Goal: Task Accomplishment & Management: Use online tool/utility

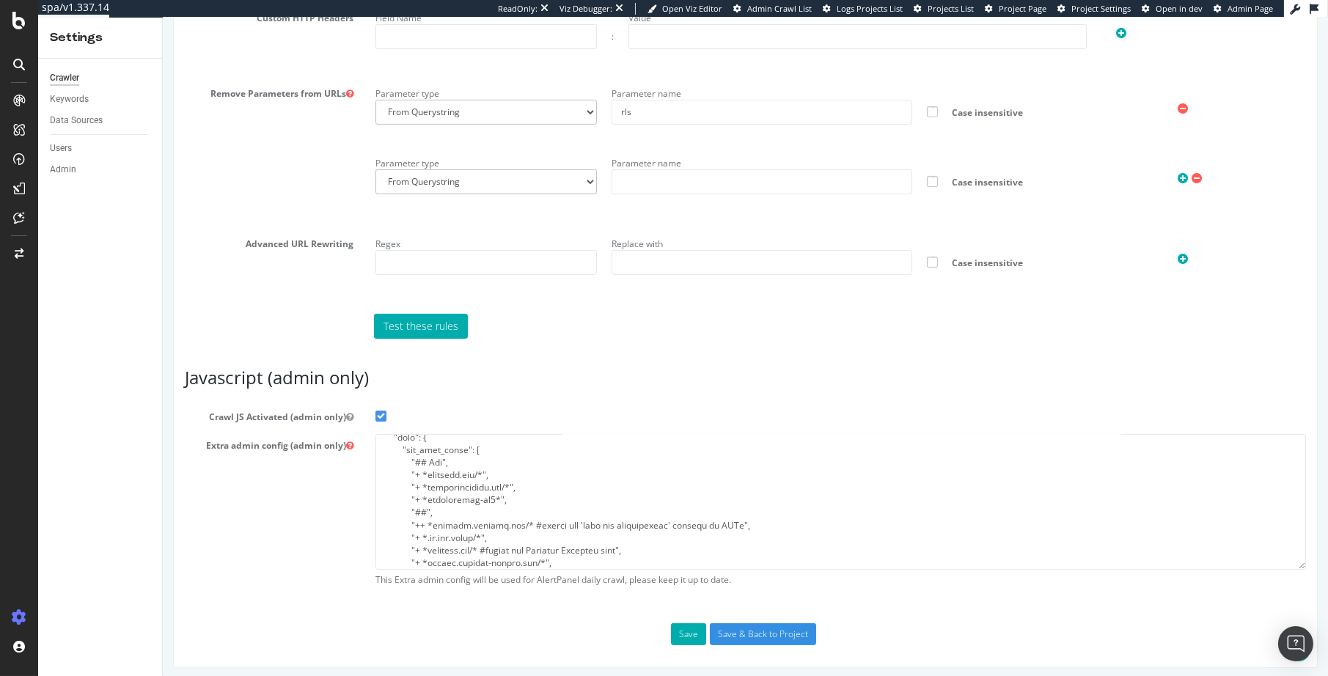
scroll to position [52, 0]
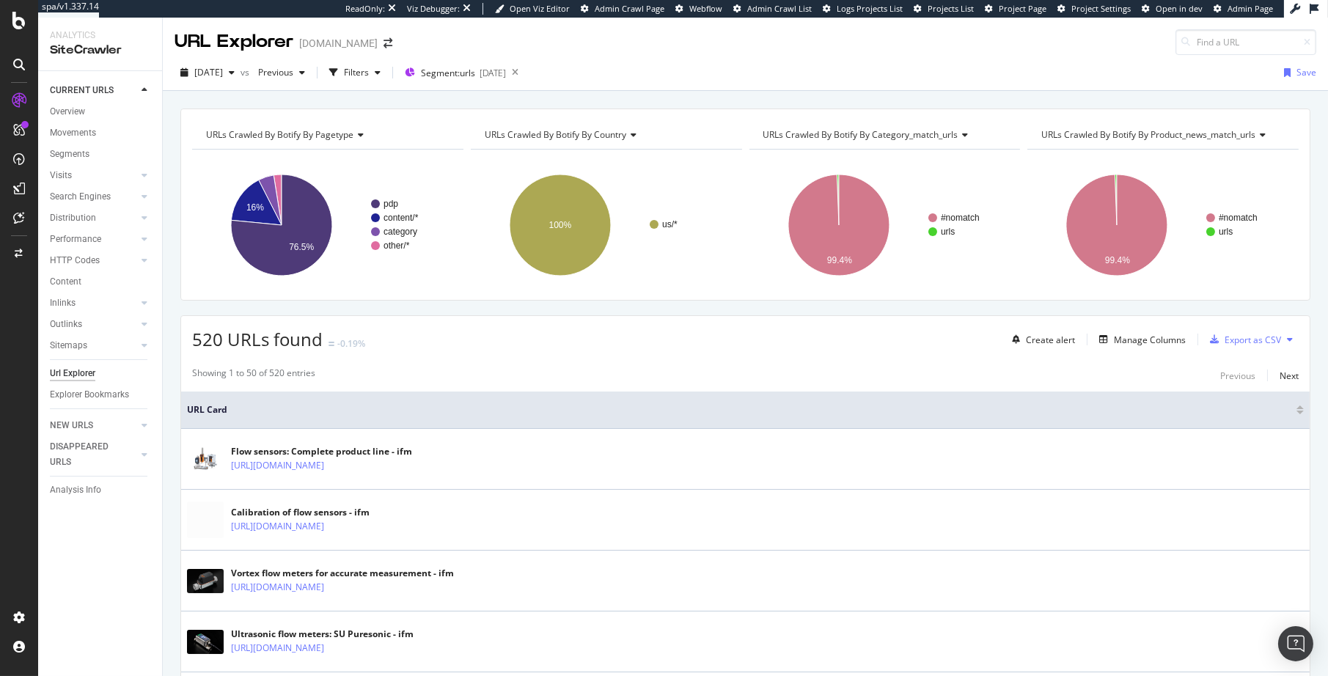
drag, startPoint x: 147, startPoint y: 574, endPoint x: 148, endPoint y: 582, distance: 7.5
click at [147, 574] on div "CURRENT URLS Overview Movements Segments Visits Analysis Orphan URLs Search Eng…" at bounding box center [100, 373] width 124 height 605
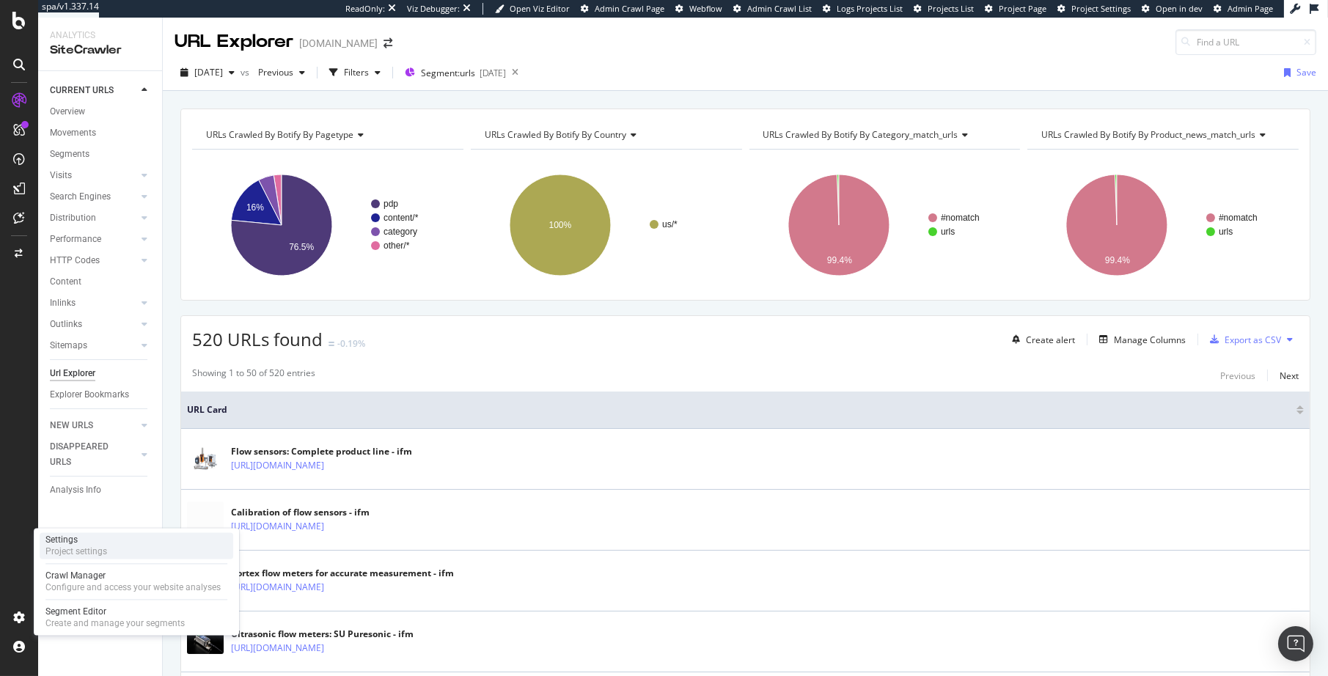
click at [102, 554] on div "Project settings" at bounding box center [76, 552] width 62 height 12
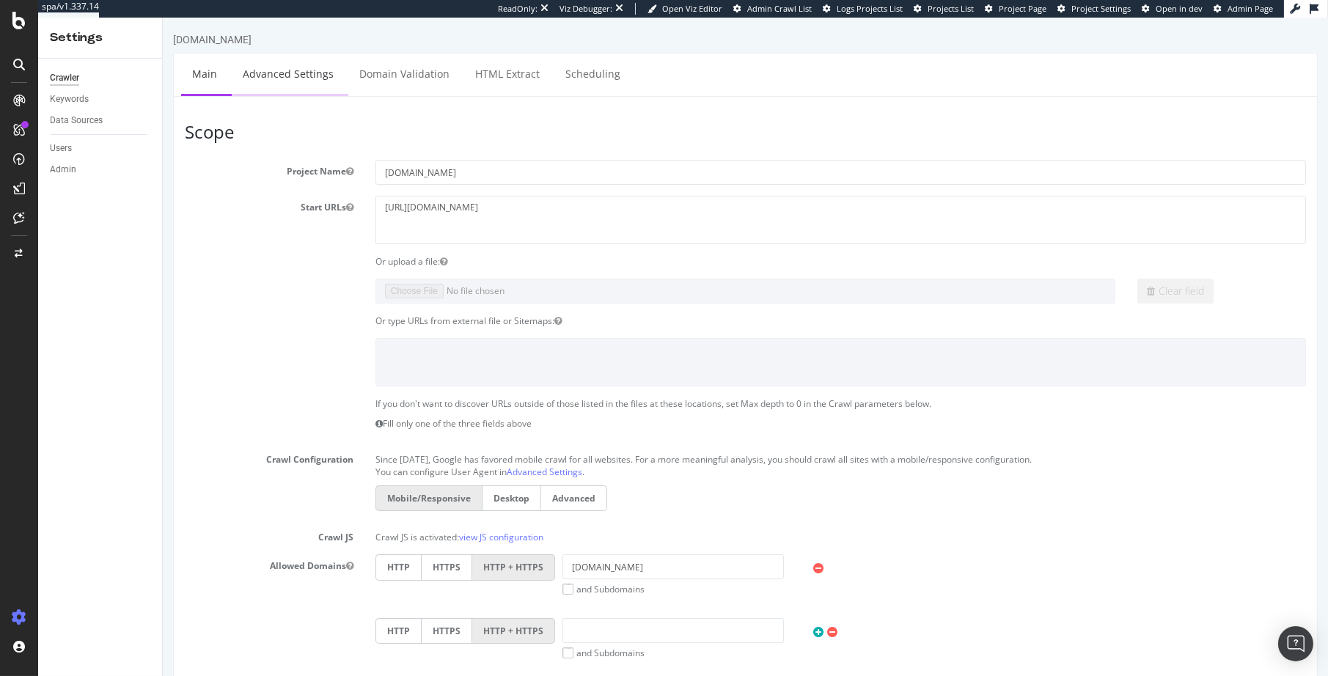
click at [312, 81] on link "Advanced Settings" at bounding box center [287, 74] width 113 height 40
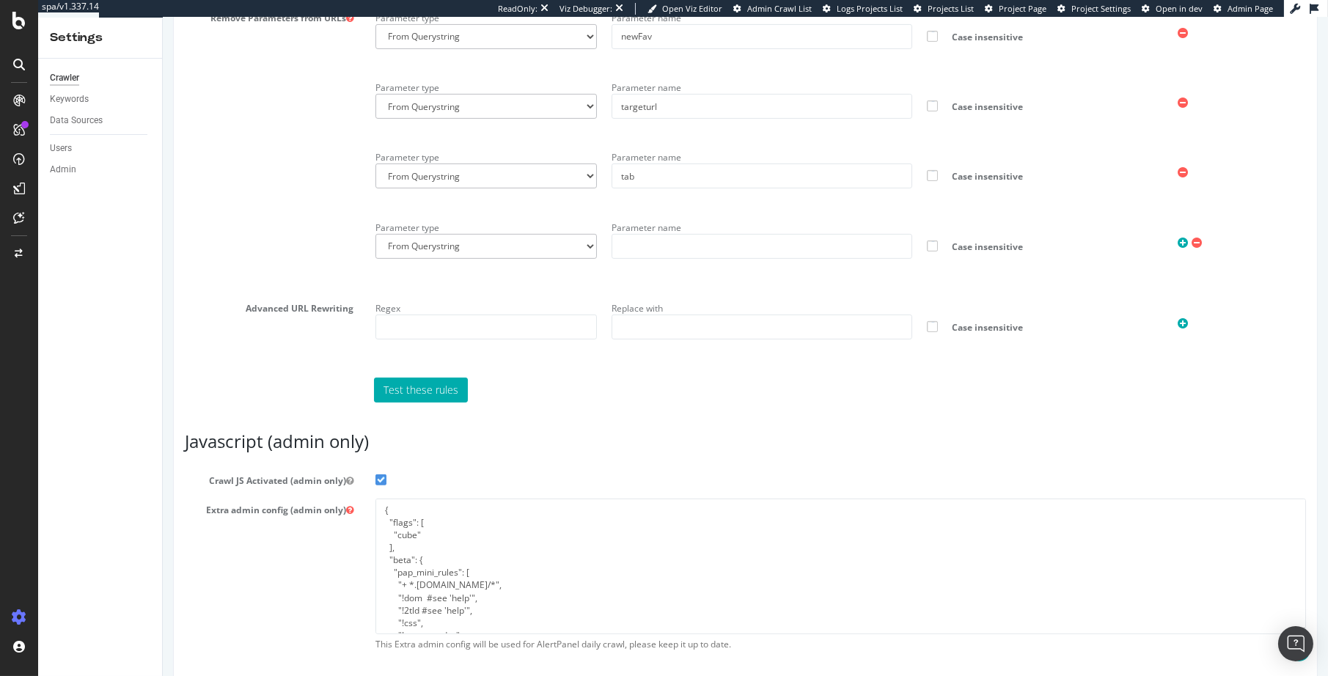
scroll to position [1163, 0]
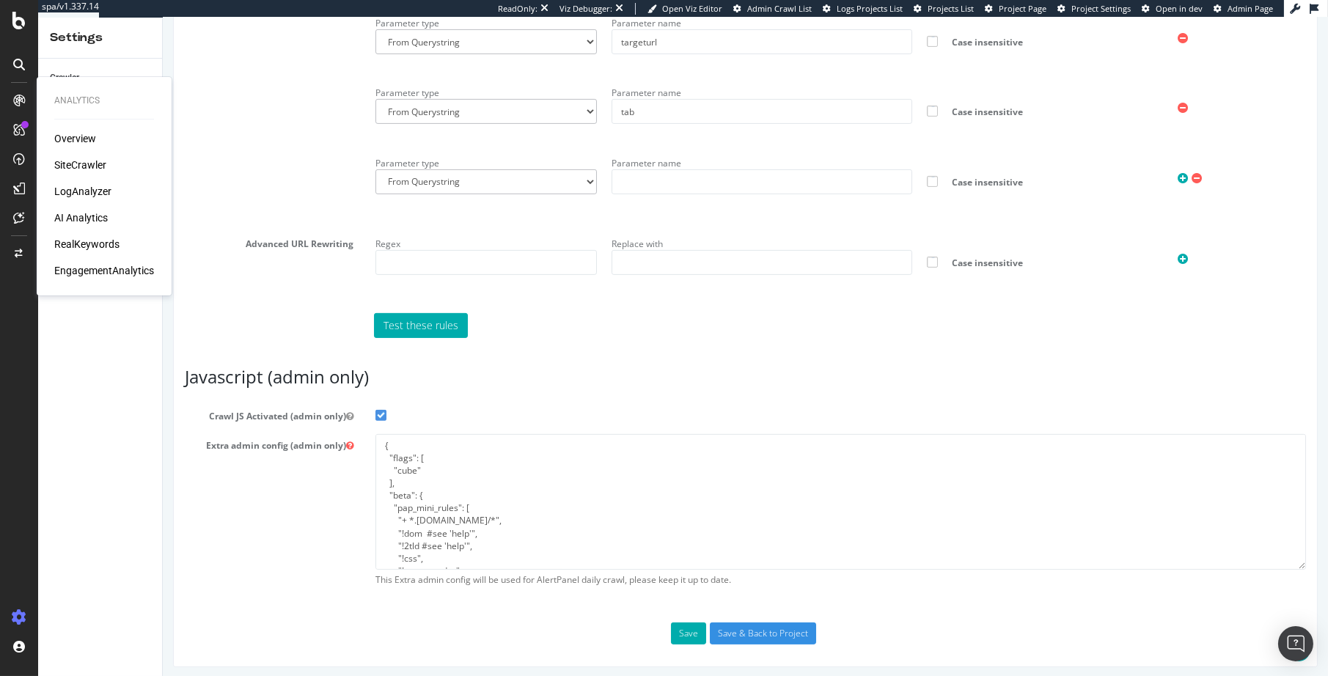
drag, startPoint x: 95, startPoint y: 164, endPoint x: 166, endPoint y: 15, distance: 165.0
click at [95, 164] on div "SiteCrawler" at bounding box center [80, 165] width 52 height 15
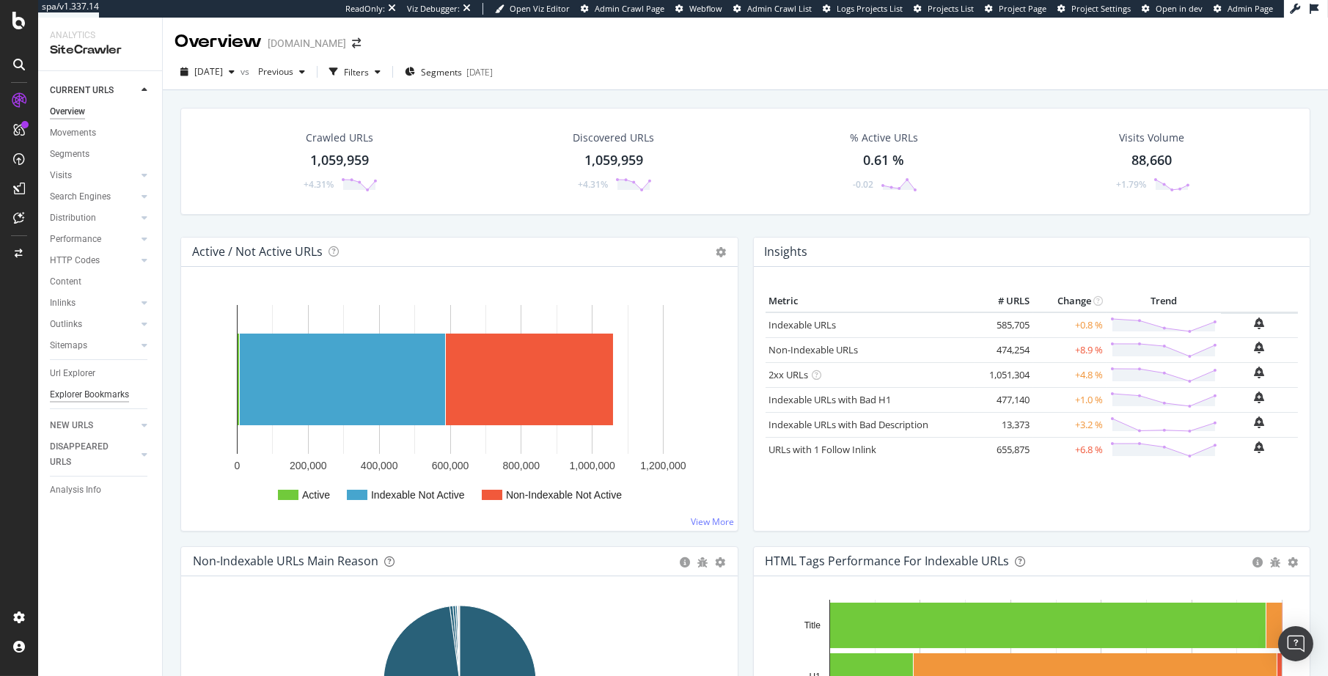
click at [90, 393] on div "Explorer Bookmarks" at bounding box center [89, 394] width 79 height 15
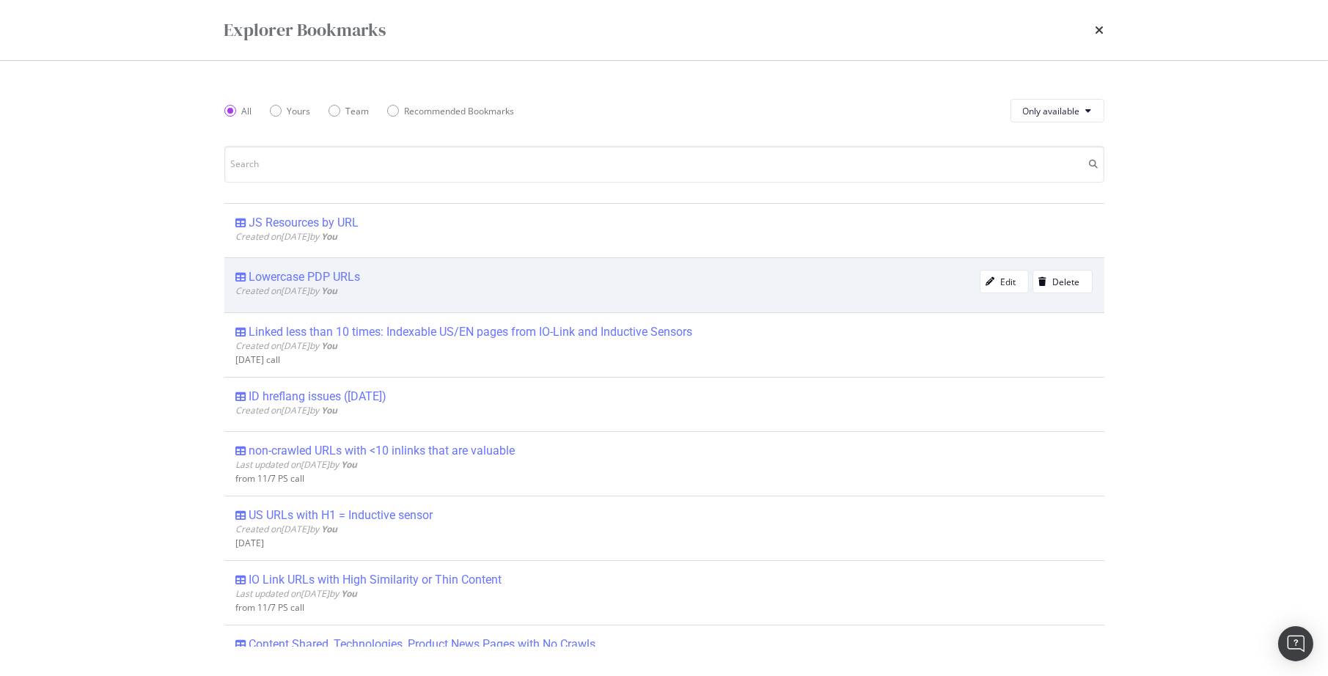
click at [287, 279] on div "Lowercase PDP URLs" at bounding box center [304, 277] width 111 height 15
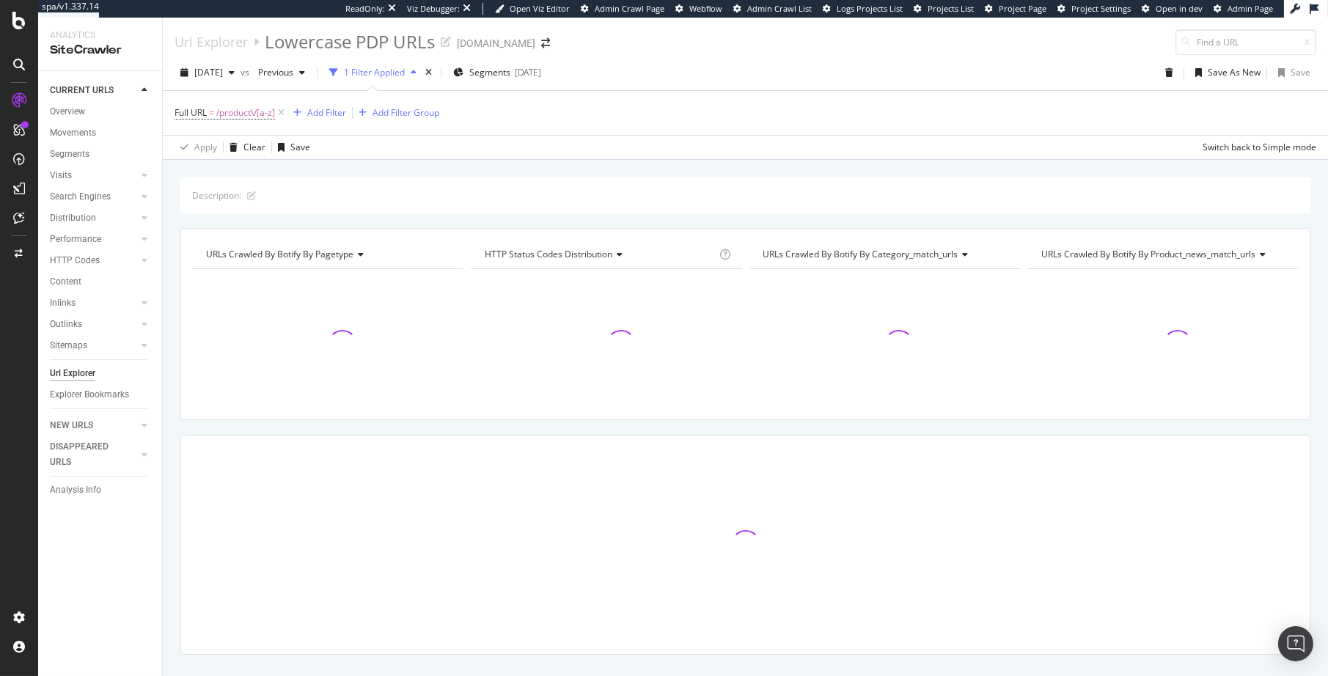
click at [338, 171] on div "Description: URLs Crawled By Botify By pagetype Chart (by Value) Table Expand E…" at bounding box center [745, 177] width 1165 height 35
click at [231, 65] on div "2025 Sep. 1st" at bounding box center [208, 73] width 66 height 22
click at [521, 175] on div "Description: URLs Crawled By Botify By pagetype Chart (by Value) Table Expand E…" at bounding box center [745, 177] width 1165 height 35
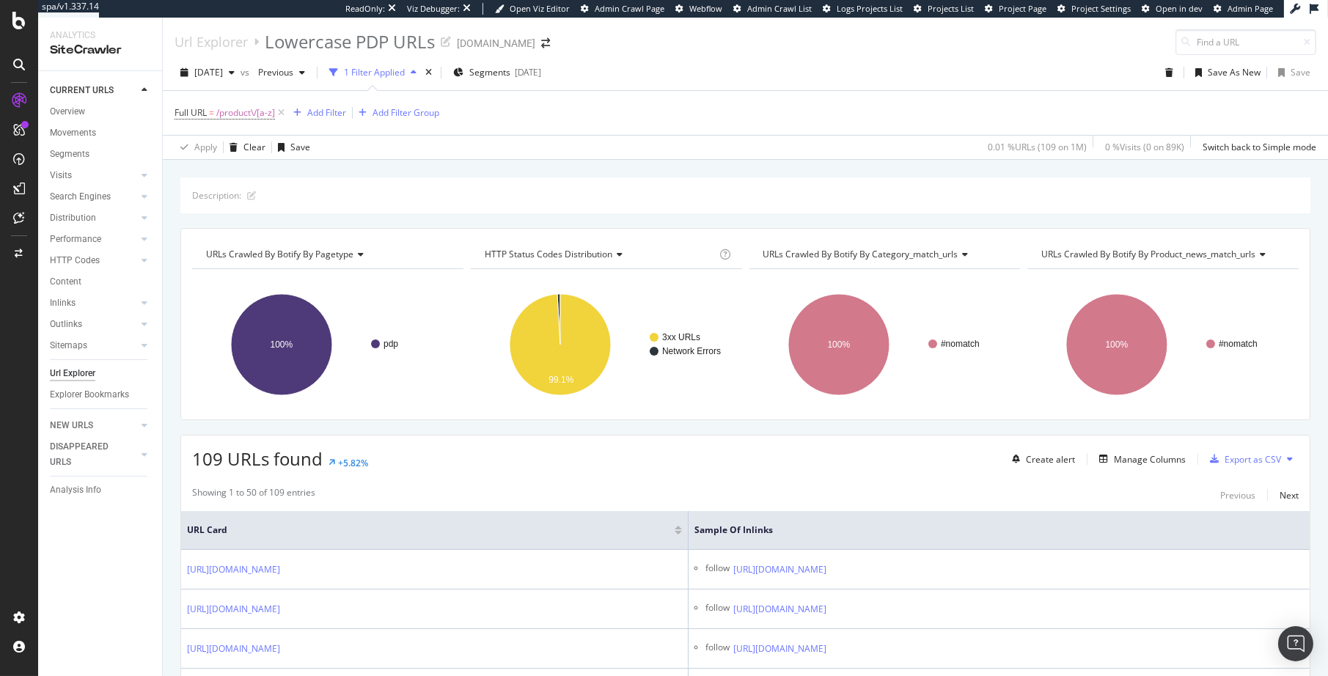
drag, startPoint x: 104, startPoint y: 277, endPoint x: 397, endPoint y: 0, distance: 403.6
click at [100, 202] on div "Search Engines" at bounding box center [80, 196] width 61 height 15
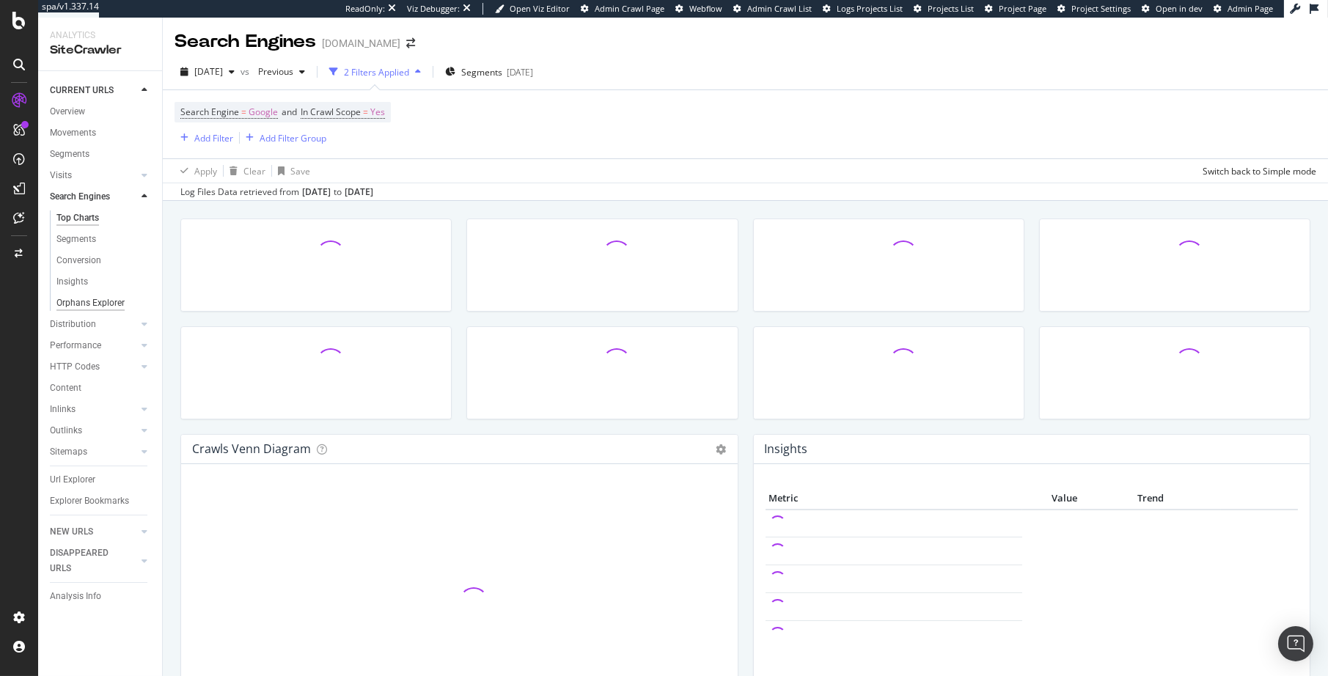
drag, startPoint x: 85, startPoint y: 304, endPoint x: 114, endPoint y: 300, distance: 29.6
click at [85, 304] on div "Orphans Explorer" at bounding box center [90, 303] width 68 height 15
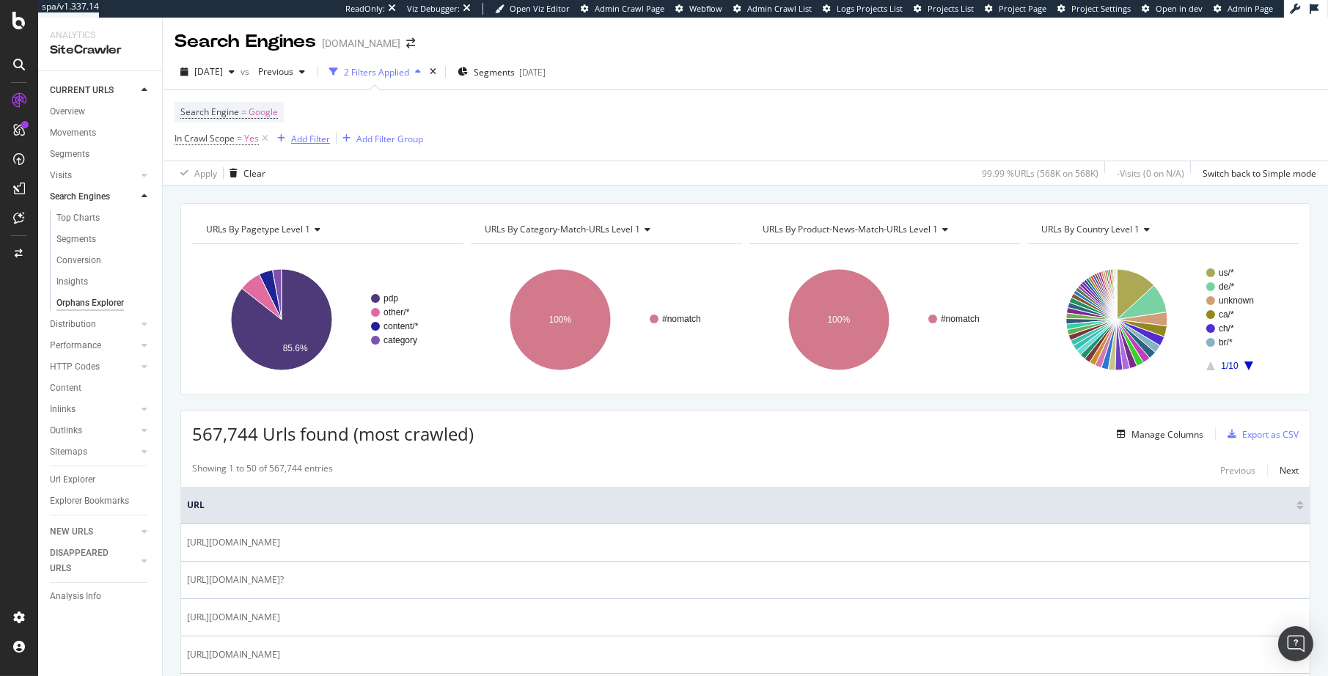
click at [324, 141] on div "Add Filter" at bounding box center [310, 139] width 39 height 12
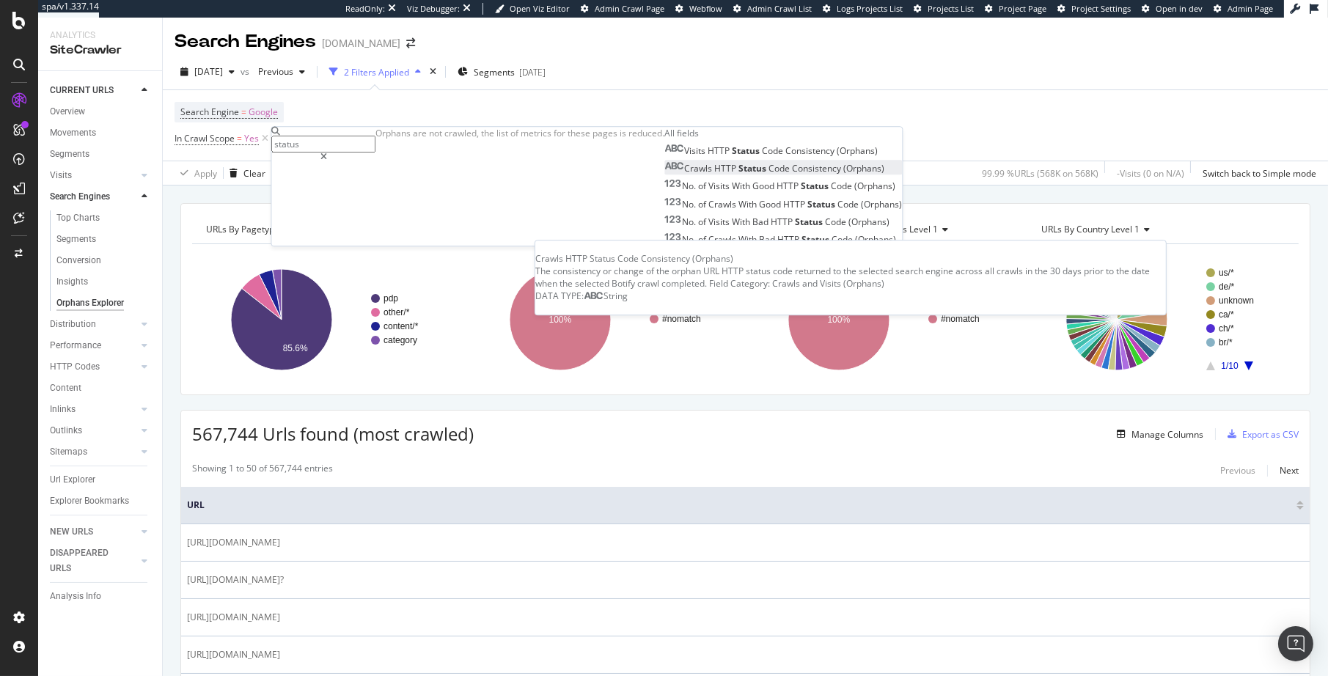
type input "status"
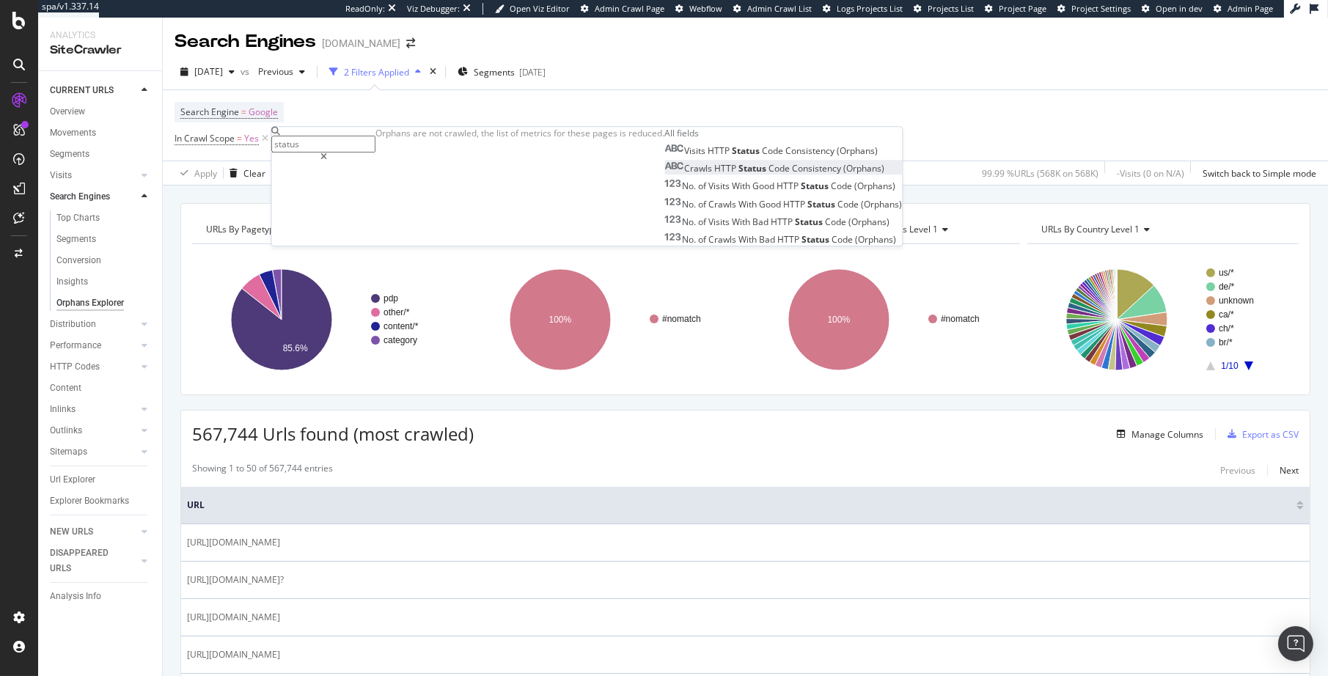
click at [684, 175] on span "Crawls" at bounding box center [699, 169] width 30 height 12
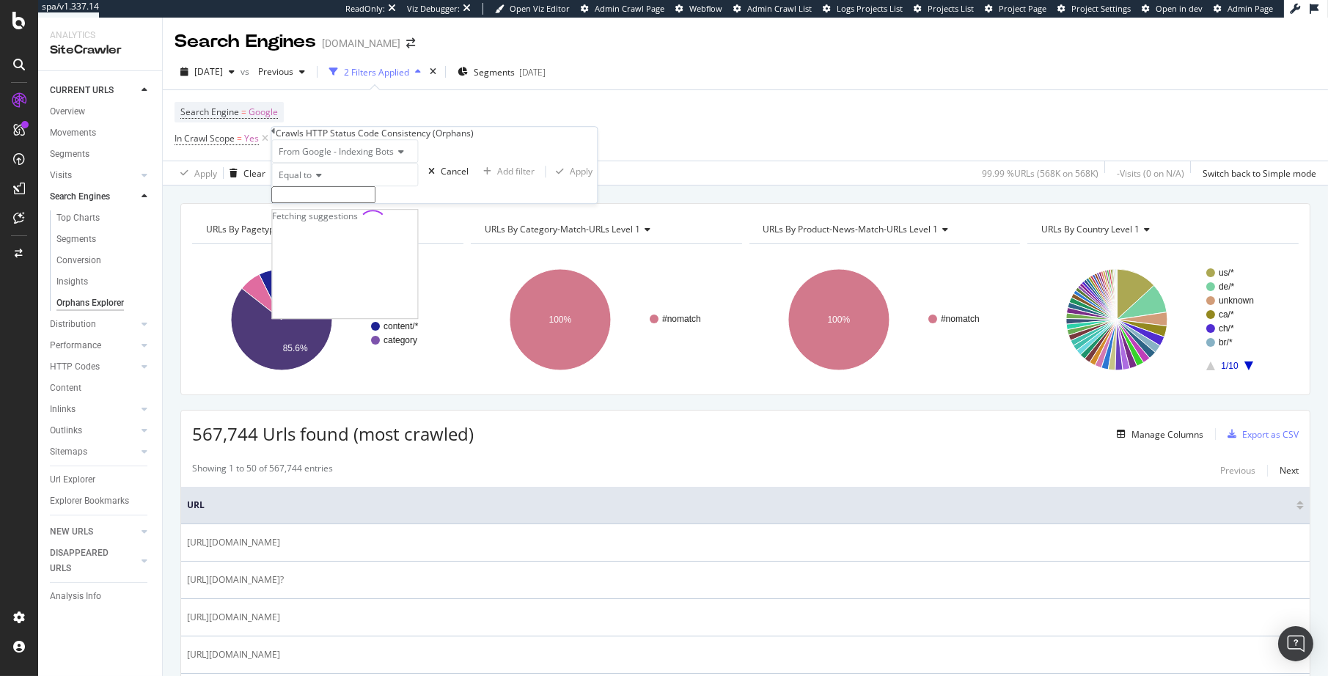
click at [335, 203] on input "text" at bounding box center [323, 194] width 104 height 17
click at [356, 218] on span "only_ok" at bounding box center [316, 211] width 80 height 12
type input "only_ok"
drag, startPoint x: 474, startPoint y: 258, endPoint x: 469, endPoint y: 265, distance: 8.4
click at [570, 182] on div "Apply" at bounding box center [581, 175] width 23 height 12
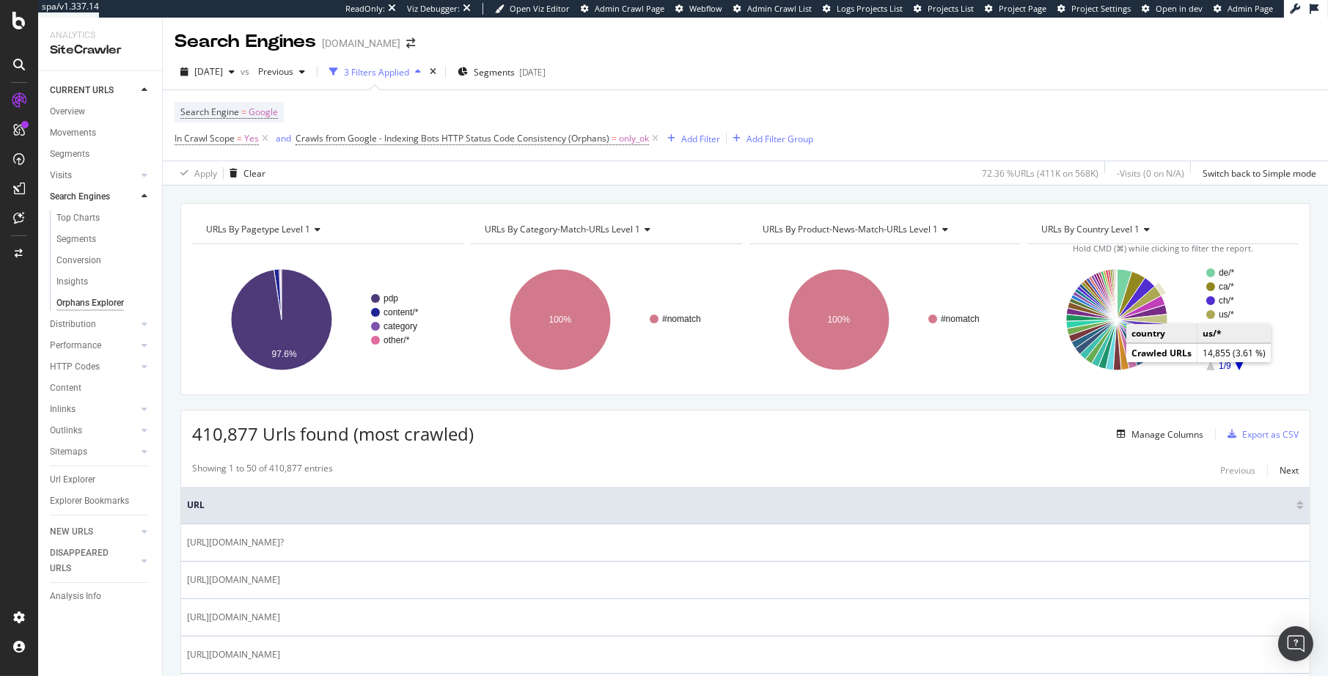
click at [1217, 312] on rect "A chart." at bounding box center [1245, 314] width 79 height 9
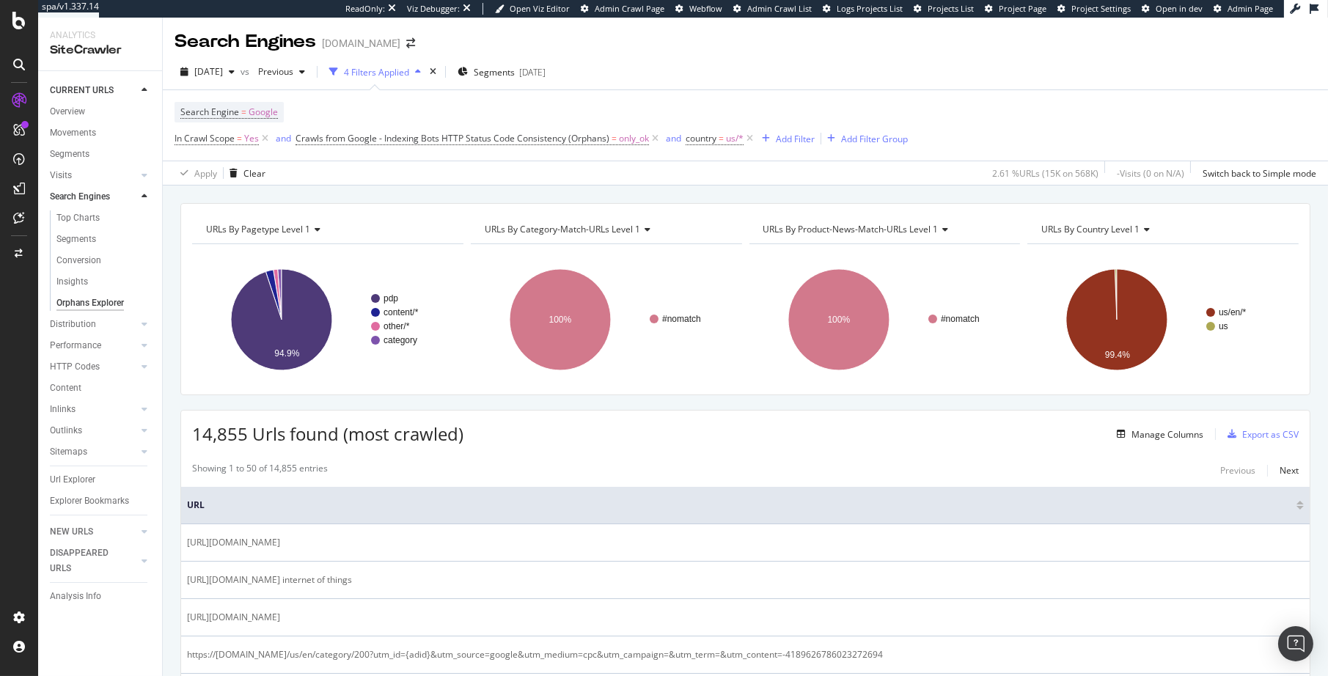
drag, startPoint x: 356, startPoint y: 194, endPoint x: 360, endPoint y: 227, distance: 33.2
click at [356, 194] on div "URLs By pagetype Level 1 Chart (by Value) Table Expand Export as CSV Export as …" at bounding box center [745, 431] width 1165 height 491
click at [575, 189] on div "URLs By pagetype Level 1 Chart (by Value) Table Expand Export as CSV Export as …" at bounding box center [745, 431] width 1165 height 491
click at [790, 135] on div "Add Filter" at bounding box center [795, 139] width 39 height 12
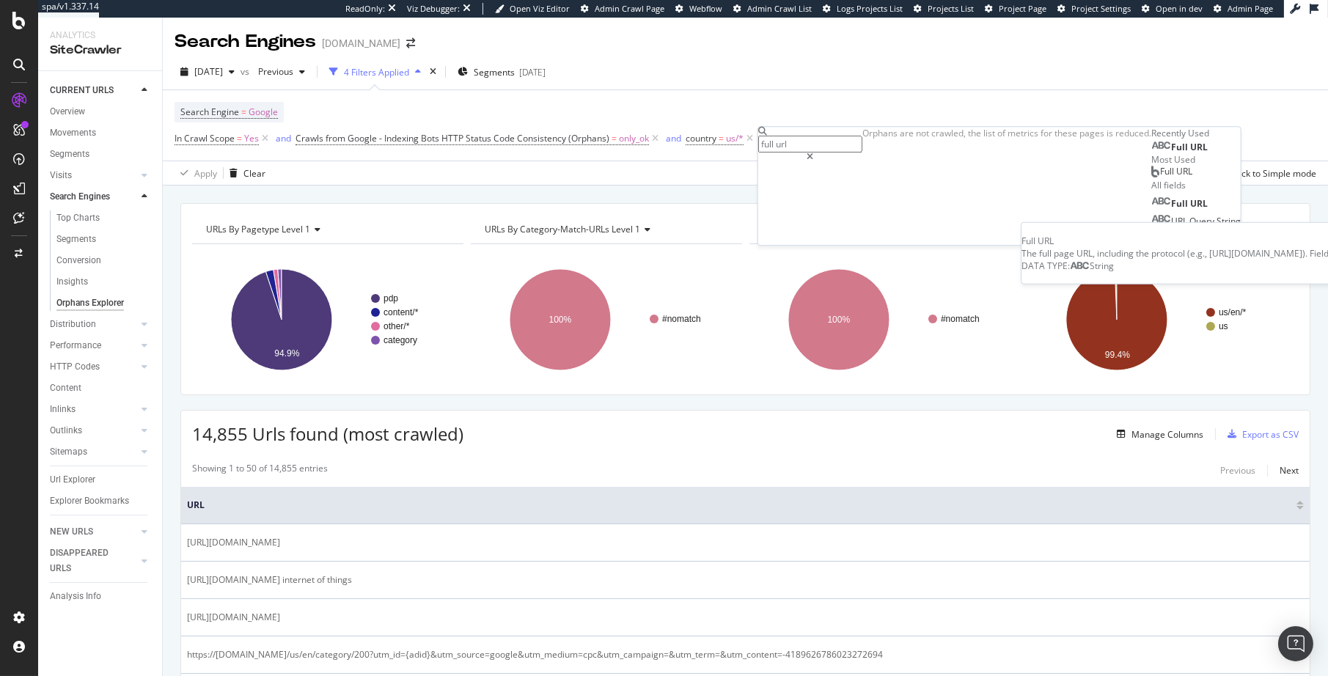
type input "full url"
click at [1151, 153] on div "Full URL" at bounding box center [1179, 148] width 56 height 12
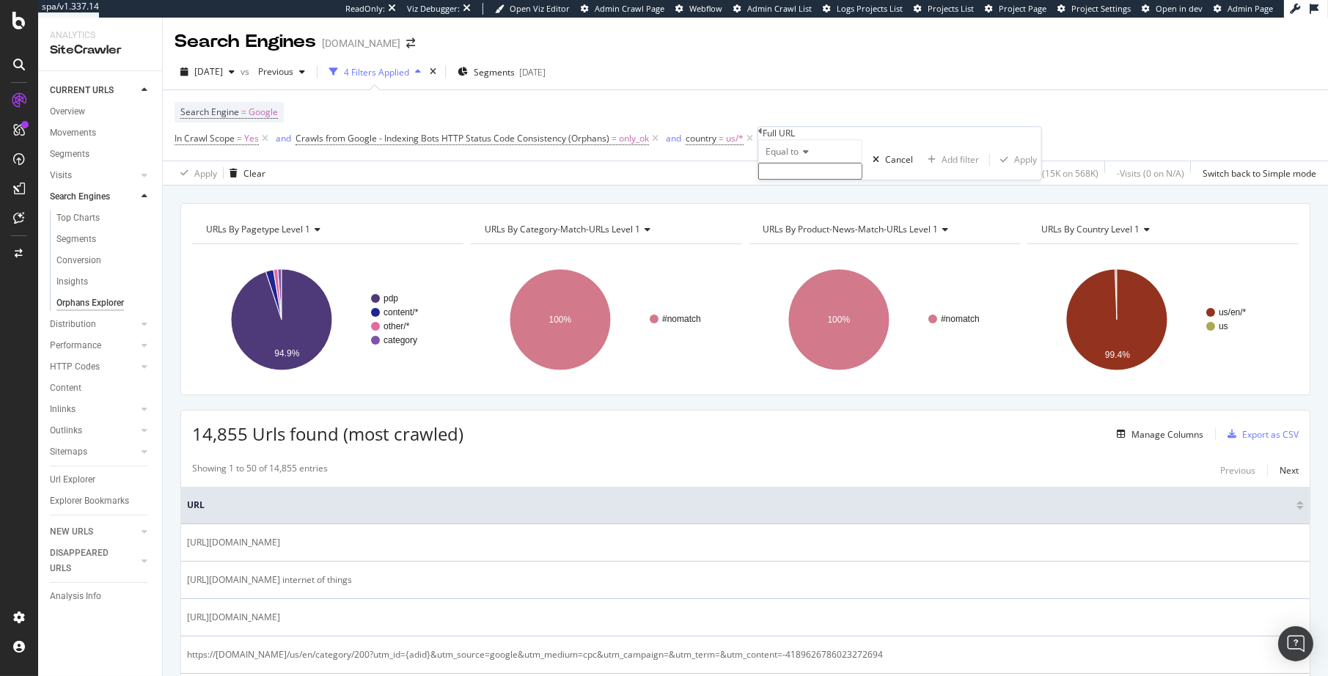
click at [787, 158] on span "Equal to" at bounding box center [782, 151] width 33 height 12
drag, startPoint x: 856, startPoint y: 340, endPoint x: 854, endPoint y: 319, distance: 21.3
click at [856, 287] on div "Doesn't contain" at bounding box center [810, 278] width 103 height 15
click at [846, 180] on input "text" at bounding box center [810, 171] width 104 height 17
type input "?"
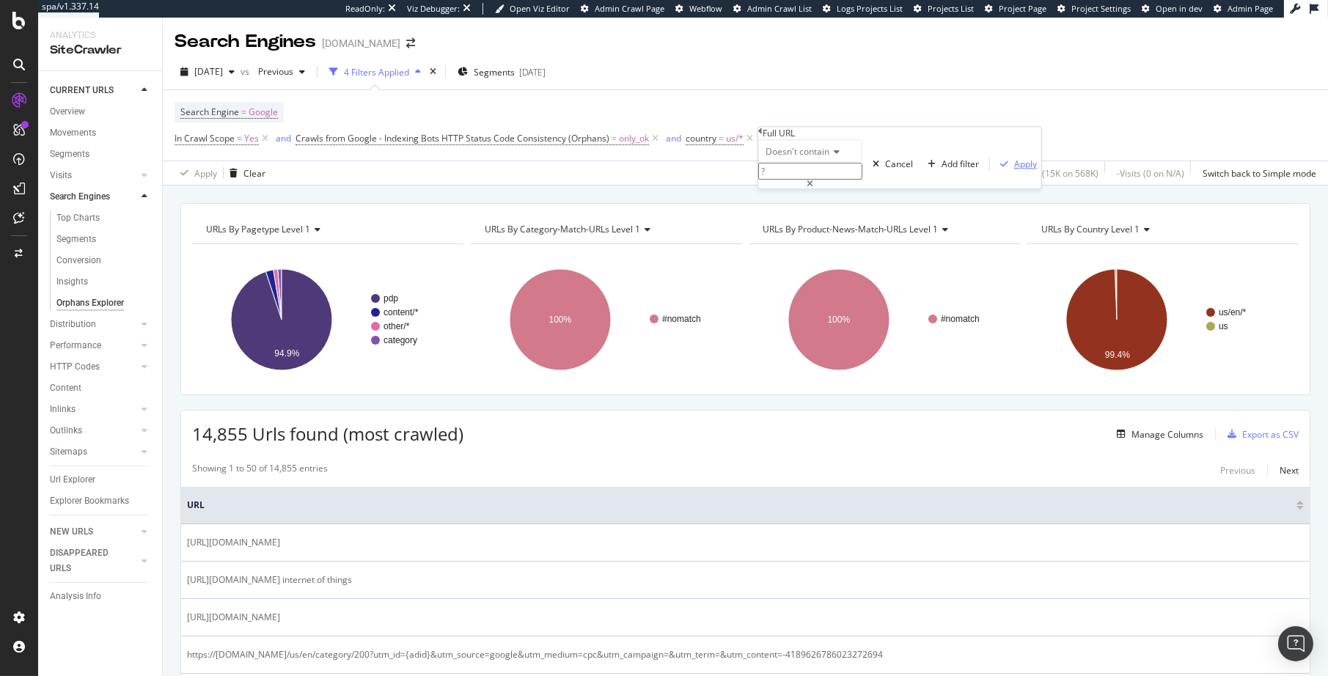
click at [1014, 170] on div "Apply" at bounding box center [1025, 164] width 23 height 12
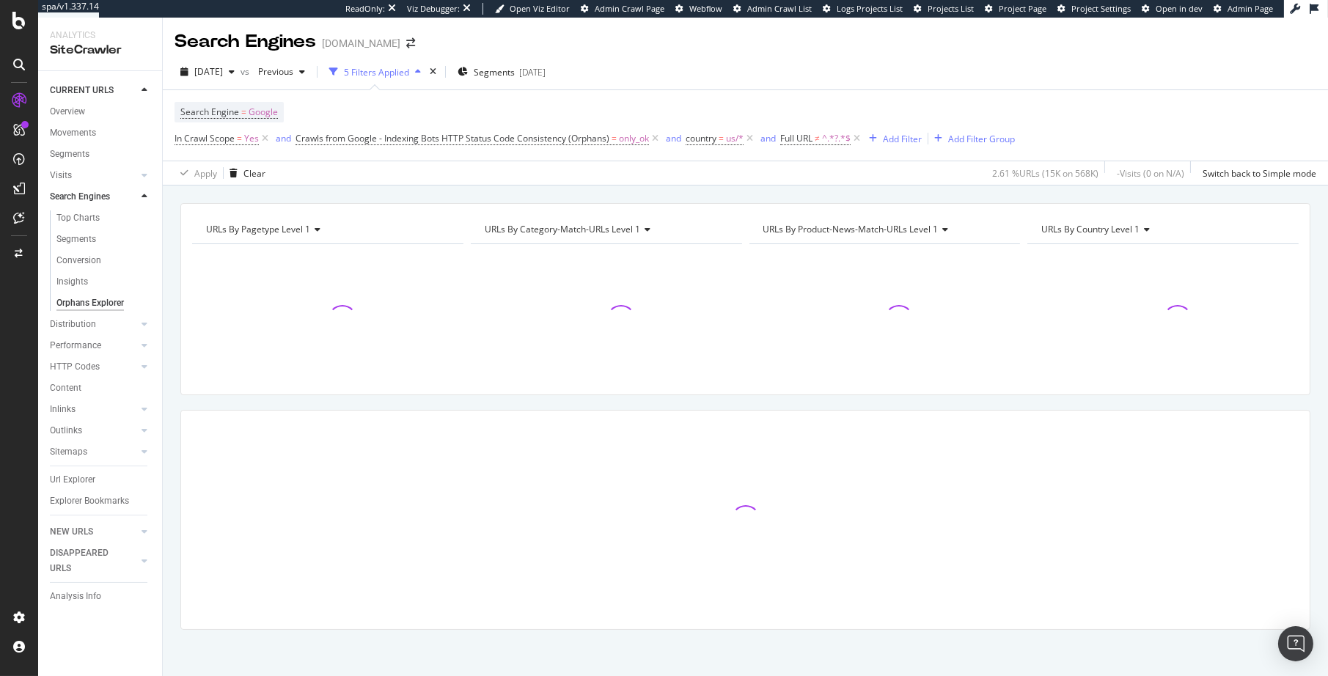
click at [906, 199] on div "URLs By pagetype Level 1 Chart (by Value) Table Expand Export as CSV Export as …" at bounding box center [745, 431] width 1165 height 491
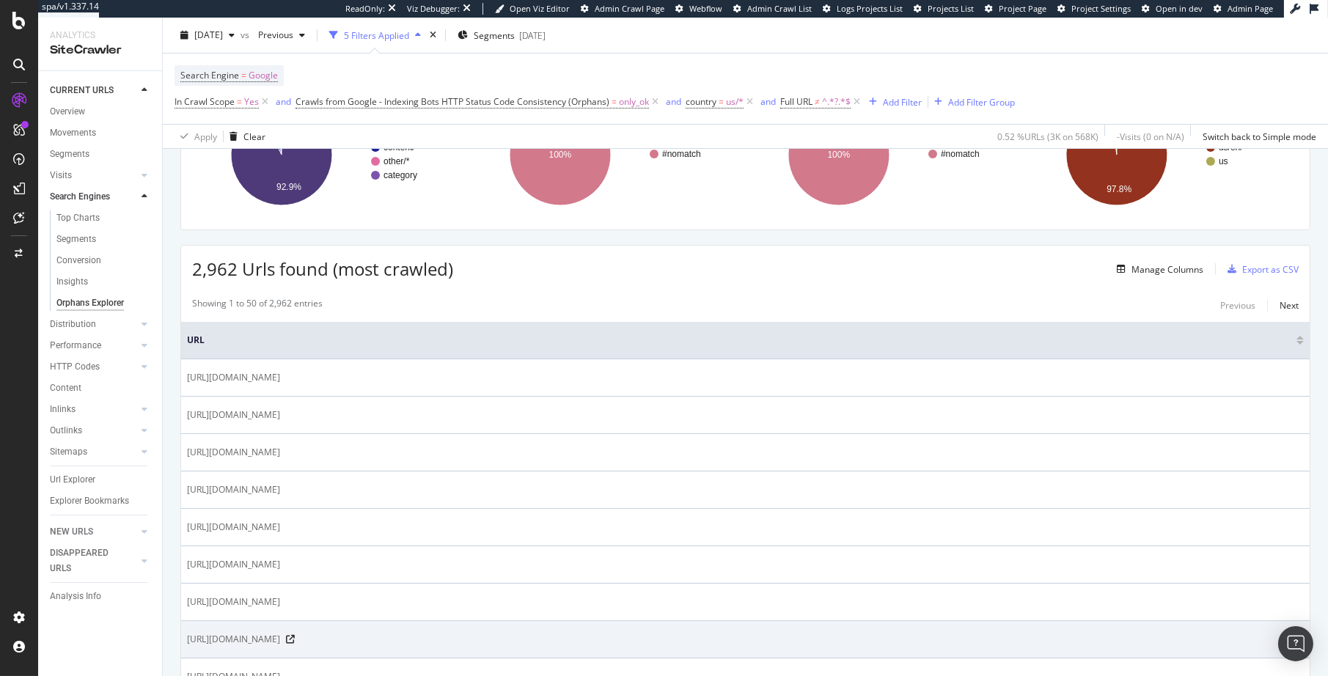
scroll to position [387, 0]
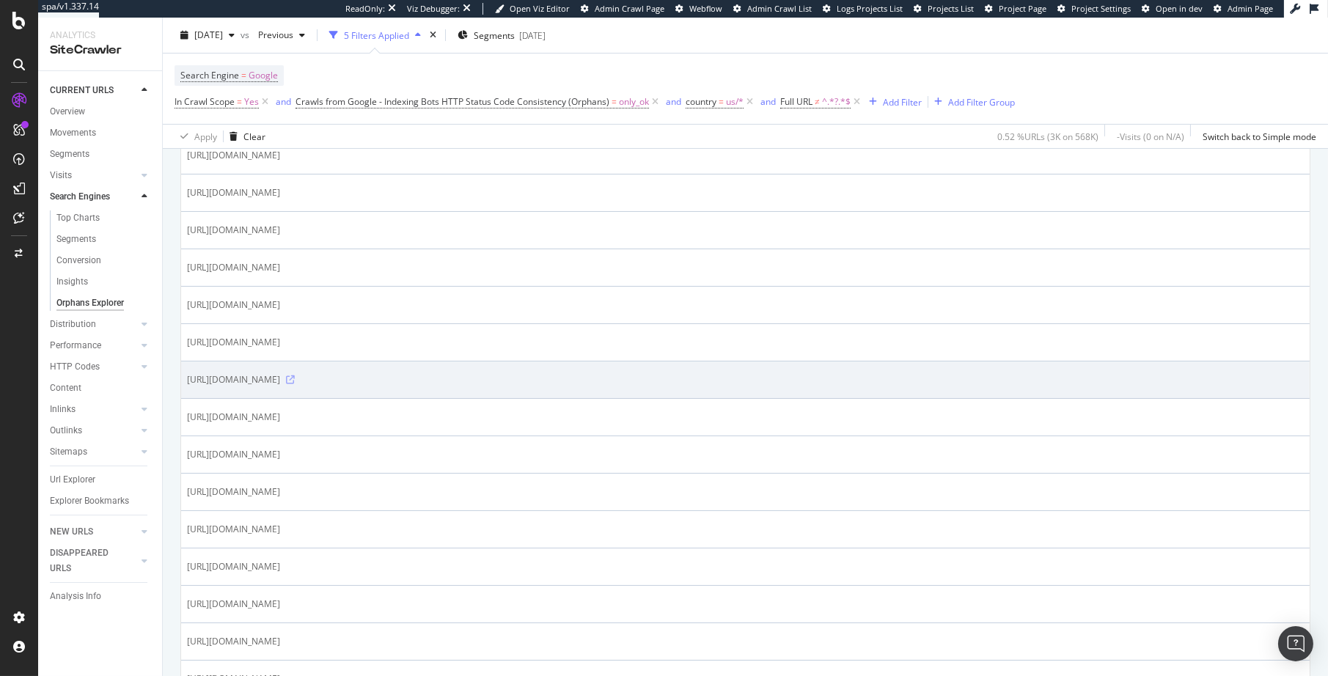
click at [295, 384] on icon at bounding box center [290, 379] width 9 height 9
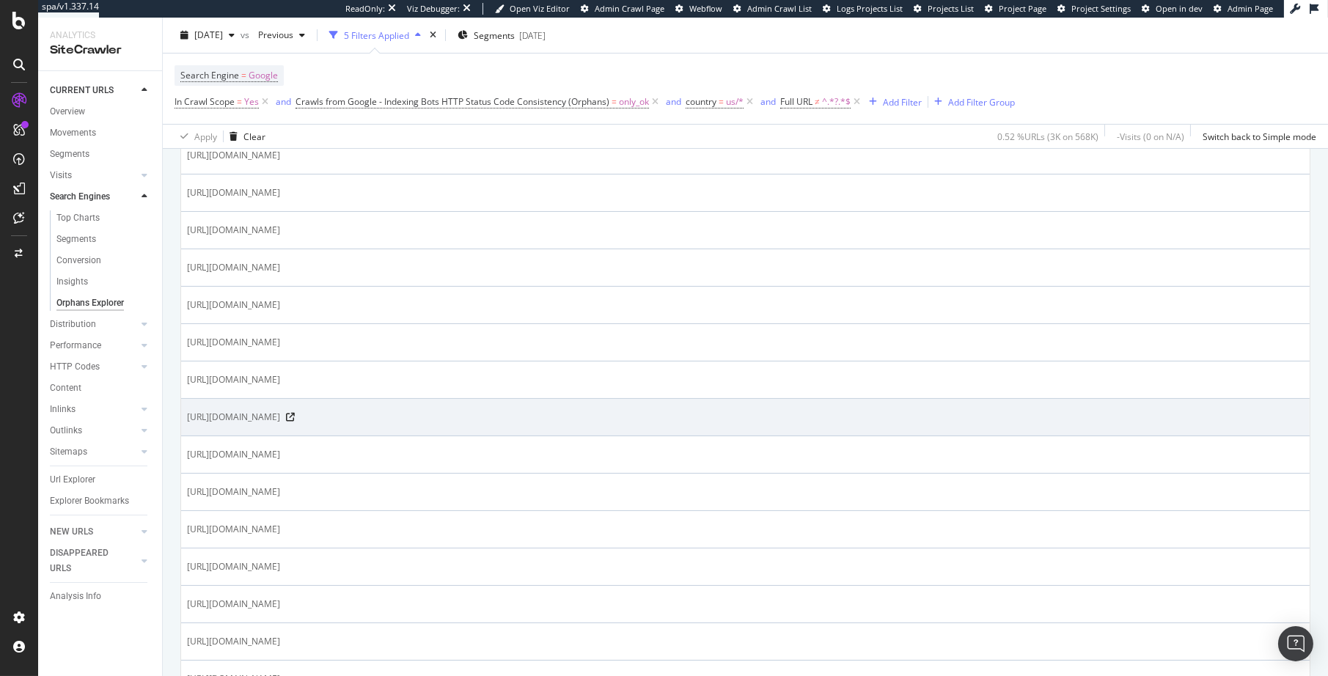
scroll to position [398, 0]
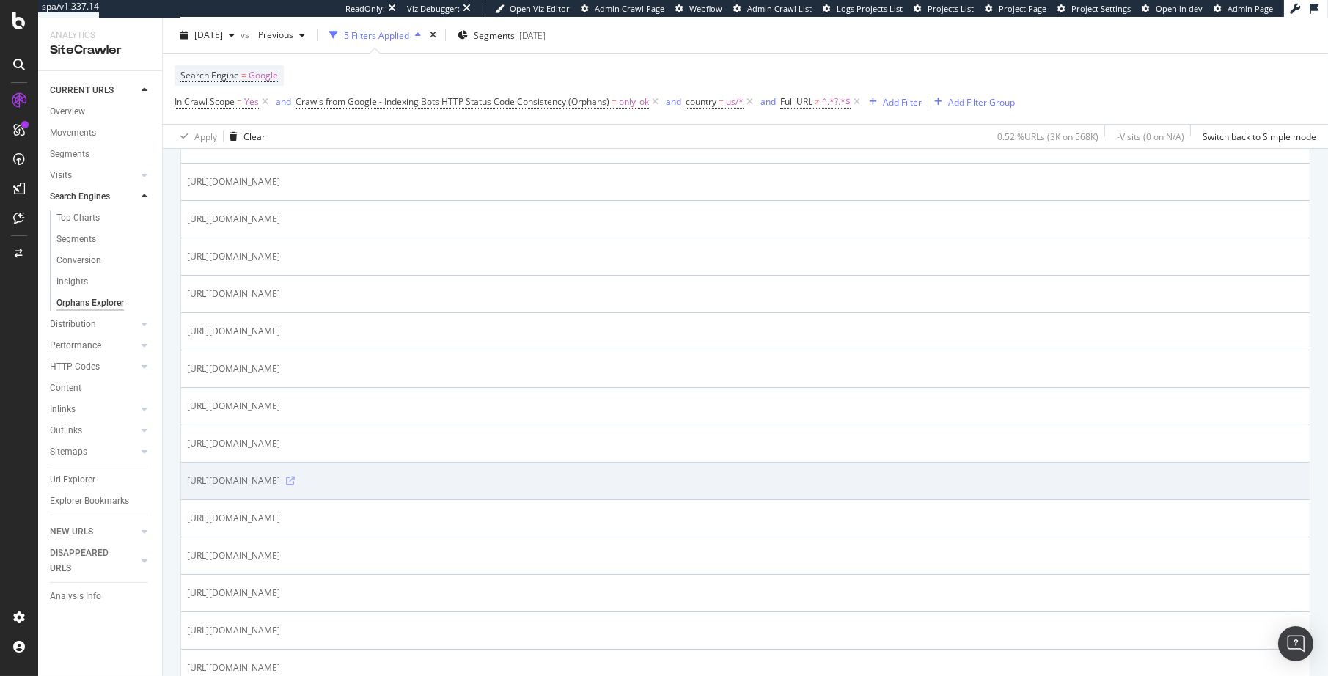
click at [295, 485] on icon at bounding box center [290, 481] width 9 height 9
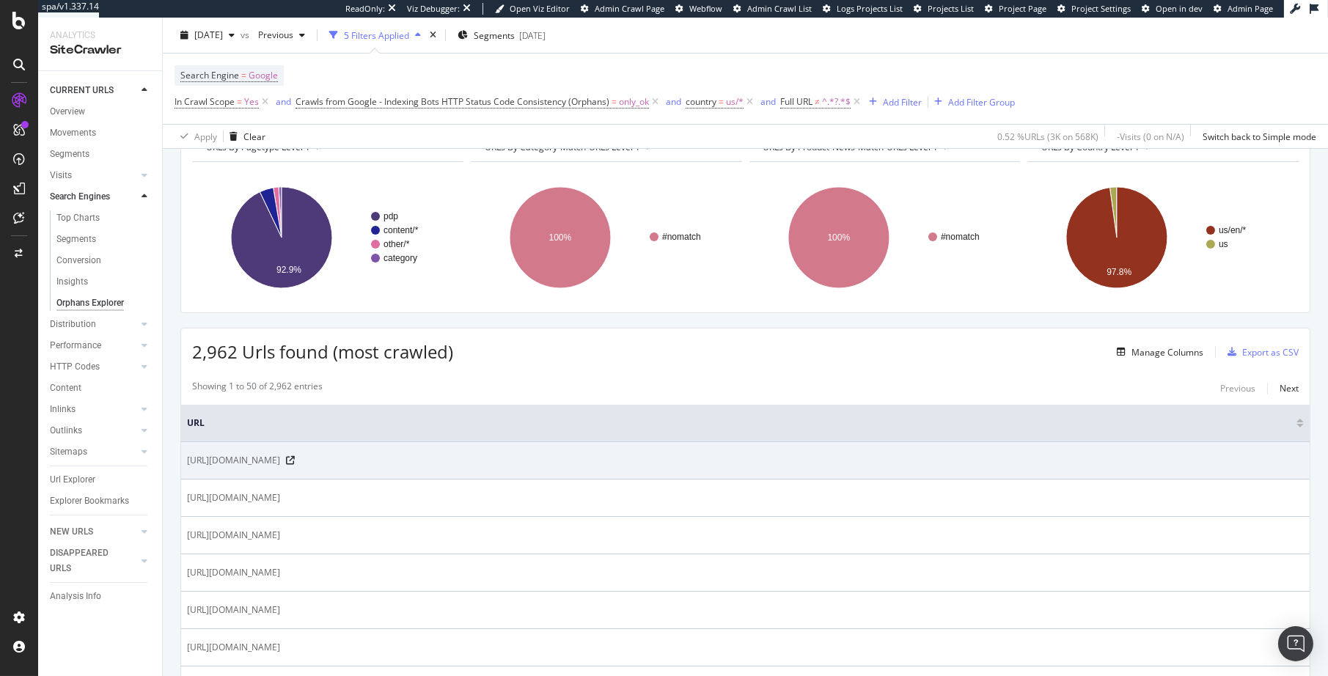
scroll to position [84, 0]
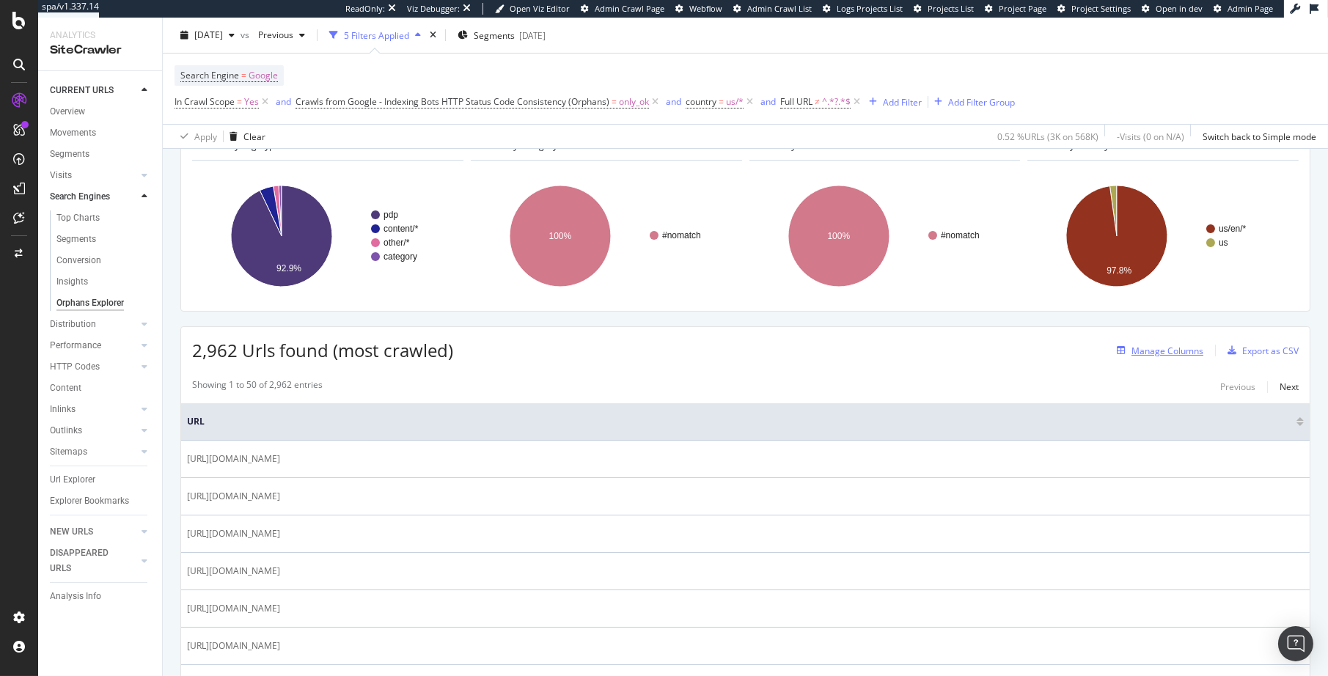
click at [1190, 351] on div "Manage Columns" at bounding box center [1168, 351] width 72 height 12
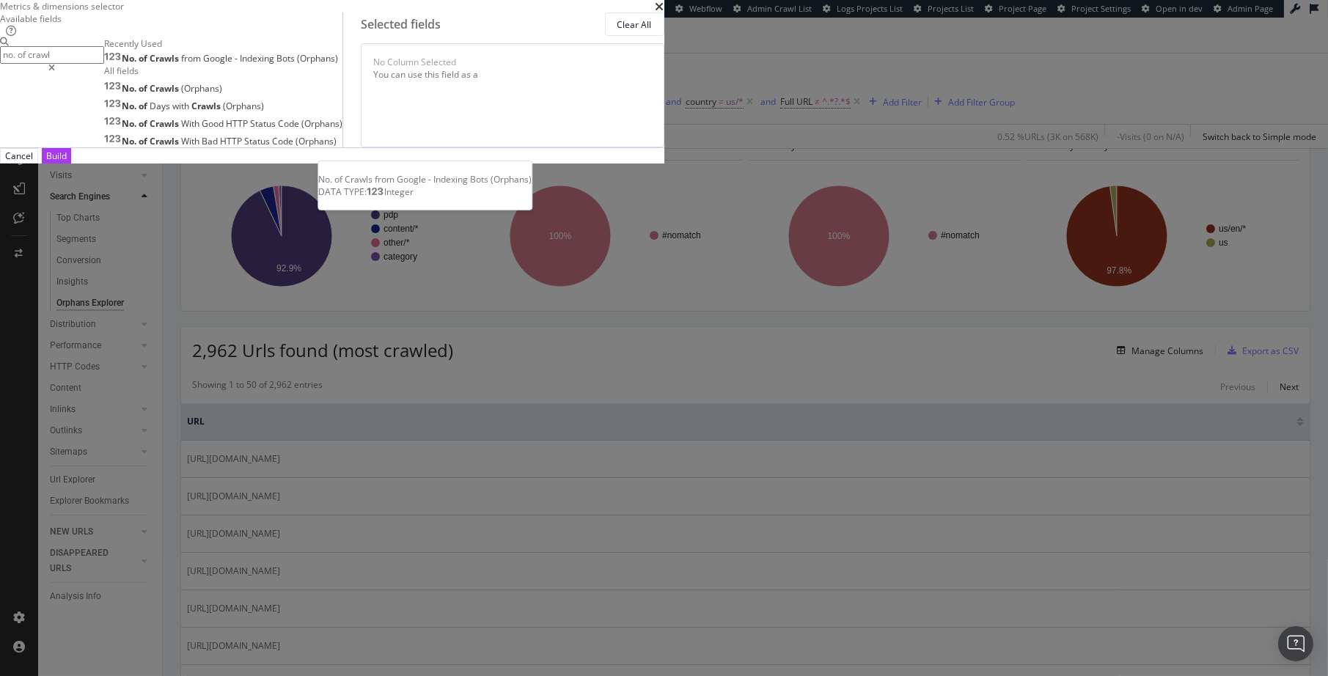
type input "no. of crawl"
click at [338, 65] on div "No. of Crawls from Google - Indexing Bots (Orphans)" at bounding box center [221, 59] width 234 height 12
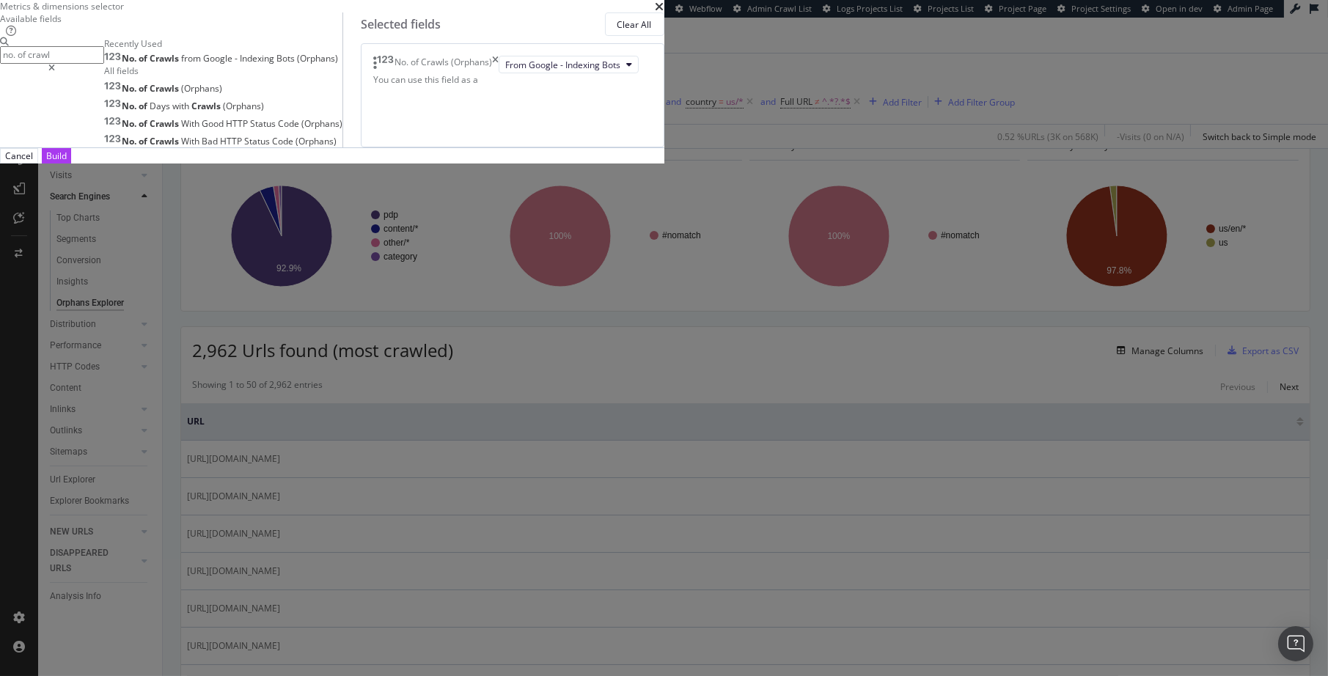
drag, startPoint x: 953, startPoint y: 603, endPoint x: 516, endPoint y: 480, distance: 454.1
click at [67, 162] on div "Build" at bounding box center [56, 156] width 21 height 12
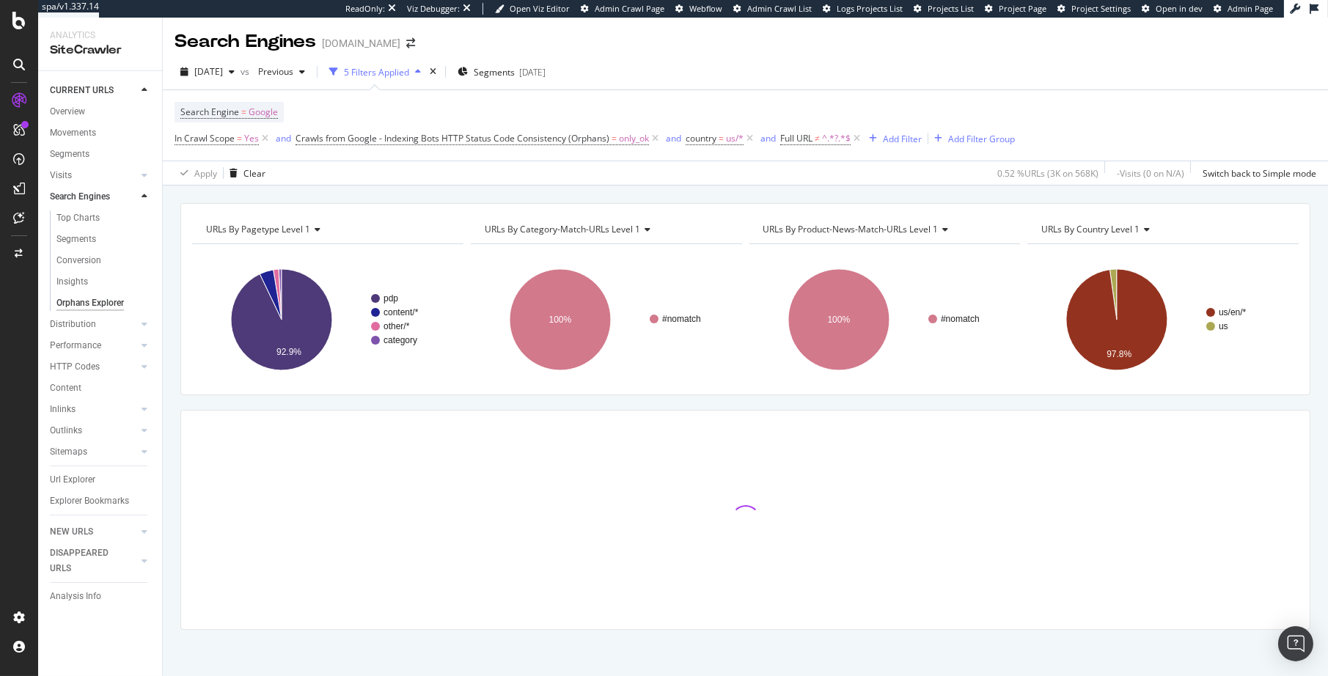
click at [499, 395] on div "URLs By pagetype Level 1 Chart (by Value) Table Expand Export as CSV Export as …" at bounding box center [745, 442] width 1165 height 478
drag, startPoint x: 474, startPoint y: 183, endPoint x: 476, endPoint y: 199, distance: 16.2
click at [474, 183] on div "Apply Clear 0.52 % URLs ( 3K on 568K ) - Visits ( 0 on N/A ) Switch back to Sim…" at bounding box center [745, 173] width 1165 height 24
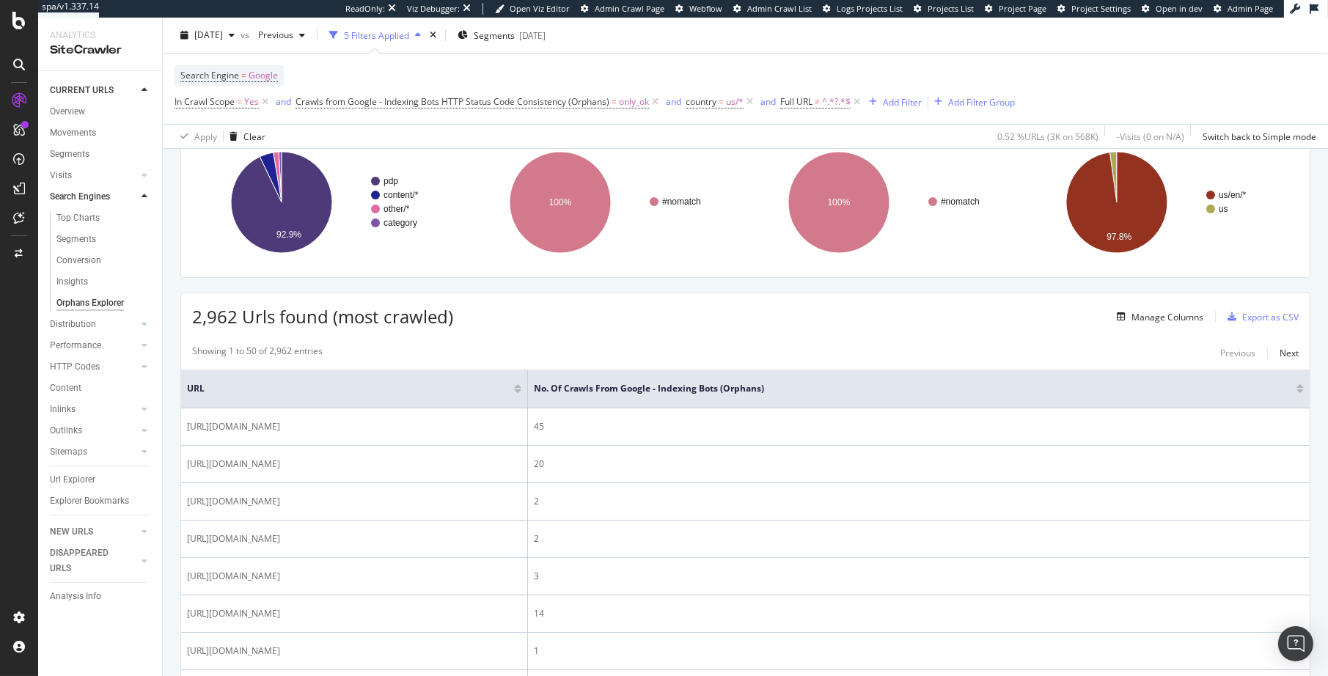
scroll to position [246, 0]
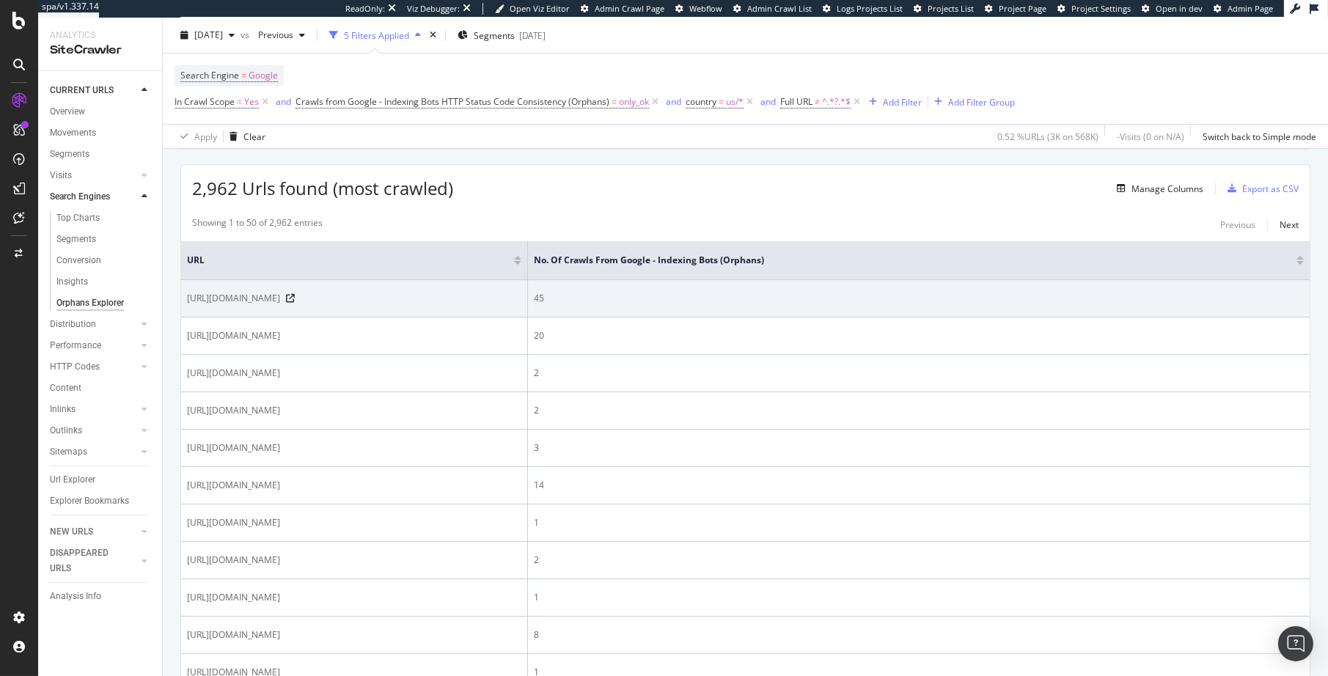
click at [510, 293] on div "https://www.ifm.com/us/en/applications/040/steel-and-metal-industry.html" at bounding box center [354, 298] width 334 height 13
click at [295, 294] on icon at bounding box center [290, 298] width 9 height 9
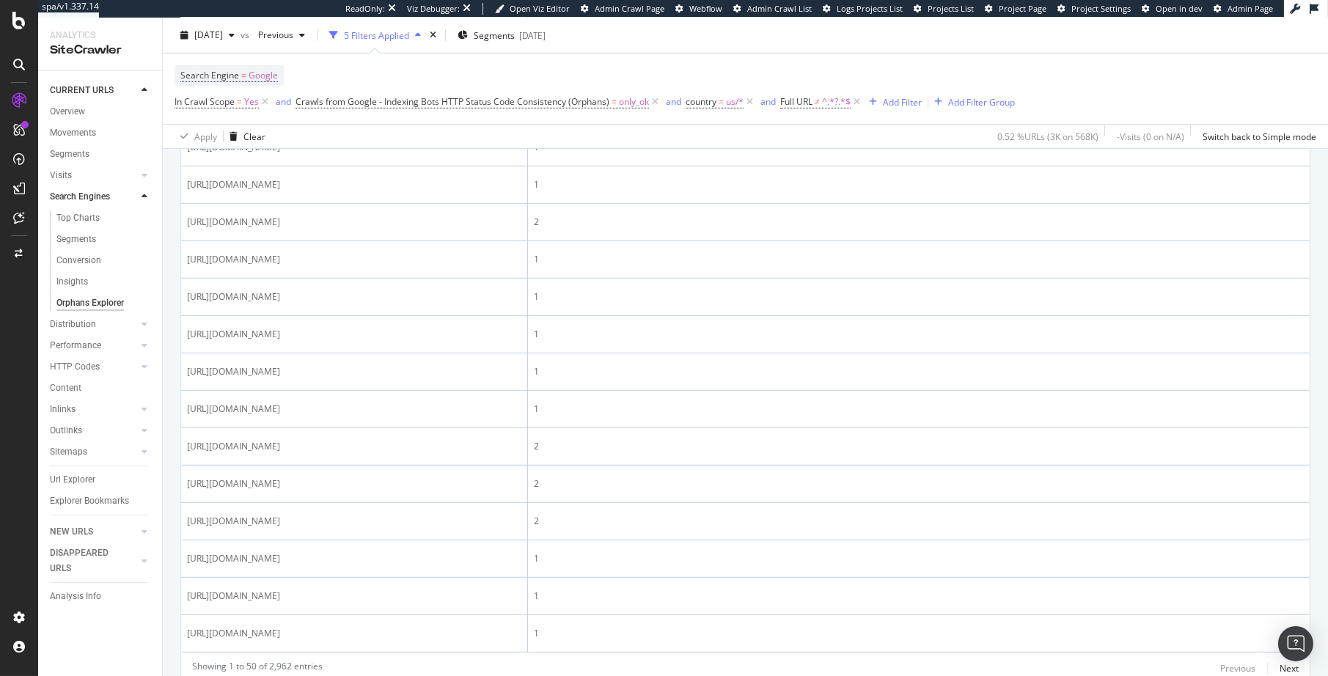
scroll to position [1858, 0]
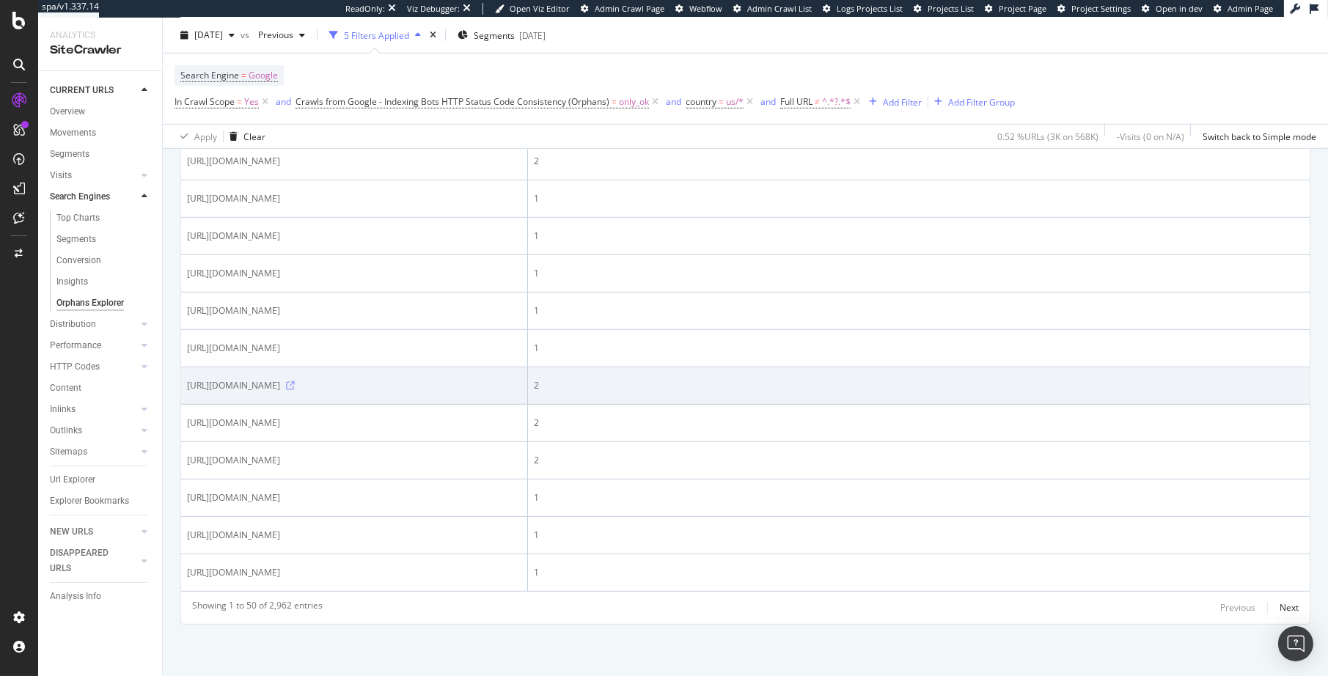
click at [295, 381] on icon at bounding box center [290, 385] width 9 height 9
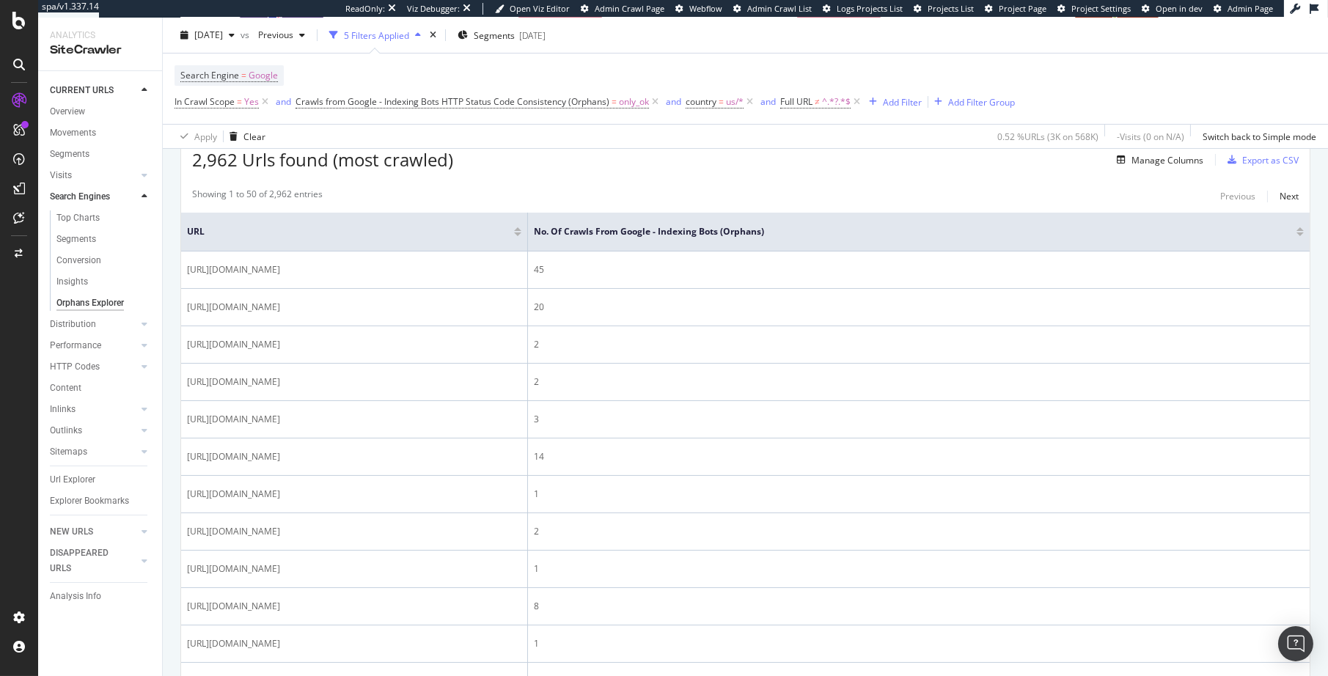
scroll to position [0, 0]
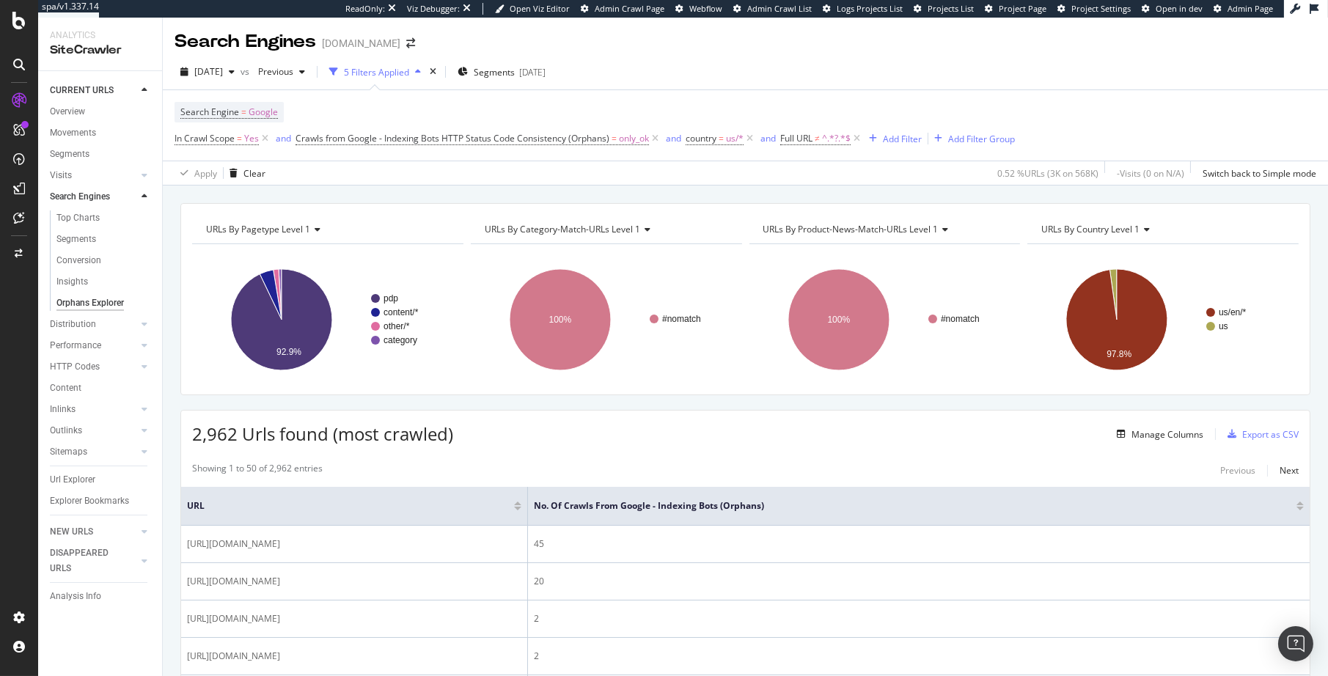
click at [1302, 507] on div at bounding box center [1300, 509] width 7 height 4
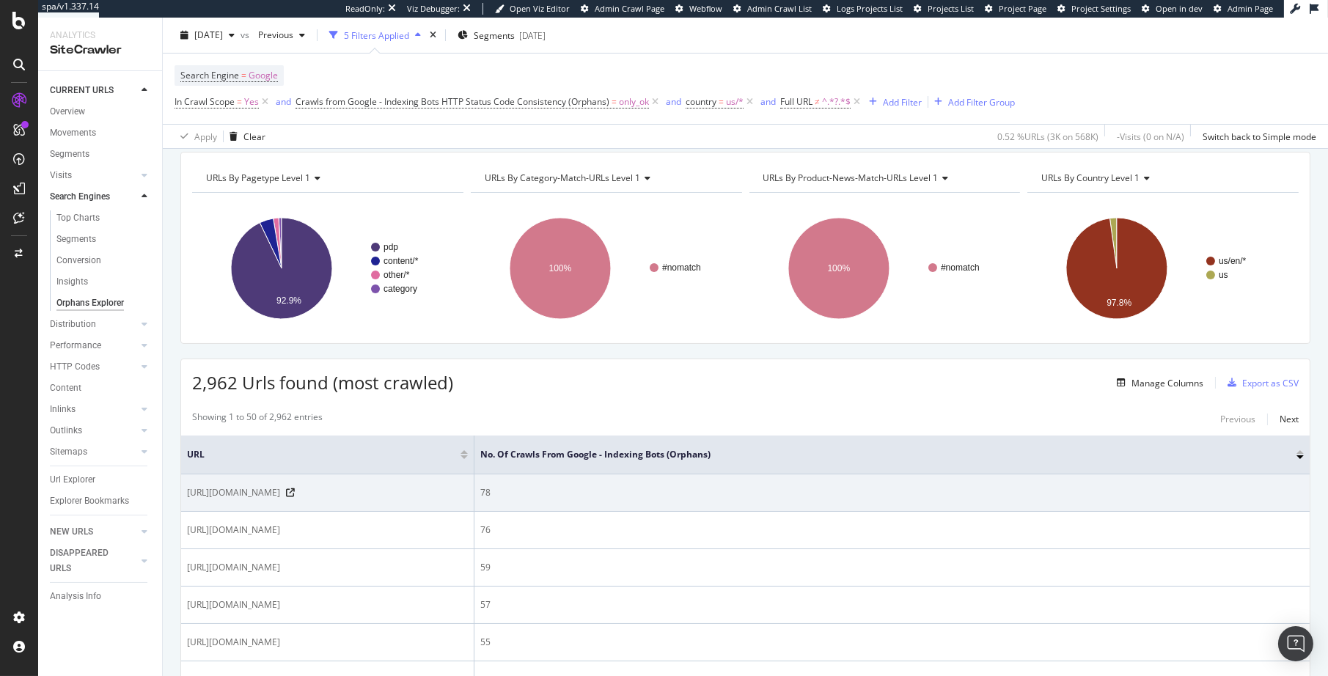
scroll to position [67, 0]
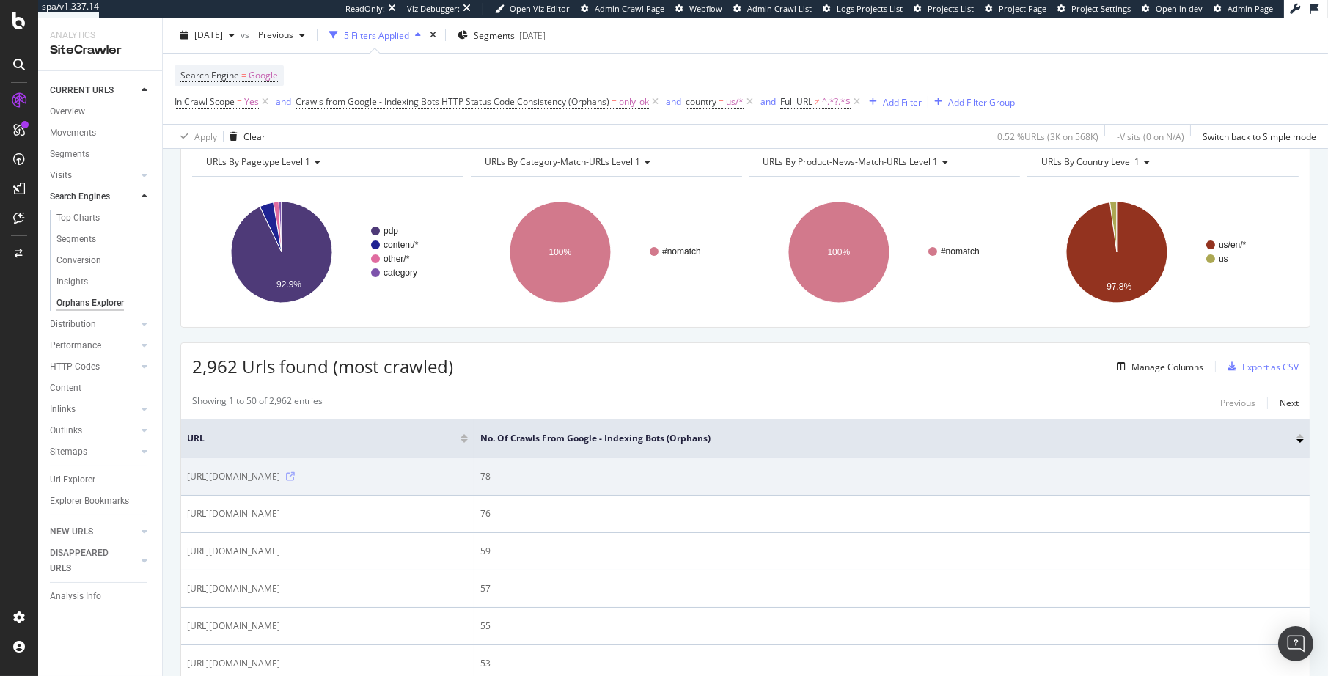
click at [295, 472] on icon at bounding box center [290, 476] width 9 height 9
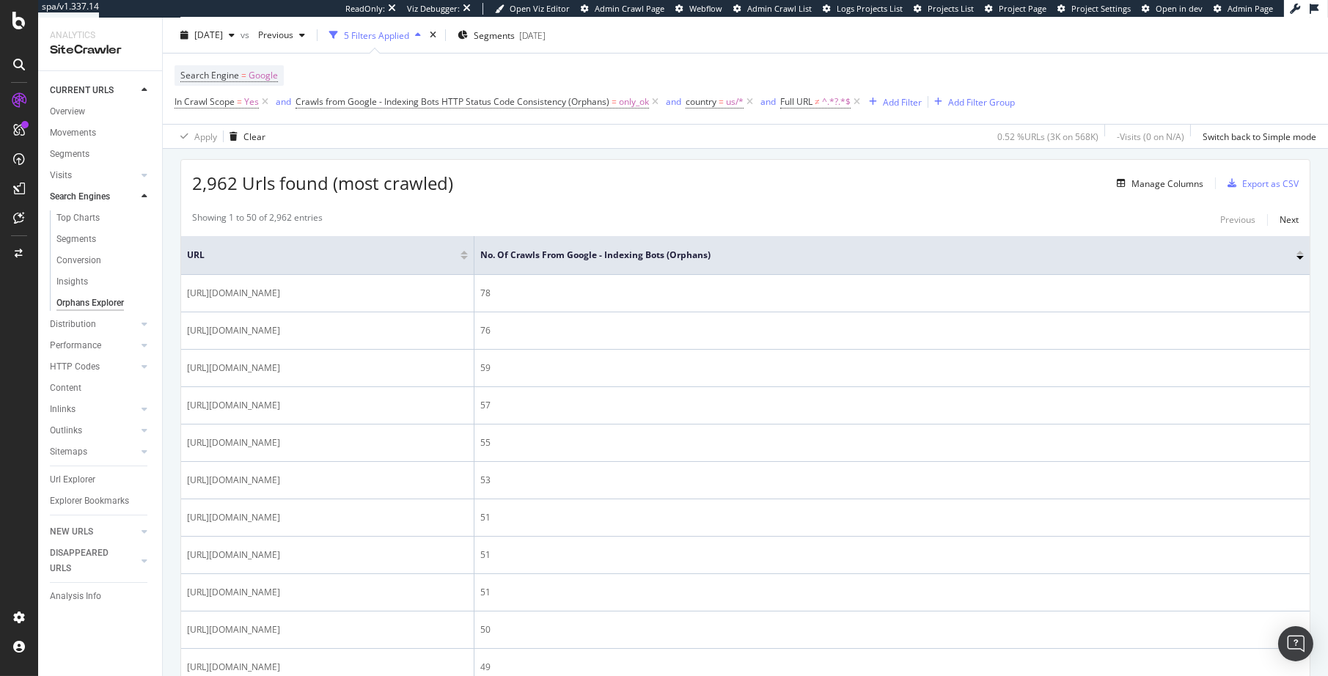
scroll to position [401, 0]
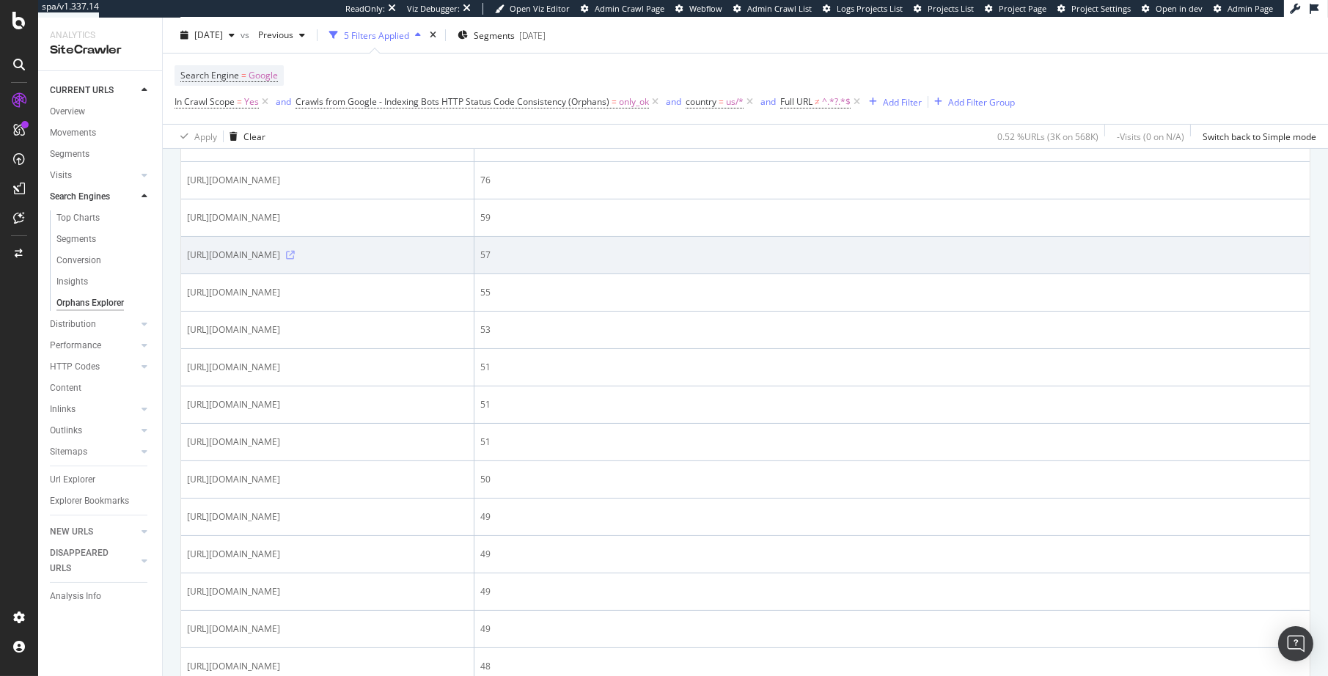
click at [295, 260] on icon at bounding box center [290, 255] width 9 height 9
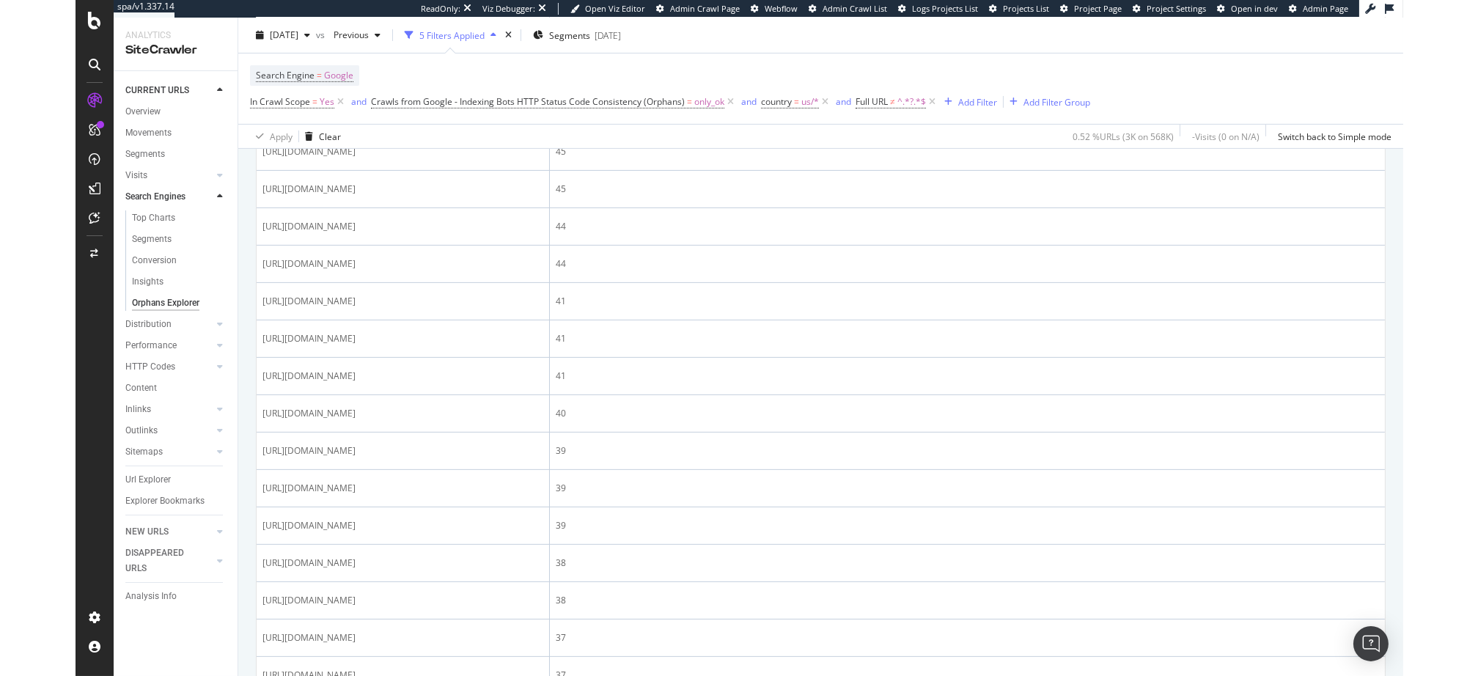
scroll to position [0, 0]
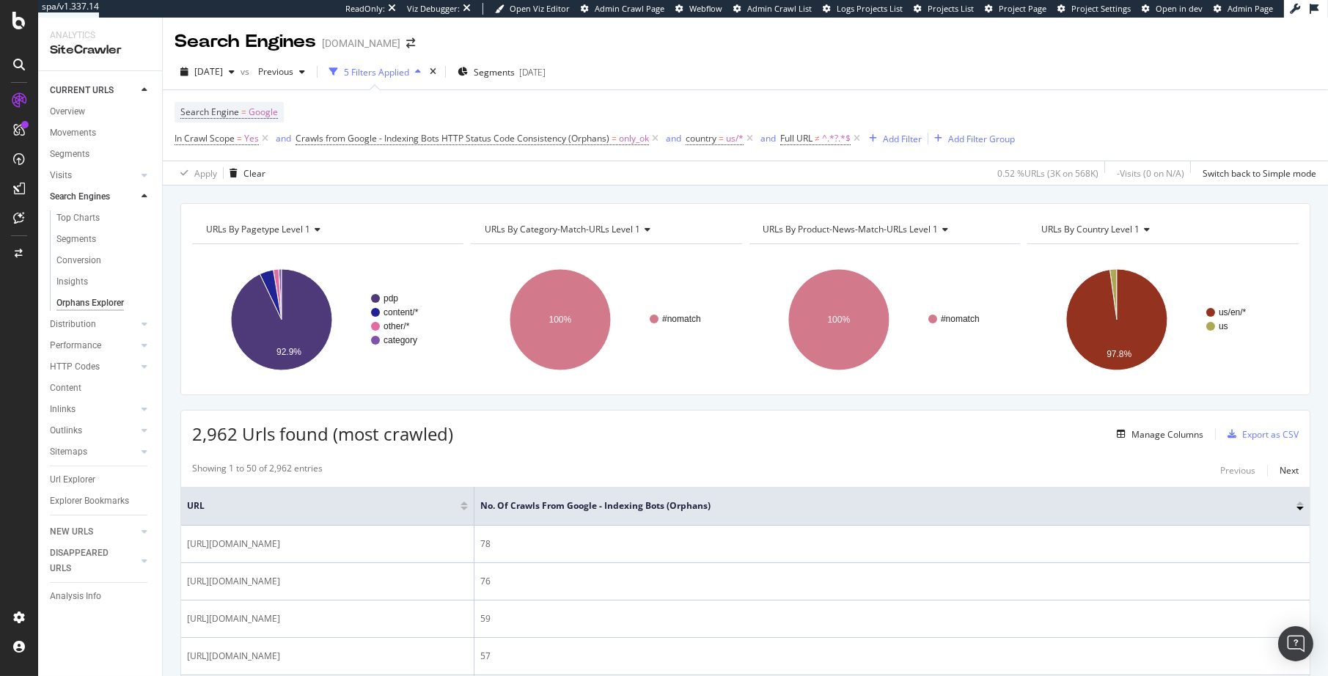
drag, startPoint x: 618, startPoint y: 407, endPoint x: 563, endPoint y: 355, distance: 75.2
click at [505, 187] on div "URLs By pagetype Level 1 Chart (by Value) Table Expand Export as CSV Export as …" at bounding box center [745, 431] width 1165 height 491
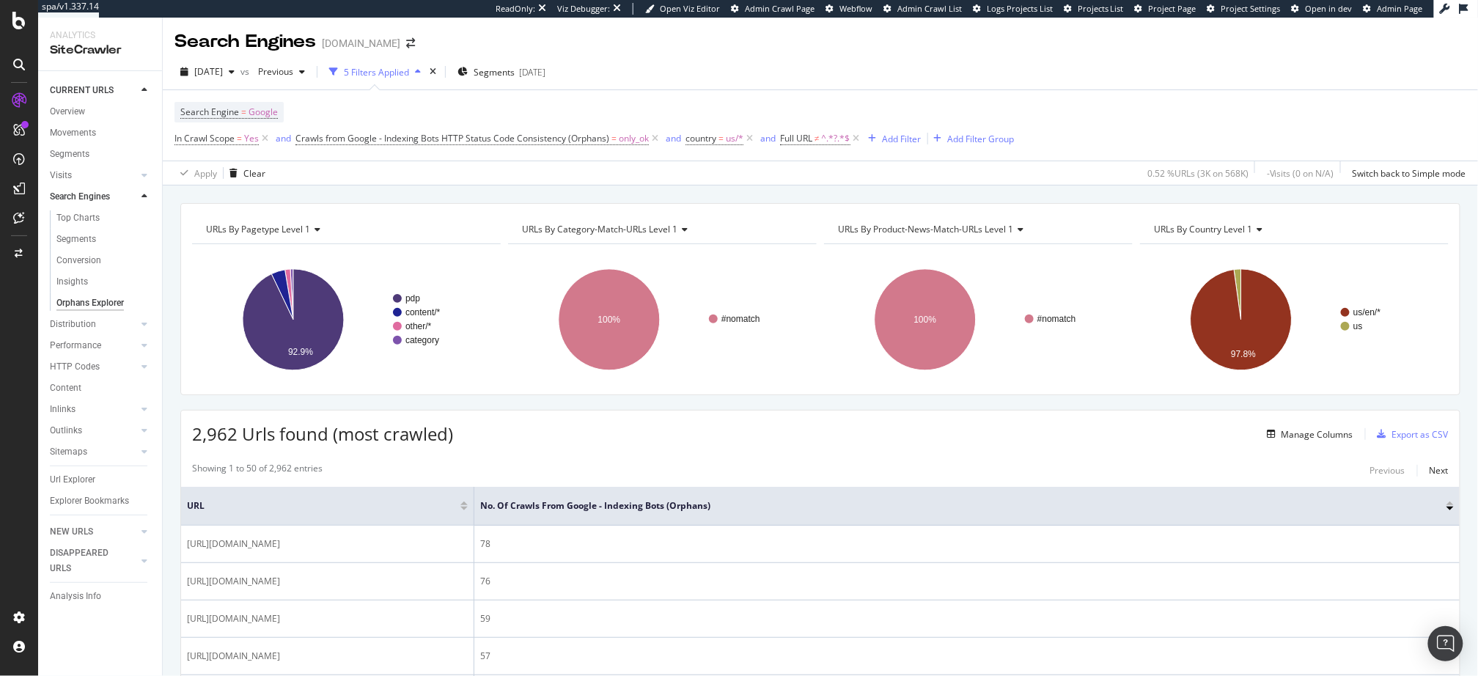
drag, startPoint x: 770, startPoint y: 63, endPoint x: 852, endPoint y: 37, distance: 86.1
click at [774, 62] on div "2025 Sep. 1st vs Previous 5 Filters Applied Segments 2025-07-24" at bounding box center [821, 74] width 1316 height 29
drag, startPoint x: 87, startPoint y: 113, endPoint x: 263, endPoint y: 5, distance: 207.0
click at [0, 0] on div "spa/v1.337.14 ReadOnly: Viz Debugger: Open Viz Editor Admin Crawl Page Webflow …" at bounding box center [739, 338] width 1478 height 676
drag, startPoint x: 981, startPoint y: 73, endPoint x: 1014, endPoint y: 52, distance: 39.3
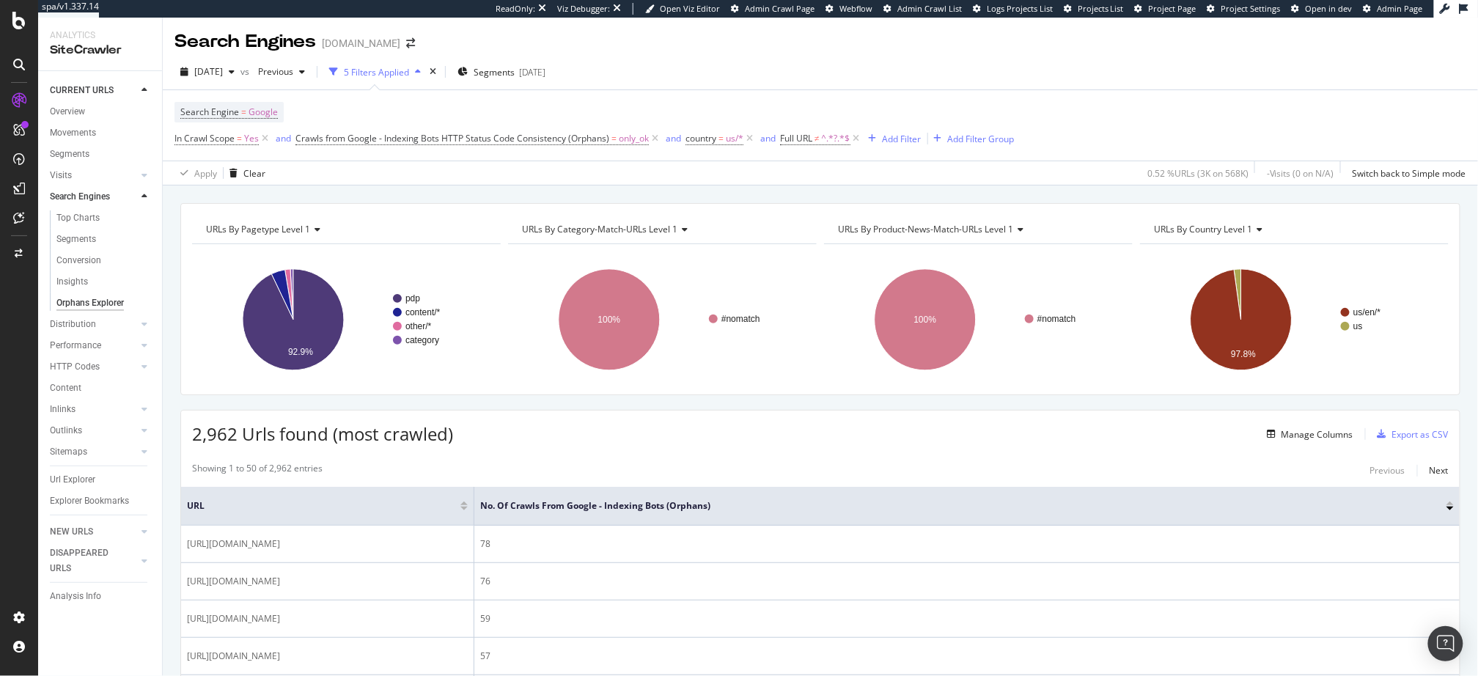
click at [981, 73] on div "2025 Sep. 1st vs Previous 5 Filters Applied Segments 2025-07-24" at bounding box center [821, 74] width 1316 height 29
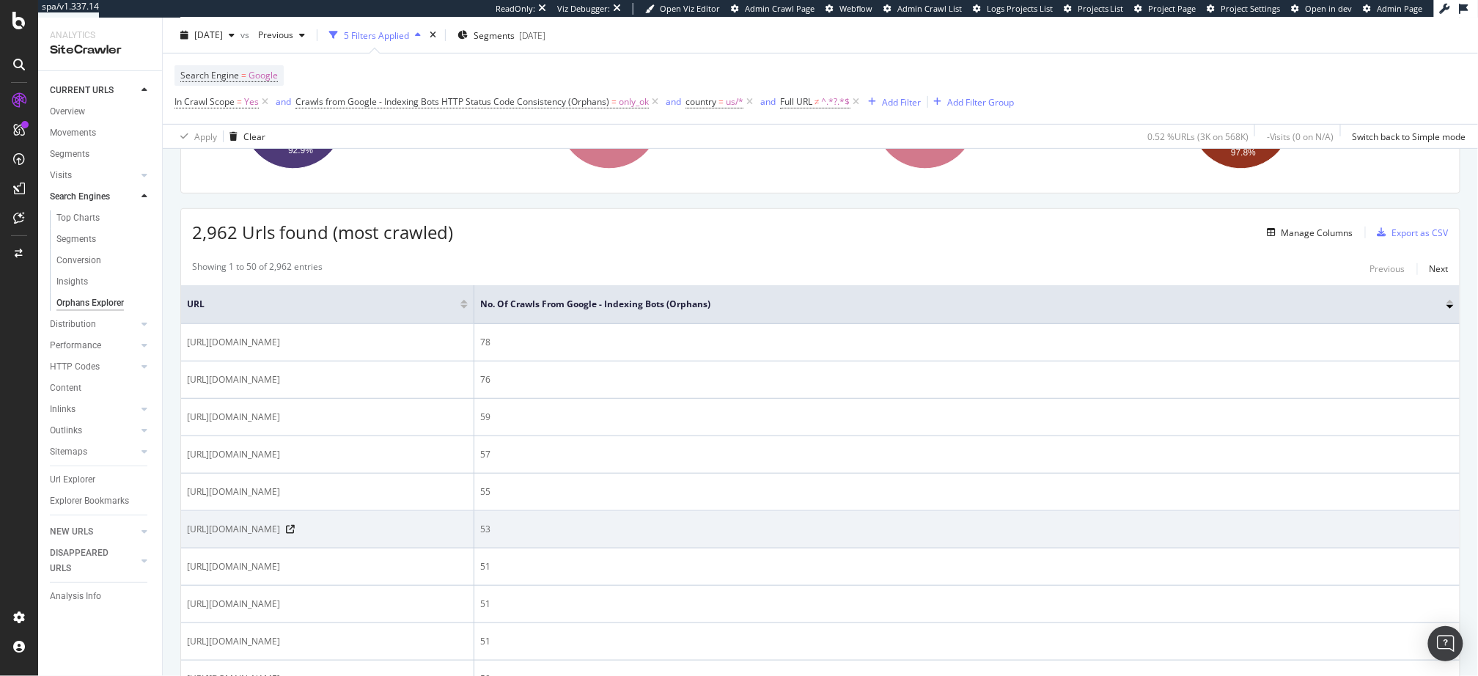
scroll to position [335, 0]
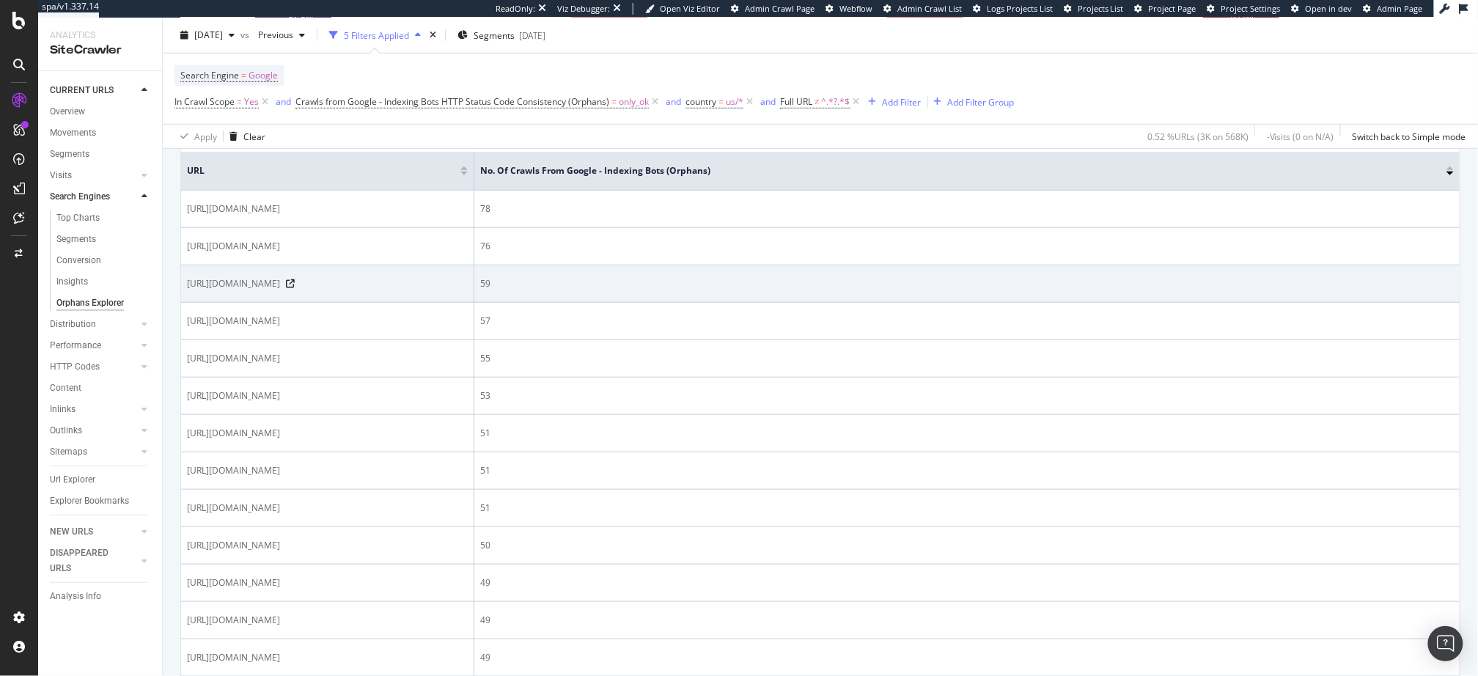
click at [280, 282] on span "https://www.ifm.com/us/en/product/E12401" at bounding box center [233, 283] width 93 height 13
click at [280, 282] on span "https://www.ifm.com/us/en/product/E12401" at bounding box center [233, 282] width 93 height 13
click at [280, 282] on span "https://www.ifm.com/us/en/product/E12401" at bounding box center [233, 281] width 93 height 13
copy div "https://www.ifm.com/us/en/product/E12401"
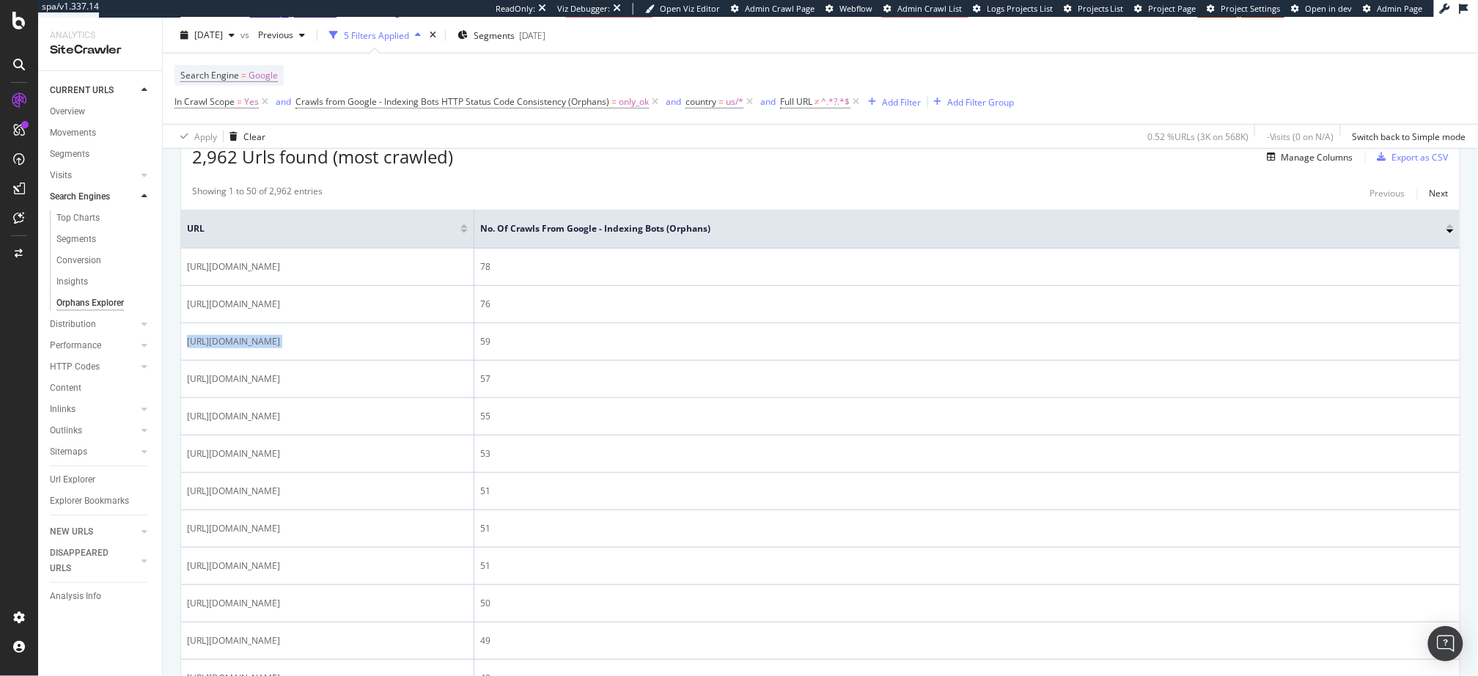
scroll to position [272, 0]
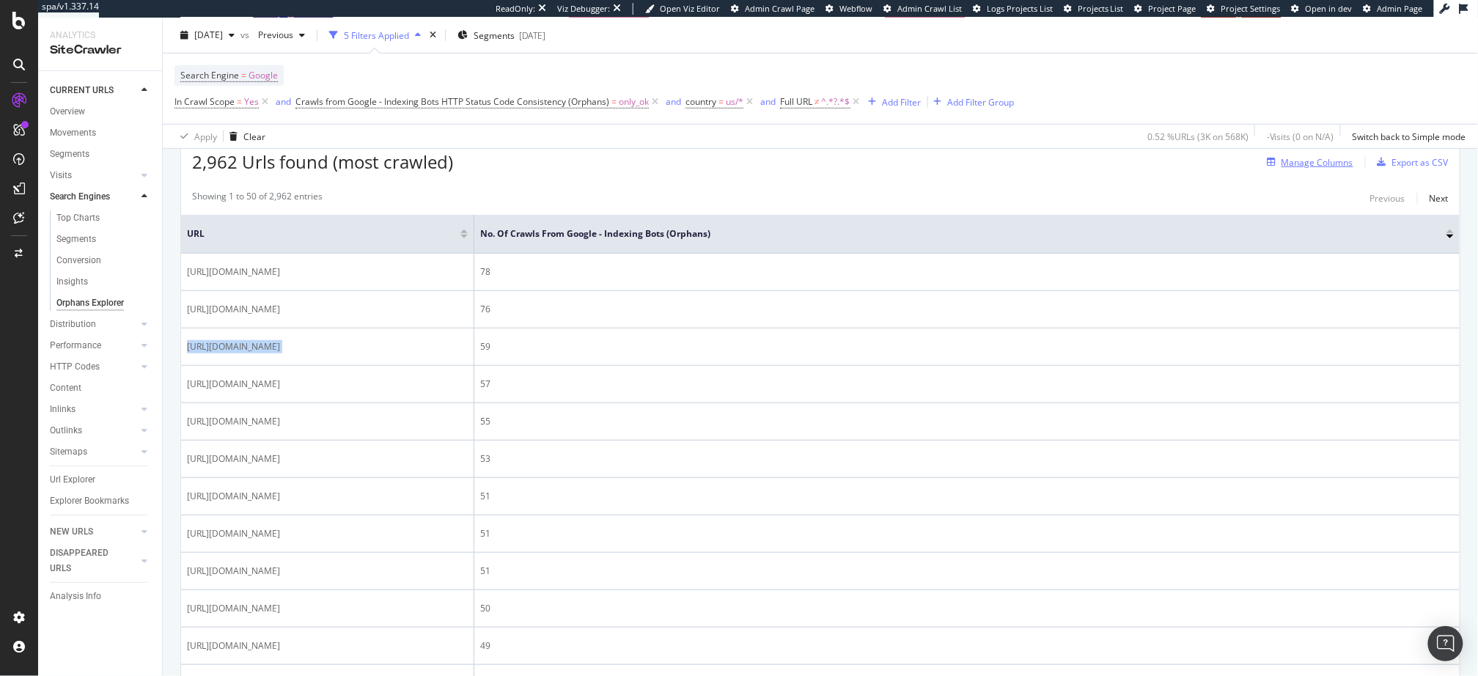
click at [1305, 163] on div "Manage Columns" at bounding box center [1318, 162] width 72 height 12
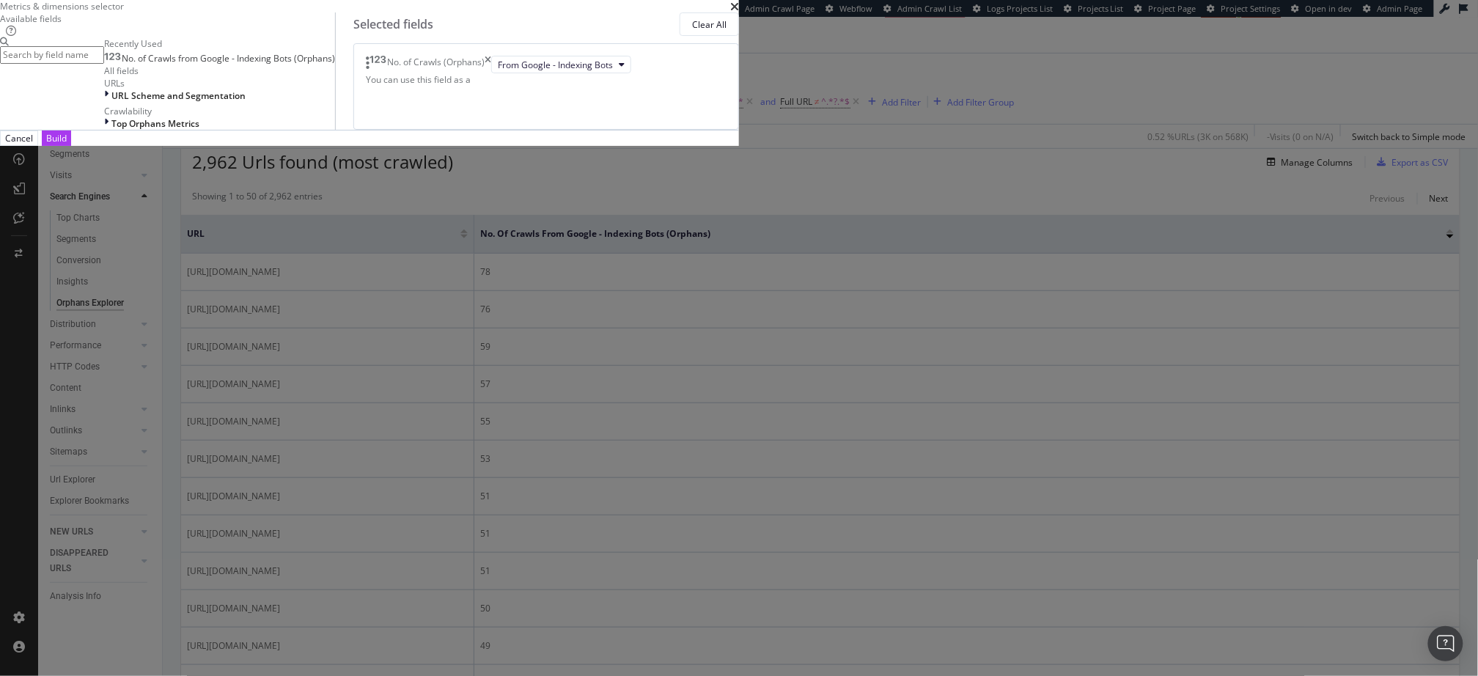
drag, startPoint x: 1048, startPoint y: 70, endPoint x: 1014, endPoint y: 78, distance: 34.9
click at [739, 12] on icon "times" at bounding box center [734, 7] width 9 height 12
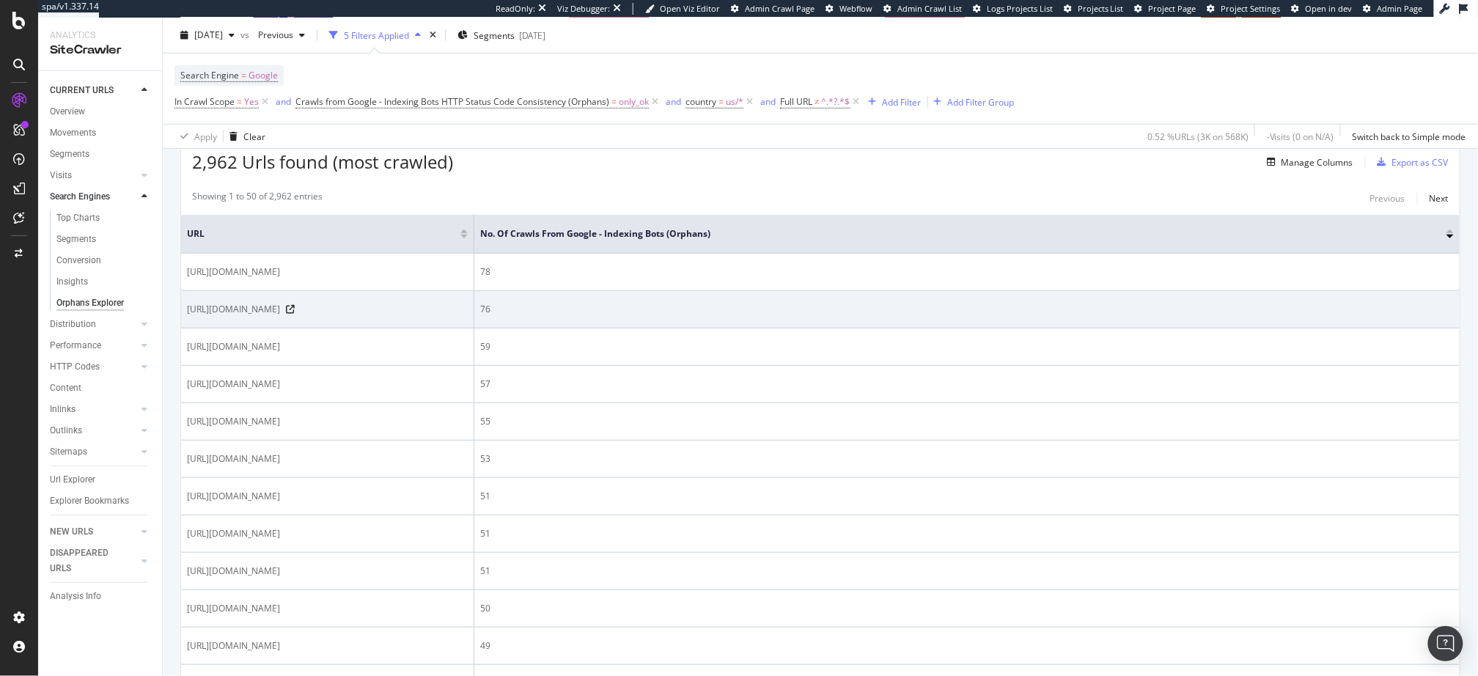
click at [280, 304] on span "https://www.ifm.com/us/en/product/PC1732" at bounding box center [233, 309] width 93 height 13
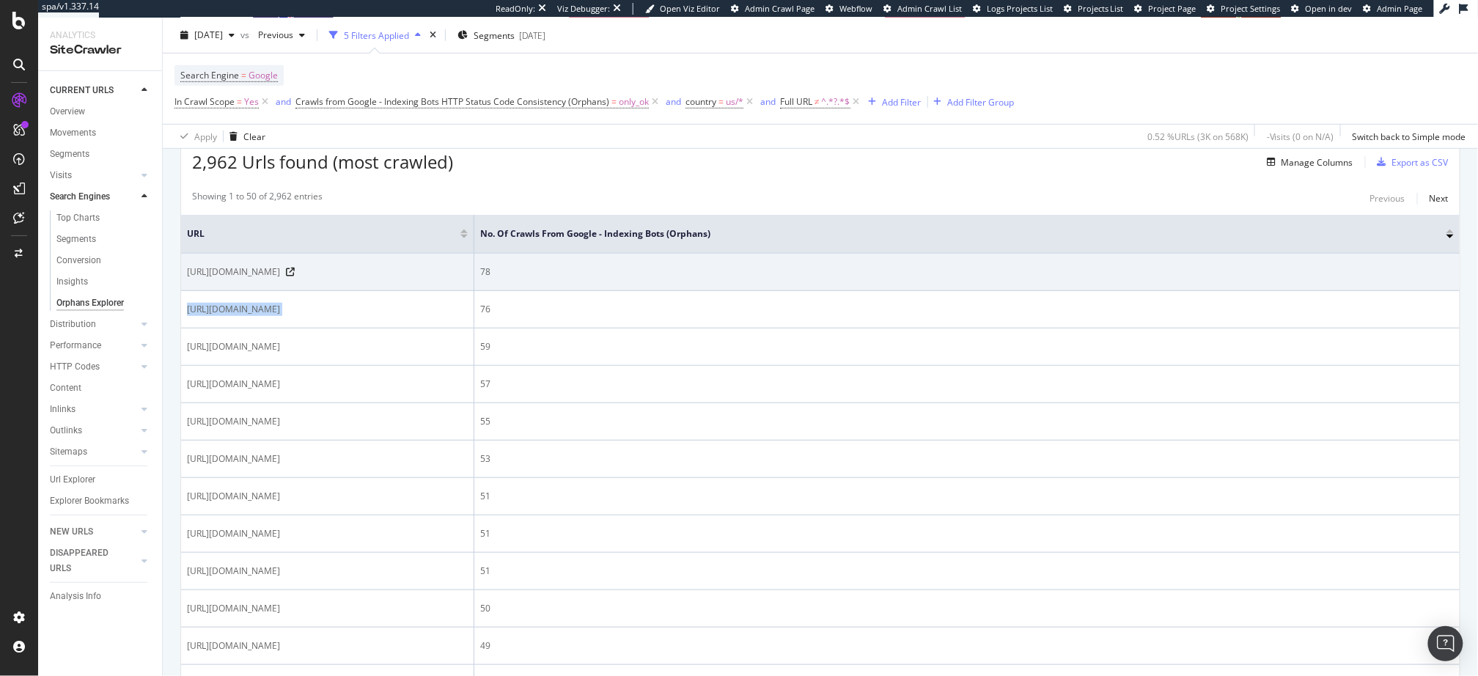
drag, startPoint x: 309, startPoint y: 304, endPoint x: 360, endPoint y: 286, distance: 54.3
click at [280, 304] on span "https://www.ifm.com/us/en/product/PC1732" at bounding box center [233, 309] width 93 height 13
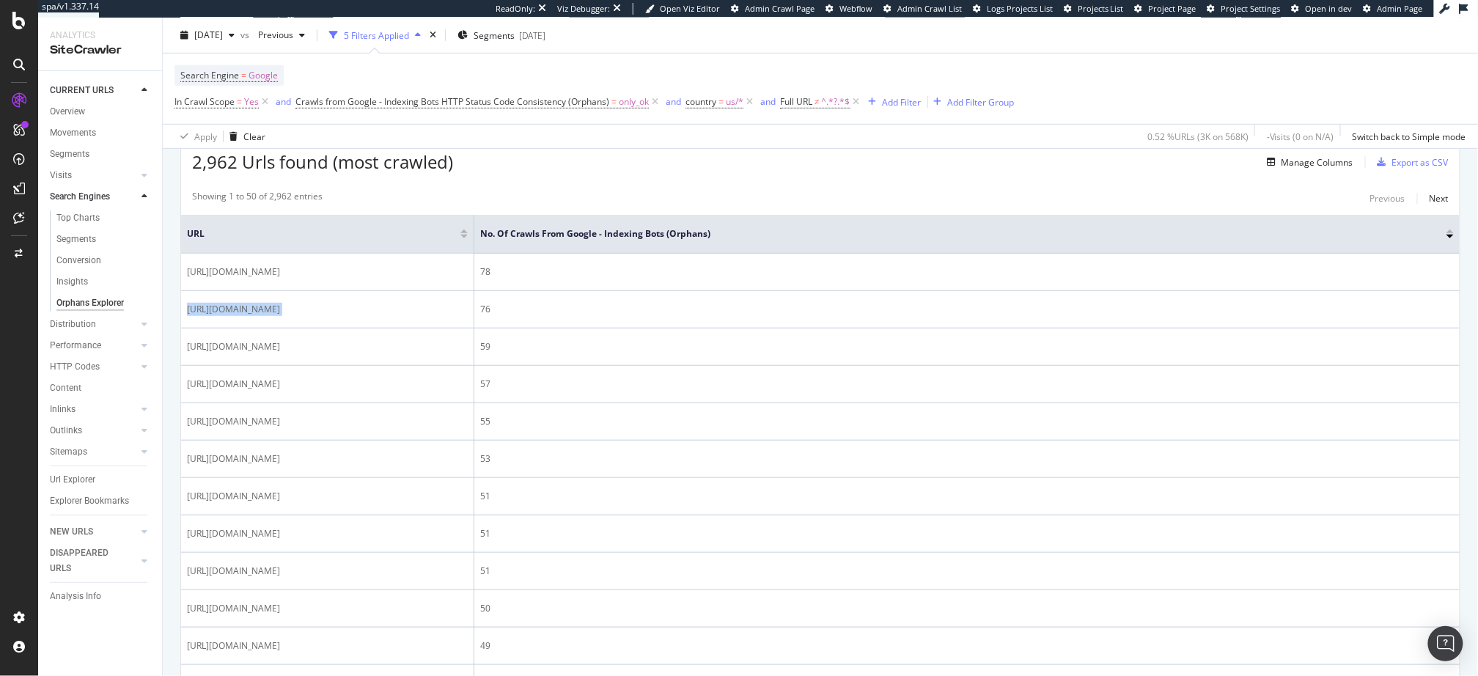
copy div "https://www.ifm.com/us/en/product/PC1732"
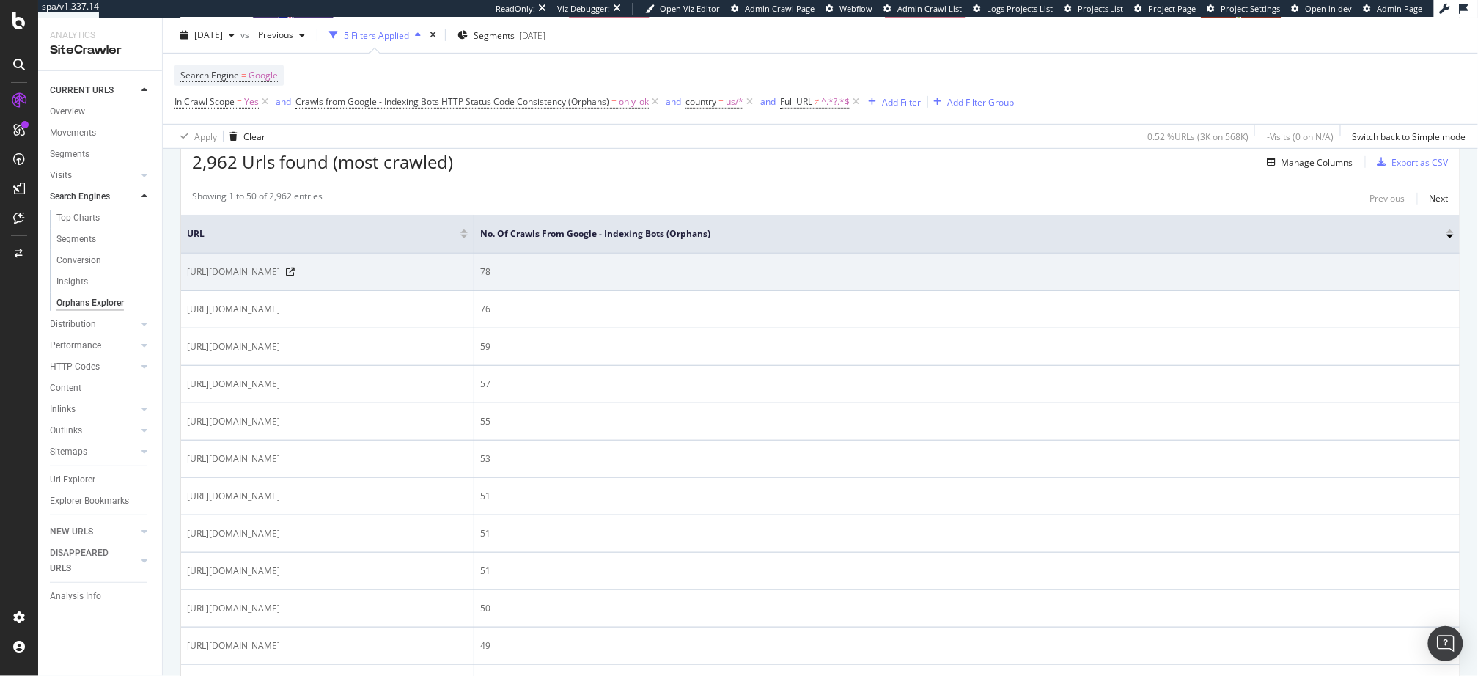
click at [280, 265] on span "https://www.ifm.com/us/en/product/O3D200" at bounding box center [233, 271] width 93 height 13
copy div "https://www.ifm.com/us/en/product/O3D200"
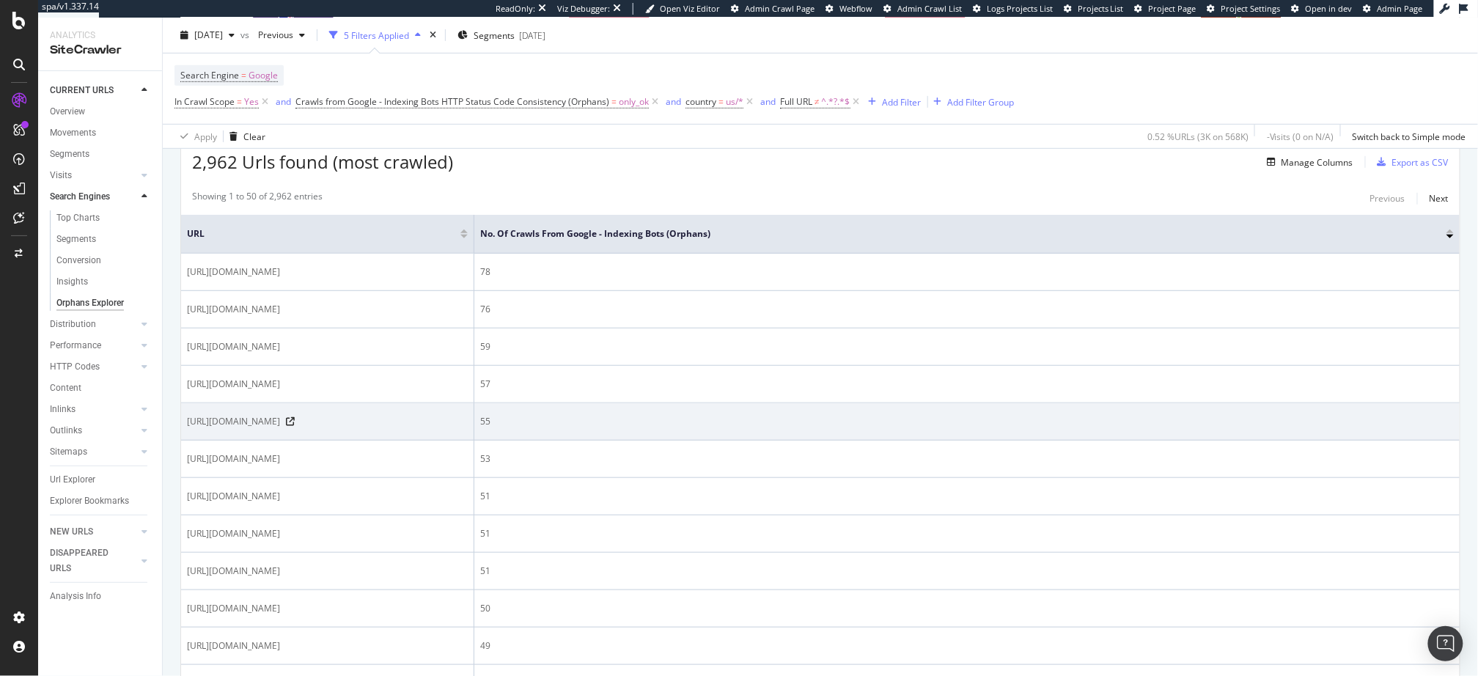
click at [280, 428] on span "https://www.ifm.com/us/en/product/IE5346" at bounding box center [233, 421] width 93 height 13
copy div "https://www.ifm.com/us/en/product/IE5346"
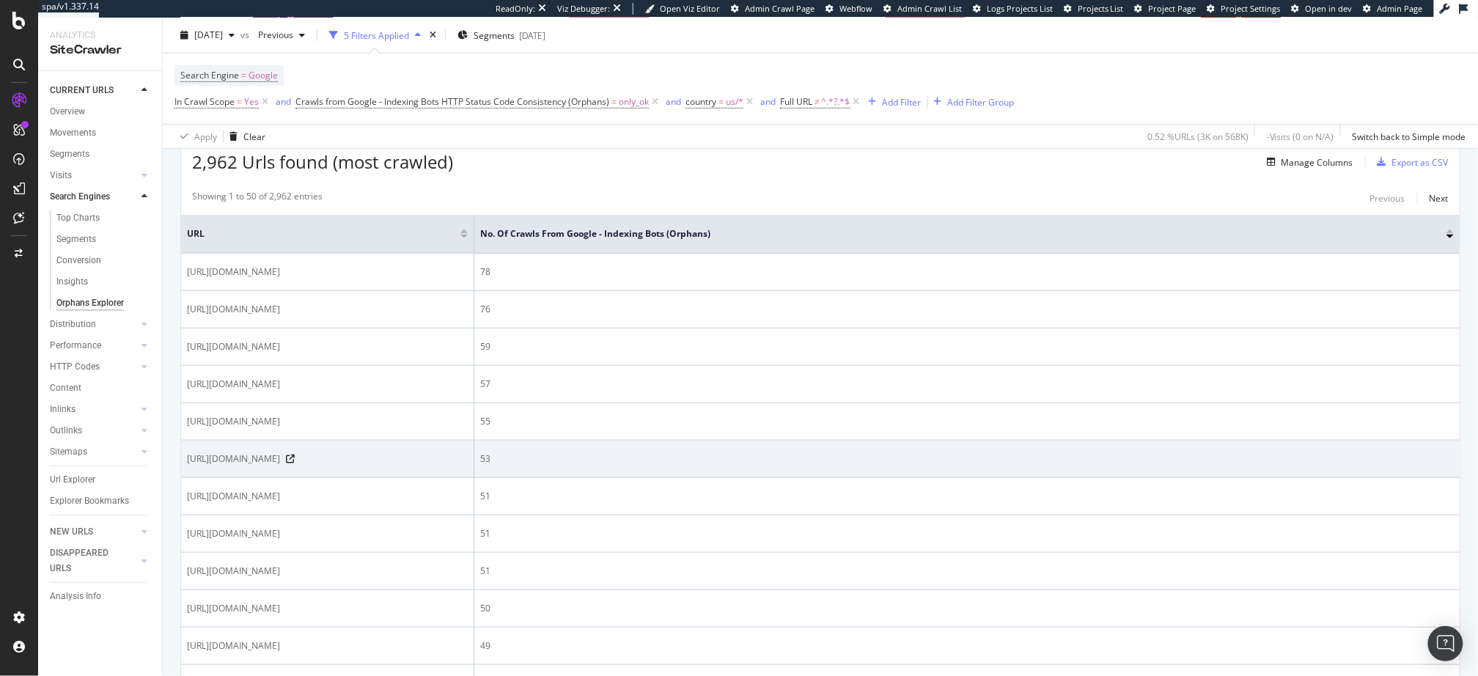
click at [280, 466] on span "https://www.ifm.com/us/en/product/IF5622" at bounding box center [233, 458] width 93 height 13
copy div "https://www.ifm.com/us/en/product/IF5622"
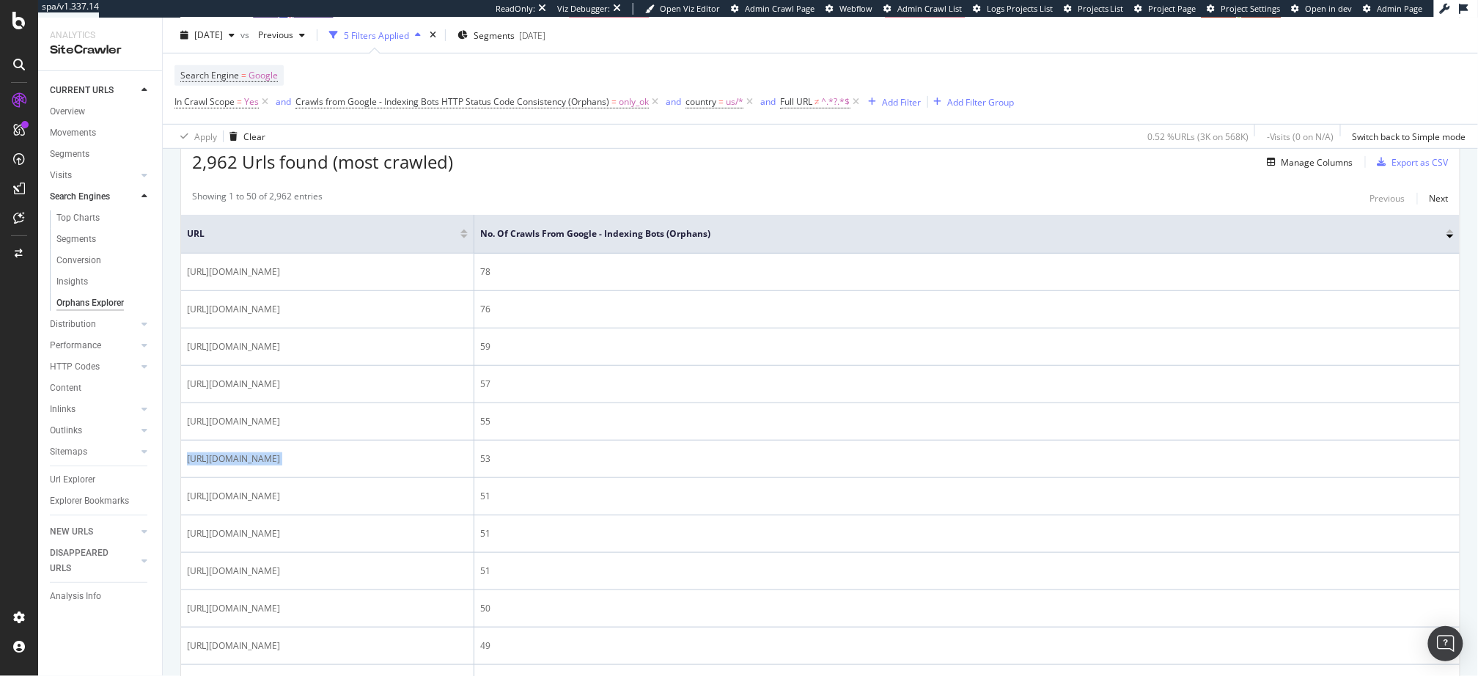
scroll to position [0, 0]
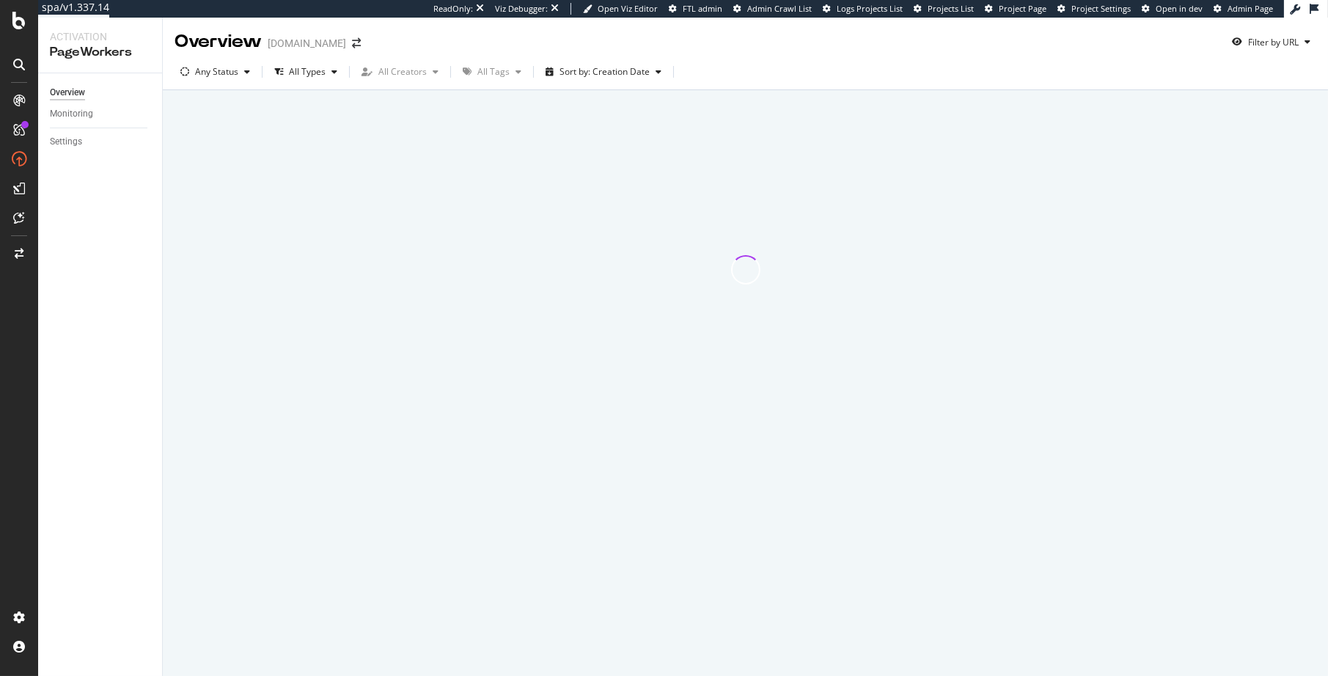
drag, startPoint x: 243, startPoint y: 196, endPoint x: 238, endPoint y: 204, distance: 9.2
click at [243, 196] on div at bounding box center [745, 269] width 1124 height 338
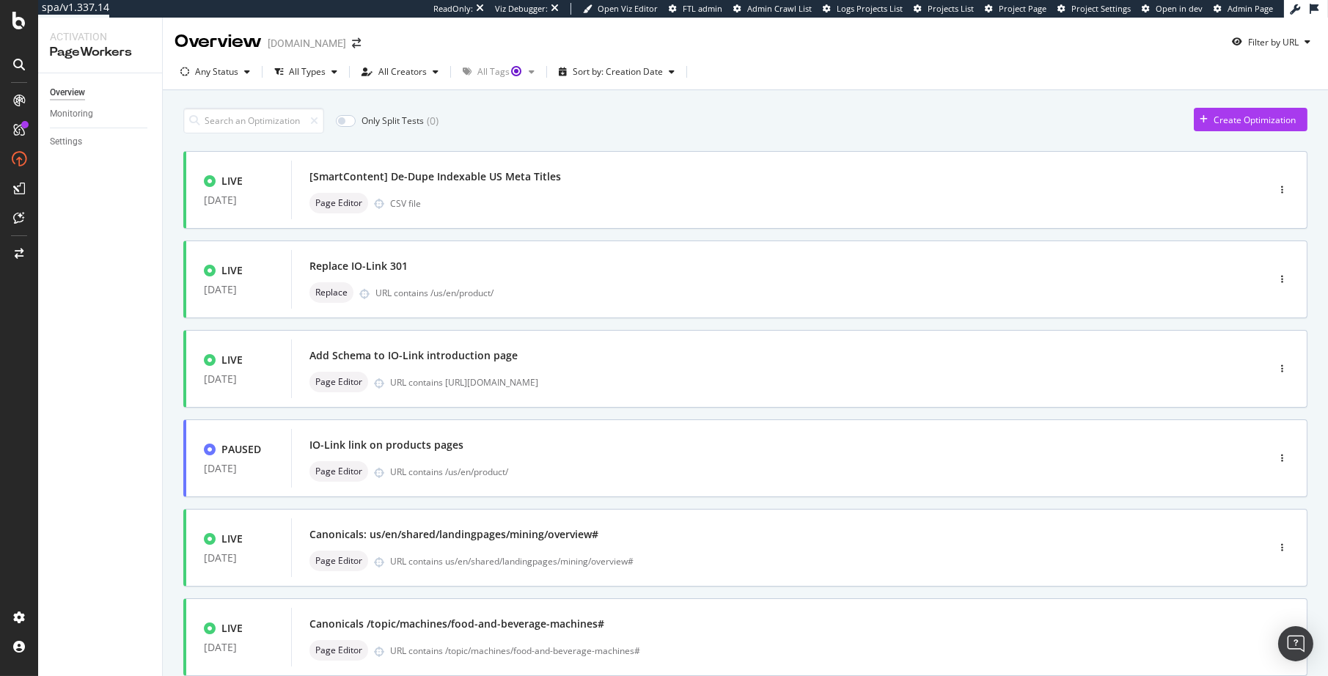
drag, startPoint x: 587, startPoint y: 123, endPoint x: 595, endPoint y: 102, distance: 22.5
click at [587, 123] on div "Only Split Tests ( 0 ) Create Optimization" at bounding box center [745, 121] width 1124 height 26
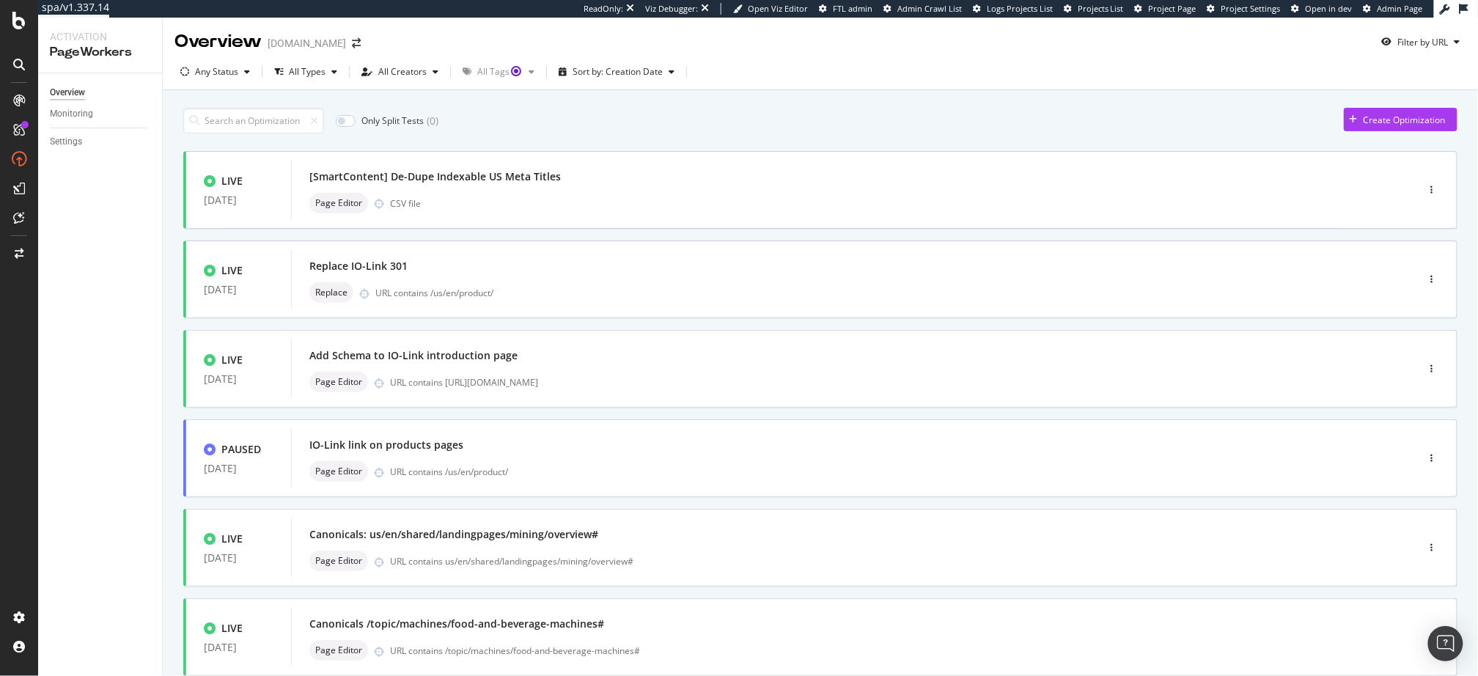
drag, startPoint x: 672, startPoint y: 125, endPoint x: 679, endPoint y: 125, distance: 7.4
click at [672, 125] on div "Only Split Tests ( 0 ) Create Optimization" at bounding box center [820, 121] width 1275 height 26
click at [1327, 125] on div "Create Optimization" at bounding box center [1405, 120] width 82 height 12
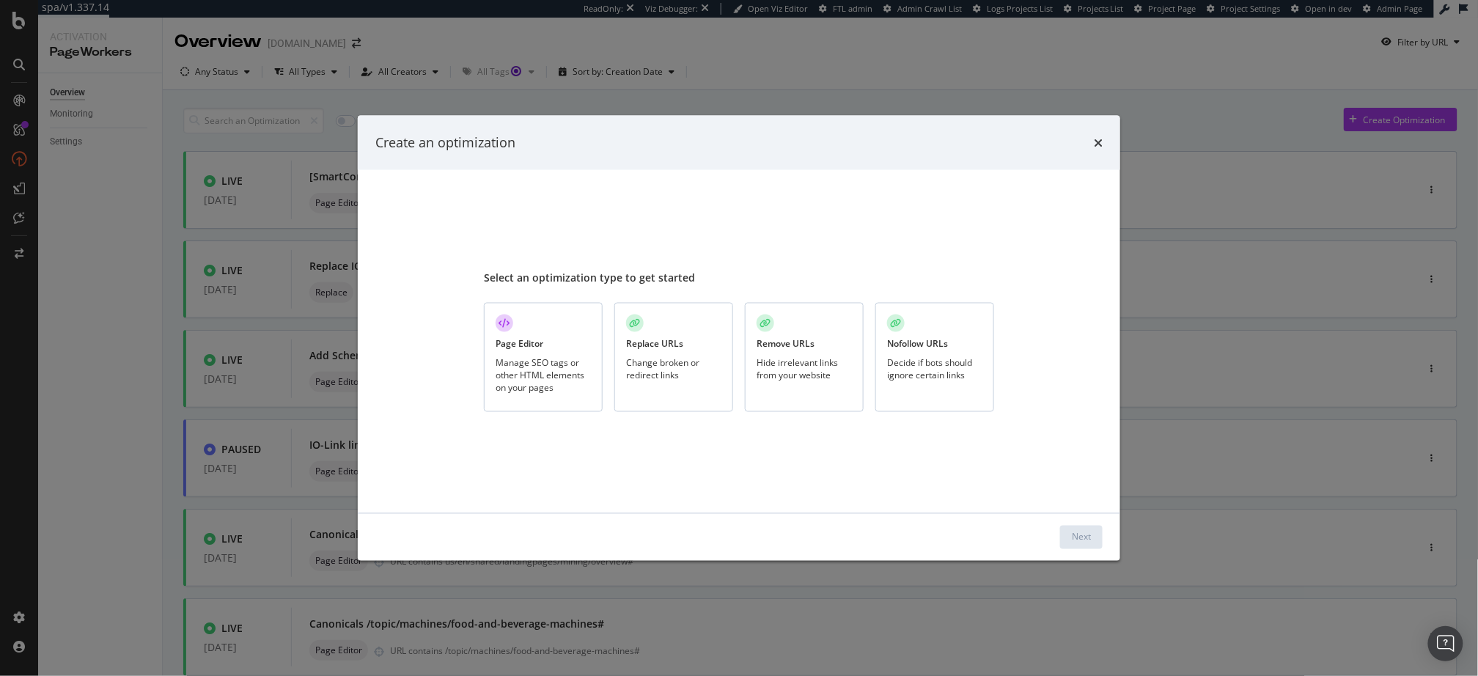
click at [546, 356] on div "Manage SEO tags or other HTML elements on your pages" at bounding box center [543, 374] width 95 height 37
click at [1074, 532] on div "Next" at bounding box center [1081, 537] width 19 height 12
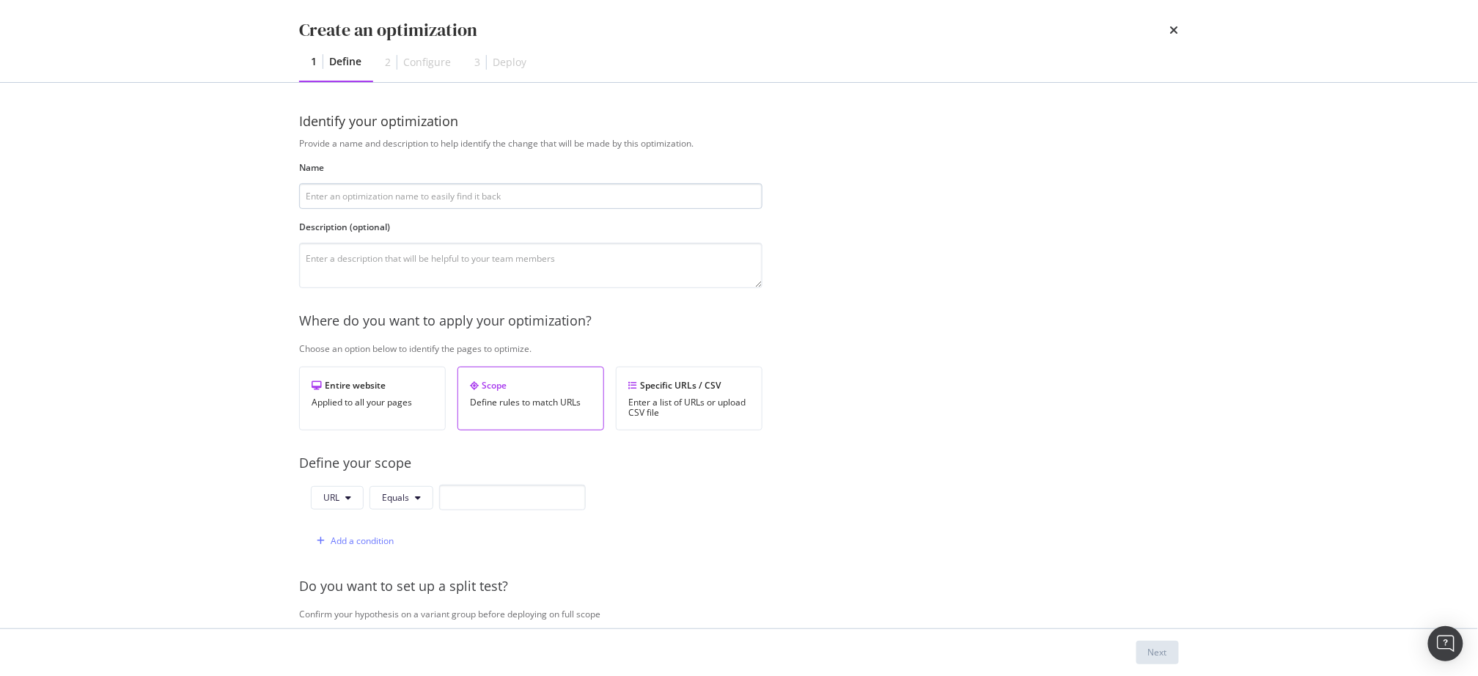
click at [444, 197] on input "modal" at bounding box center [530, 196] width 463 height 26
type input "L"
type input "Orphans Link List Draft"
click at [396, 492] on span "Equals" at bounding box center [395, 497] width 27 height 12
drag, startPoint x: 426, startPoint y: 304, endPoint x: 463, endPoint y: 403, distance: 105.8
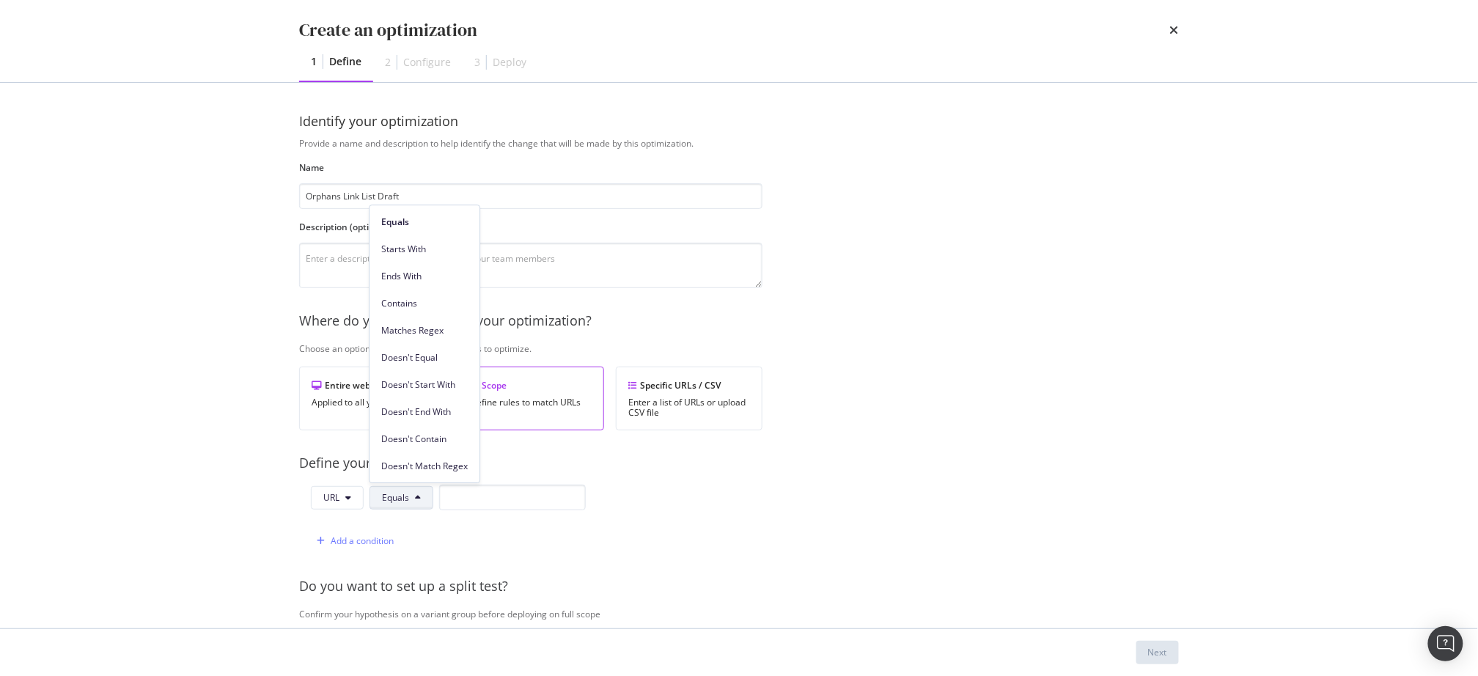
click at [426, 304] on span "Contains" at bounding box center [424, 303] width 87 height 13
click at [505, 502] on input "modal" at bounding box center [521, 498] width 147 height 26
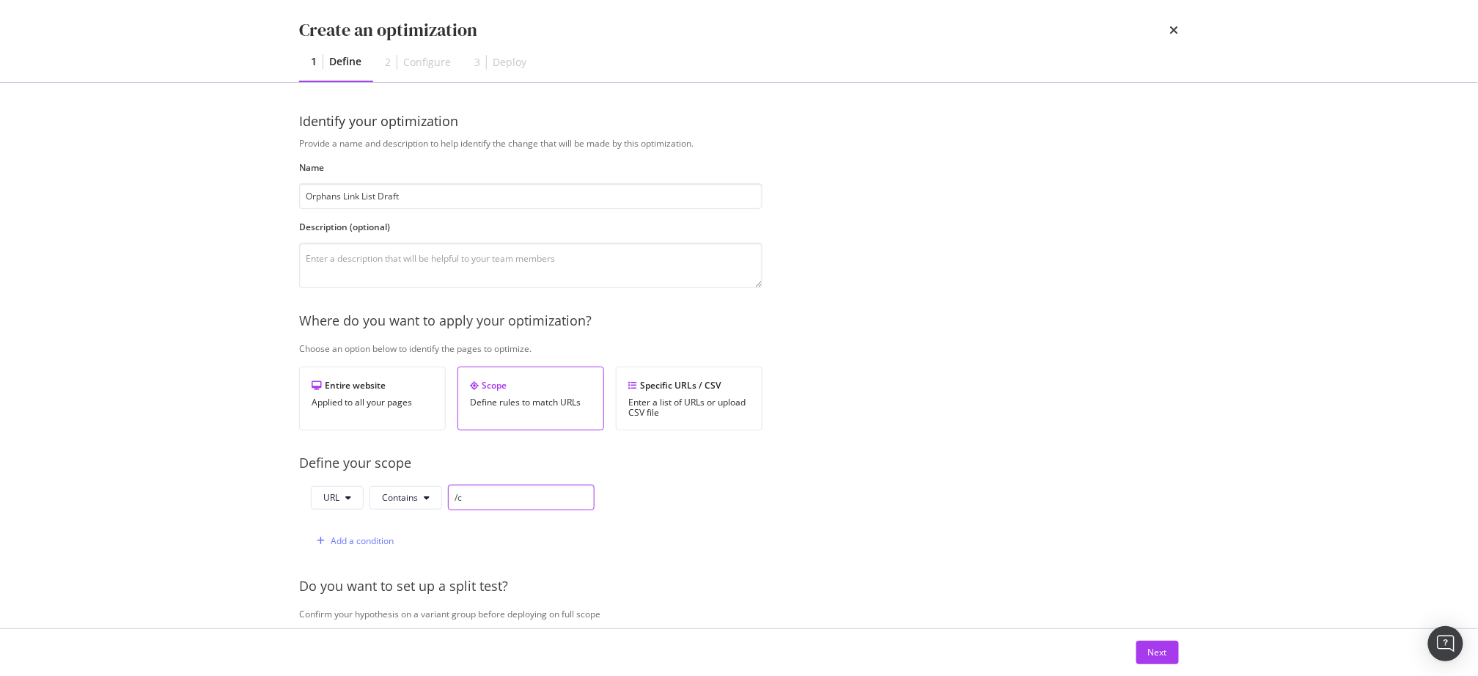
type input "/"
type input "u"
type input "/us/en/"
click at [375, 543] on div "Add a condition" at bounding box center [362, 541] width 63 height 12
click at [413, 542] on span "Equals" at bounding box center [417, 541] width 27 height 12
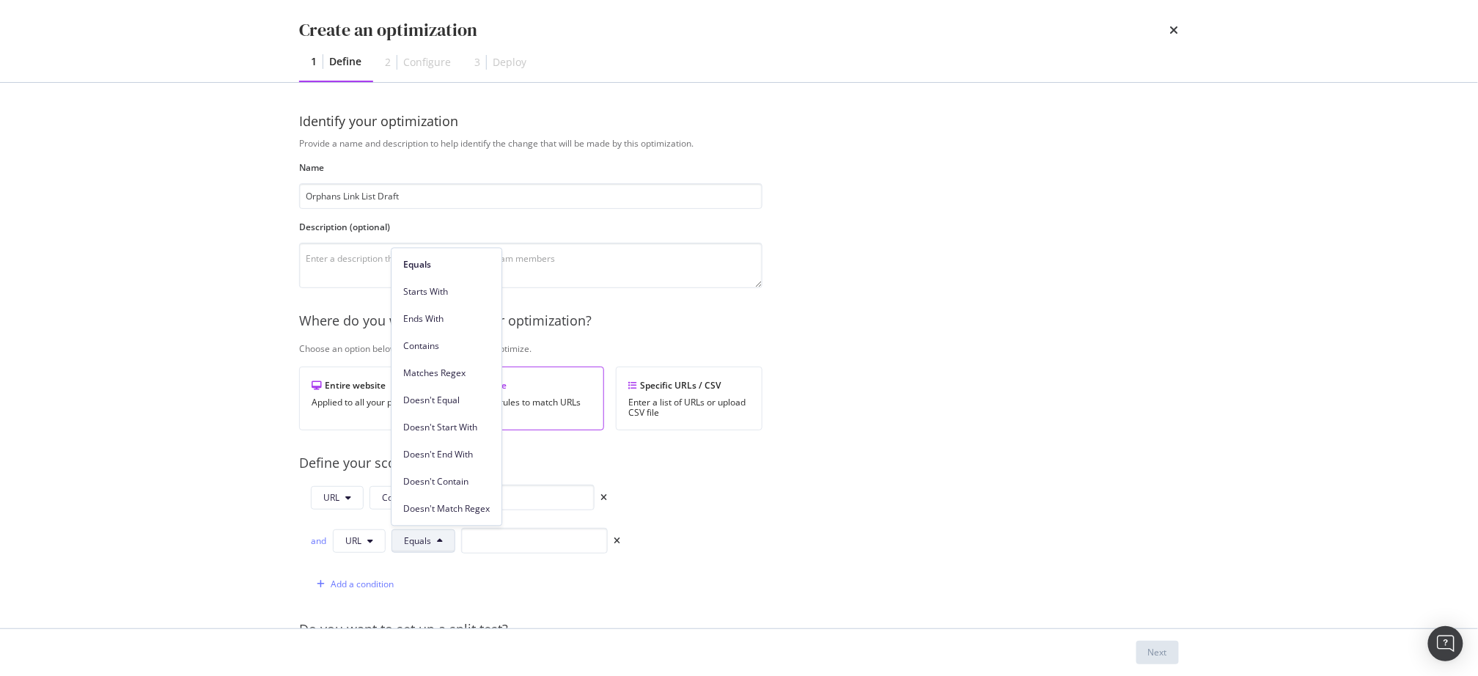
click at [457, 349] on span "Contains" at bounding box center [446, 346] width 87 height 13
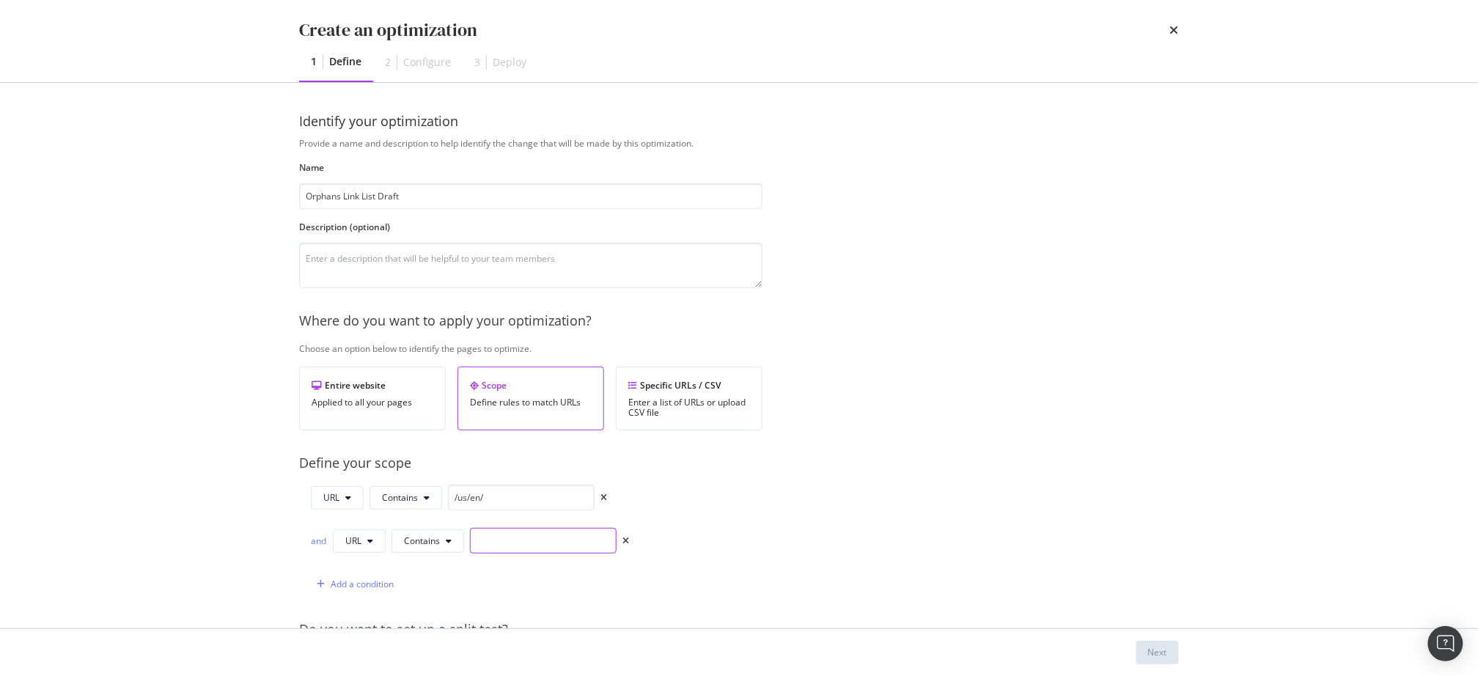
click at [535, 535] on input "modal" at bounding box center [543, 541] width 147 height 26
type input "c"
type input "/category/"
drag, startPoint x: 913, startPoint y: 598, endPoint x: 1069, endPoint y: 636, distance: 160.8
click at [914, 596] on div "Provide a name and description to help identify the change that will be made by…" at bounding box center [739, 554] width 880 height 835
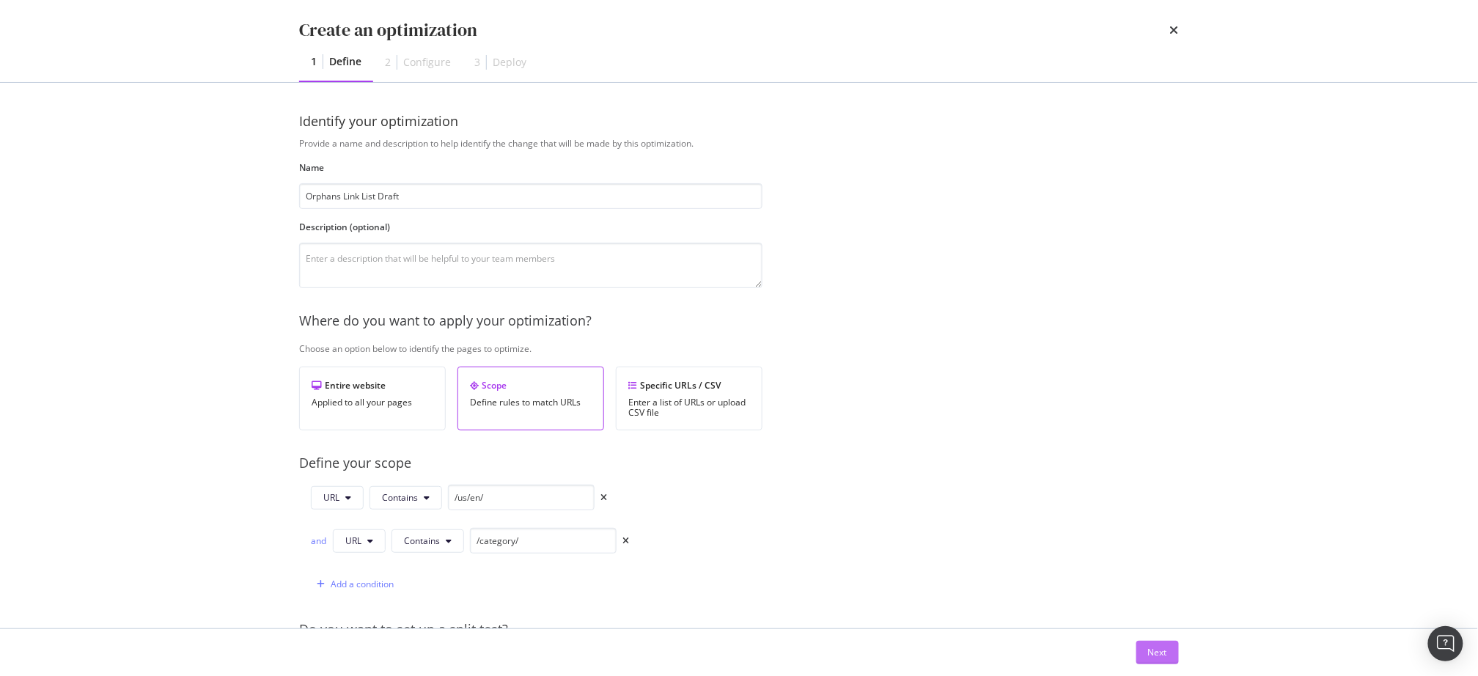
click at [1140, 657] on button "Next" at bounding box center [1158, 652] width 43 height 23
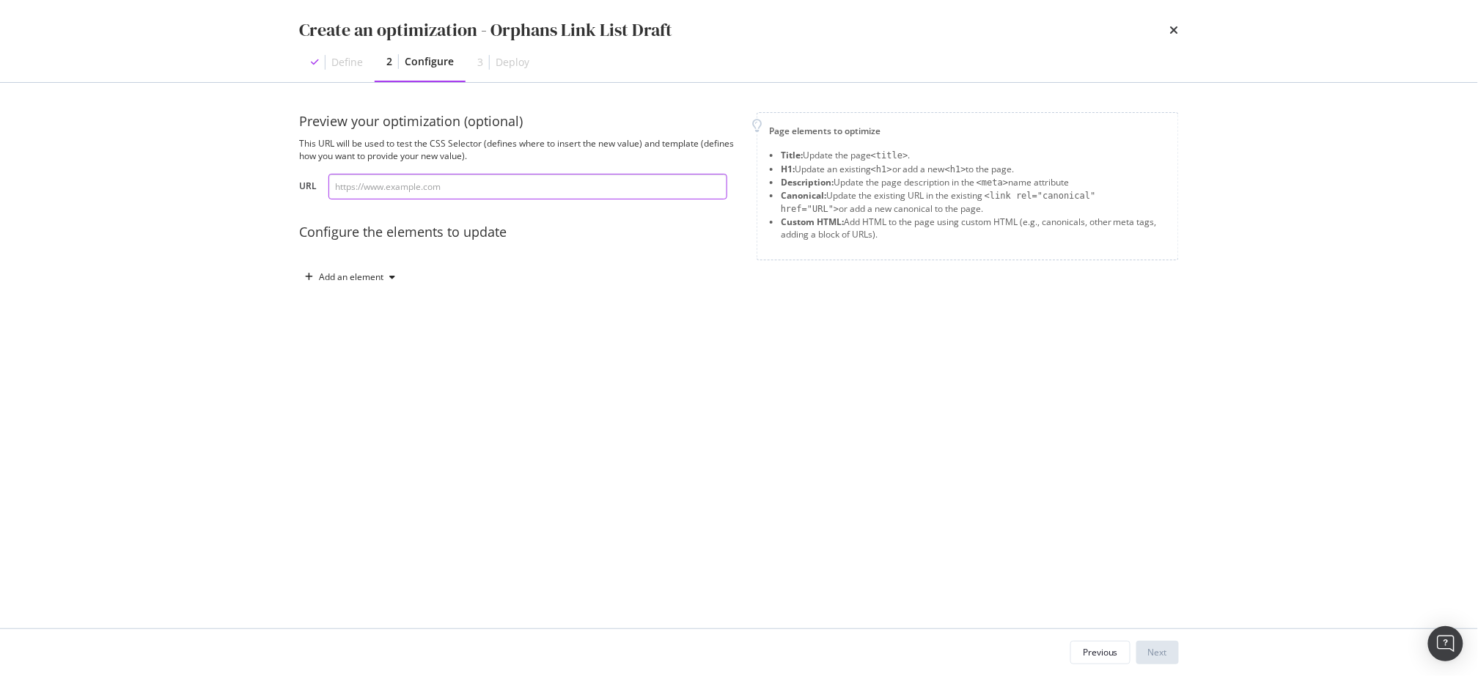
click at [479, 195] on input "modal" at bounding box center [528, 187] width 399 height 26
paste input "ifm-category-text__content"
type input "ifm-category-text__content"
click at [375, 269] on div "Add an element" at bounding box center [350, 277] width 102 height 22
click at [377, 401] on div "Custom HTML" at bounding box center [367, 401] width 58 height 12
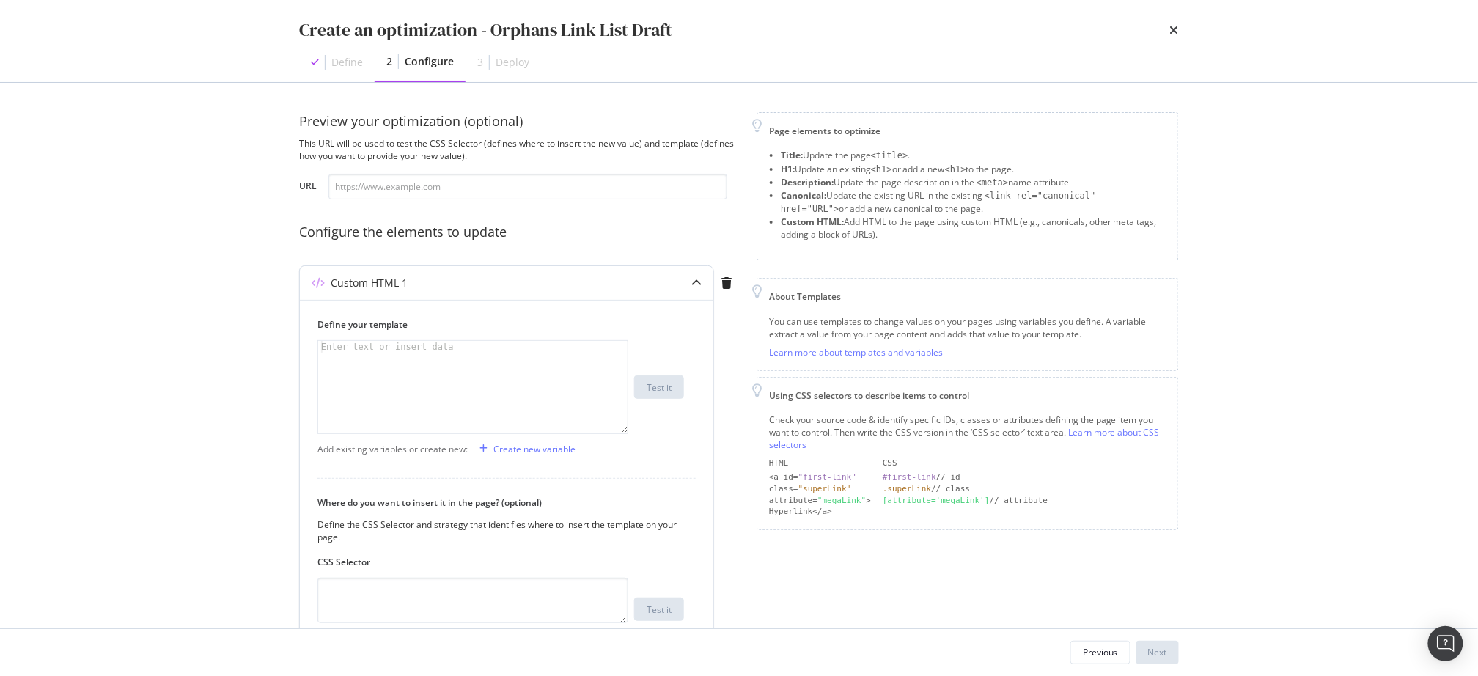
scroll to position [144, 0]
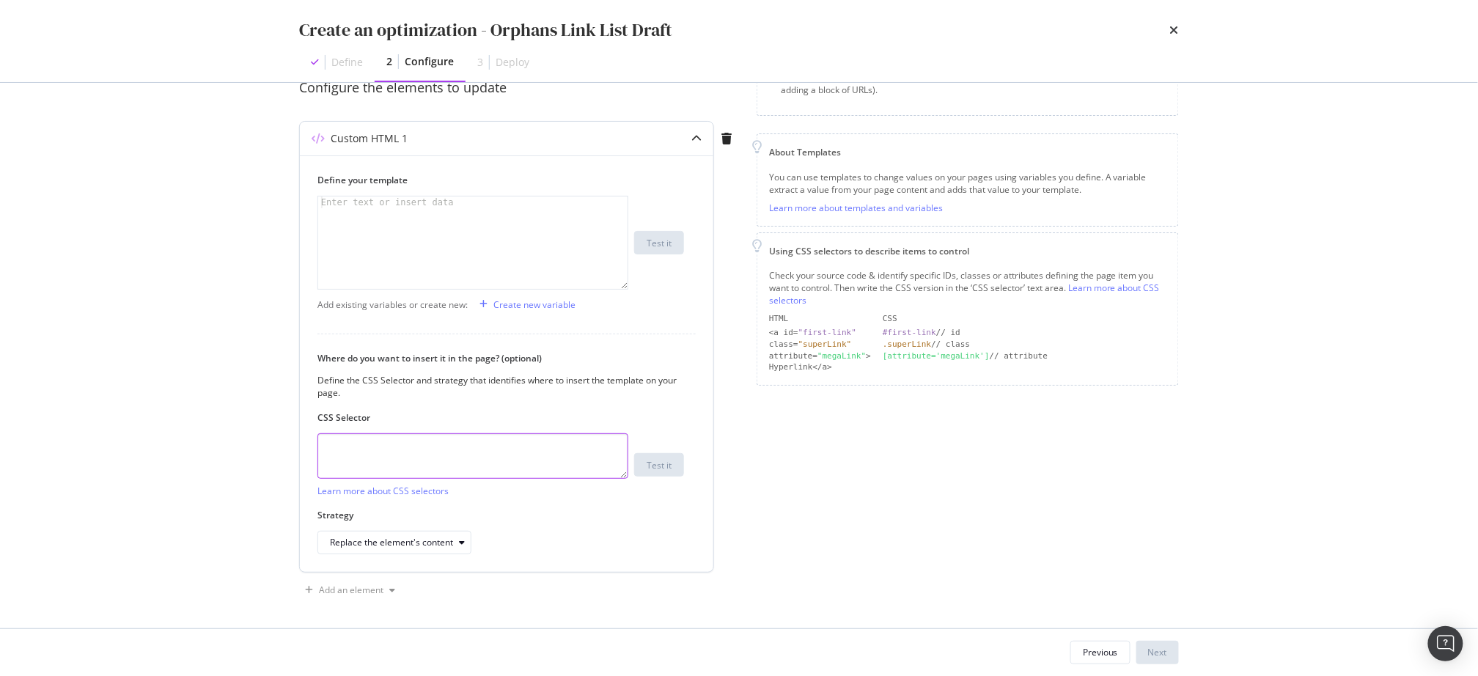
click at [439, 445] on textarea "modal" at bounding box center [473, 455] width 311 height 45
paste textarea "ifm-category-text__content"
type textarea ".ifm-category-text__content"
drag, startPoint x: 789, startPoint y: 511, endPoint x: 648, endPoint y: 397, distance: 182.0
click at [789, 511] on div "Page elements to optimize Title: Update the page <title> . H1: Update an existi…" at bounding box center [968, 285] width 422 height 634
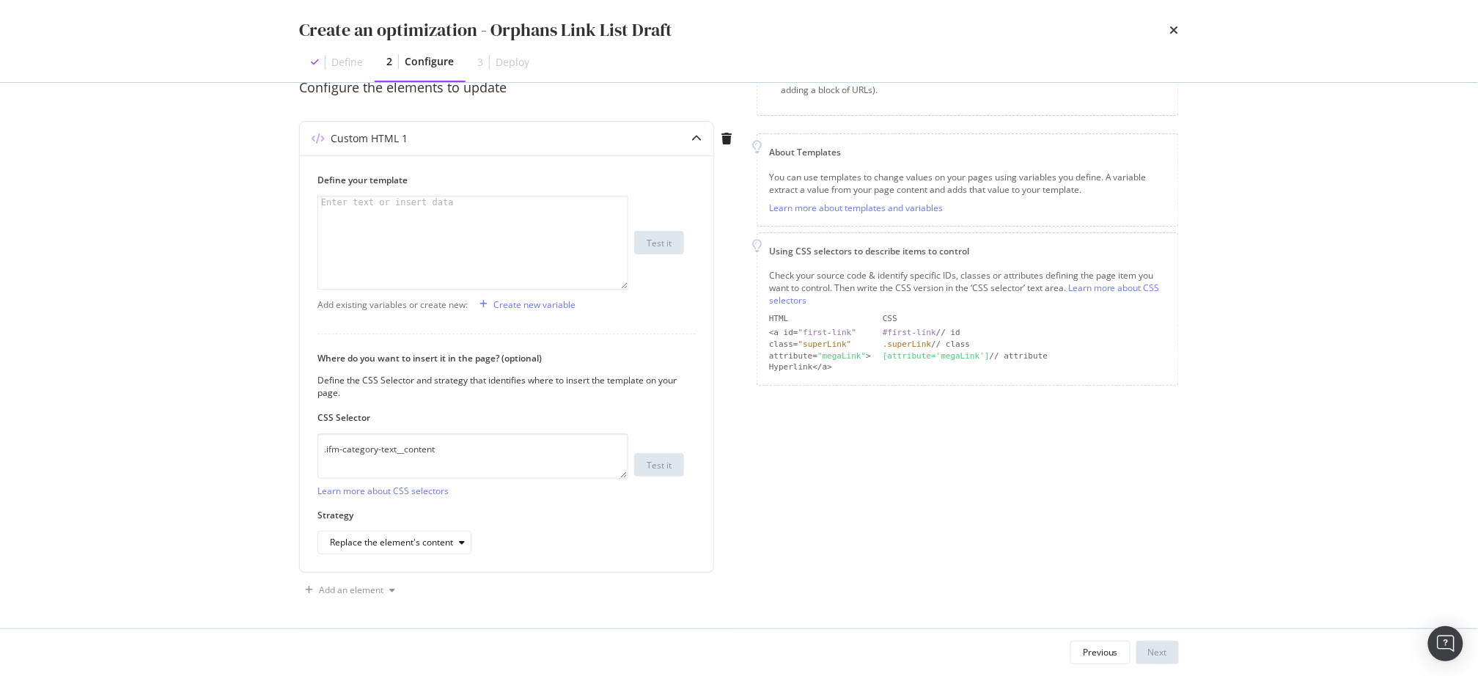
click at [208, 197] on div "Create an optimization - Orphans Link List Draft Define 2 Configure 3 Deploy Pr…" at bounding box center [739, 338] width 1478 height 676
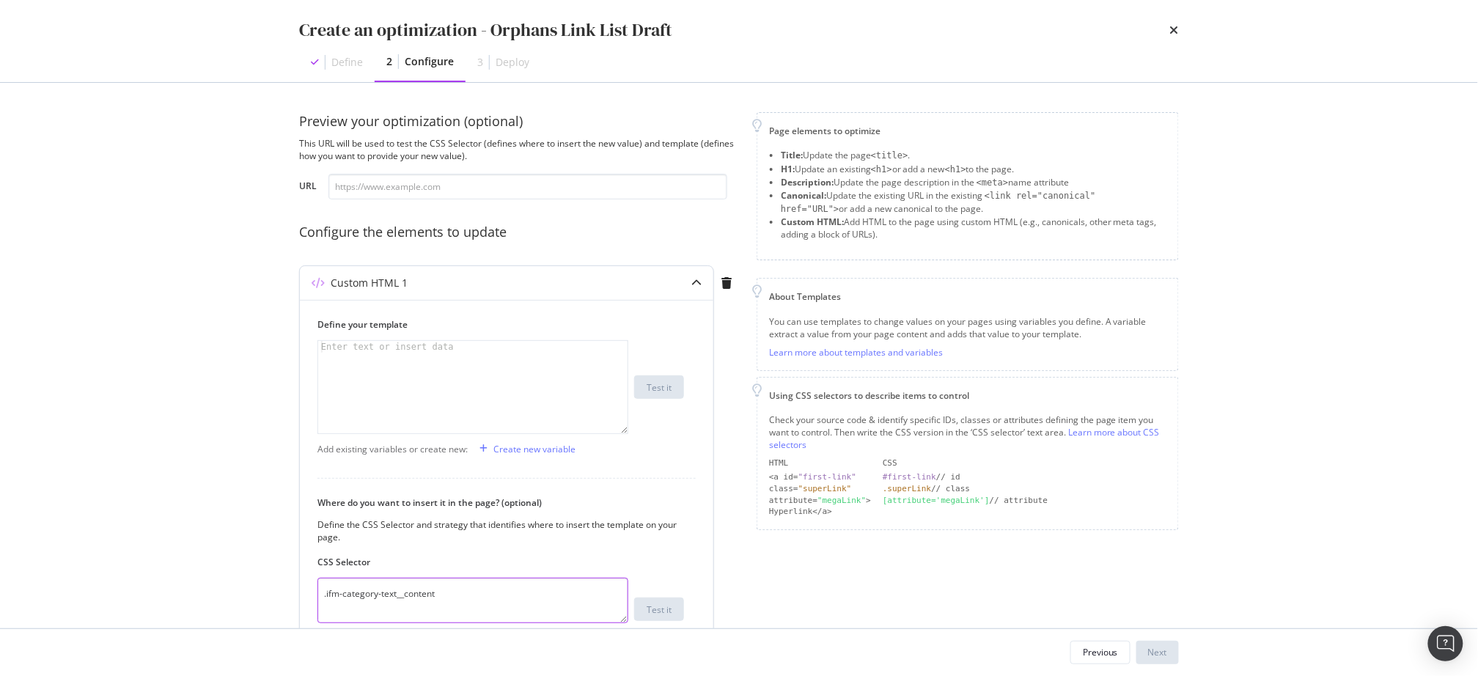
click at [495, 586] on textarea ".ifm-category-text__content" at bounding box center [473, 600] width 311 height 45
click at [495, 587] on textarea ".ifm-category-text__content" at bounding box center [473, 600] width 311 height 45
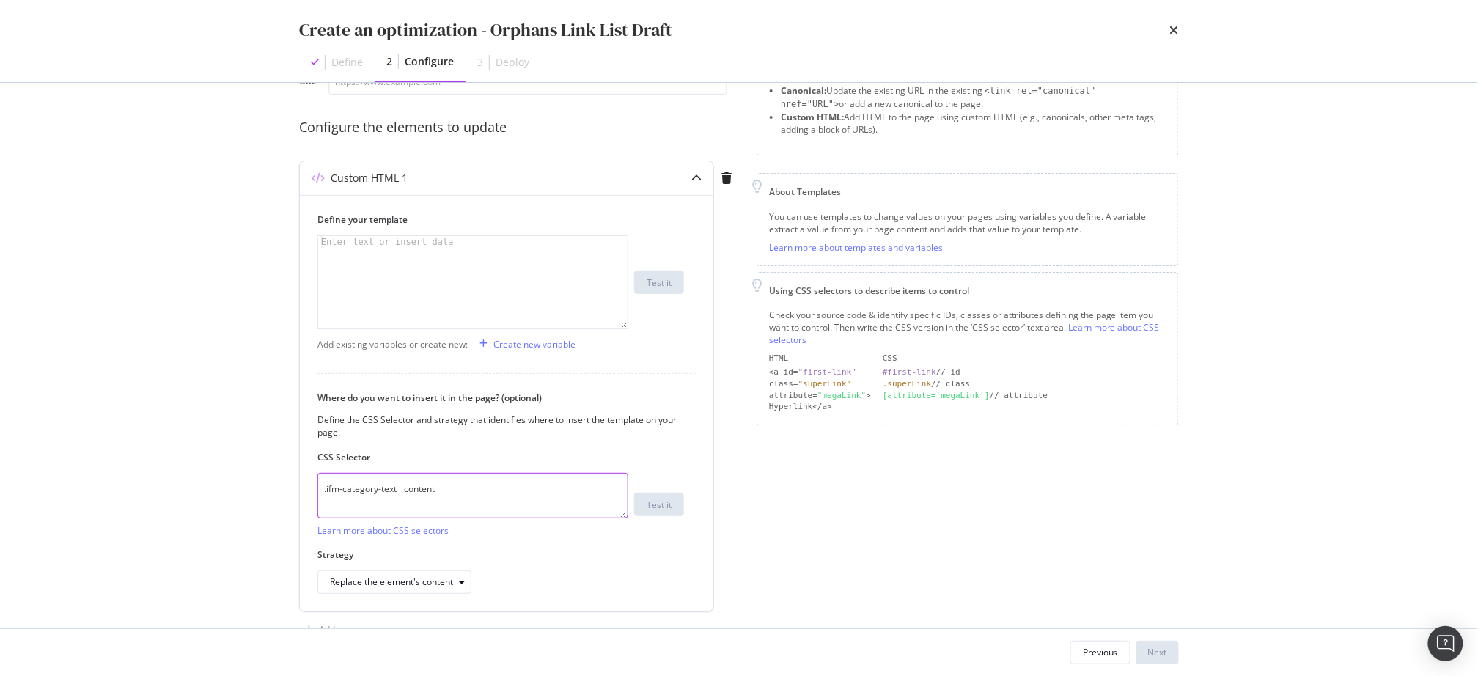
scroll to position [126, 0]
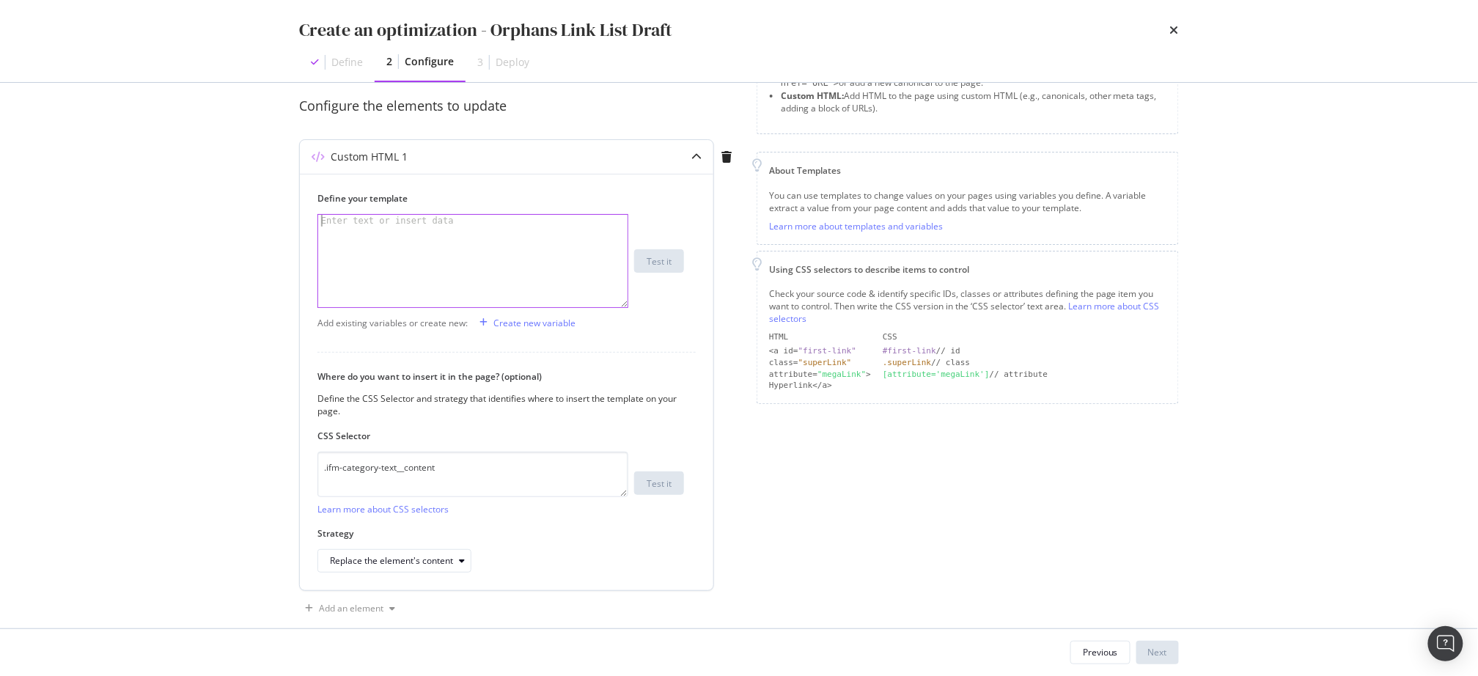
click at [493, 227] on div "modal" at bounding box center [474, 273] width 312 height 117
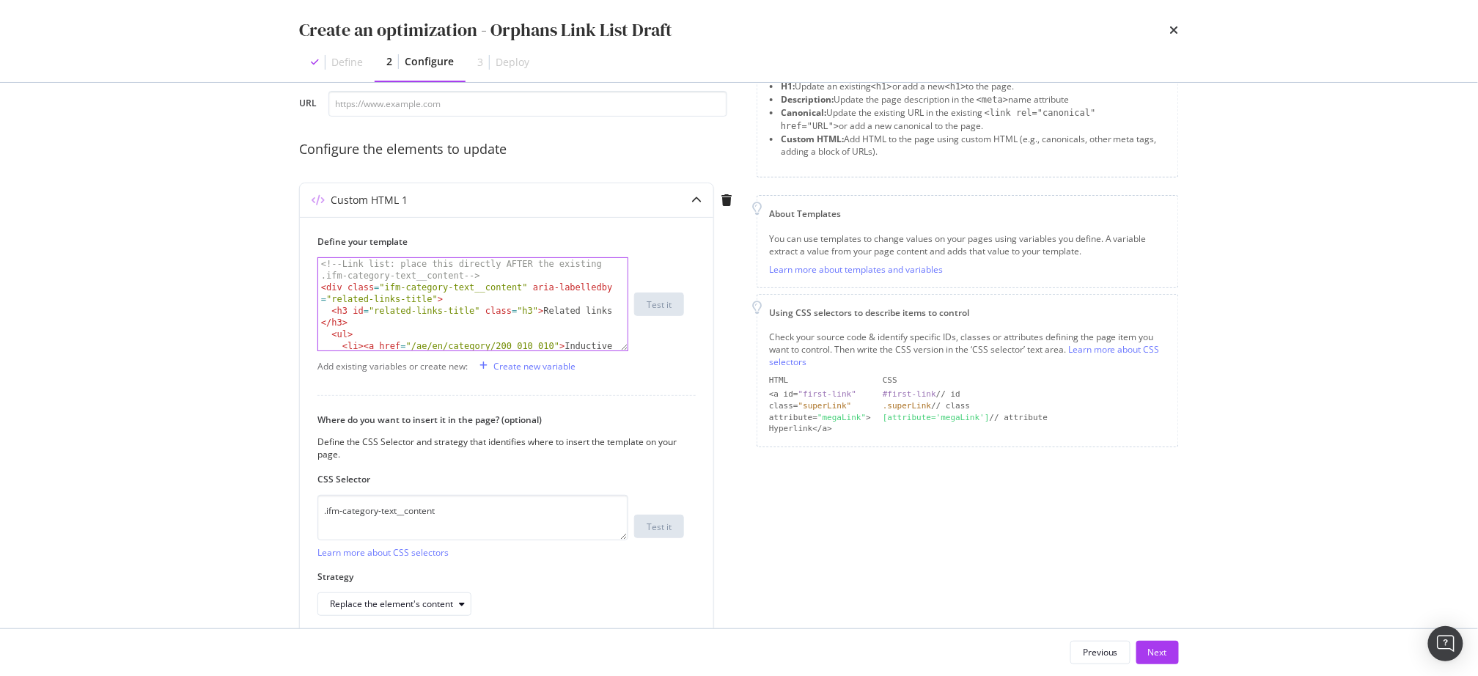
scroll to position [76, 0]
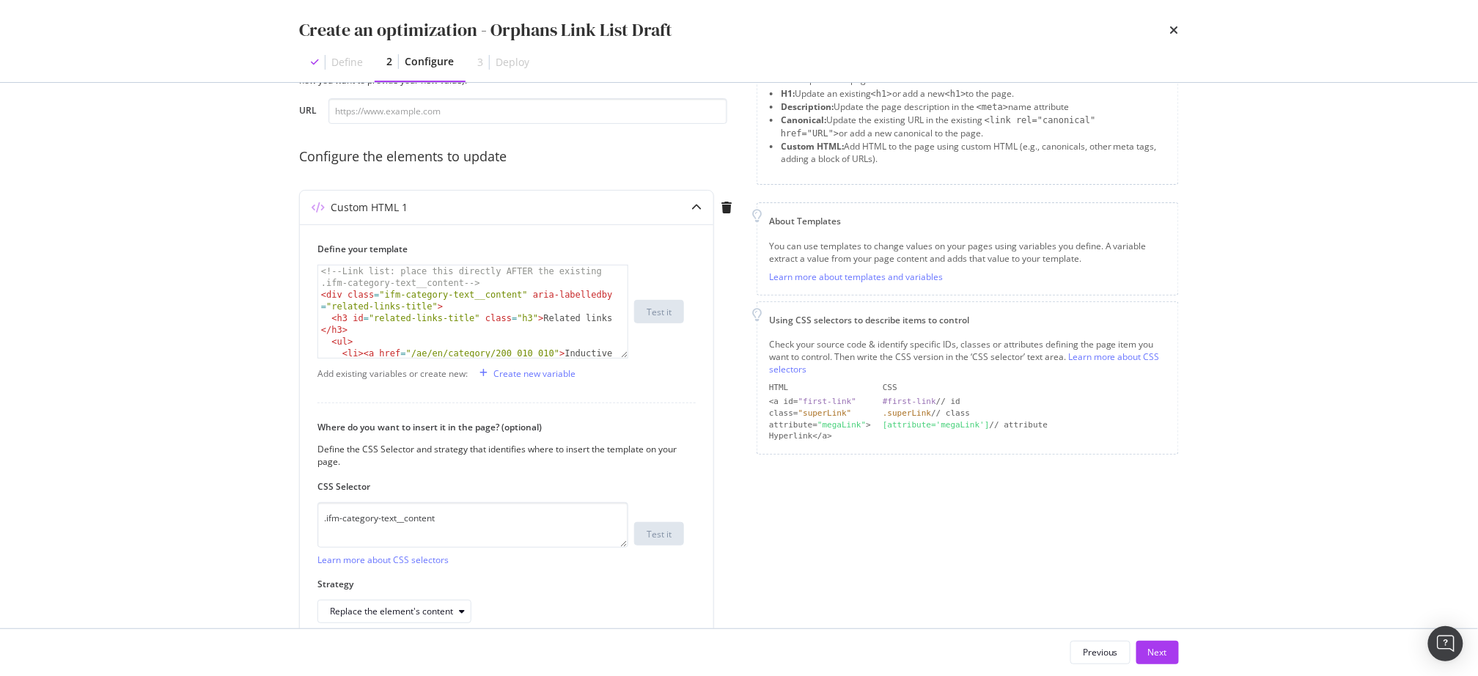
click at [1283, 285] on div "Create an optimization - Orphans Link List Draft Define 2 Configure 3 Deploy Pr…" at bounding box center [739, 338] width 1478 height 676
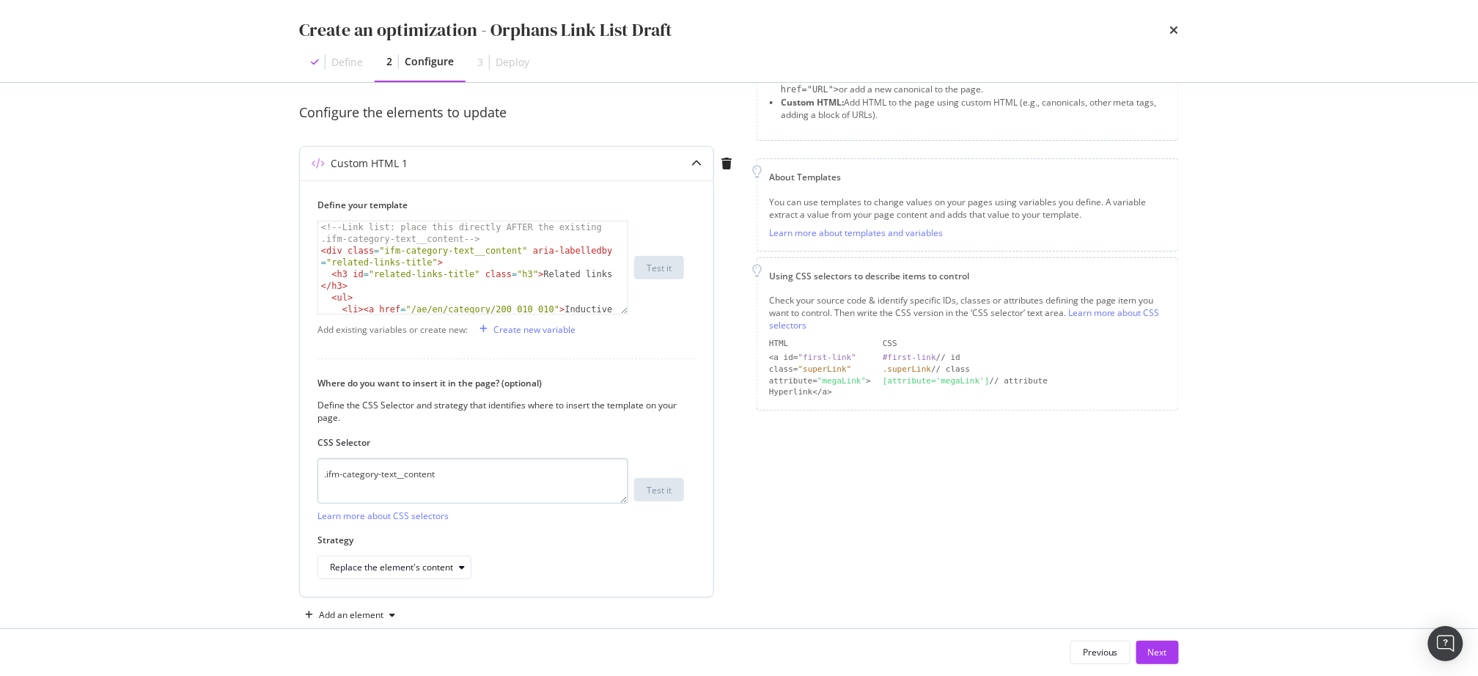
scroll to position [125, 0]
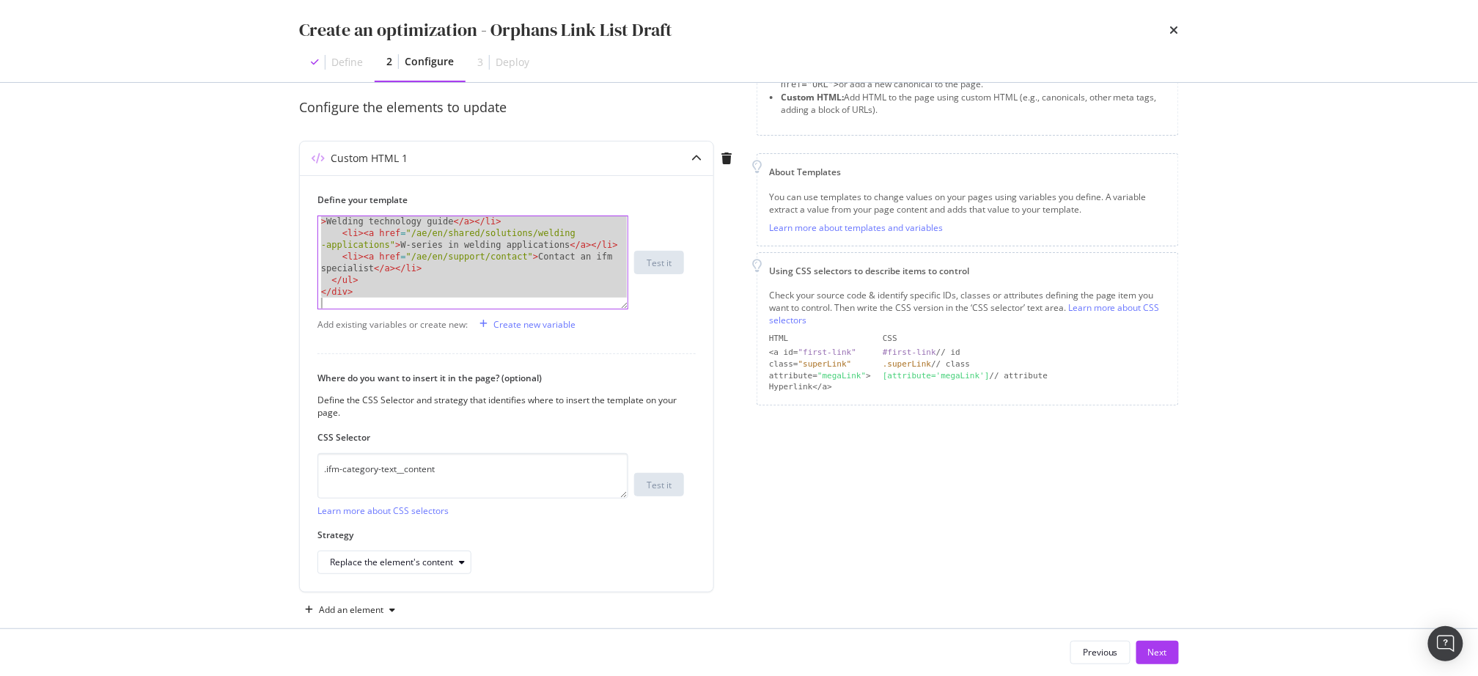
drag, startPoint x: 320, startPoint y: 221, endPoint x: 737, endPoint y: 488, distance: 494.8
click at [737, 488] on div "Custom HTML 1 Define your template <!-- Link list: place this directly AFTER th…" at bounding box center [519, 370] width 440 height 458
type textarea "</div>"
paste textarea "Cursor at row 11"
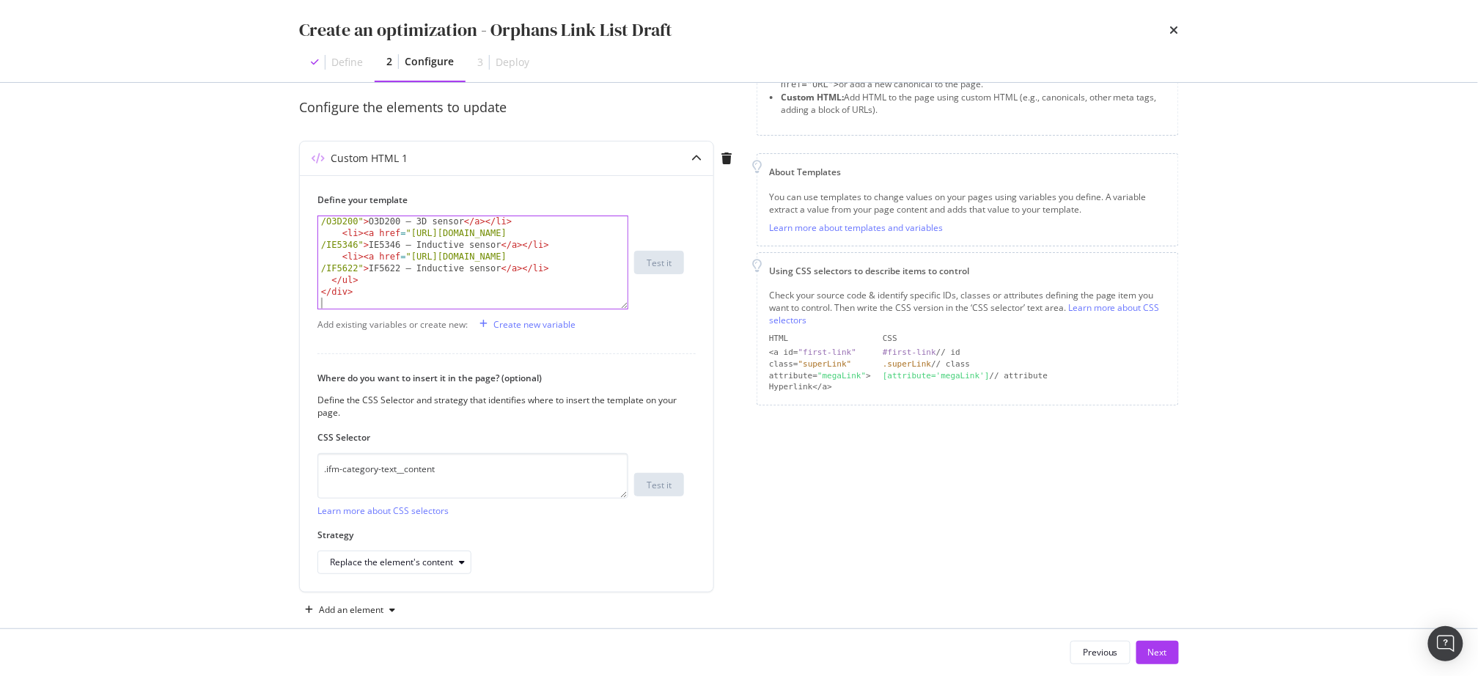
scroll to position [141, 0]
click at [414, 566] on div "Replace the element's content" at bounding box center [400, 562] width 141 height 21
click at [441, 437] on div "Inside the element, at the end" at bounding box center [396, 439] width 121 height 12
click at [821, 558] on div "Page elements to optimize Title: Update the page <title> . H1: Update an existi…" at bounding box center [968, 305] width 422 height 634
click at [501, 301] on div "< li > < a href = "https://www.ifm.com/us/en/product /O3D200" > O3D200 – 3D sen…" at bounding box center [474, 268] width 312 height 128
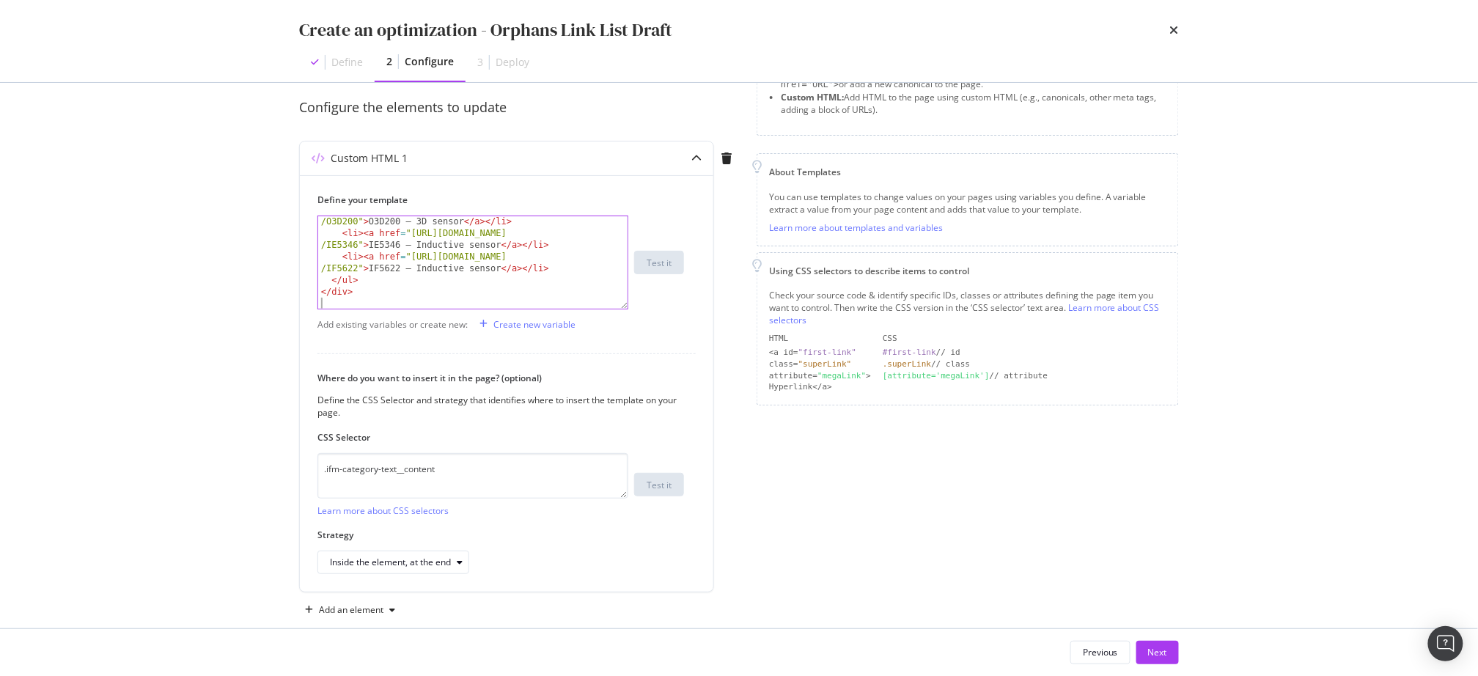
drag, startPoint x: 900, startPoint y: 492, endPoint x: 873, endPoint y: 539, distance: 53.9
click at [900, 491] on div "Page elements to optimize Title: Update the page <title> . H1: Update an existi…" at bounding box center [968, 305] width 422 height 634
drag, startPoint x: 779, startPoint y: 552, endPoint x: 775, endPoint y: 545, distance: 7.6
click at [780, 552] on div "Page elements to optimize Title: Update the page <title> . H1: Update an existi…" at bounding box center [968, 305] width 422 height 634
click at [1164, 655] on div "Next" at bounding box center [1157, 652] width 19 height 12
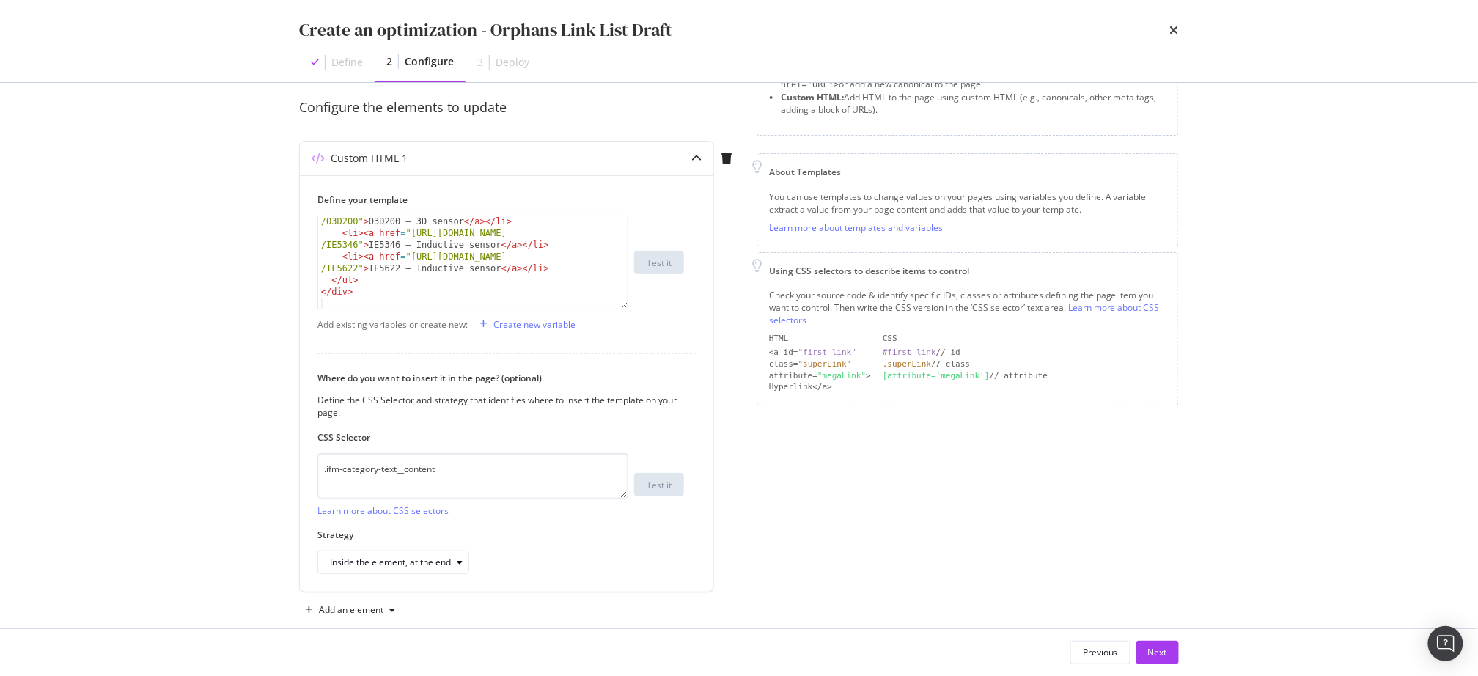
scroll to position [0, 0]
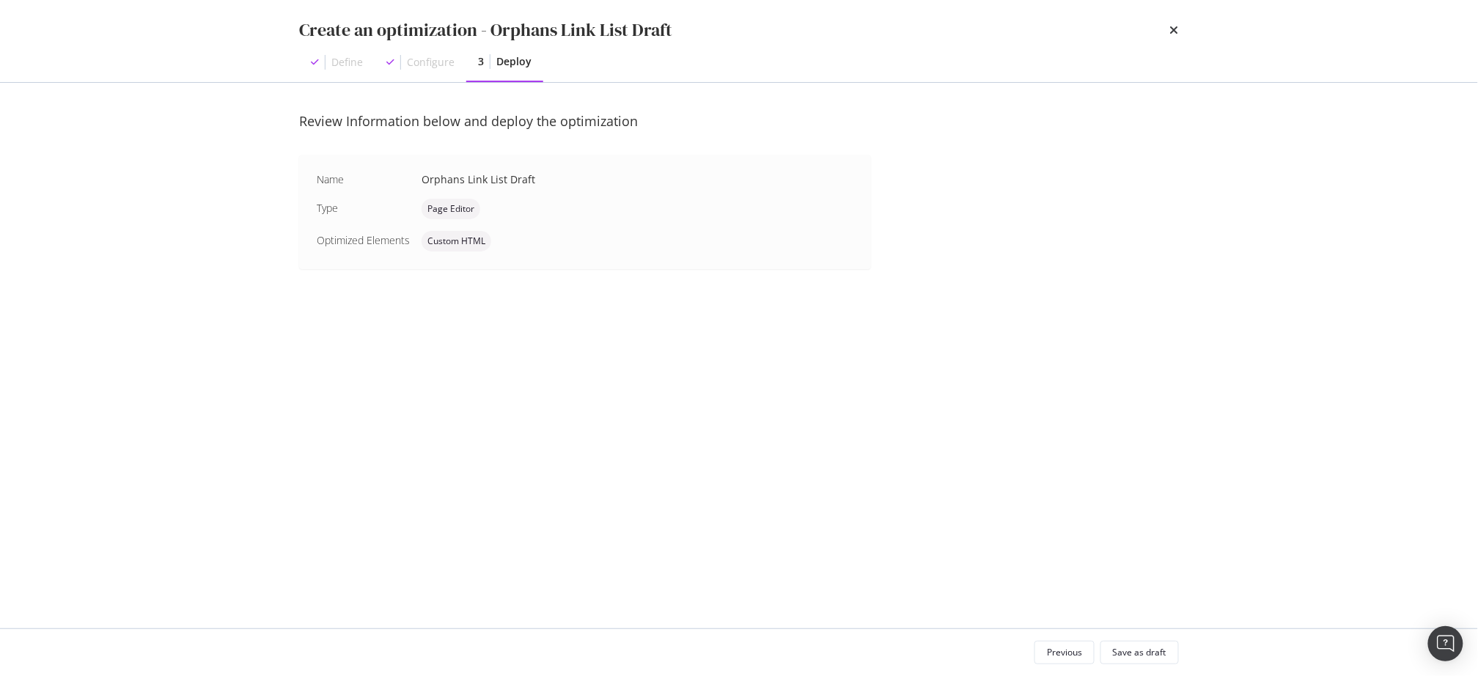
click at [1137, 647] on div "Save as draft" at bounding box center [1140, 652] width 54 height 12
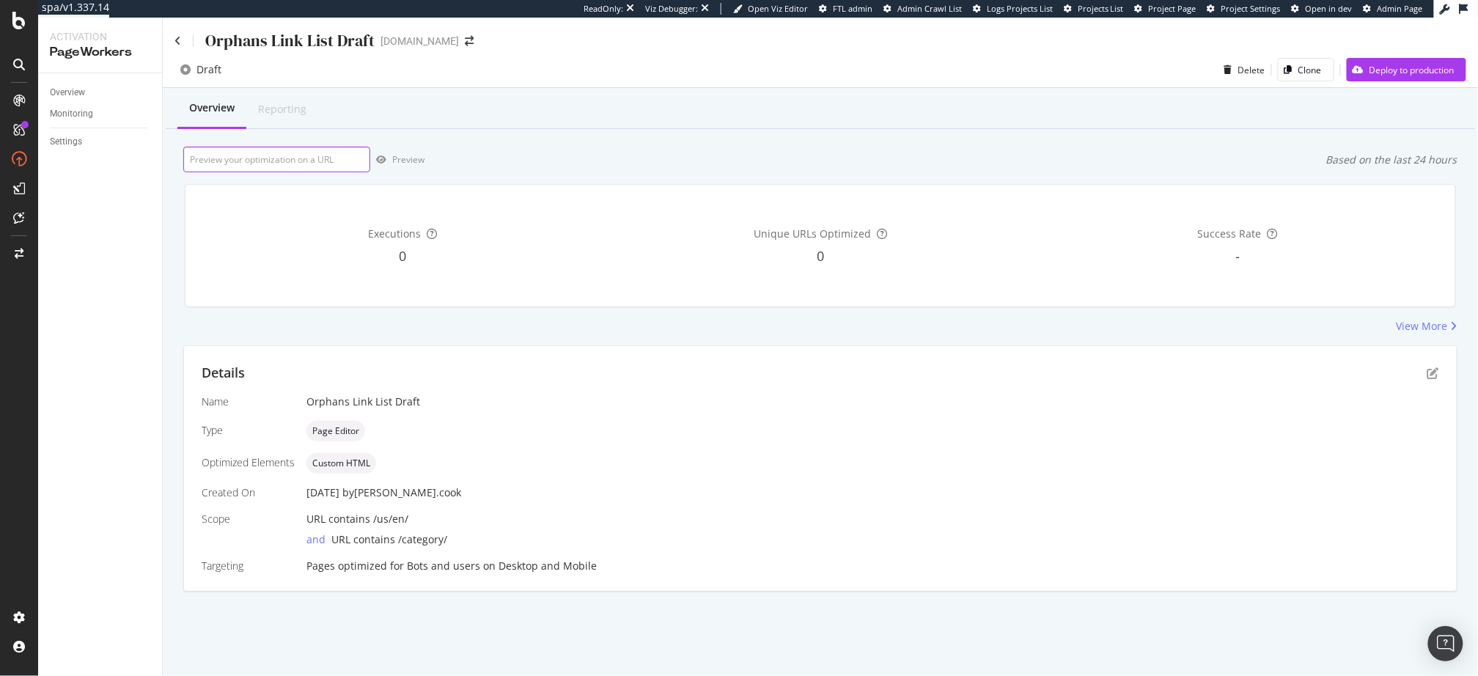
click at [292, 153] on input "url" at bounding box center [276, 160] width 187 height 26
paste input "https://www.ifm.com/us/en/category/200_010_010_080"
type input "https://www.ifm.com/us/en/category/200_010_010_080"
click at [411, 161] on div "Preview" at bounding box center [408, 159] width 32 height 12
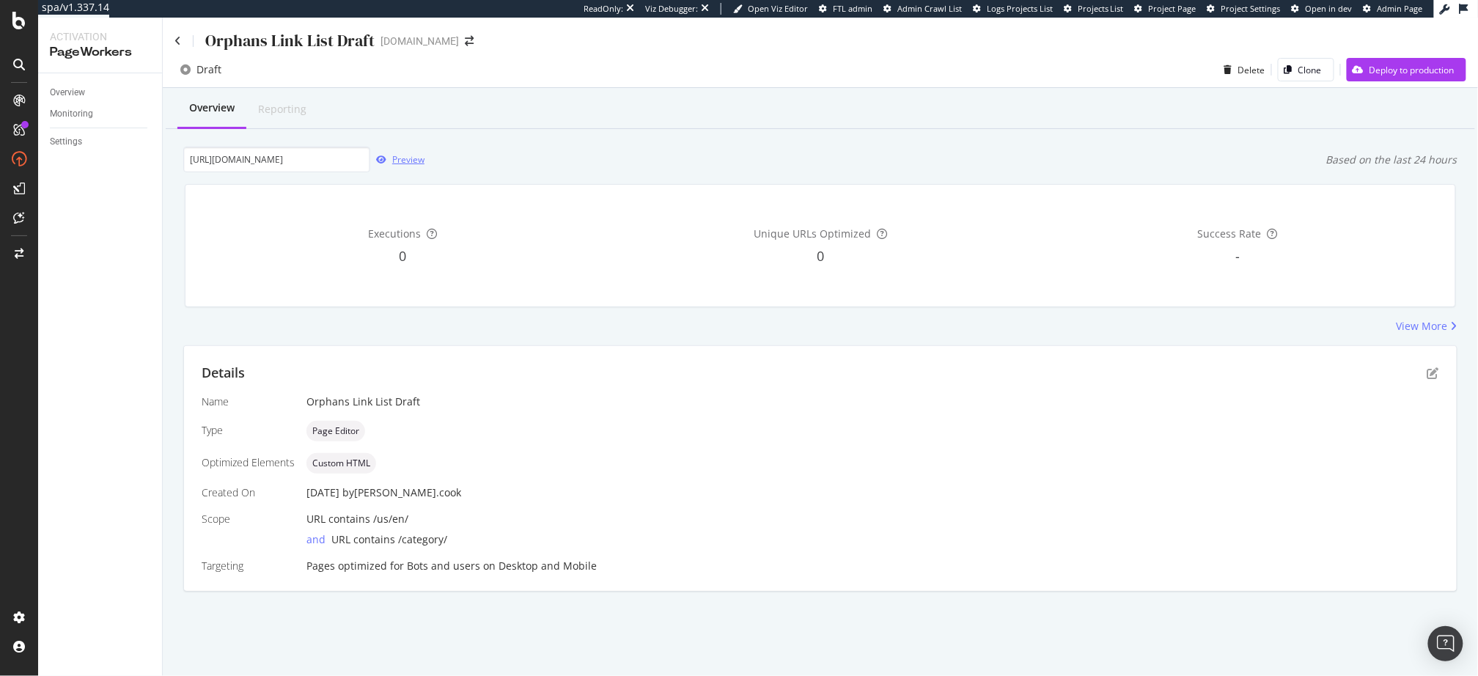
scroll to position [0, 0]
click at [722, 141] on div "Overview Reporting https://www.ifm.com/us/en/category/200_010_010_080 Preview B…" at bounding box center [821, 365] width 1316 height 555
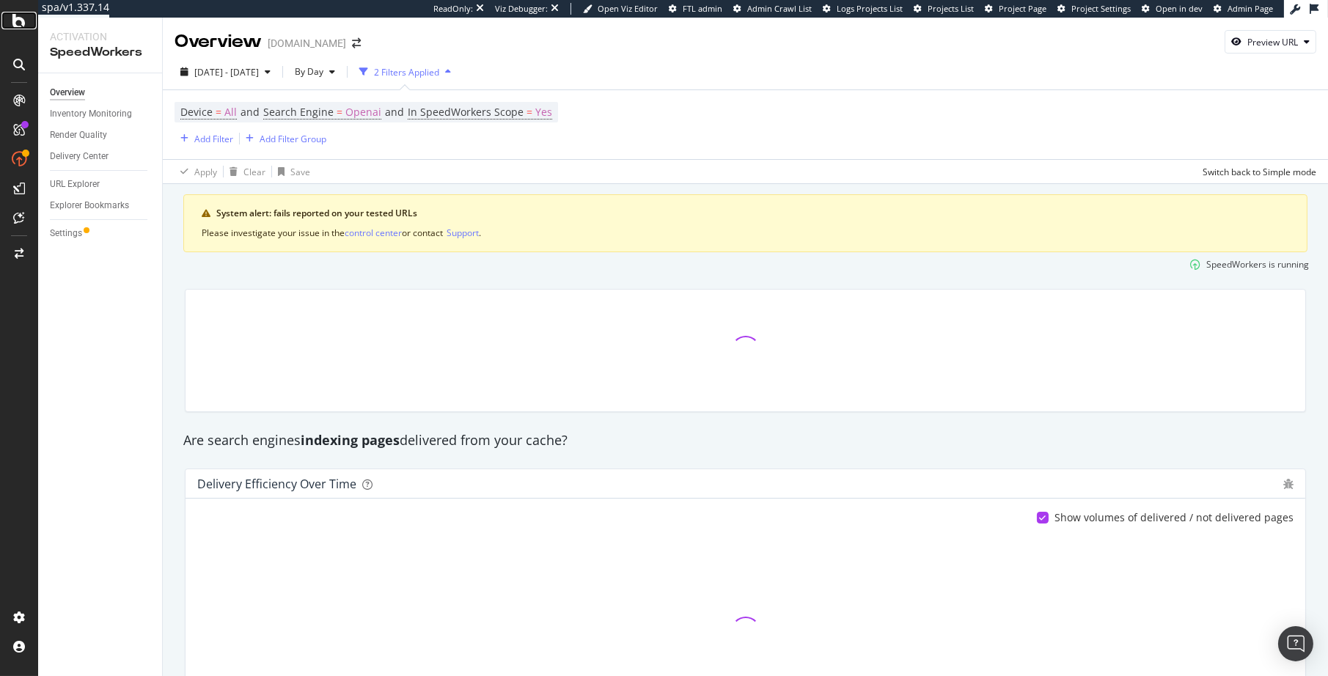
click at [17, 12] on icon at bounding box center [18, 21] width 13 height 18
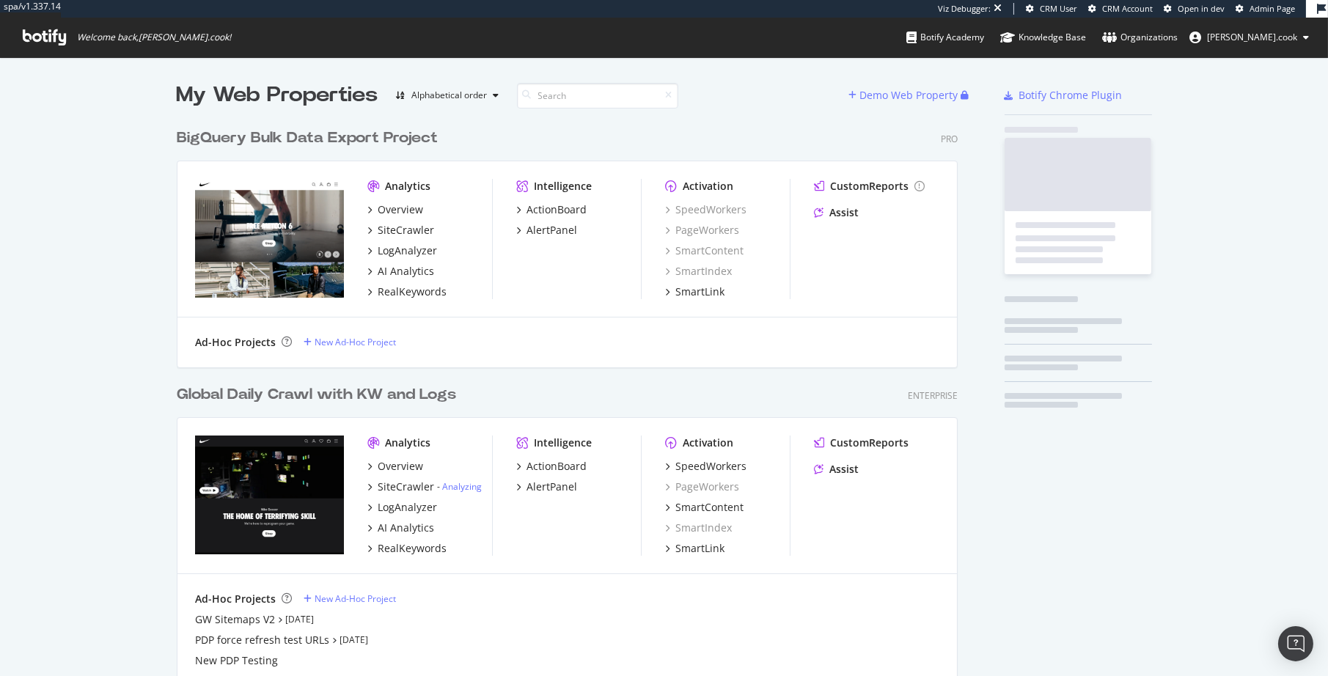
scroll to position [858, 793]
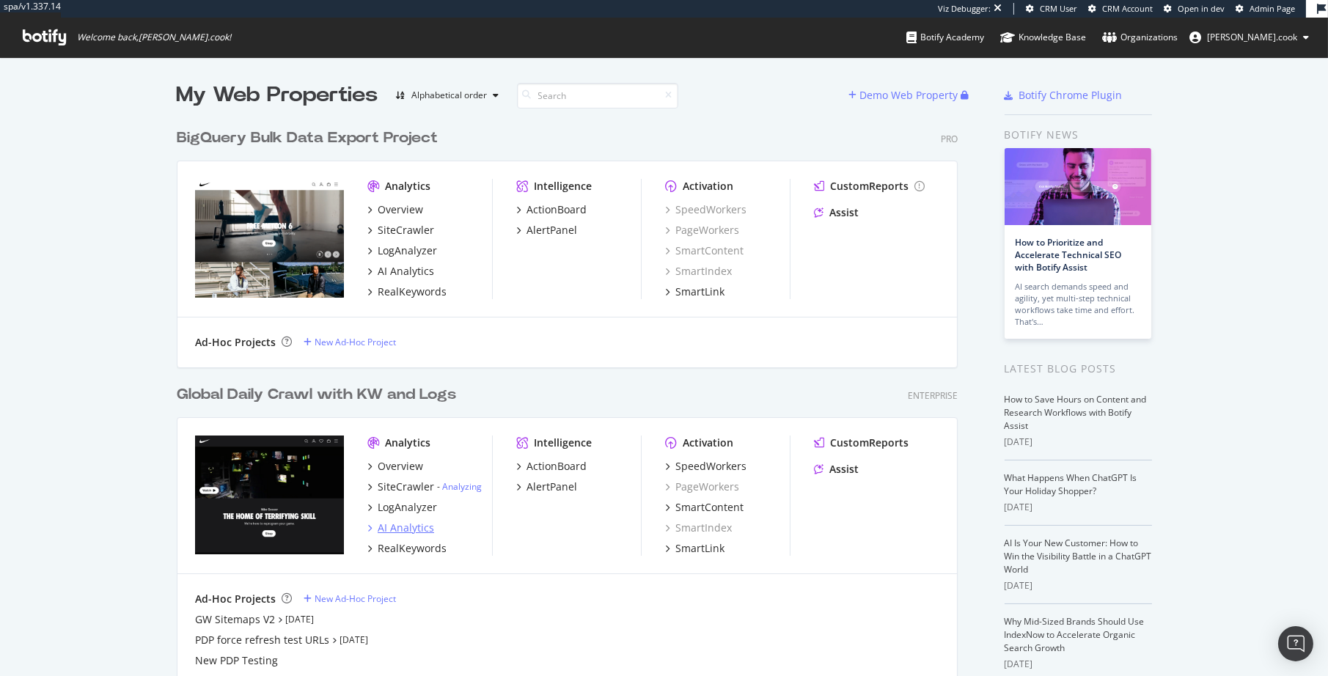
click at [416, 527] on div "AI Analytics" at bounding box center [406, 528] width 56 height 15
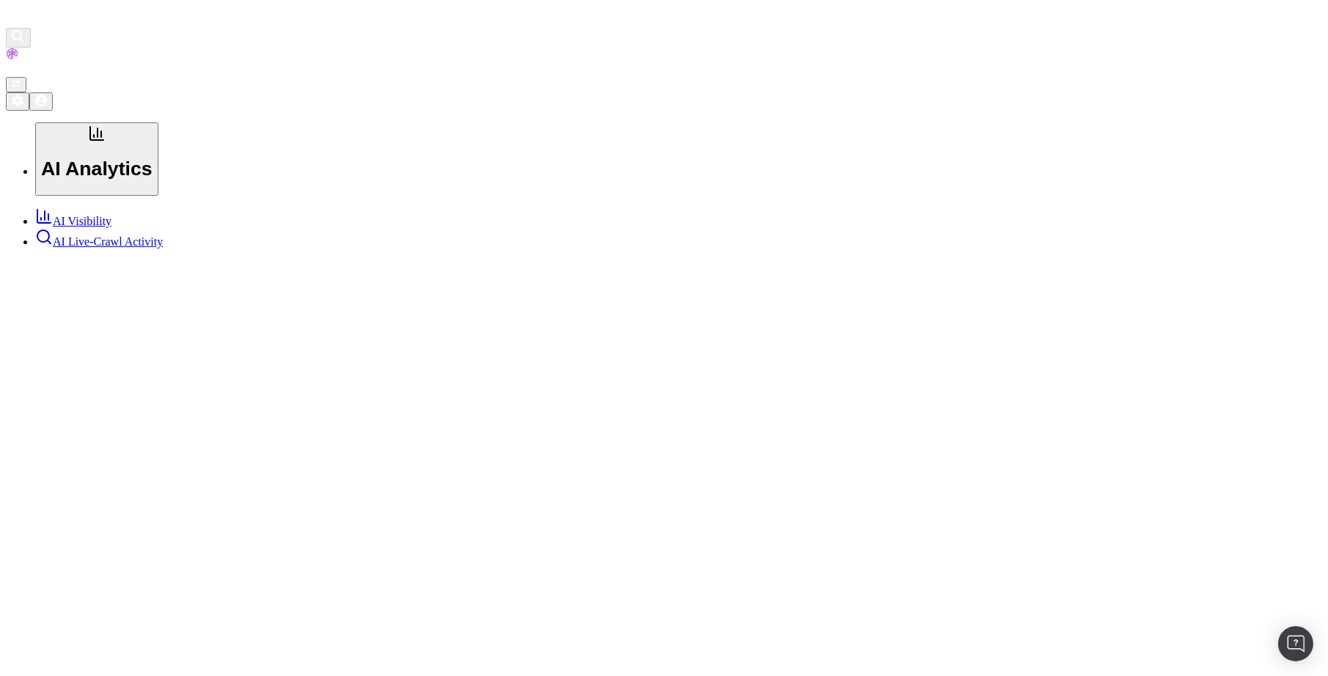
click at [169, 249] on div "AI Visibility AI Live-Crawl Activity" at bounding box center [664, 228] width 1316 height 41
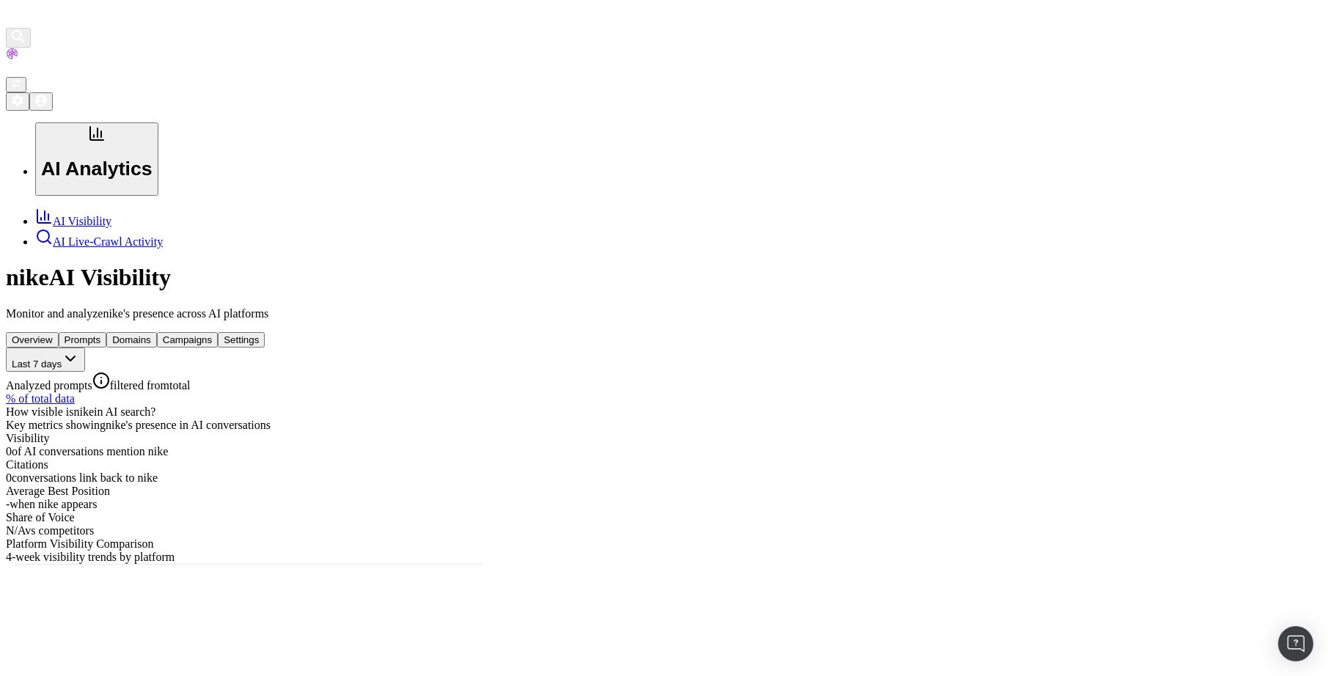
click at [107, 332] on button "Prompts" at bounding box center [83, 339] width 48 height 15
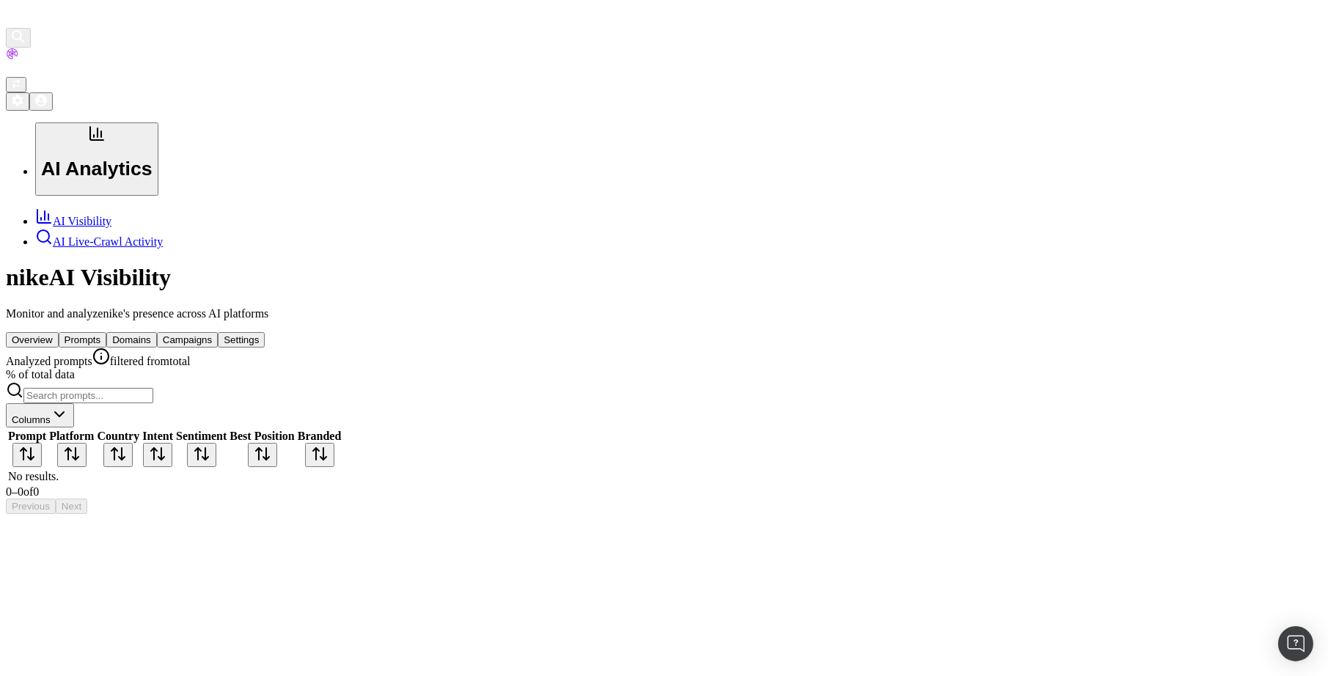
click at [157, 332] on button "Domains" at bounding box center [131, 339] width 51 height 15
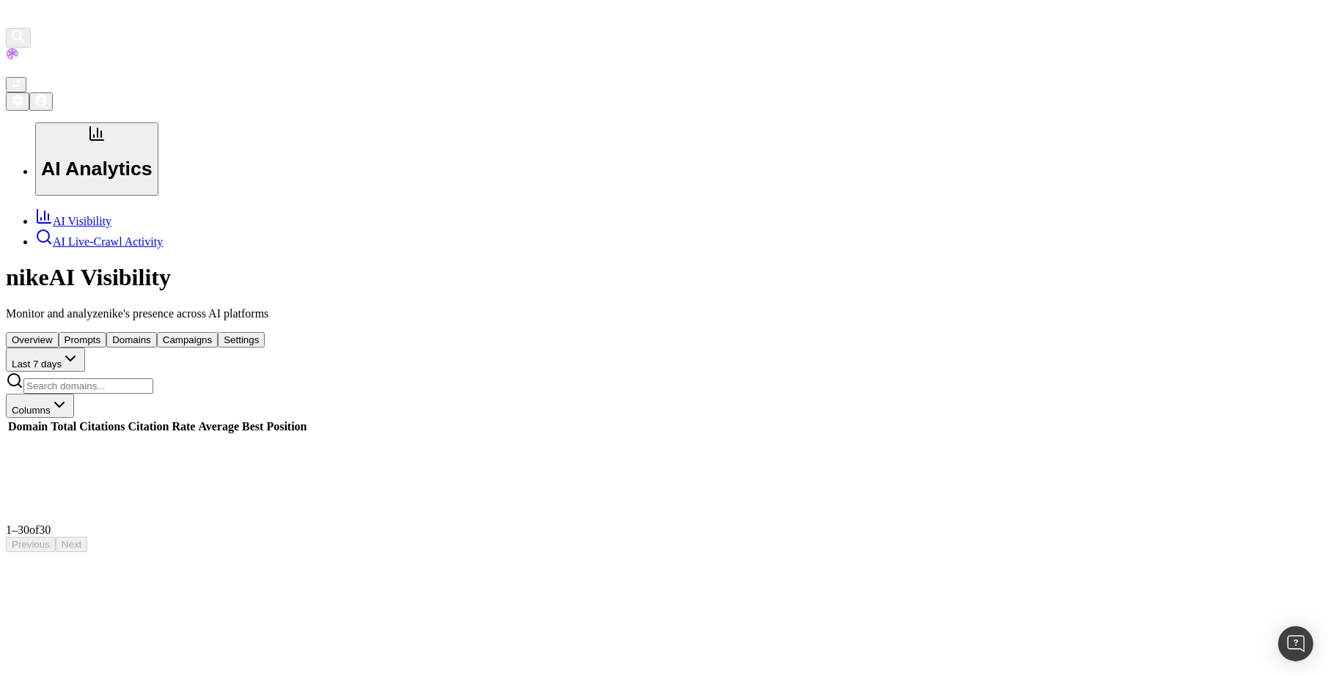
click at [218, 332] on button "Campaigns" at bounding box center [187, 339] width 61 height 15
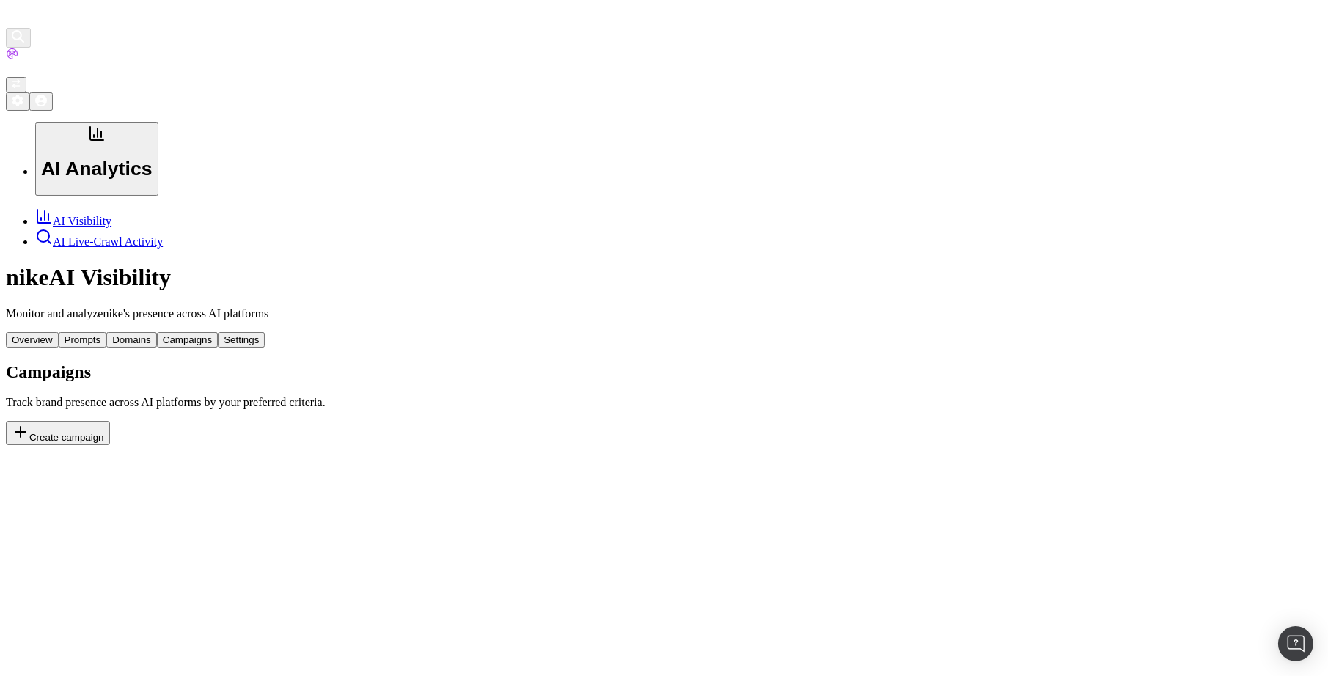
click at [110, 421] on button "Create campaign" at bounding box center [58, 433] width 104 height 24
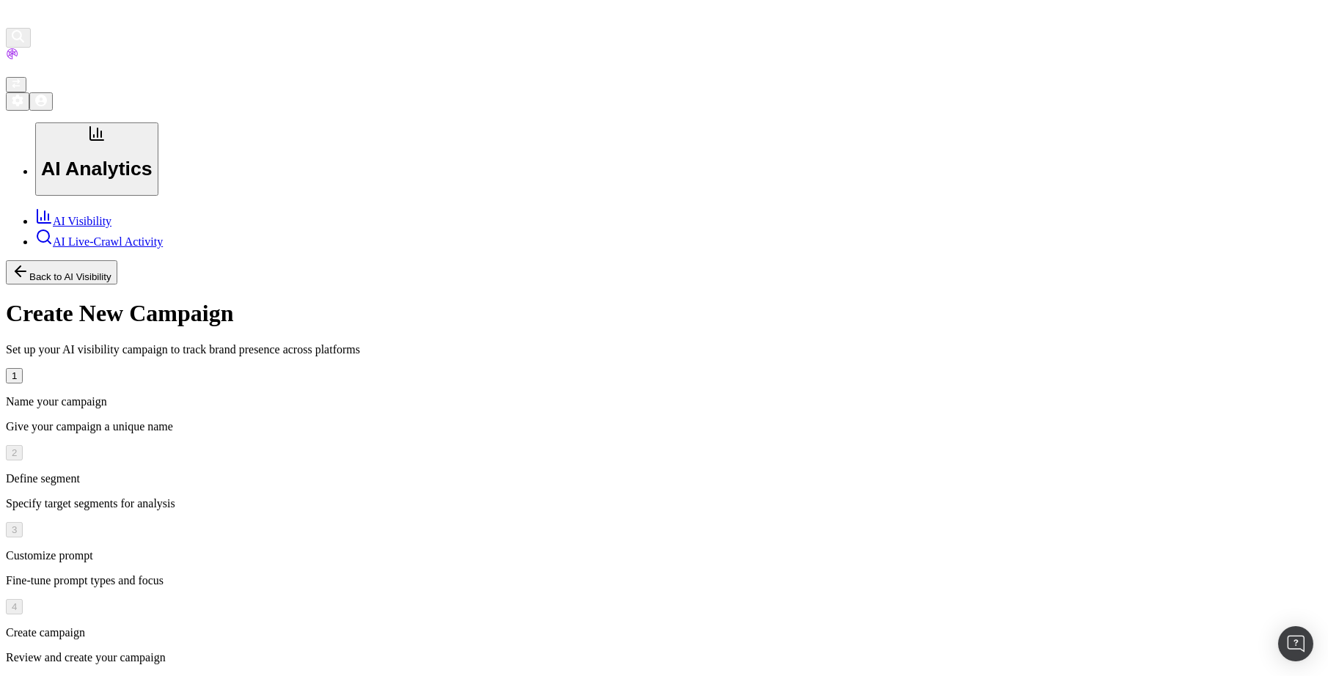
click at [533, 300] on div "Create New Campaign Set up your AI visibility campaign to track brand presence …" at bounding box center [664, 659] width 1316 height 718
click at [117, 260] on button "Back to AI Visibility" at bounding box center [61, 272] width 111 height 24
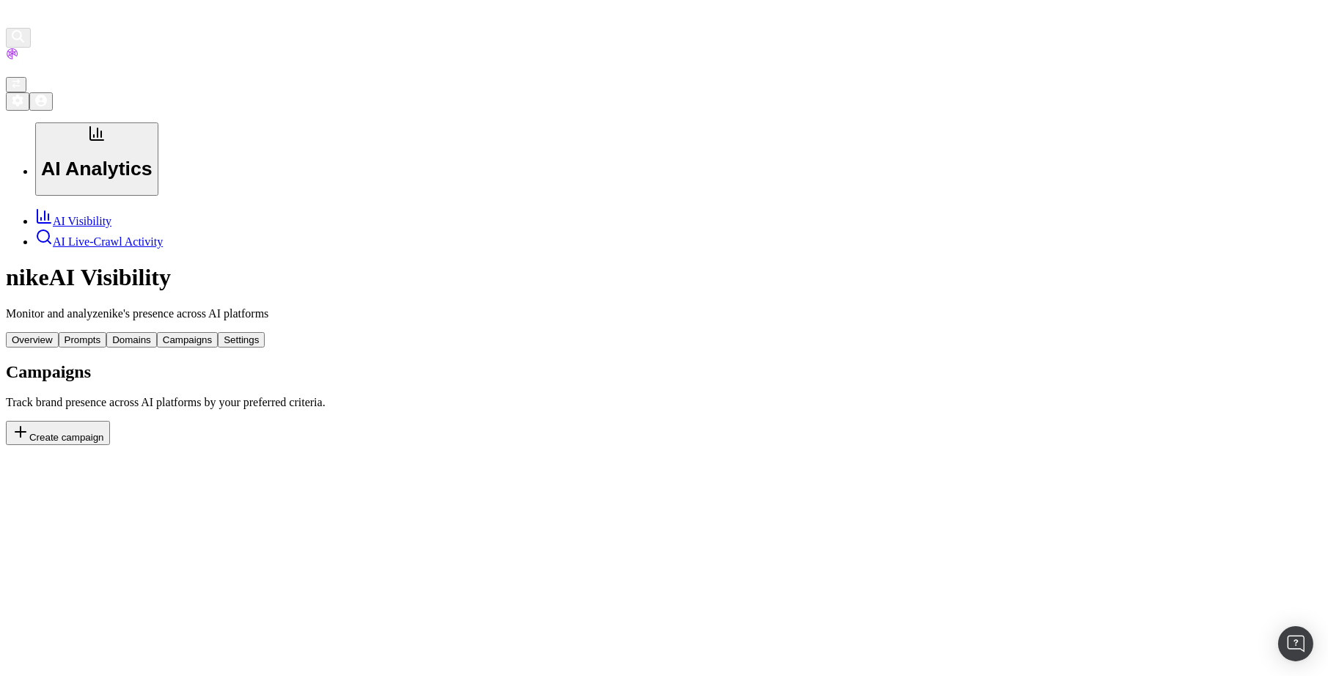
click at [958, 362] on div "Campaigns Track brand presence across AI platforms by your preferred criteria. …" at bounding box center [664, 404] width 1316 height 84
click at [878, 264] on header "nike AI Visibility Monitor and analyze nike 's presence across AI platforms Ove…" at bounding box center [664, 305] width 1316 height 83
click at [746, 264] on header "nike AI Visibility Monitor and analyze nike 's presence across AI platforms Ove…" at bounding box center [664, 305] width 1316 height 83
drag, startPoint x: 178, startPoint y: 243, endPoint x: 155, endPoint y: 246, distance: 23.7
click at [174, 243] on div "AI Visibility AI Live-Crawl Activity" at bounding box center [664, 228] width 1316 height 41
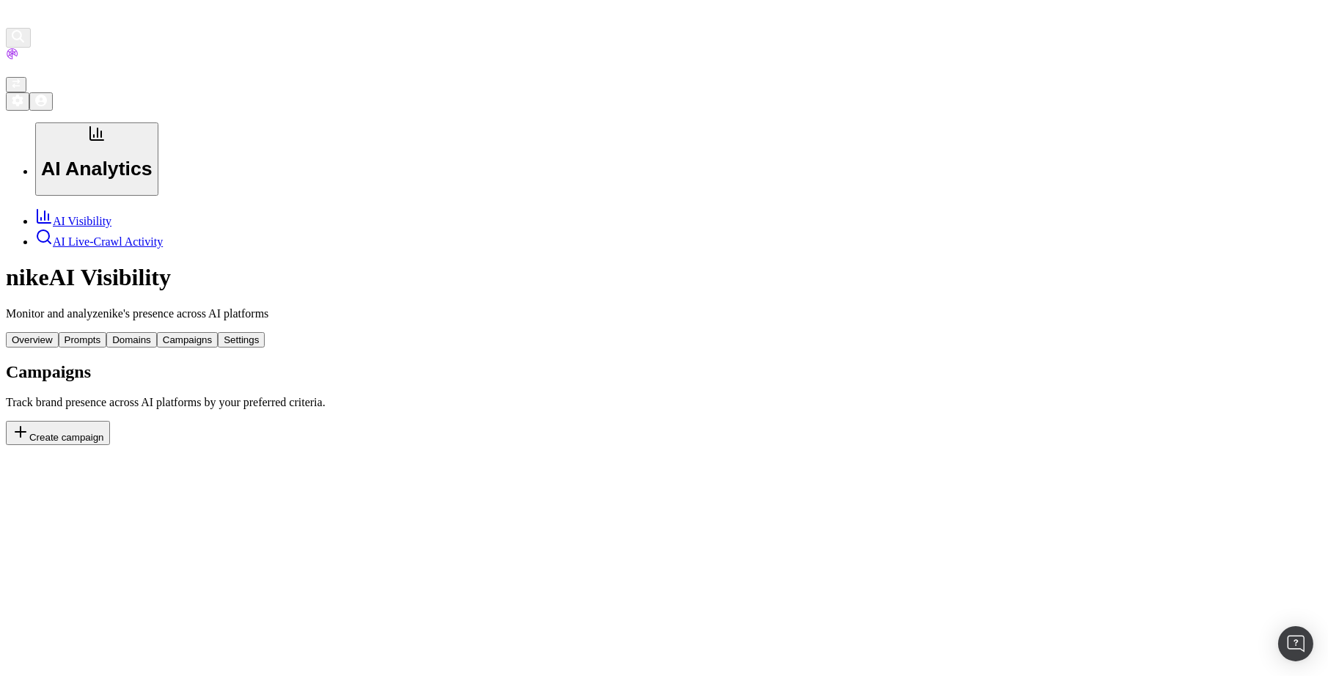
drag, startPoint x: 155, startPoint y: 266, endPoint x: 43, endPoint y: 164, distance: 151.6
click at [150, 249] on div "AI Visibility AI Live-Crawl Activity" at bounding box center [664, 228] width 1316 height 41
drag, startPoint x: 193, startPoint y: 373, endPoint x: 43, endPoint y: 370, distance: 149.6
click at [193, 249] on div "AI Visibility AI Live-Crawl Activity" at bounding box center [664, 228] width 1316 height 41
click at [122, 249] on div "AI Visibility AI Live-Crawl Activity" at bounding box center [664, 228] width 1316 height 41
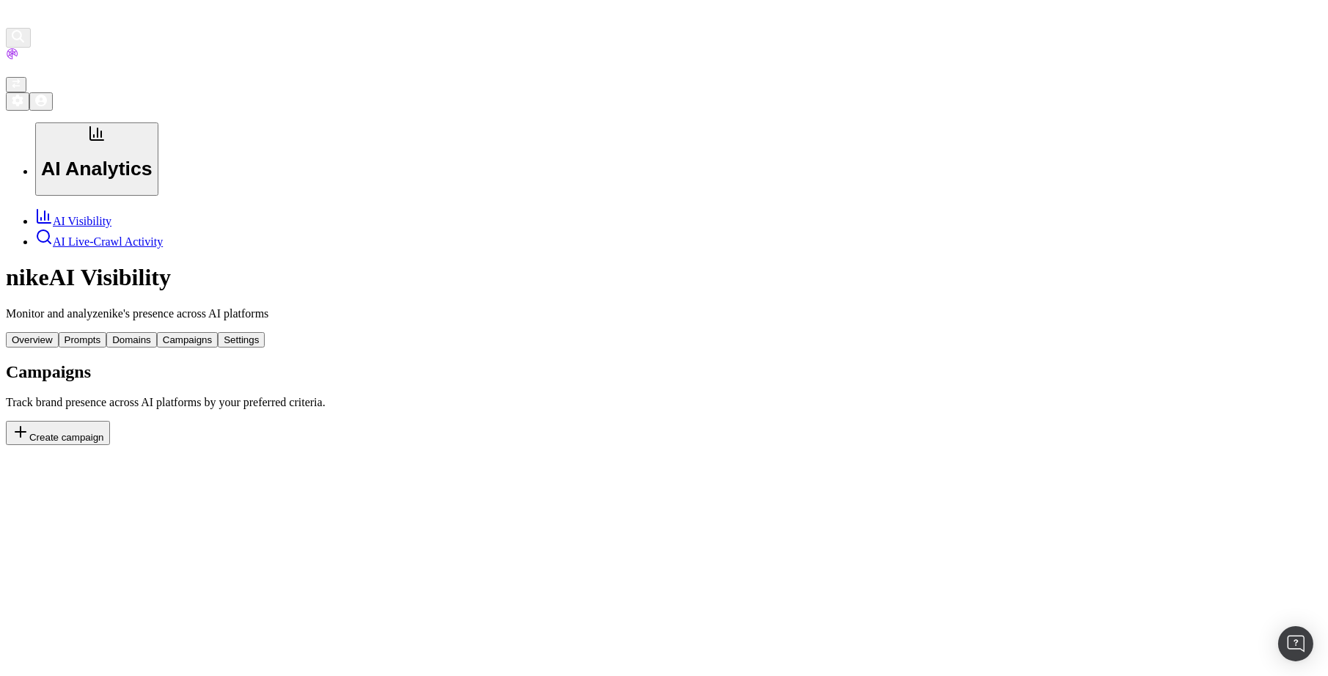
click at [298, 445] on div "nike AI Visibility Monitor and analyze nike 's presence across AI platforms Ove…" at bounding box center [664, 354] width 1316 height 181
click at [110, 421] on button "Create campaign" at bounding box center [58, 433] width 104 height 24
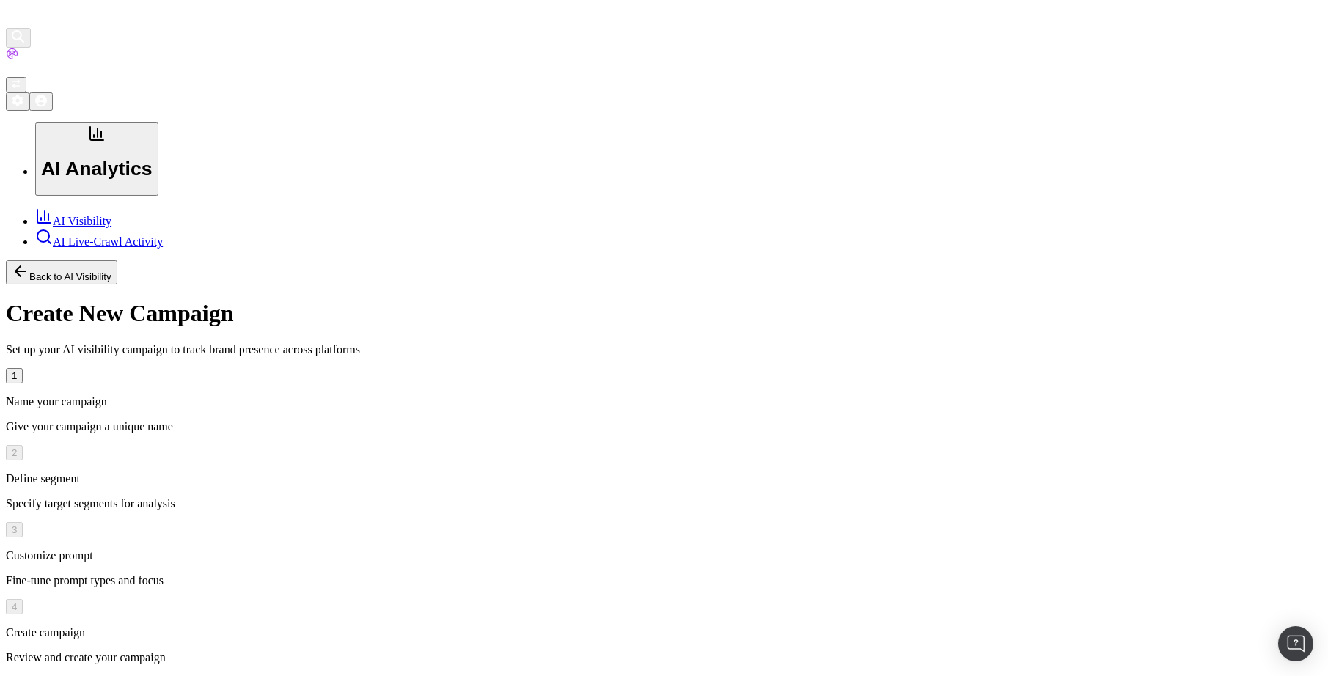
scroll to position [67, 0]
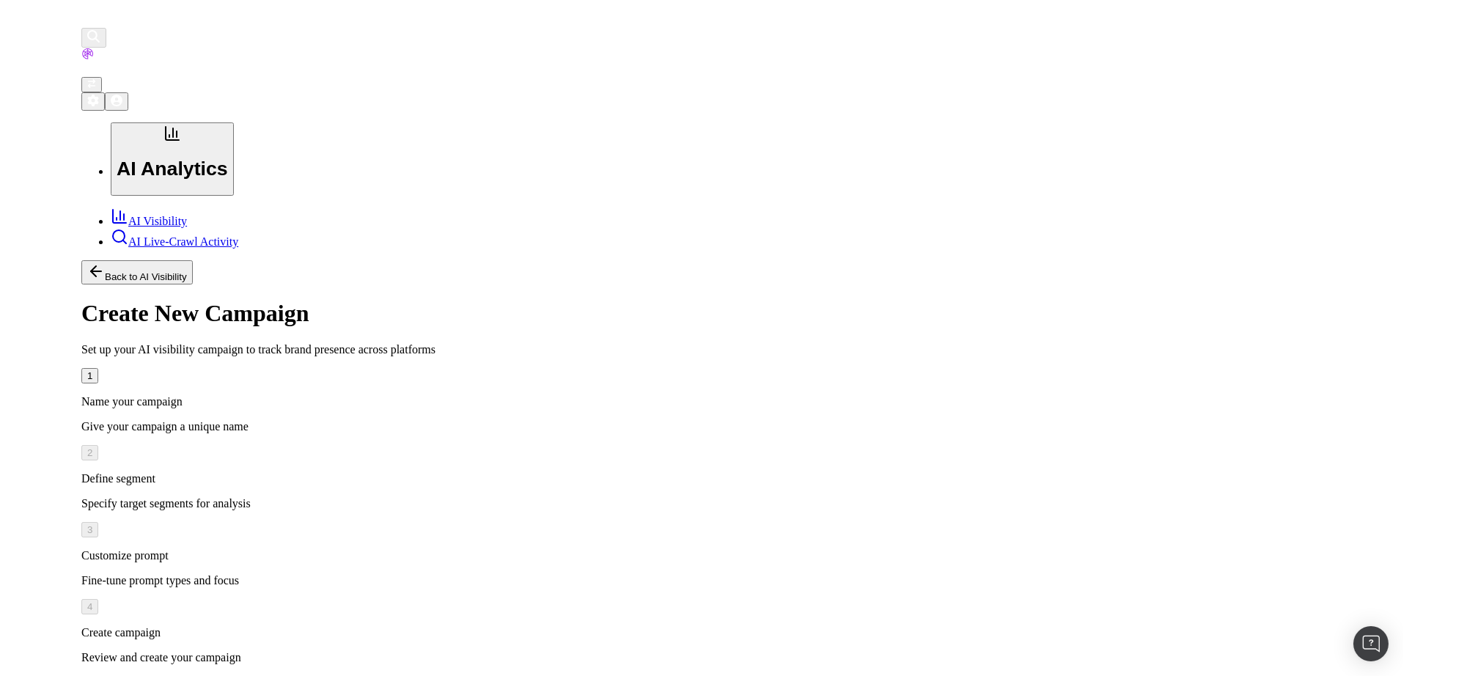
scroll to position [0, 0]
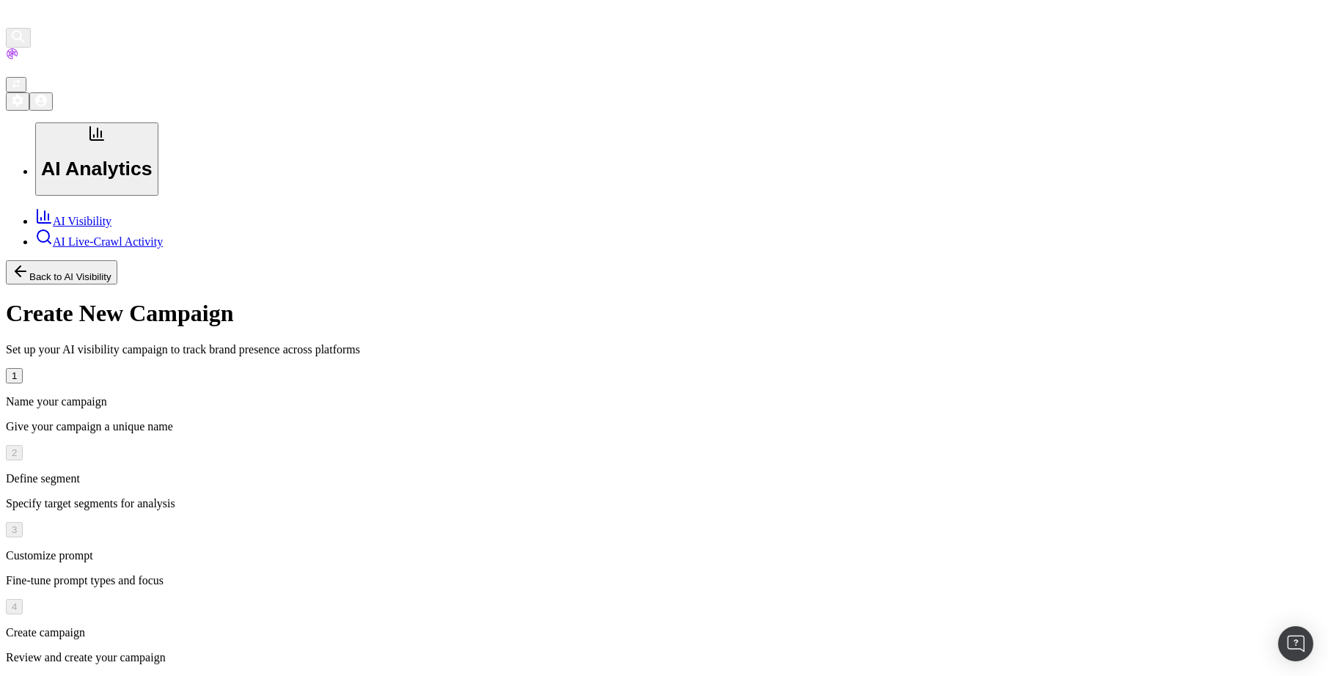
click at [117, 260] on button "Back to AI Visibility" at bounding box center [61, 272] width 111 height 24
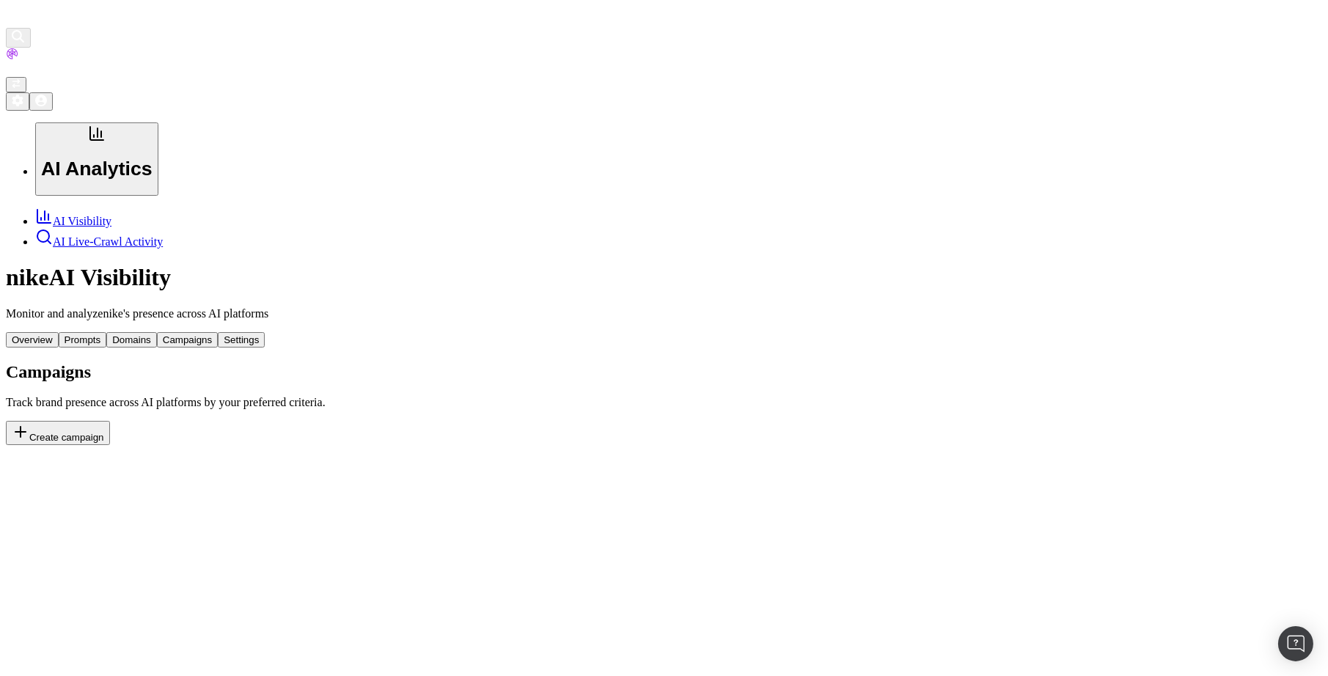
drag, startPoint x: 909, startPoint y: 282, endPoint x: 917, endPoint y: 274, distance: 10.9
click at [912, 277] on div "nike AI Visibility Monitor and analyze nike 's presence across AI platforms Ove…" at bounding box center [664, 354] width 1316 height 181
click at [110, 421] on button "Create campaign" at bounding box center [58, 433] width 104 height 24
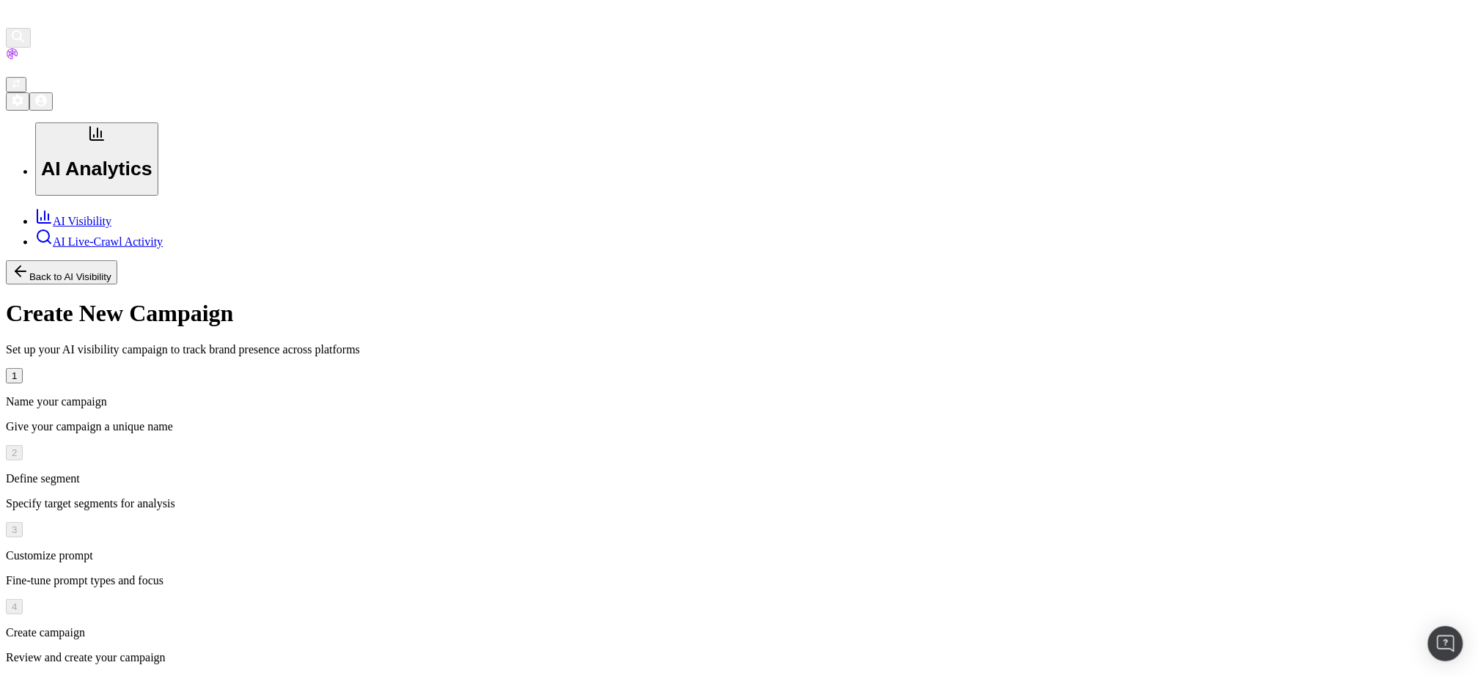
drag, startPoint x: 1148, startPoint y: 55, endPoint x: 1198, endPoint y: 21, distance: 60.2
click at [1148, 260] on div "Back to AI Visibility" at bounding box center [739, 272] width 1467 height 24
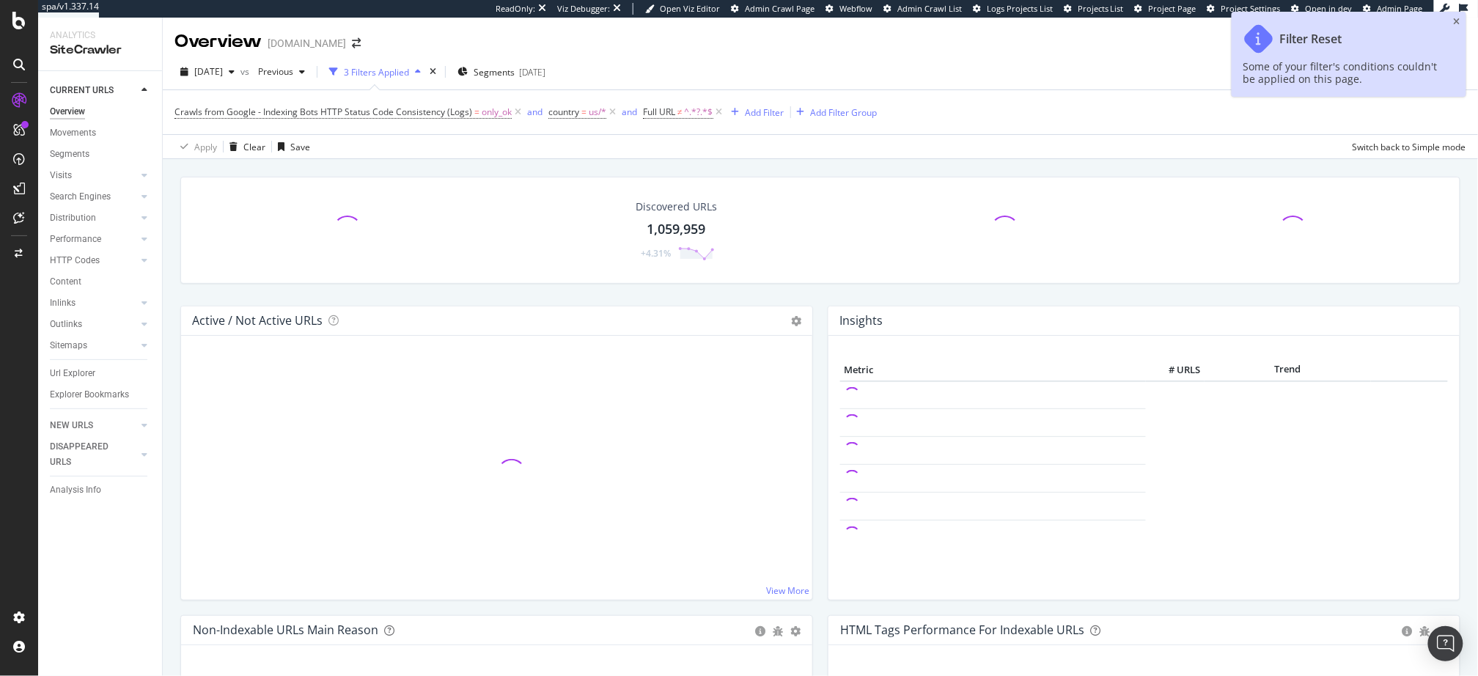
drag, startPoint x: 1456, startPoint y: 21, endPoint x: 709, endPoint y: 62, distance: 748.4
click at [1456, 21] on icon "close toast" at bounding box center [1457, 22] width 7 height 9
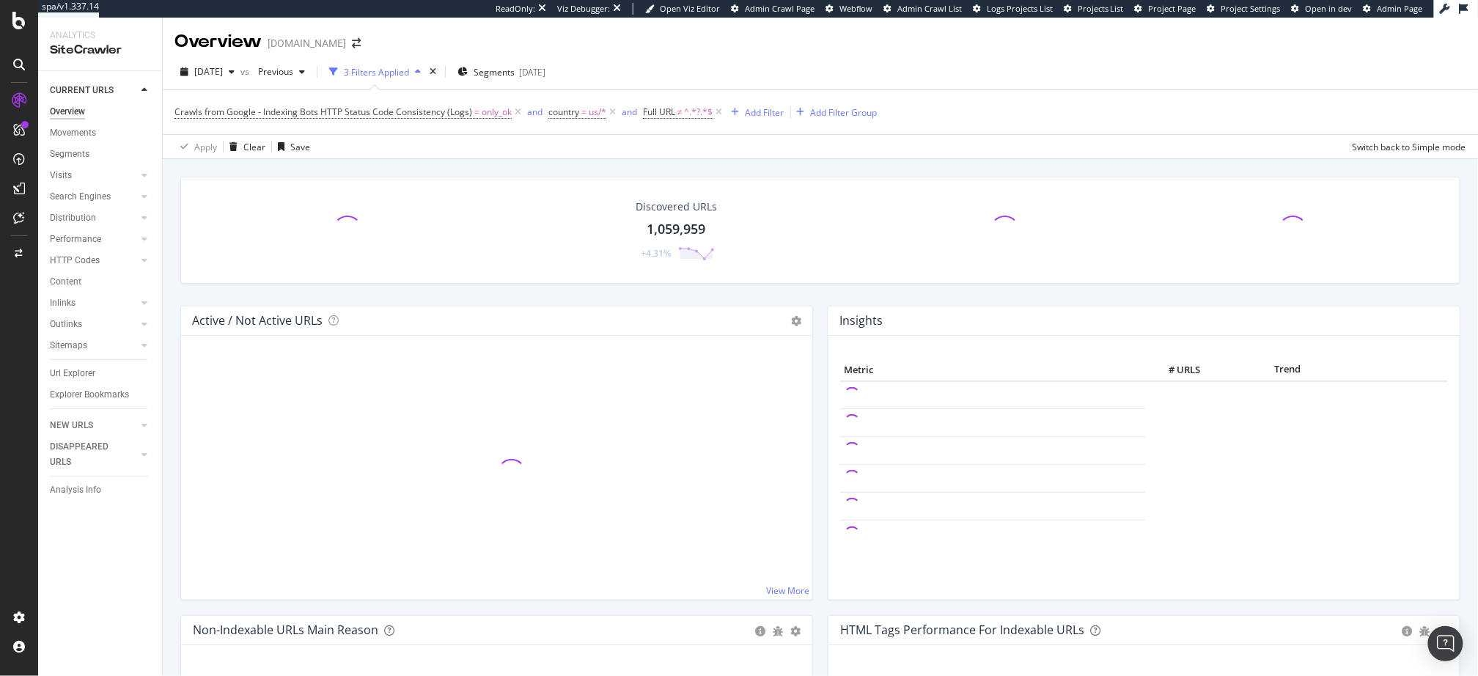
drag, startPoint x: 80, startPoint y: 376, endPoint x: 323, endPoint y: 356, distance: 243.6
click at [80, 376] on div "Url Explorer" at bounding box center [72, 373] width 45 height 15
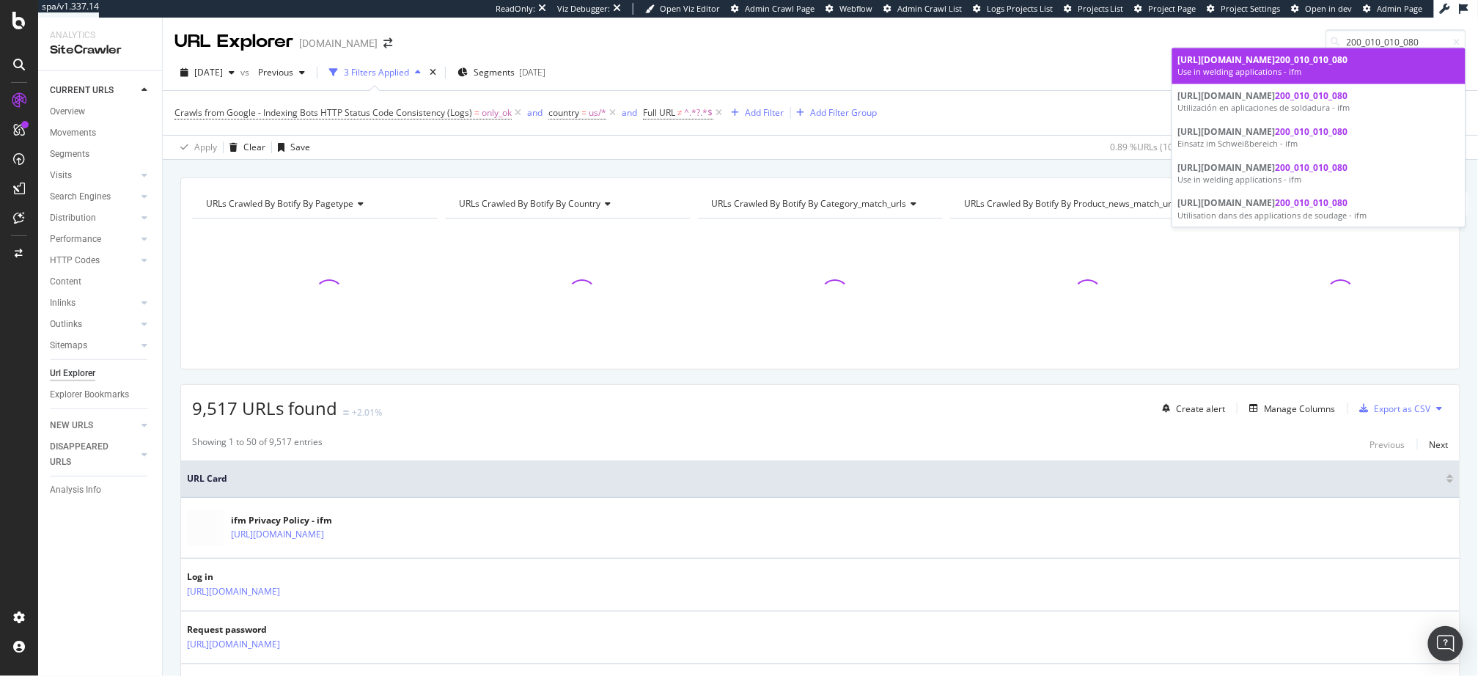
type input "200_010_010_080"
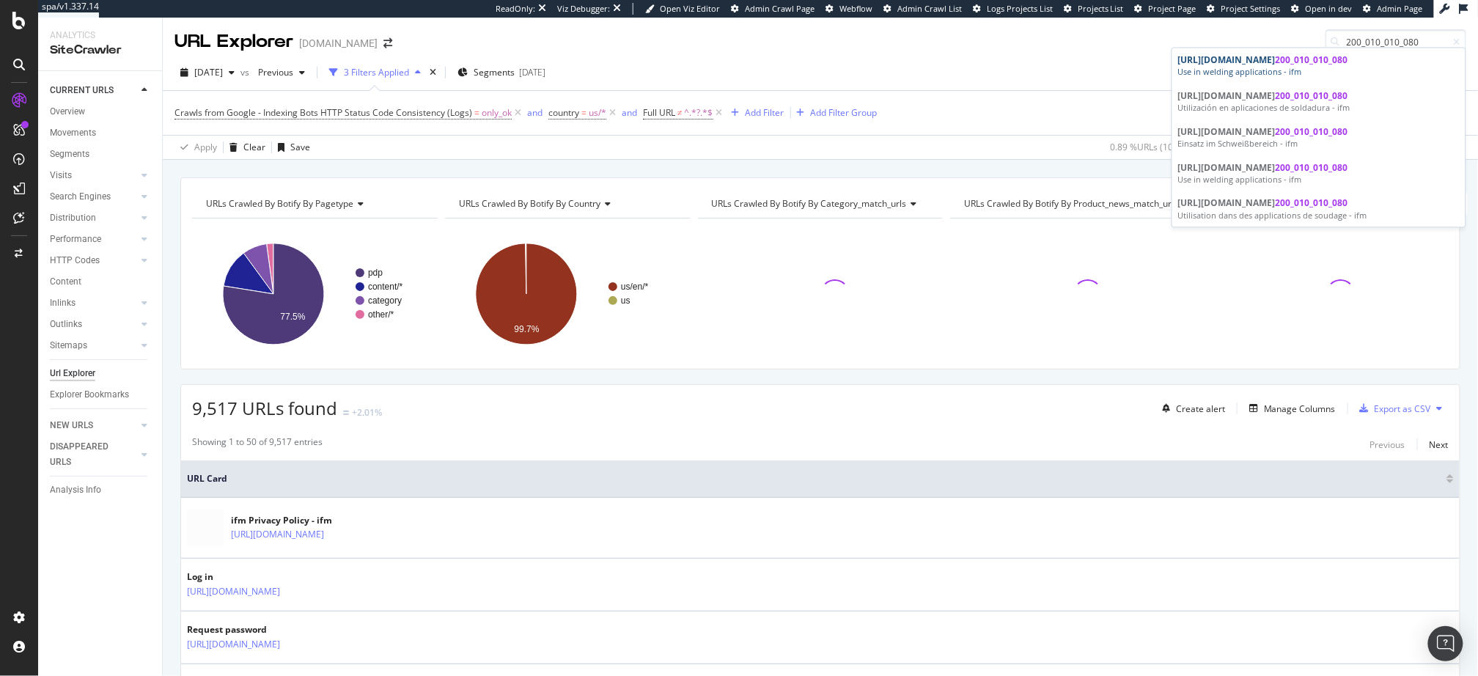
click at [1341, 73] on div "Use in welding applications - ifm" at bounding box center [1320, 73] width 282 height 12
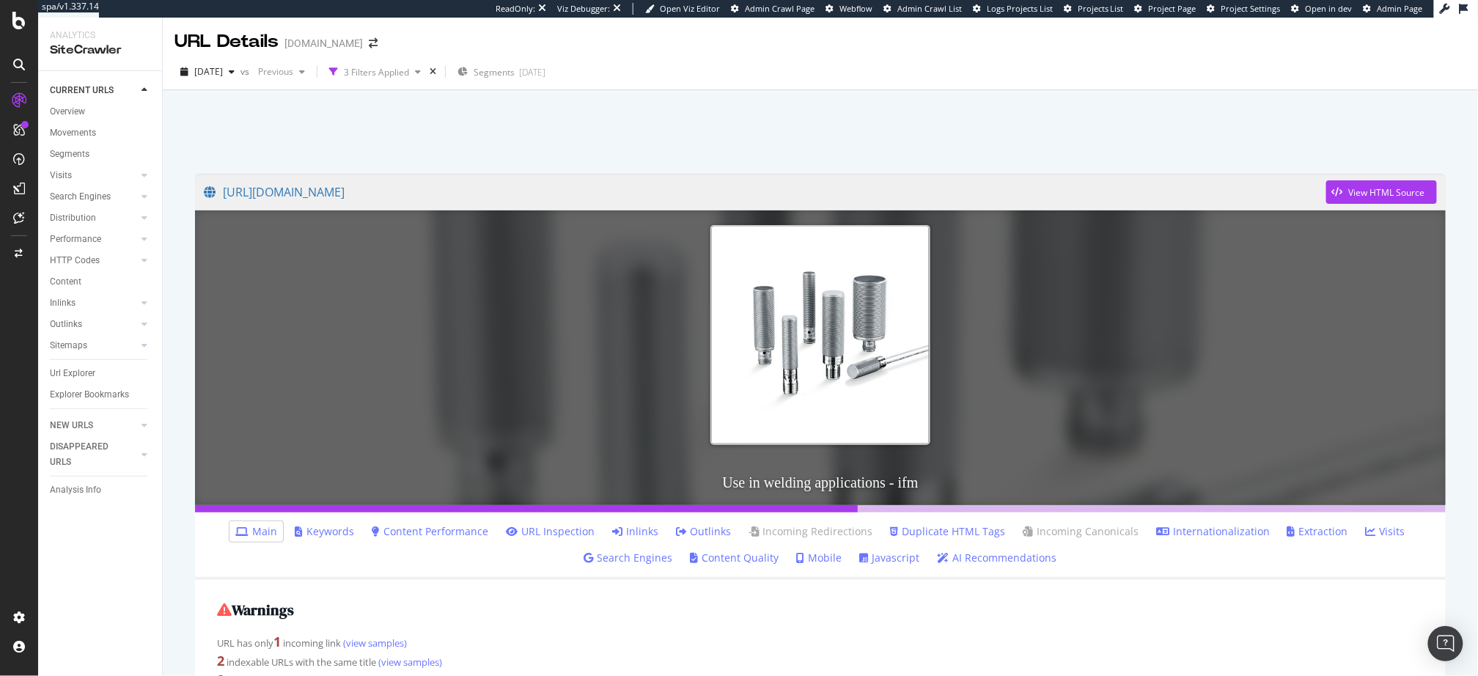
drag, startPoint x: 496, startPoint y: 193, endPoint x: 1185, endPoint y: 5, distance: 714.5
click at [0, 0] on div "spa/v1.337.14 ReadOnly: Viz Debugger: Open Viz Editor Admin Crawl Page Webflow …" at bounding box center [739, 338] width 1478 height 676
drag, startPoint x: 538, startPoint y: 605, endPoint x: 893, endPoint y: 331, distance: 448.0
click at [538, 605] on h2 "Warnings" at bounding box center [820, 610] width 1207 height 16
click at [1397, 188] on div "View HTML Source" at bounding box center [1387, 192] width 76 height 12
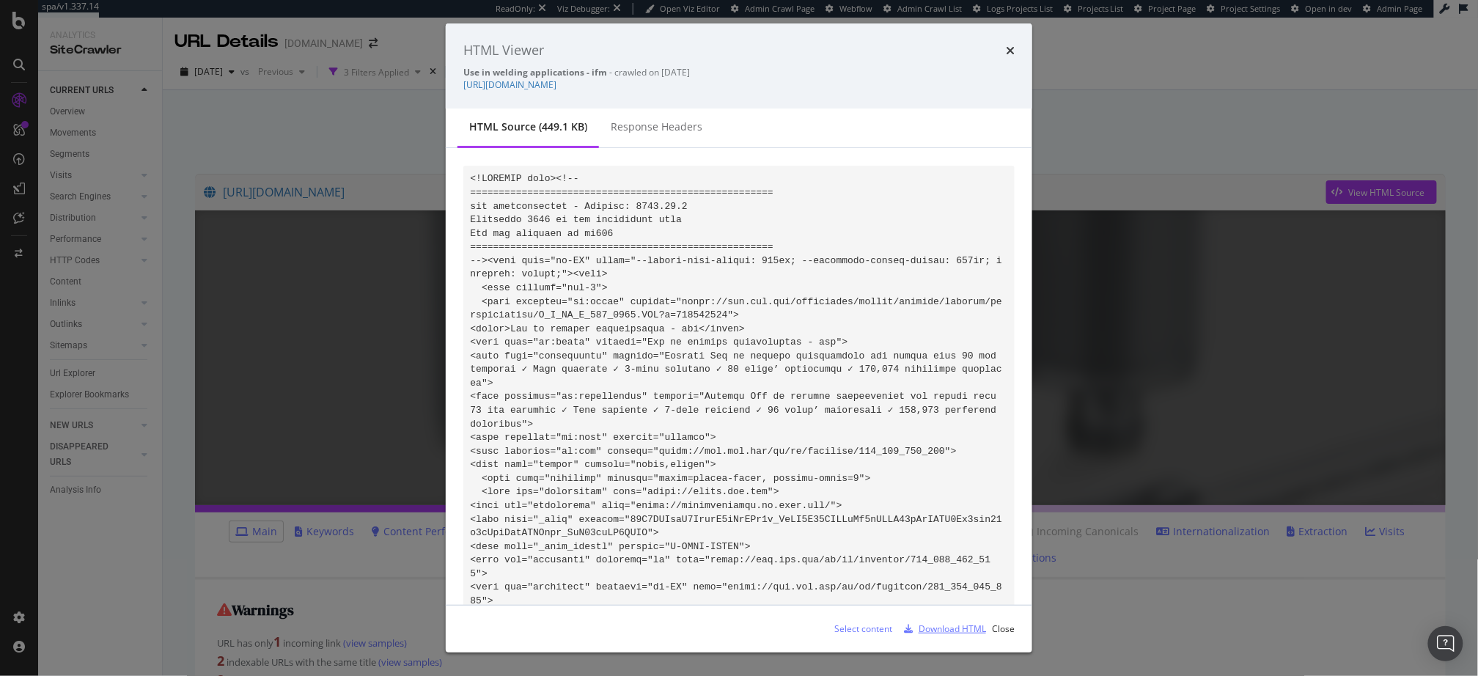
click at [942, 632] on div "Download HTML" at bounding box center [952, 629] width 67 height 12
click at [329, 177] on div "HTML Viewer Use in welding applications - ifm - crawled on 2025-09-01 https://w…" at bounding box center [739, 338] width 1478 height 676
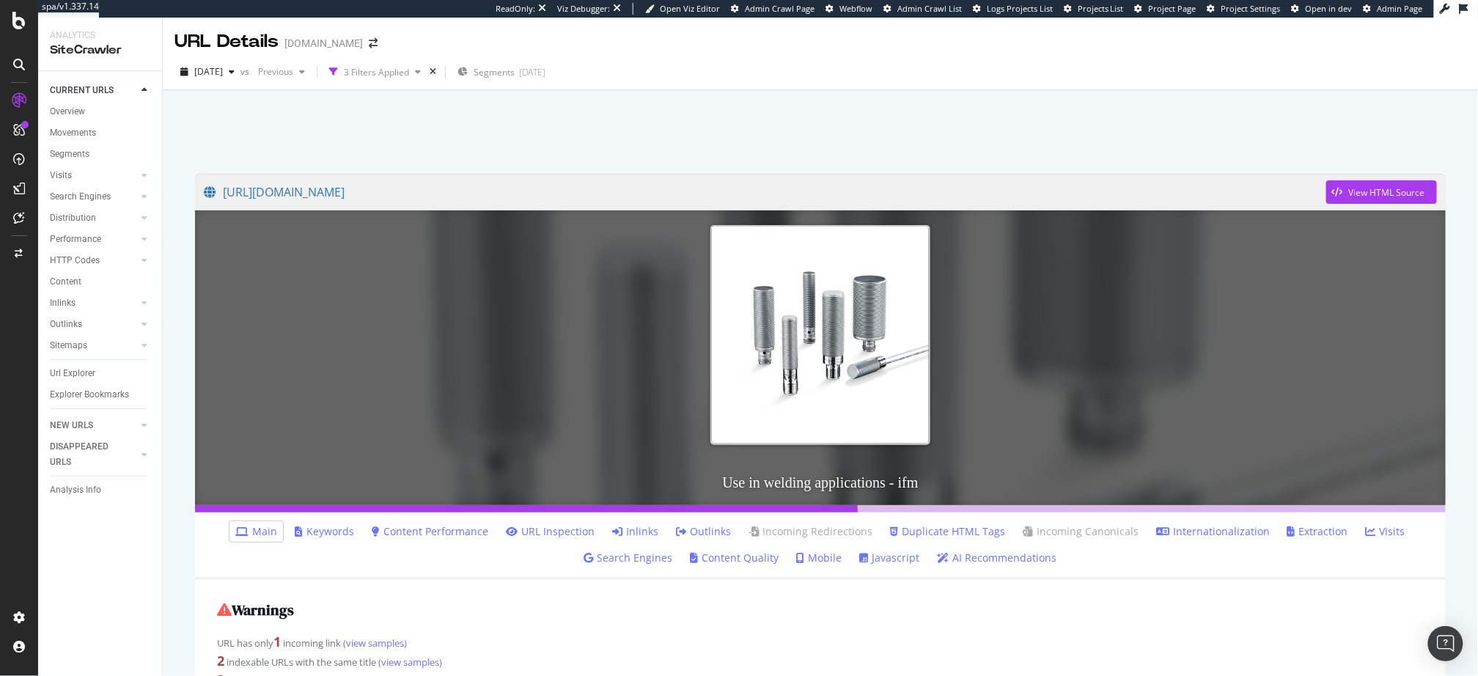
drag, startPoint x: 107, startPoint y: 279, endPoint x: 349, endPoint y: 1, distance: 368.5
click at [443, 144] on div at bounding box center [820, 128] width 1280 height 62
drag, startPoint x: 79, startPoint y: 108, endPoint x: 100, endPoint y: 108, distance: 21.3
click at [79, 107] on div "Overview" at bounding box center [67, 111] width 35 height 15
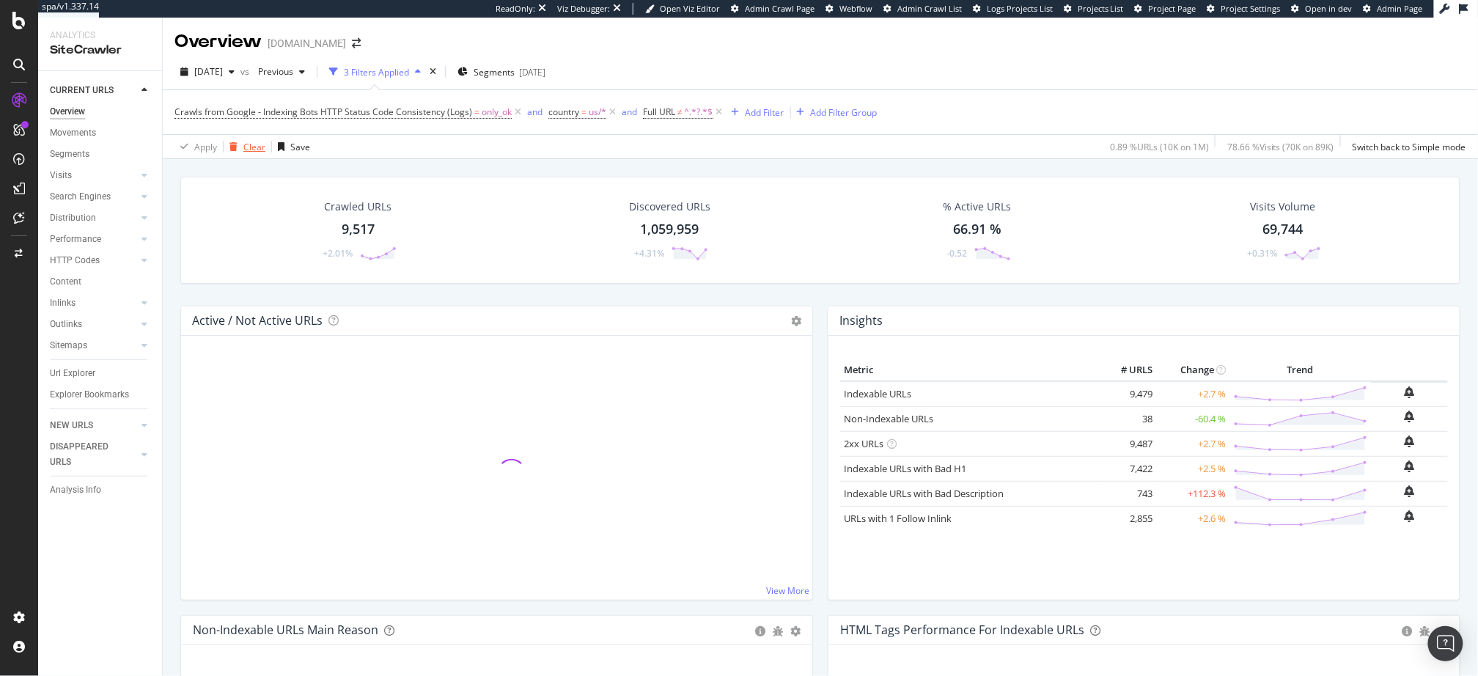
click at [250, 144] on div "Clear" at bounding box center [254, 147] width 22 height 12
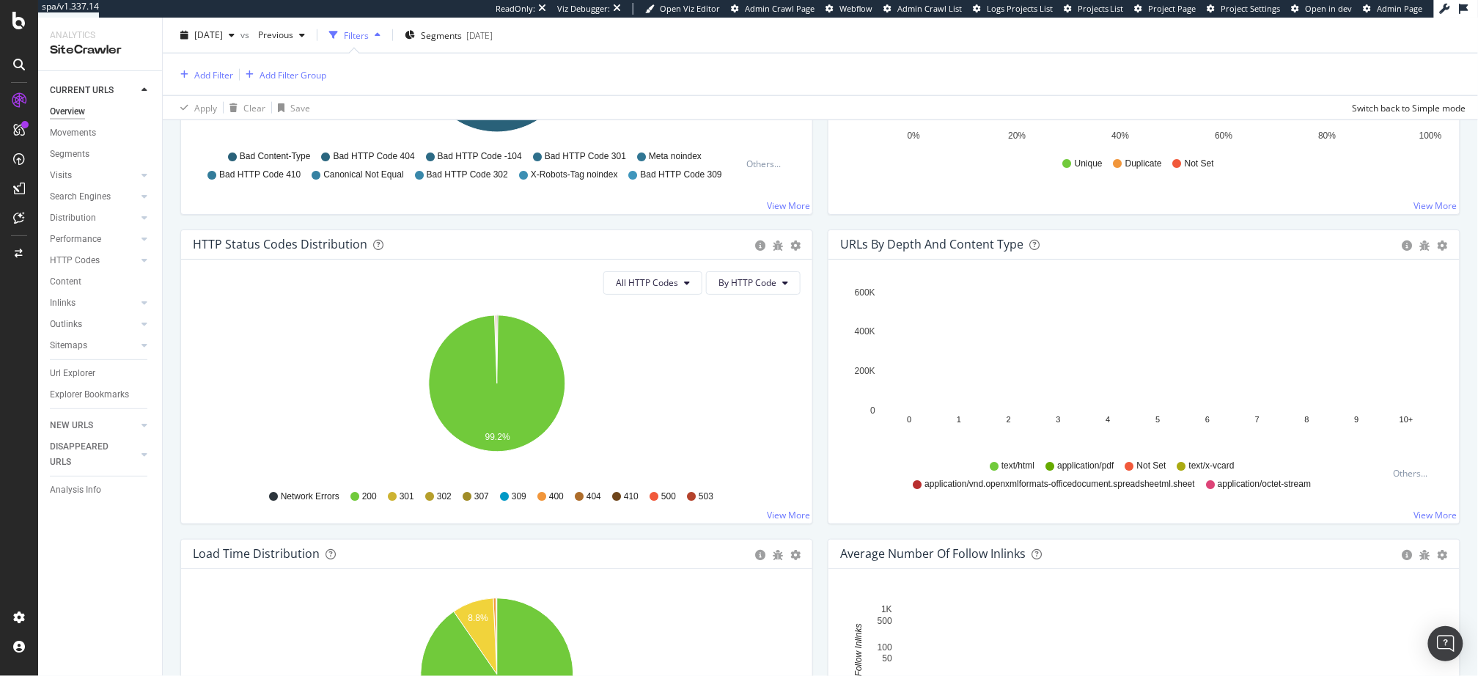
scroll to position [666, 0]
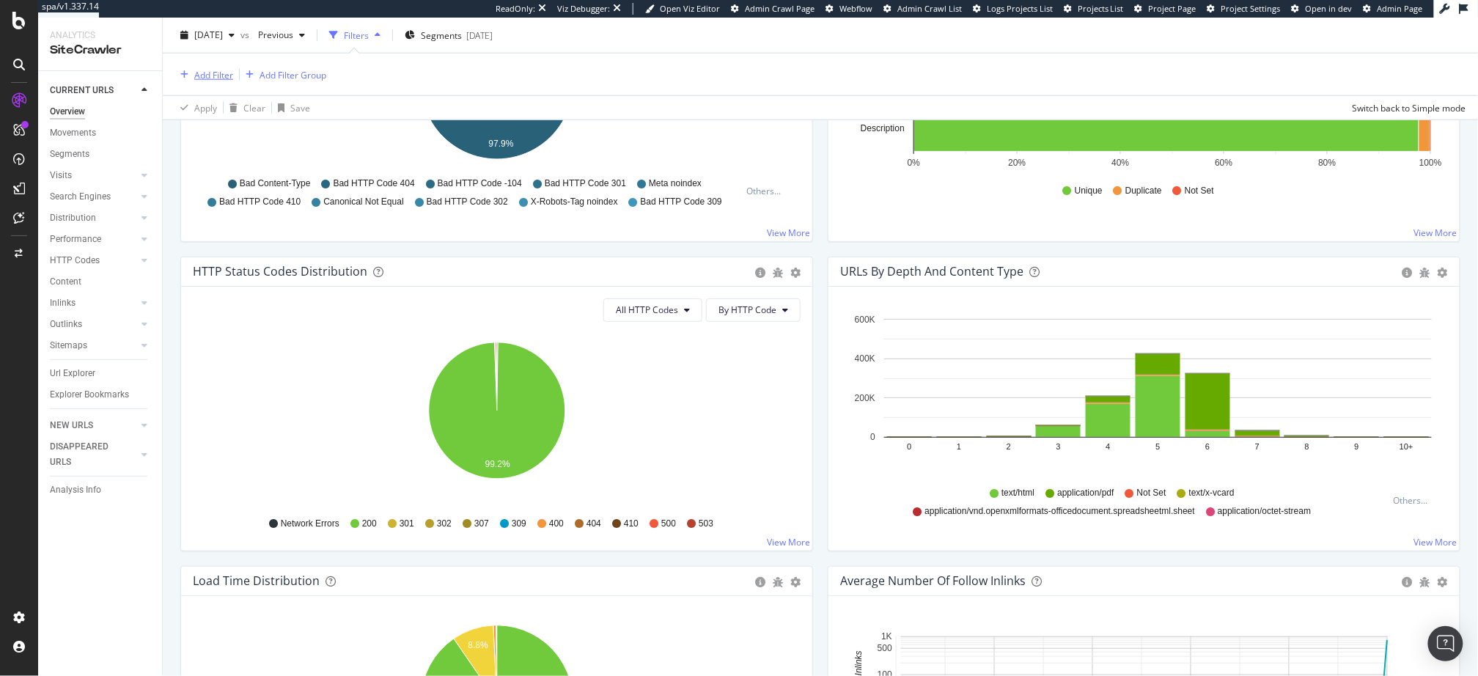
click at [216, 70] on div "Add Filter" at bounding box center [213, 74] width 39 height 12
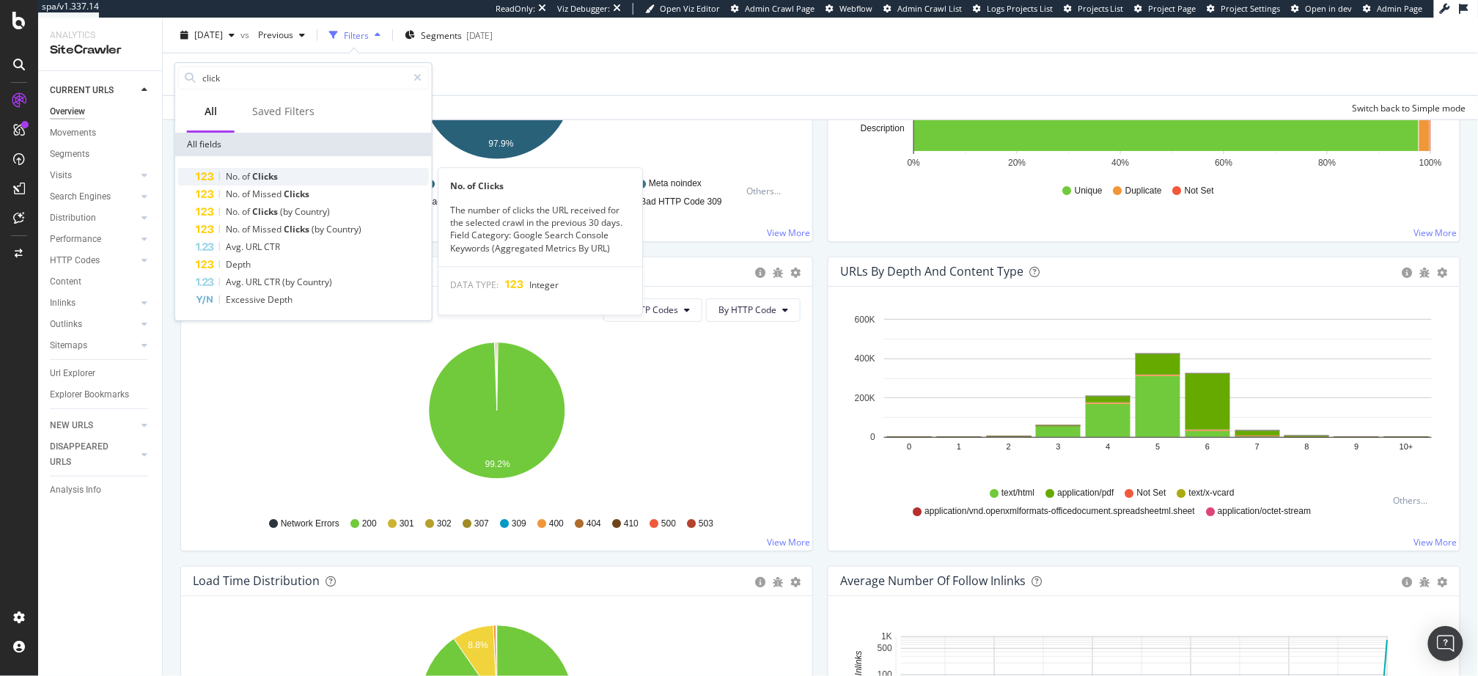
type input "click"
click at [279, 174] on div "No. of Clicks" at bounding box center [312, 177] width 233 height 18
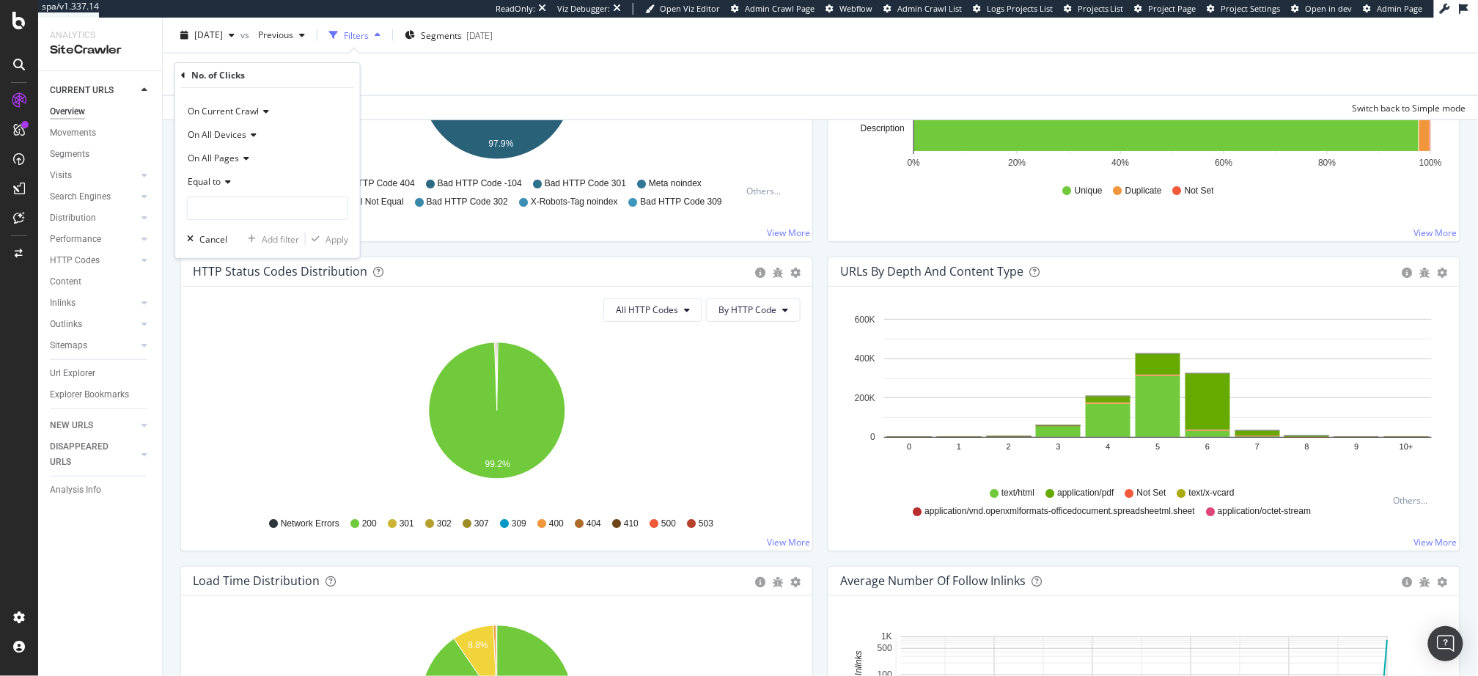
click at [228, 187] on div "Equal to" at bounding box center [267, 181] width 161 height 23
click at [241, 282] on span "Greater than" at bounding box center [220, 288] width 53 height 12
click at [265, 210] on input "number" at bounding box center [267, 208] width 161 height 23
type input "5"
click at [321, 235] on div "button" at bounding box center [316, 239] width 20 height 9
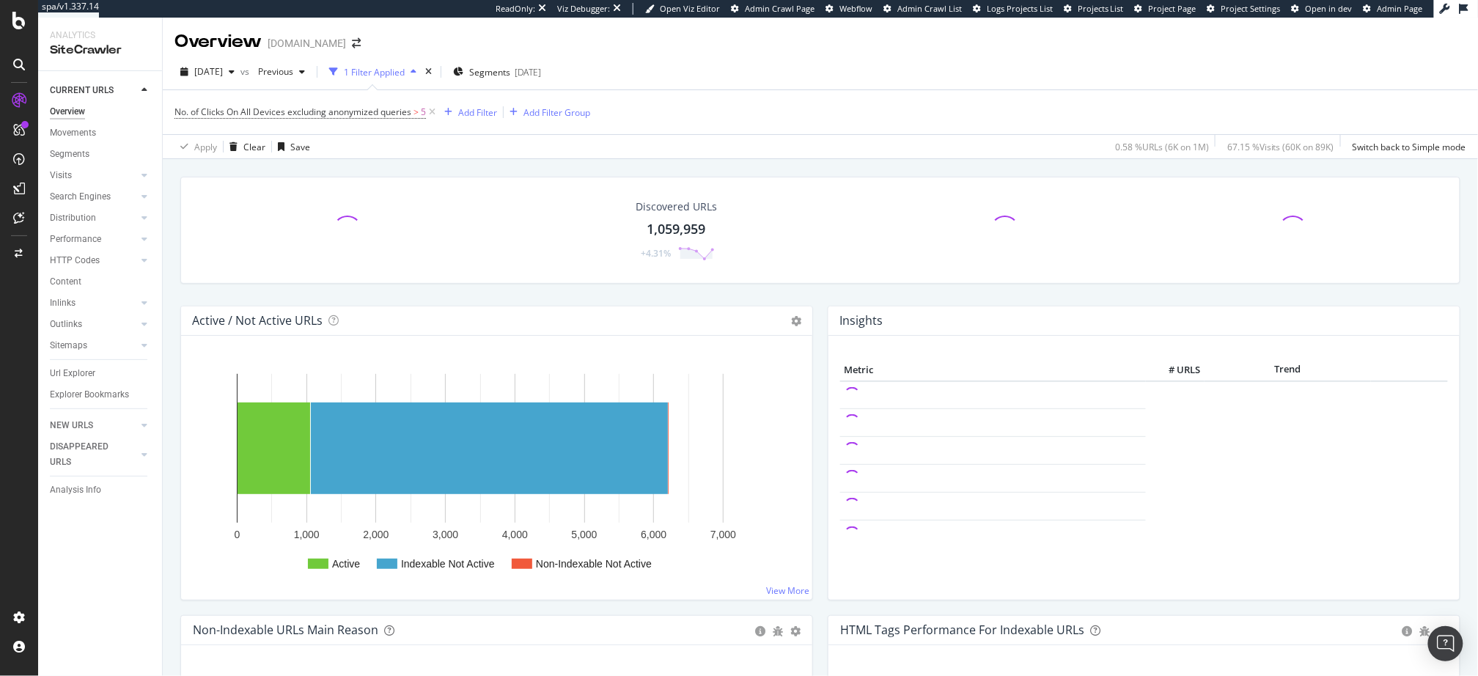
click at [385, 287] on div "Discovered URLs 1,059,959 +4.31%" at bounding box center [820, 241] width 1295 height 129
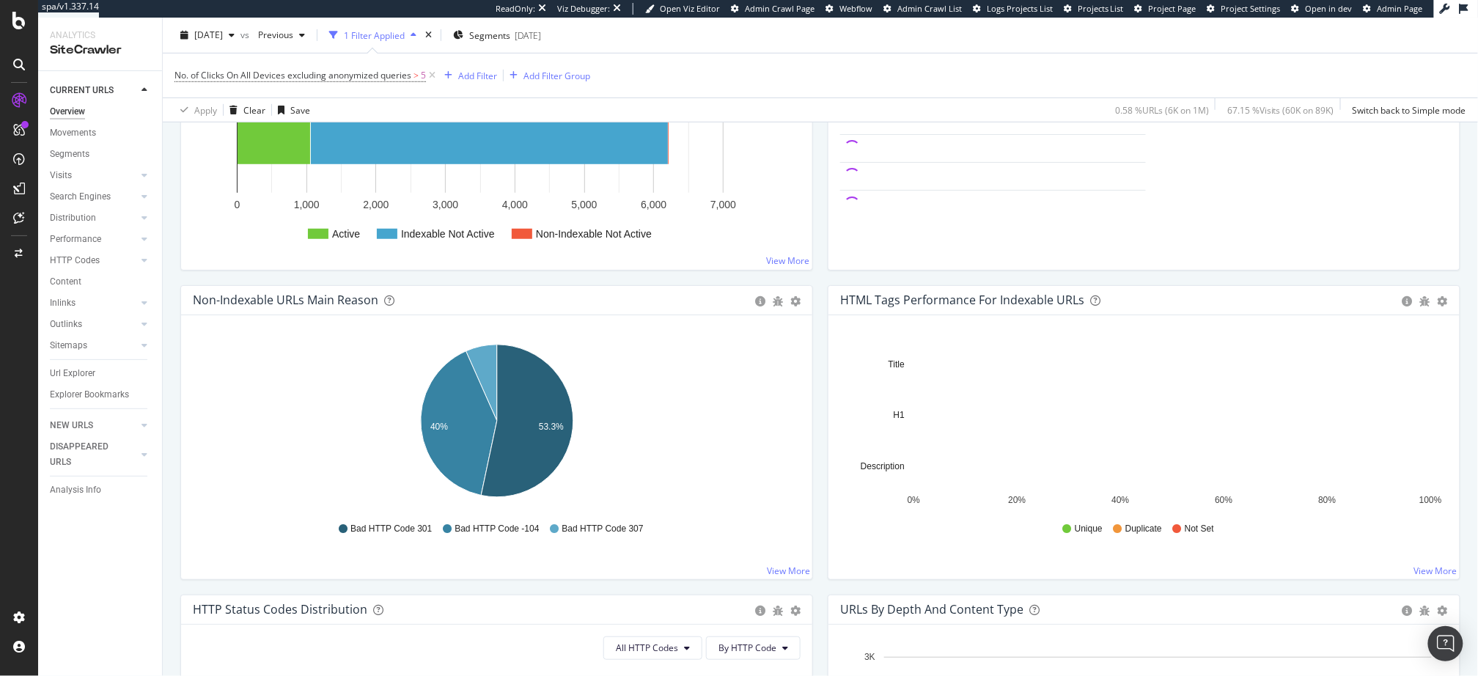
scroll to position [645, 0]
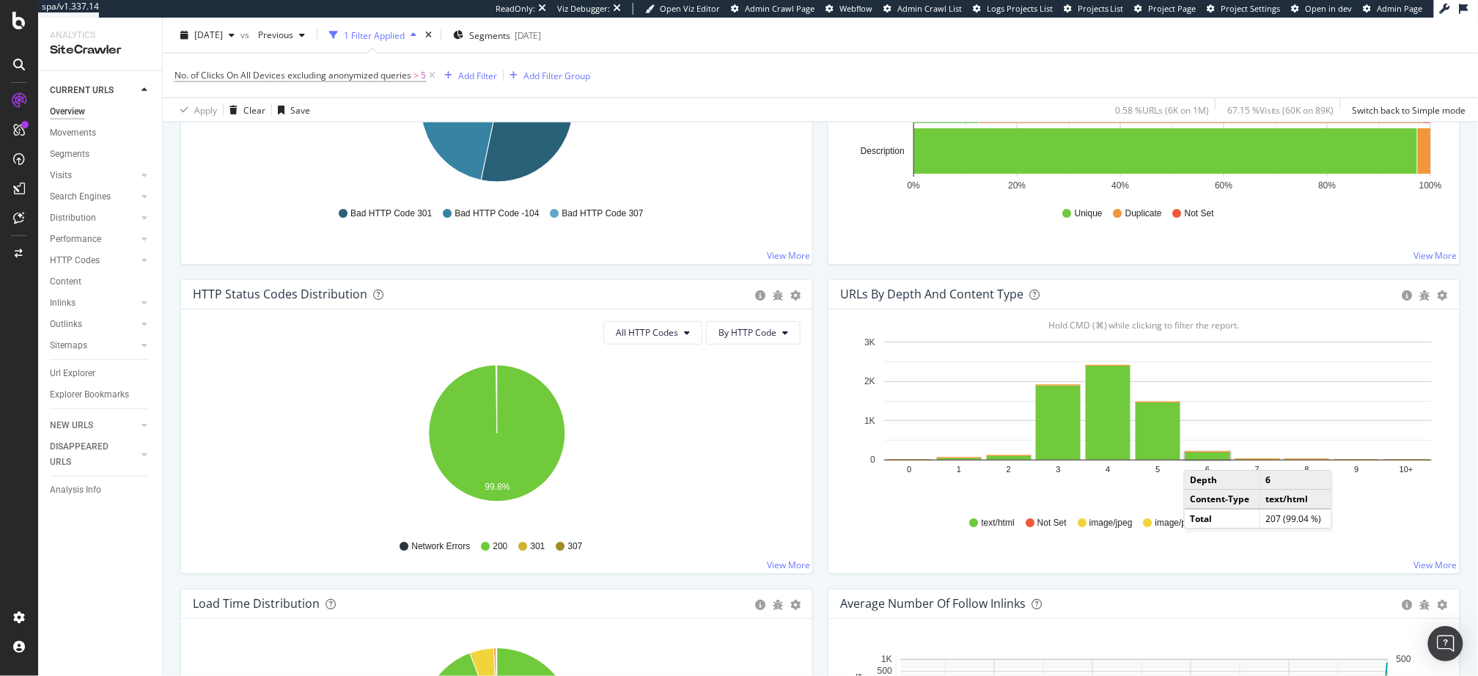
click at [1199, 452] on rect "A chart." at bounding box center [1208, 455] width 45 height 7
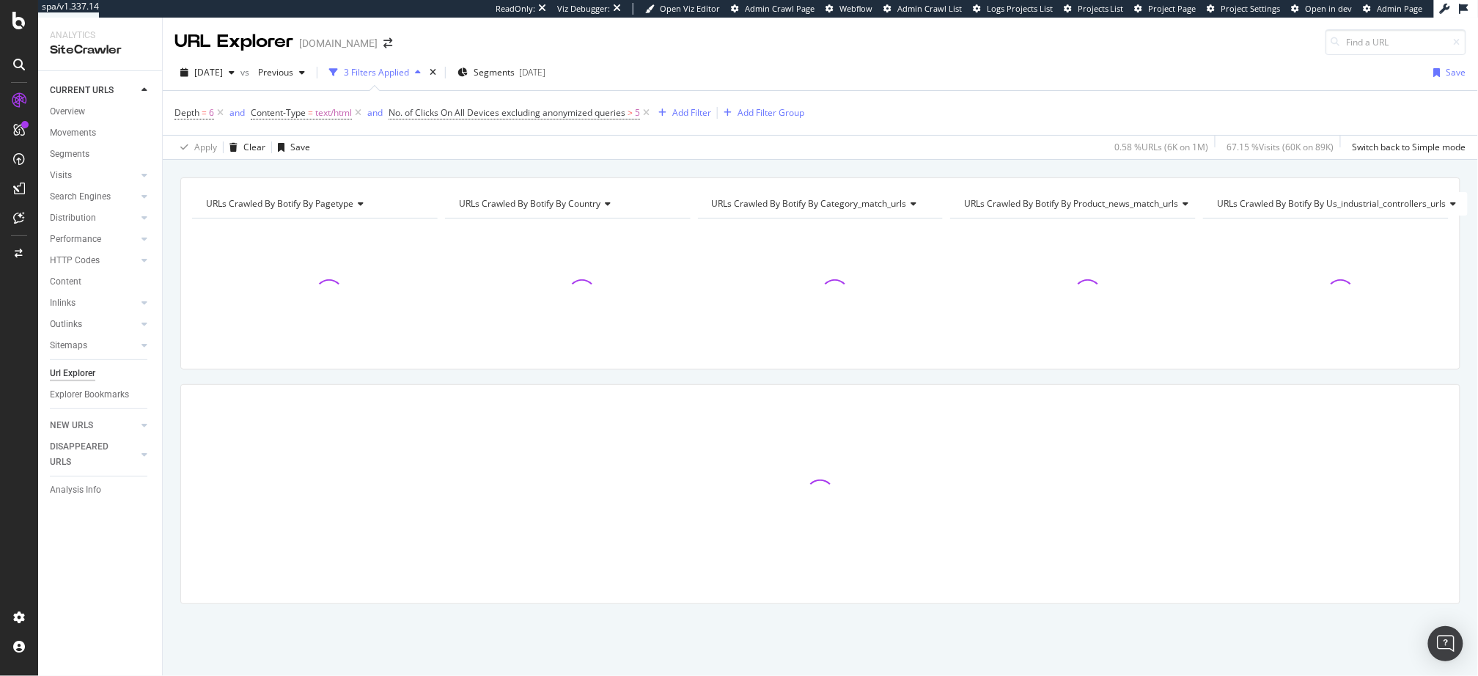
click at [609, 173] on div "URLs Crawled By Botify By pagetype Chart (by Value) Table Expand Export as CSV …" at bounding box center [821, 177] width 1316 height 35
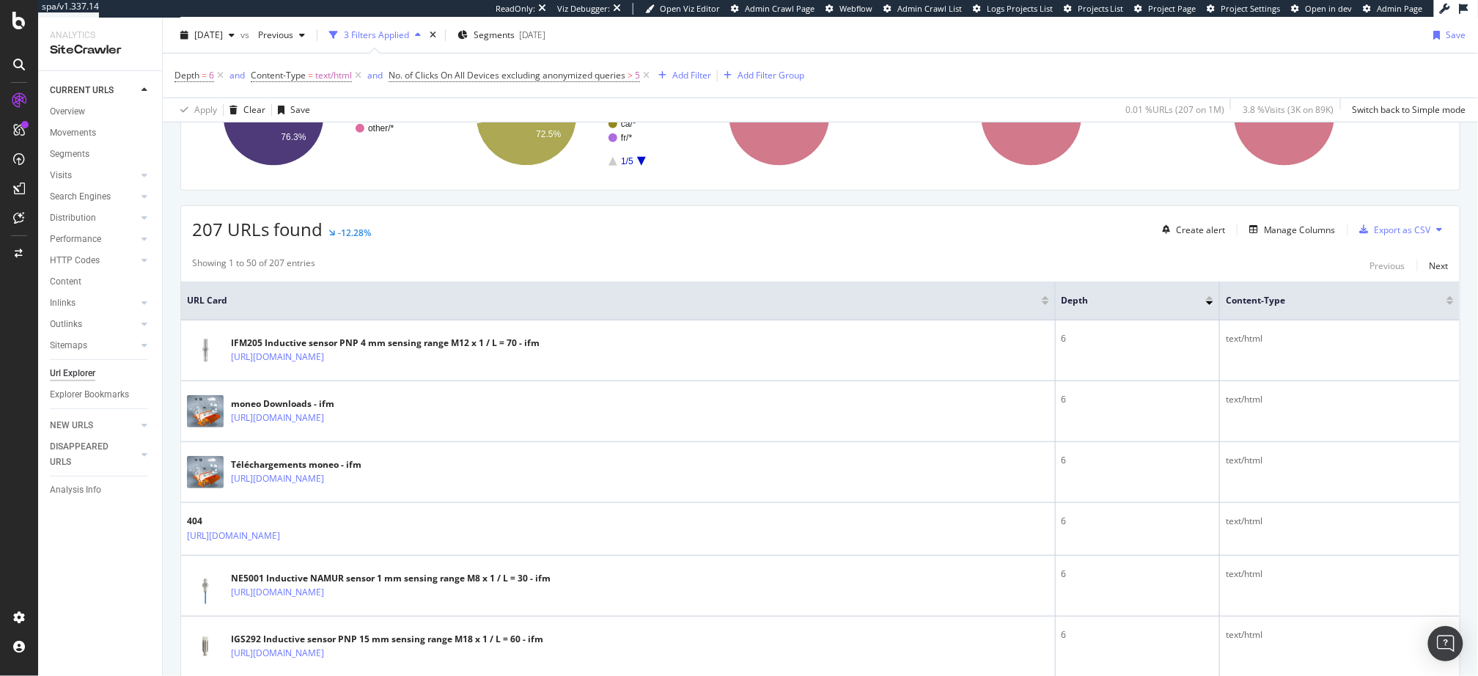
scroll to position [177, 0]
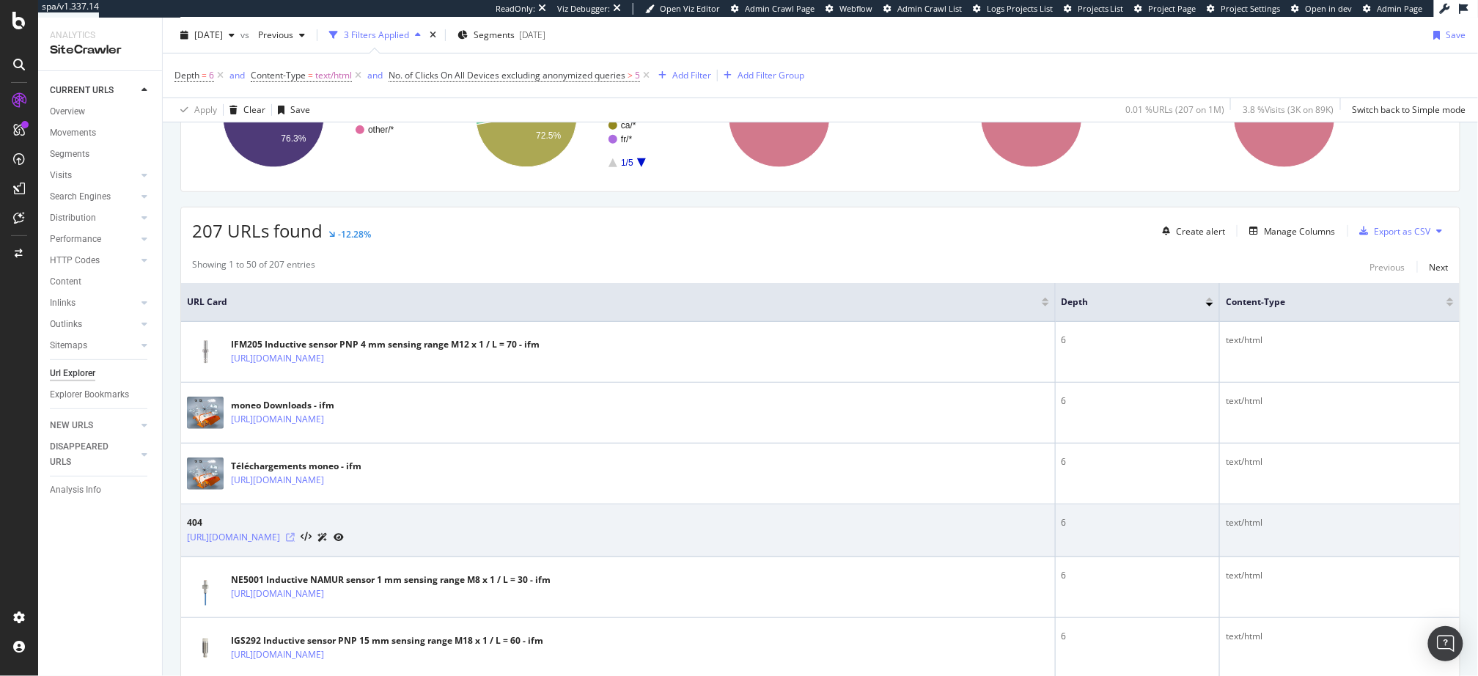
click at [295, 534] on icon at bounding box center [290, 537] width 9 height 9
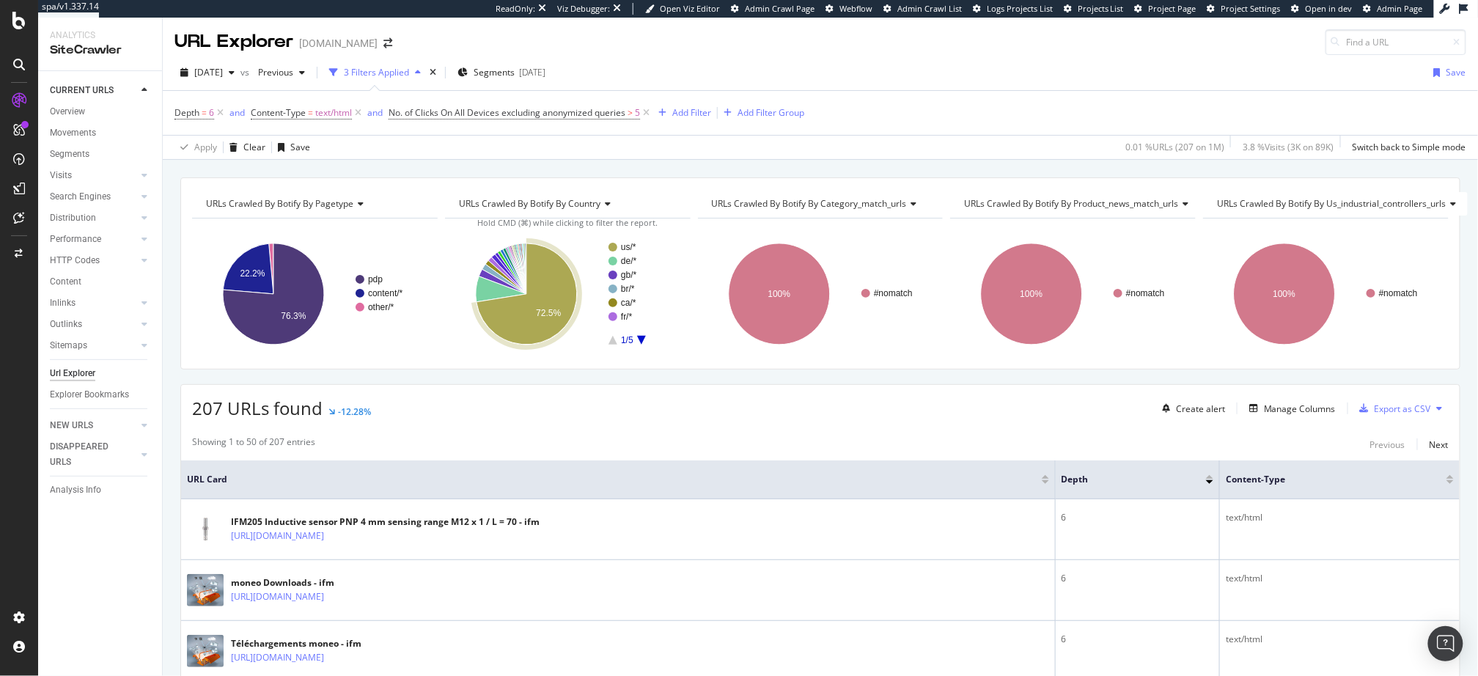
scroll to position [1, 0]
click at [405, 177] on div "URLs Crawled By Botify By pagetype Chart (by Value) Table Expand Export as CSV …" at bounding box center [820, 273] width 1280 height 192
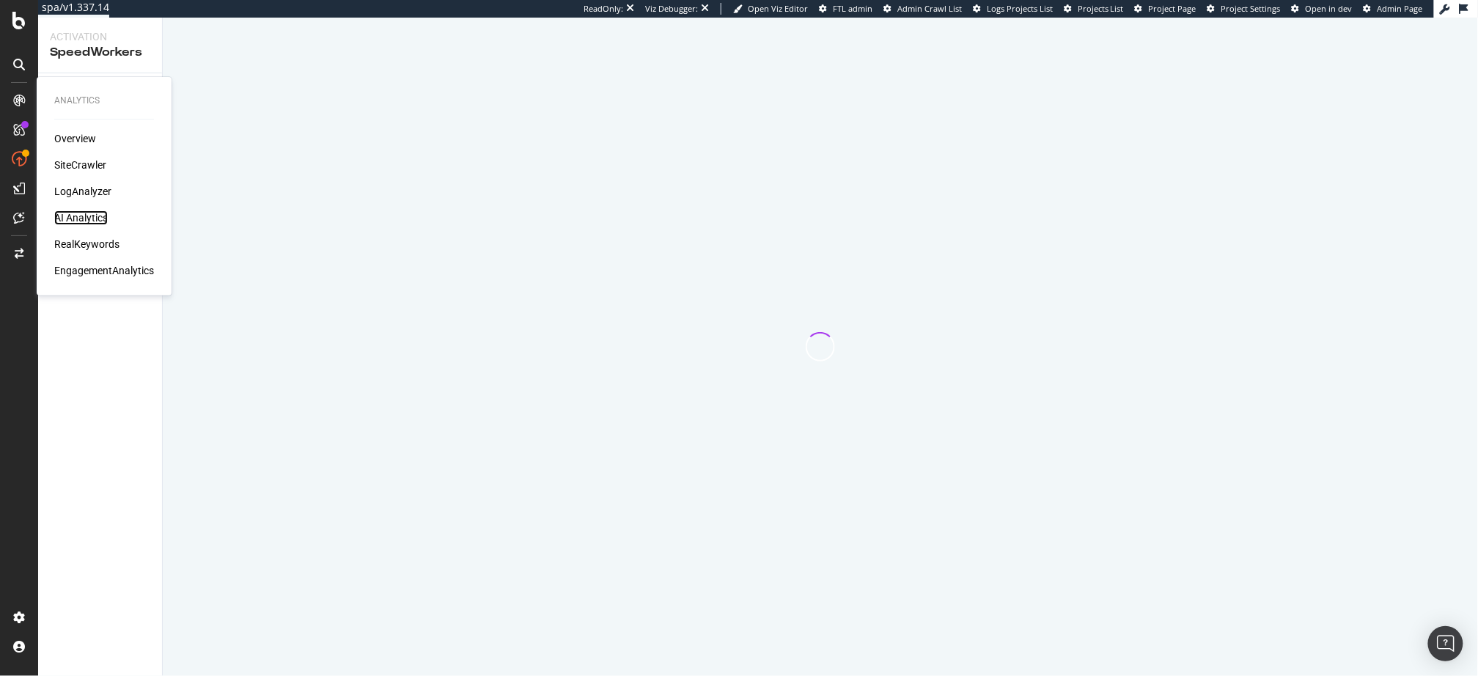
click at [92, 224] on div "AI Analytics" at bounding box center [81, 217] width 54 height 15
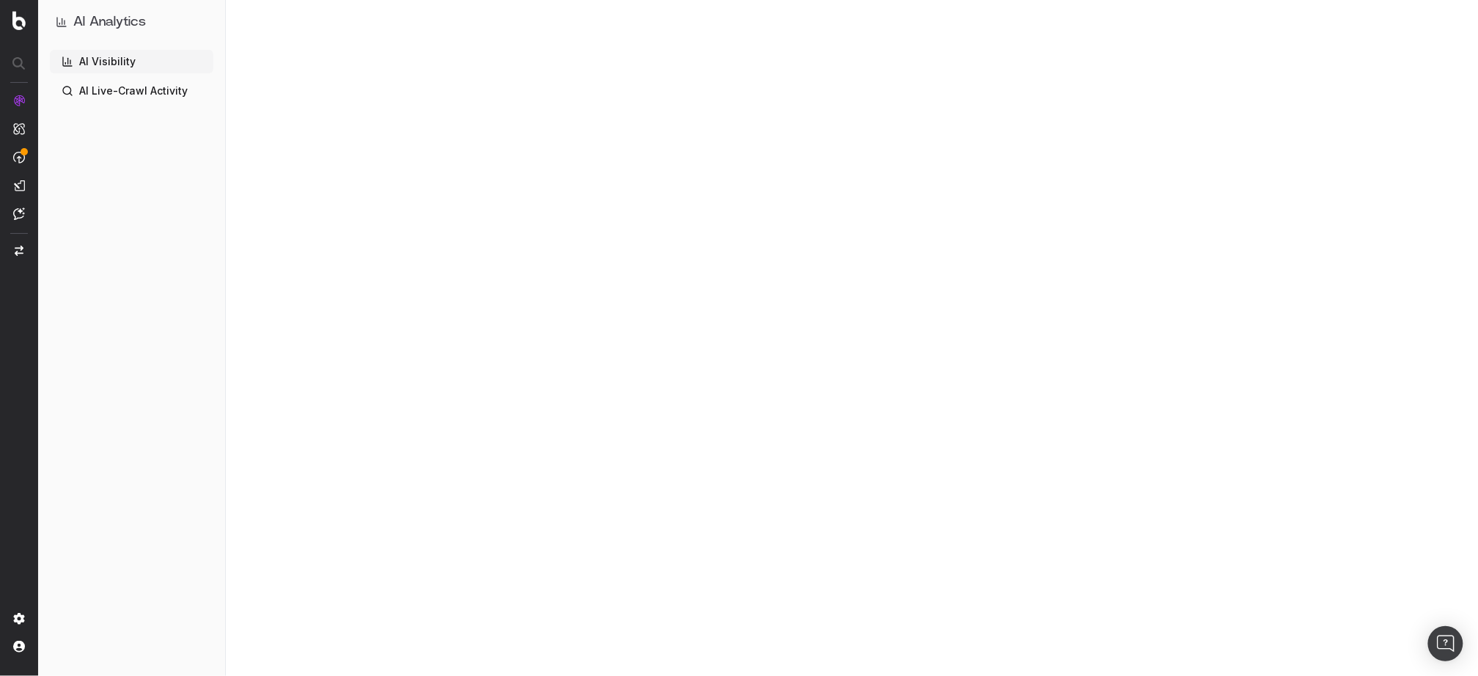
drag, startPoint x: 111, startPoint y: 244, endPoint x: 272, endPoint y: 6, distance: 287.8
click at [113, 240] on div "AI Visibility AI Live-Crawl Activity" at bounding box center [132, 360] width 164 height 620
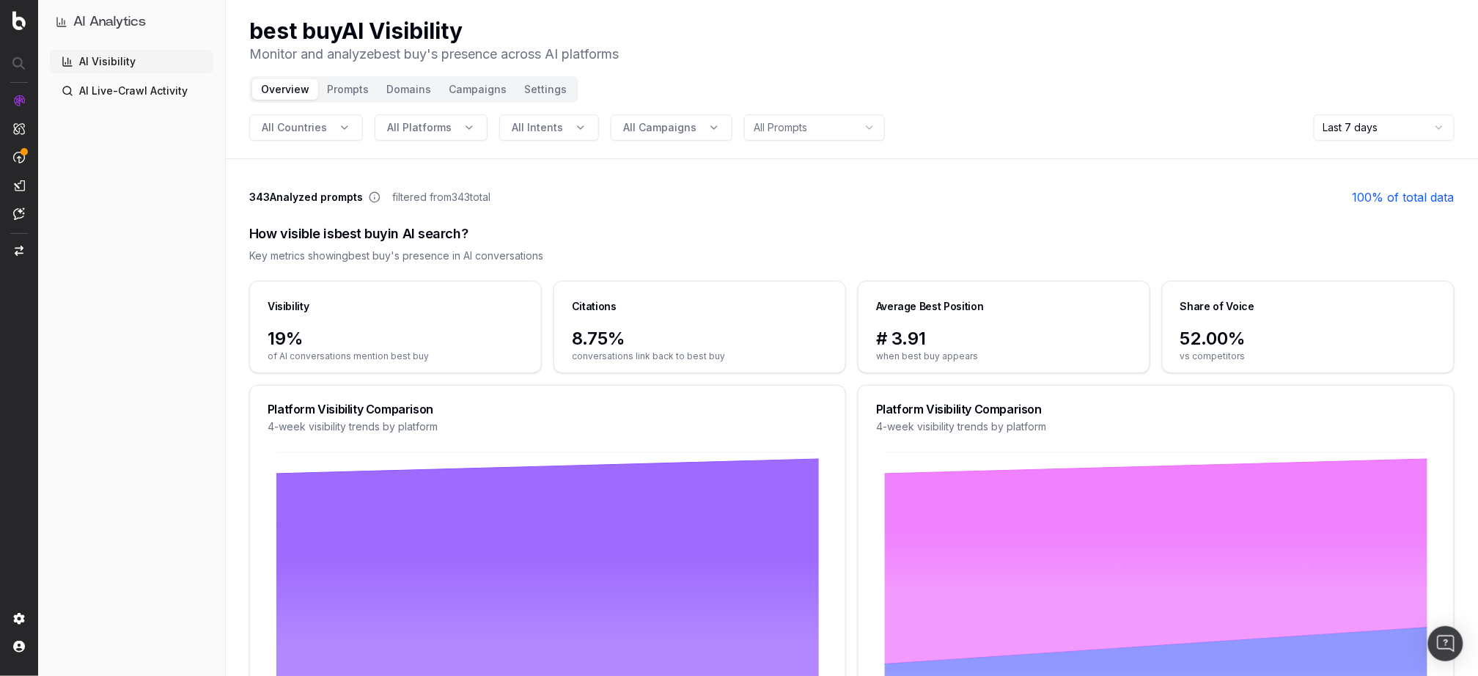
click at [125, 434] on div "AI Visibility AI Live-Crawl Activity" at bounding box center [132, 360] width 164 height 620
click at [338, 88] on button "Prompts" at bounding box center [347, 89] width 59 height 21
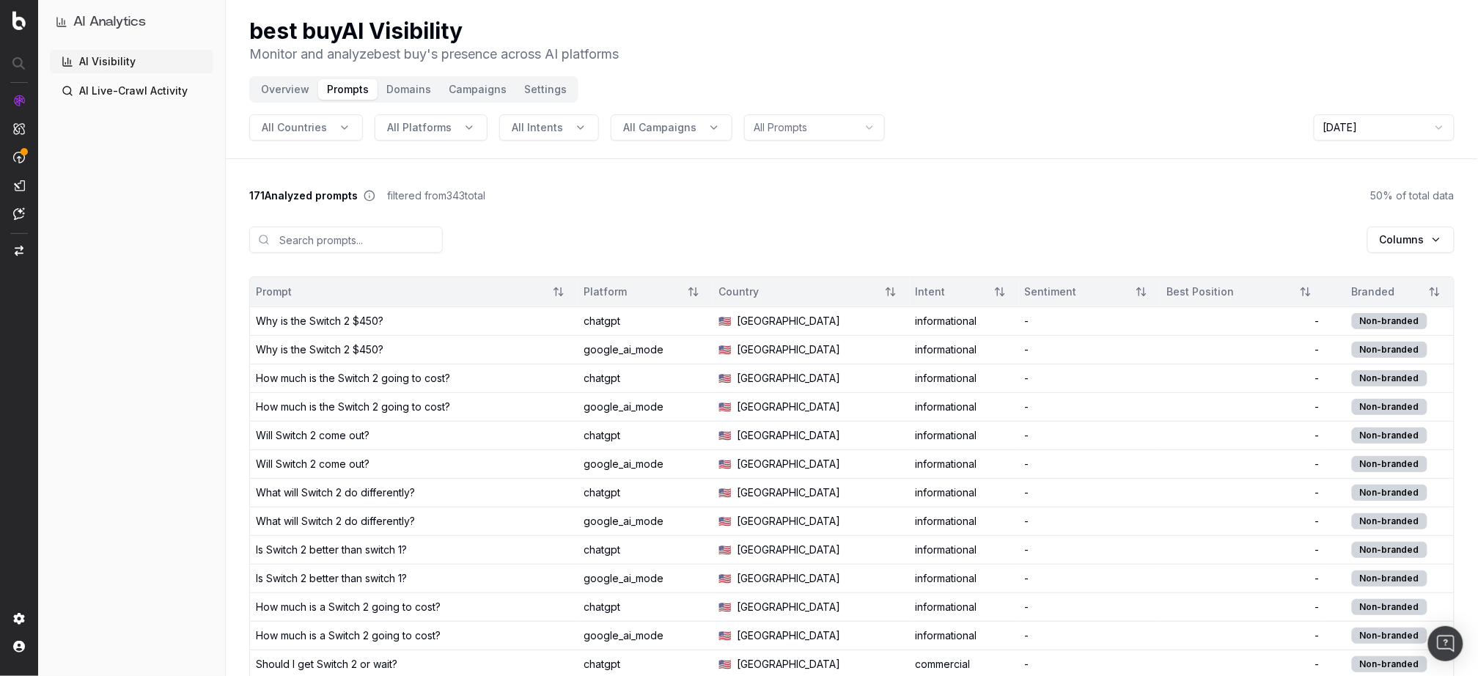
drag, startPoint x: 686, startPoint y: 213, endPoint x: 533, endPoint y: 171, distance: 159.1
click at [687, 213] on div "Columns" at bounding box center [852, 239] width 1206 height 73
click at [294, 87] on button "Overview" at bounding box center [285, 89] width 66 height 21
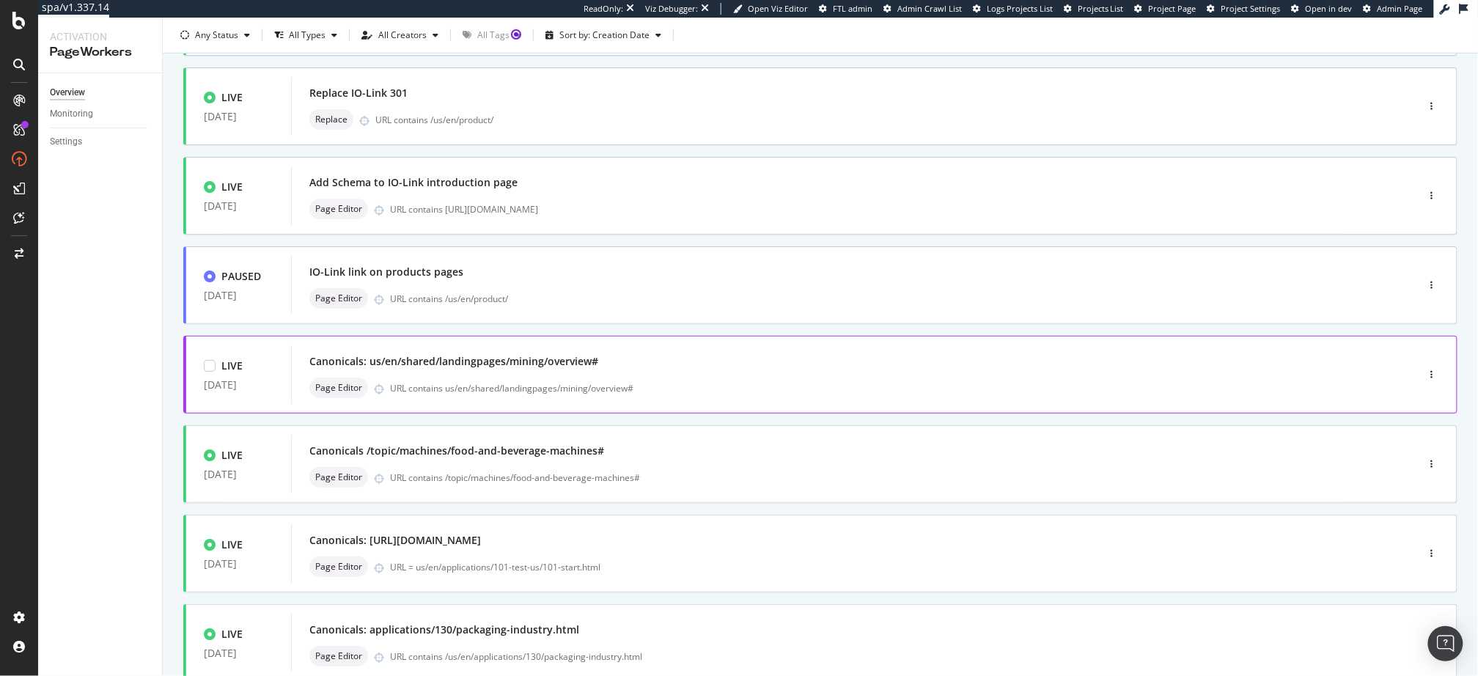
scroll to position [451, 0]
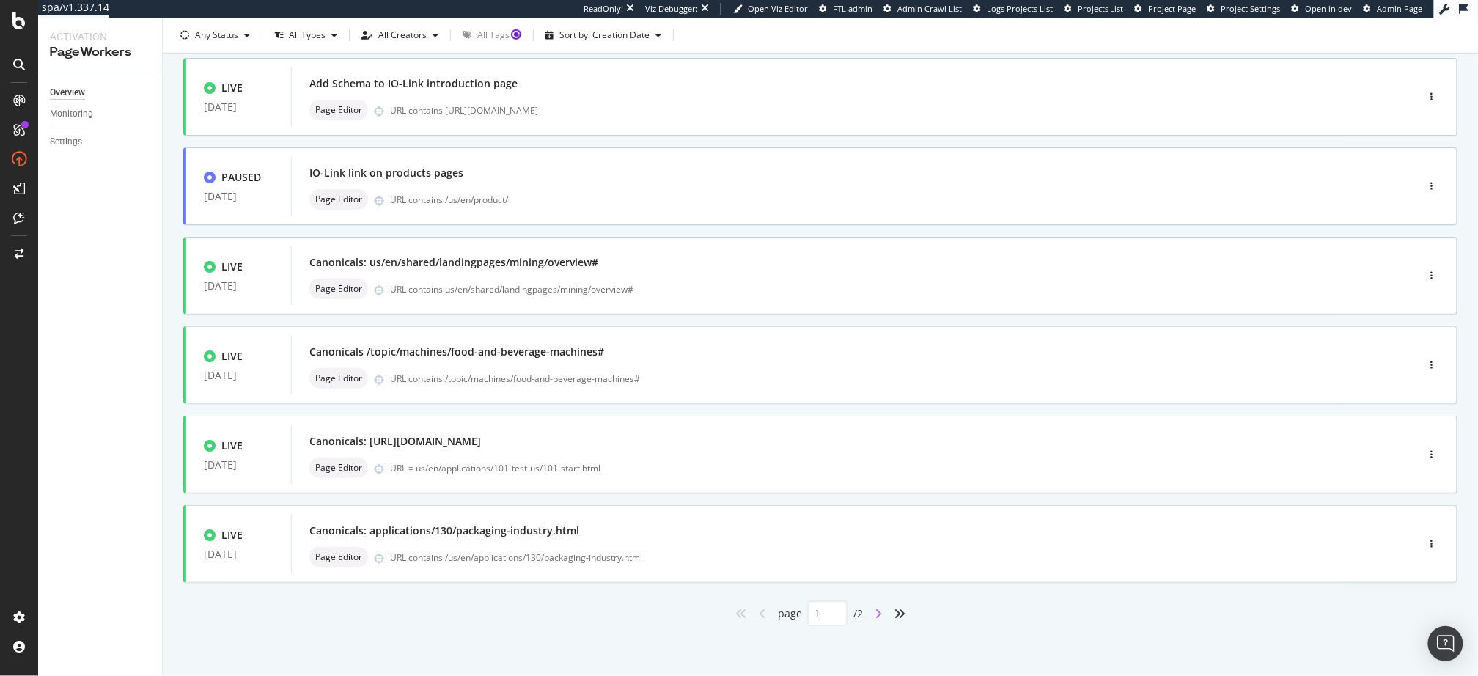
click at [880, 608] on icon "angle-right" at bounding box center [878, 614] width 7 height 12
type input "2"
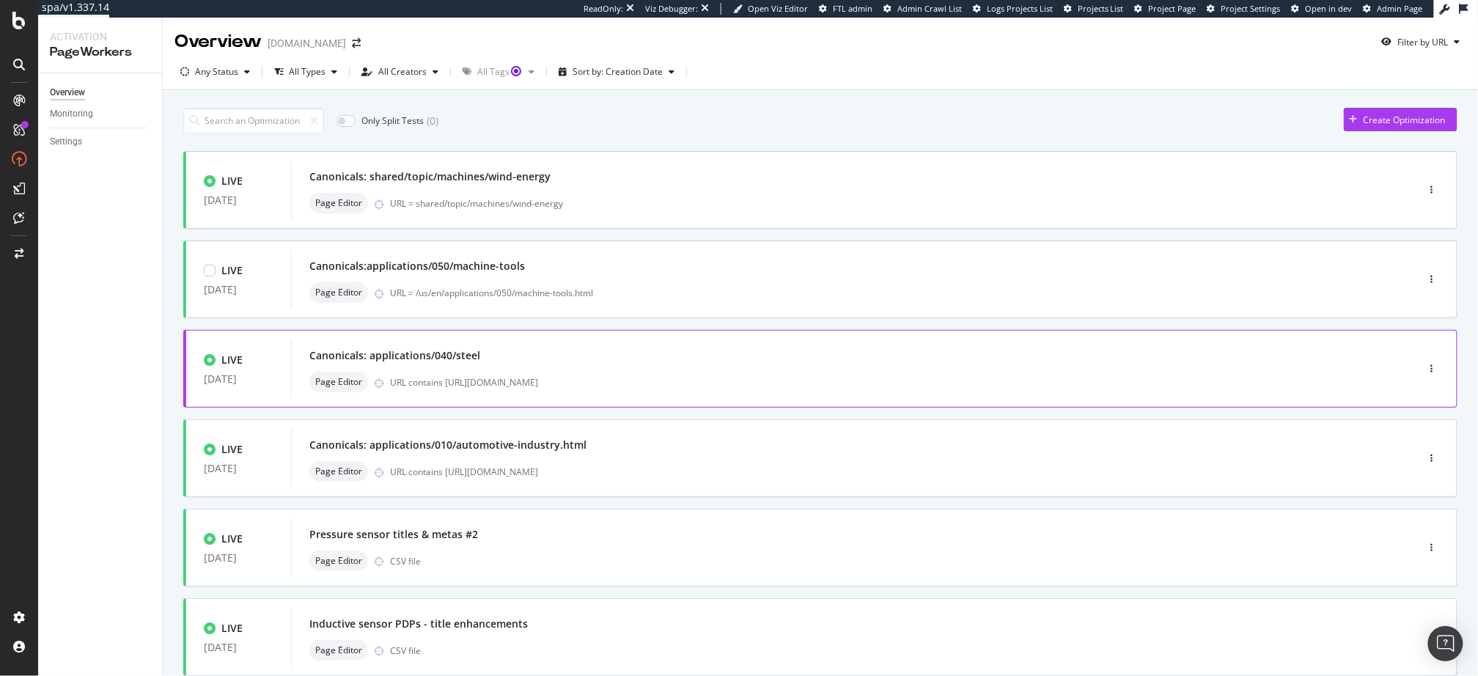
scroll to position [93, 0]
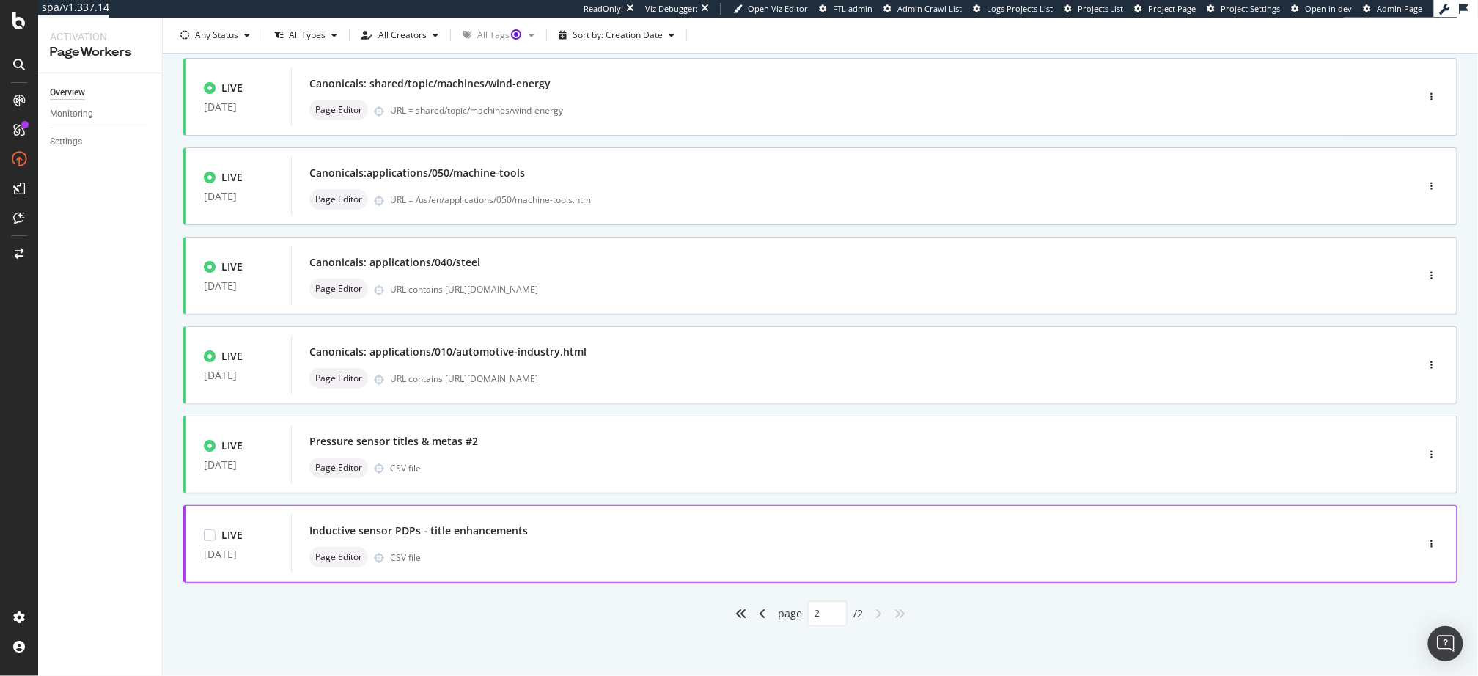
click at [486, 532] on div "Inductive sensor PDPs - title enhancements" at bounding box center [418, 531] width 219 height 15
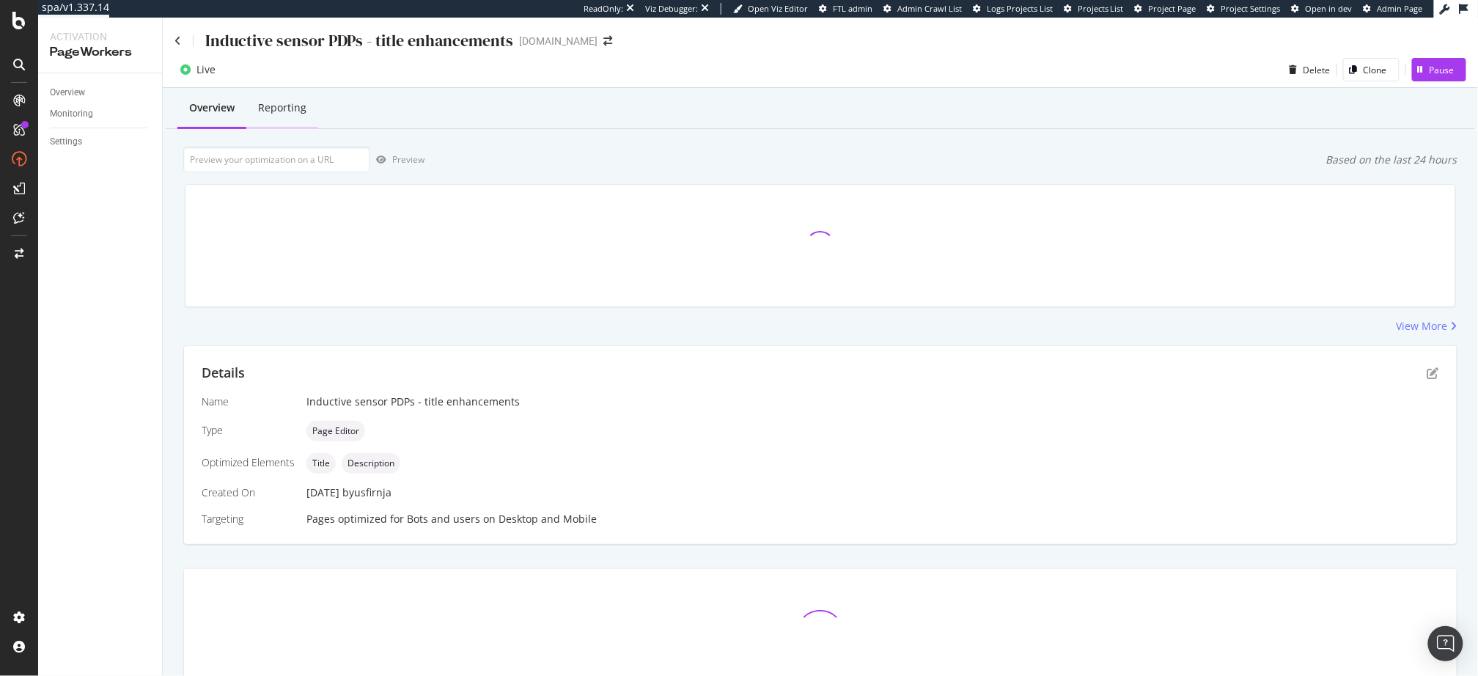
click at [285, 109] on div "Reporting" at bounding box center [282, 107] width 48 height 15
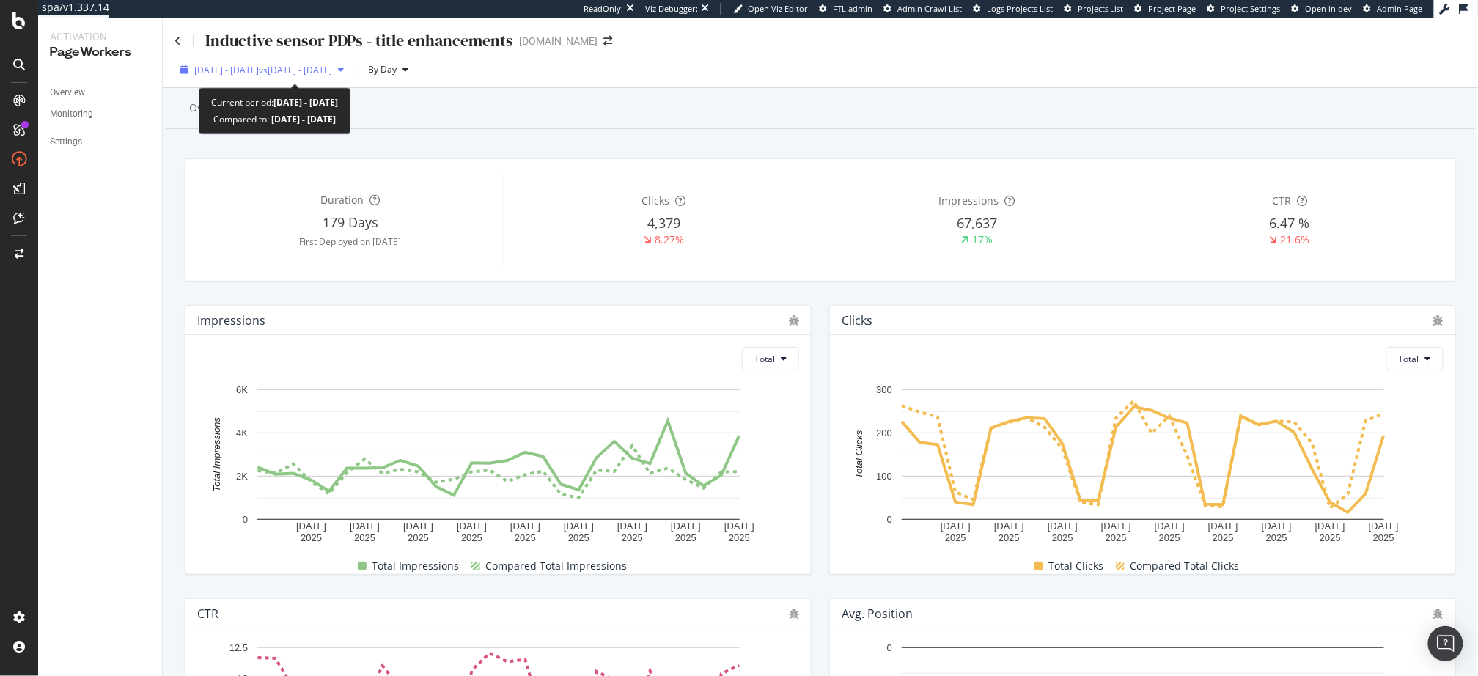
click at [259, 70] on span "[DATE] - [DATE]" at bounding box center [226, 70] width 65 height 12
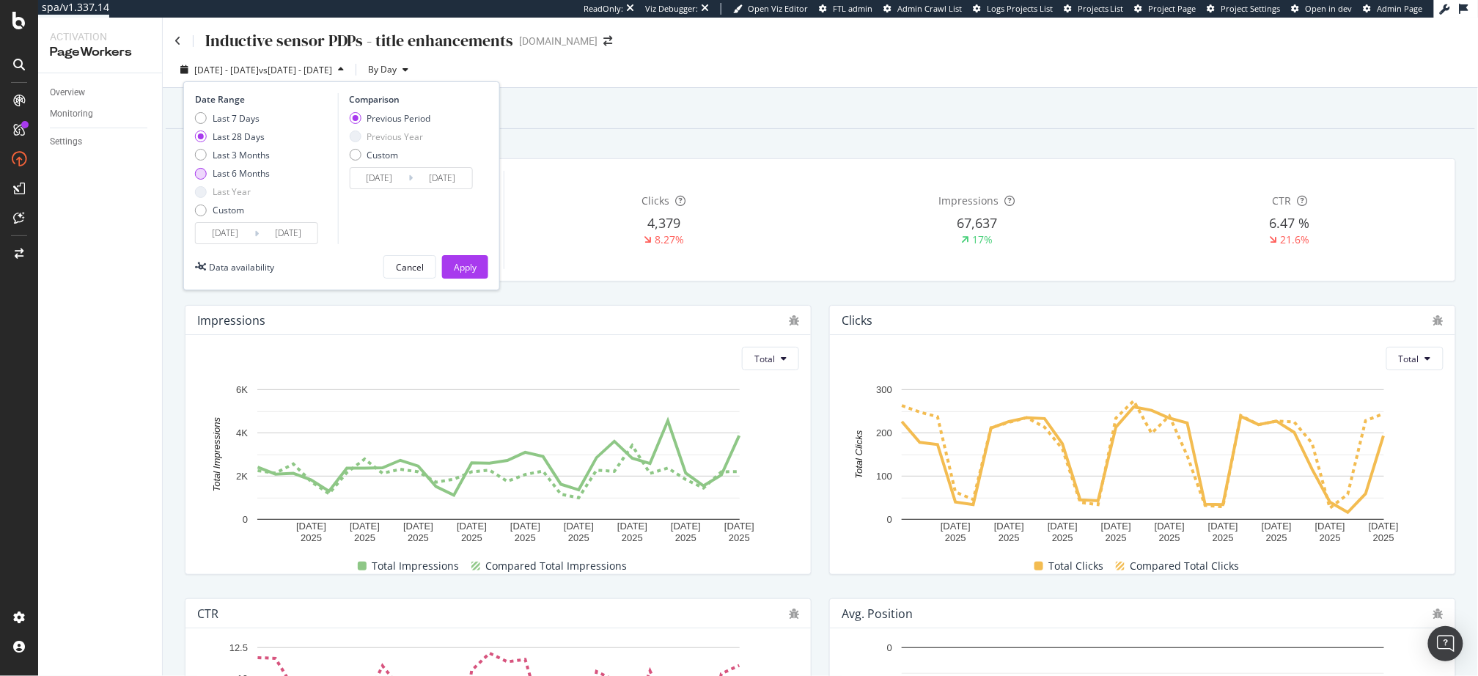
click at [252, 172] on div "Last 6 Months" at bounding box center [241, 173] width 57 height 12
type input "[DATE]"
click at [455, 268] on div "Apply" at bounding box center [465, 267] width 23 height 12
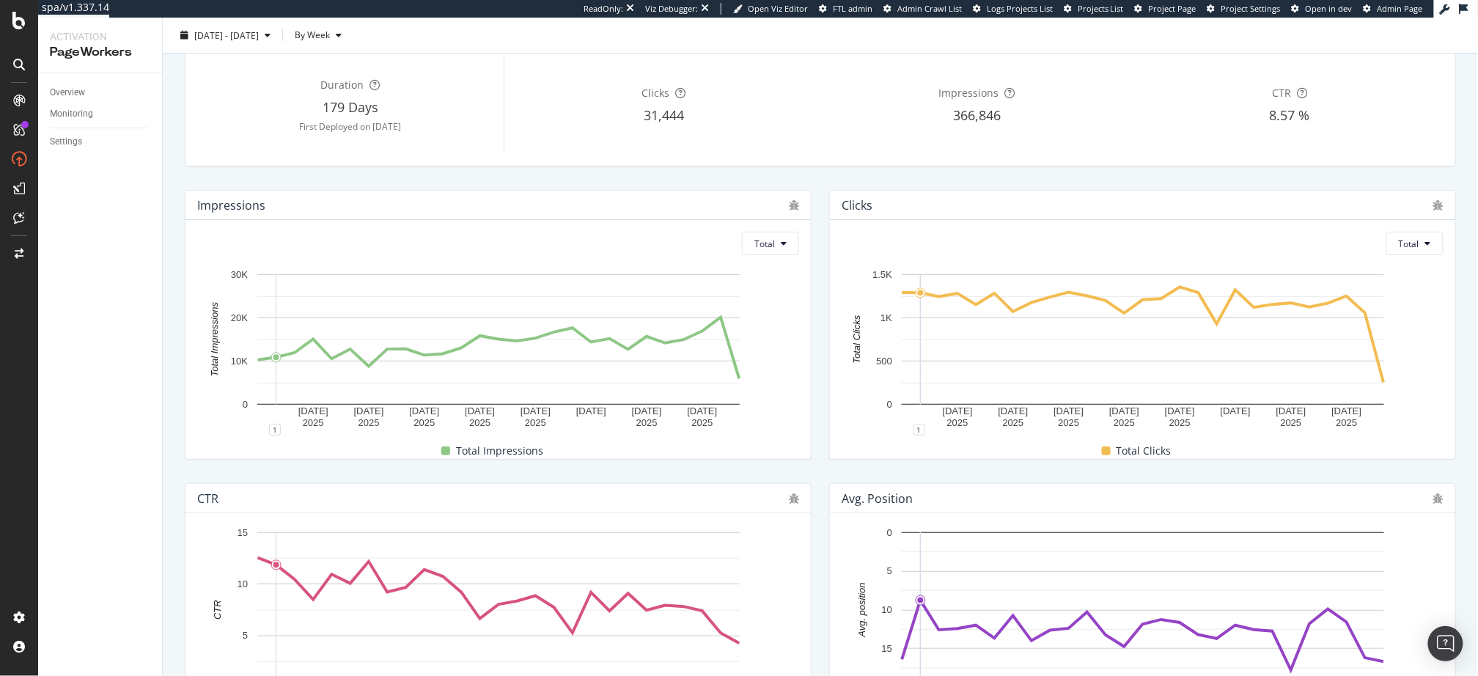
scroll to position [113, 0]
click at [513, 184] on div "Impressions Total [DATE] [DATE] [DATE] [DATE] [DATE] [DATE] [DATE] [DATE] 0 10K…" at bounding box center [498, 326] width 645 height 293
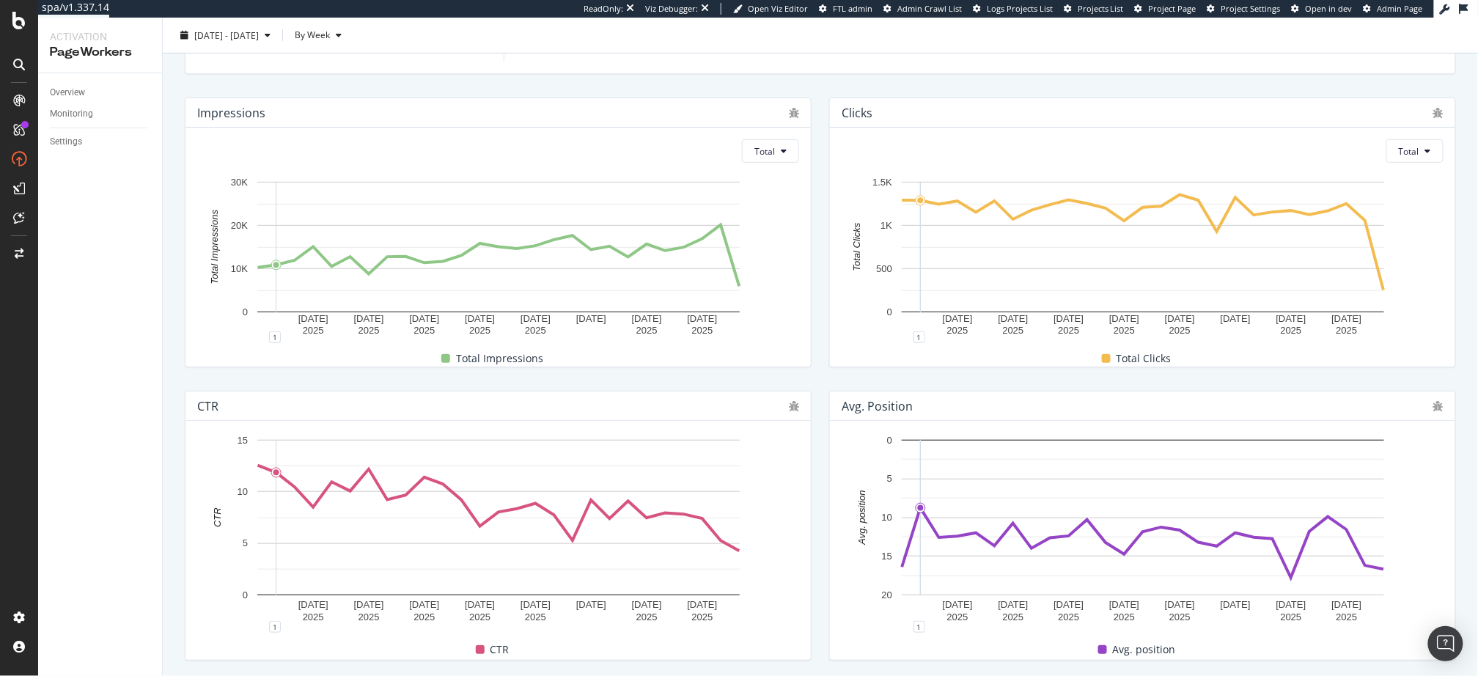
scroll to position [0, 0]
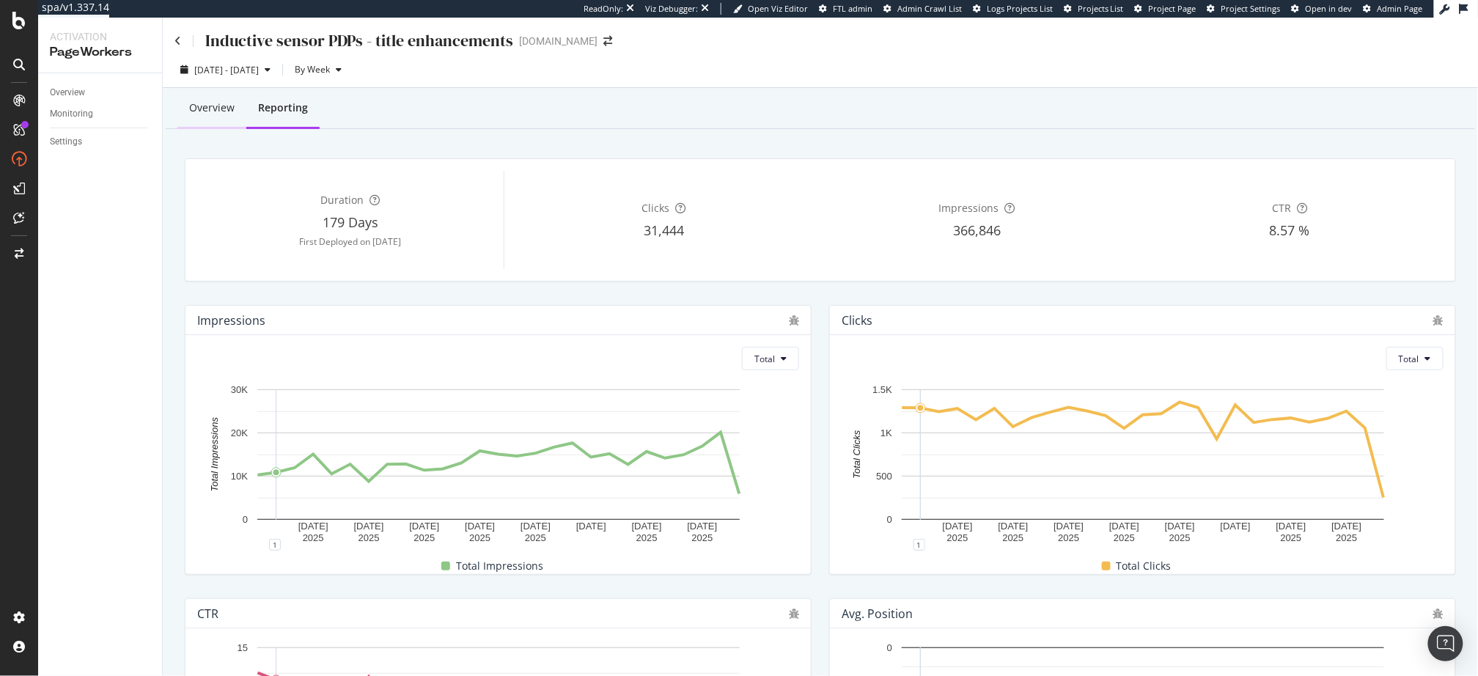
click at [190, 113] on div "Overview" at bounding box center [211, 107] width 45 height 15
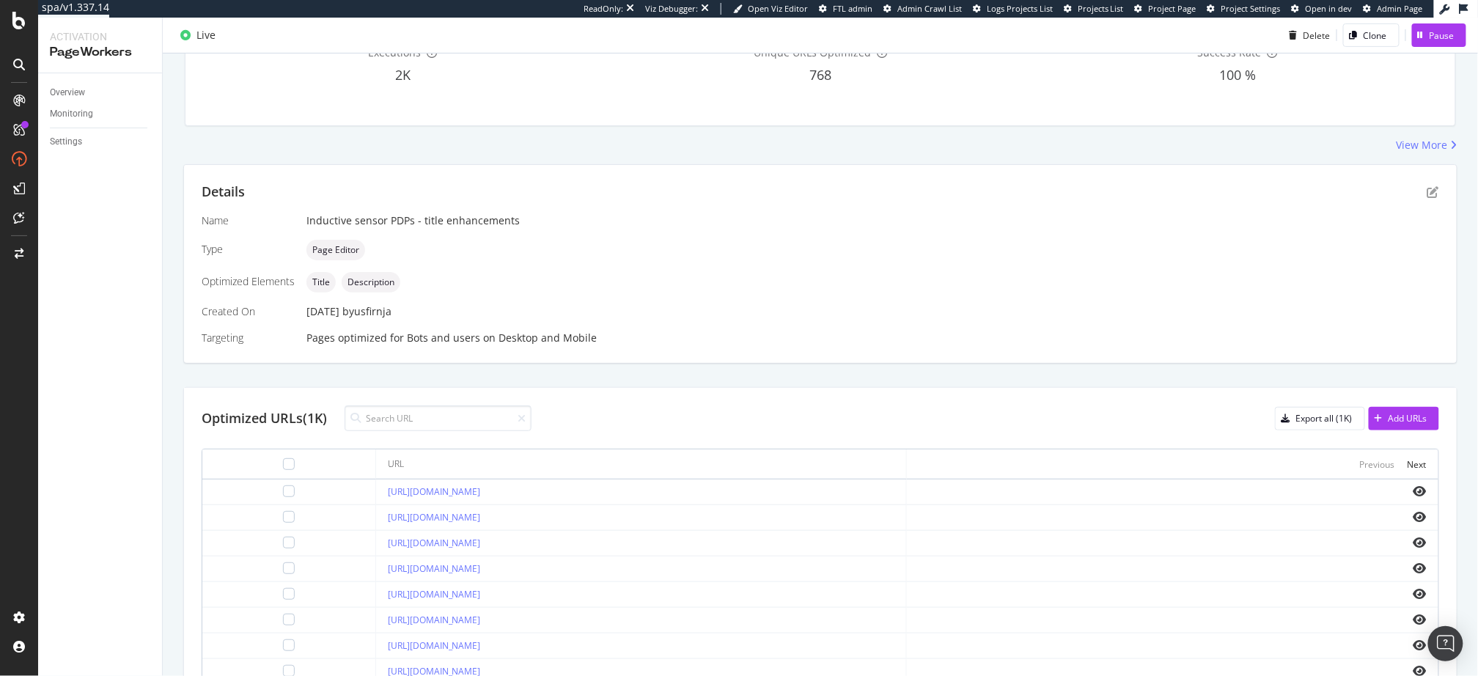
scroll to position [383, 0]
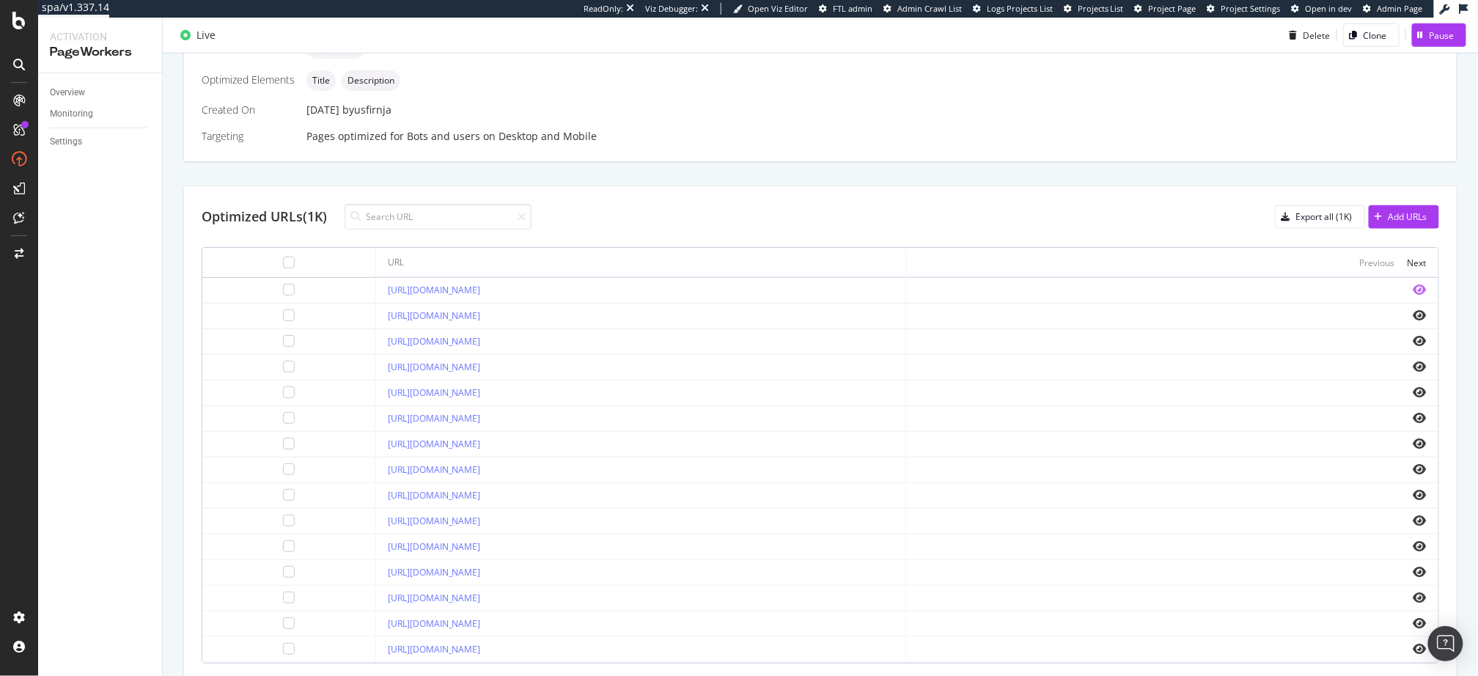
click at [1330, 284] on icon "eye" at bounding box center [1420, 290] width 13 height 12
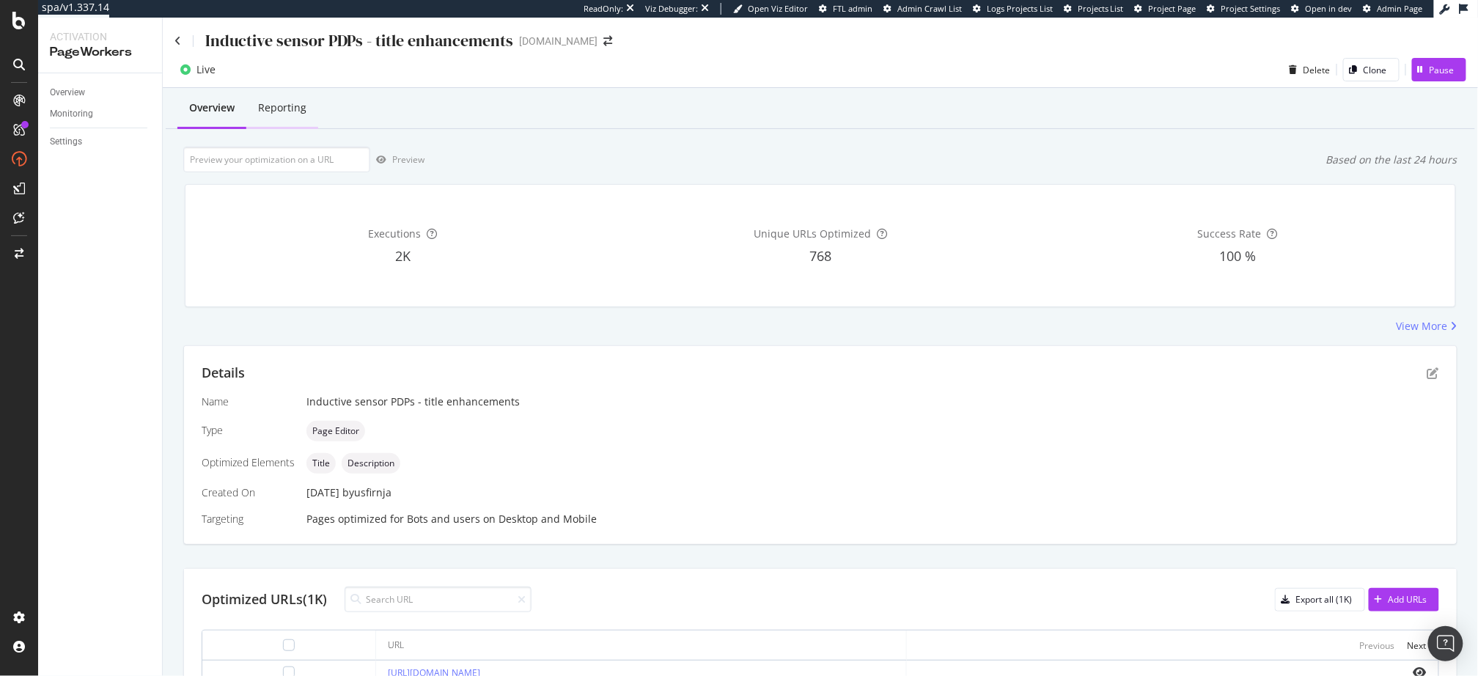
click at [285, 108] on div "Reporting" at bounding box center [282, 107] width 48 height 15
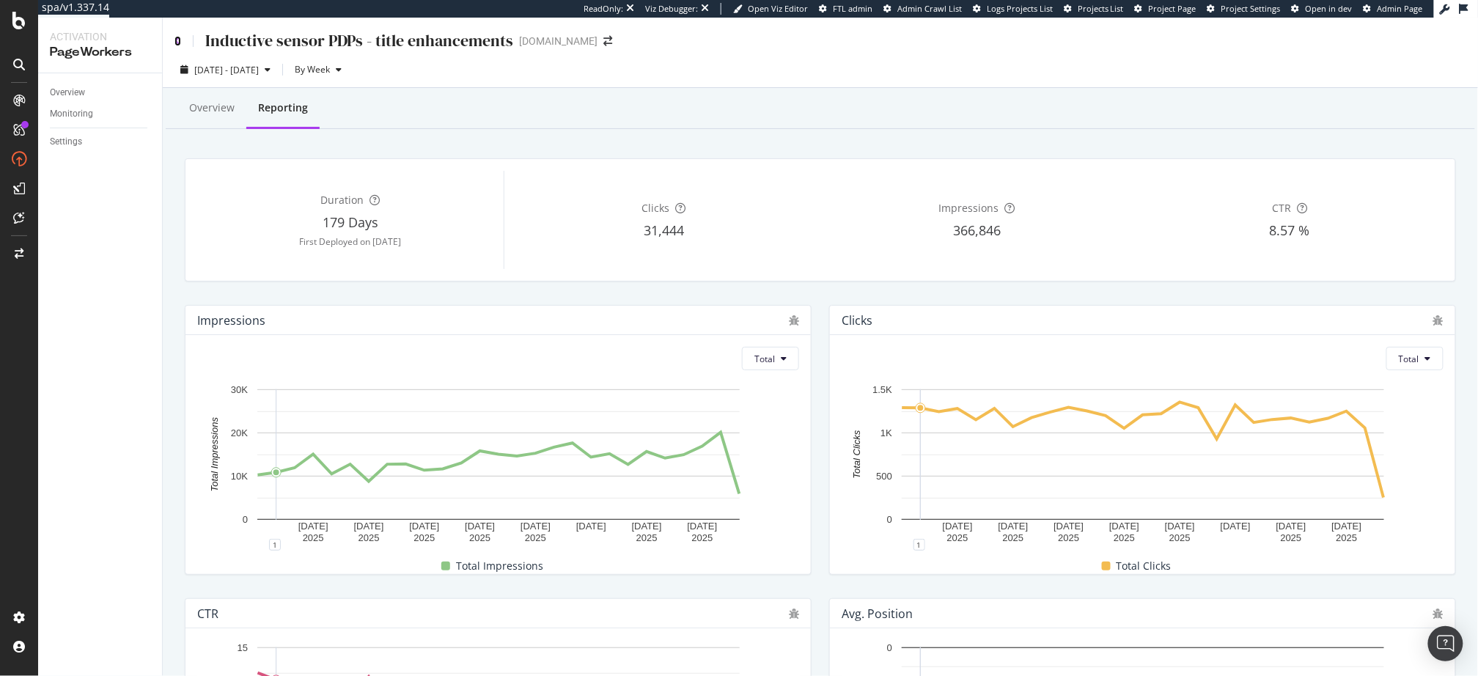
click at [180, 39] on icon at bounding box center [178, 41] width 7 height 10
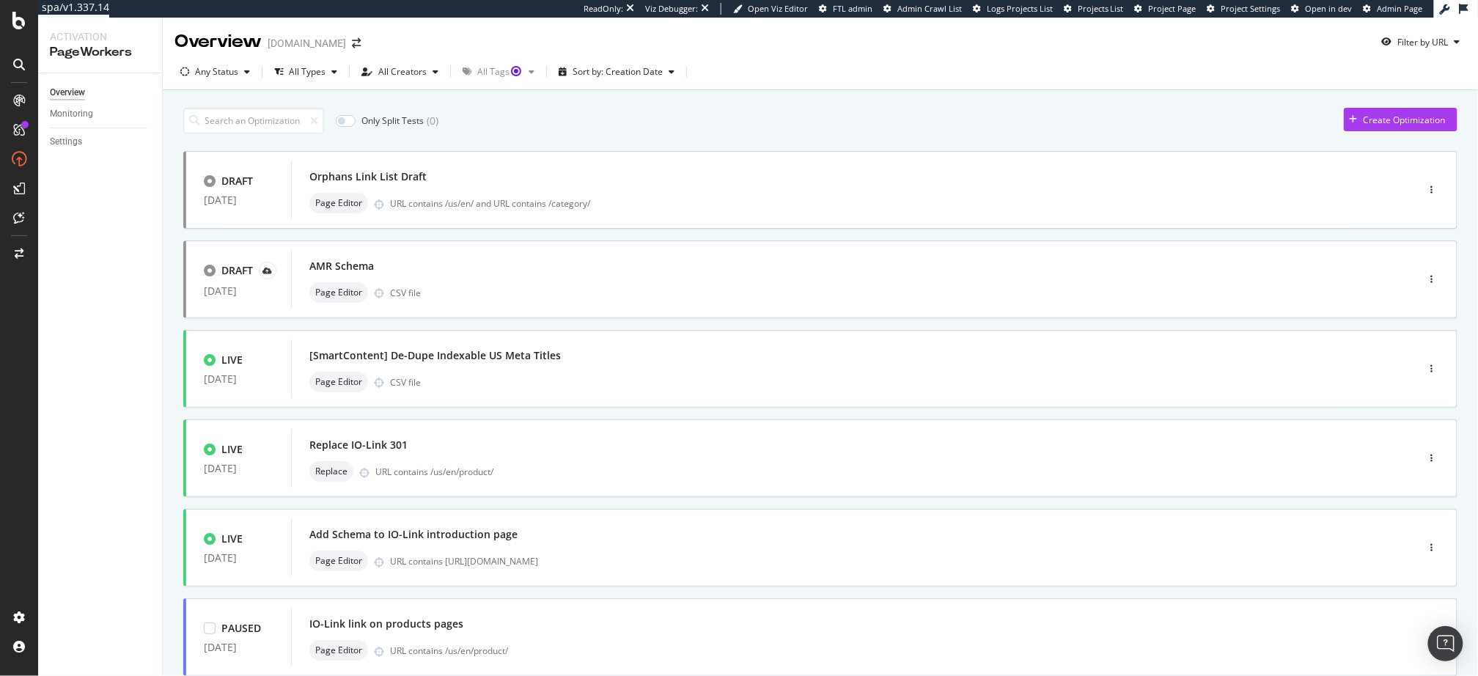
click at [878, 608] on div "IO-Link link on products pages" at bounding box center [832, 624] width 1046 height 21
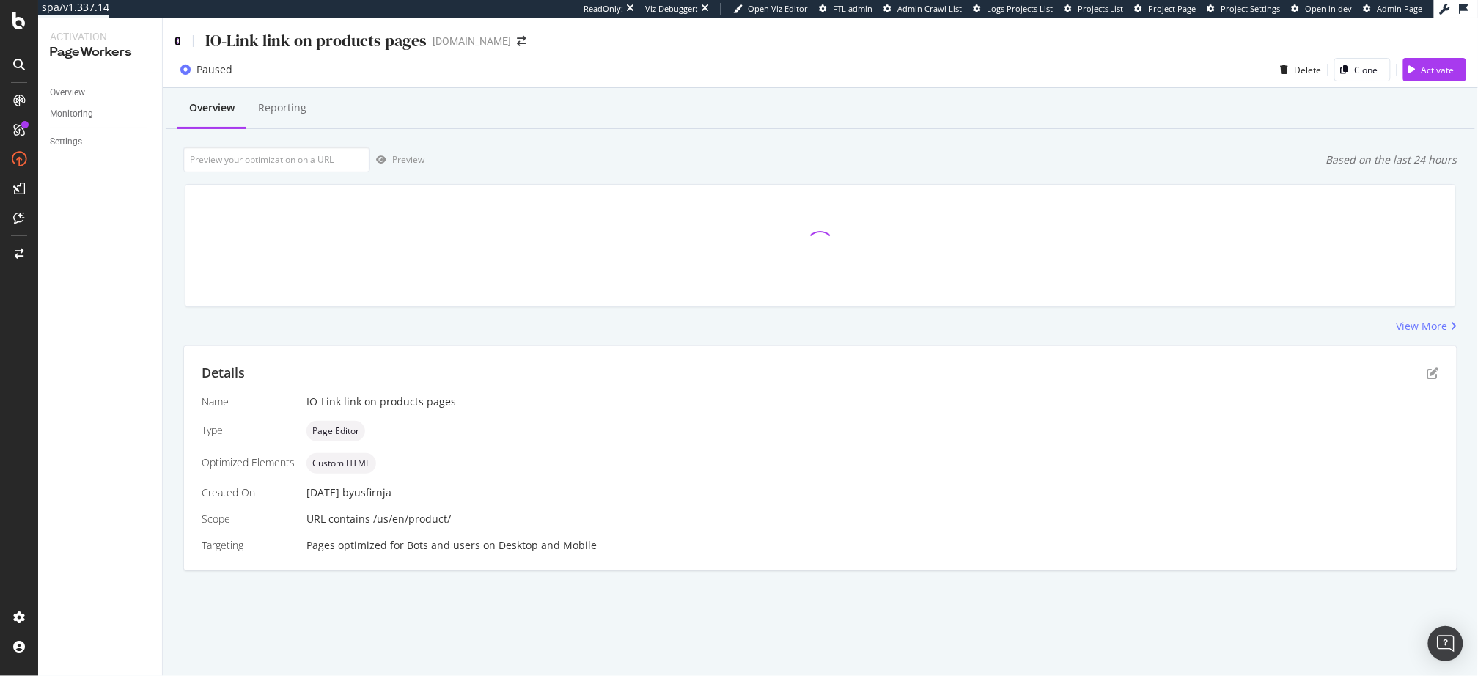
click at [179, 39] on icon at bounding box center [178, 41] width 7 height 10
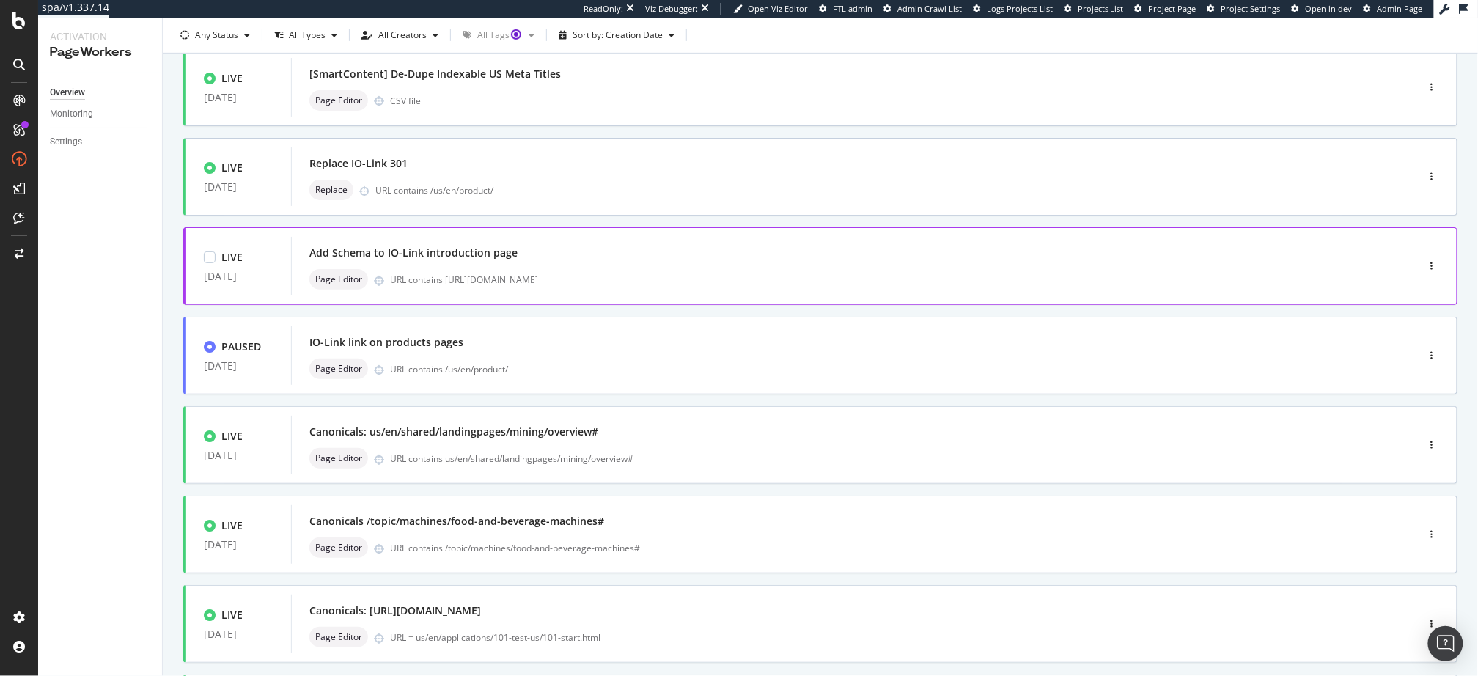
scroll to position [451, 0]
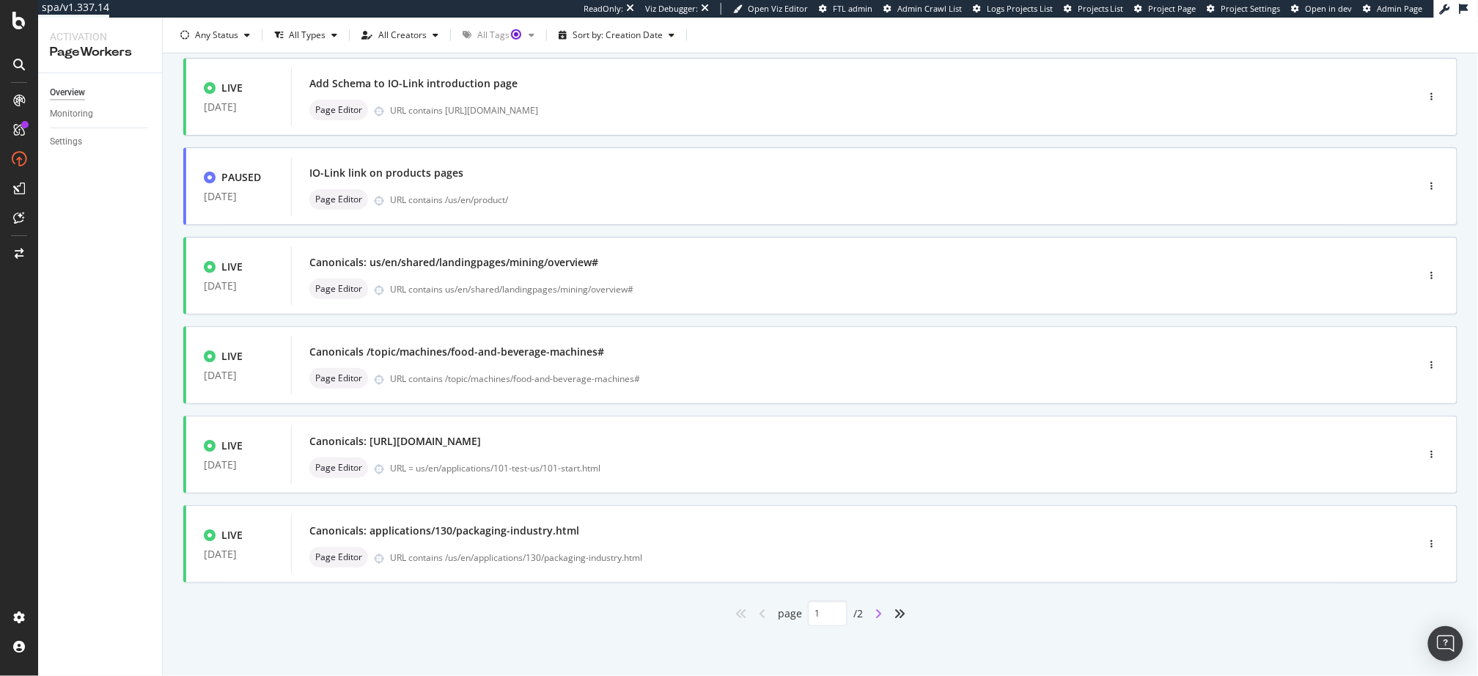
click at [879, 608] on icon "angle-right" at bounding box center [878, 614] width 7 height 12
type input "2"
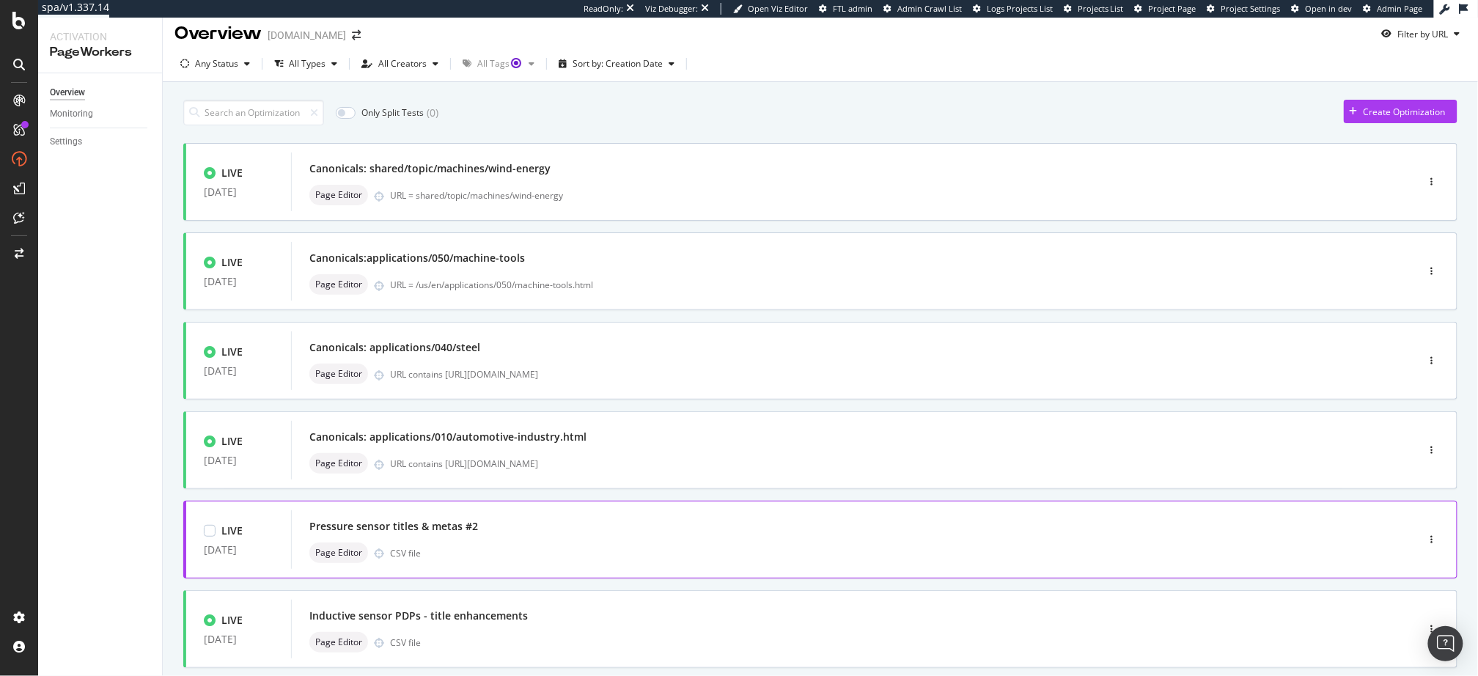
scroll to position [93, 0]
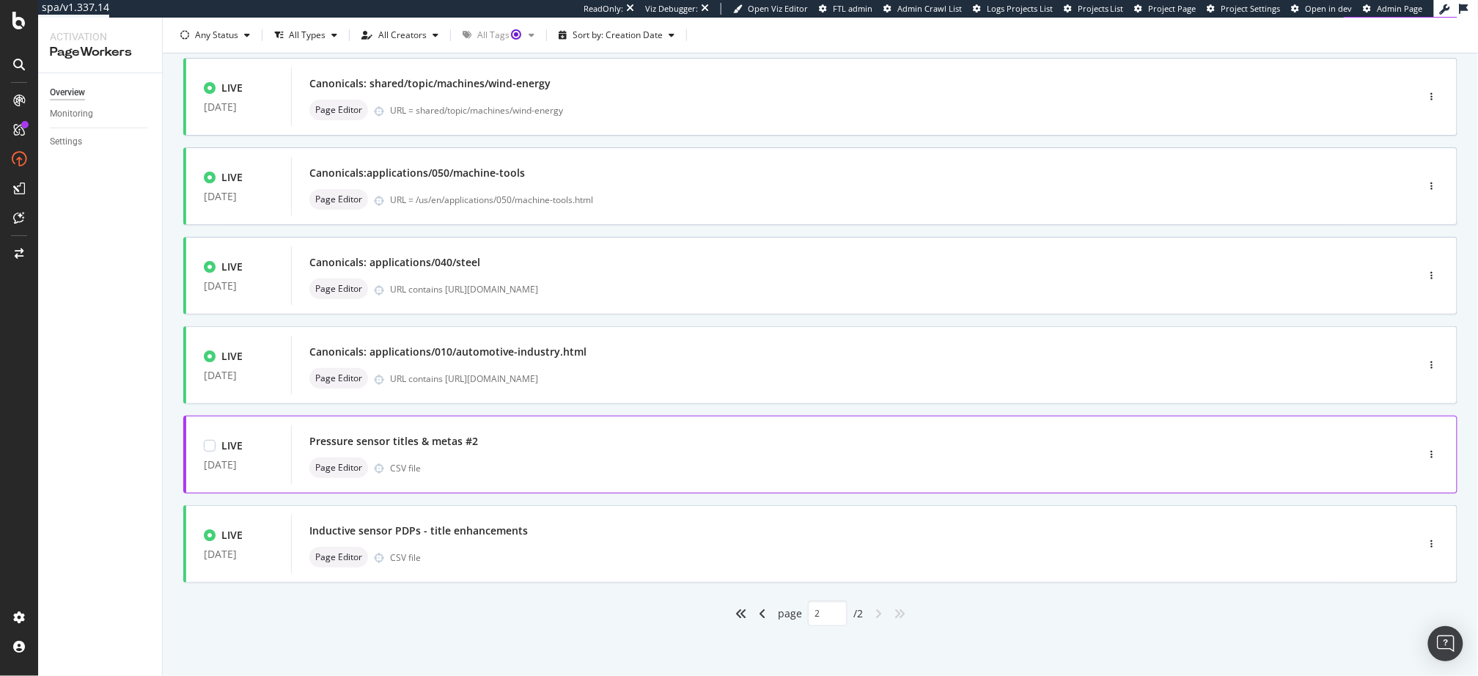
click at [586, 441] on div "Pressure sensor titles & metas #2" at bounding box center [832, 441] width 1046 height 21
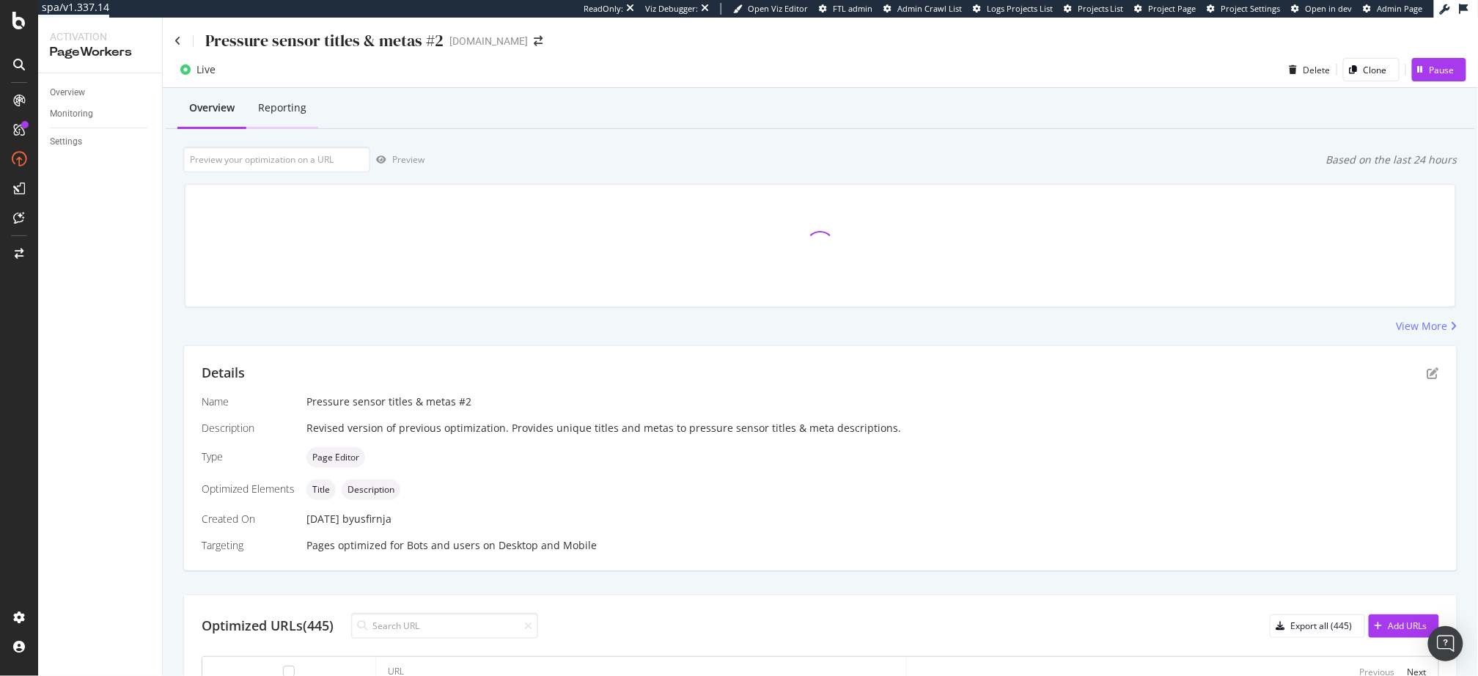
click at [293, 118] on div "Reporting" at bounding box center [282, 109] width 72 height 40
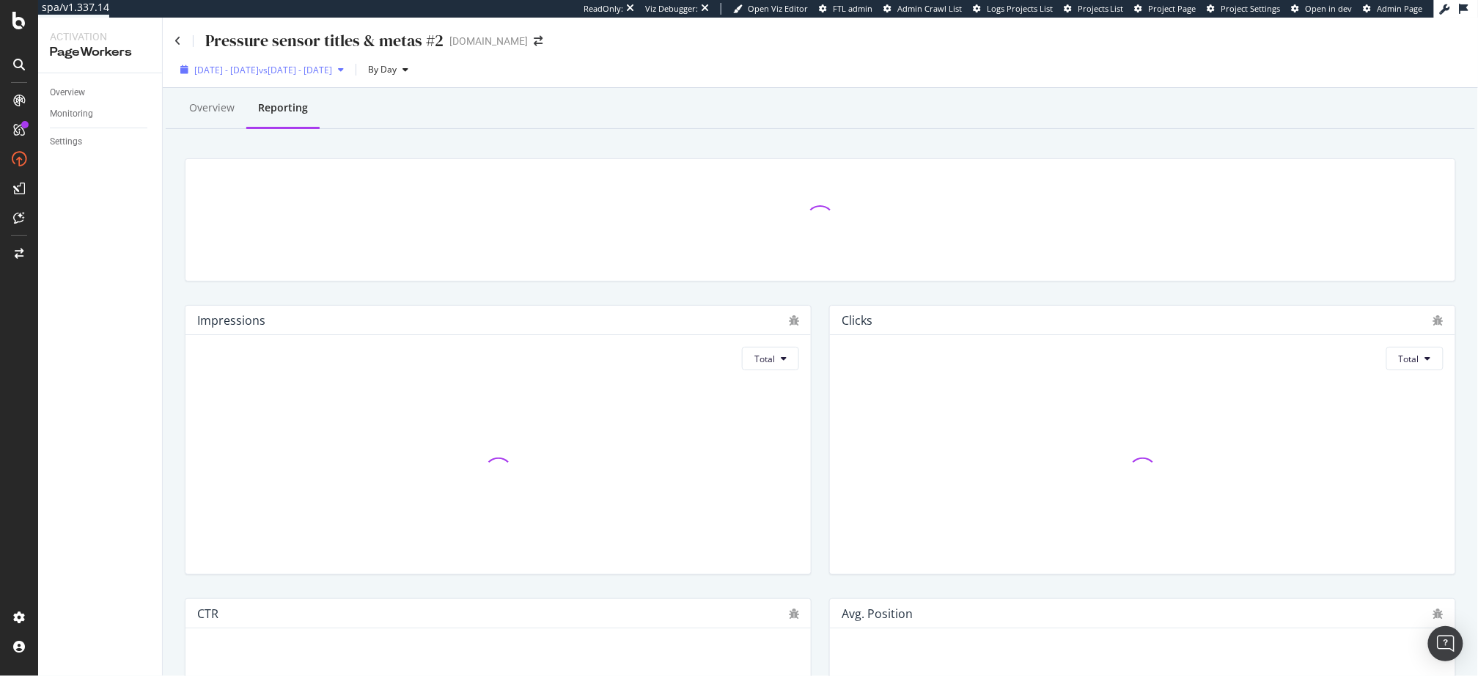
click at [318, 70] on span "vs 2025 Jul. 9th - Aug. 5th" at bounding box center [295, 70] width 73 height 12
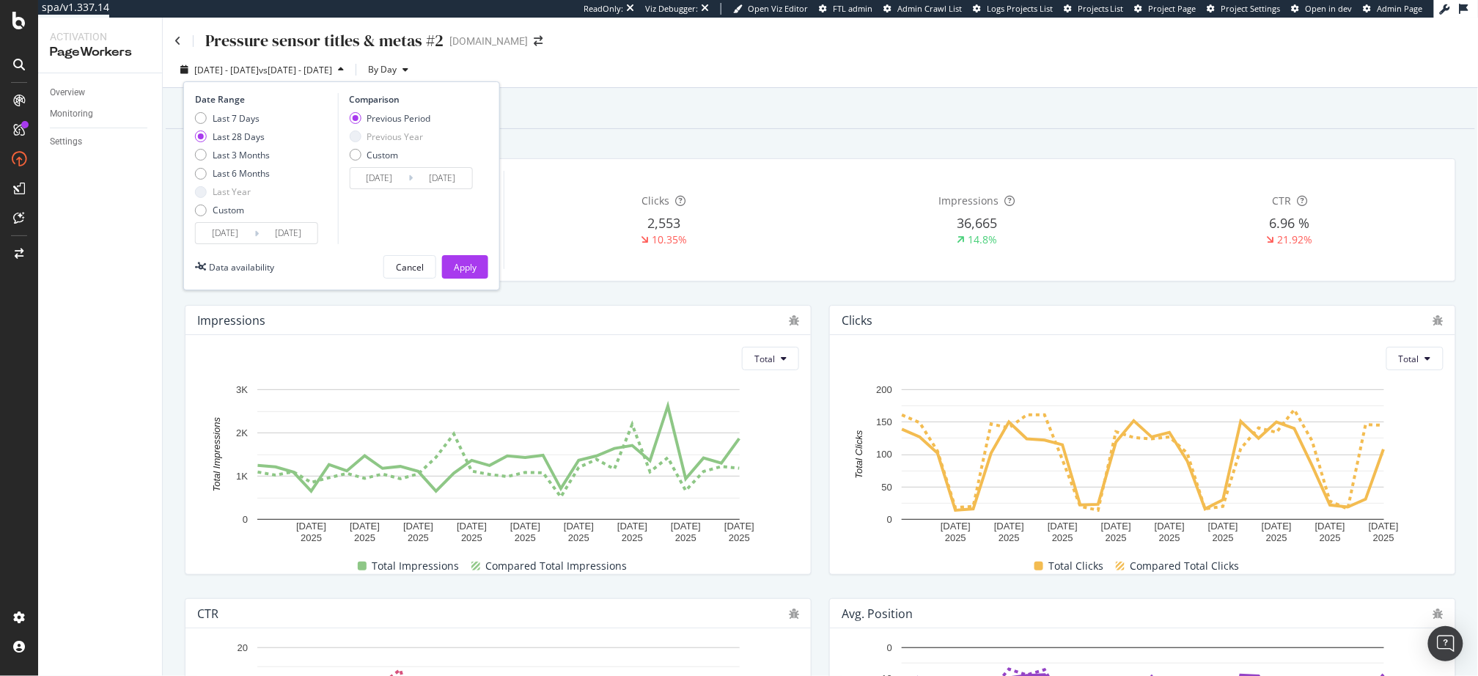
click at [626, 292] on div "Duration 169 Days First Deployed on 2025 Mar. 20th Clicks 2,553 10.35% Impressi…" at bounding box center [820, 220] width 1289 height 147
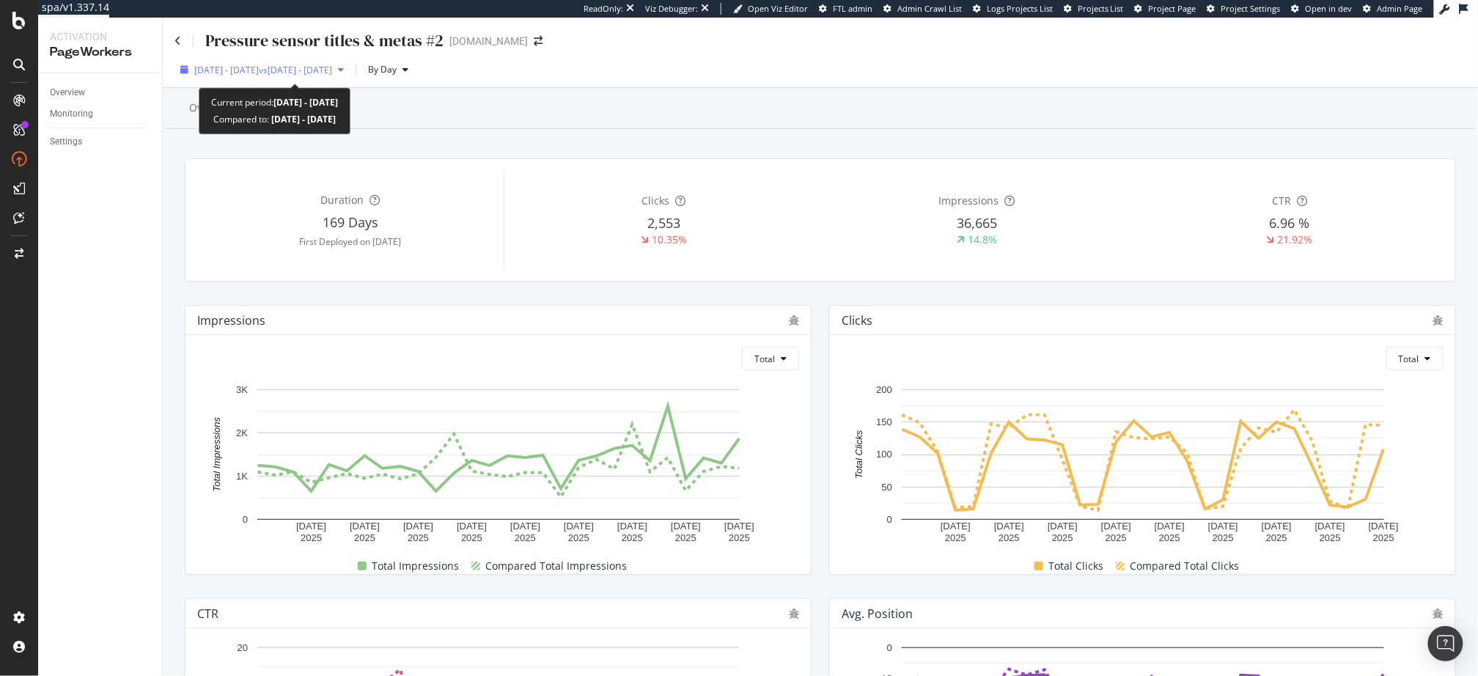
click at [259, 69] on span "2025 Aug. 6th - Sep. 2nd" at bounding box center [226, 70] width 65 height 12
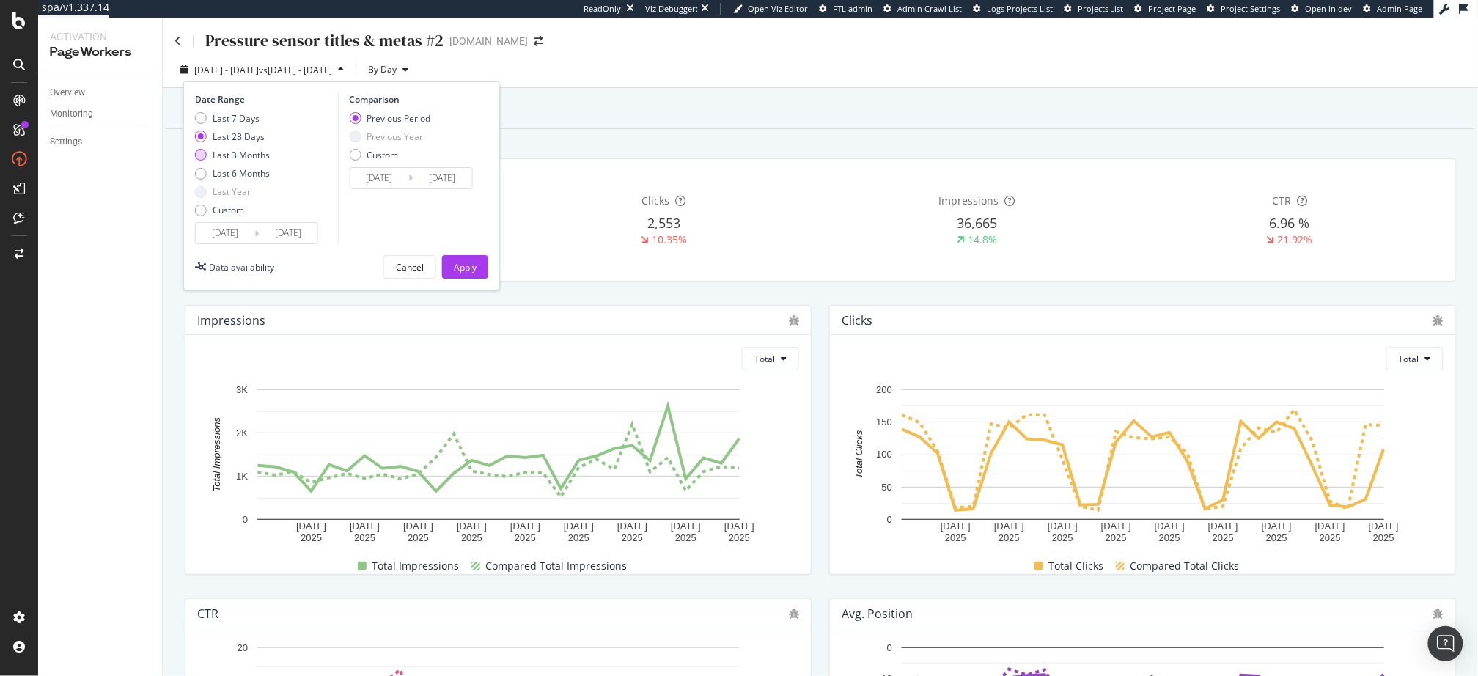
click at [246, 152] on div "Last 3 Months" at bounding box center [241, 155] width 57 height 12
type input "2025/06/03"
type input "2025/03/03"
type input "2025/06/02"
click at [250, 174] on div "Last 6 Months" at bounding box center [241, 173] width 57 height 12
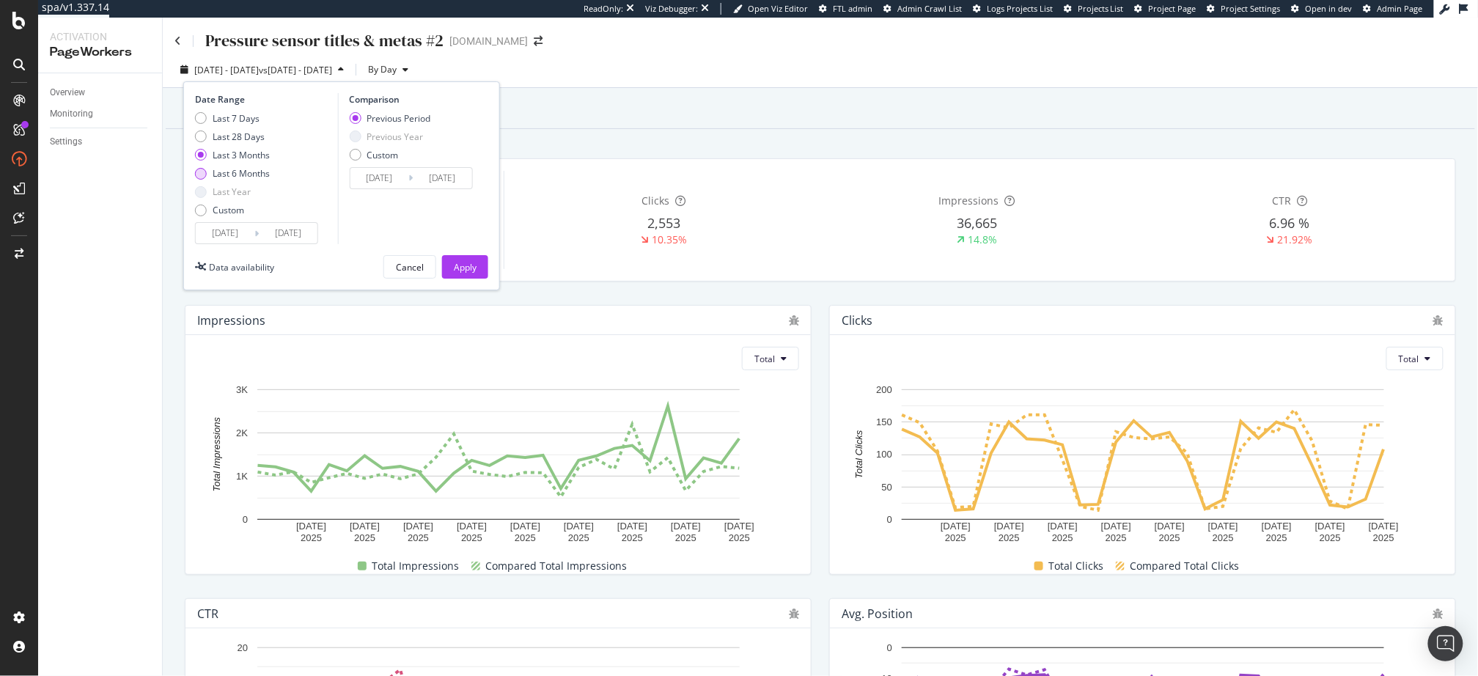
type input "2025/03/03"
click at [252, 153] on div "Last 3 Months" at bounding box center [241, 155] width 57 height 12
type input "2025/06/03"
type input "2025/03/03"
type input "2025/06/02"
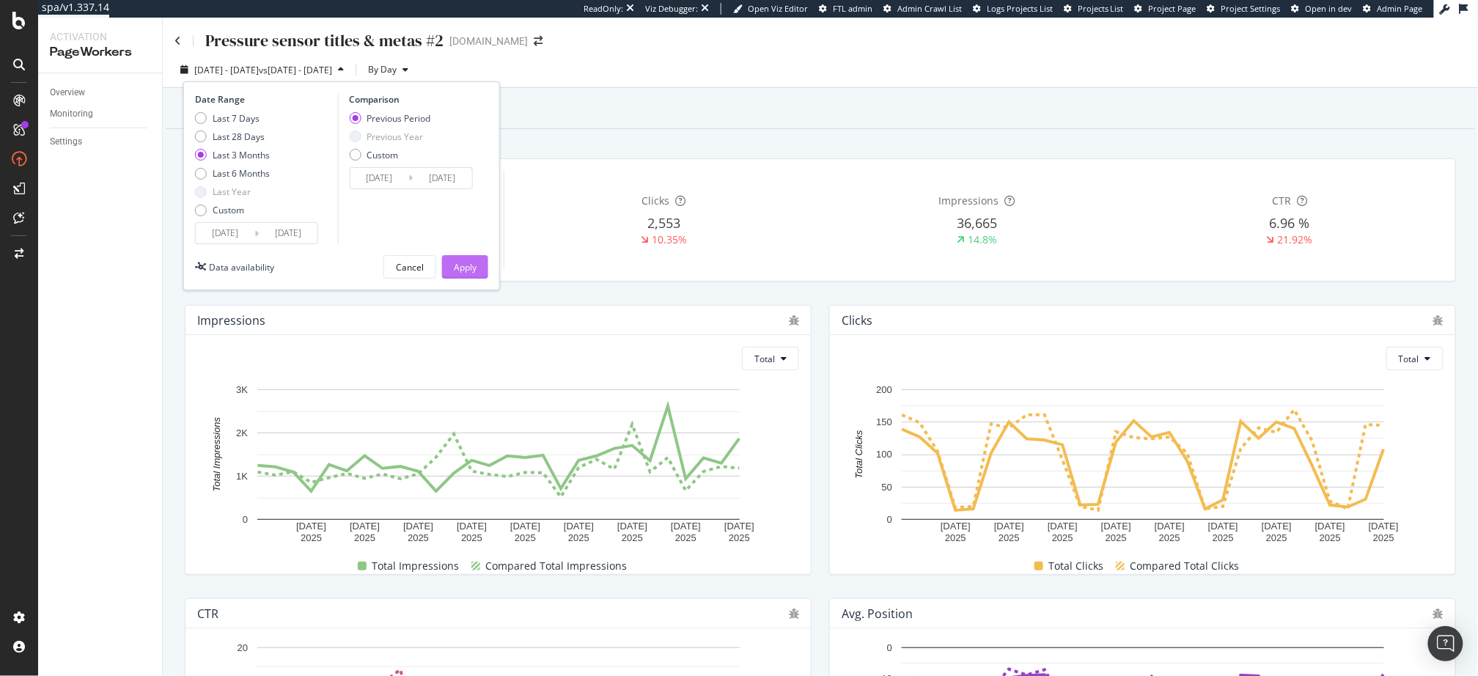
click at [457, 263] on div "Apply" at bounding box center [465, 267] width 23 height 12
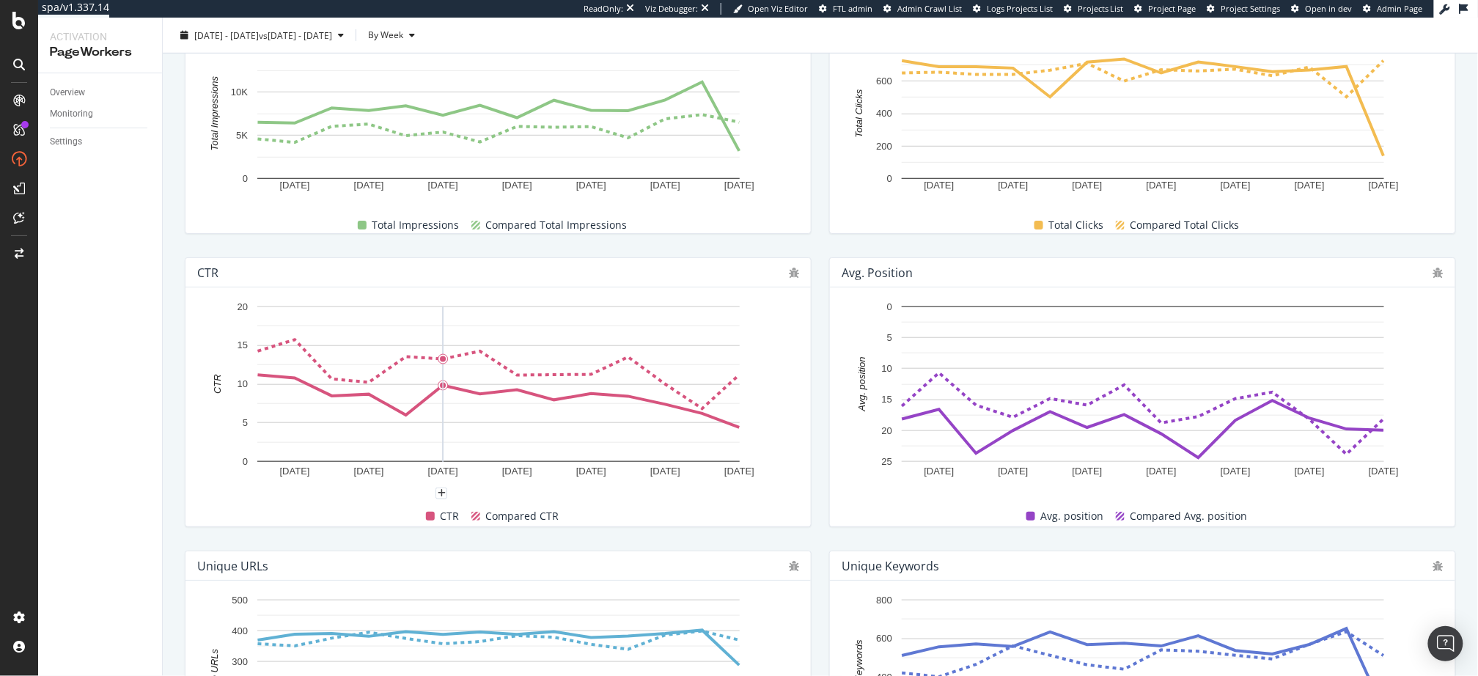
scroll to position [4, 0]
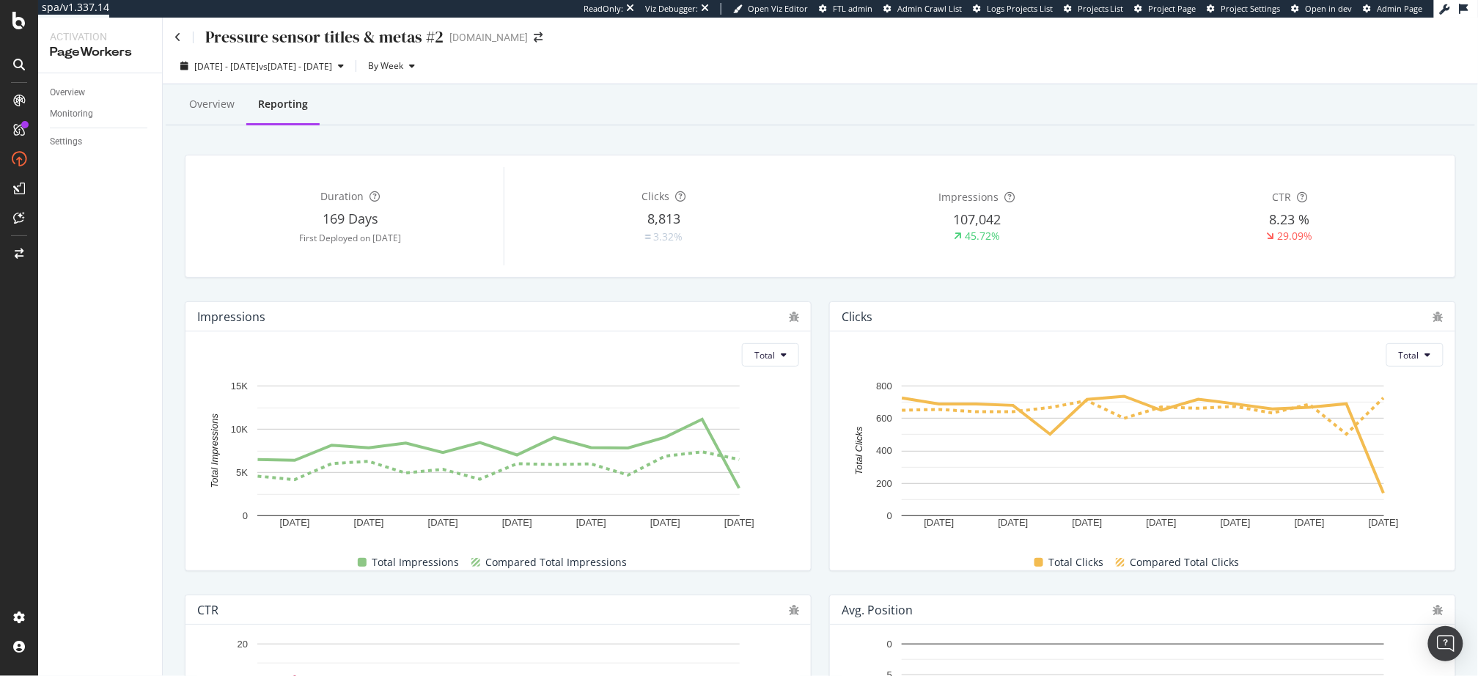
drag, startPoint x: 705, startPoint y: 287, endPoint x: 679, endPoint y: 278, distance: 27.1
click at [705, 287] on div "Duration 169 Days First Deployed on 2025 Mar. 20th Clicks 8,813 3.32% Impressio…" at bounding box center [820, 216] width 1289 height 147
click at [91, 94] on link "Overview" at bounding box center [101, 92] width 102 height 15
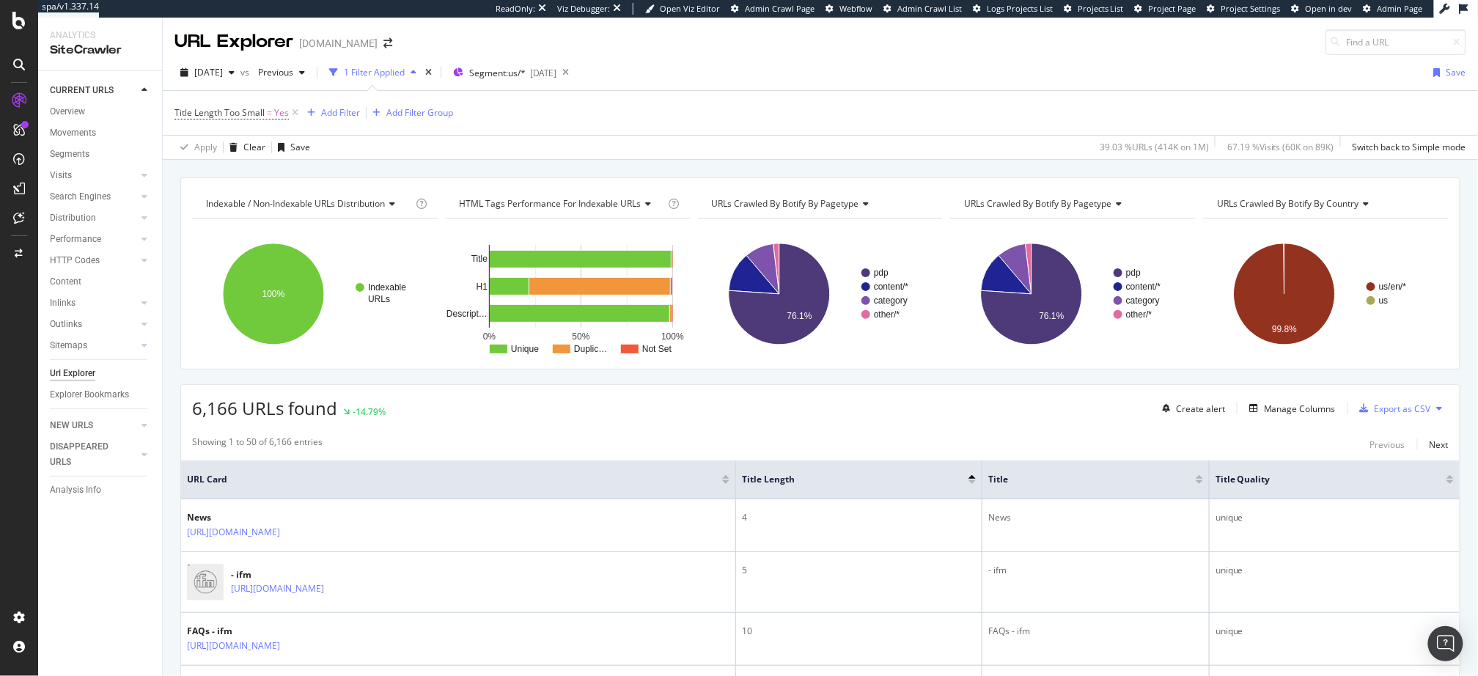
click at [547, 161] on div "Indexable / Non-Indexable URLs distribution Chart (by Value) Table Expand Expor…" at bounding box center [821, 177] width 1316 height 35
click at [293, 70] on span "Previous" at bounding box center [272, 72] width 41 height 12
click at [338, 174] on div "[DATE]" at bounding box center [318, 174] width 78 height 13
drag, startPoint x: 245, startPoint y: 143, endPoint x: 534, endPoint y: 0, distance: 322.4
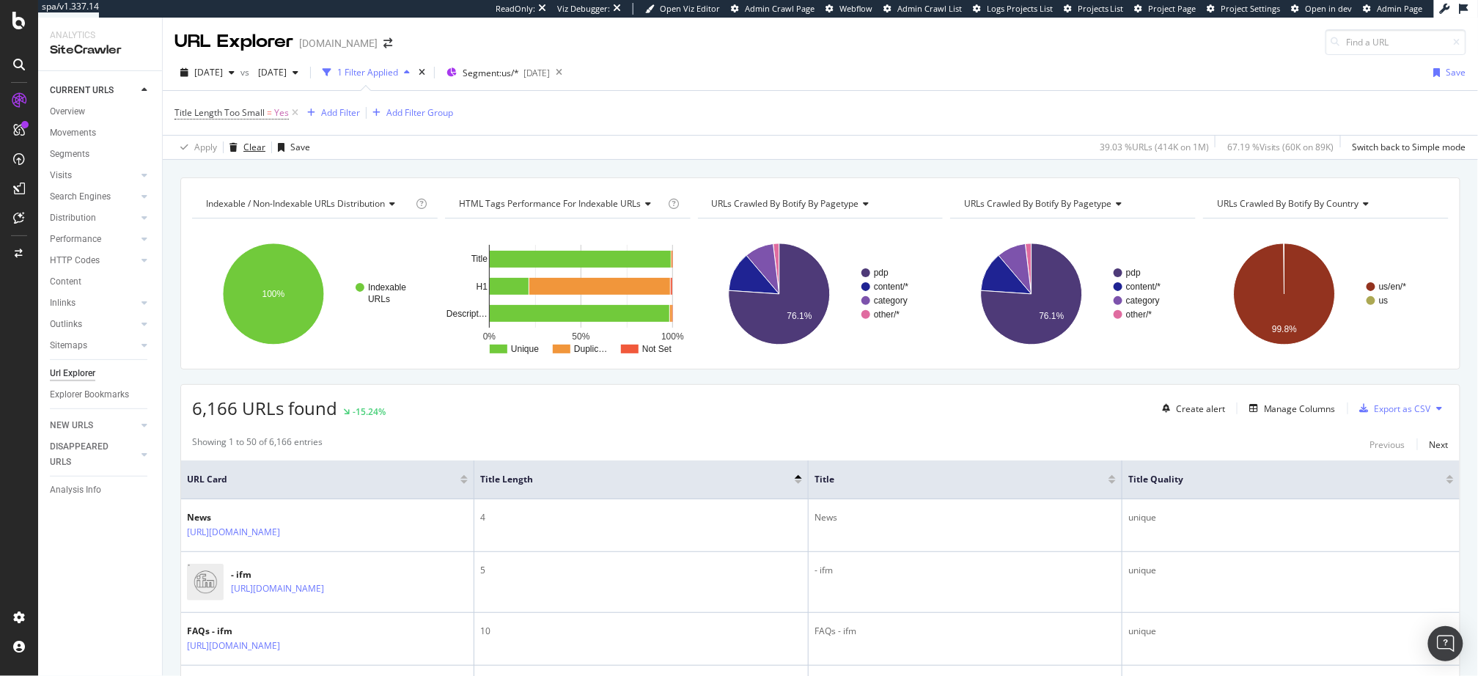
click at [245, 143] on div "Clear" at bounding box center [254, 147] width 22 height 12
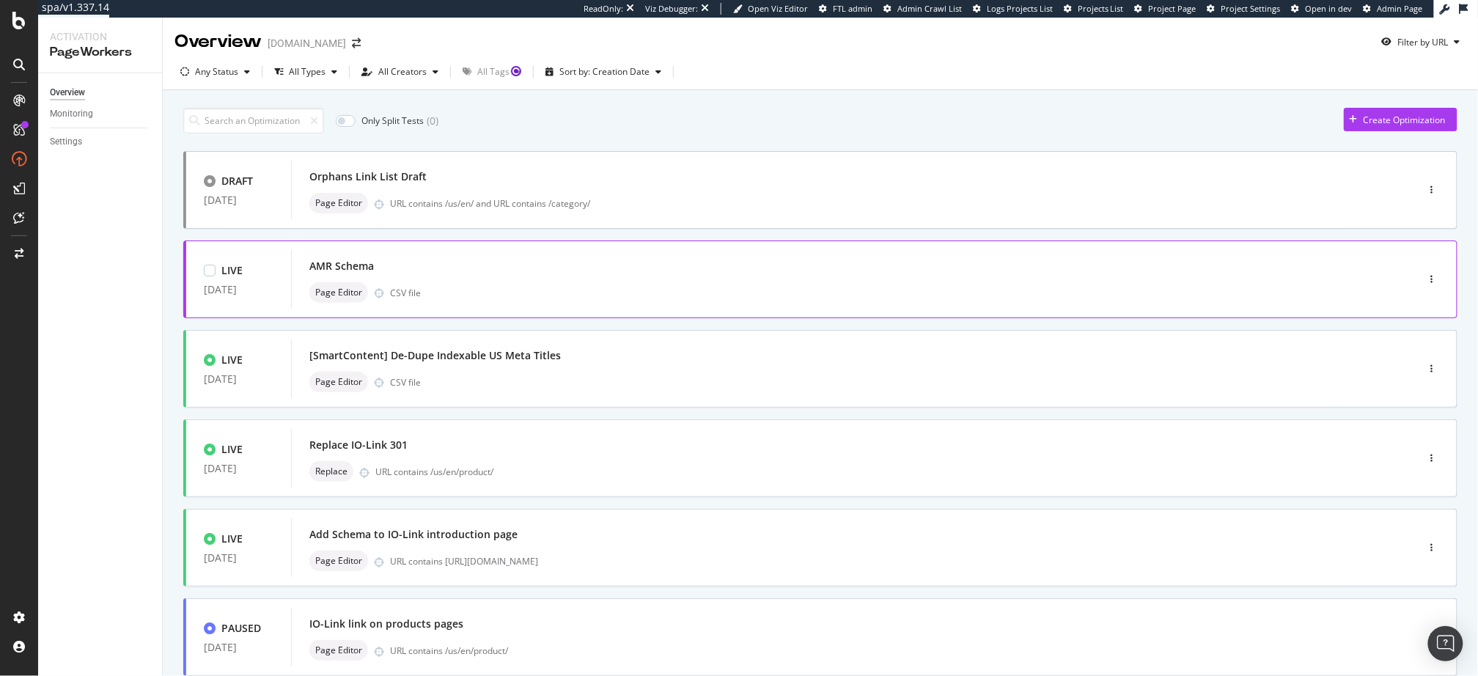
click at [537, 263] on div "AMR Schema" at bounding box center [832, 266] width 1046 height 21
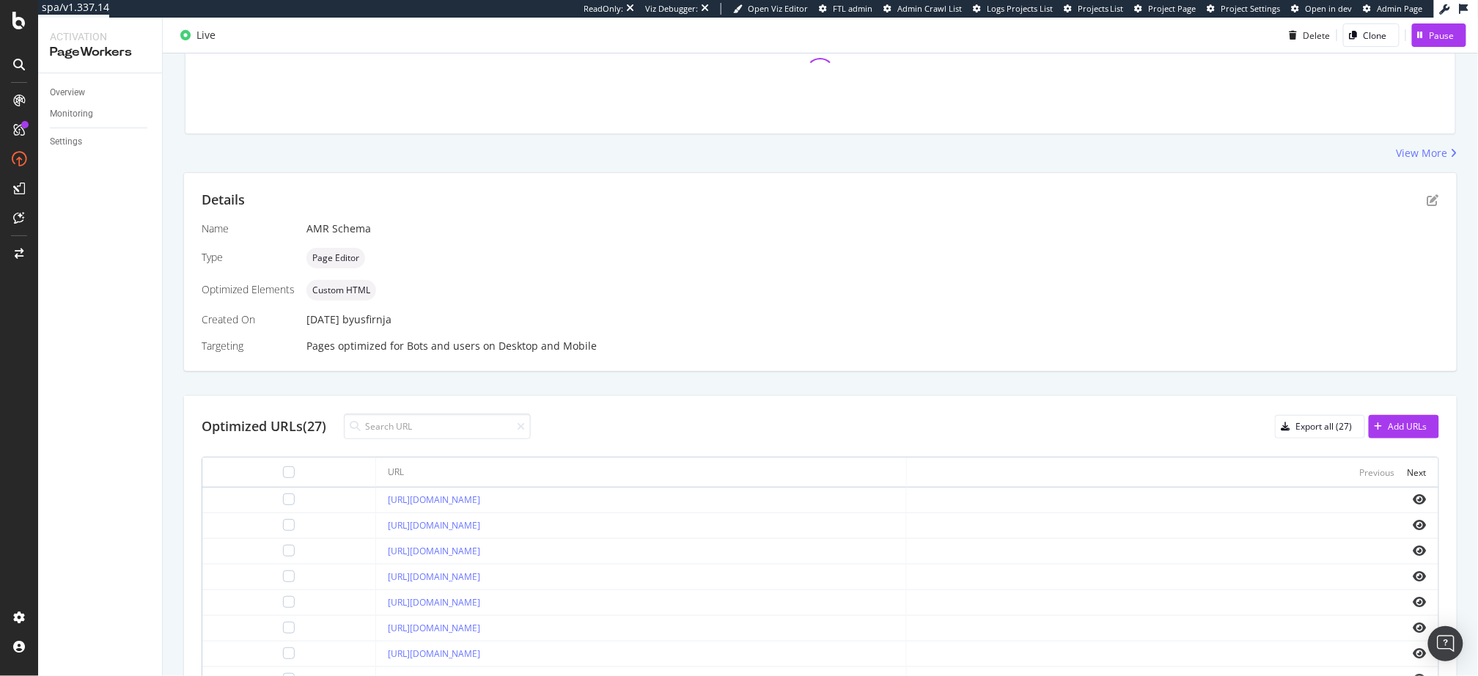
scroll to position [176, 0]
click at [1305, 422] on div "Export all (27)" at bounding box center [1325, 423] width 56 height 12
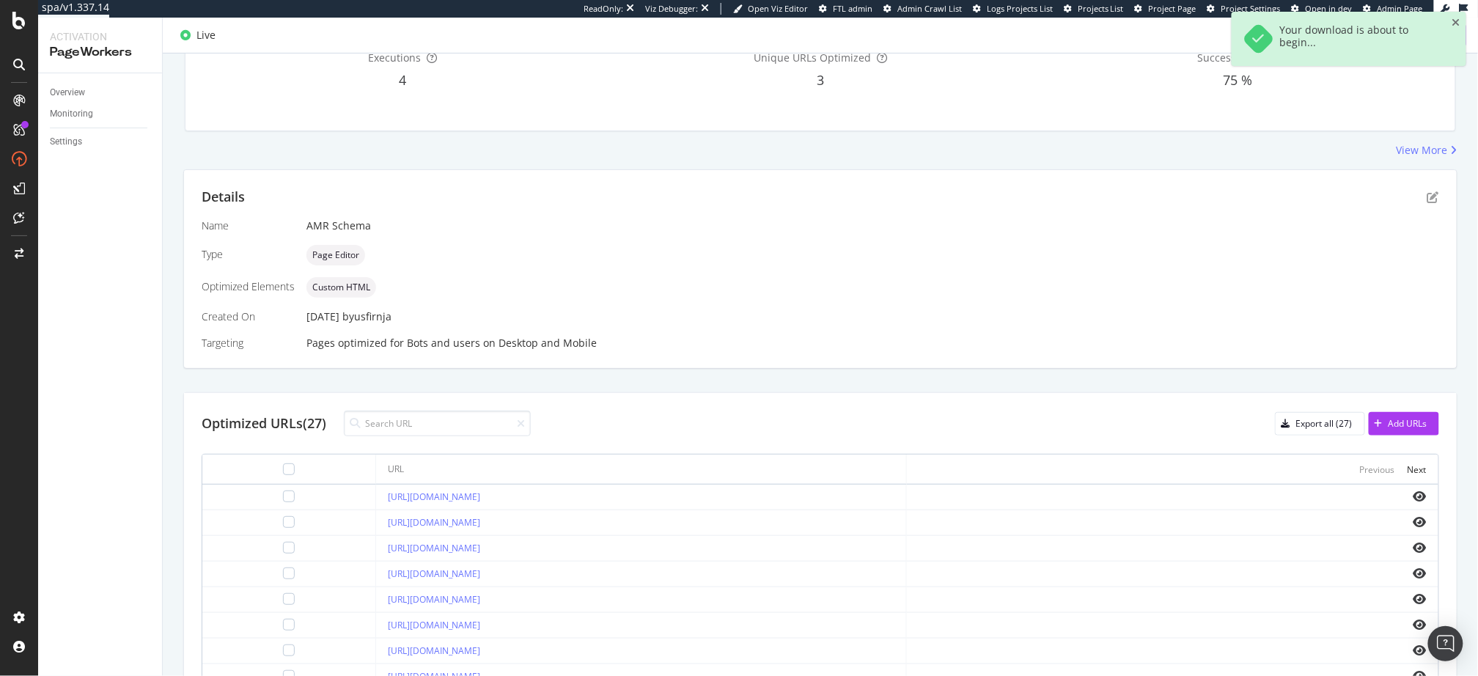
click at [937, 443] on div "Optimized URLs (27) Export all (27) Add URLs URL Previous Next [URL][DOMAIN_NAM…" at bounding box center [820, 640] width 1273 height 495
click at [481, 496] on link "[URL][DOMAIN_NAME]" at bounding box center [434, 497] width 93 height 12
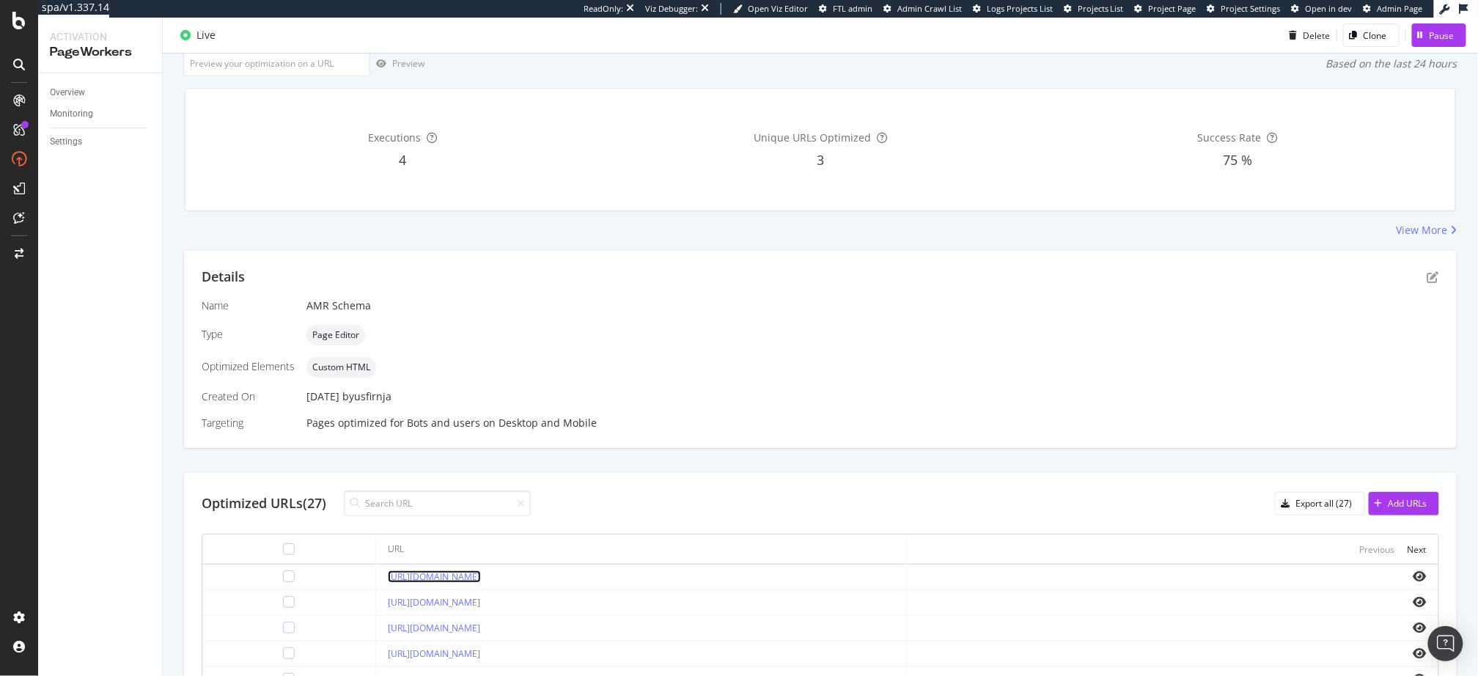
scroll to position [33, 0]
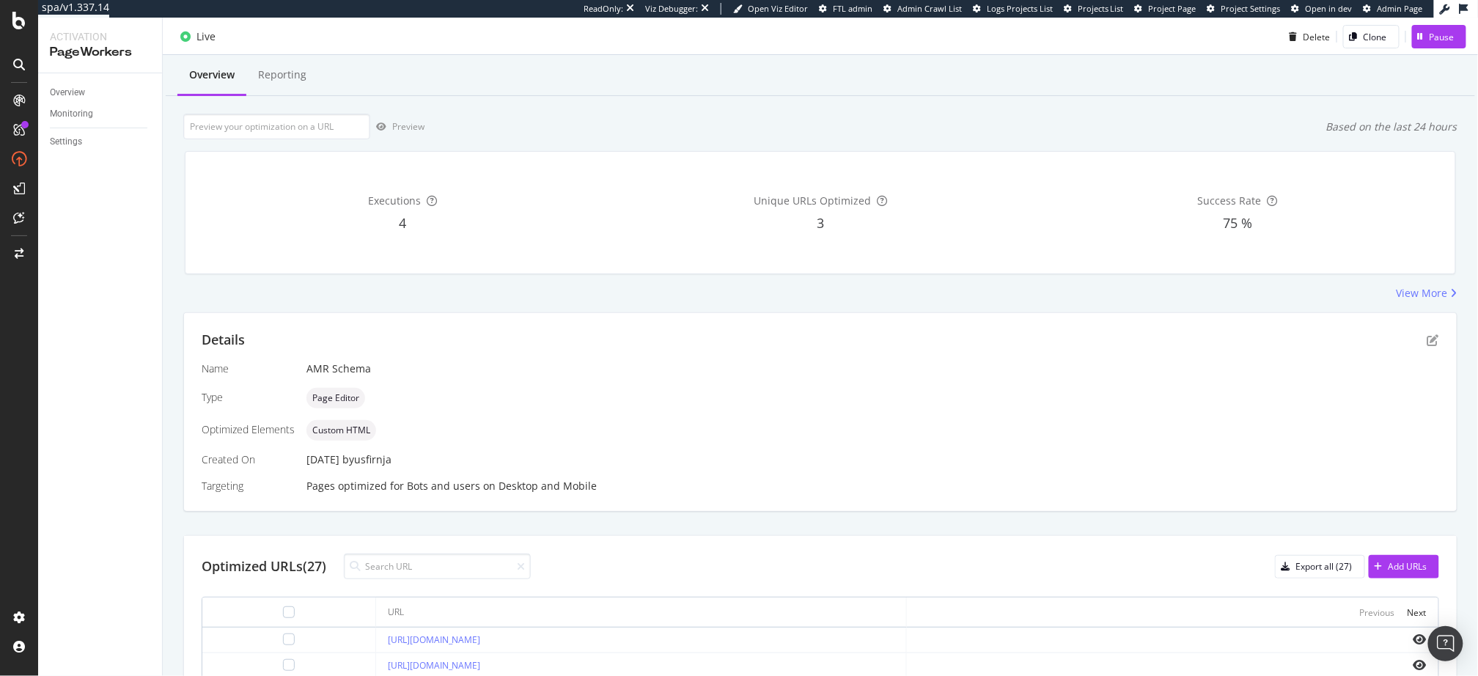
click at [1355, 286] on div "View More" at bounding box center [820, 293] width 1275 height 15
click at [1436, 340] on icon "pen-to-square" at bounding box center [1434, 340] width 12 height 12
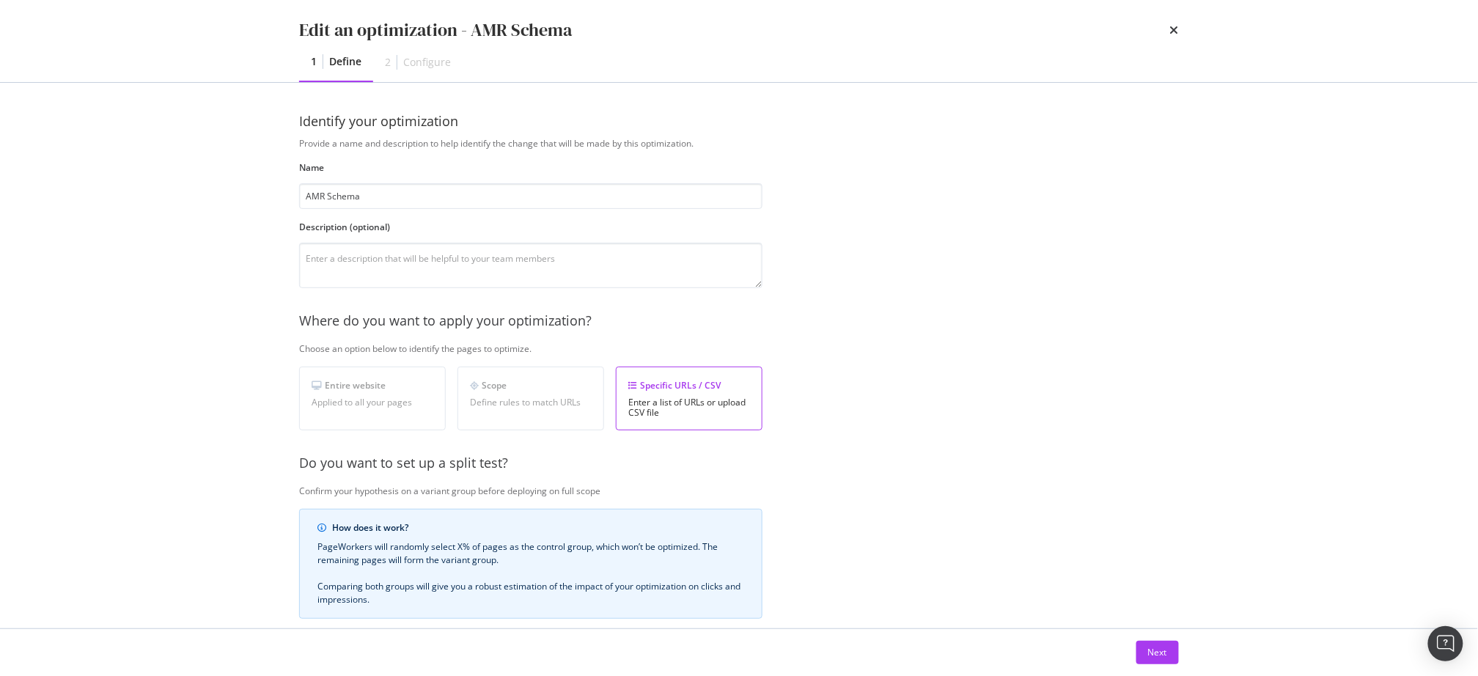
click at [950, 362] on div "Provide a name and description to help identify the change that will be made by…" at bounding box center [739, 471] width 880 height 668
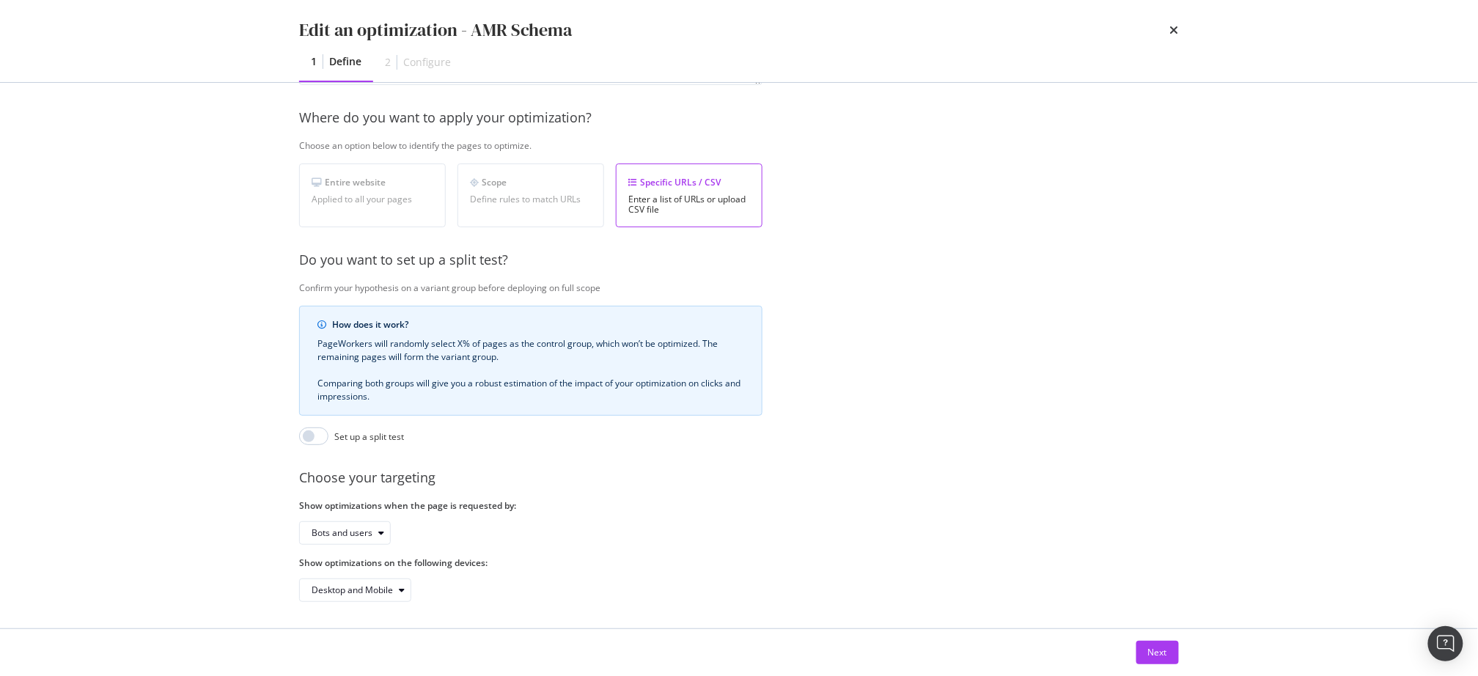
drag, startPoint x: 1176, startPoint y: 32, endPoint x: 1157, endPoint y: 135, distance: 104.4
click at [1176, 32] on icon "times" at bounding box center [1174, 30] width 9 height 12
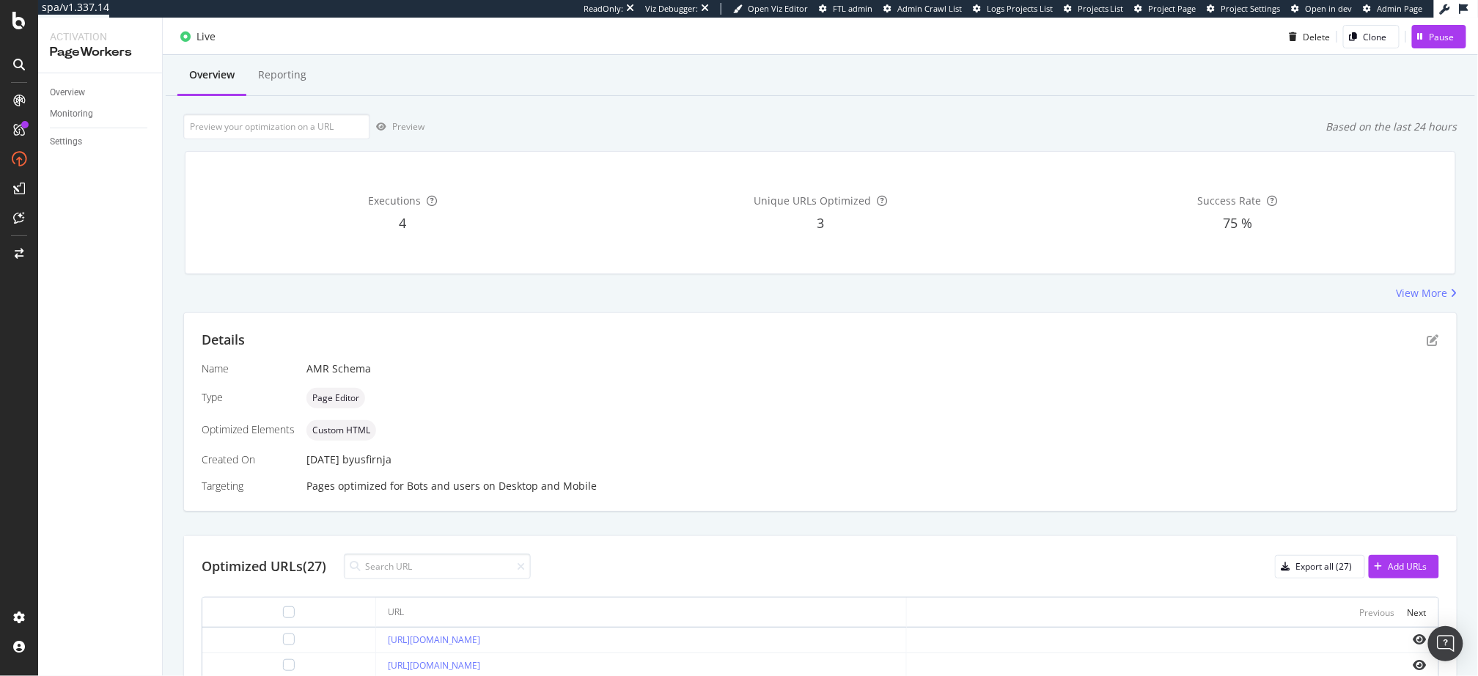
scroll to position [224, 0]
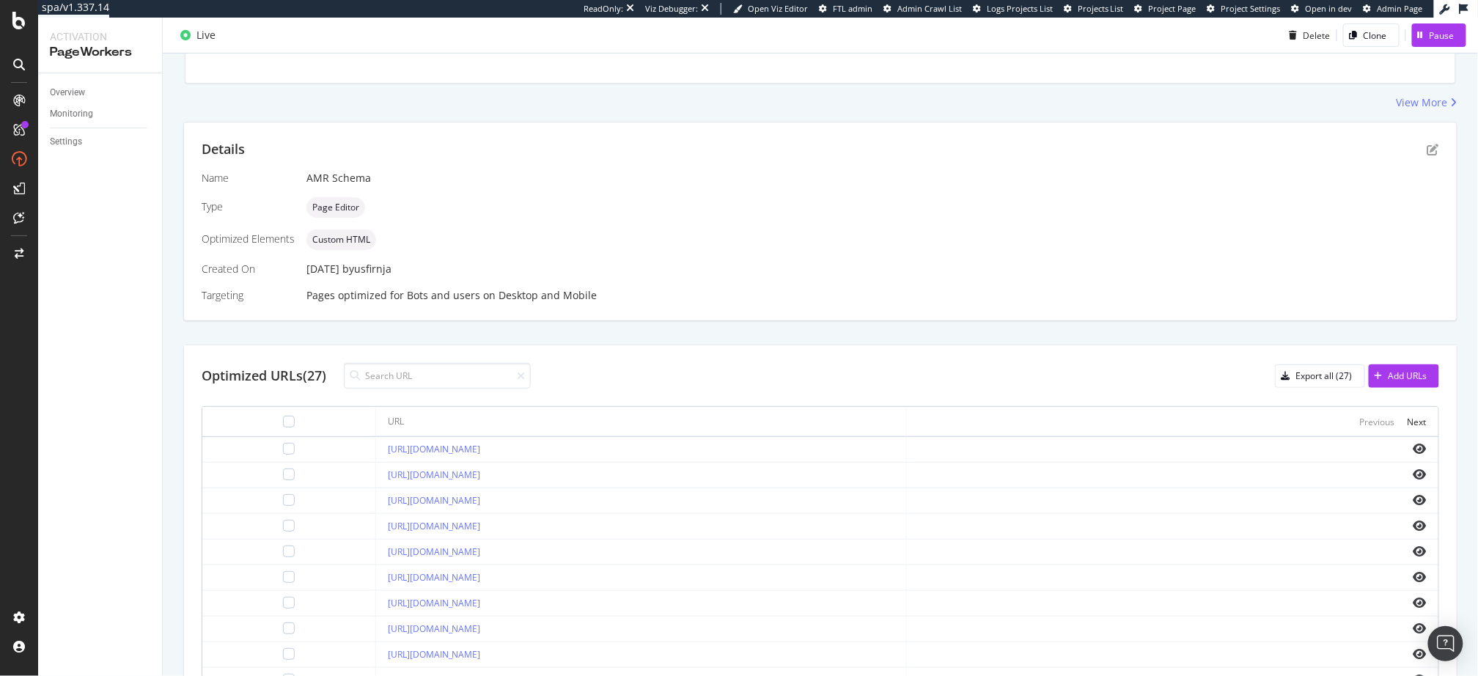
click at [653, 347] on div "Optimized URLs (27) Export all (27) Add URLs URL Previous Next [URL][DOMAIN_NAM…" at bounding box center [820, 592] width 1273 height 495
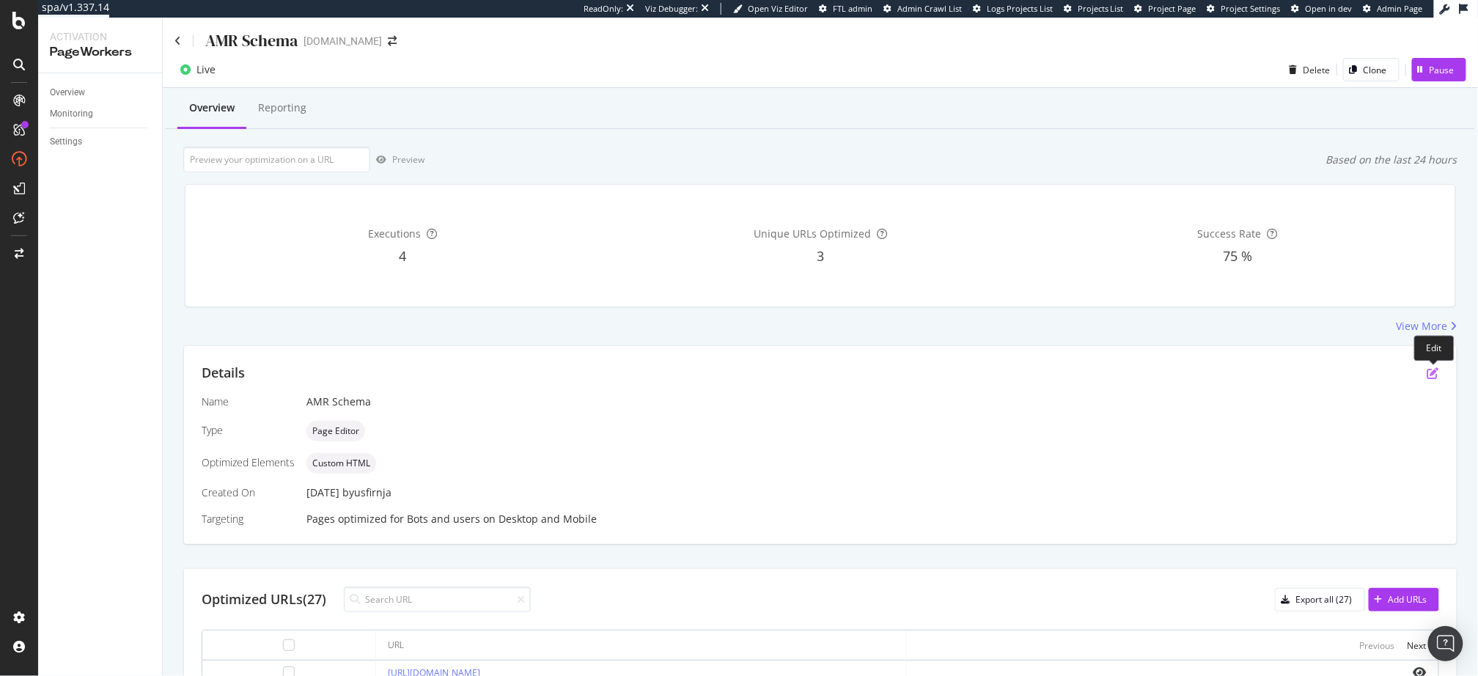
click at [1437, 371] on icon "pen-to-square" at bounding box center [1434, 373] width 12 height 12
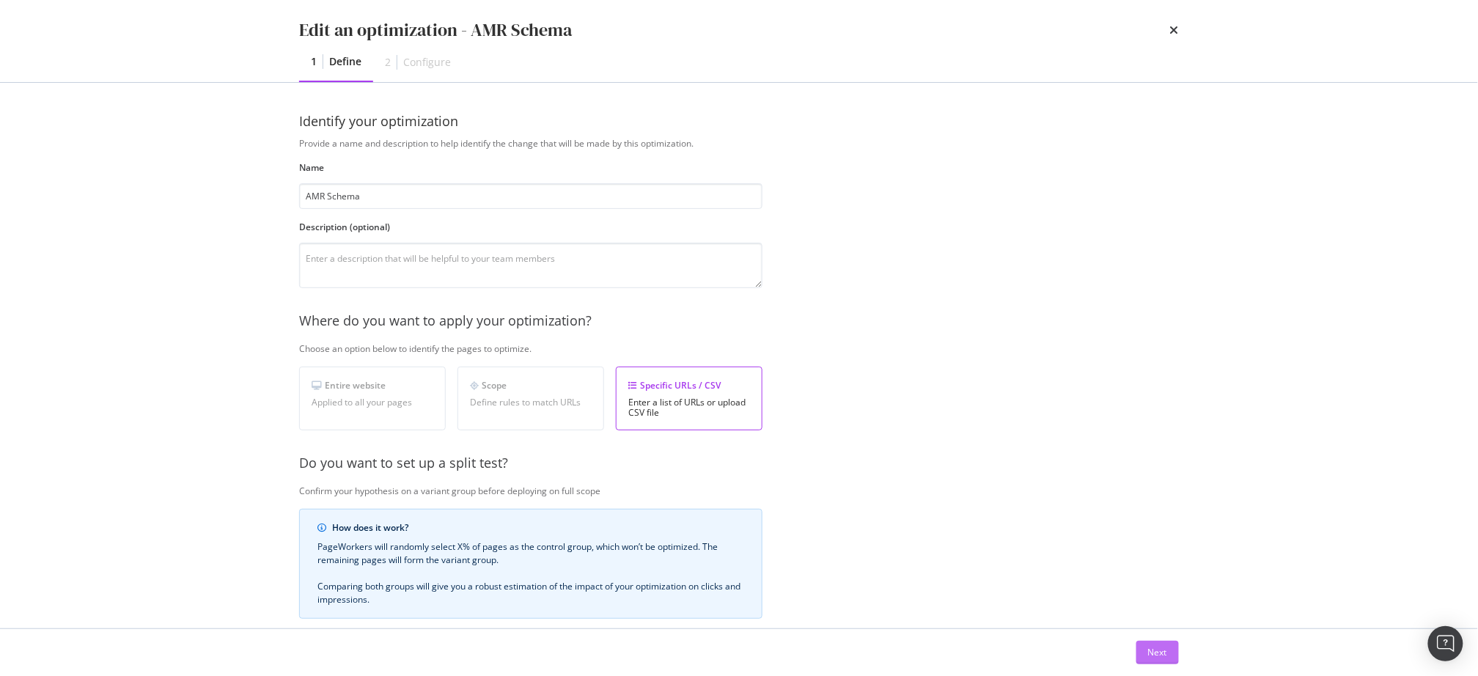
click at [1151, 657] on div "Next" at bounding box center [1157, 652] width 19 height 12
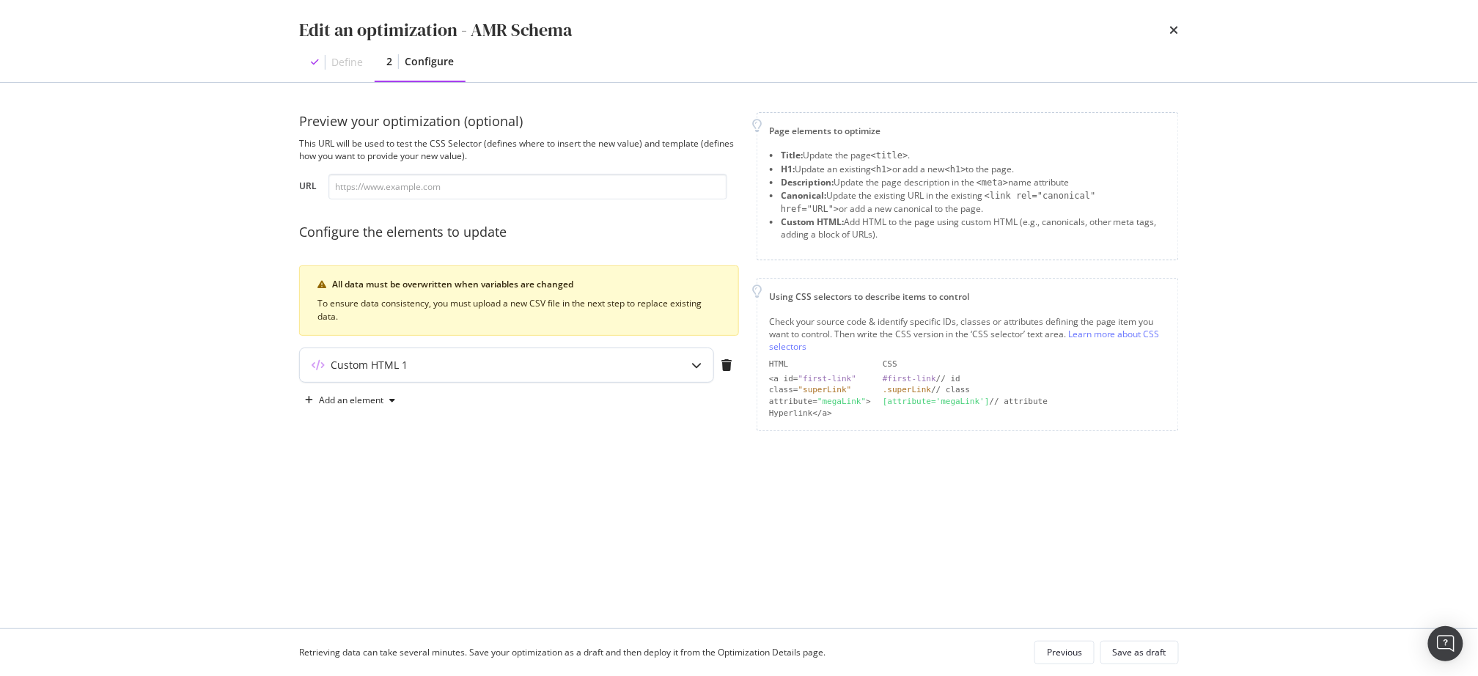
click at [697, 366] on icon "modal" at bounding box center [697, 365] width 10 height 10
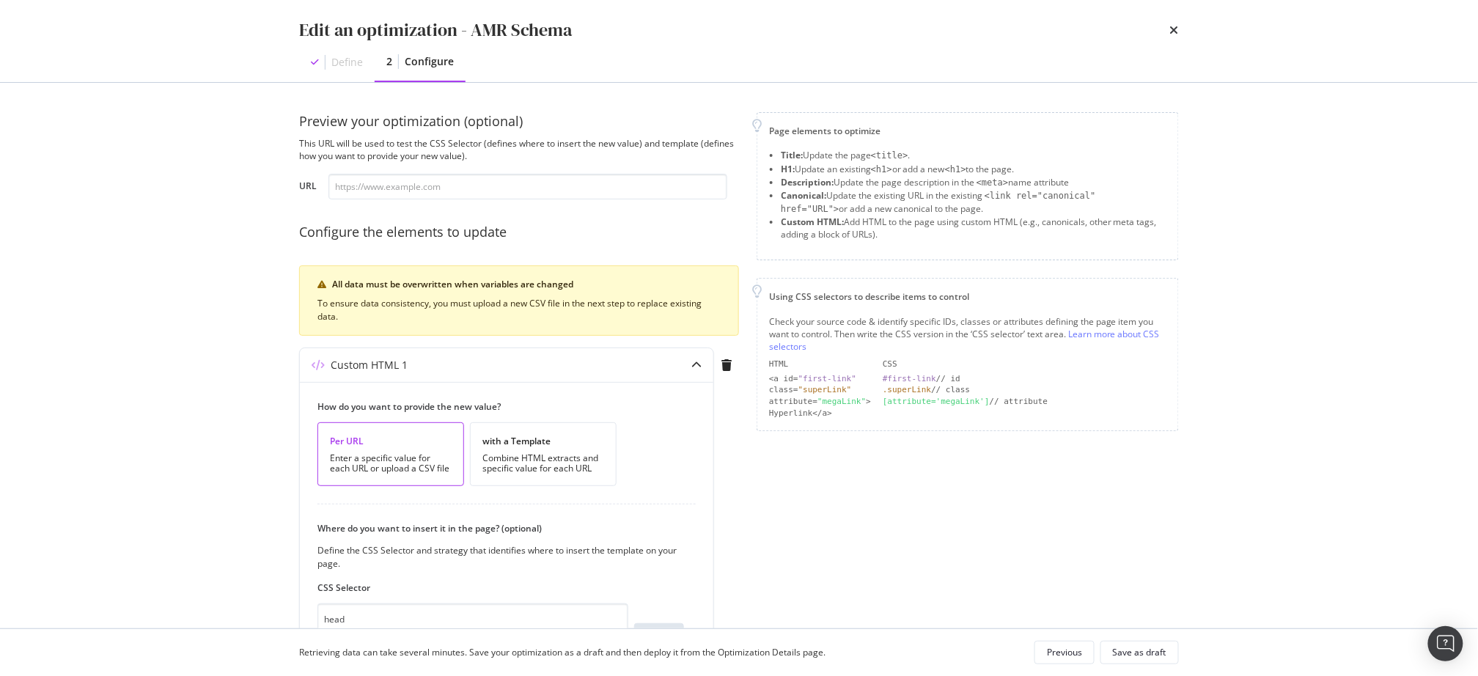
drag, startPoint x: 1171, startPoint y: 30, endPoint x: 1151, endPoint y: 31, distance: 20.5
click at [1172, 30] on icon "times" at bounding box center [1174, 30] width 9 height 12
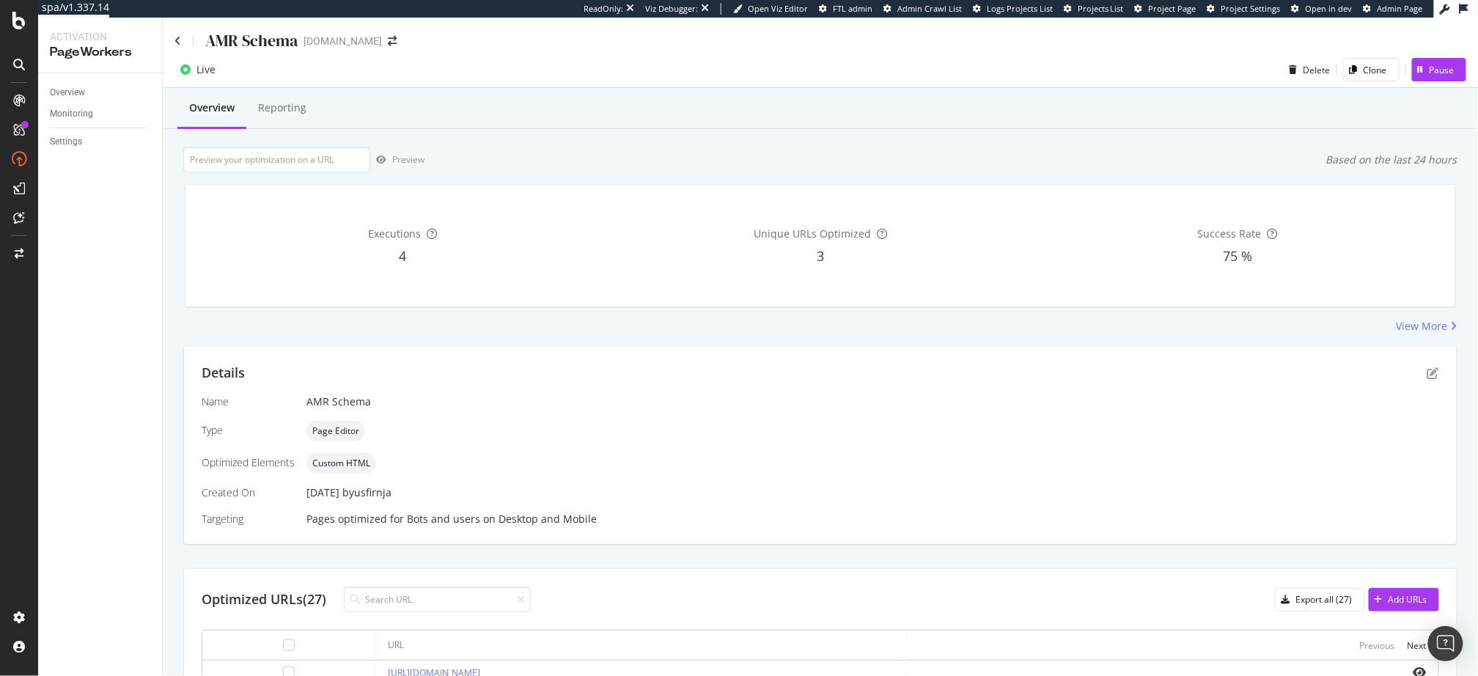
click at [758, 325] on div "View More" at bounding box center [820, 326] width 1275 height 15
click at [774, 330] on div "View More" at bounding box center [820, 326] width 1275 height 15
click at [178, 38] on icon at bounding box center [178, 41] width 7 height 10
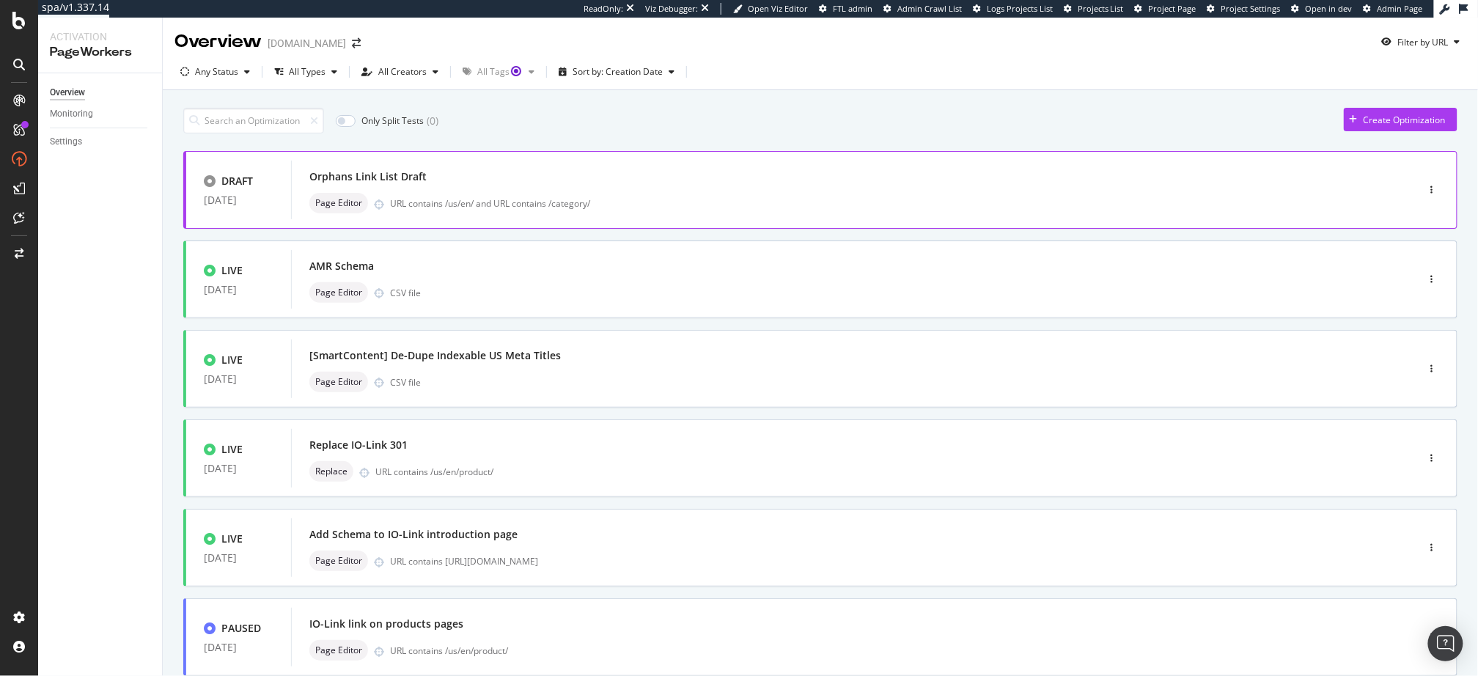
drag, startPoint x: 590, startPoint y: 113, endPoint x: 485, endPoint y: 154, distance: 111.9
click at [590, 113] on div "Only Split Tests ( 0 ) Create Optimization" at bounding box center [820, 121] width 1275 height 26
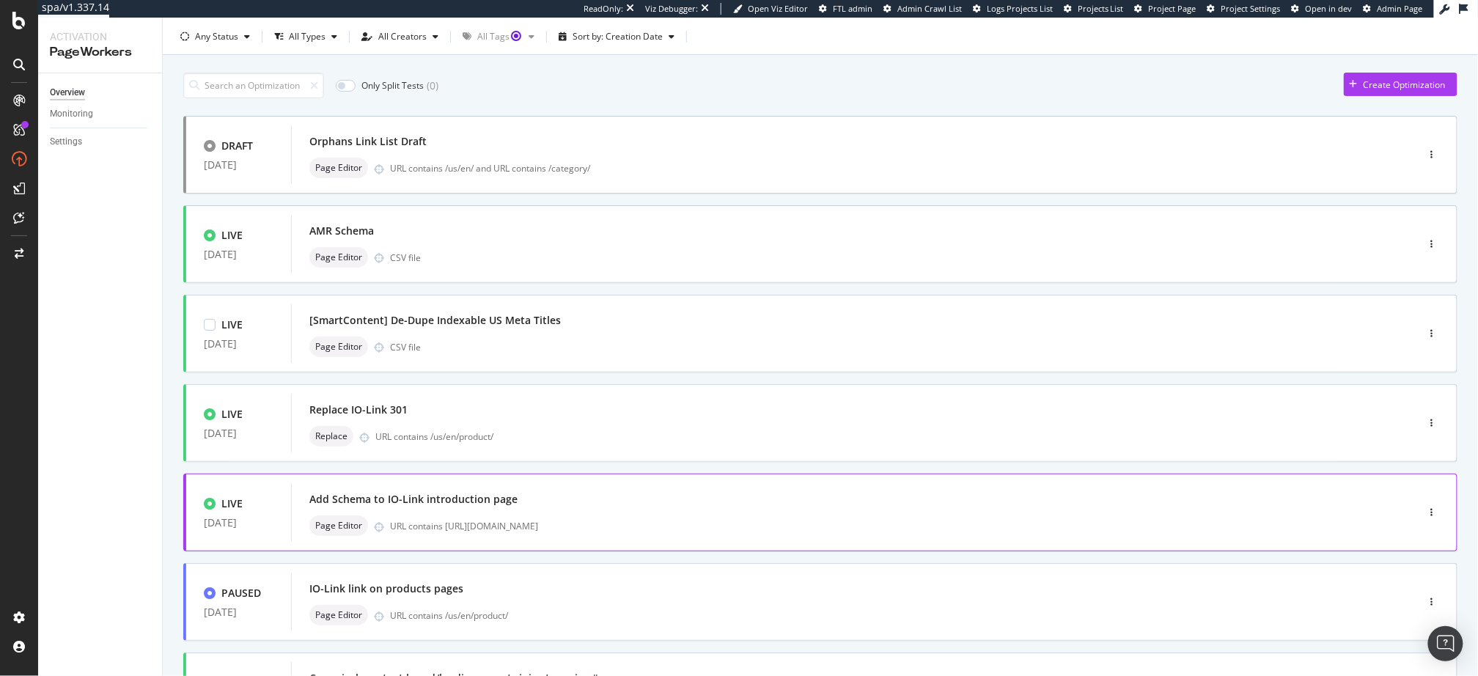
scroll to position [451, 0]
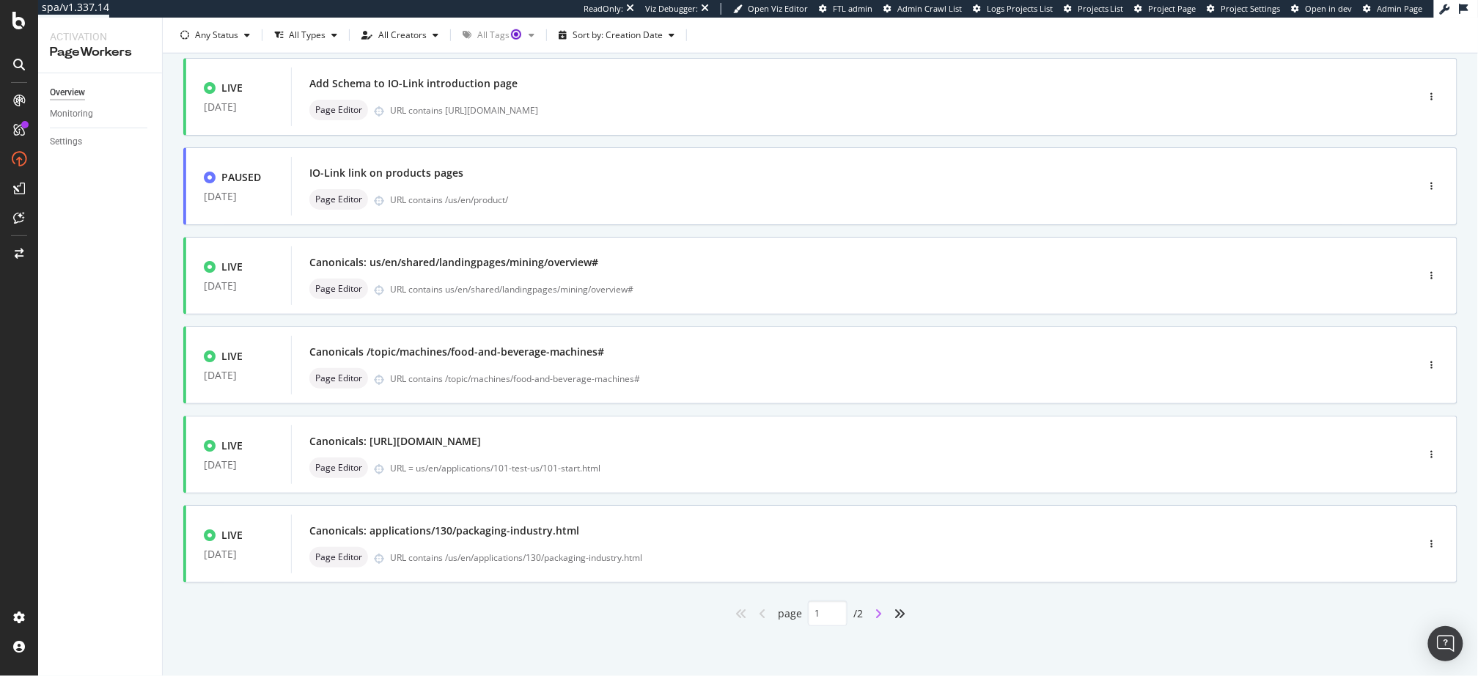
click at [881, 614] on icon "angle-right" at bounding box center [878, 614] width 7 height 12
type input "2"
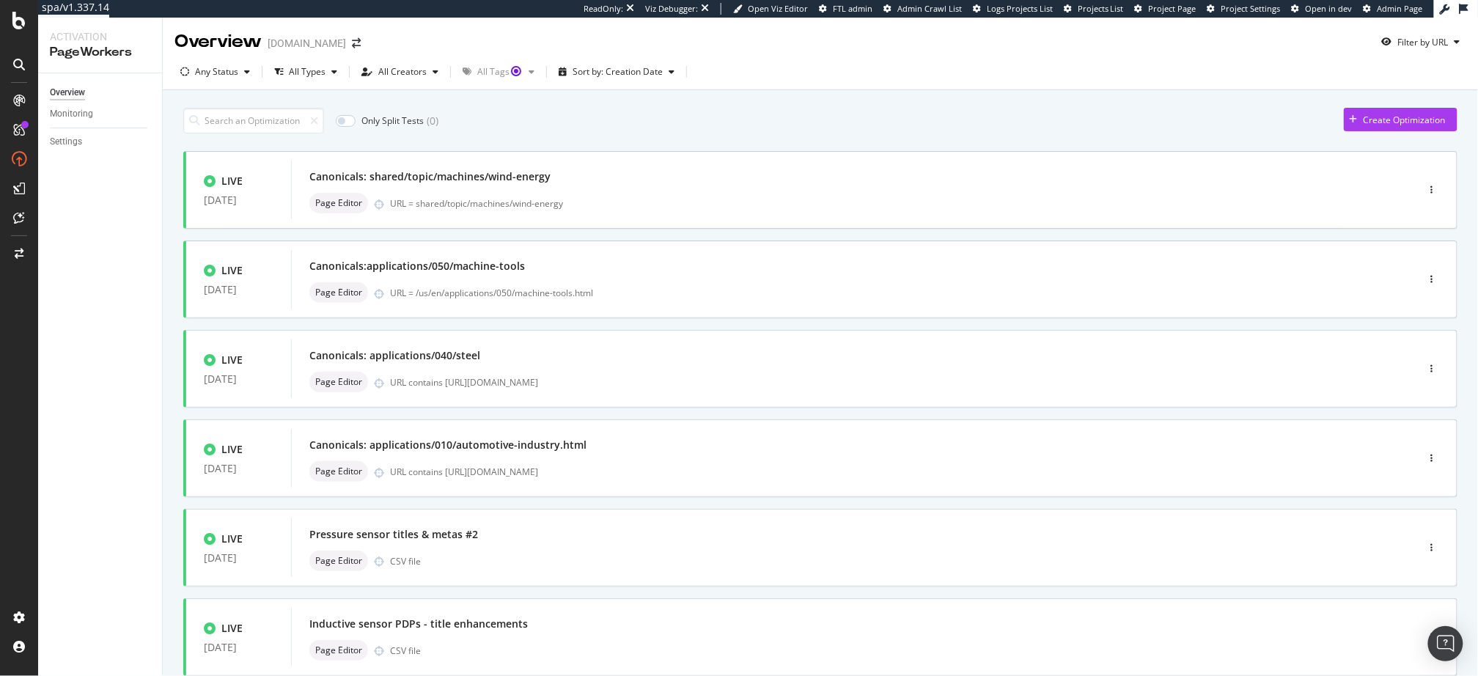
scroll to position [93, 0]
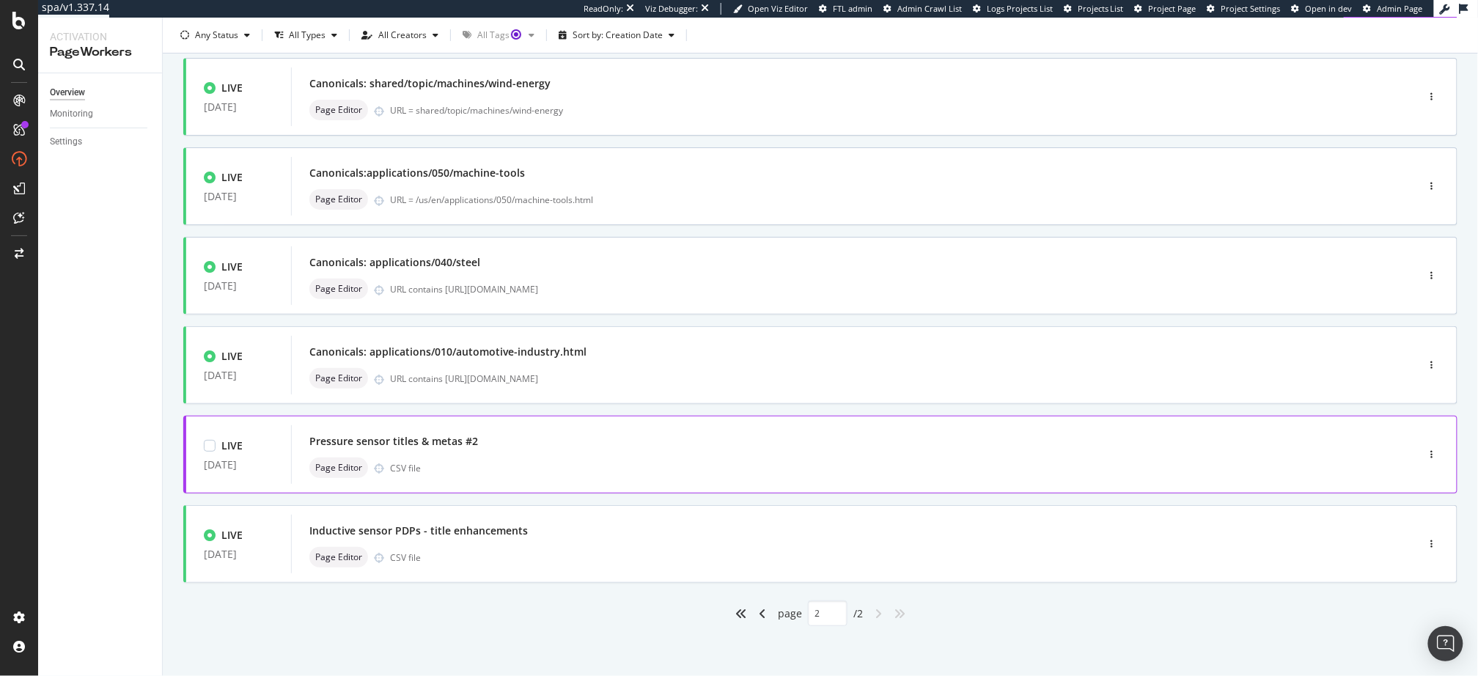
click at [415, 442] on div "Pressure sensor titles & metas #2" at bounding box center [393, 441] width 169 height 15
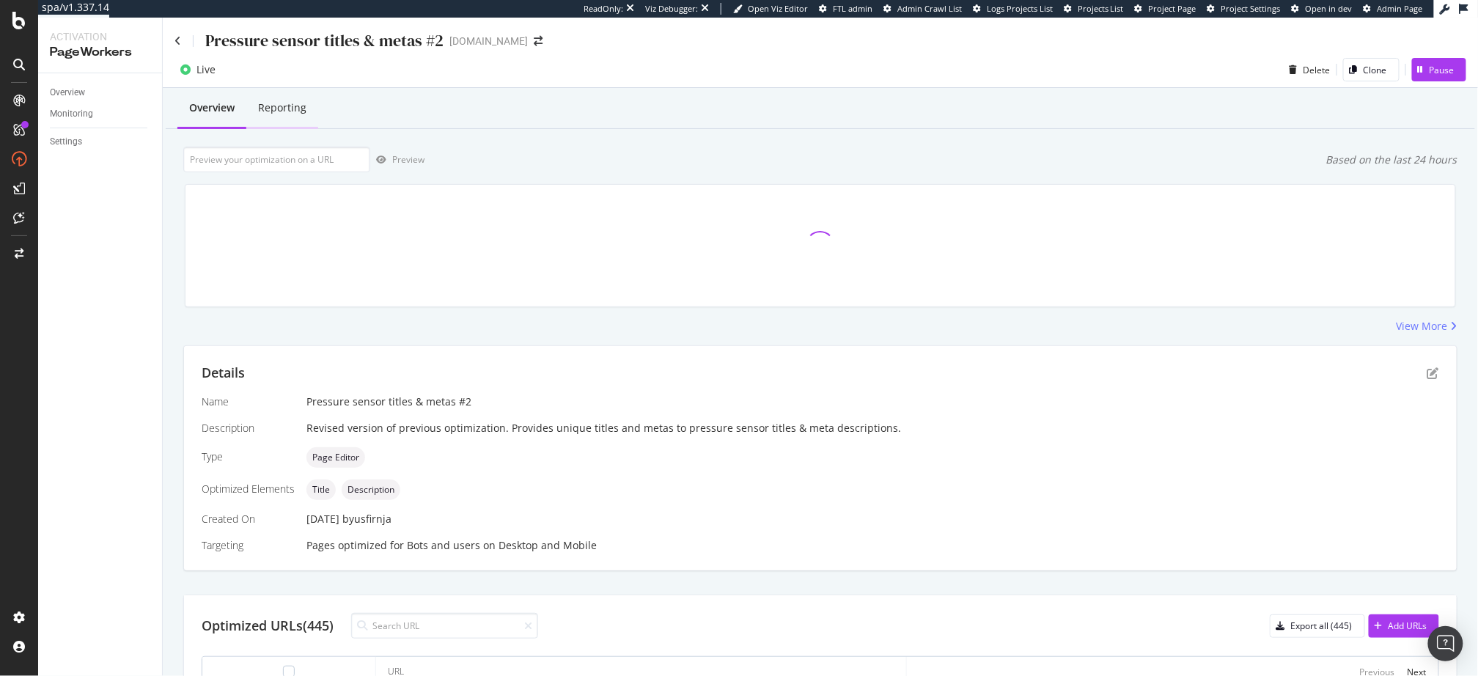
click at [272, 109] on div "Reporting" at bounding box center [282, 107] width 48 height 15
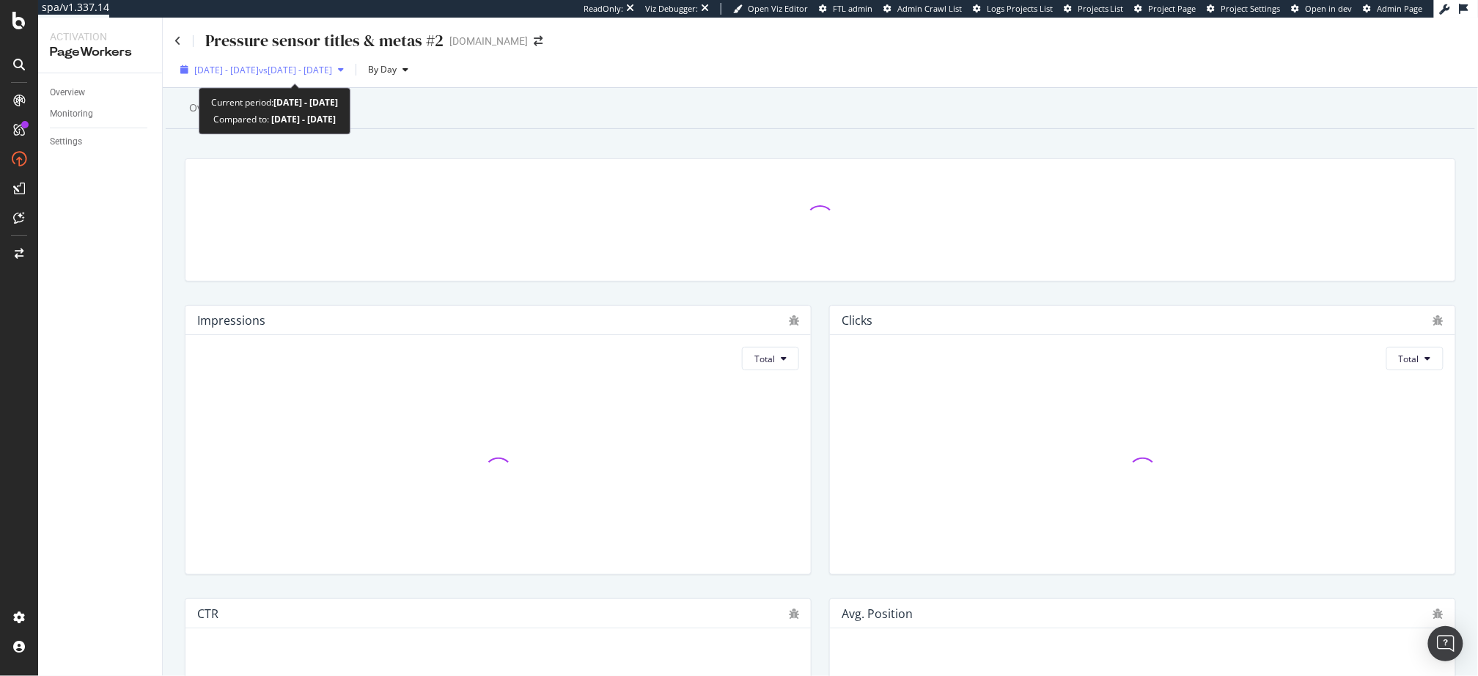
click at [252, 76] on div "2025 Aug. 6th - Sep. 2nd vs 2025 Jul. 9th - Aug. 5th" at bounding box center [262, 70] width 175 height 22
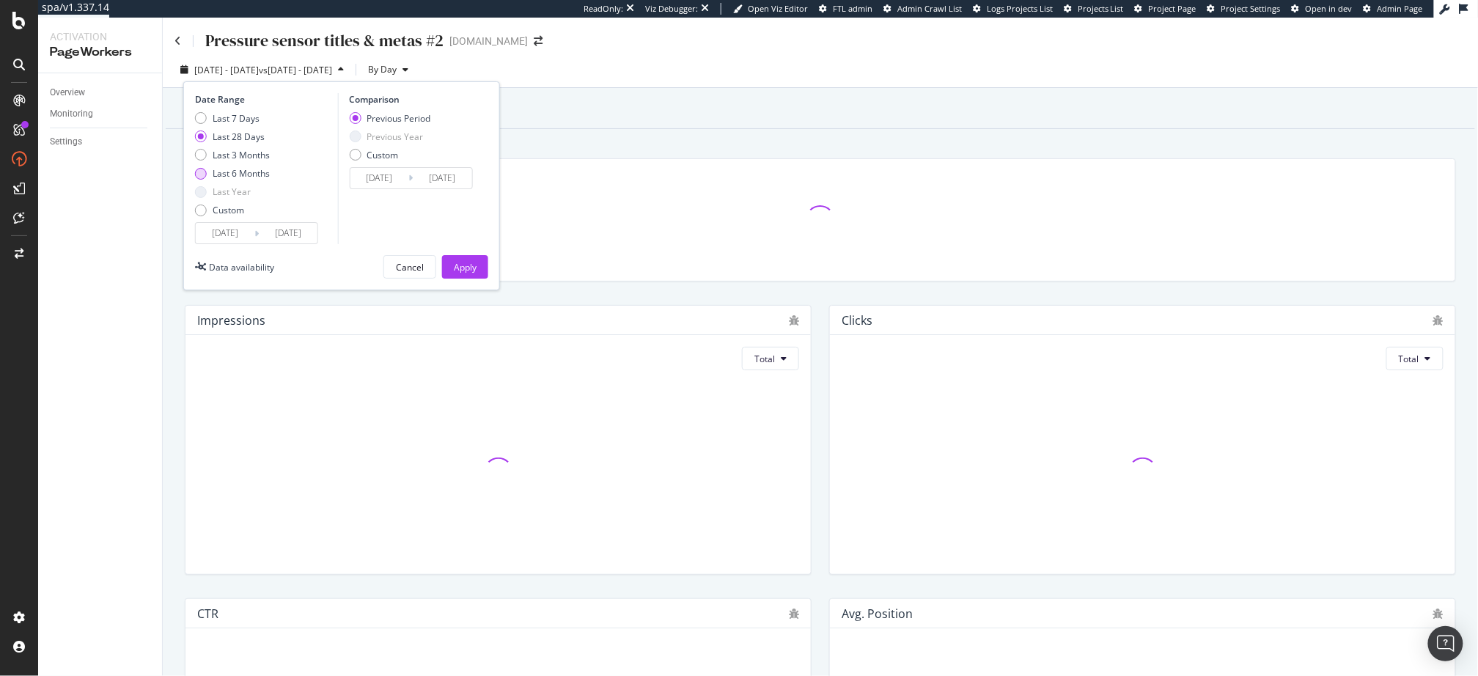
click at [252, 167] on div "Last 6 Months" at bounding box center [241, 173] width 57 height 12
type input "2025/03/03"
click at [460, 263] on div "Apply" at bounding box center [465, 267] width 23 height 12
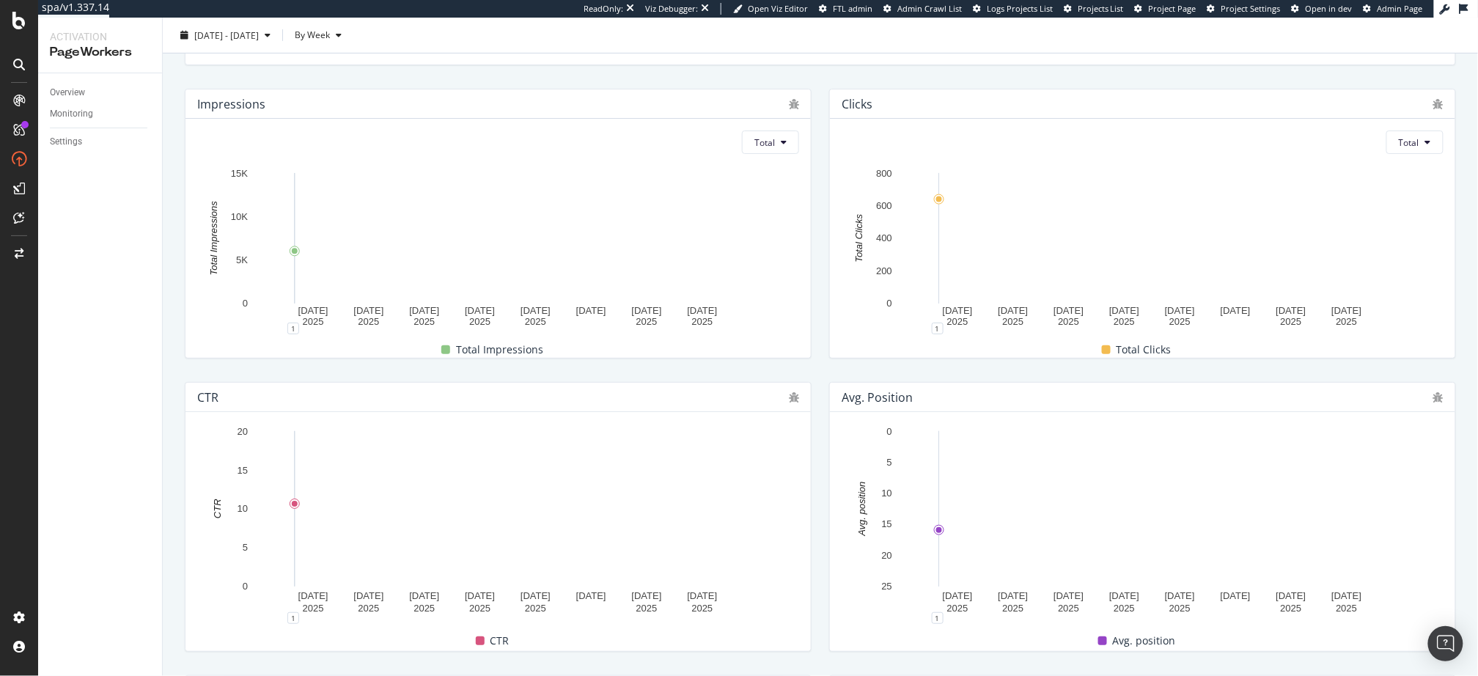
scroll to position [265, 0]
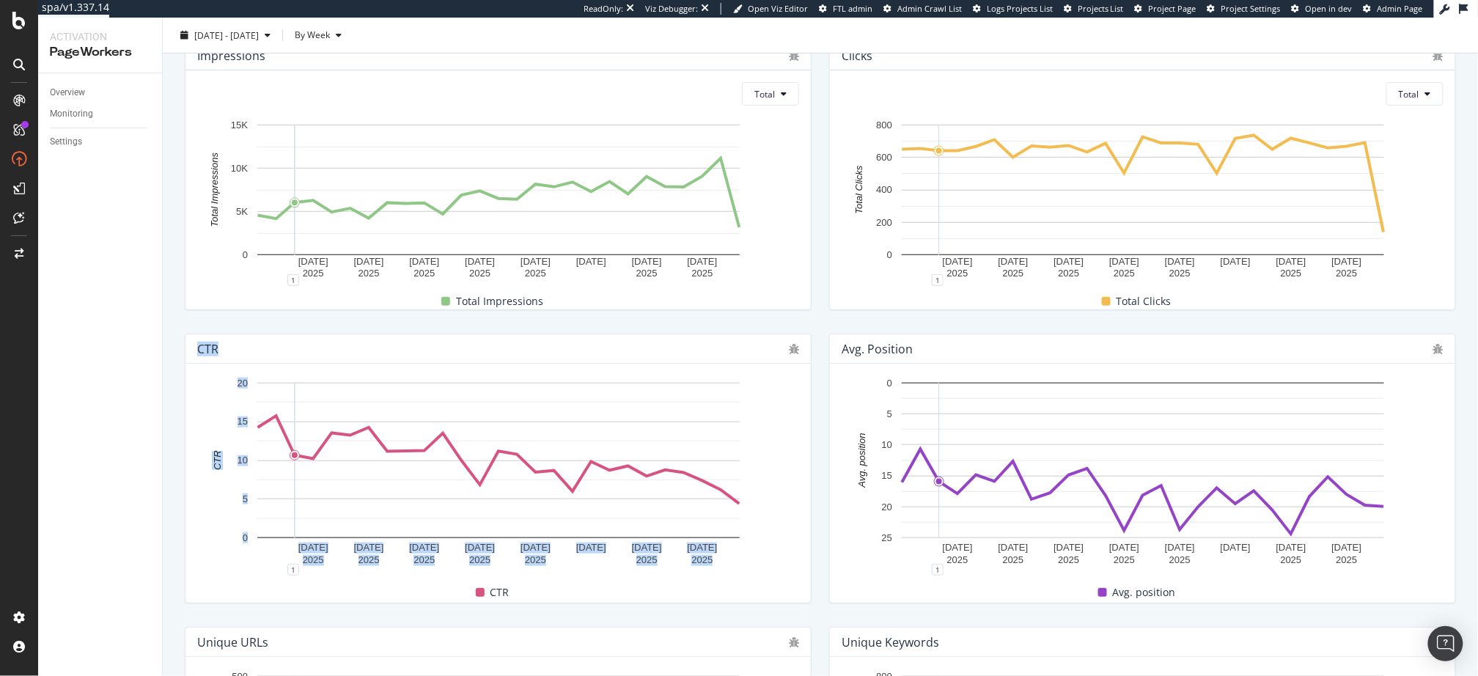
drag, startPoint x: 194, startPoint y: 345, endPoint x: 796, endPoint y: 593, distance: 650.5
click at [774, 581] on div "CTR 24 Mar. 2025 14 Apr. 2025 5 May. 2025 26 May. 2025 16 Jun. 2025 7 Jul. 2025…" at bounding box center [498, 469] width 627 height 270
click at [815, 604] on div "CTR 24 Mar. 2025 14 Apr. 2025 5 May. 2025 26 May. 2025 16 Jun. 2025 7 Jul. 2025…" at bounding box center [498, 468] width 645 height 293
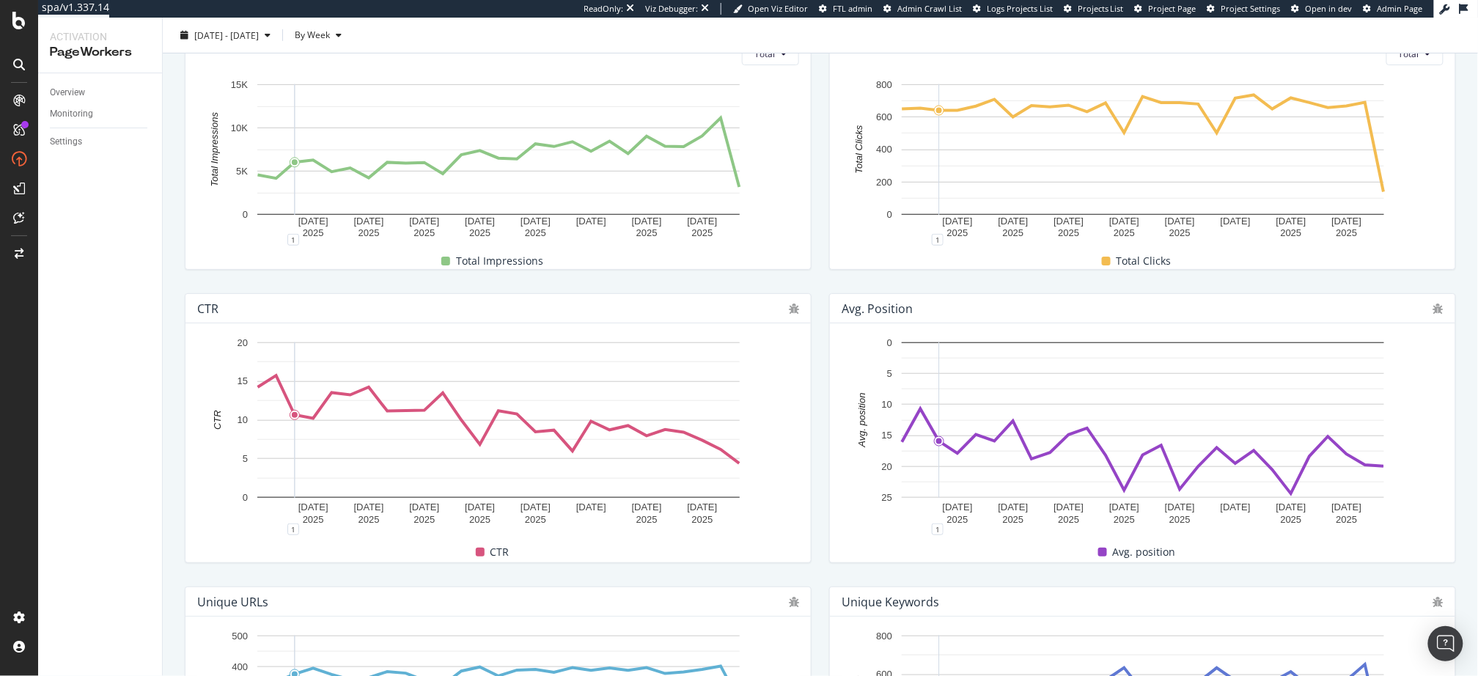
scroll to position [304, 0]
click at [179, 339] on div "CTR 24 Mar. 2025 14 Apr. 2025 5 May. 2025 26 May. 2025 16 Jun. 2025 7 Jul. 2025…" at bounding box center [498, 428] width 645 height 293
drag, startPoint x: 192, startPoint y: 308, endPoint x: 815, endPoint y: 574, distance: 677.2
click at [814, 574] on div "CTR 24 Mar. 2025 14 Apr. 2025 5 May. 2025 26 May. 2025 16 Jun. 2025 7 Jul. 2025…" at bounding box center [498, 428] width 645 height 293
click at [818, 560] on div "CTR 24 Mar. 2025 14 Apr. 2025 5 May. 2025 26 May. 2025 16 Jun. 2025 7 Jul. 2025…" at bounding box center [498, 428] width 645 height 293
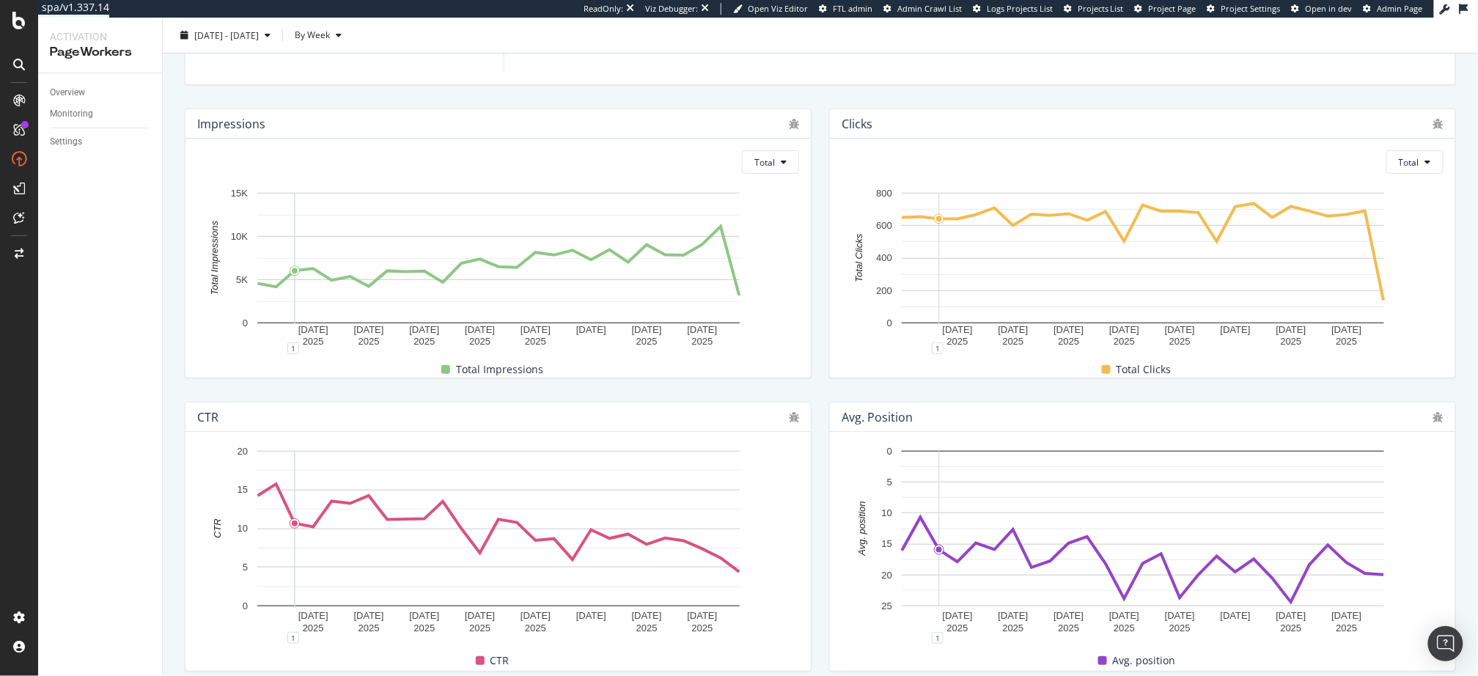
scroll to position [252, 0]
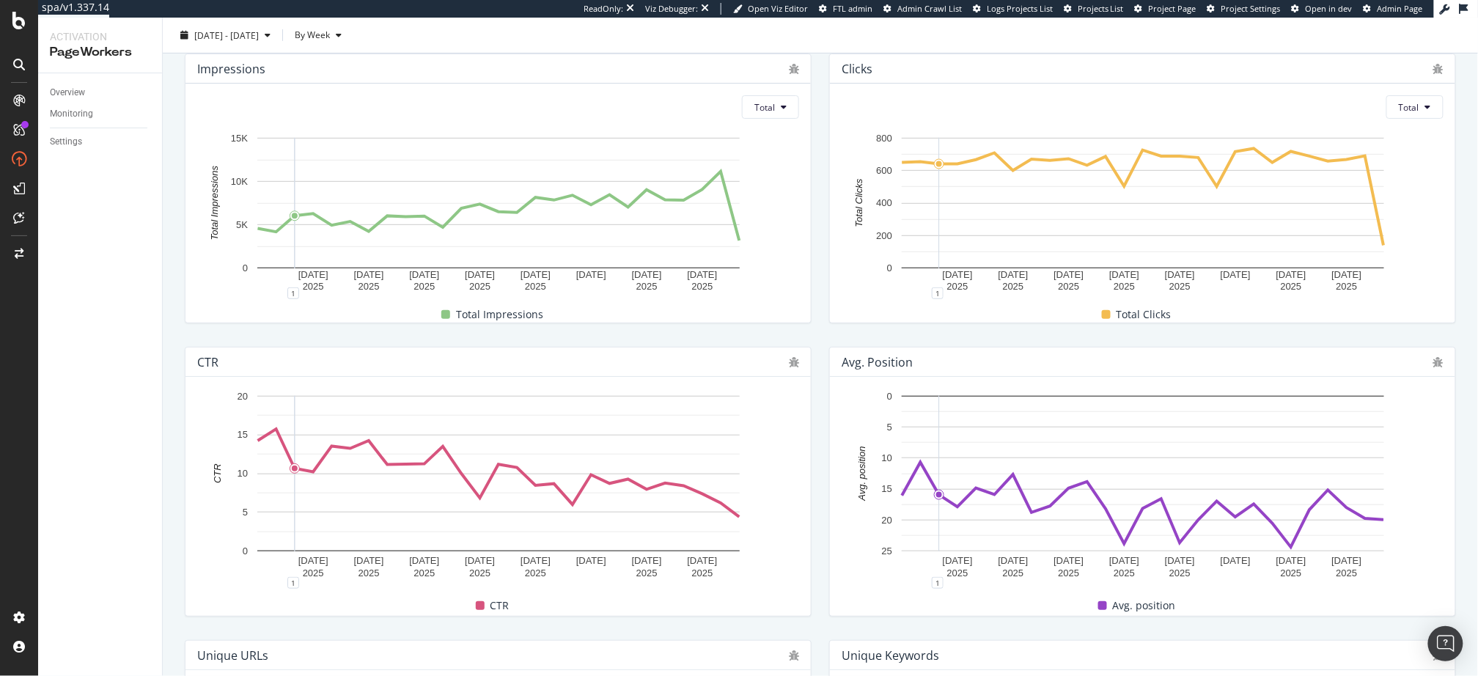
drag, startPoint x: 818, startPoint y: 448, endPoint x: 789, endPoint y: 447, distance: 28.6
click at [818, 448] on div "CTR 24 Mar. 2025 14 Apr. 2025 5 May. 2025 26 May. 2025 16 Jun. 2025 7 Jul. 2025…" at bounding box center [498, 481] width 645 height 293
click at [316, 335] on div "CTR 24 Mar. 2025 14 Apr. 2025 5 May. 2025 26 May. 2025 16 Jun. 2025 7 Jul. 2025…" at bounding box center [498, 481] width 645 height 293
click at [259, 39] on span "2025 Mar. 3rd - Sep. 2nd" at bounding box center [226, 35] width 65 height 12
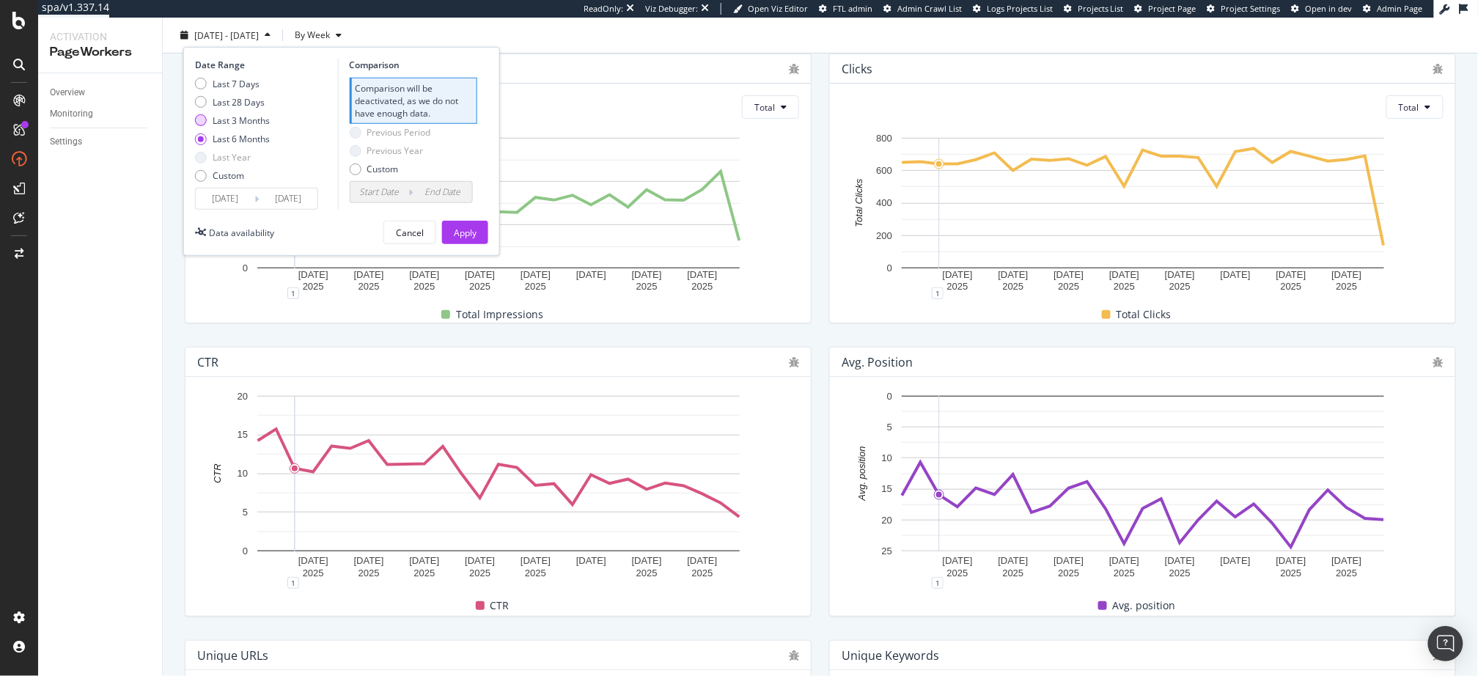
click at [247, 115] on div "Last 3 Months" at bounding box center [241, 120] width 57 height 12
type input "2025/06/03"
type input "2025/03/03"
type input "2025/06/02"
click at [469, 235] on div "Apply" at bounding box center [465, 232] width 23 height 12
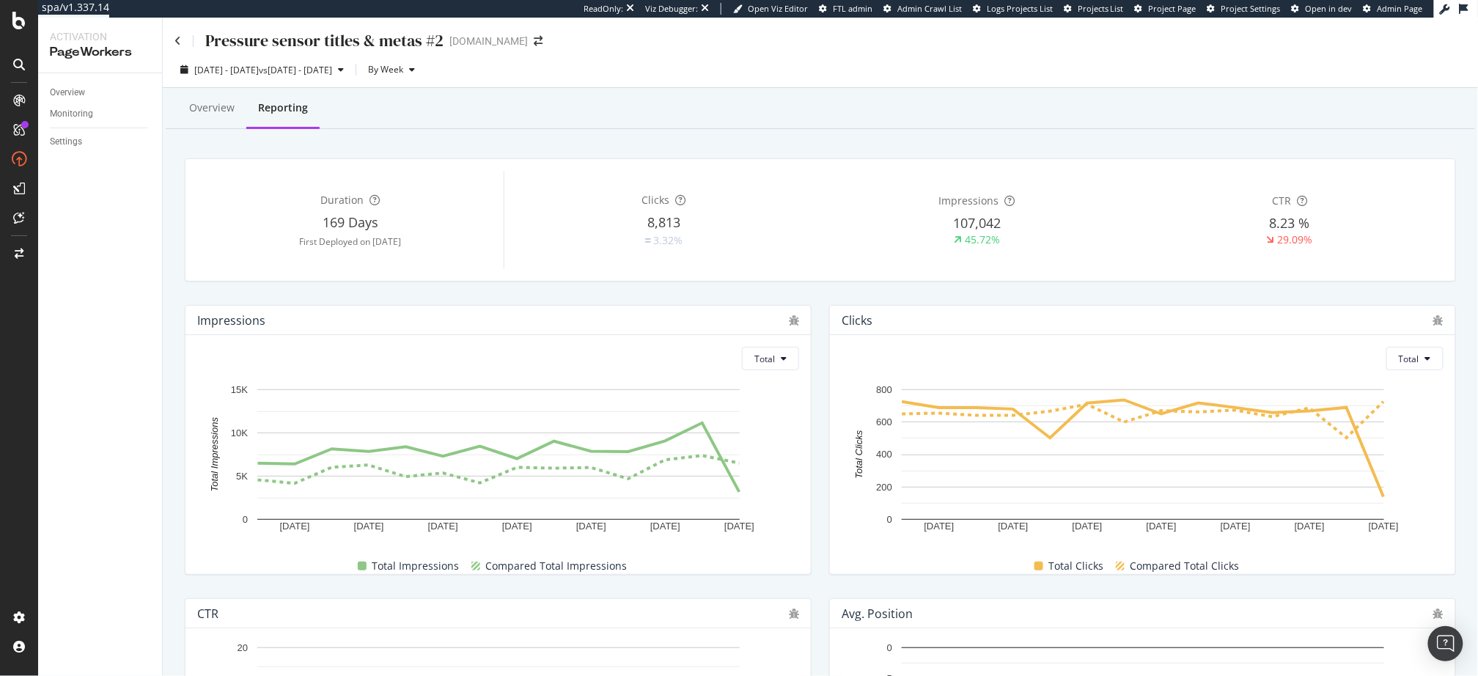
click at [175, 331] on div "Overview Reporting Duration 169 Days First Deployed on 2025 Mar. 20th Clicks 8,…" at bounding box center [821, 656] width 1316 height 1137
click at [337, 295] on div "Impressions Total 9 Jun. 2025 23 Jun. 2025 7 Jul. 2025 21 Jul. 2025 4 Aug. 2025…" at bounding box center [498, 439] width 645 height 293
click at [175, 367] on div "Overview Reporting Duration 169 Days First Deployed on 2025 Mar. 20th Clicks 8,…" at bounding box center [821, 656] width 1316 height 1137
drag, startPoint x: 164, startPoint y: 347, endPoint x: 147, endPoint y: 334, distance: 21.6
click at [161, 346] on div "Activation PageWorkers Overview Monitoring Settings Pressure sensor titles & me…" at bounding box center [758, 347] width 1440 height 659
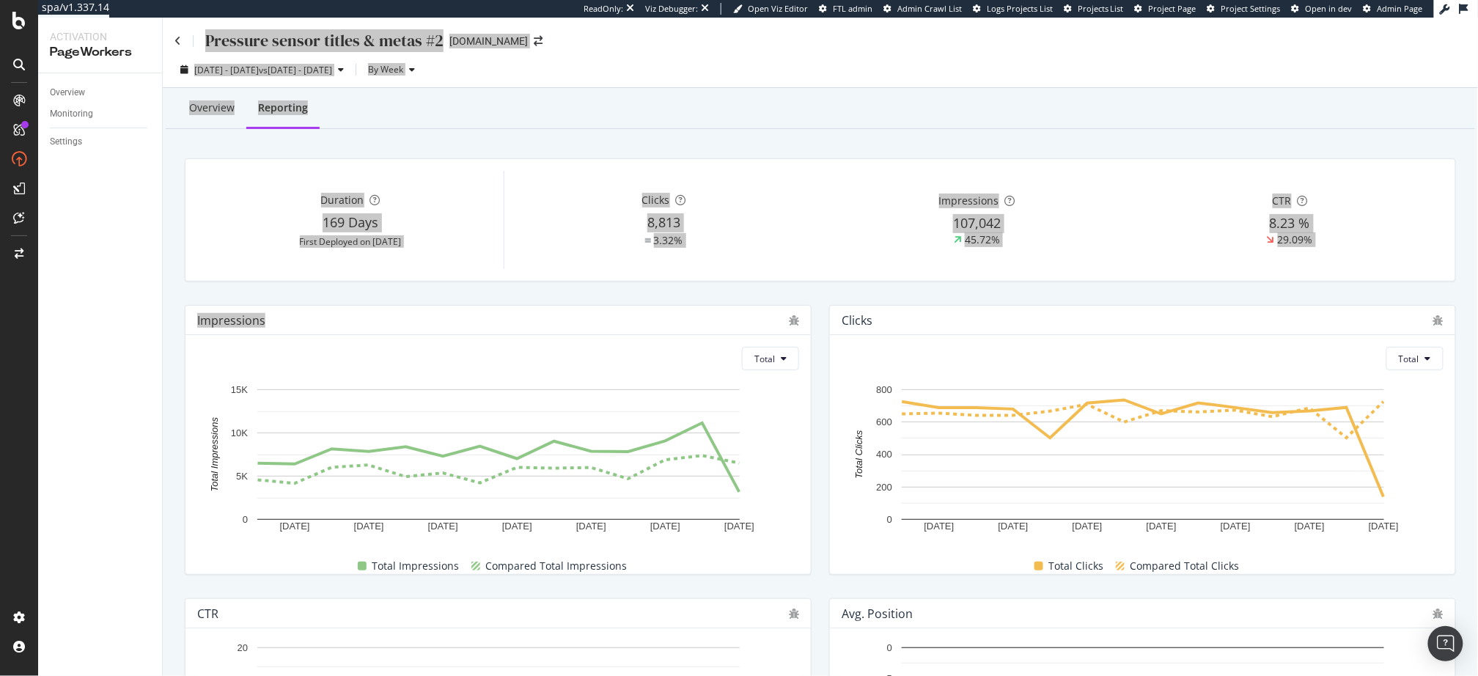
drag, startPoint x: 81, startPoint y: 221, endPoint x: 327, endPoint y: 0, distance: 330.8
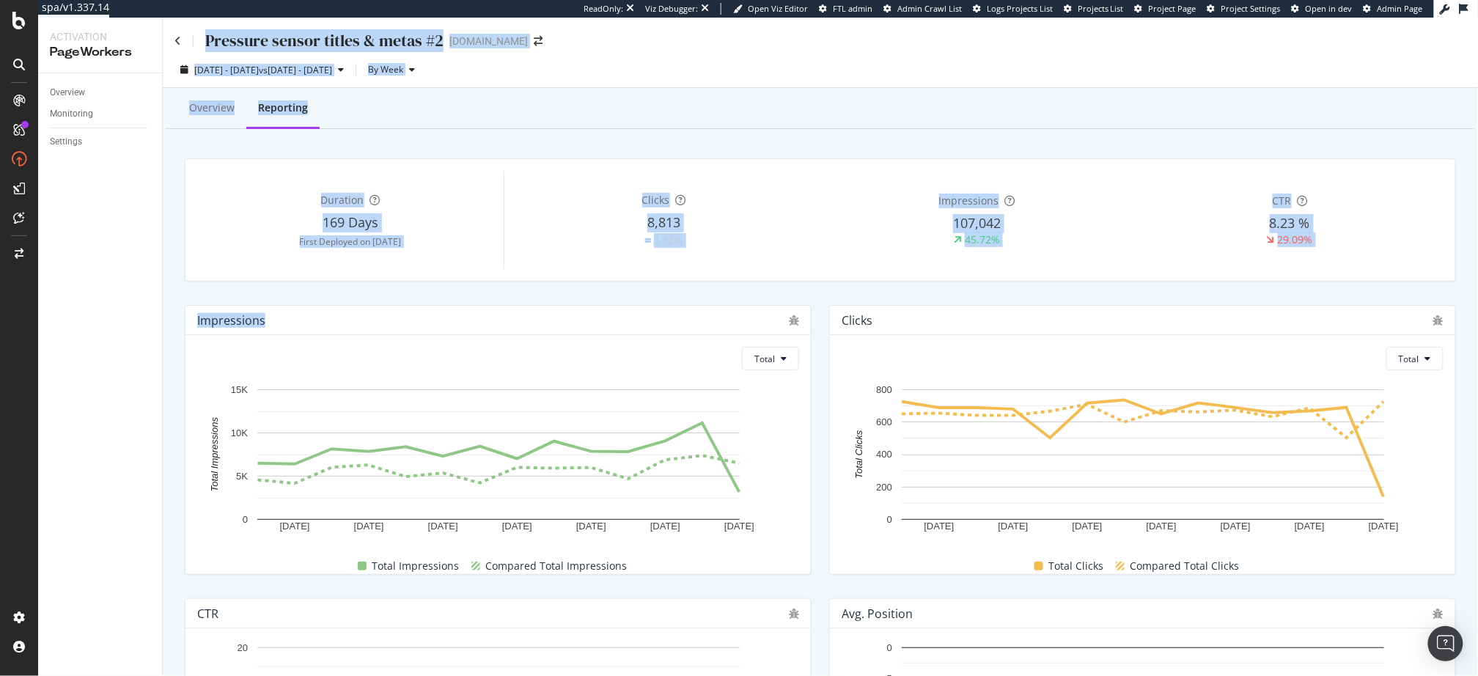
drag, startPoint x: 381, startPoint y: 242, endPoint x: 436, endPoint y: 245, distance: 55.1
click at [436, 245] on div "First Deployed on 2025 Mar. 20th" at bounding box center [350, 241] width 307 height 12
click at [462, 292] on div "Duration 169 Days First Deployed on 2025 Mar. 20th Clicks 8,813 3.32% Impressio…" at bounding box center [820, 220] width 1289 height 147
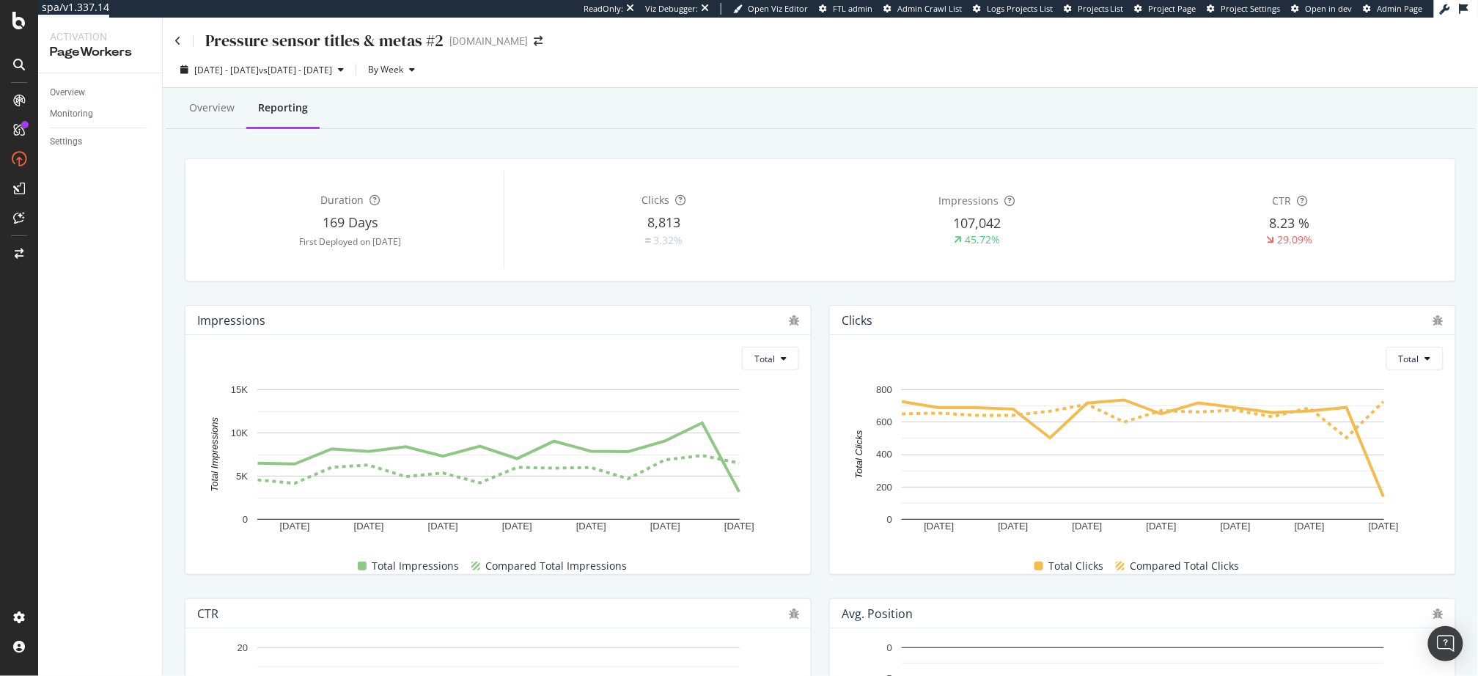
drag, startPoint x: 422, startPoint y: 244, endPoint x: 381, endPoint y: 244, distance: 41.8
click at [381, 244] on div "First Deployed on 2025 Mar. 20th" at bounding box center [350, 241] width 307 height 12
click at [406, 264] on div "Duration 169 Days First Deployed on 2025 Mar. 20th" at bounding box center [350, 220] width 307 height 98
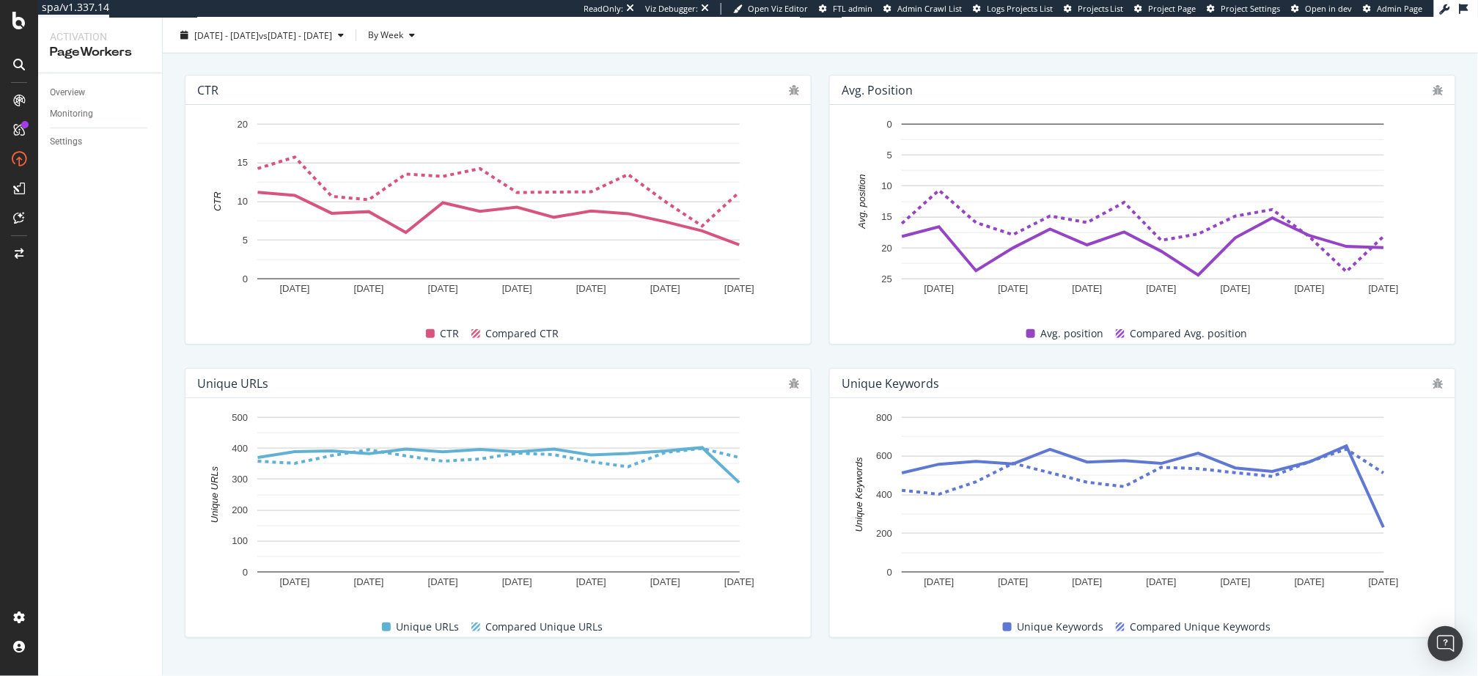
scroll to position [548, 0]
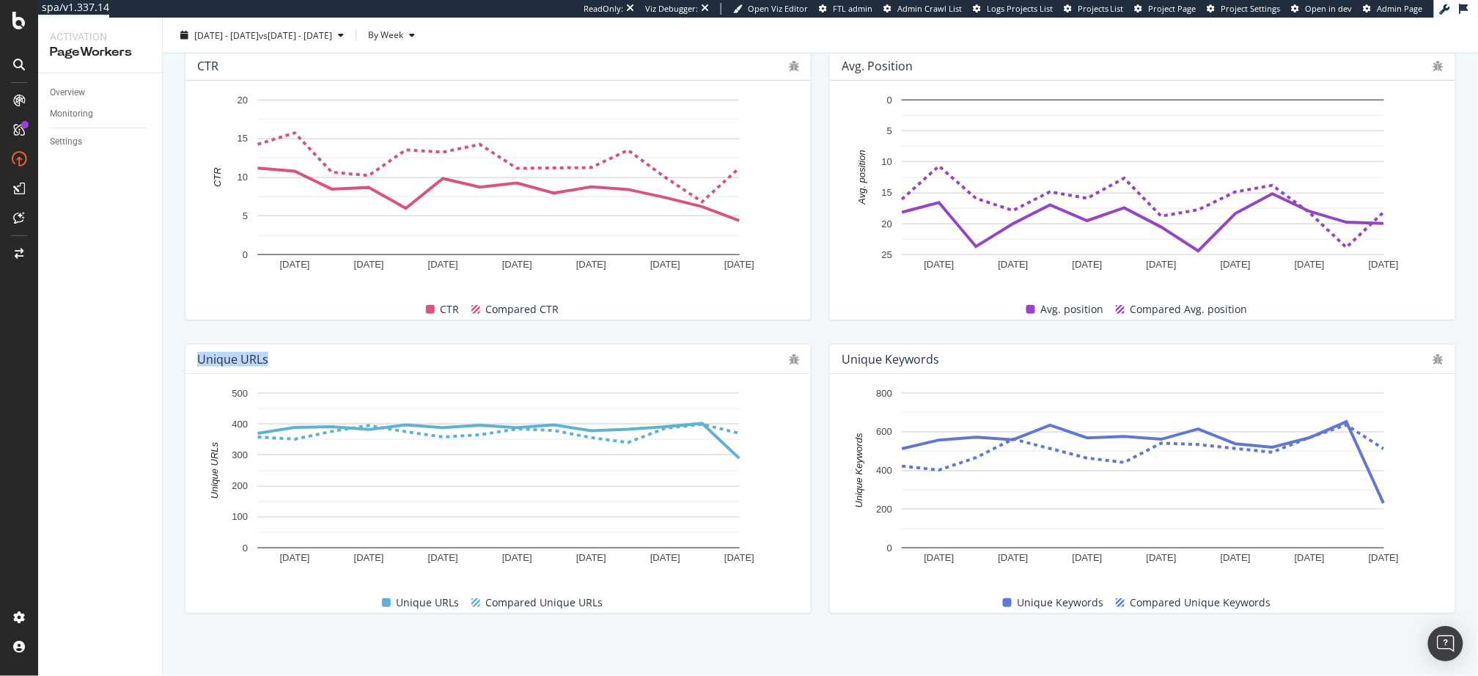
drag, startPoint x: 197, startPoint y: 358, endPoint x: 352, endPoint y: 367, distance: 155.7
click at [352, 367] on div "Unique URLs" at bounding box center [499, 359] width 626 height 29
click at [370, 353] on div "Unique URLs" at bounding box center [489, 359] width 585 height 15
click at [824, 463] on div "Unique Keywords 9 Jun. 2025 23 Jun. 2025 7 Jul. 2025 21 Jul. 2025 4 Aug. 2025 1…" at bounding box center [1143, 478] width 645 height 293
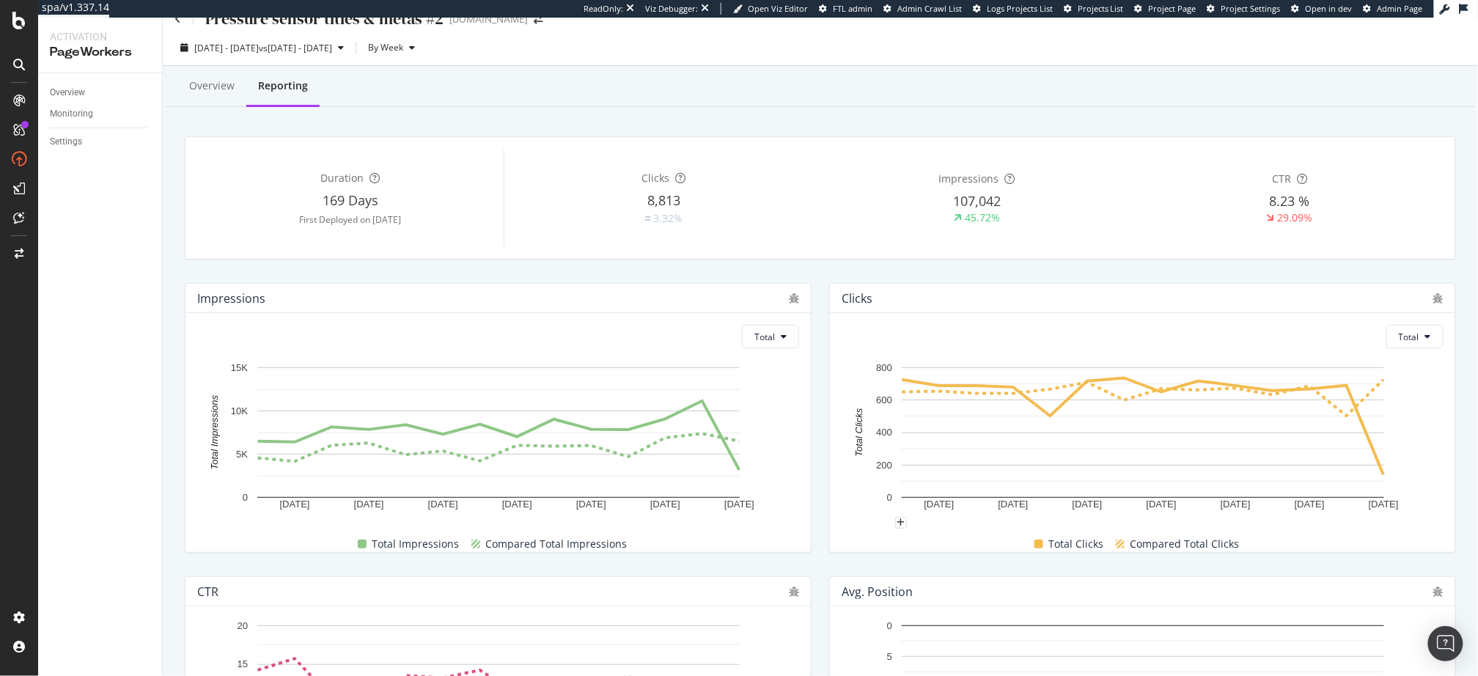
scroll to position [0, 0]
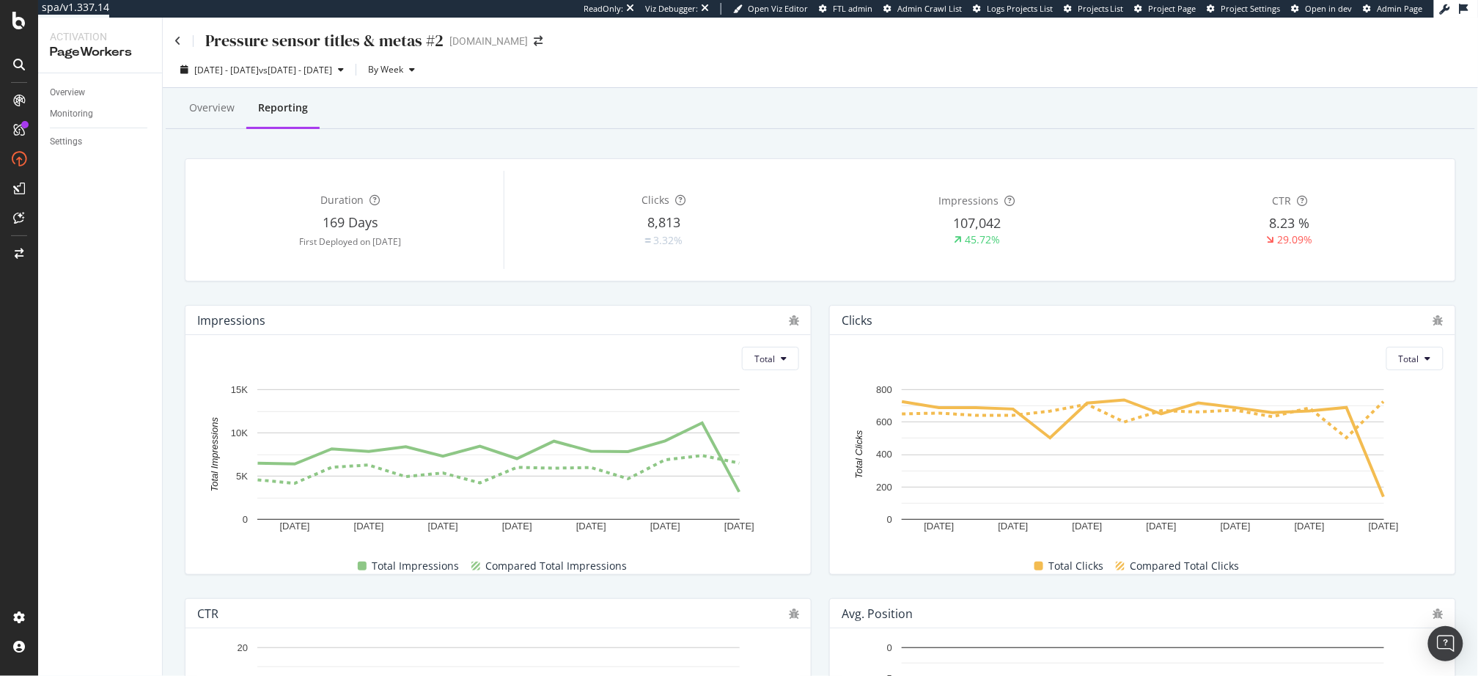
click at [845, 287] on div "Duration 169 Days First Deployed on 2025 Mar. 20th Clicks 8,813 3.32% Impressio…" at bounding box center [820, 220] width 1289 height 147
click at [179, 42] on icon at bounding box center [178, 41] width 7 height 10
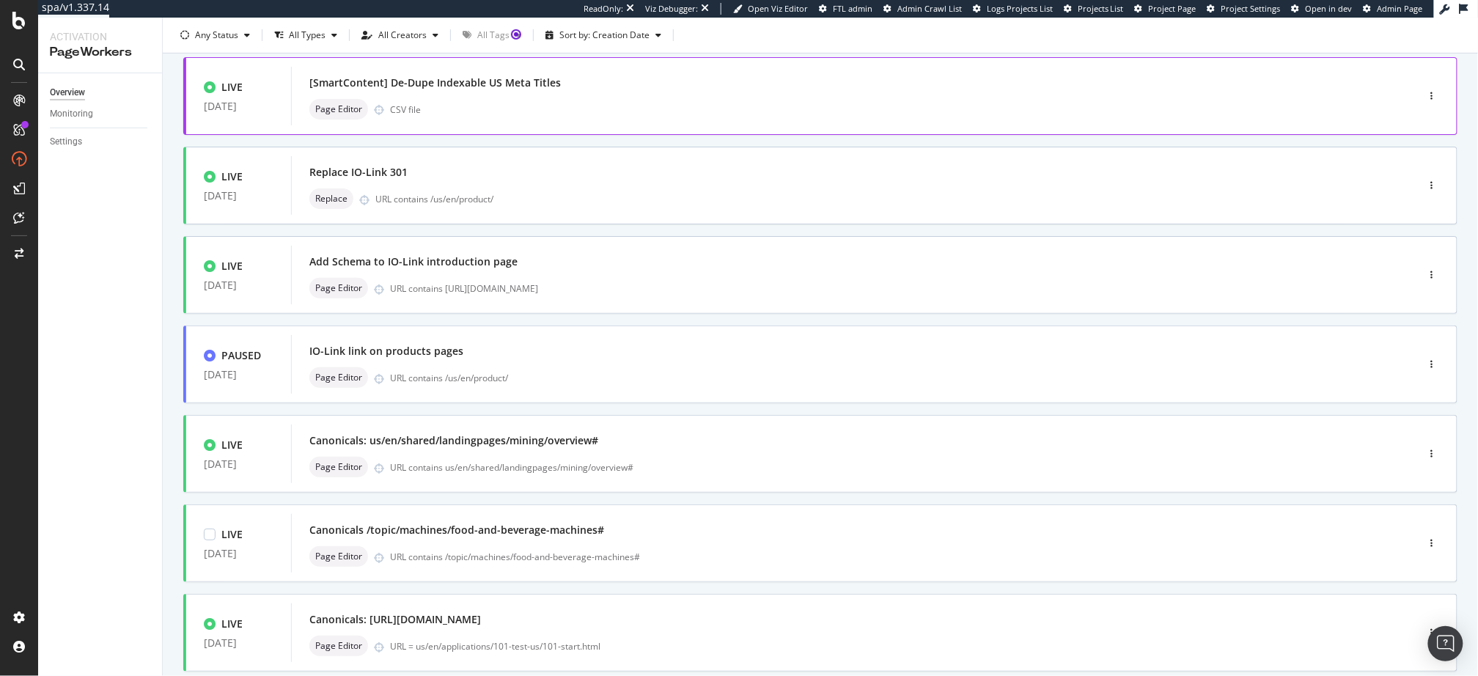
scroll to position [451, 0]
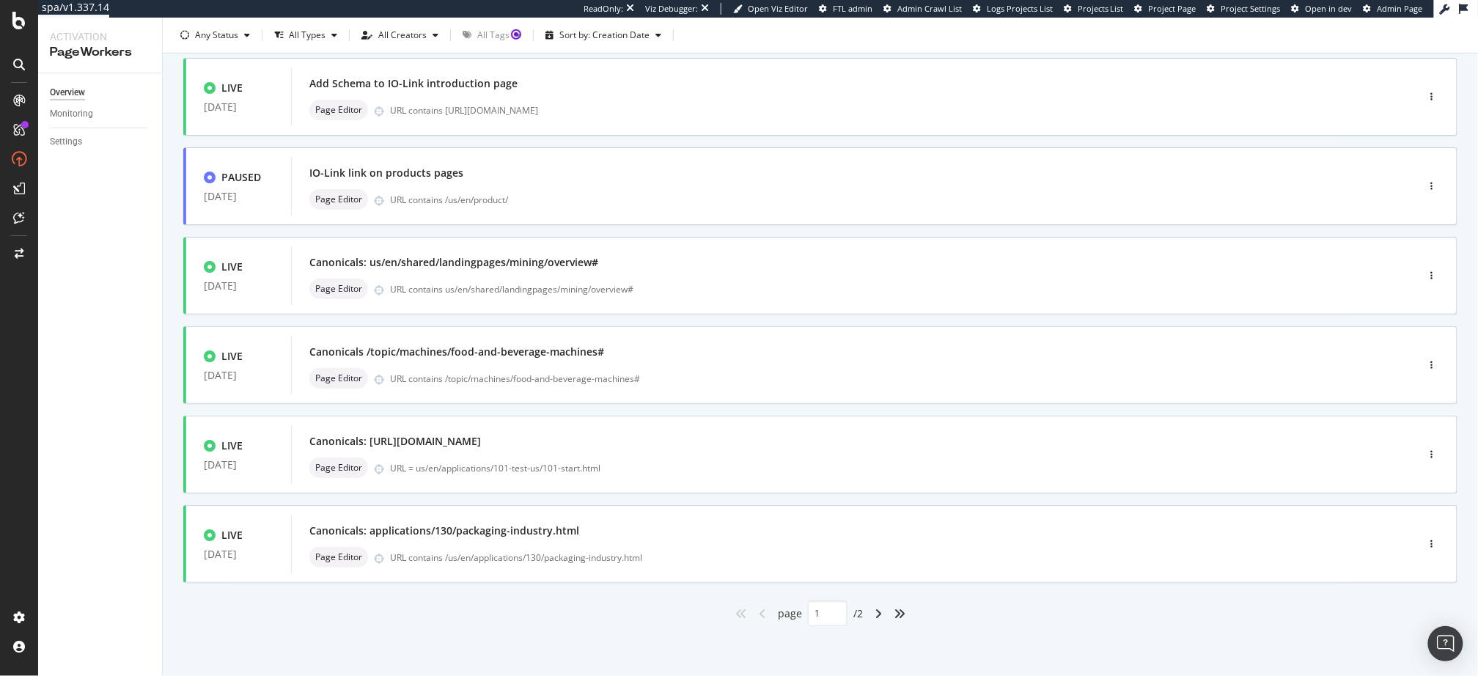
click at [873, 611] on div "angle-right" at bounding box center [878, 613] width 19 height 23
type input "2"
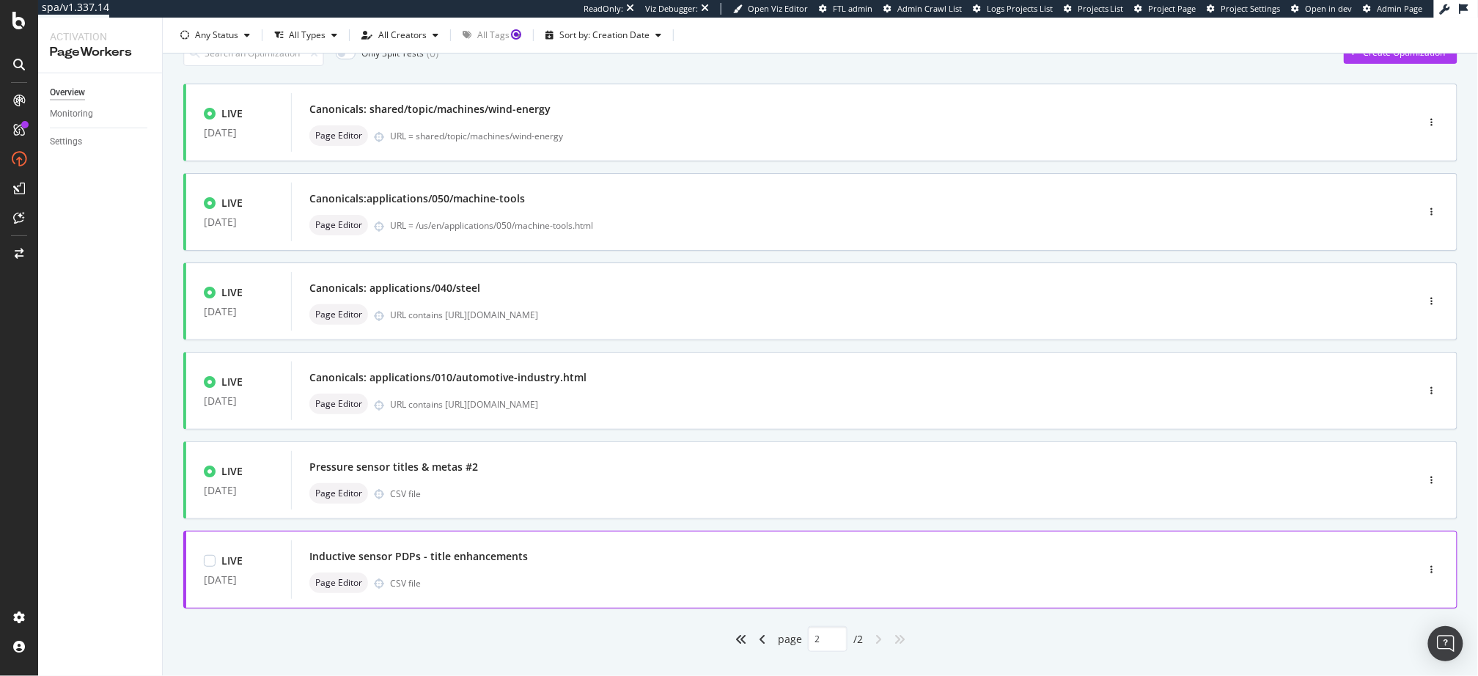
scroll to position [93, 0]
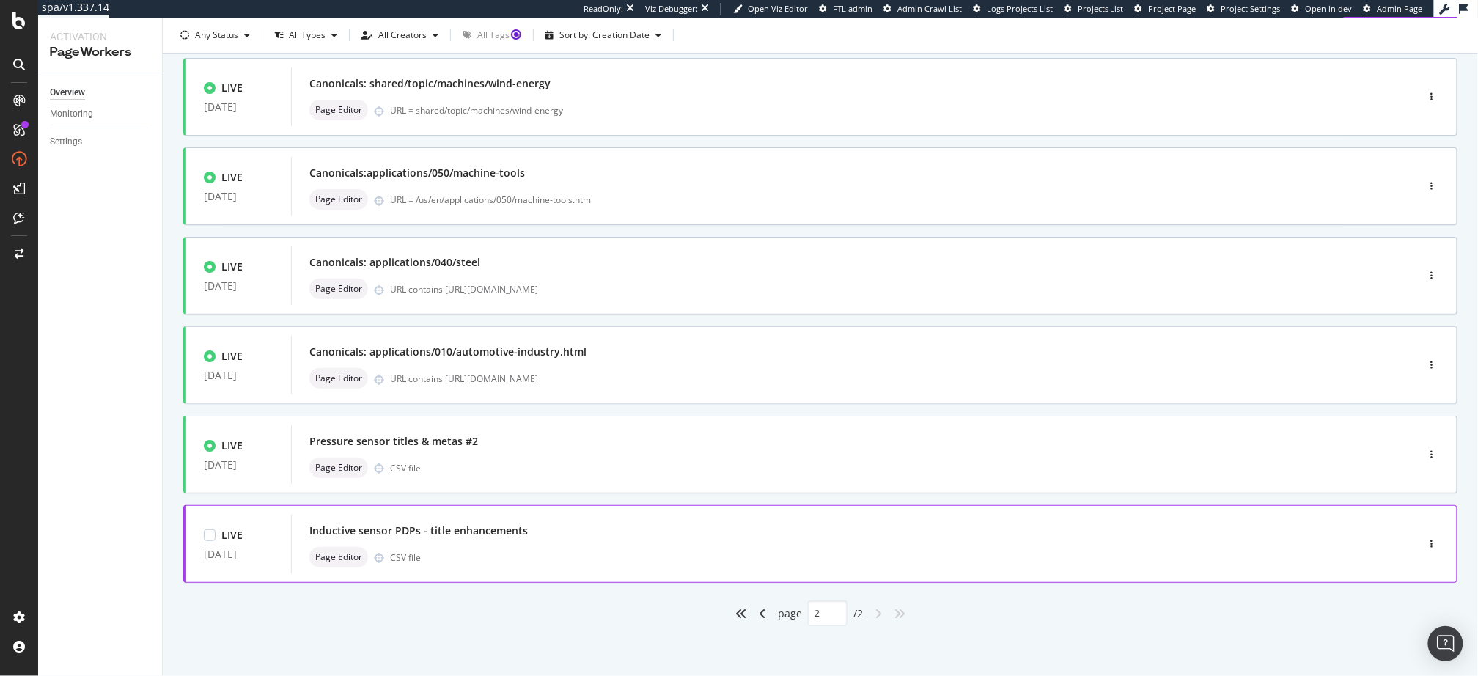
click at [481, 539] on div "Inductive sensor PDPs - title enhancements" at bounding box center [832, 531] width 1046 height 21
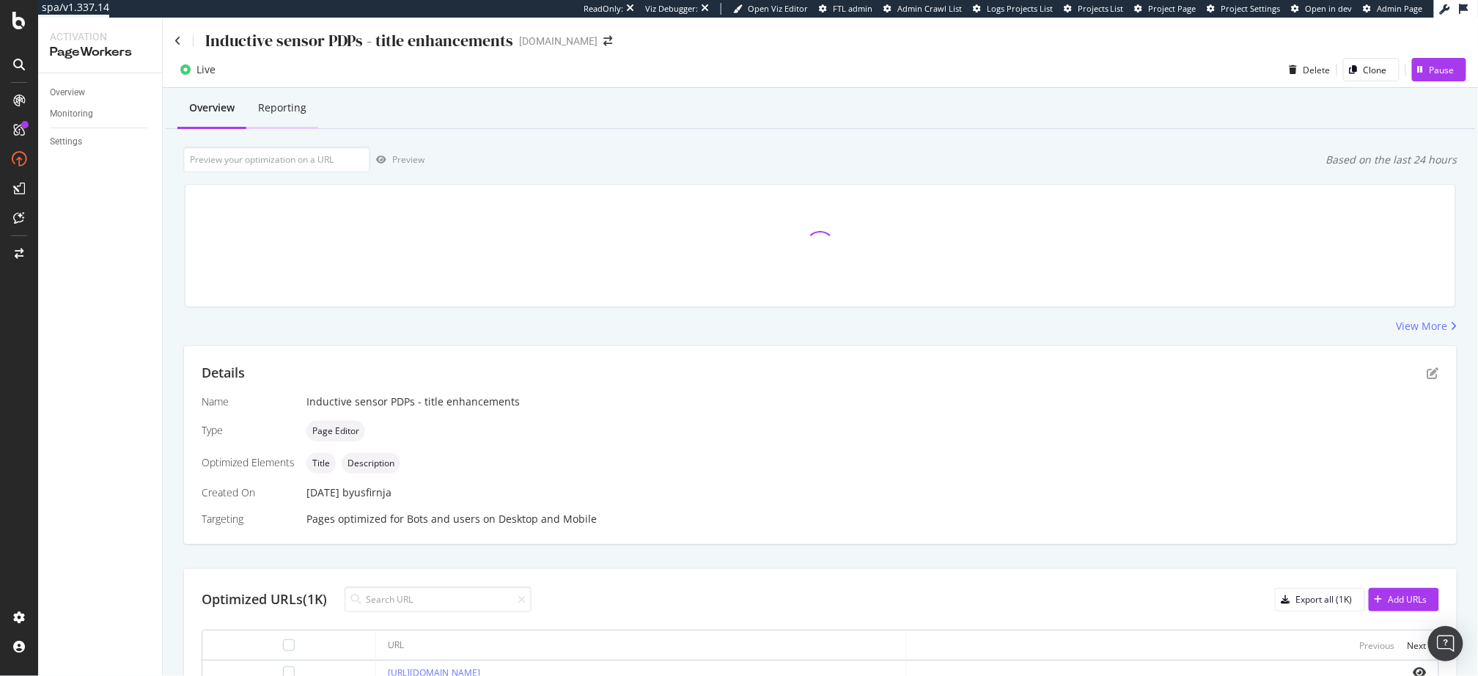
click at [262, 100] on div "Reporting" at bounding box center [282, 109] width 72 height 40
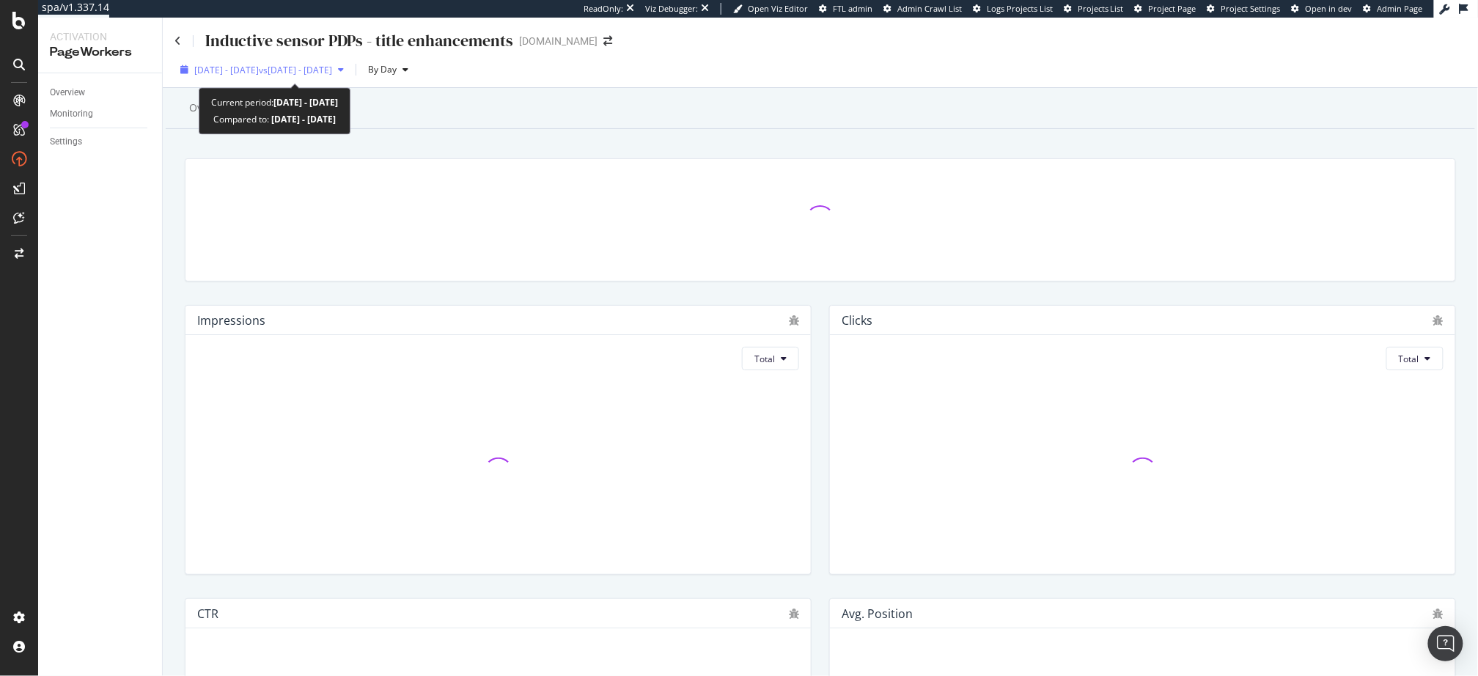
click at [257, 59] on div "2025 Aug. 6th - Sep. 2nd vs 2025 Jul. 9th - Aug. 5th" at bounding box center [262, 70] width 175 height 22
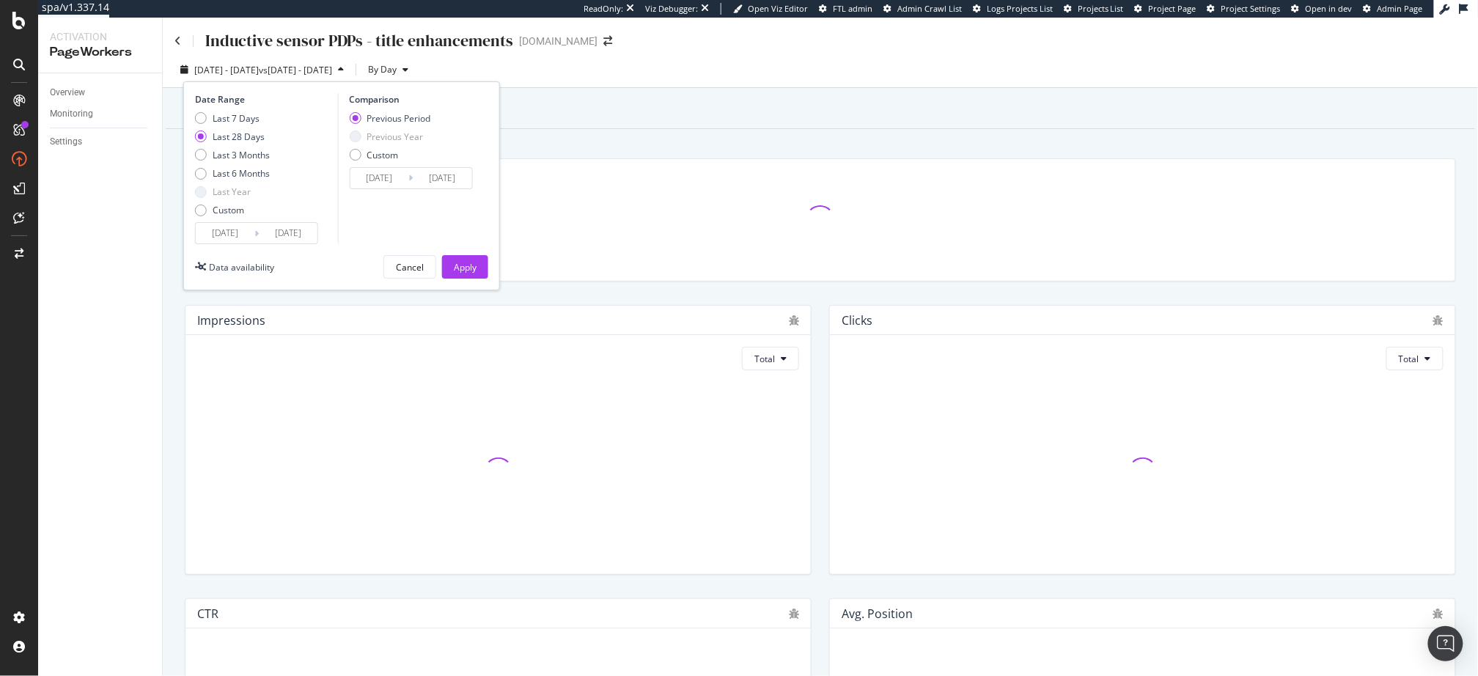
drag, startPoint x: 243, startPoint y: 154, endPoint x: 334, endPoint y: 205, distance: 104.1
click at [243, 154] on div "Last 3 Months" at bounding box center [241, 155] width 57 height 12
type input "2025/06/03"
type input "2025/03/03"
type input "2025/06/02"
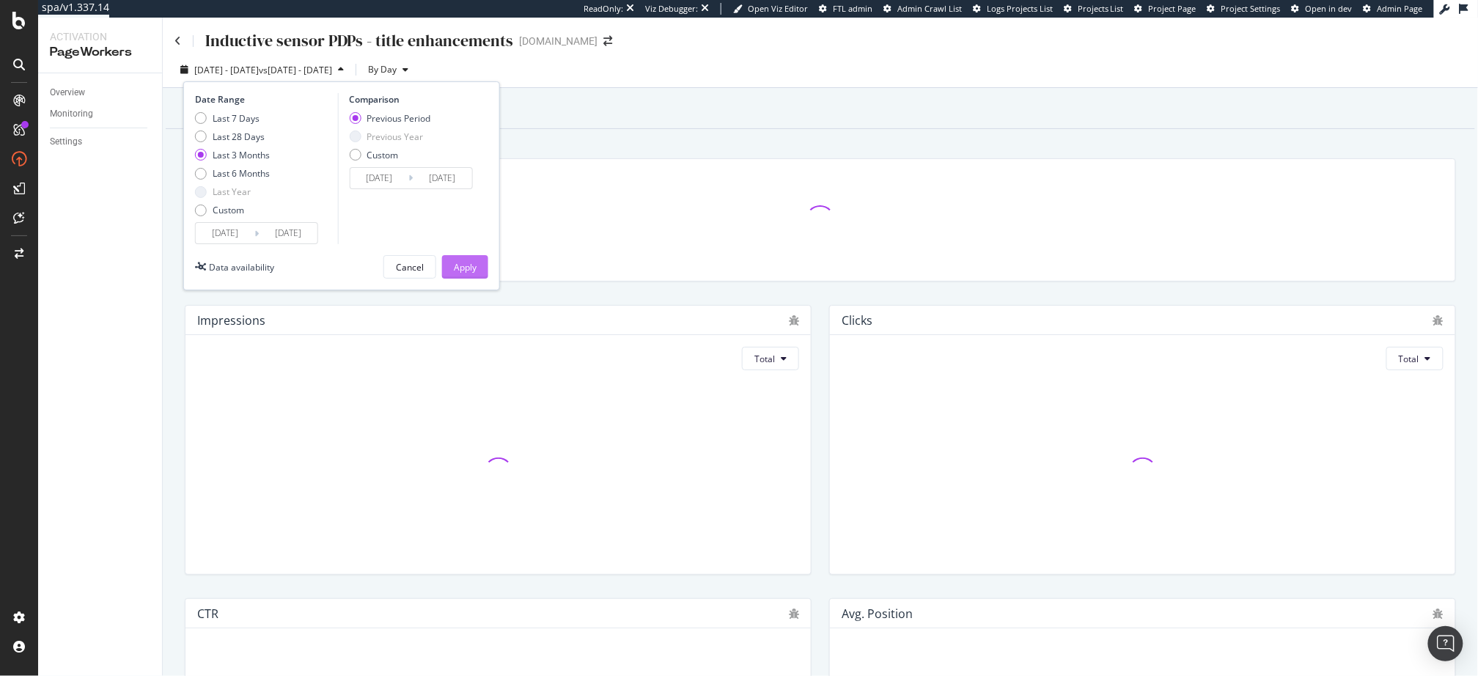
click at [463, 265] on div "Apply" at bounding box center [465, 267] width 23 height 12
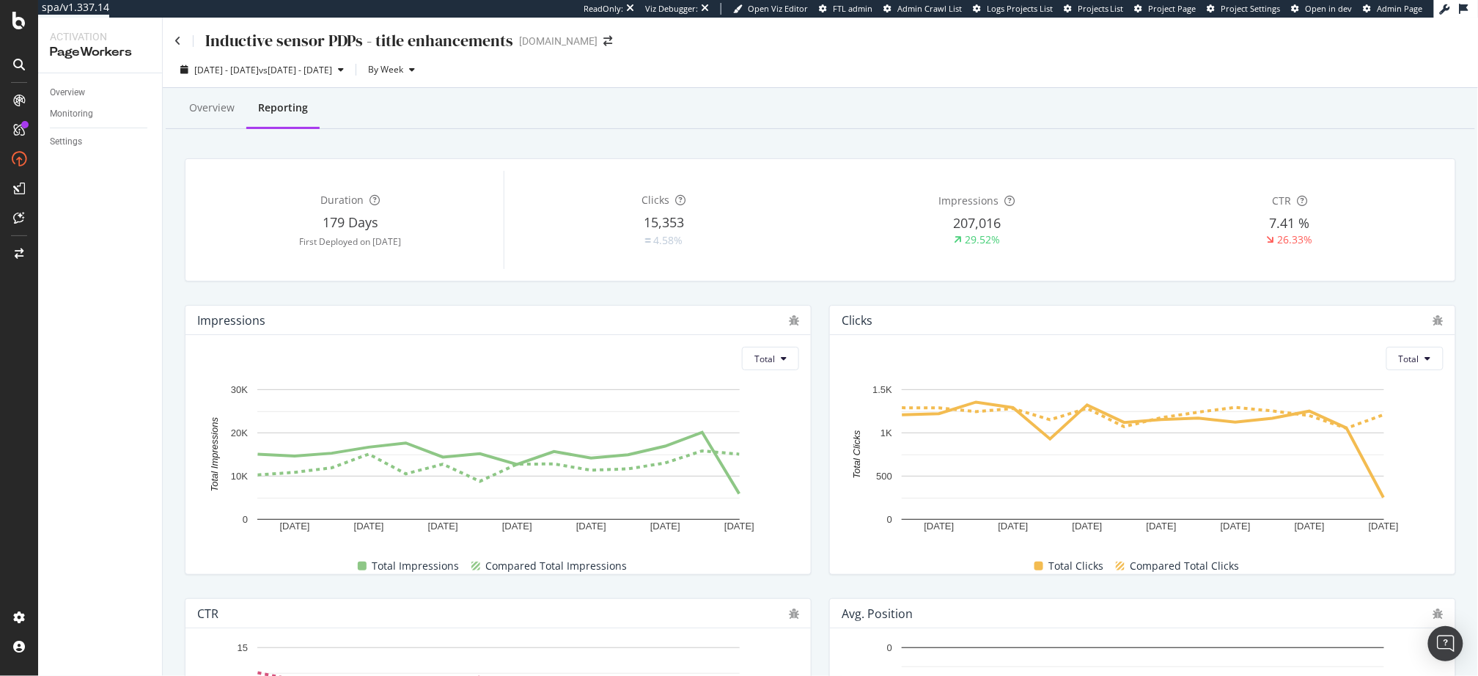
click at [1015, 293] on div "Clicks Total 9 Jun. 2025 23 Jun. 2025 7 Jul. 2025 21 Jul. 2025 4 Aug. 2025 18 A…" at bounding box center [1143, 439] width 645 height 293
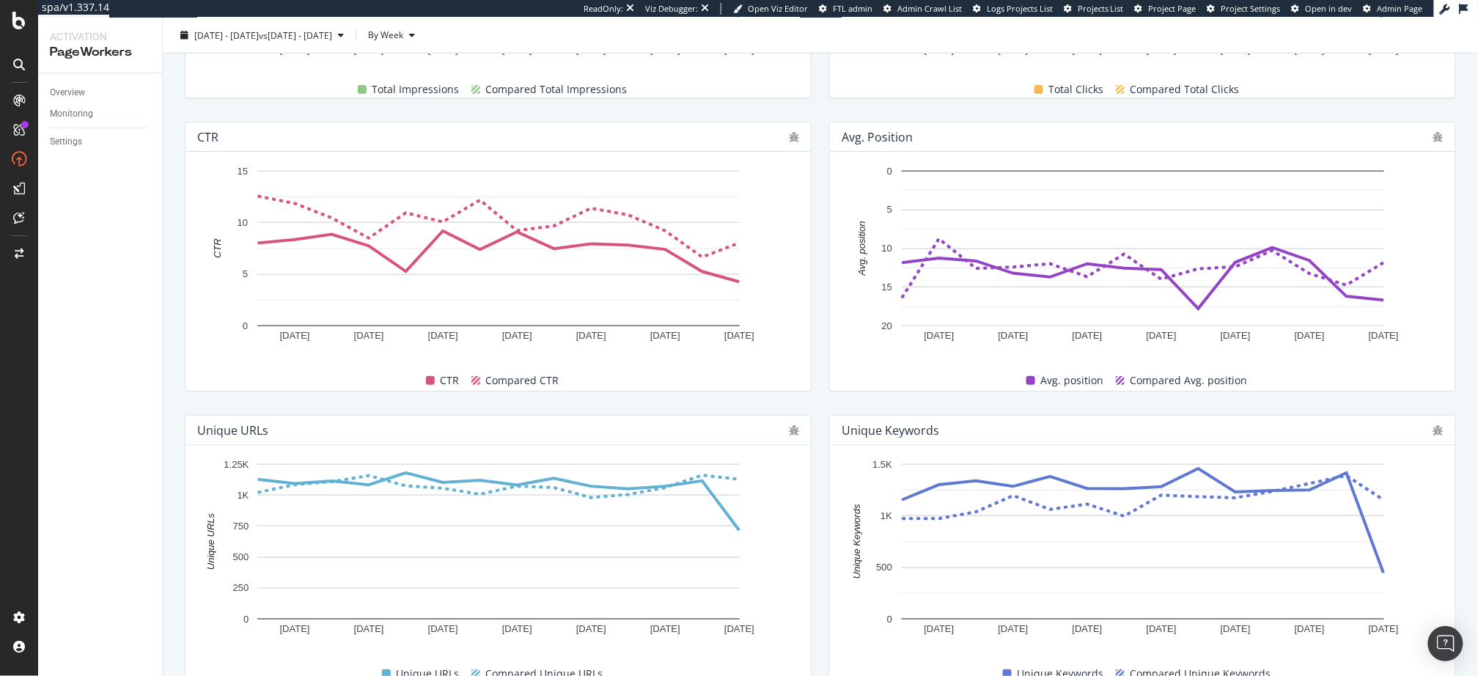
scroll to position [548, 0]
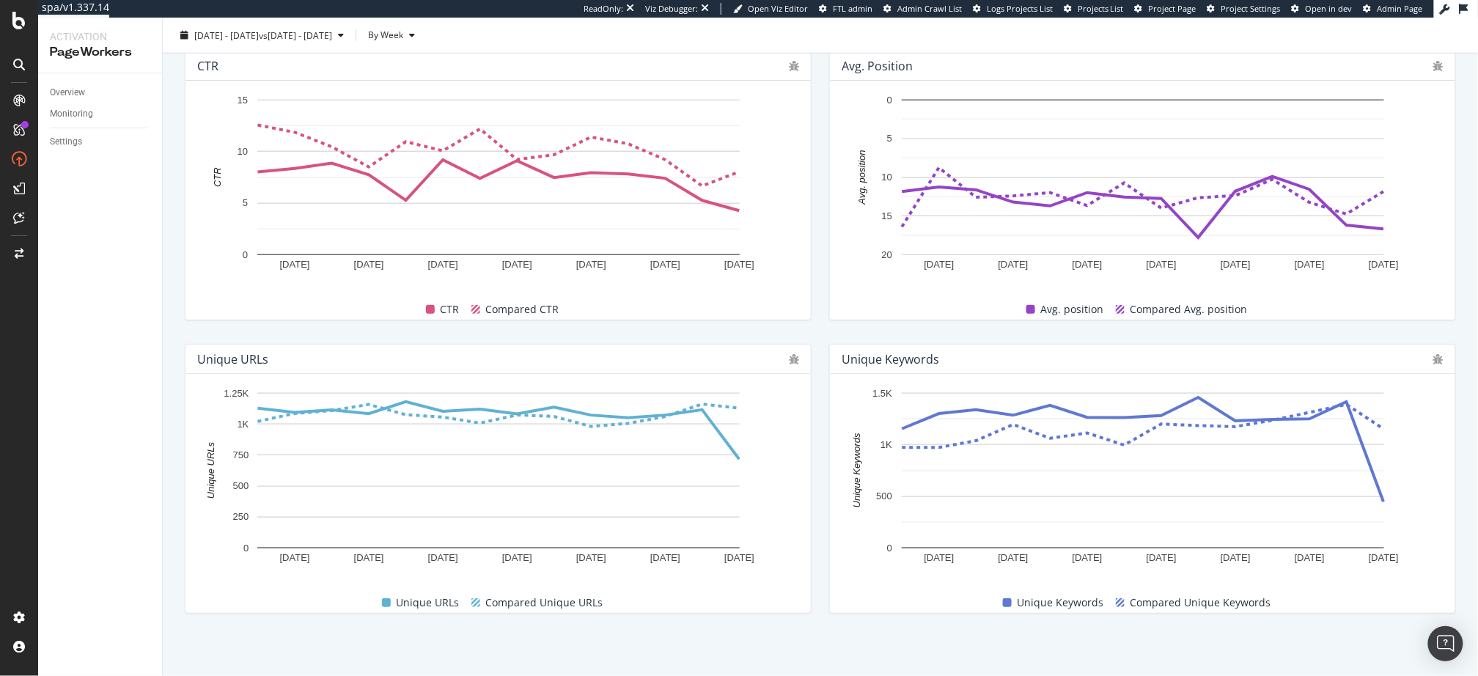
click at [825, 446] on div "Unique Keywords 9 Jun. 2025 23 Jun. 2025 7 Jul. 2025 21 Jul. 2025 4 Aug. 2025 1…" at bounding box center [1143, 478] width 645 height 293
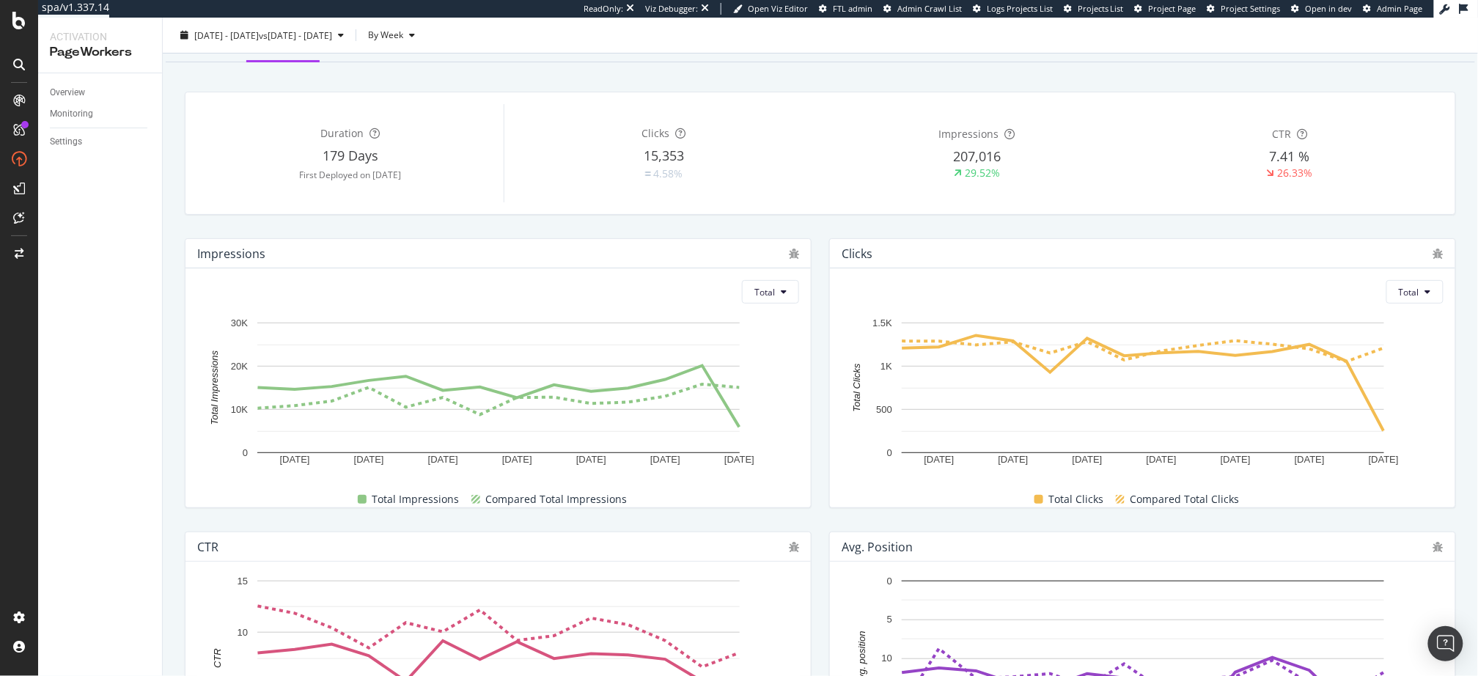
scroll to position [0, 0]
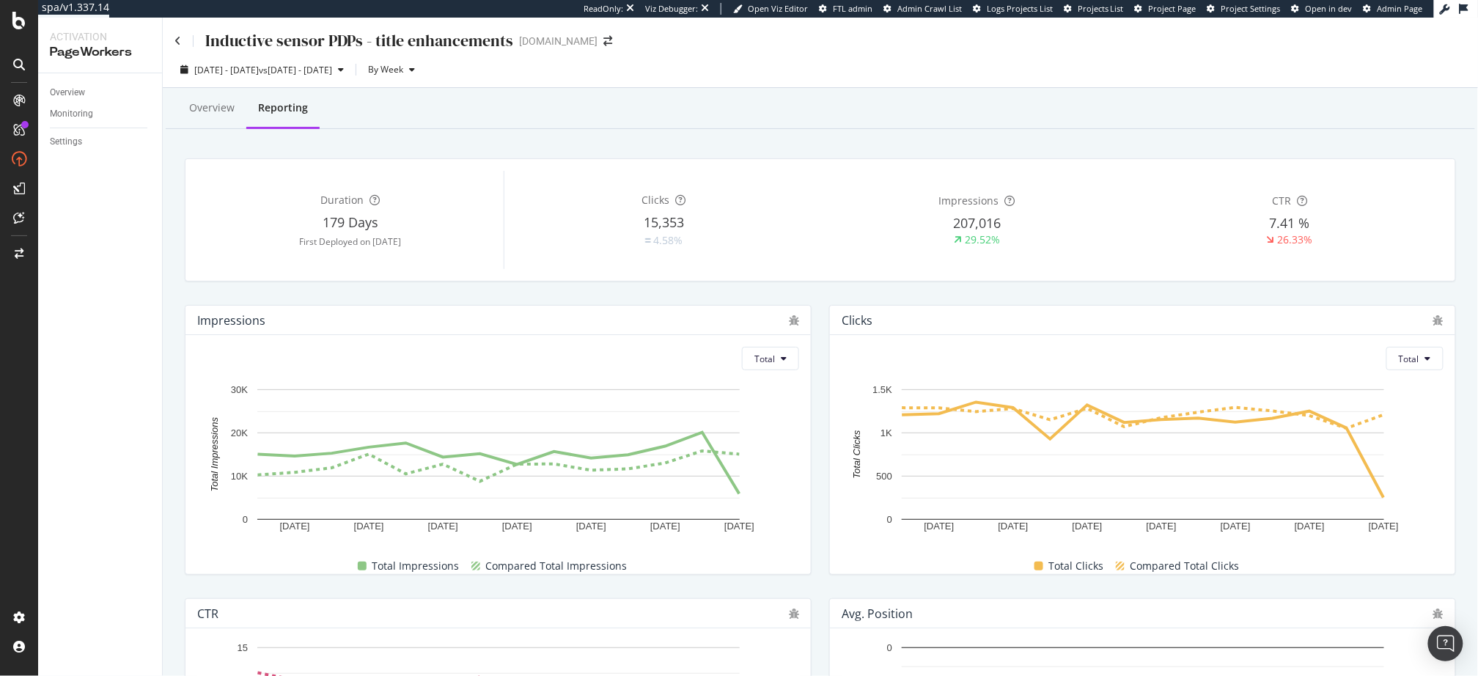
click at [825, 453] on div "Clicks Total 9 Jun. 2025 23 Jun. 2025 7 Jul. 2025 21 Jul. 2025 4 Aug. 2025 18 A…" at bounding box center [1143, 439] width 645 height 293
click at [826, 452] on div "Clicks Total 9 Jun. 2025 23 Jun. 2025 7 Jul. 2025 21 Jul. 2025 4 Aug. 2025 18 A…" at bounding box center [1143, 439] width 645 height 293
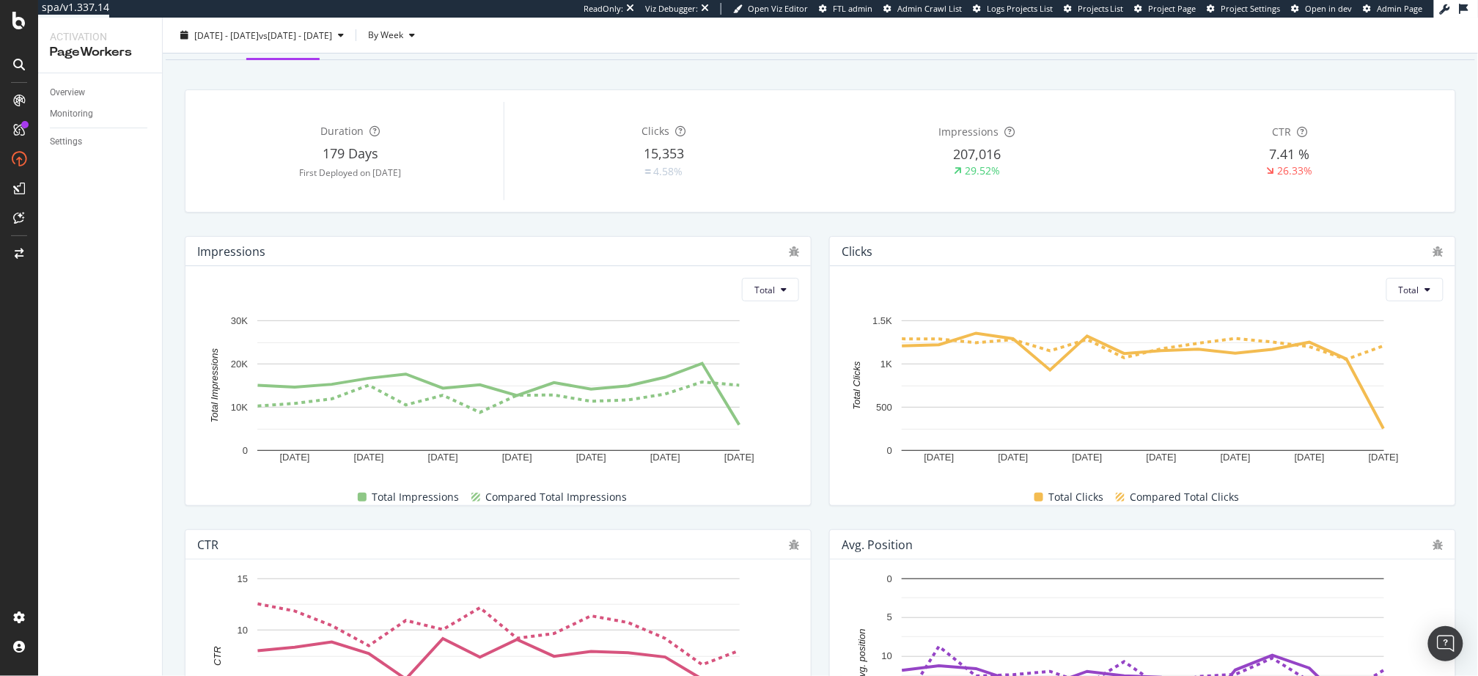
scroll to position [66, 0]
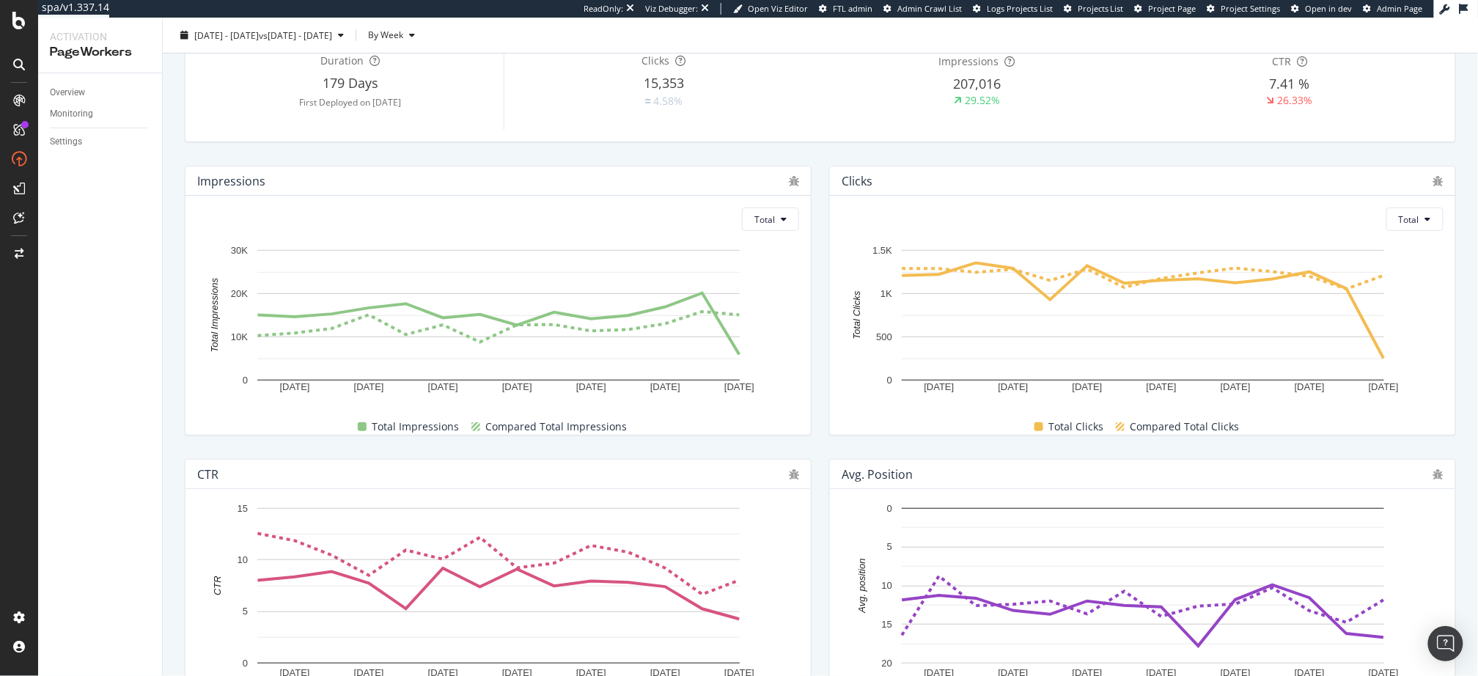
click at [825, 279] on div "Clicks Total 9 Jun. 2025 23 Jun. 2025 7 Jul. 2025 21 Jul. 2025 4 Aug. 2025 18 A…" at bounding box center [1143, 300] width 645 height 293
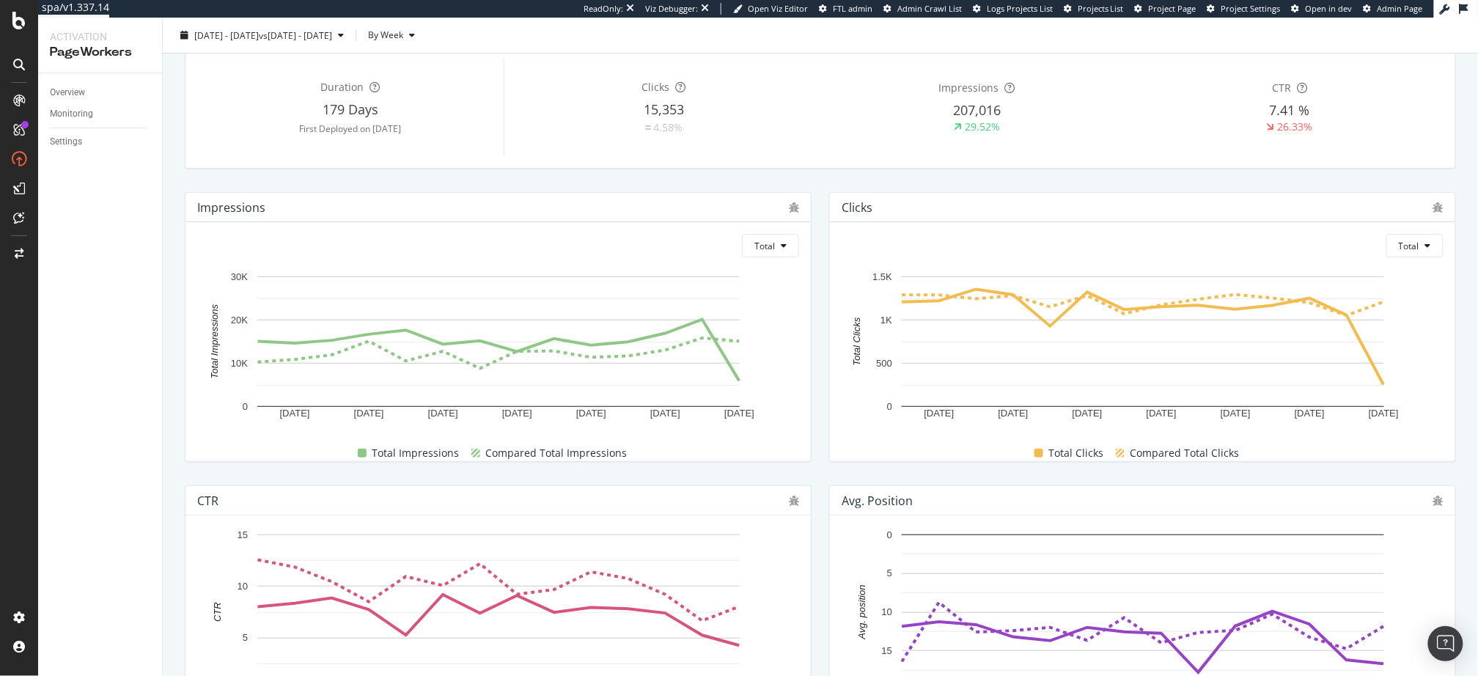
scroll to position [0, 0]
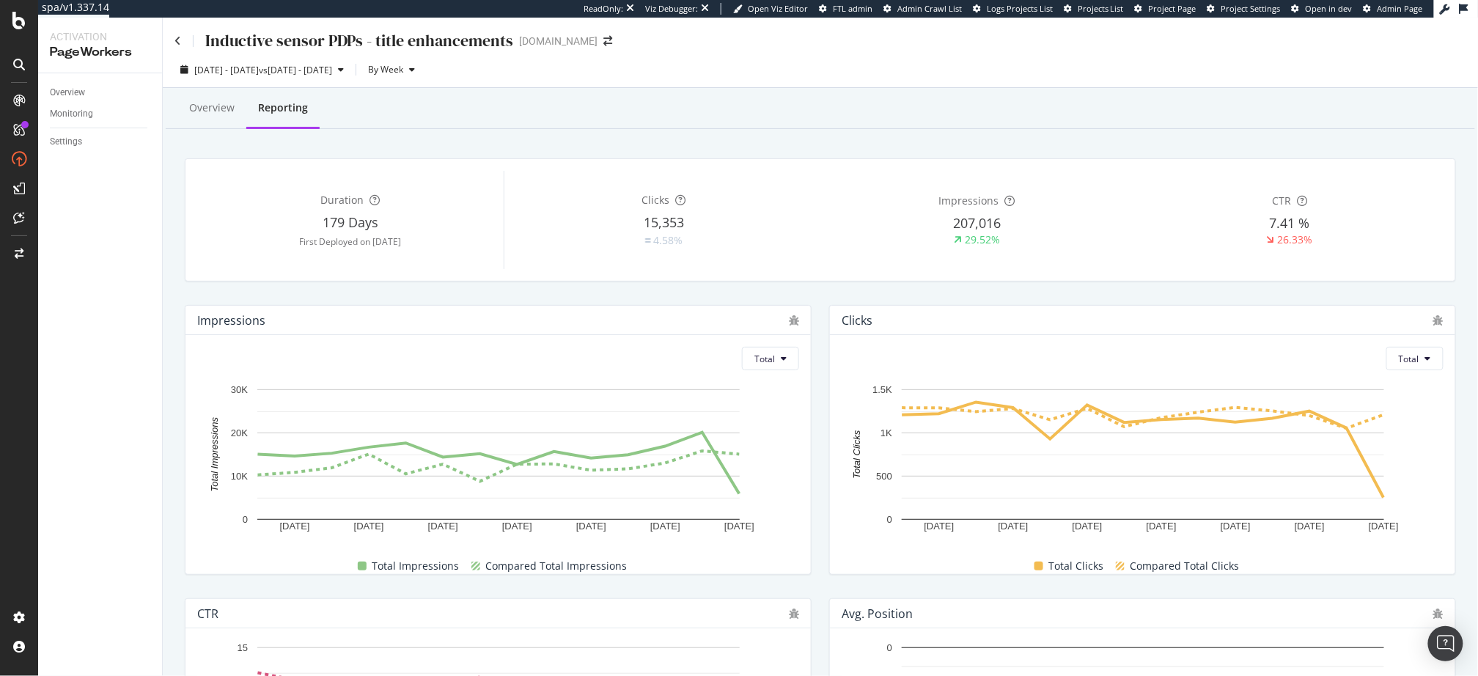
click at [183, 45] on div "Inductive sensor PDPs - title enhancements" at bounding box center [344, 40] width 339 height 23
click at [179, 43] on icon at bounding box center [178, 41] width 7 height 10
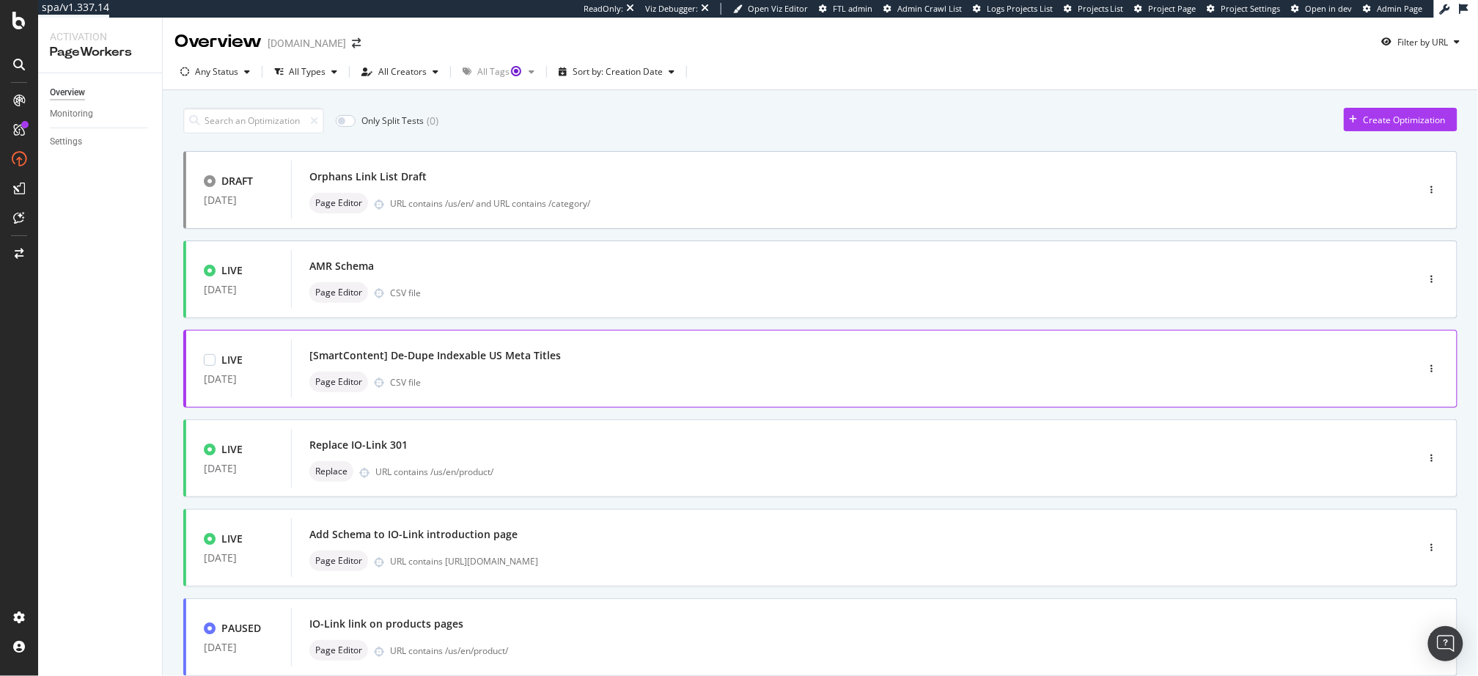
click at [464, 356] on div "[SmartContent] De-Dupe Indexable US Meta Titles" at bounding box center [435, 355] width 252 height 15
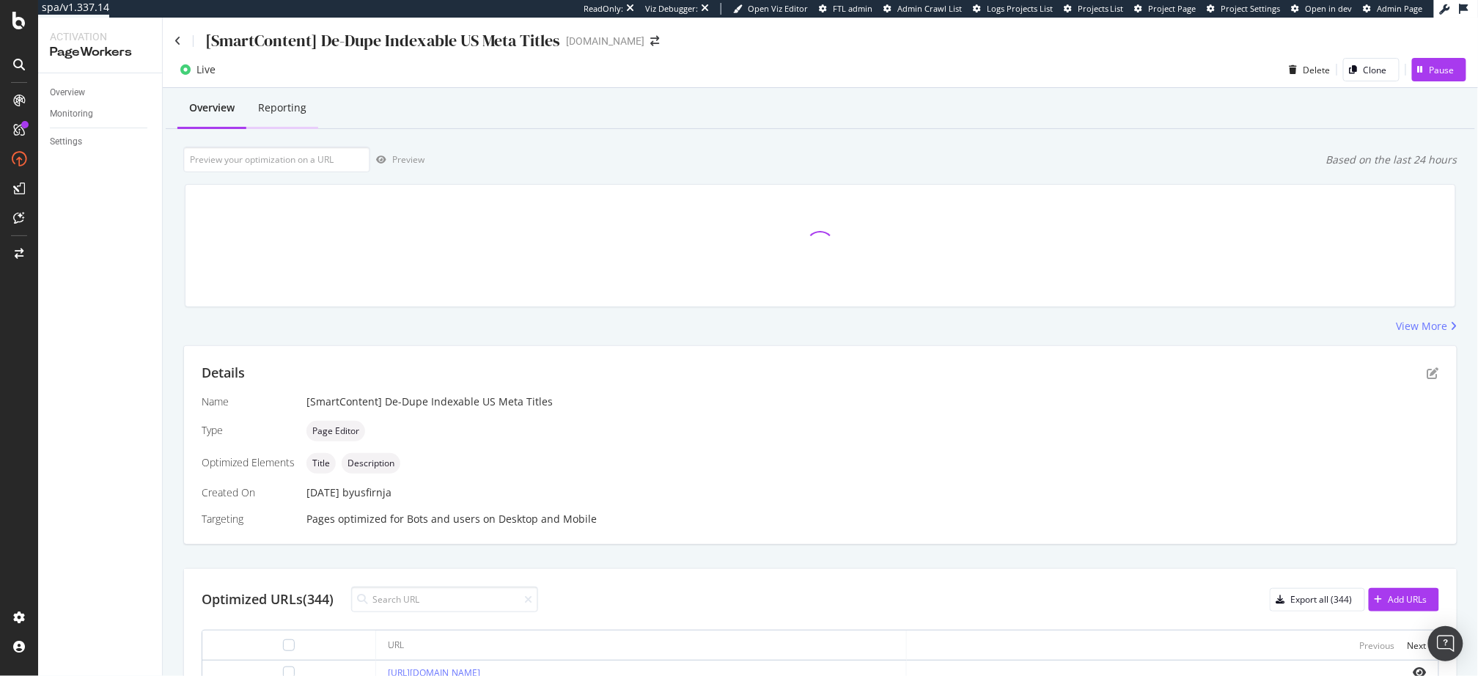
click at [277, 116] on div "Reporting" at bounding box center [282, 109] width 72 height 40
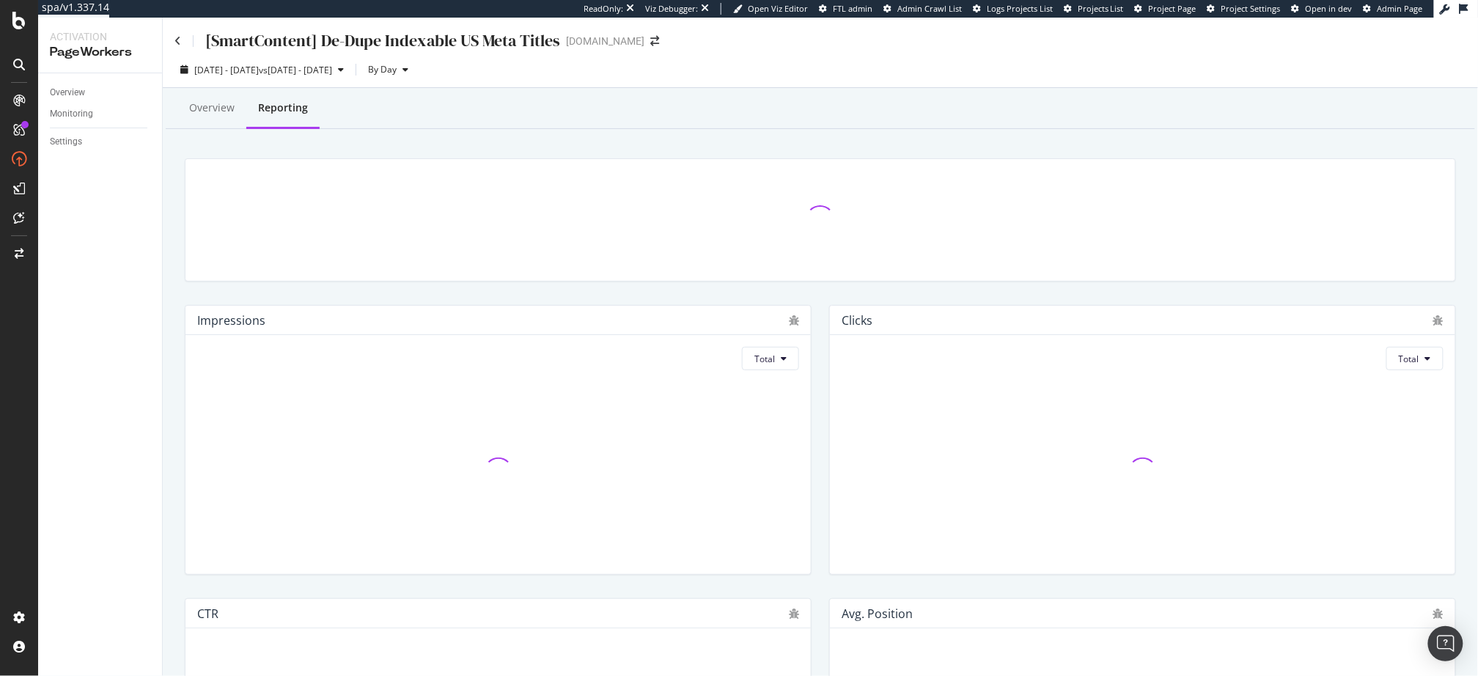
click at [180, 322] on div "Impressions Total" at bounding box center [498, 439] width 645 height 293
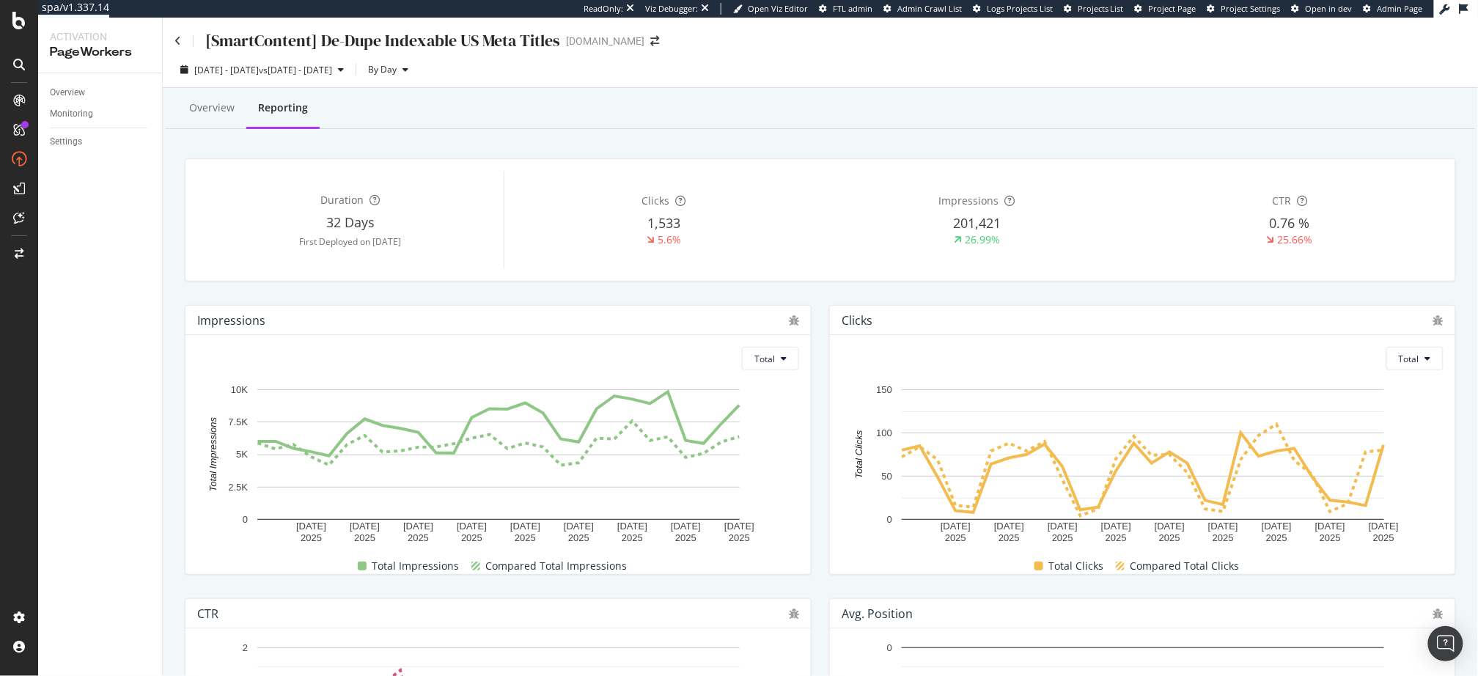
click at [529, 132] on div "Overview Reporting Duration 32 Days First Deployed on 2025 Aug. 4th Clicks 1,53…" at bounding box center [821, 656] width 1316 height 1137
drag, startPoint x: 818, startPoint y: 296, endPoint x: 752, endPoint y: 276, distance: 68.2
click at [818, 296] on div "Impressions Total 9 Aug. 2025 12 Aug. 2025 15 Aug. 2025 18 Aug. 2025 21 Aug. 20…" at bounding box center [498, 439] width 645 height 293
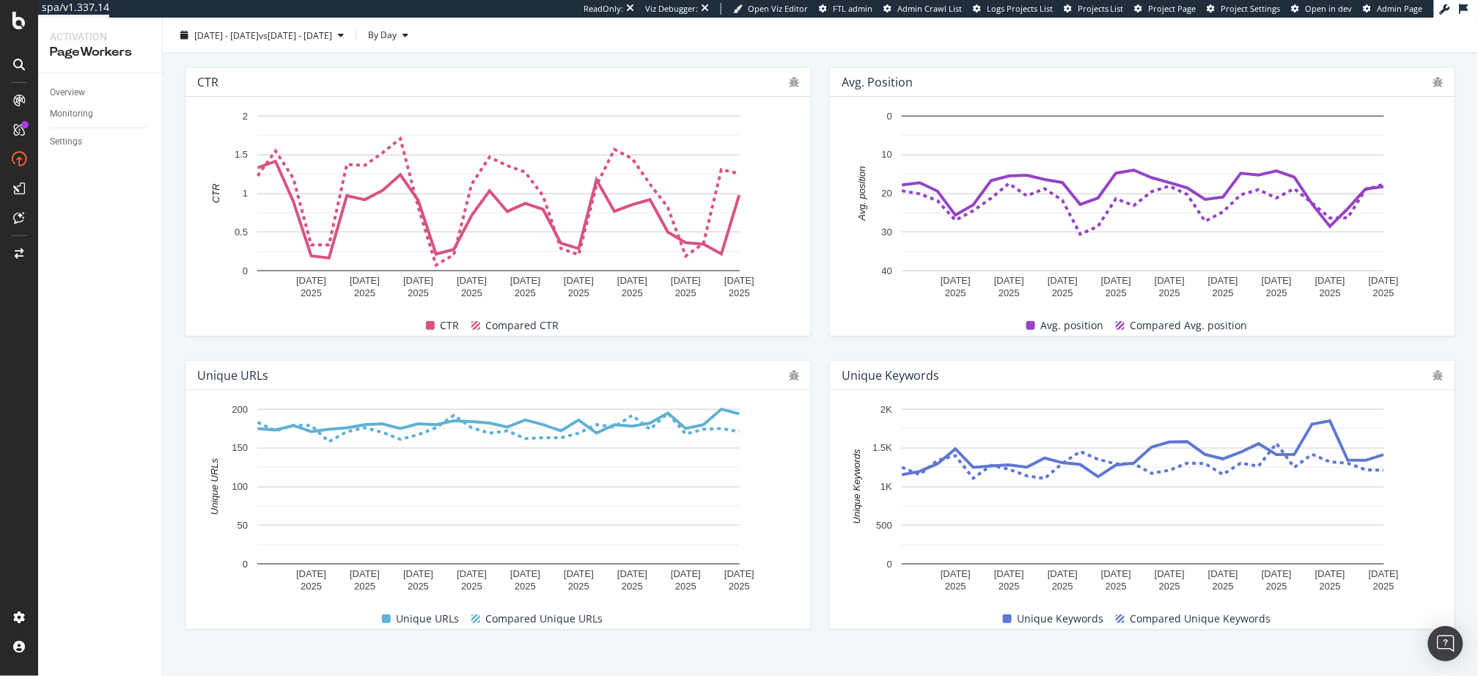
scroll to position [548, 0]
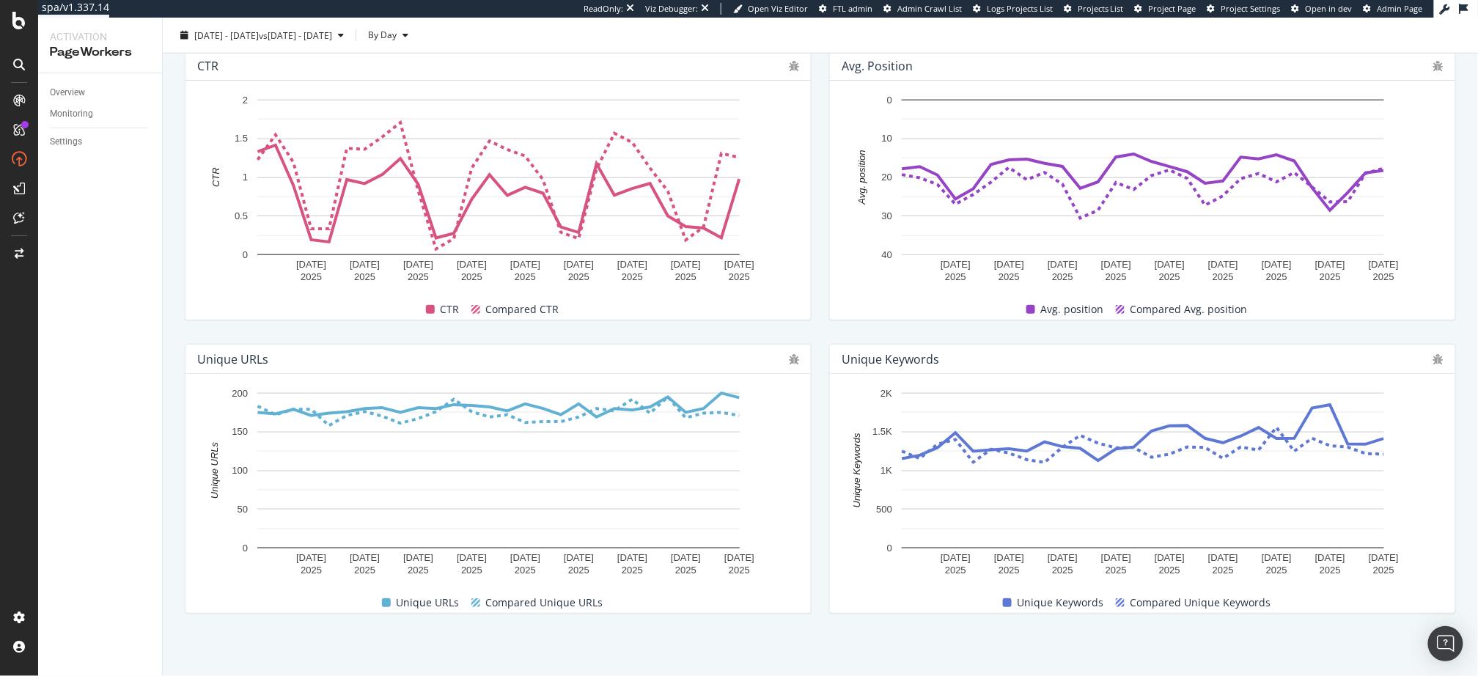
click at [826, 474] on div "Unique Keywords 9 Aug. 2025 12 Aug. 2025 15 Aug. 2025 18 Aug. 2025 21 Aug. 2025…" at bounding box center [1143, 478] width 645 height 293
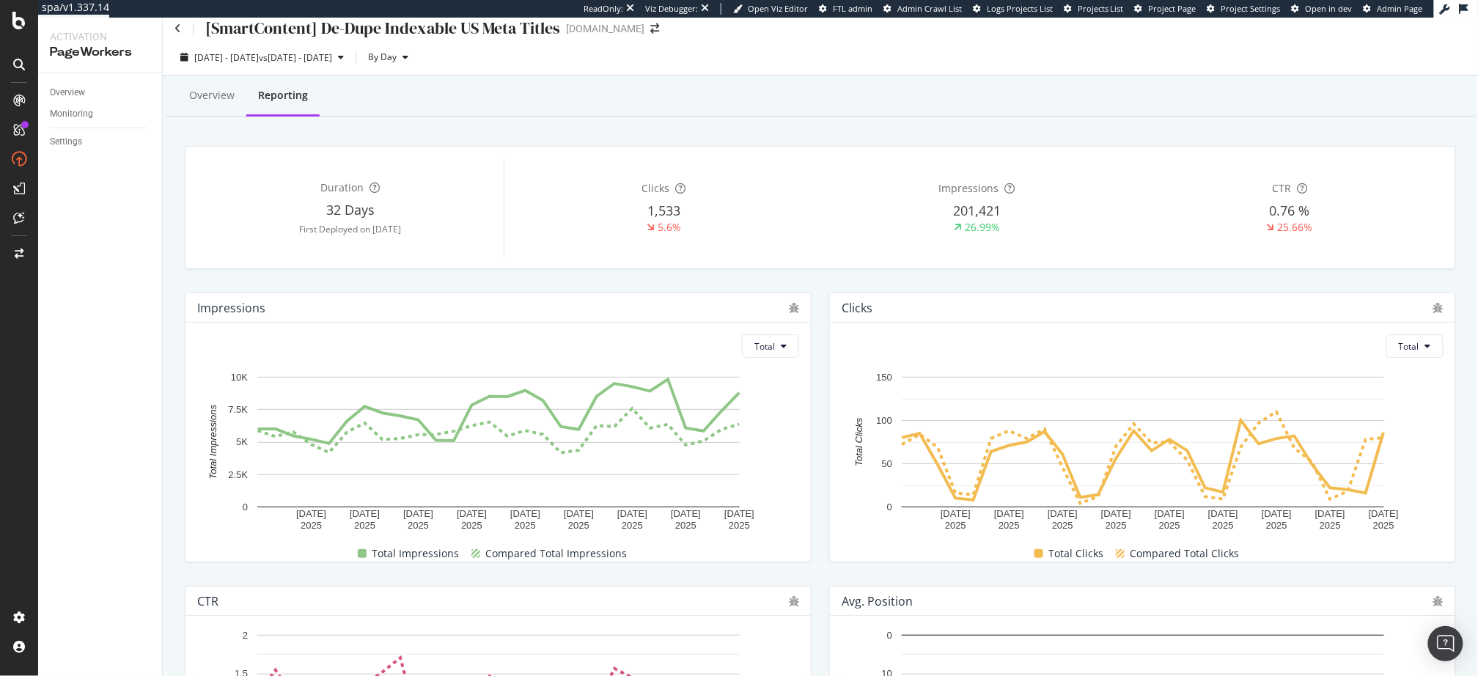
scroll to position [0, 0]
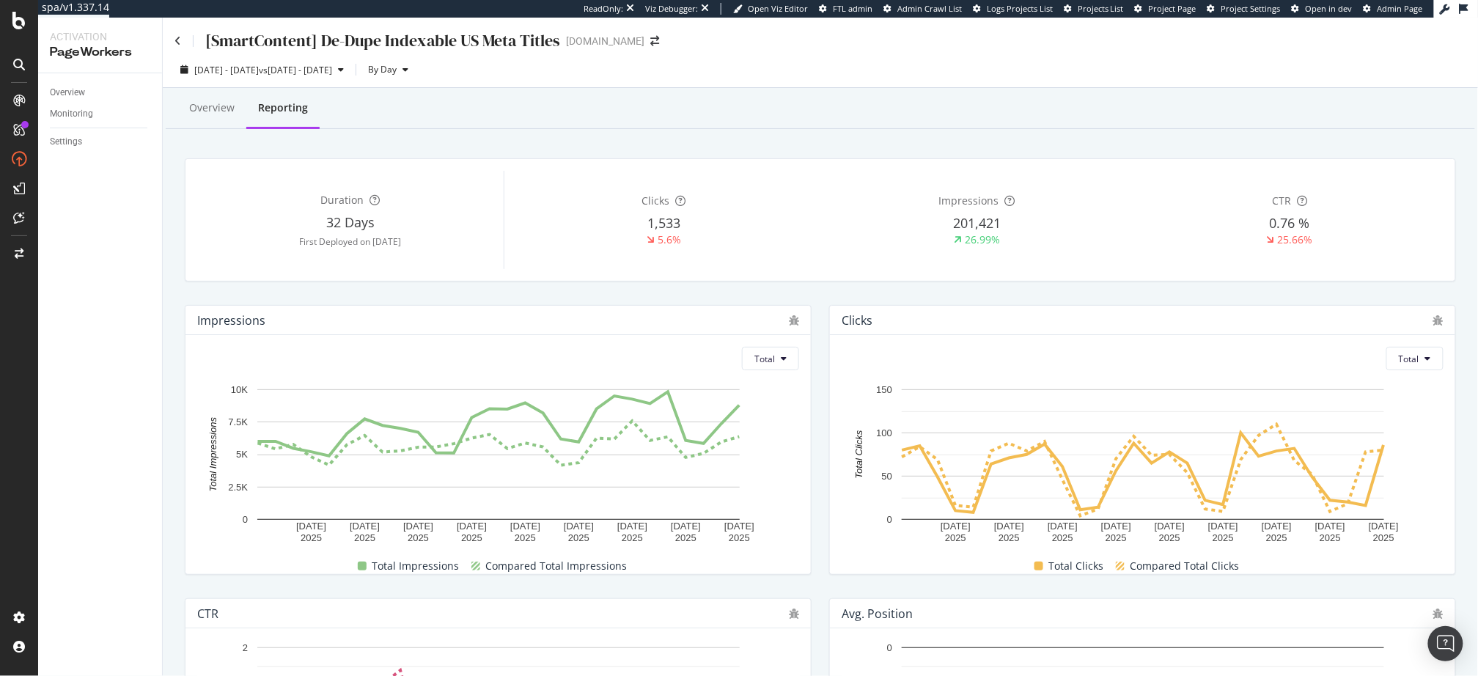
click at [818, 582] on div "Impressions Total 9 Aug. 2025 12 Aug. 2025 15 Aug. 2025 18 Aug. 2025 21 Aug. 20…" at bounding box center [498, 439] width 645 height 293
click at [814, 425] on div "Impressions Total 9 Aug. 2025 12 Aug. 2025 15 Aug. 2025 18 Aug. 2025 21 Aug. 20…" at bounding box center [498, 439] width 645 height 293
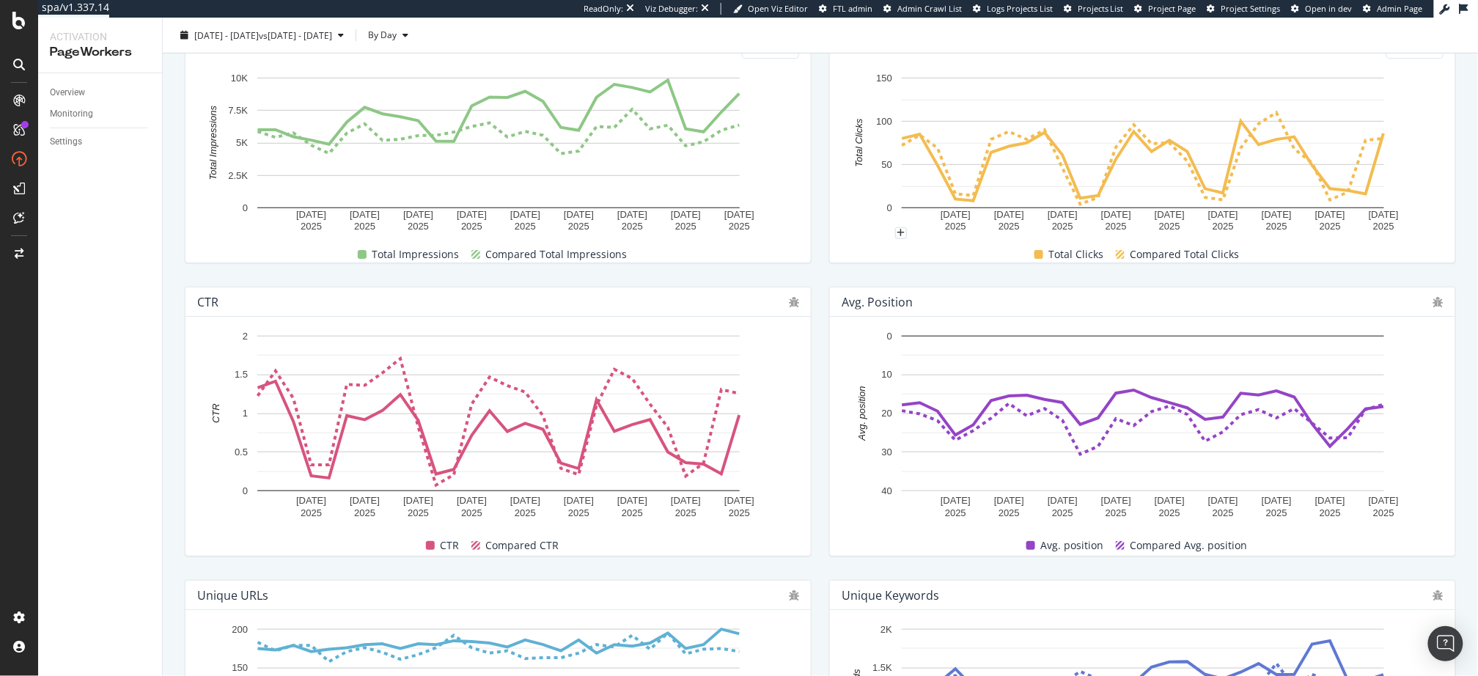
scroll to position [548, 0]
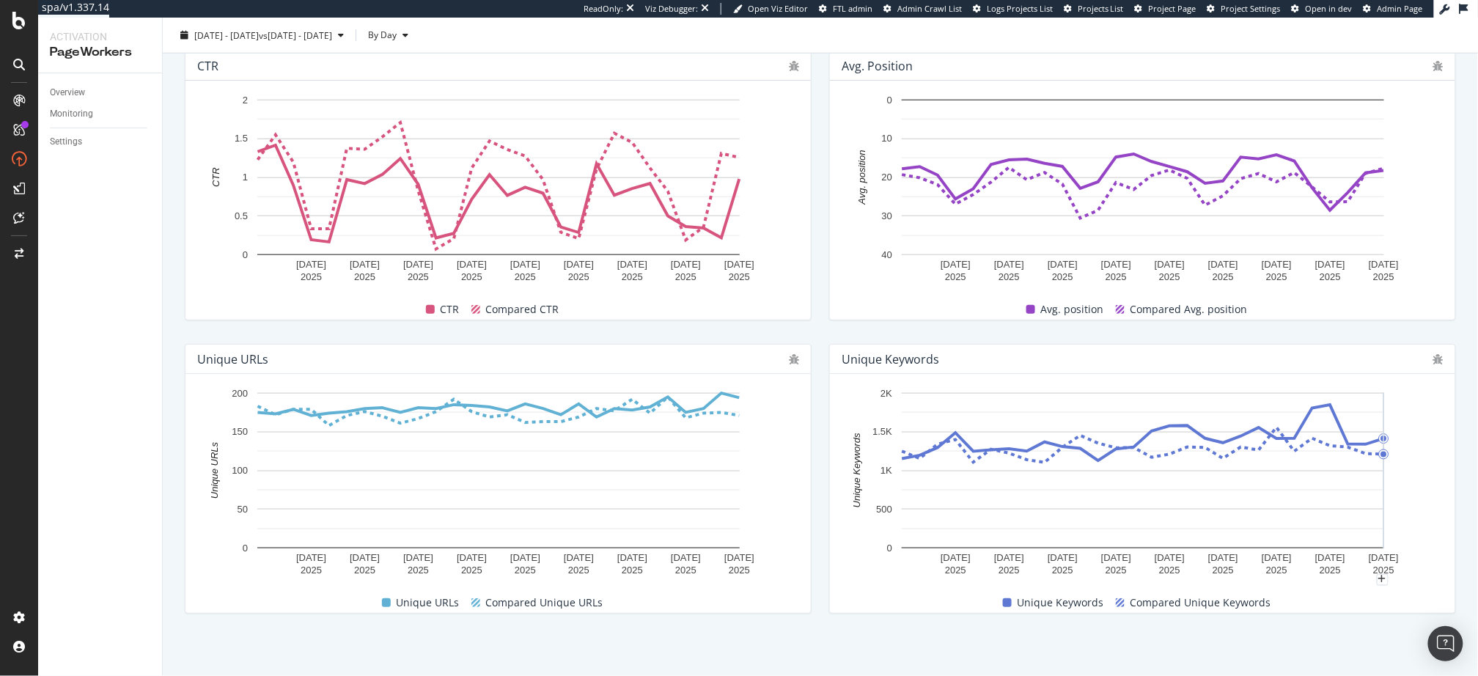
drag, startPoint x: 846, startPoint y: 357, endPoint x: 1426, endPoint y: 546, distance: 610.9
click at [1426, 546] on div "Unique Keywords 9 Aug. 2025 12 Aug. 2025 15 Aug. 2025 18 Aug. 2025 21 Aug. 2025…" at bounding box center [1142, 479] width 627 height 270
click at [1401, 623] on div "Unique Keywords 9 Aug. 2025 12 Aug. 2025 15 Aug. 2025 18 Aug. 2025 21 Aug. 2025…" at bounding box center [1143, 478] width 645 height 293
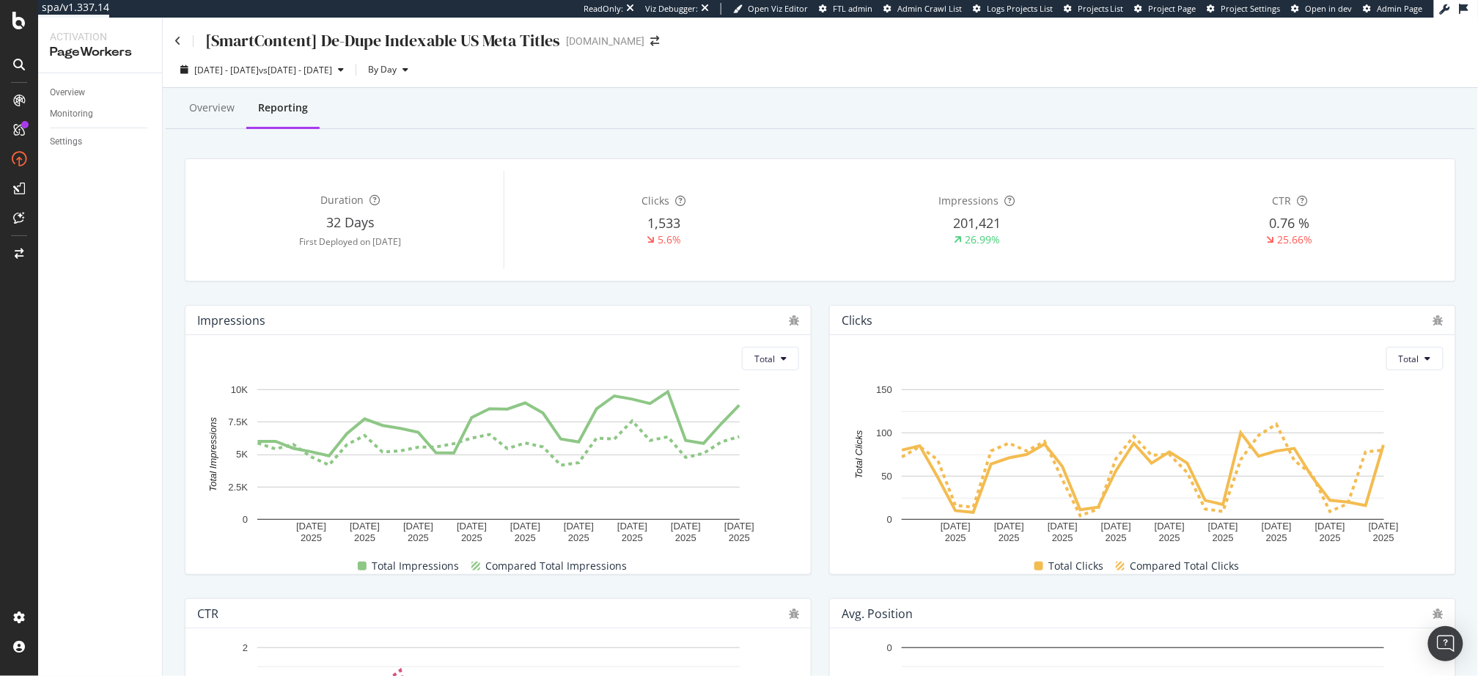
click at [541, 289] on div "Duration 32 Days First Deployed on 2025 Aug. 4th Clicks 1,533 5.6% Impressions …" at bounding box center [820, 220] width 1289 height 147
click at [326, 149] on div "Duration 32 Days First Deployed on 2025 Aug. 4th Clicks 1,533 5.6% Impressions …" at bounding box center [820, 220] width 1289 height 147
click at [445, 141] on div "Overview Reporting Duration 32 Days First Deployed on 2025 Aug. 4th Clicks 1,53…" at bounding box center [821, 656] width 1316 height 1137
drag, startPoint x: 444, startPoint y: 142, endPoint x: 425, endPoint y: 143, distance: 18.4
click at [444, 142] on div "Overview Reporting Duration 32 Days First Deployed on 2025 Aug. 4th Clicks 1,53…" at bounding box center [821, 656] width 1316 height 1137
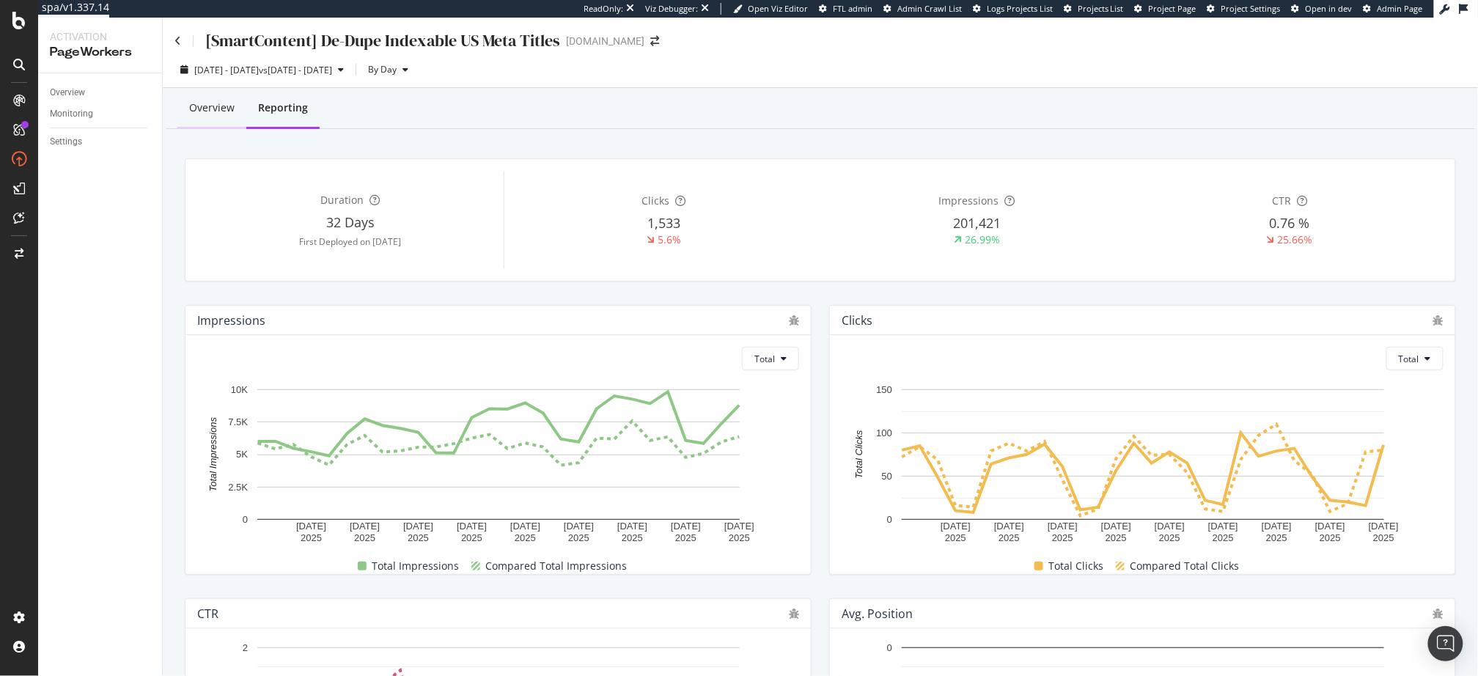
click at [216, 107] on div "Overview" at bounding box center [211, 107] width 45 height 15
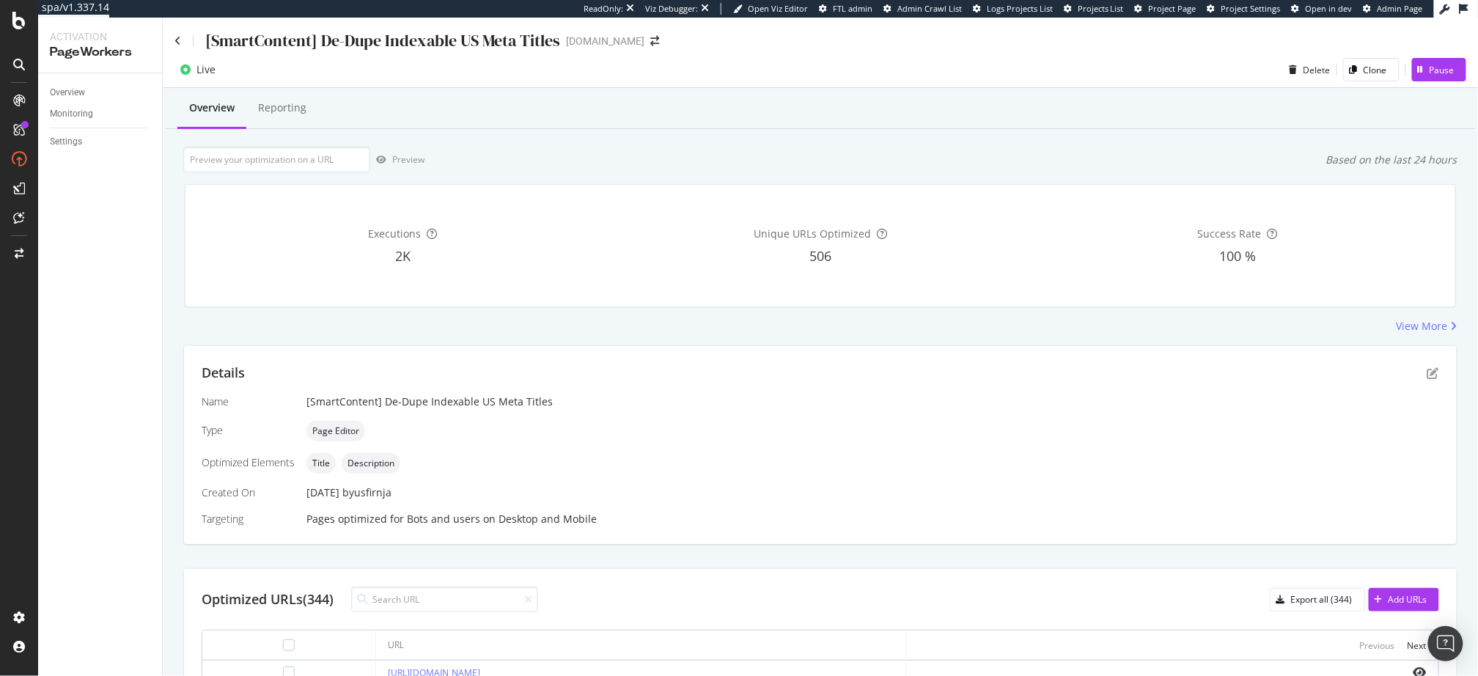
click at [686, 312] on div "Executions 2K Unique URLs Optimized 506 Success Rate 100 %" at bounding box center [820, 245] width 1289 height 147
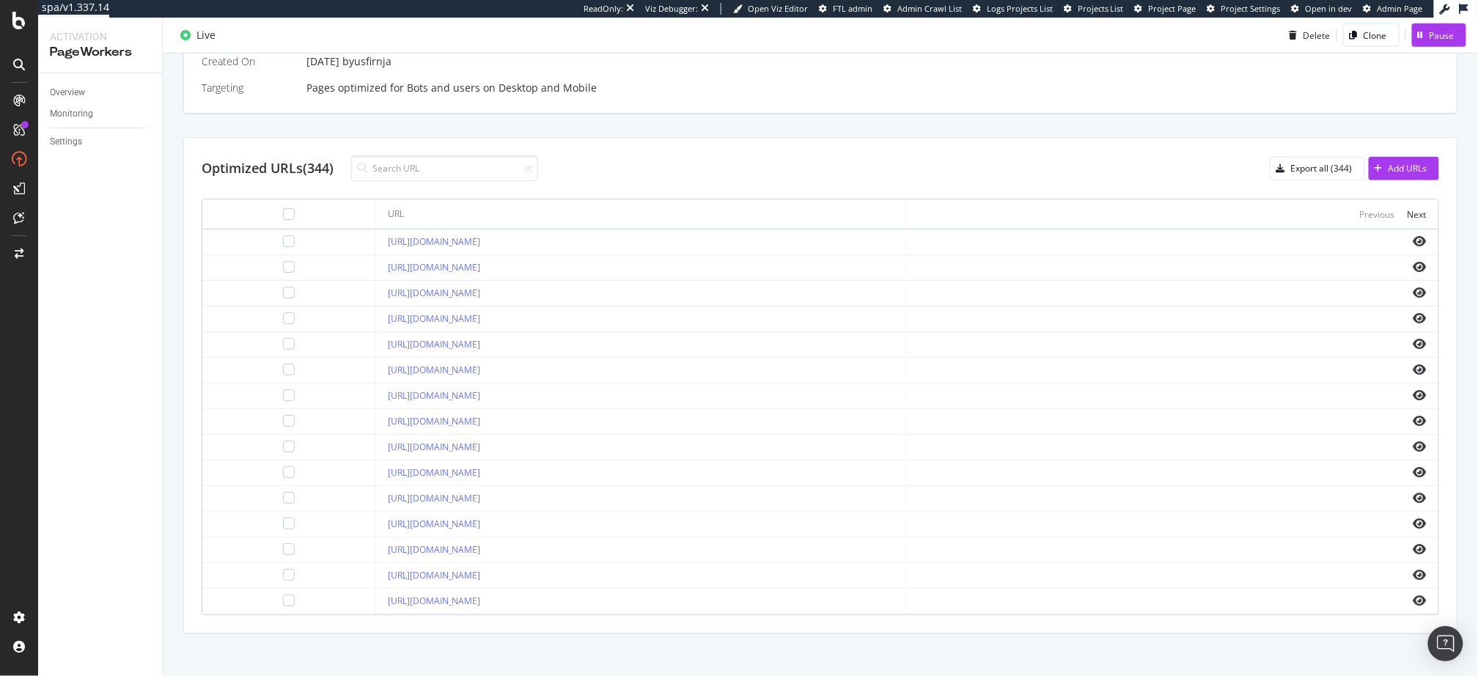
click at [684, 172] on div "Optimized URLs (344) Export all (344) Add URLs" at bounding box center [821, 168] width 1238 height 26
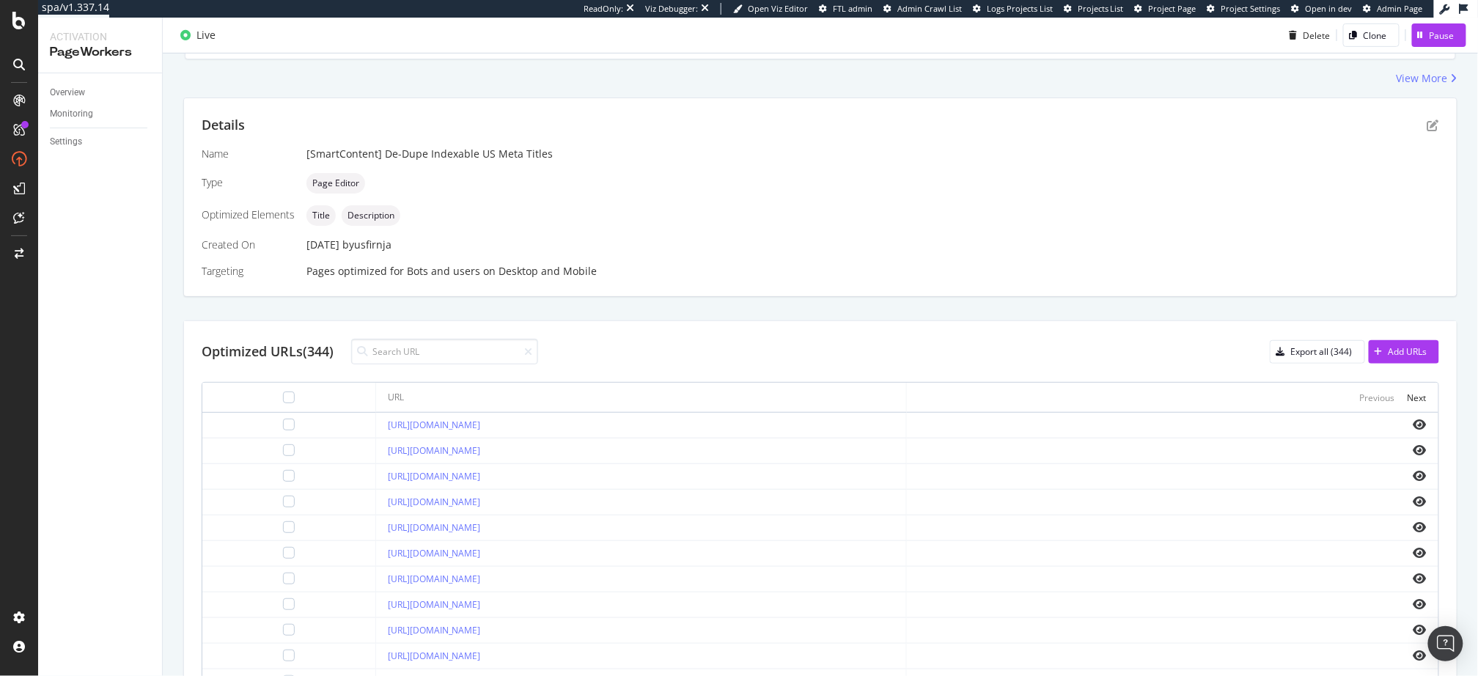
scroll to position [249, 0]
click at [1285, 352] on icon "button" at bounding box center [1281, 351] width 9 height 9
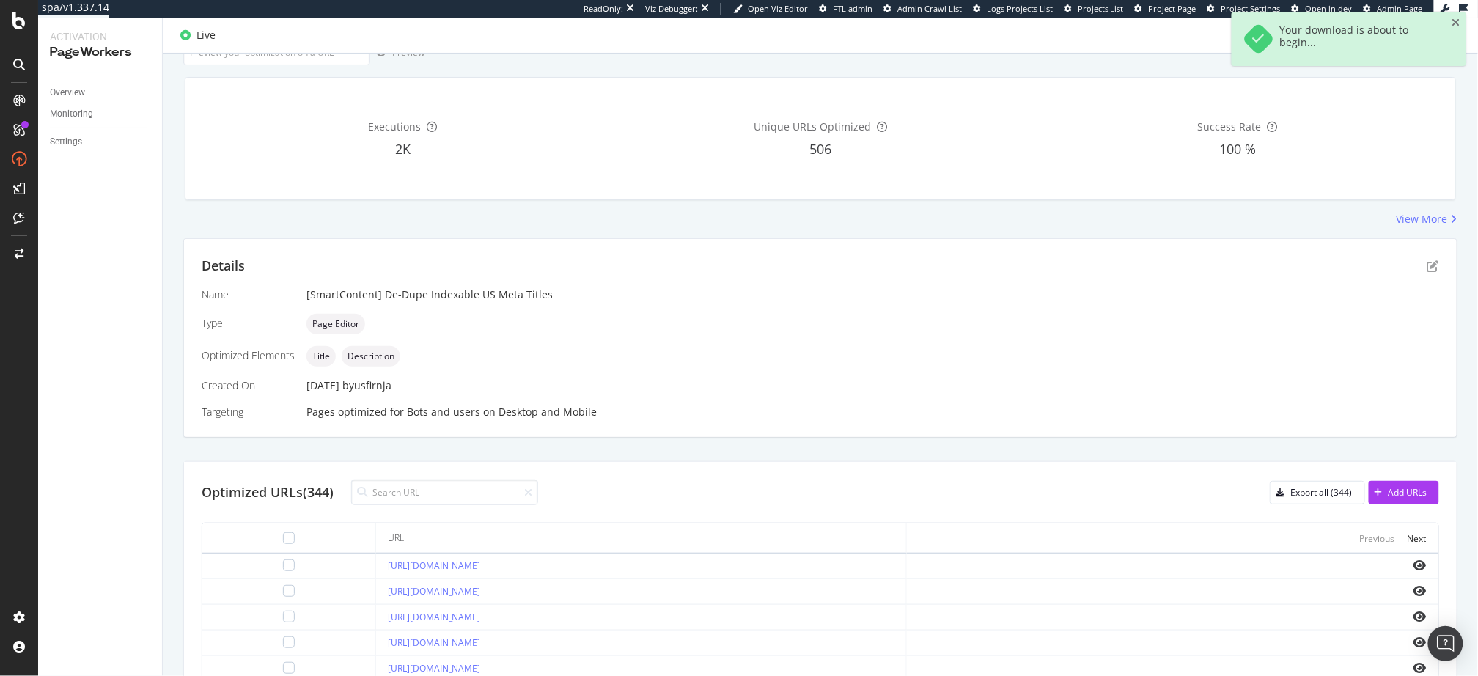
scroll to position [0, 0]
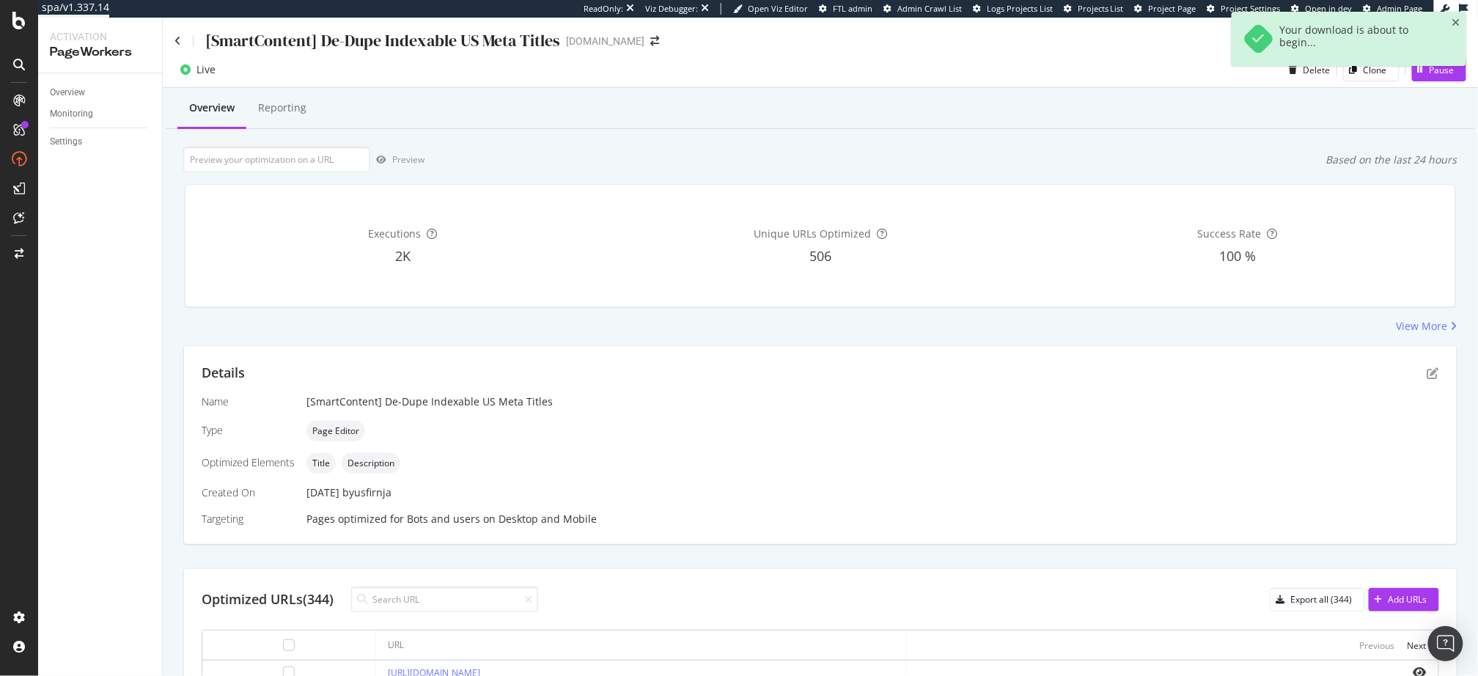
click at [794, 147] on div "Preview Based on the last 24 hours" at bounding box center [820, 160] width 1275 height 26
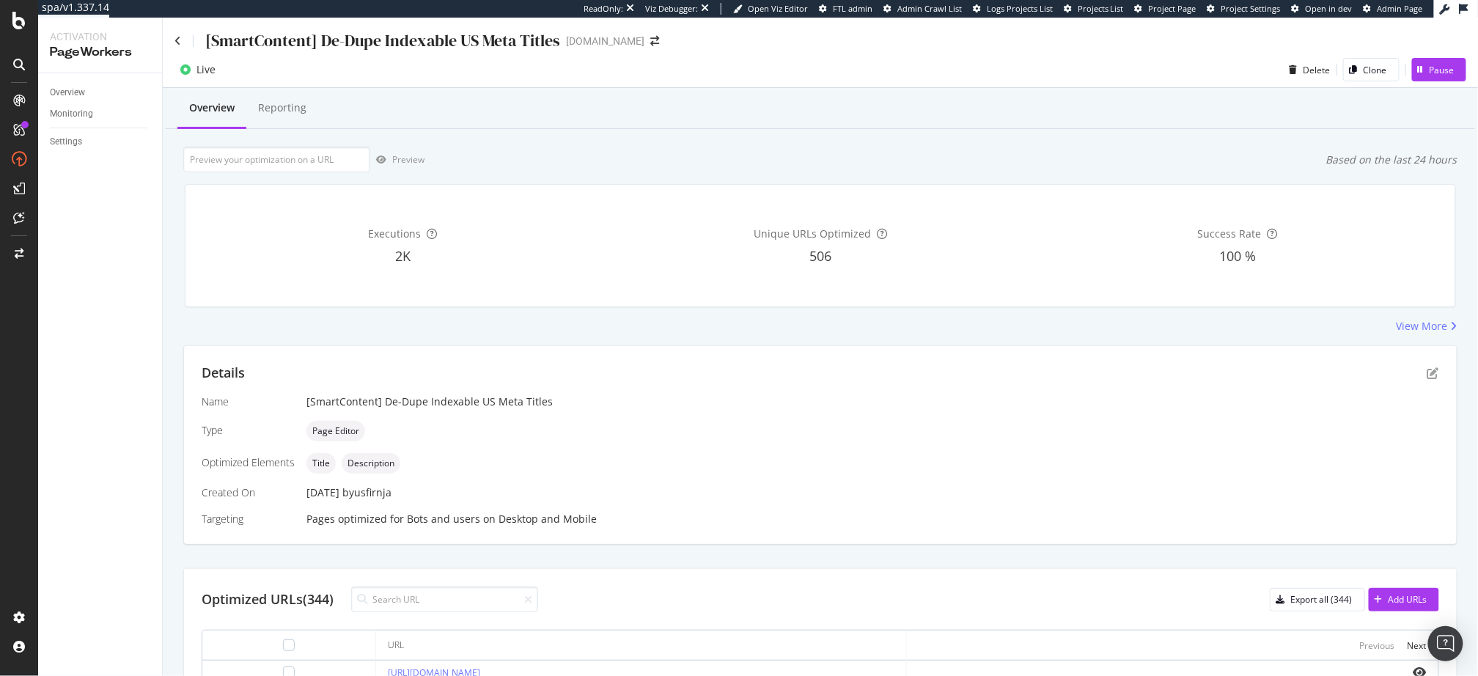
drag, startPoint x: 77, startPoint y: 164, endPoint x: 241, endPoint y: 3, distance: 229.7
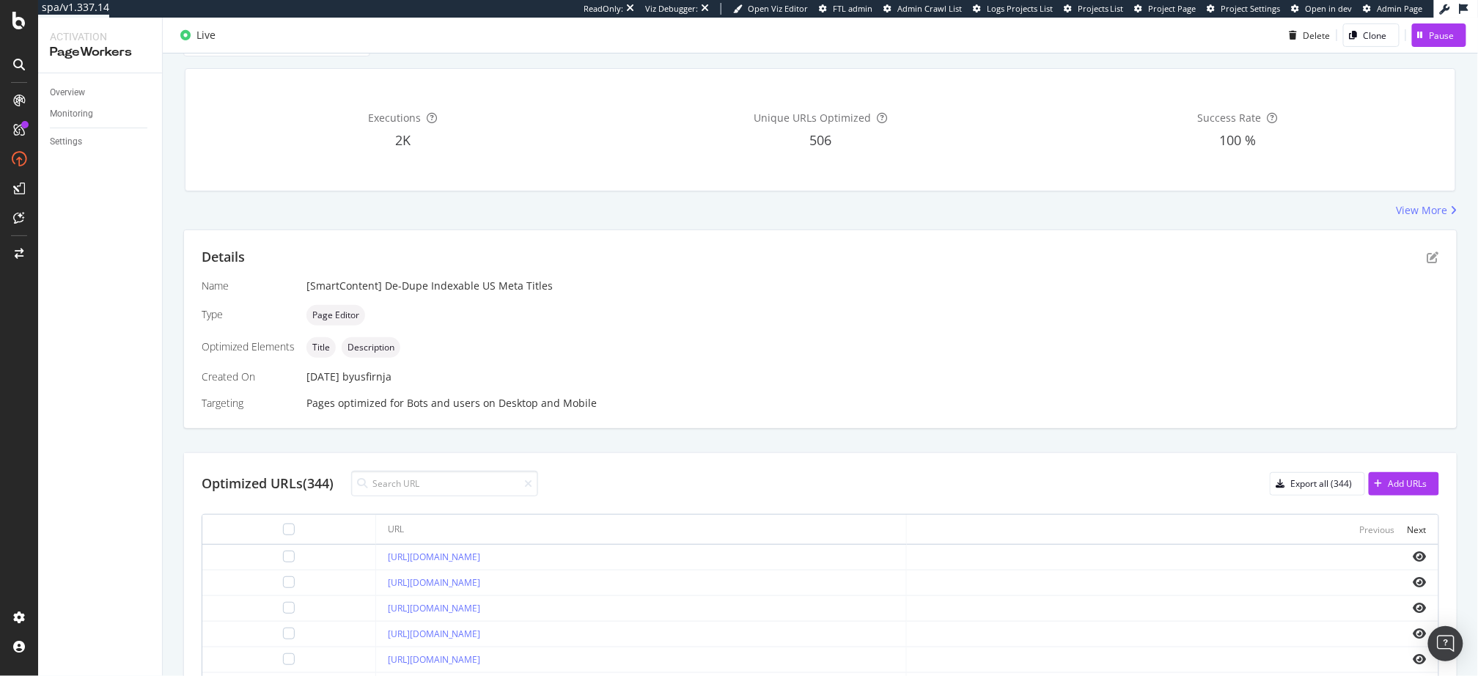
scroll to position [207, 0]
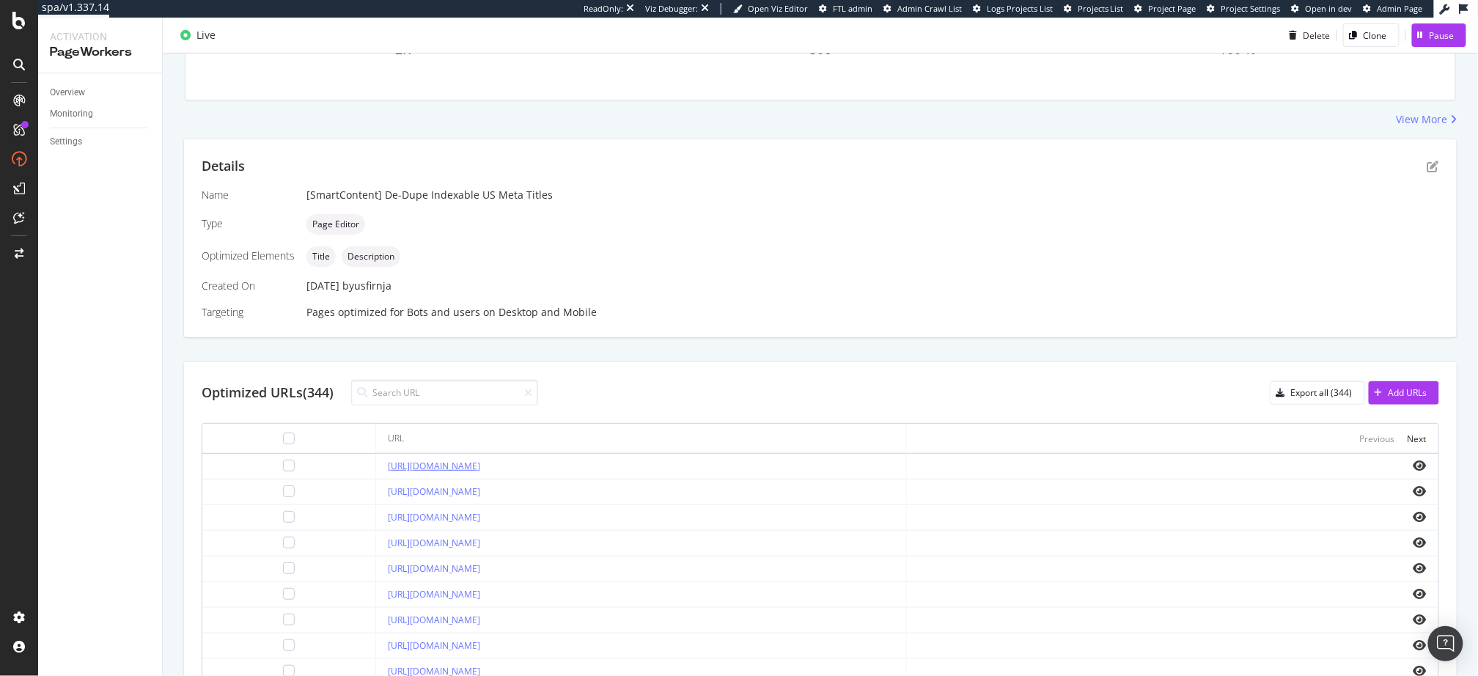
copy link "/category/200_010_010"
drag, startPoint x: 532, startPoint y: 463, endPoint x: 434, endPoint y: 336, distance: 160.6
click at [433, 465] on div "https://www.ifm.com/us/en/category/200_010_010" at bounding box center [641, 466] width 507 height 13
click at [648, 381] on div "Optimized URLs (344) Export all (344) Add URLs" at bounding box center [821, 393] width 1238 height 26
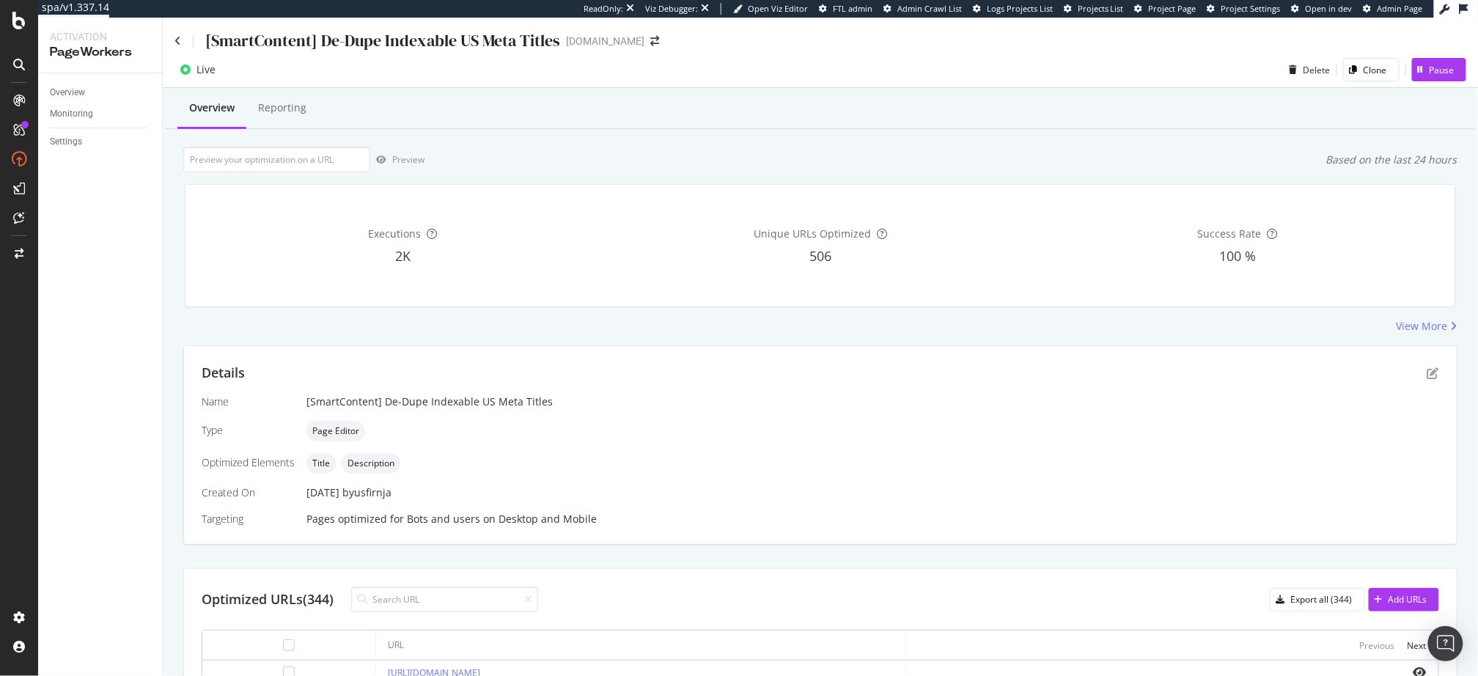
drag, startPoint x: 574, startPoint y: 320, endPoint x: 474, endPoint y: 59, distance: 278.5
click at [574, 320] on div "View More" at bounding box center [820, 326] width 1275 height 15
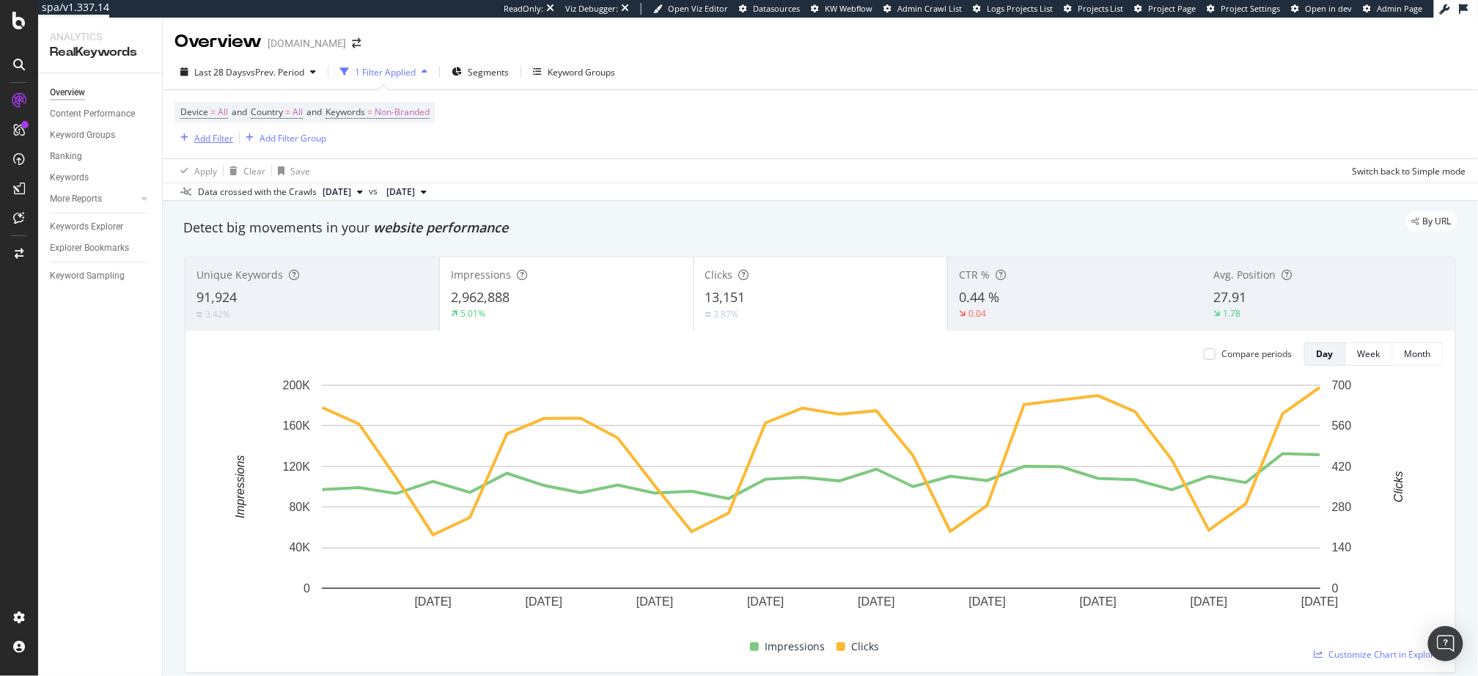
click at [204, 141] on div "Add Filter" at bounding box center [213, 138] width 39 height 12
click at [560, 183] on div "Data crossed with the Crawls [DATE] vs [DATE]" at bounding box center [821, 192] width 1316 height 18
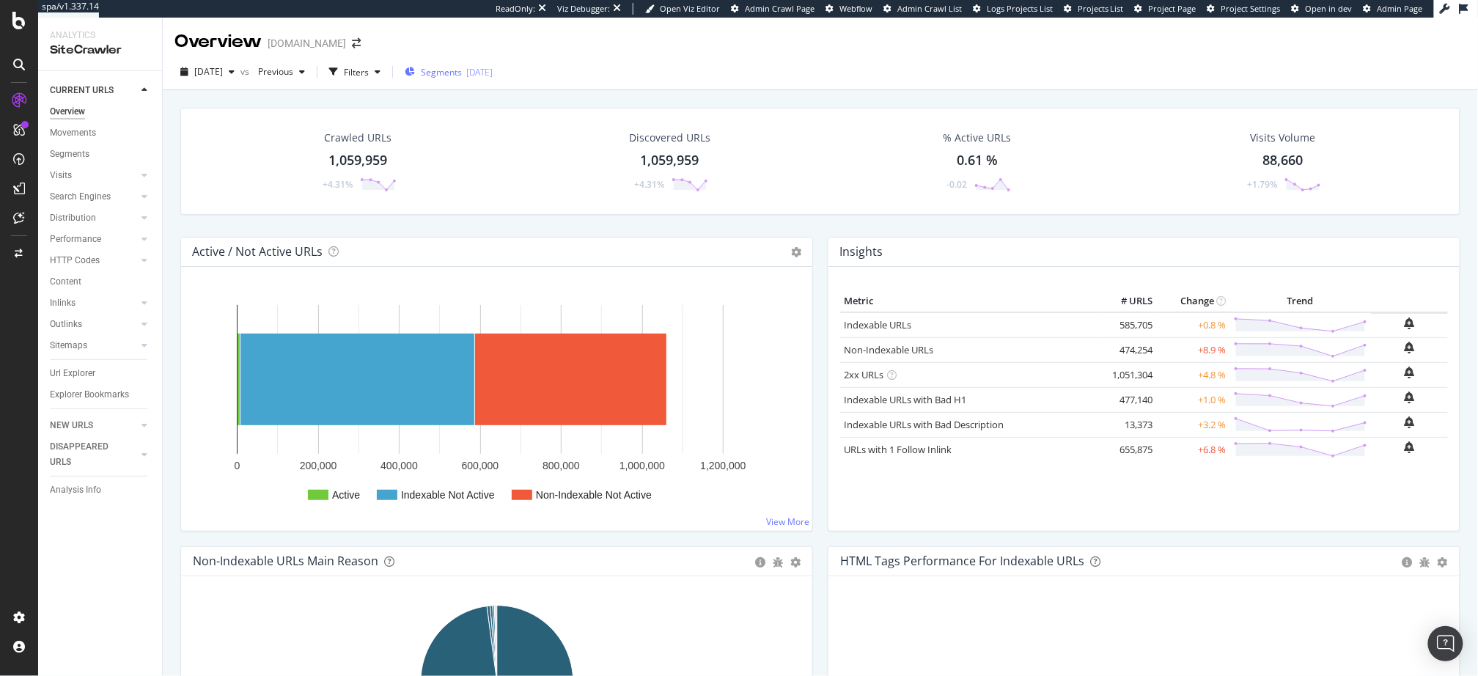
click at [475, 62] on div "Segments [DATE]" at bounding box center [449, 72] width 88 height 22
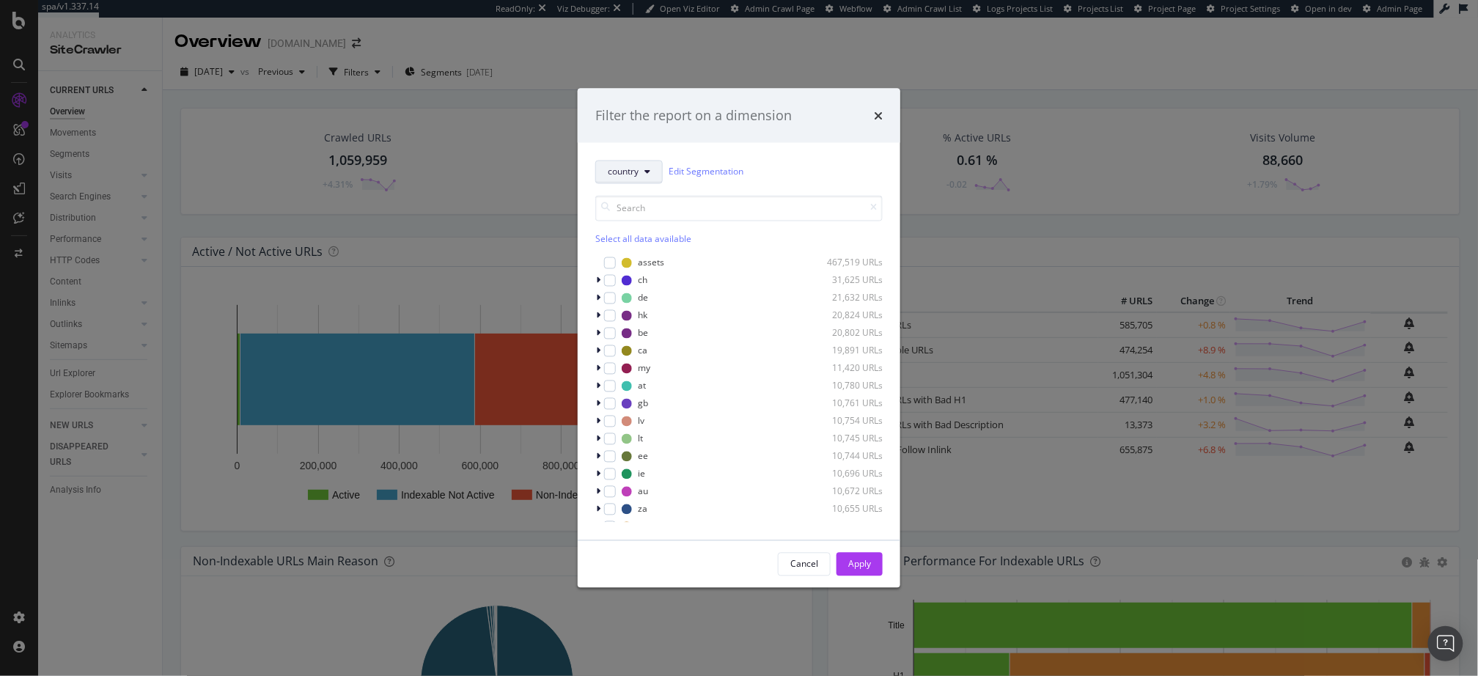
click at [625, 167] on span "country" at bounding box center [623, 172] width 31 height 12
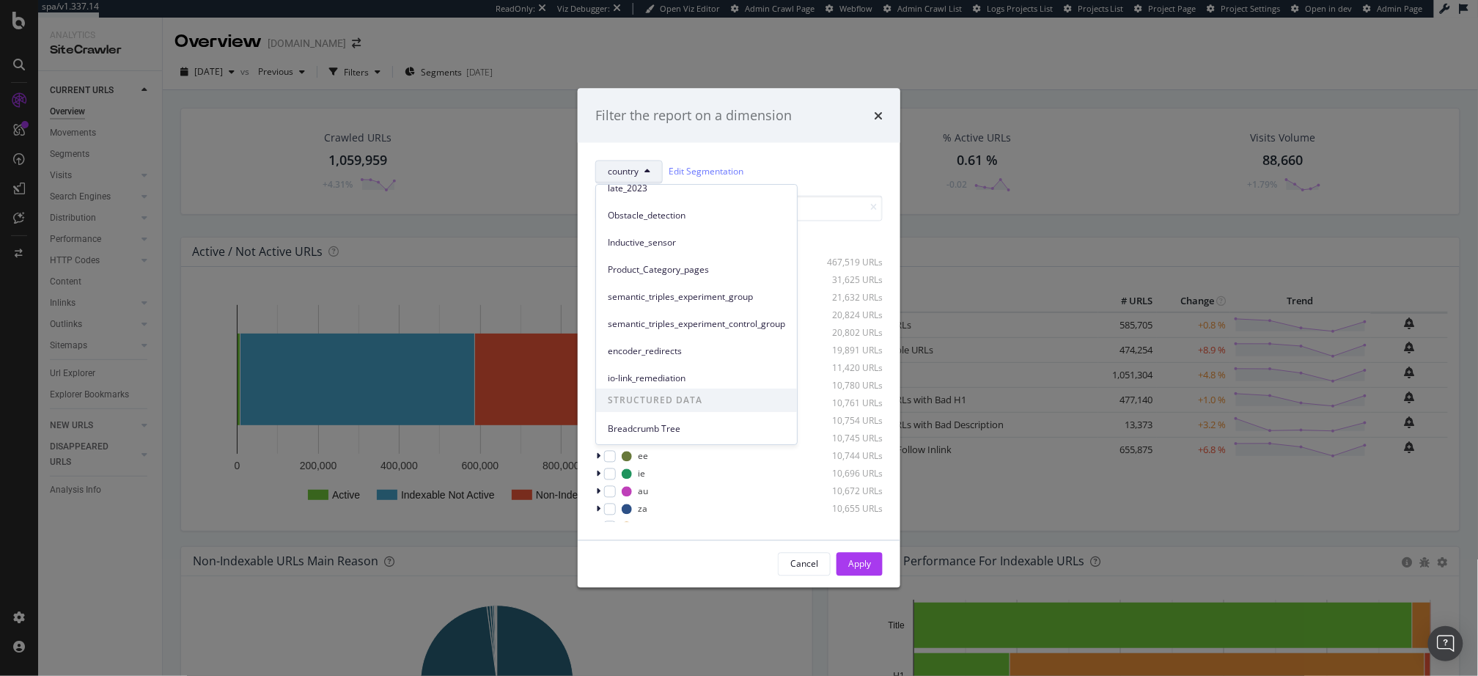
scroll to position [270, 0]
click at [697, 168] on link "Edit Segmentation" at bounding box center [706, 171] width 75 height 15
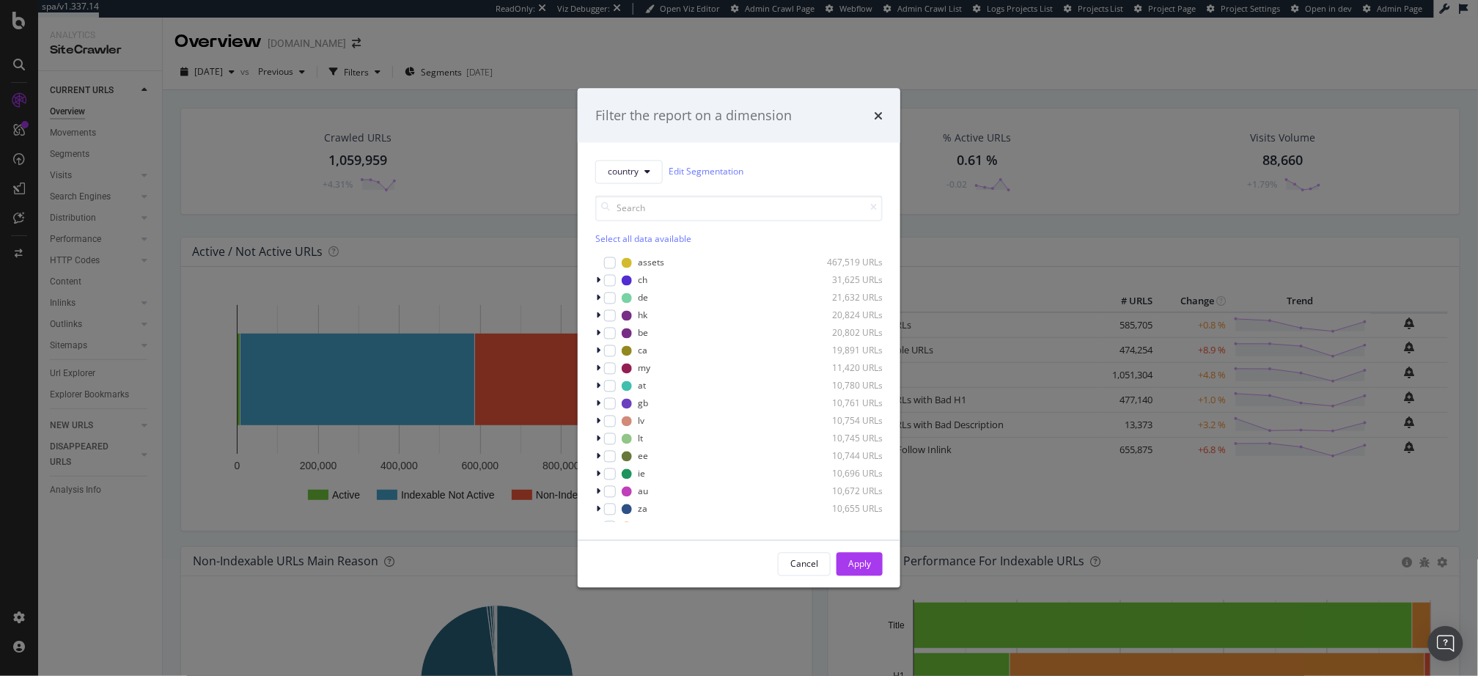
drag, startPoint x: 871, startPoint y: 153, endPoint x: 882, endPoint y: 131, distance: 25.6
click at [872, 148] on div "country Edit Segmentation Select all data available assets 467,519 URLs ch 31,6…" at bounding box center [739, 340] width 323 height 397
click at [877, 116] on icon "times" at bounding box center [878, 115] width 9 height 12
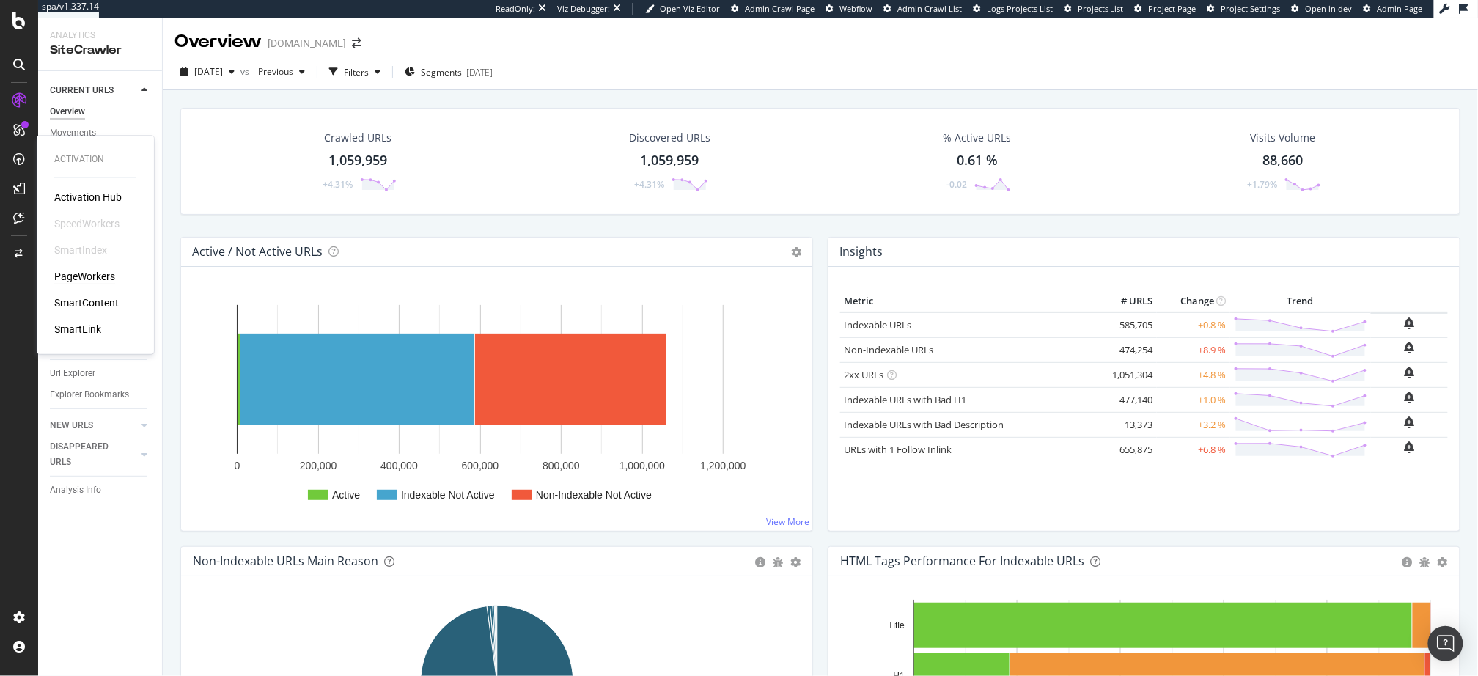
click at [84, 274] on div "PageWorkers" at bounding box center [84, 276] width 61 height 15
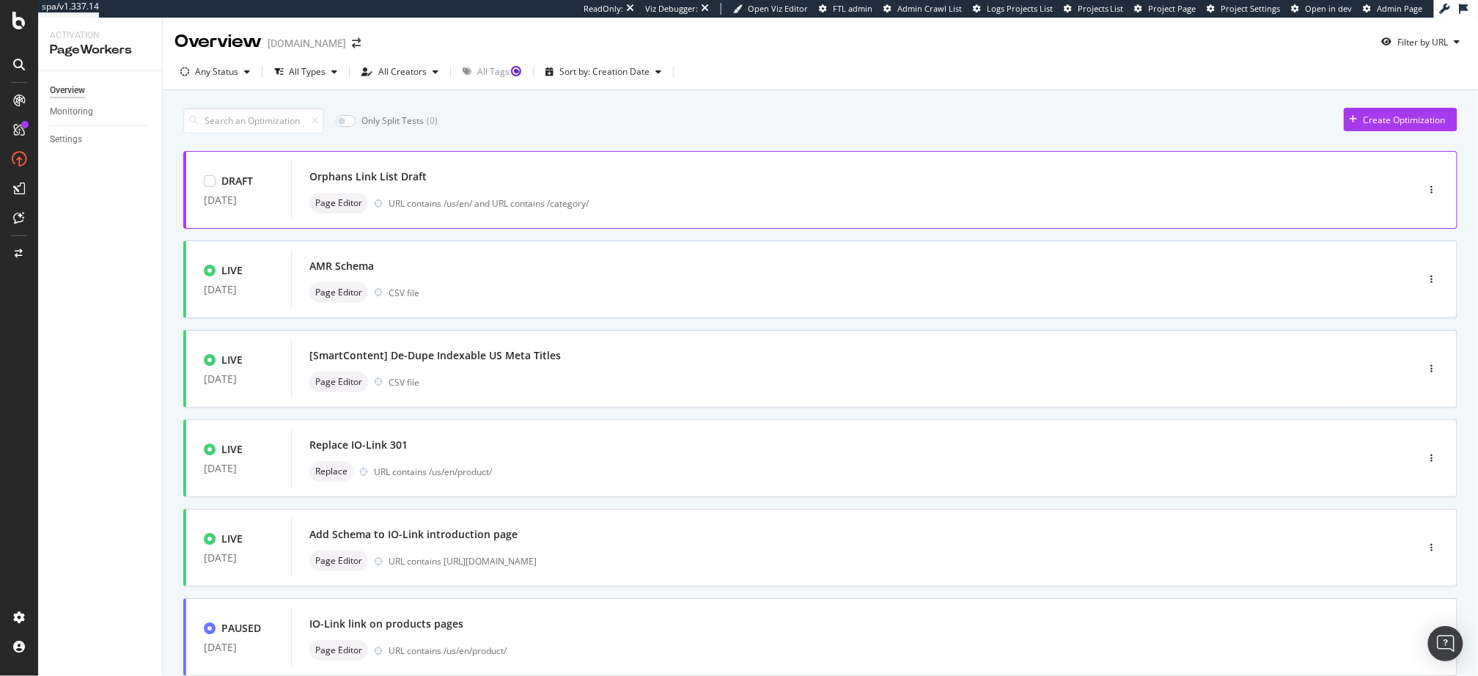
click at [549, 175] on div "Orphans Link List Draft" at bounding box center [832, 176] width 1046 height 21
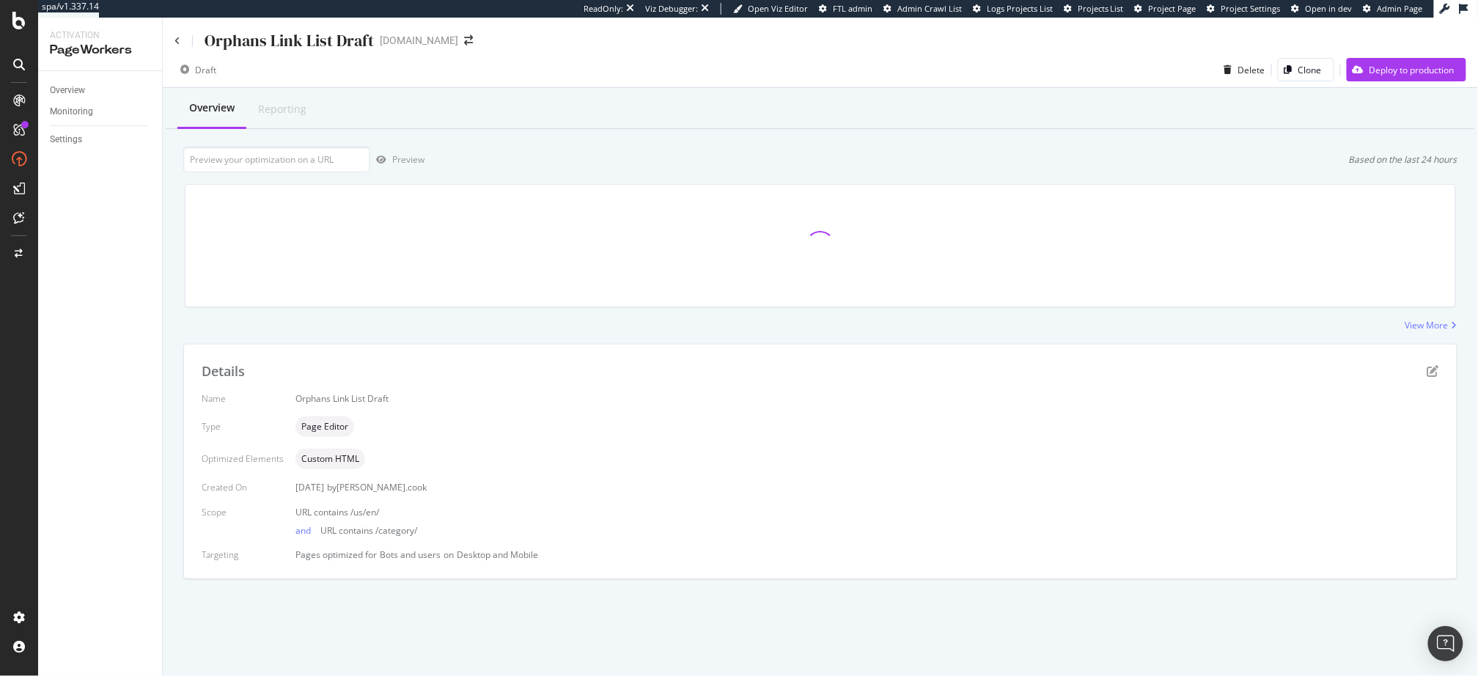
click at [557, 336] on div "Overview Reporting Preview Based on the last 24 hours View More Details Name Or…" at bounding box center [821, 359] width 1316 height 543
click at [562, 328] on div "View More" at bounding box center [820, 325] width 1275 height 12
click at [1430, 367] on icon "pen-to-square" at bounding box center [1434, 371] width 12 height 12
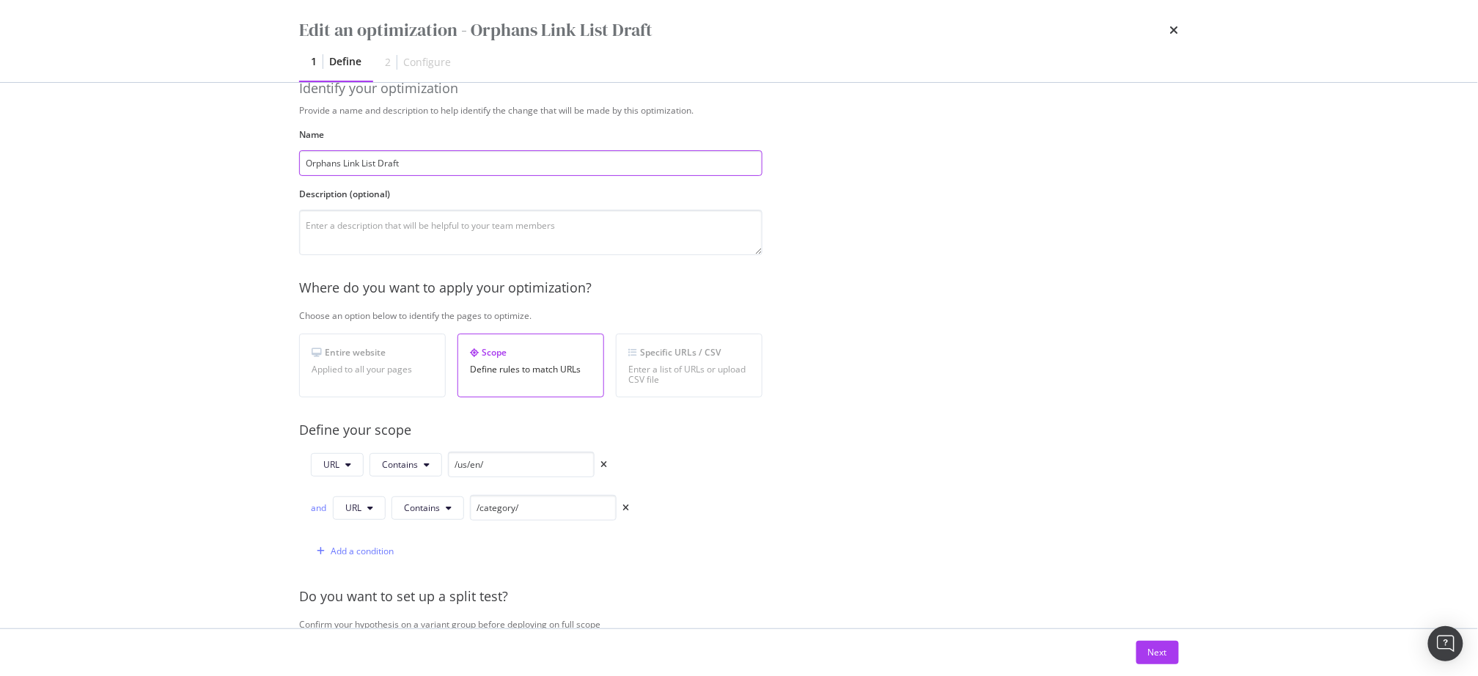
scroll to position [31, 0]
drag, startPoint x: 555, startPoint y: 508, endPoint x: 381, endPoint y: 492, distance: 174.6
click at [356, 503] on div "and URL Contains /category/" at bounding box center [470, 510] width 318 height 26
drag, startPoint x: 524, startPoint y: 465, endPoint x: 379, endPoint y: 460, distance: 144.6
click at [367, 461] on div "URL Contains /us/en/" at bounding box center [459, 467] width 296 height 26
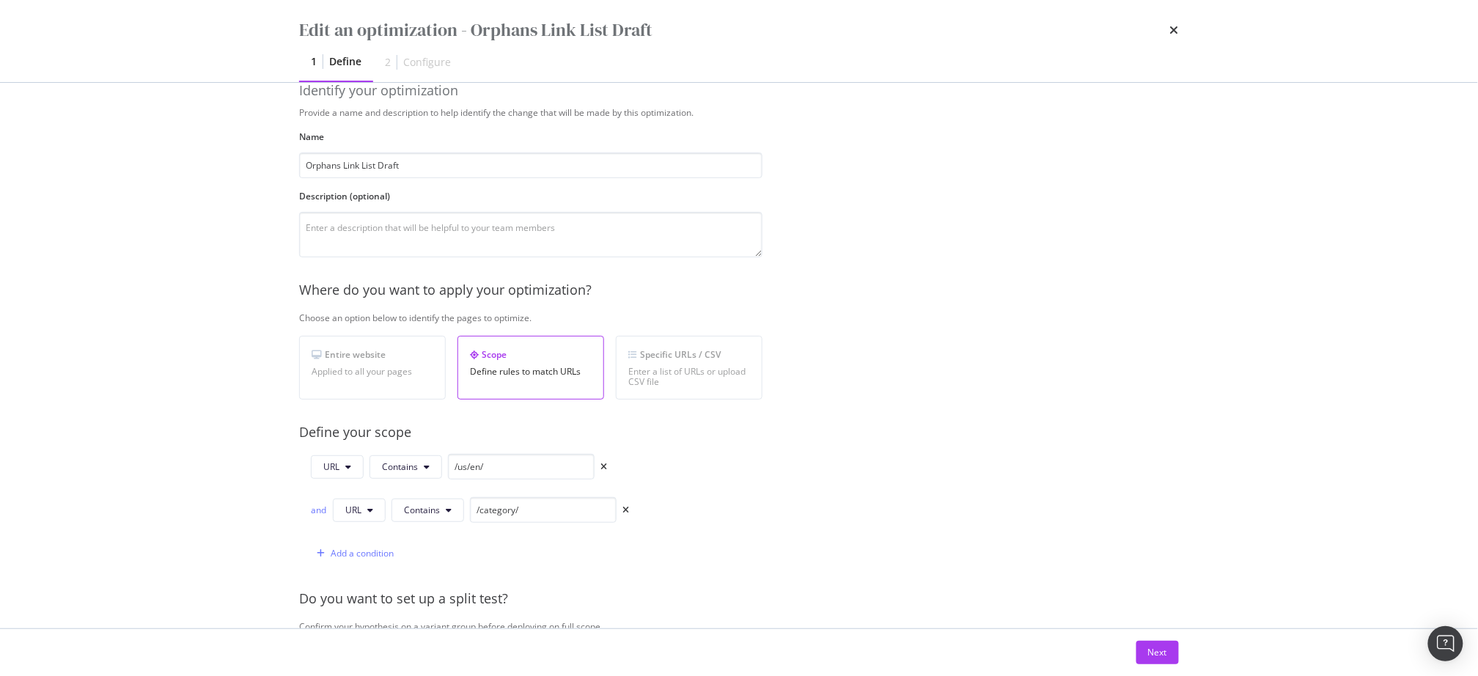
drag, startPoint x: 917, startPoint y: 516, endPoint x: 1169, endPoint y: 673, distance: 296.5
click at [920, 516] on div "Provide a name and description to help identify the change that will be made by…" at bounding box center [739, 523] width 880 height 835
click at [1167, 656] on div "Next" at bounding box center [1157, 652] width 19 height 12
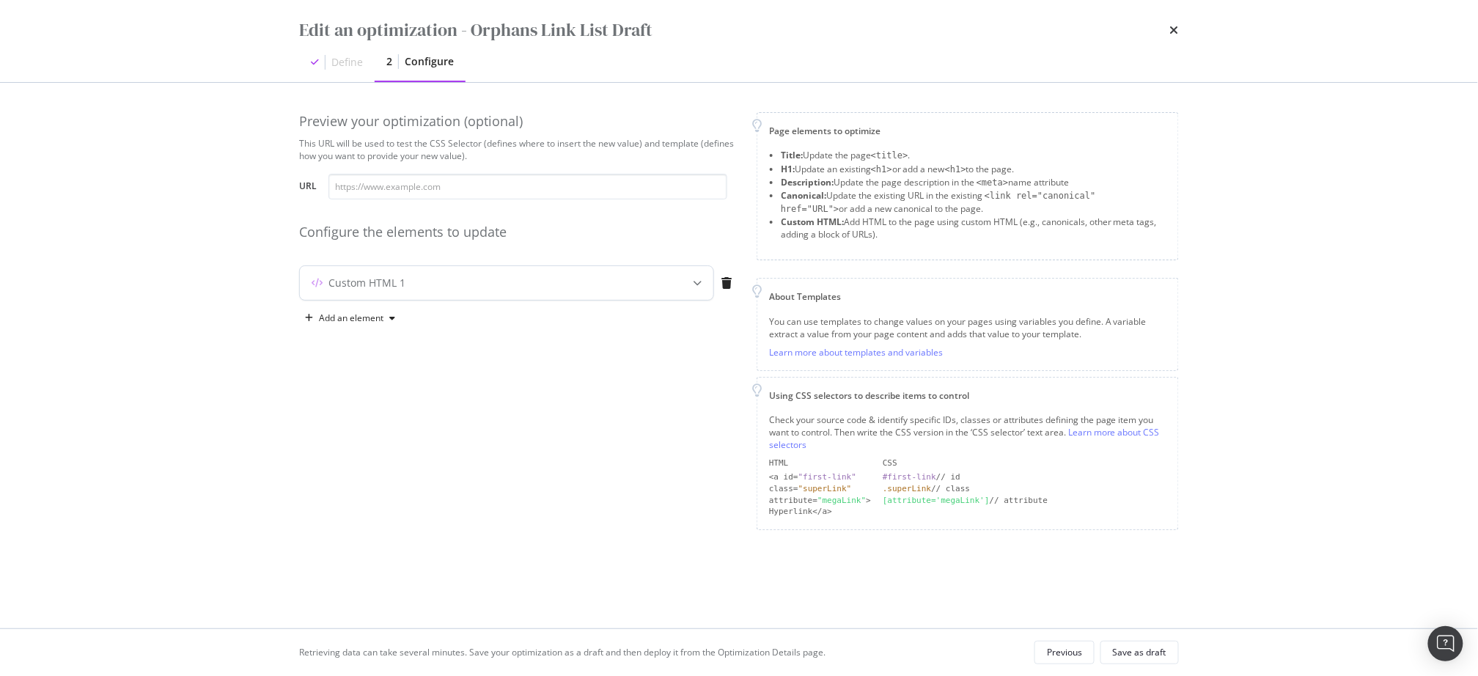
click at [697, 285] on icon "modal" at bounding box center [697, 283] width 9 height 9
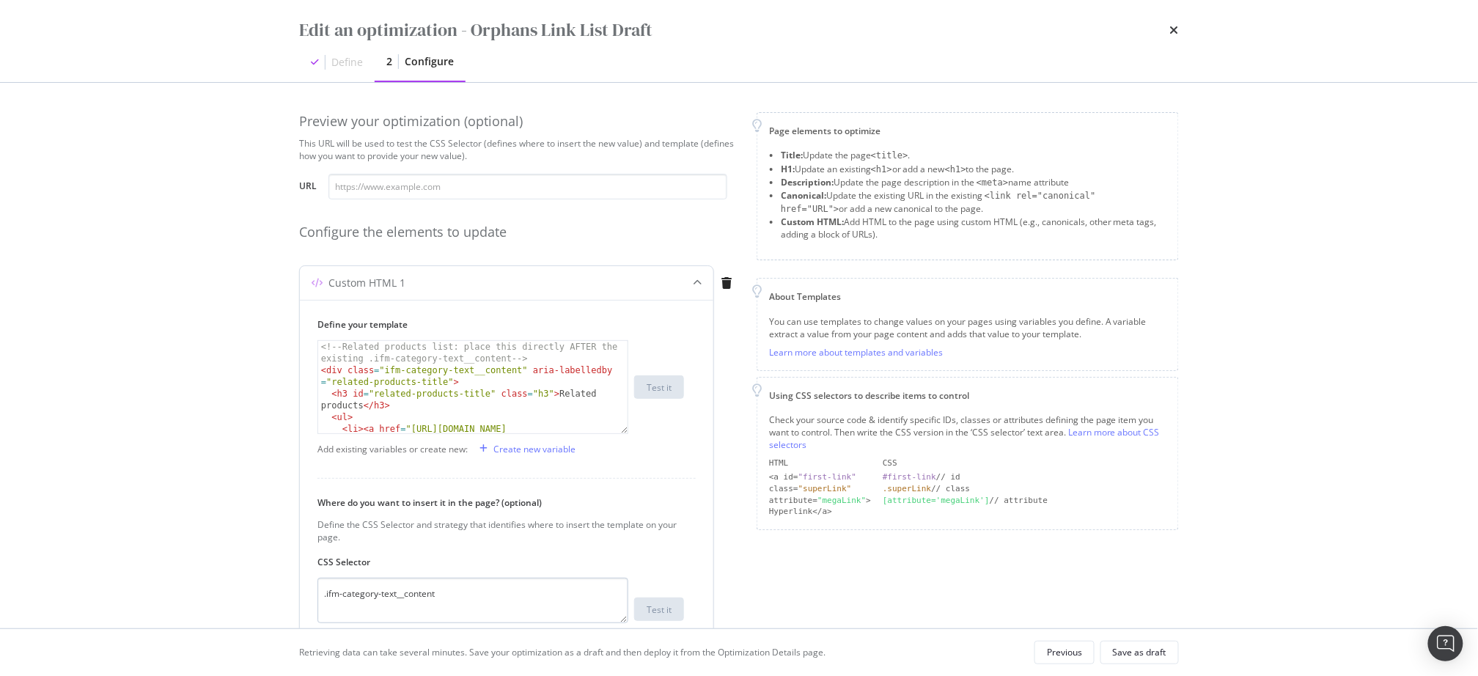
scroll to position [97, 0]
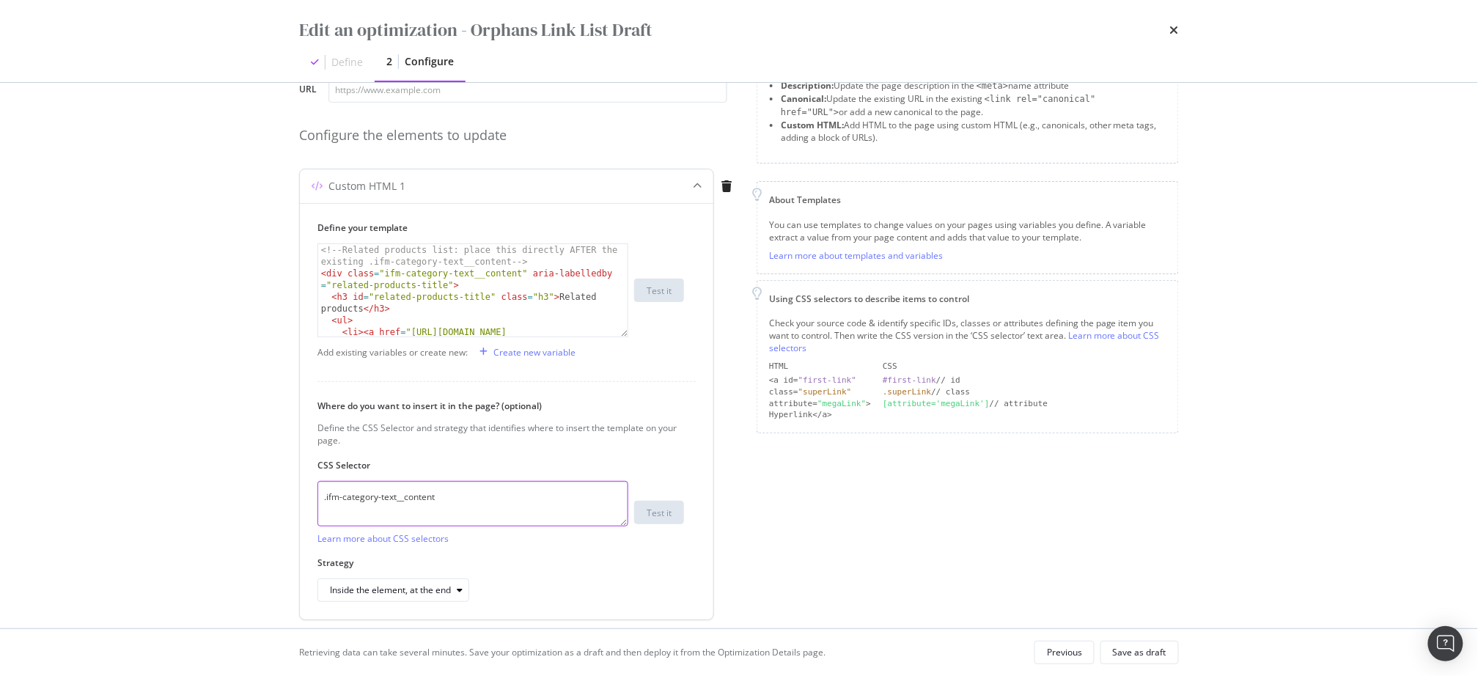
click at [467, 515] on textarea ".ifm-category-text__content" at bounding box center [473, 503] width 311 height 45
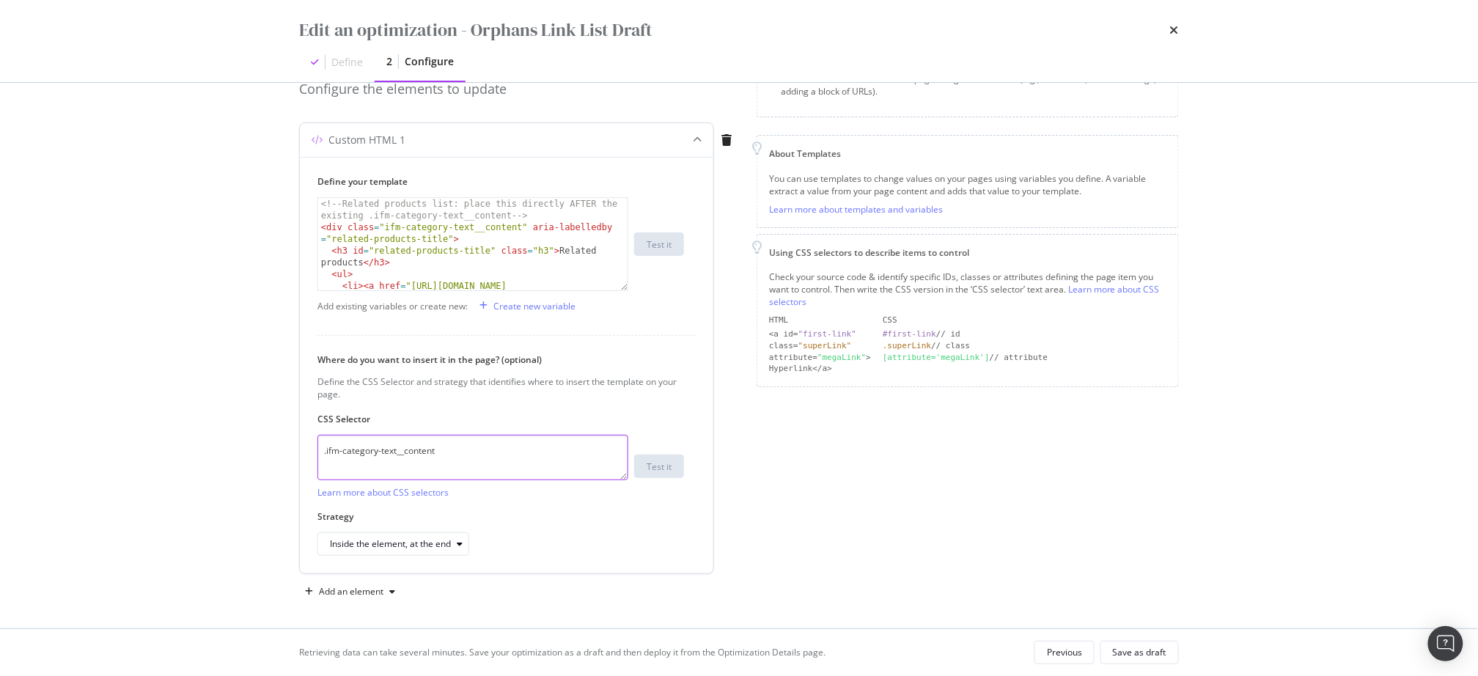
scroll to position [144, 0]
drag, startPoint x: 455, startPoint y: 450, endPoint x: 199, endPoint y: 434, distance: 255.7
click at [199, 434] on div "Edit an optimization - Orphans Link List Draft Define 2 Configure Preview your …" at bounding box center [739, 338] width 1478 height 676
click at [459, 451] on textarea ".ifm-category-text__content" at bounding box center [473, 455] width 311 height 45
click at [428, 538] on div "Inside the element, at the end" at bounding box center [390, 542] width 121 height 9
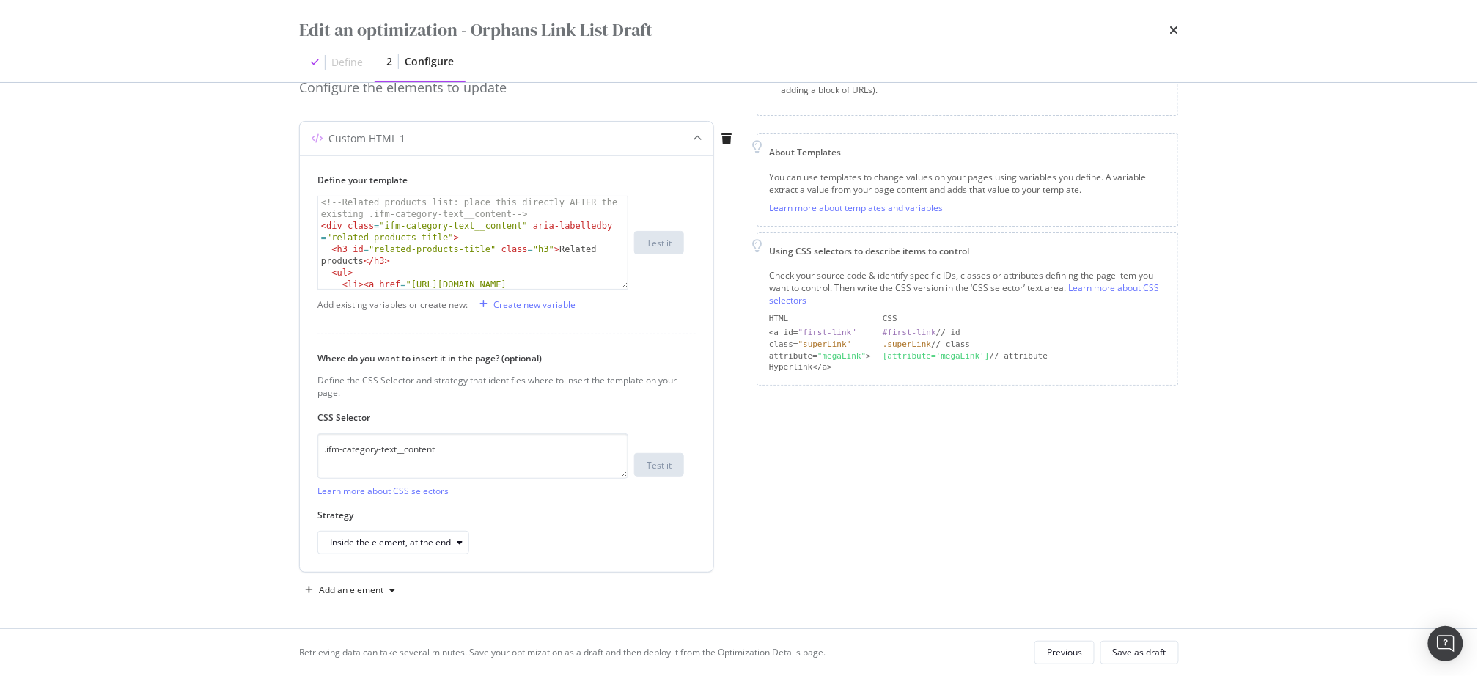
click at [545, 550] on div "Inside the element, at the end" at bounding box center [501, 542] width 367 height 23
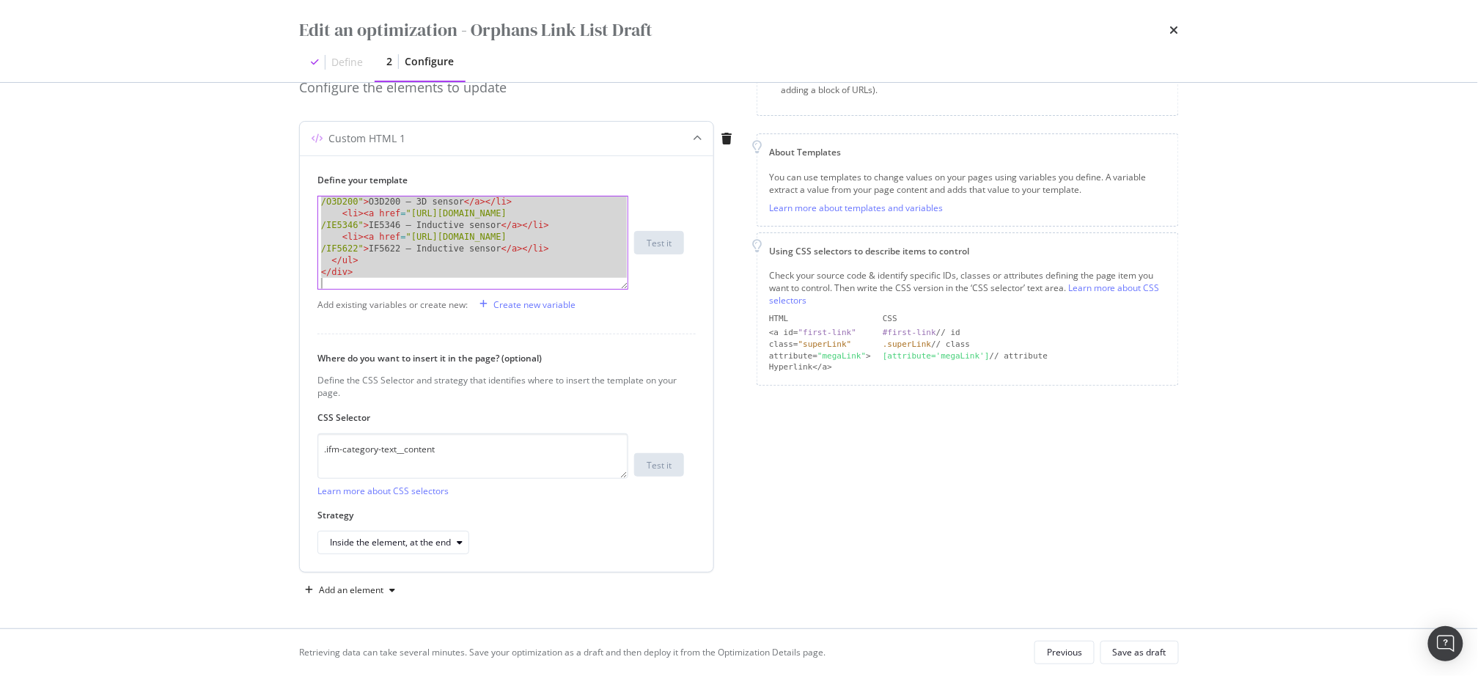
scroll to position [141, 0]
drag, startPoint x: 320, startPoint y: 199, endPoint x: 512, endPoint y: 316, distance: 224.5
click at [512, 316] on div "Define your template <!-- Related products list: place this directly AFTER the …" at bounding box center [507, 363] width 414 height 417
type textarea "</div>"
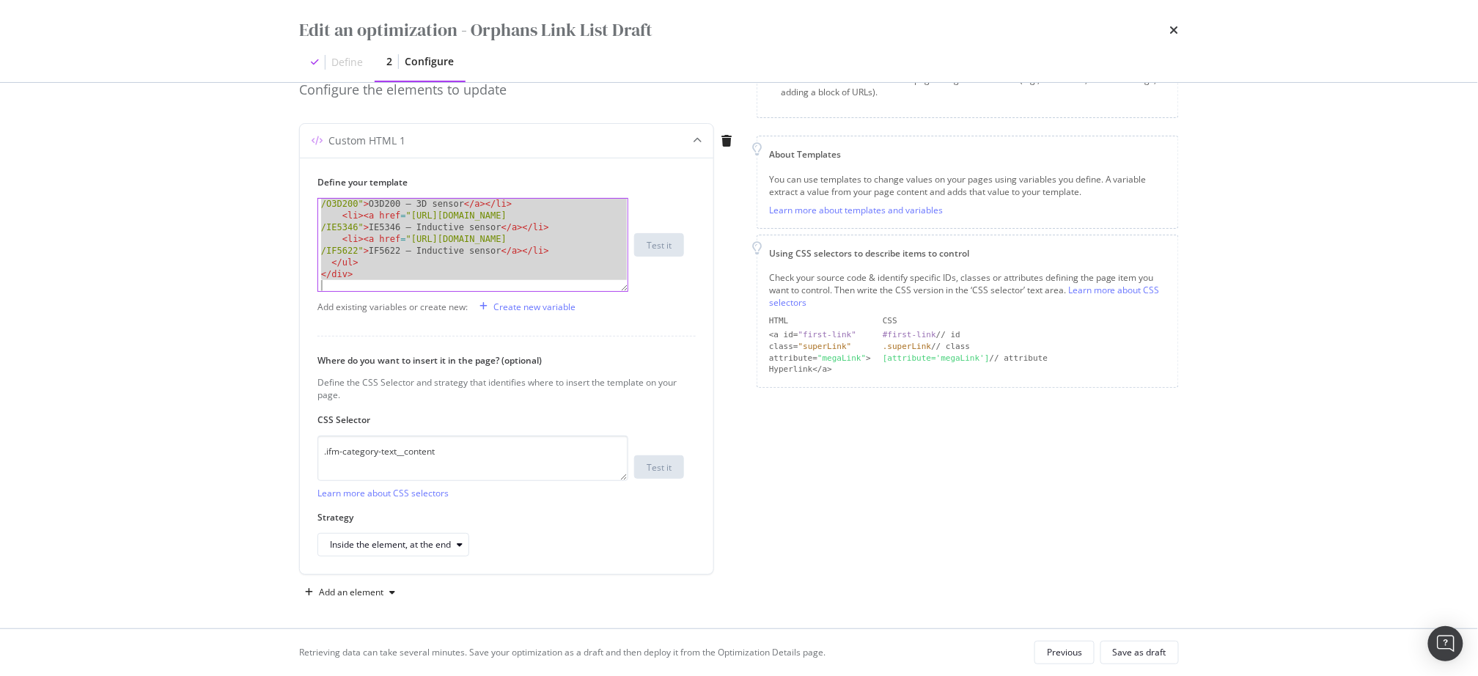
drag, startPoint x: 931, startPoint y: 450, endPoint x: 875, endPoint y: 460, distance: 56.7
click at [930, 450] on div "Page elements to optimize Title: Update the page <title> . H1: Update an existi…" at bounding box center [968, 287] width 422 height 634
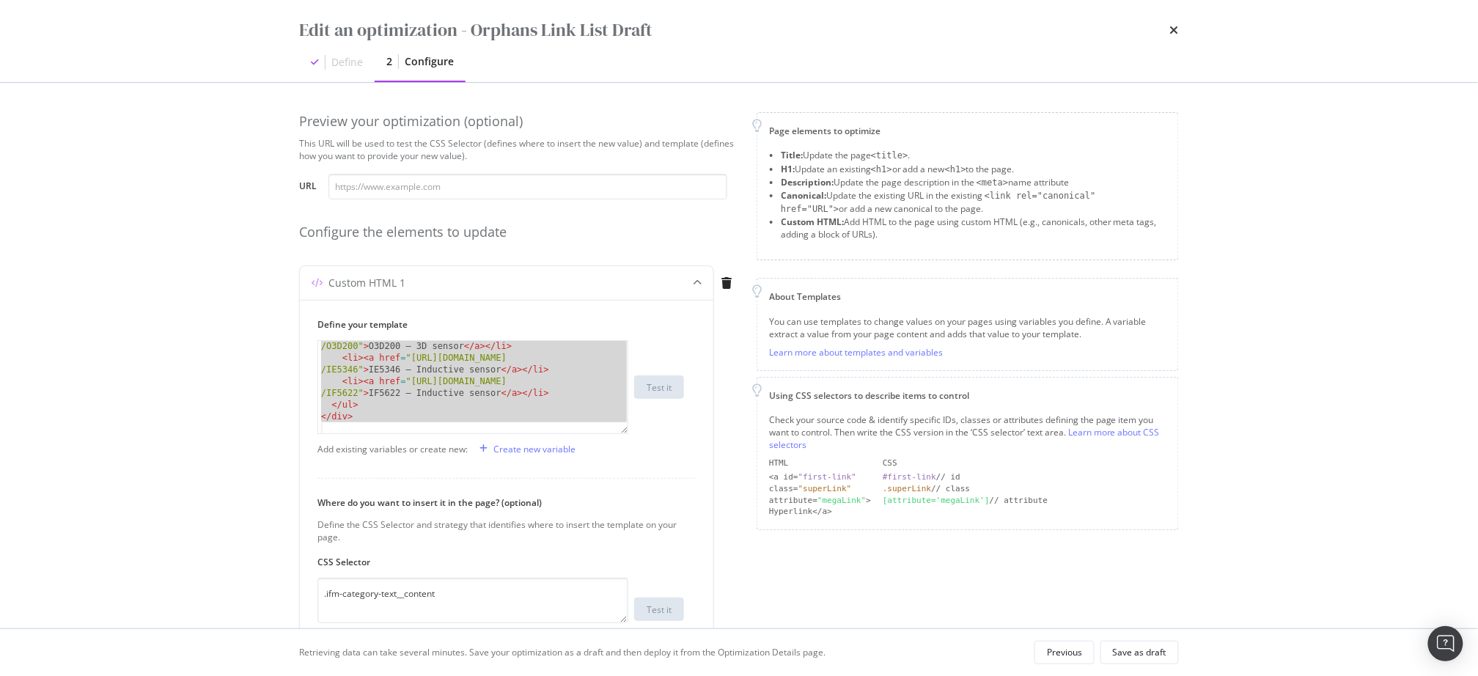
scroll to position [109, 0]
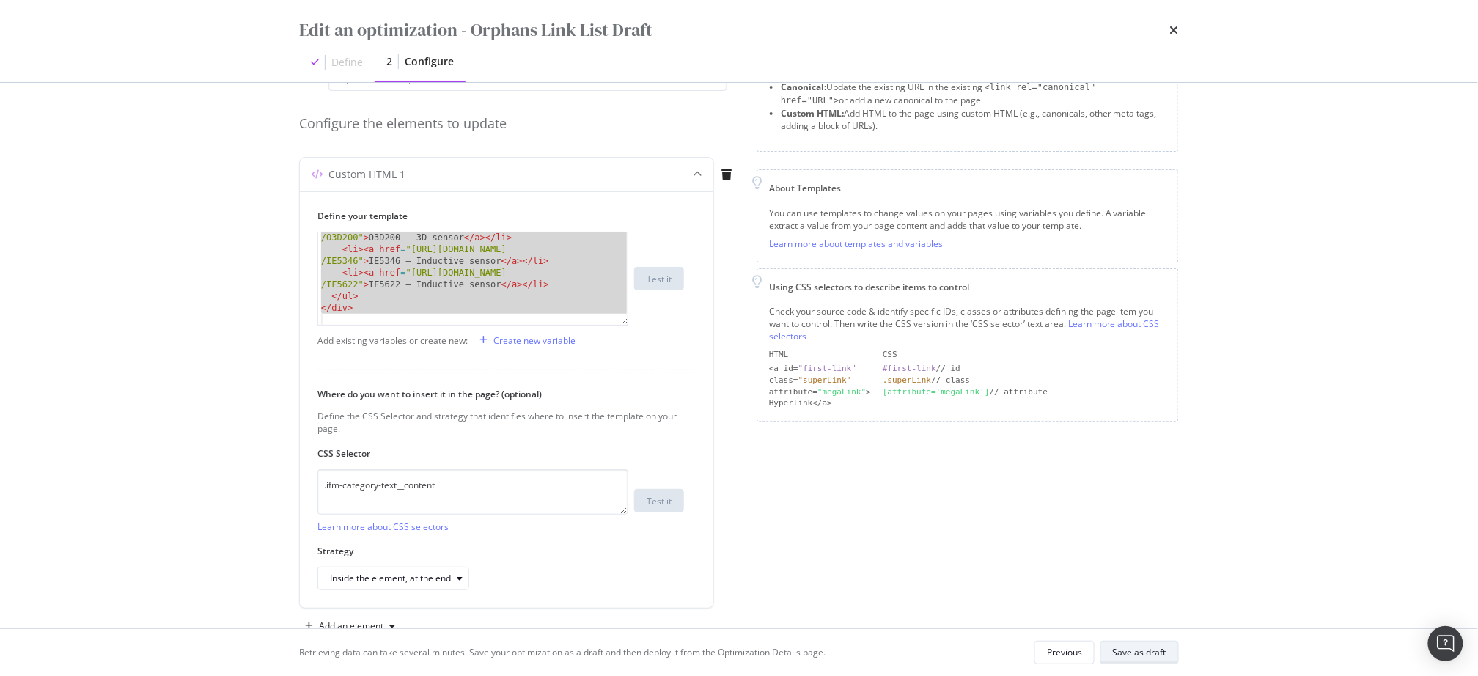
click at [1147, 650] on div "Save as draft" at bounding box center [1140, 652] width 54 height 12
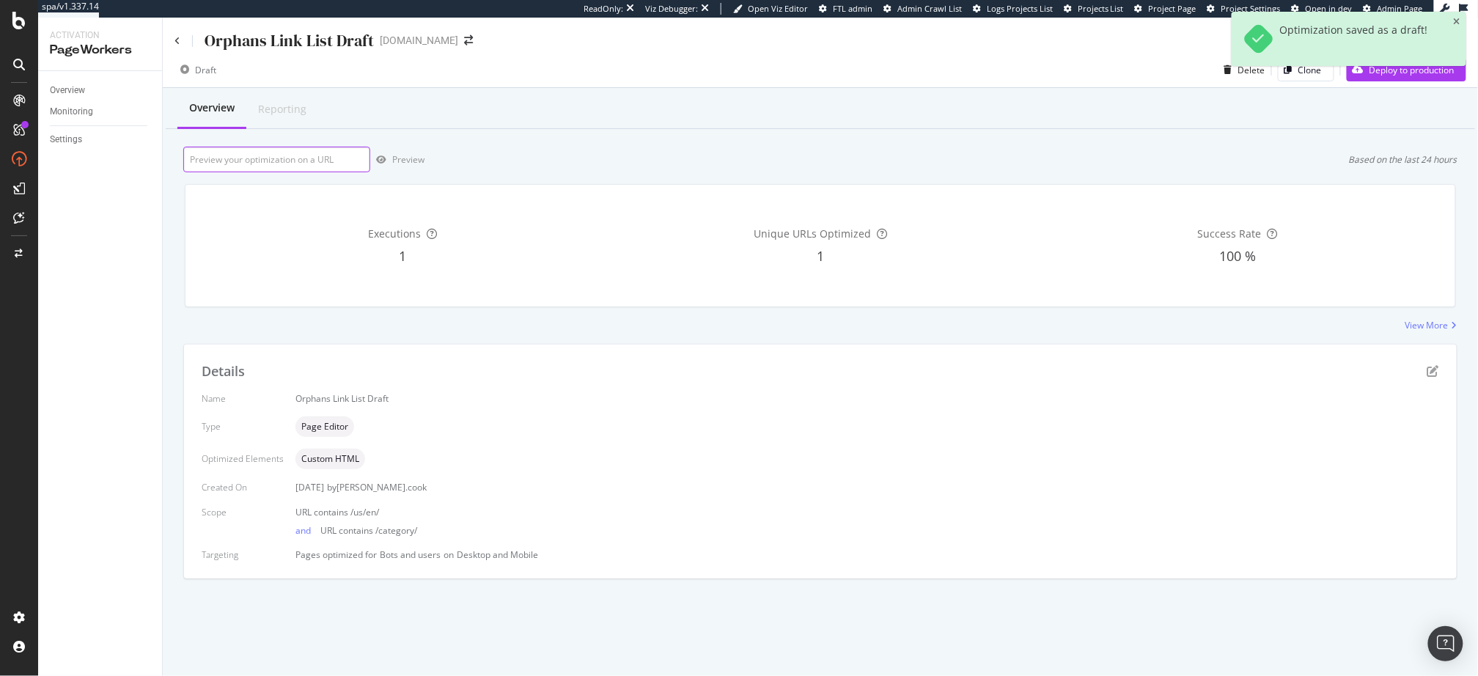
click at [293, 166] on input "url" at bounding box center [276, 160] width 187 height 26
paste input "[URL][DOMAIN_NAME]"
click at [403, 154] on div "Preview" at bounding box center [408, 159] width 32 height 12
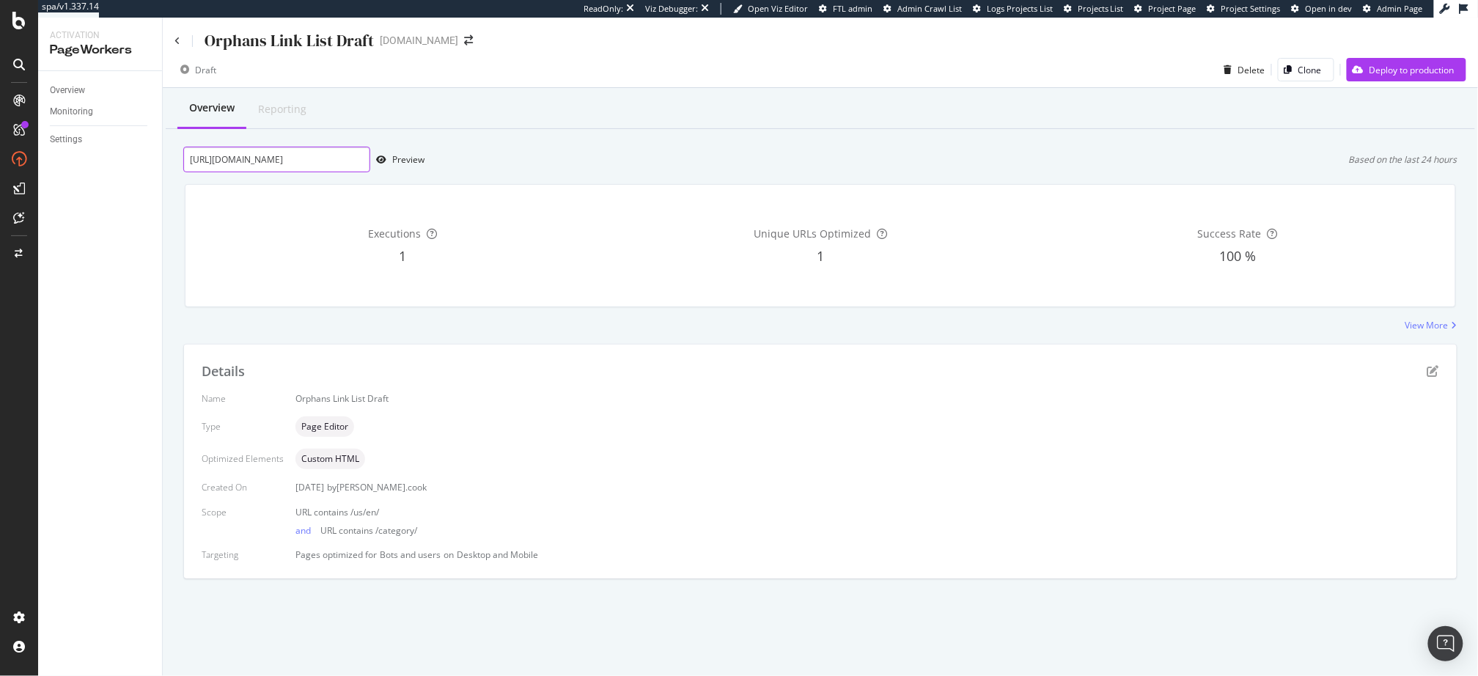
scroll to position [0, 51]
drag, startPoint x: 332, startPoint y: 164, endPoint x: 344, endPoint y: 169, distance: 12.8
click at [488, 169] on div "https://www.ifm.com/us/en/category/200_010_010_080 Preview Based on the last 24…" at bounding box center [820, 160] width 1275 height 26
drag, startPoint x: 331, startPoint y: 164, endPoint x: 381, endPoint y: 160, distance: 50.1
click at [332, 164] on input "[URL][DOMAIN_NAME]" at bounding box center [276, 160] width 187 height 26
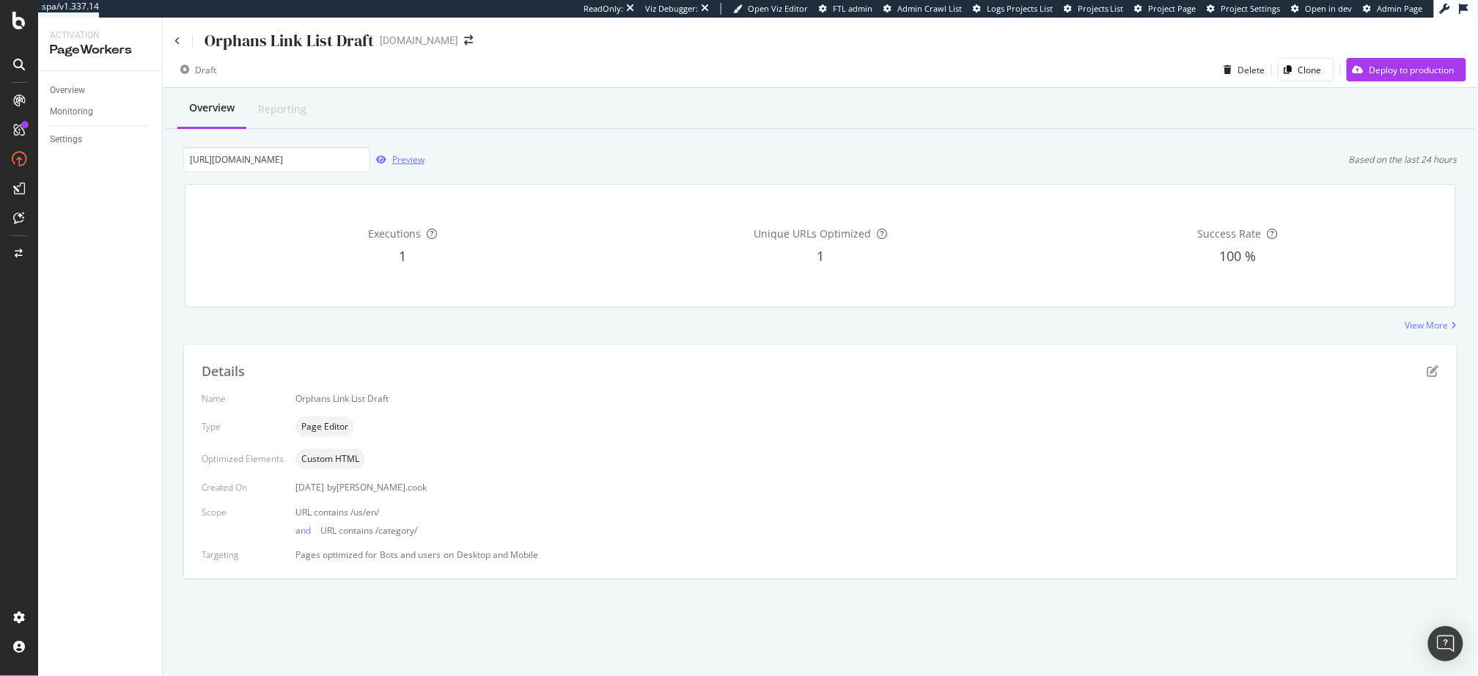
scroll to position [0, 0]
click at [382, 160] on icon "button" at bounding box center [381, 159] width 10 height 9
click at [556, 142] on div "Overview Reporting https://www.ifm.com/us/en/category/200_010_010_080 Preview B…" at bounding box center [821, 359] width 1316 height 543
click at [564, 137] on div "Overview Reporting https://www.ifm.com/us/en/category/200_010_010_080 Preview B…" at bounding box center [821, 359] width 1316 height 543
click at [725, 140] on div "Overview Reporting https://www.ifm.com/us/en/category/200_010_010_080 Preview B…" at bounding box center [821, 359] width 1316 height 543
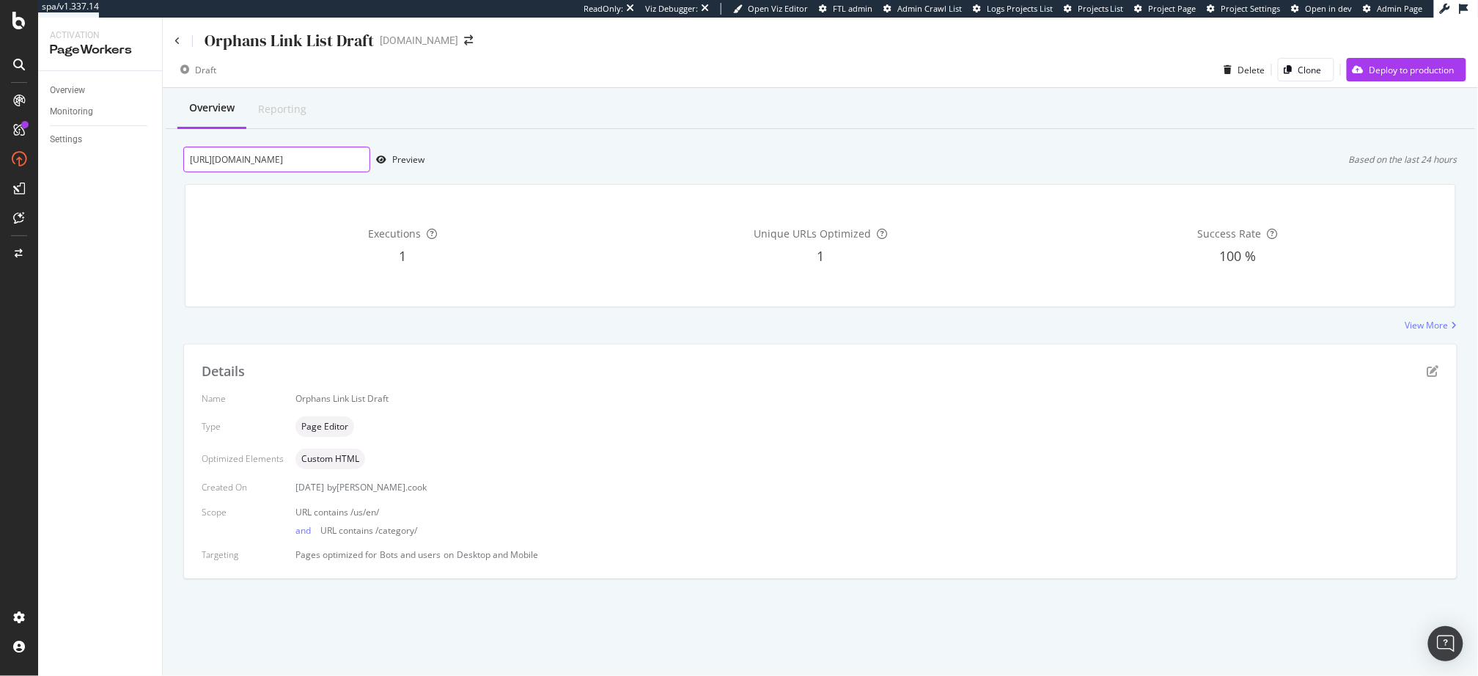
click at [331, 164] on input "[URL][DOMAIN_NAME]" at bounding box center [276, 160] width 187 height 26
drag, startPoint x: 331, startPoint y: 164, endPoint x: 372, endPoint y: 160, distance: 40.6
click at [331, 164] on input "[URL][DOMAIN_NAME]" at bounding box center [276, 160] width 187 height 26
paste input "50_010_01"
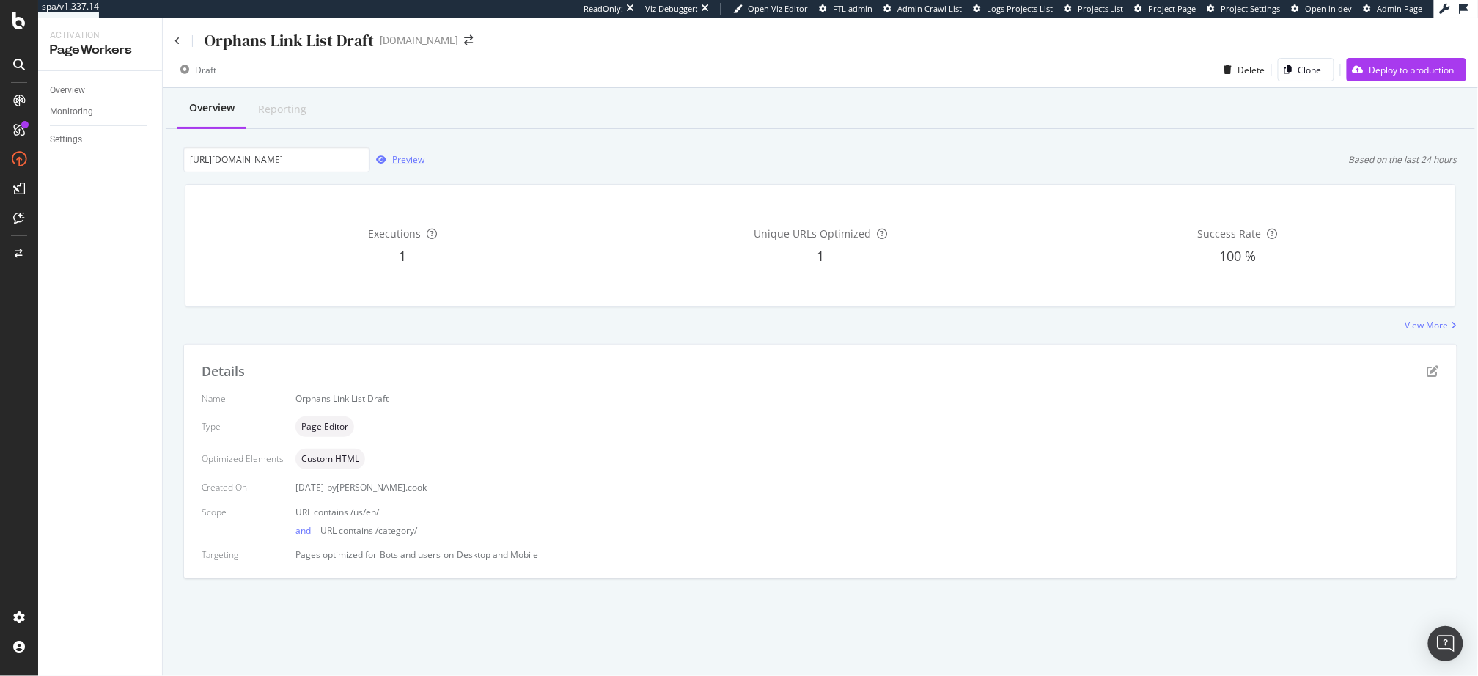
click at [402, 158] on div "Preview" at bounding box center [408, 159] width 32 height 12
click at [253, 155] on input "https://www.ifm.com/us/en/category/250_010_010" at bounding box center [276, 160] width 187 height 26
paste input "00_010_020_010_001"
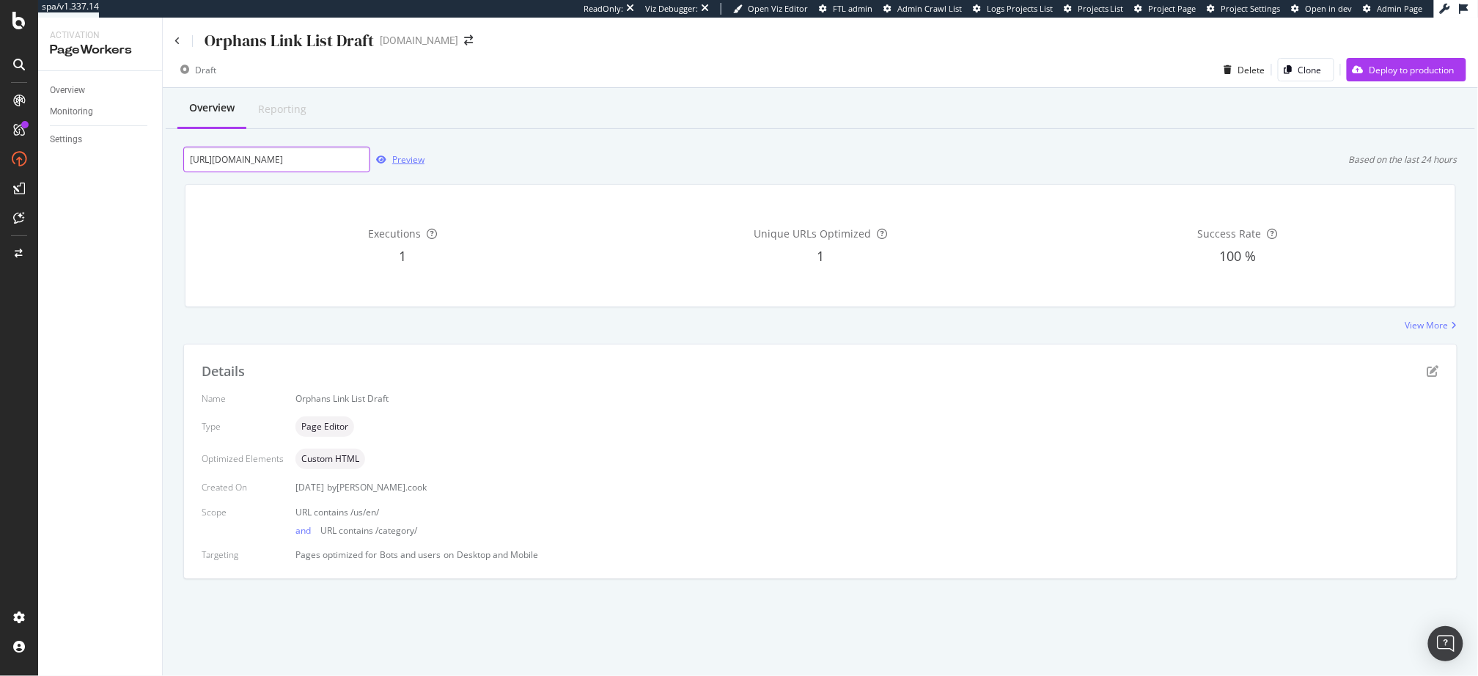
scroll to position [0, 70]
type input "[URL][DOMAIN_NAME]"
click at [406, 155] on div "Preview" at bounding box center [408, 159] width 32 height 12
click at [628, 153] on div "https://www.ifm.com/us/en/category/200_010_020_010_001 Preview Based on the las…" at bounding box center [820, 160] width 1275 height 26
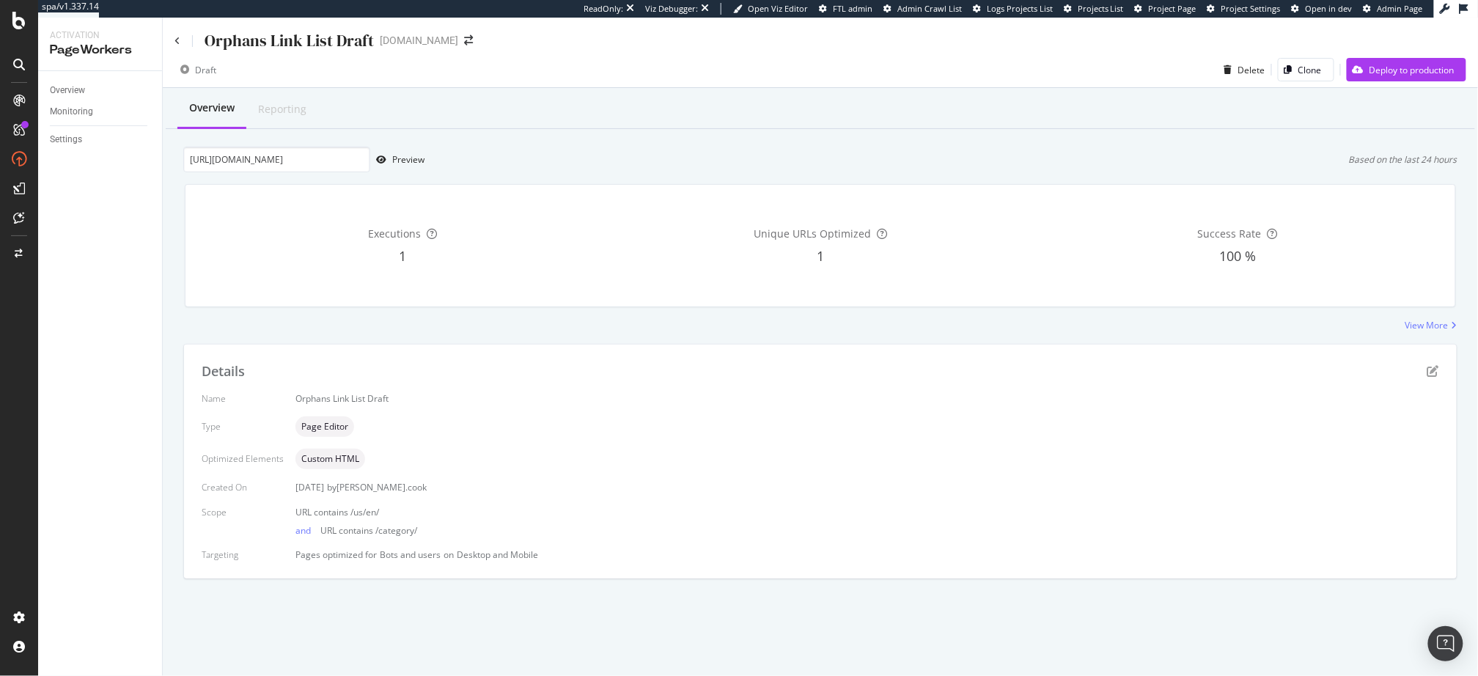
click at [758, 169] on div "https://www.ifm.com/us/en/category/200_010_020_010_001 Preview Based on the las…" at bounding box center [820, 160] width 1275 height 26
drag, startPoint x: 311, startPoint y: 157, endPoint x: 504, endPoint y: 176, distance: 193.8
click at [512, 177] on div "Overview Reporting https://www.ifm.com/us/en/category/200_010_020_010_001 Previ…" at bounding box center [821, 359] width 1316 height 543
click at [345, 160] on input "[URL][DOMAIN_NAME]" at bounding box center [276, 160] width 187 height 26
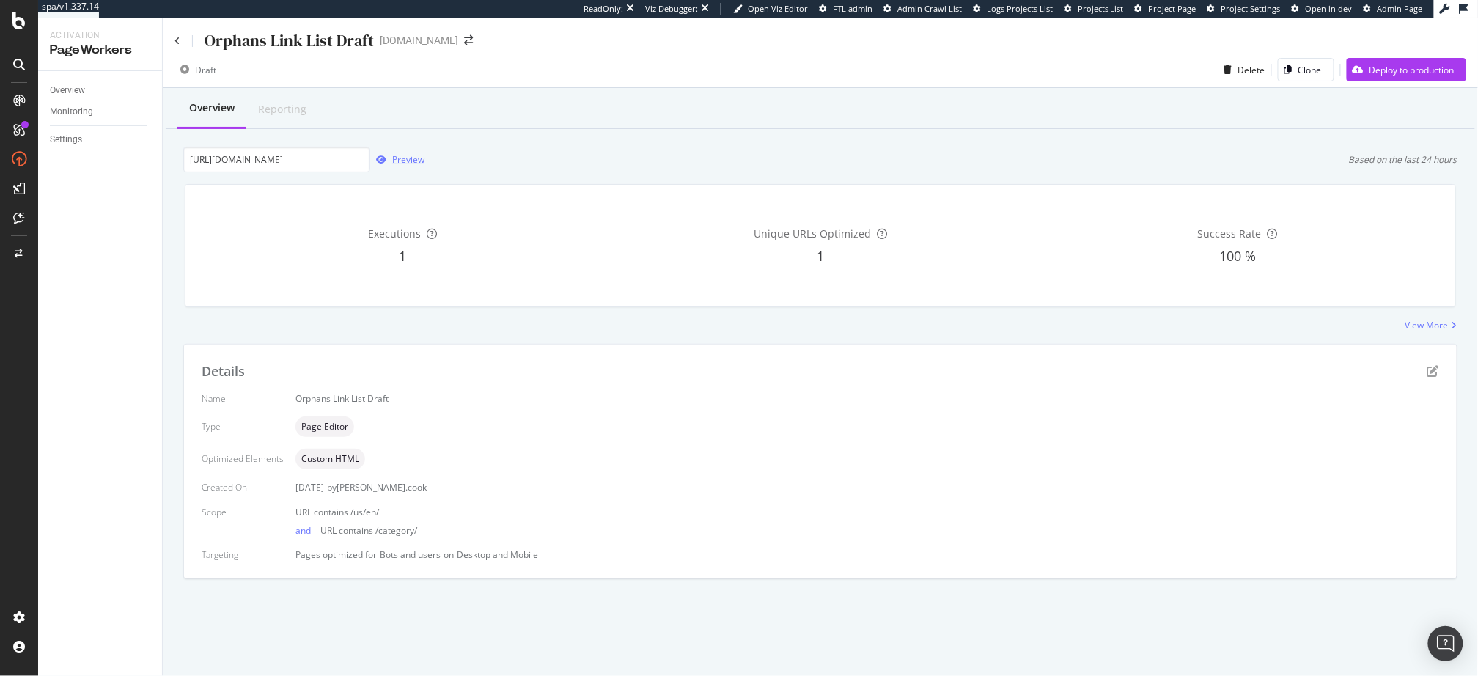
click at [396, 158] on div "Preview" at bounding box center [408, 159] width 32 height 12
click at [693, 167] on div "https://www.ifm.com/us/en/category/200_010_020_010_001 Preview Based on the las…" at bounding box center [820, 160] width 1275 height 26
click at [644, 164] on div "https://www.ifm.com/us/en/category/200_010_020_010_001 Preview Based on the las…" at bounding box center [820, 160] width 1275 height 26
click at [686, 325] on div "View More" at bounding box center [820, 325] width 1275 height 12
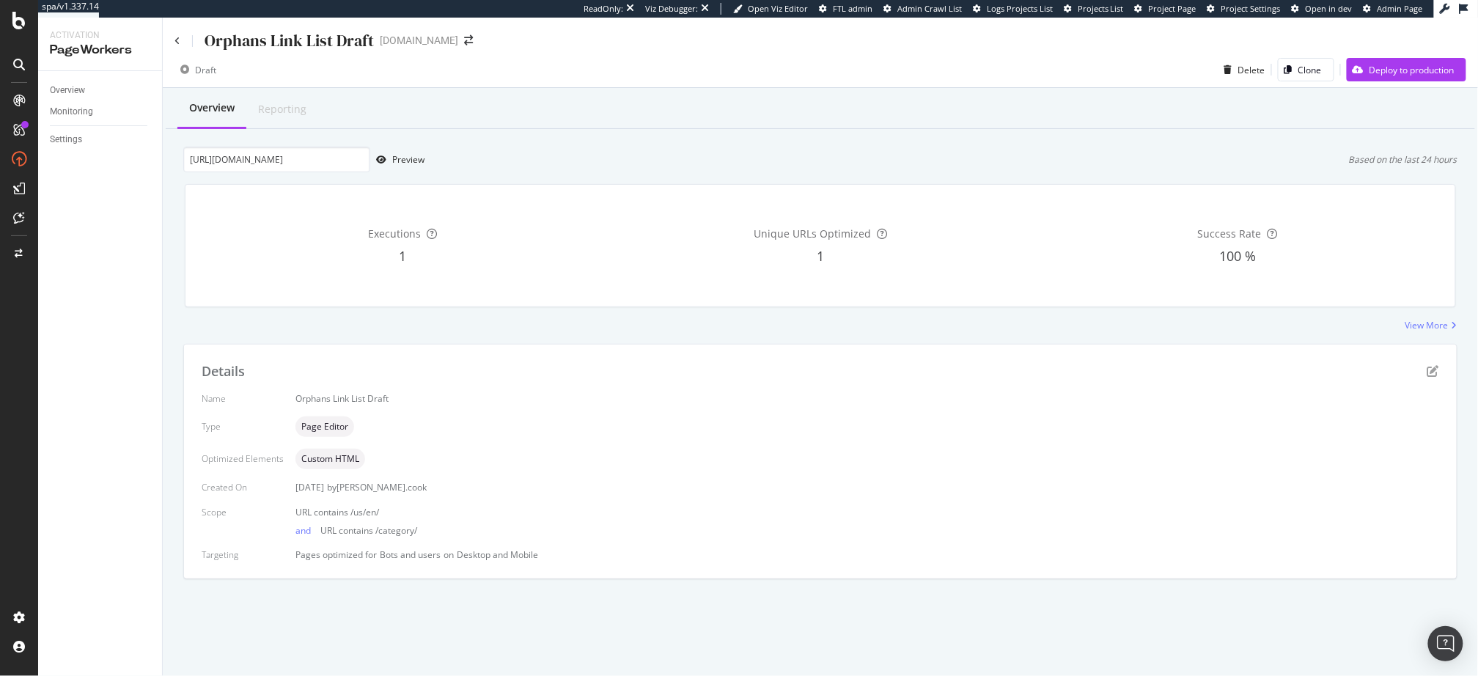
click at [594, 175] on div "Executions 1 Unique URLs Optimized 1 Success Rate 100 %" at bounding box center [820, 245] width 1289 height 147
drag, startPoint x: 572, startPoint y: 166, endPoint x: 549, endPoint y: 164, distance: 23.6
click at [572, 166] on div "https://www.ifm.com/us/en/category/200_010_020_010_001 Preview Based on the las…" at bounding box center [820, 160] width 1275 height 26
drag, startPoint x: 421, startPoint y: 535, endPoint x: 309, endPoint y: 511, distance: 114.6
click at [309, 511] on div "URL contains /us/en/ and URL contains /category/" at bounding box center [868, 521] width 1144 height 31
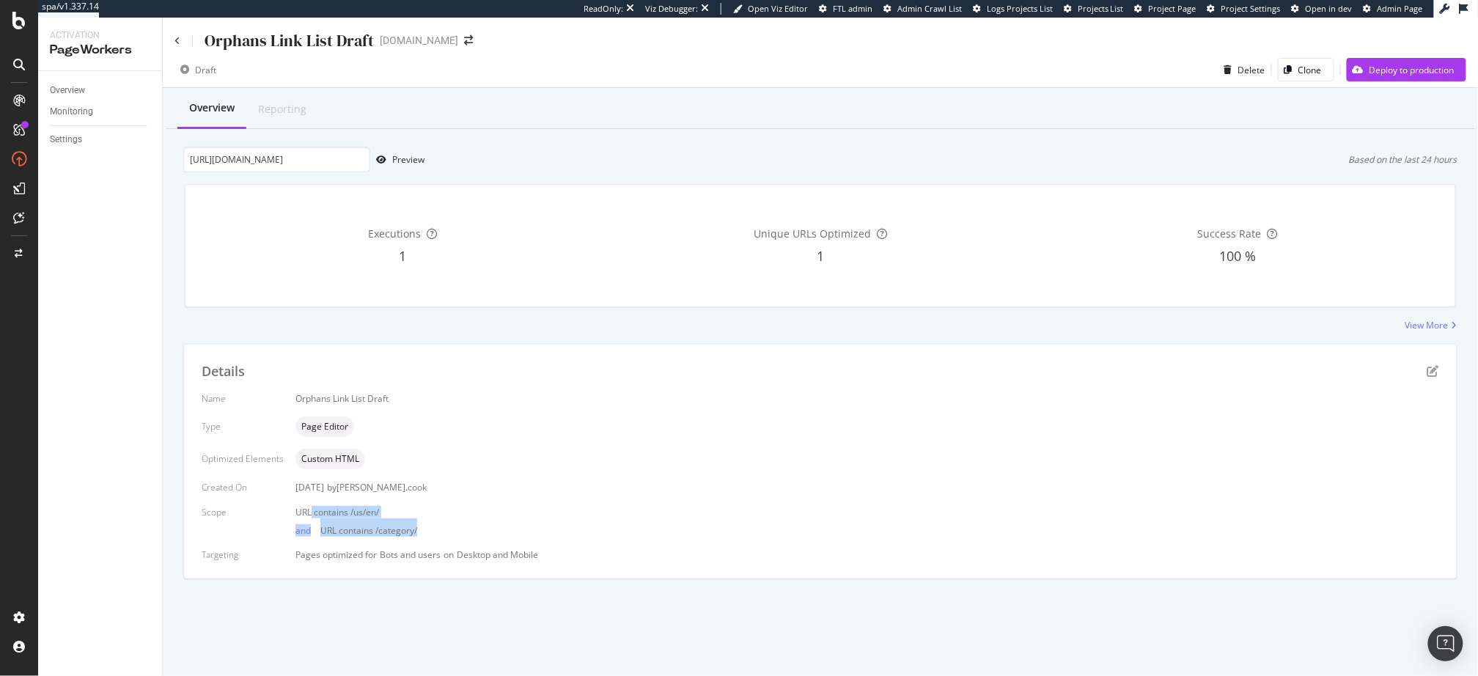
drag, startPoint x: 392, startPoint y: 512, endPoint x: 397, endPoint y: 521, distance: 10.8
click at [392, 512] on div "URL contains /us/en/" at bounding box center [868, 512] width 1144 height 12
click at [1436, 369] on icon "pen-to-square" at bounding box center [1434, 371] width 12 height 12
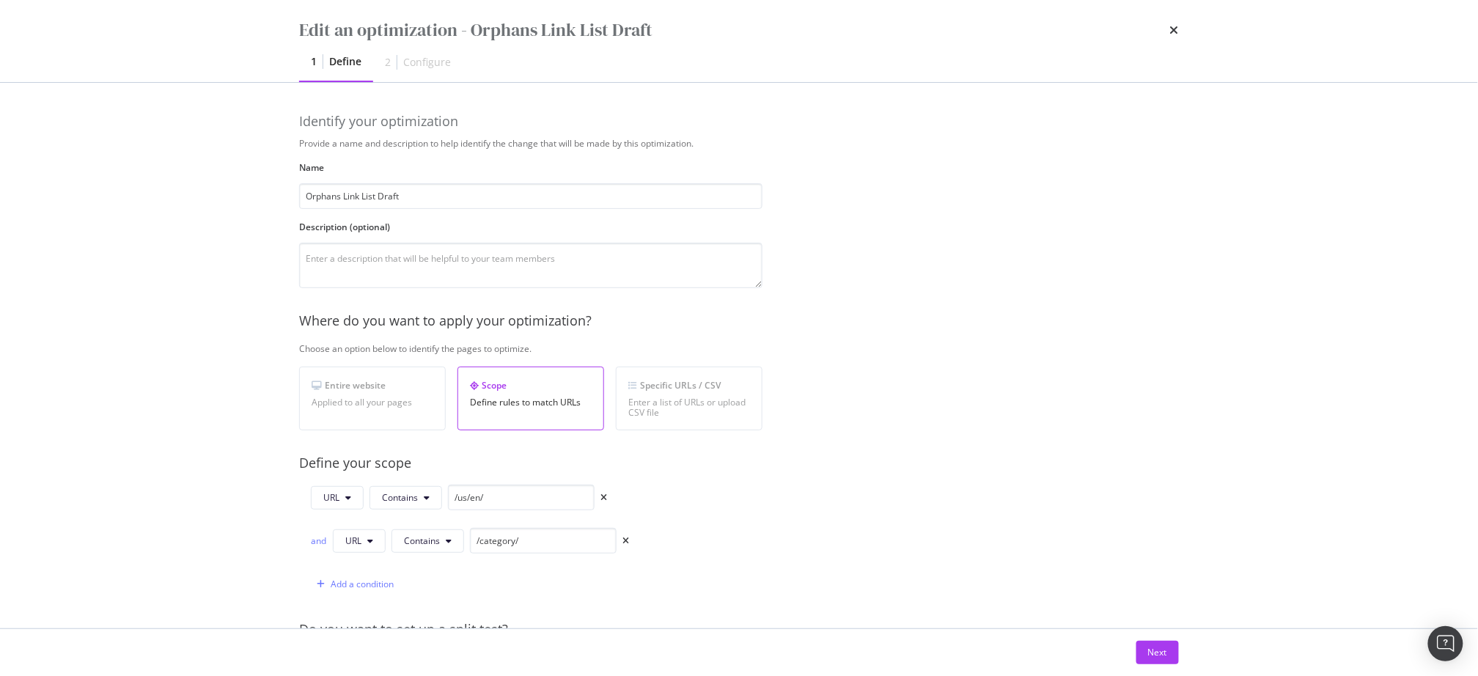
scroll to position [174, 0]
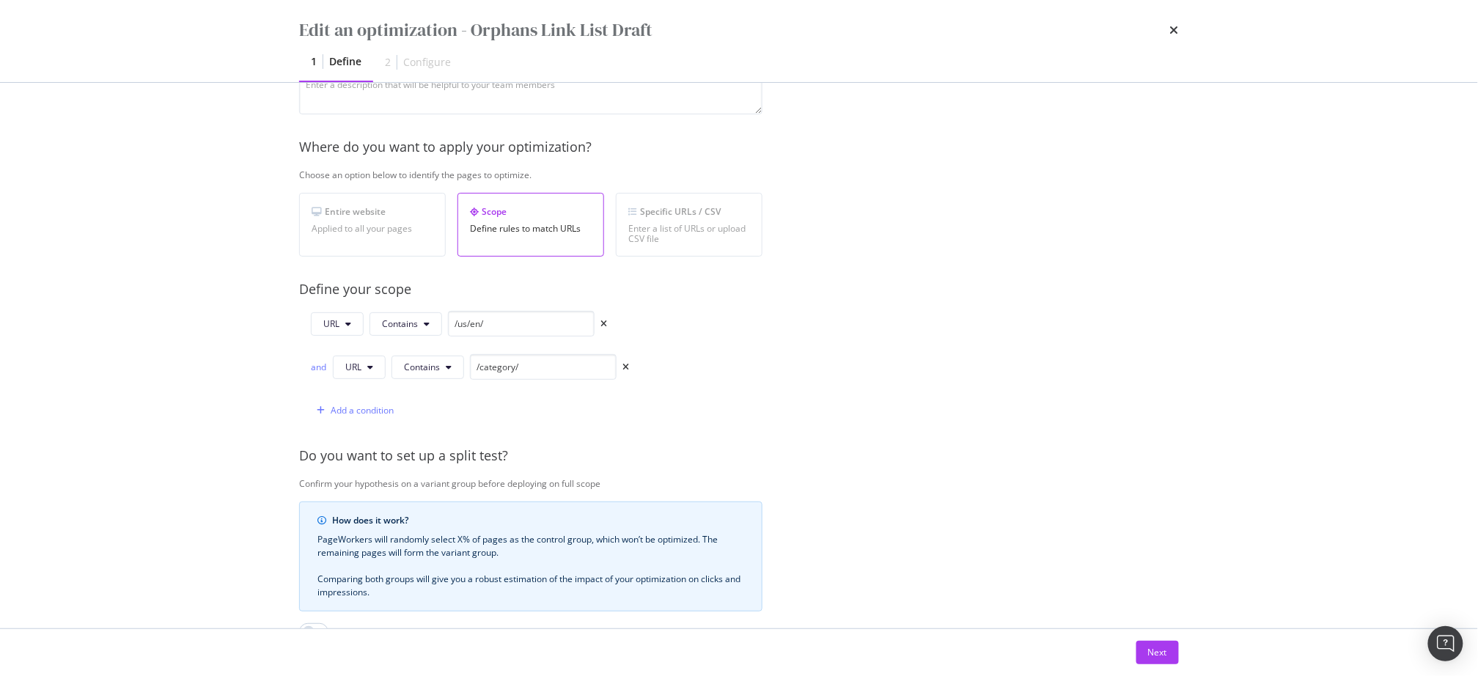
drag, startPoint x: 1157, startPoint y: 662, endPoint x: 1093, endPoint y: 637, distance: 69.5
click at [1157, 662] on div "Next" at bounding box center [1157, 653] width 19 height 22
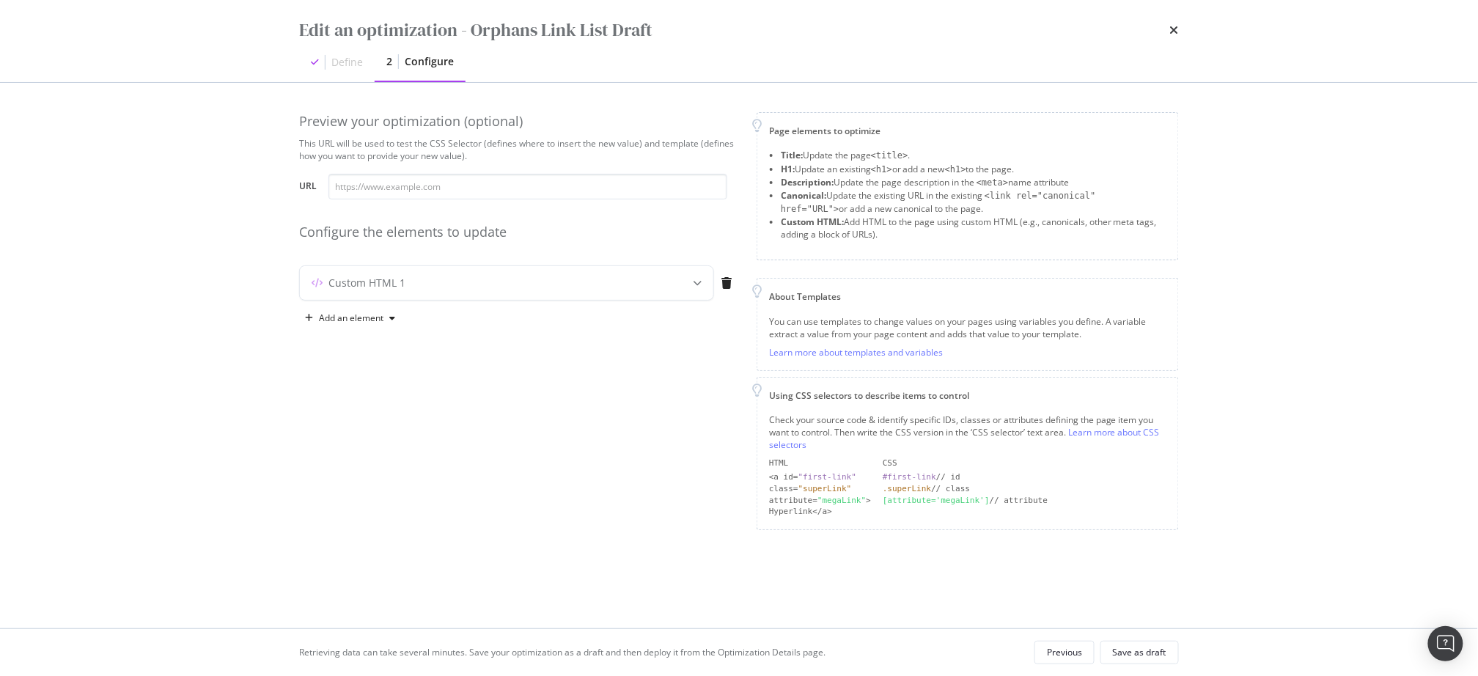
scroll to position [0, 0]
click at [613, 282] on div "Custom HTML 1" at bounding box center [478, 283] width 356 height 15
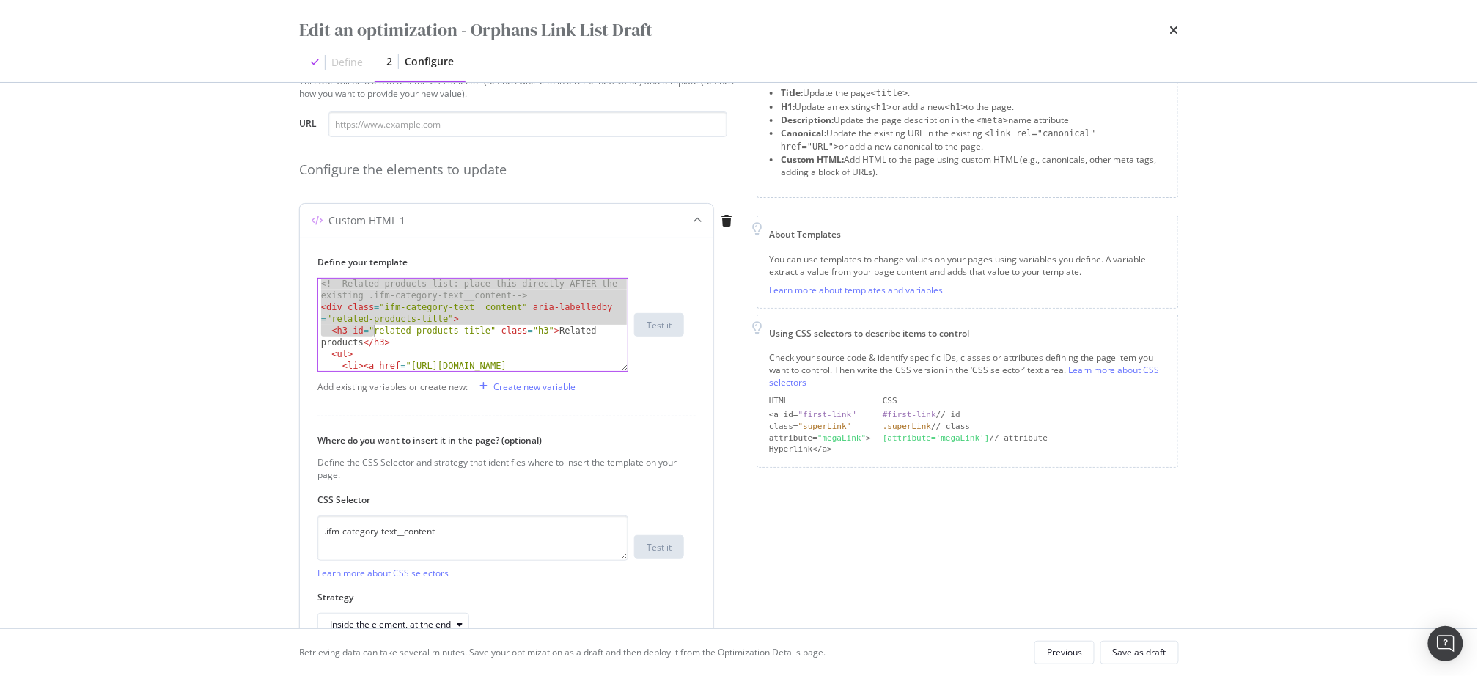
scroll to position [1, 0]
drag, startPoint x: 320, startPoint y: 282, endPoint x: 428, endPoint y: 334, distance: 120.7
click at [374, 329] on div "<!-- Related products list: place this directly AFTER the existing .ifm-categor…" at bounding box center [474, 348] width 312 height 140
click at [436, 334] on div "<!-- Related products list: place this directly AFTER the existing .ifm-categor…" at bounding box center [474, 348] width 312 height 140
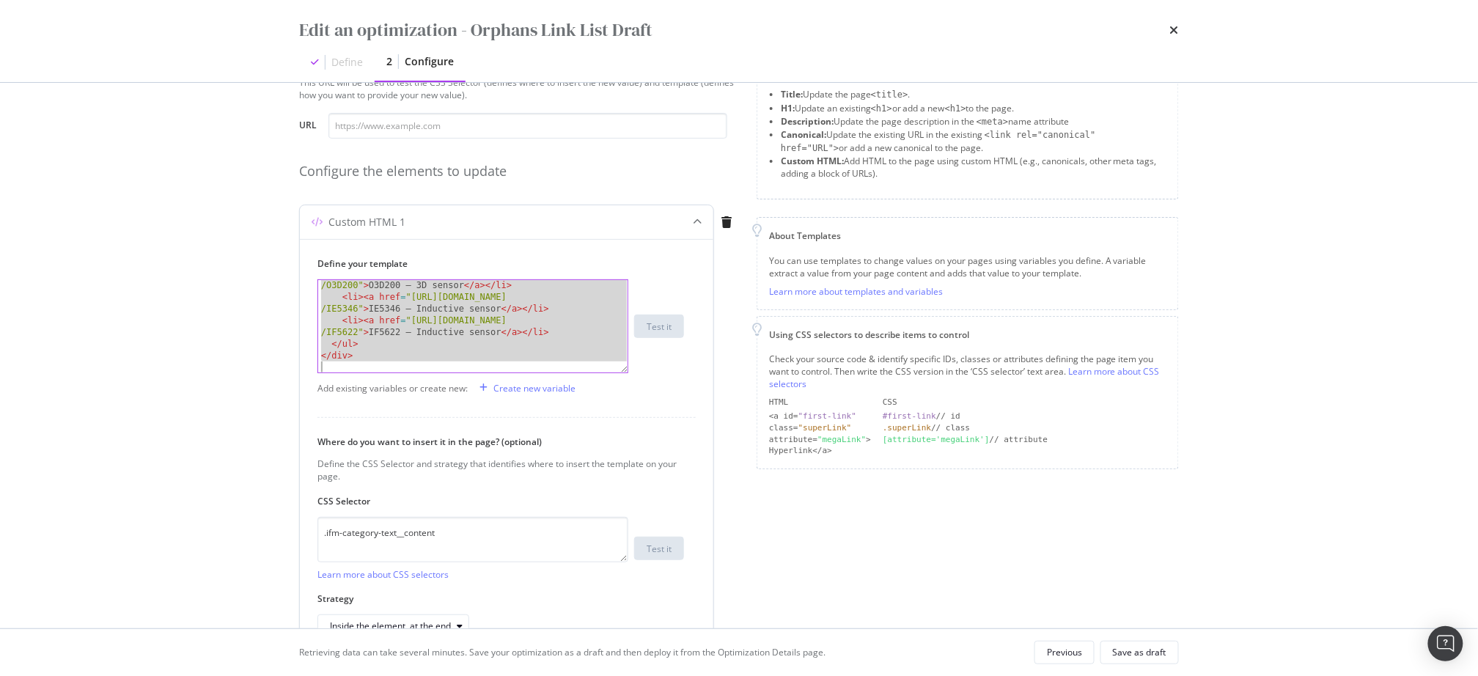
scroll to position [141, 0]
drag, startPoint x: 320, startPoint y: 284, endPoint x: 412, endPoint y: 360, distance: 119.8
click at [406, 385] on div "Define your template <h3 id="related-products-title" class="h3">Related product…" at bounding box center [507, 447] width 414 height 417
click at [415, 353] on div "< li > < a href = "https://www.ifm.com/us/en/product /O3D200" > O3D200 – 3D sen…" at bounding box center [474, 332] width 312 height 128
type textarea "</div>"
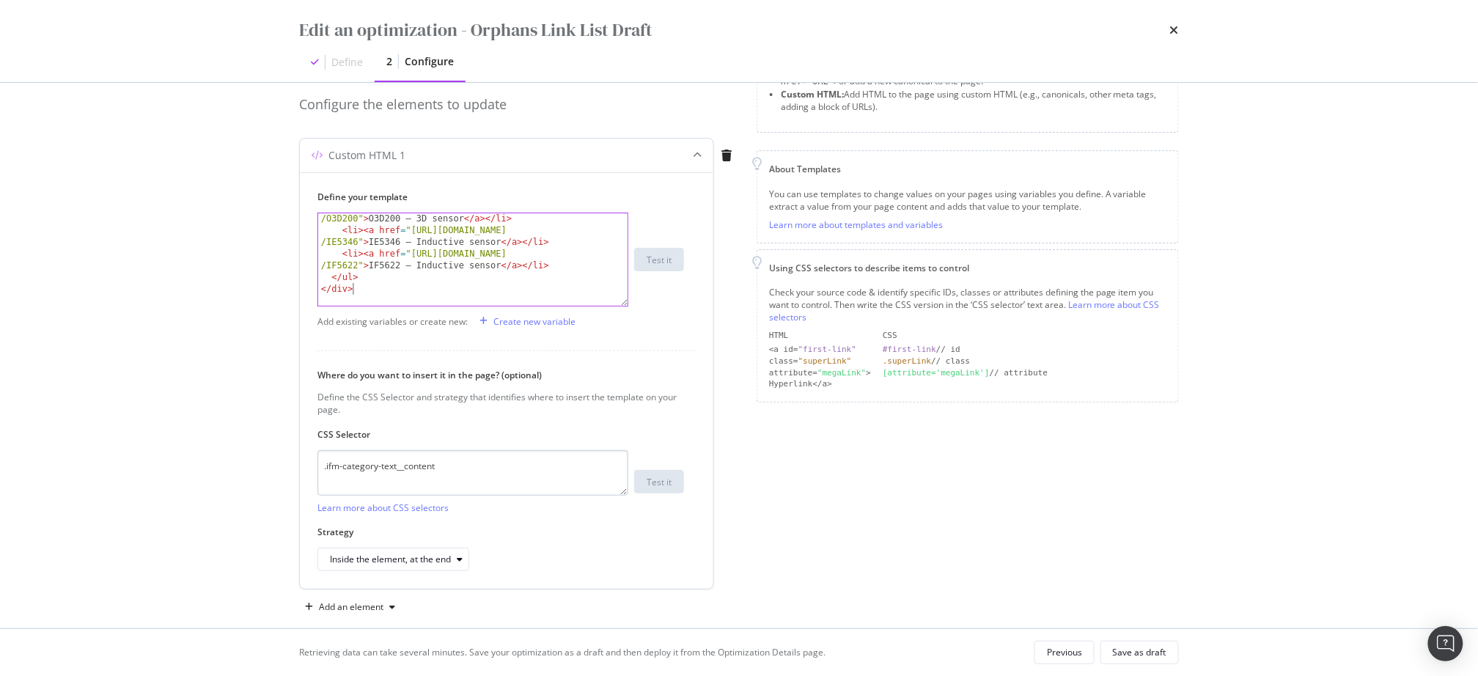
scroll to position [144, 0]
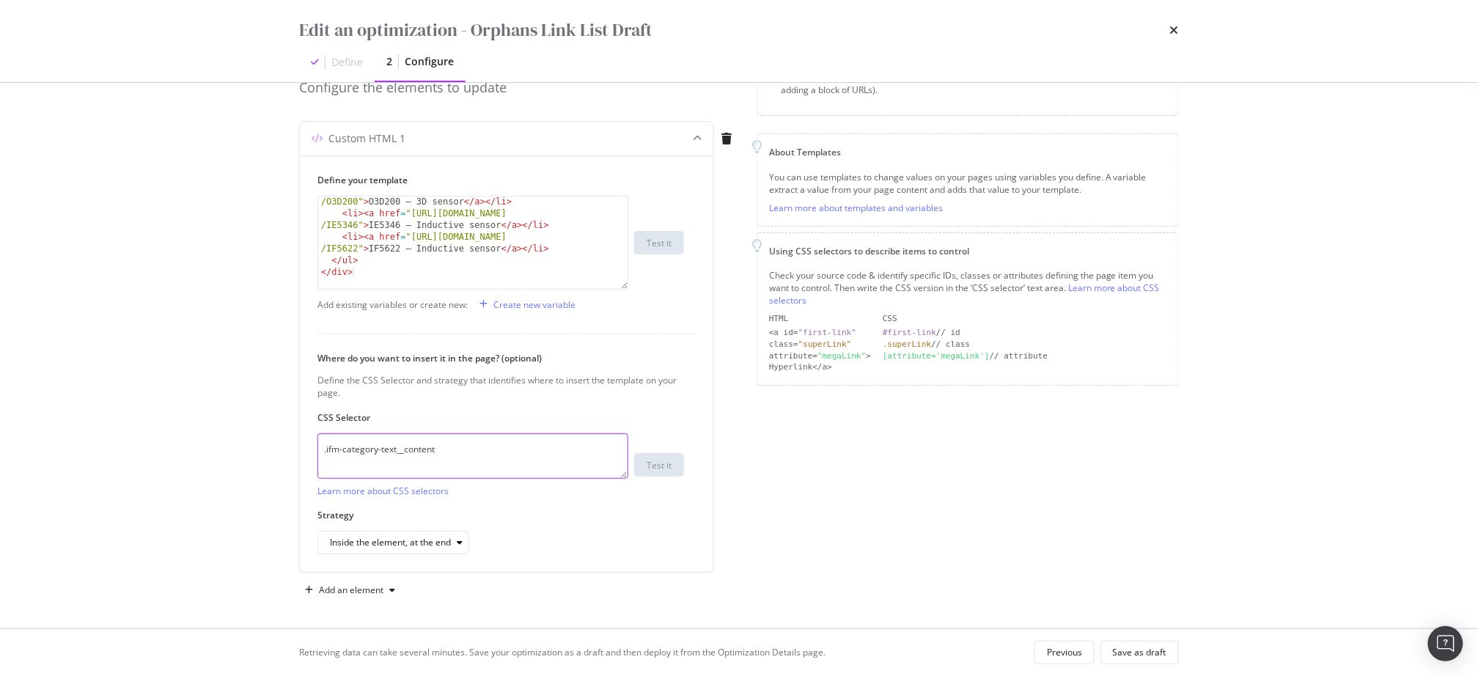
drag, startPoint x: 454, startPoint y: 448, endPoint x: 246, endPoint y: 436, distance: 208.6
click at [246, 436] on div "Edit an optimization - Orphans Link List Draft Define 2 Configure Preview your …" at bounding box center [739, 338] width 1478 height 676
click at [404, 546] on div "Inside the element, at the end" at bounding box center [399, 542] width 139 height 21
click at [268, 531] on div "Edit an optimization - Orphans Link List Draft Define 2 Configure Preview your …" at bounding box center [739, 338] width 1478 height 676
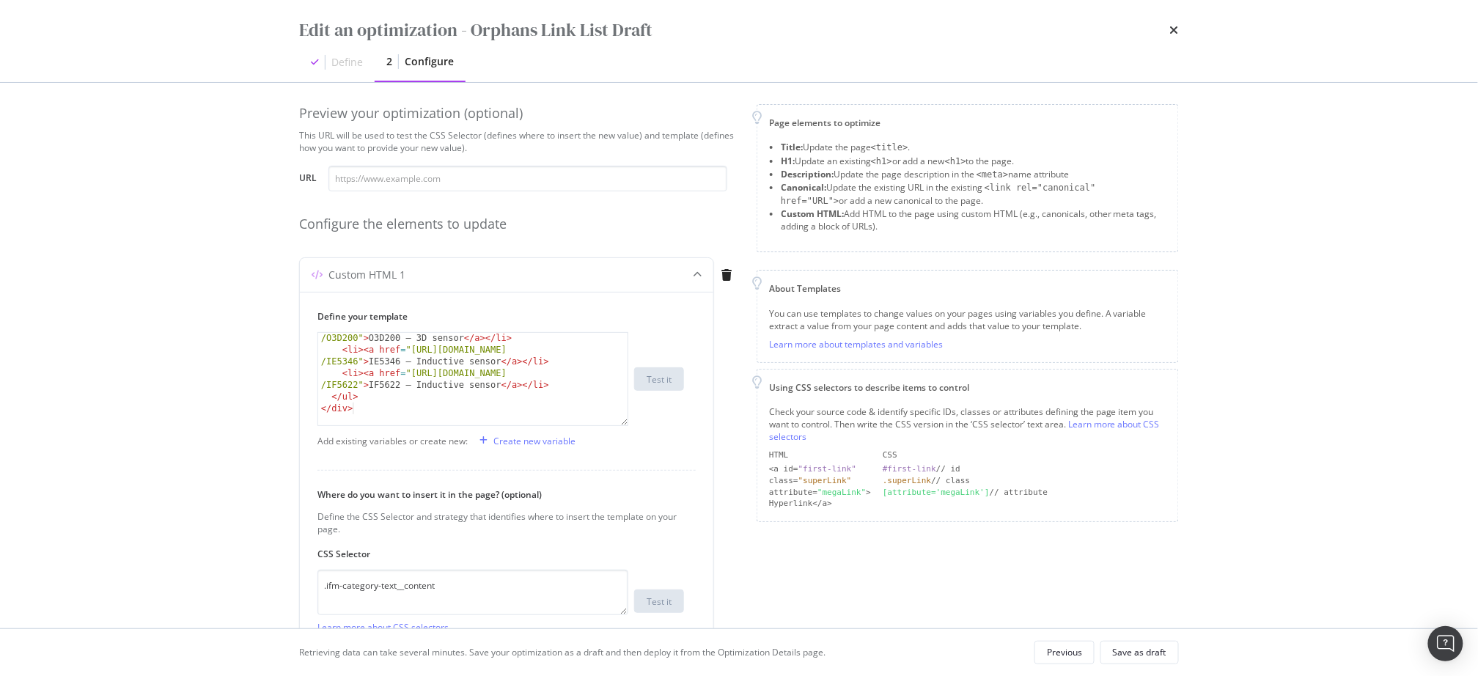
scroll to position [0, 0]
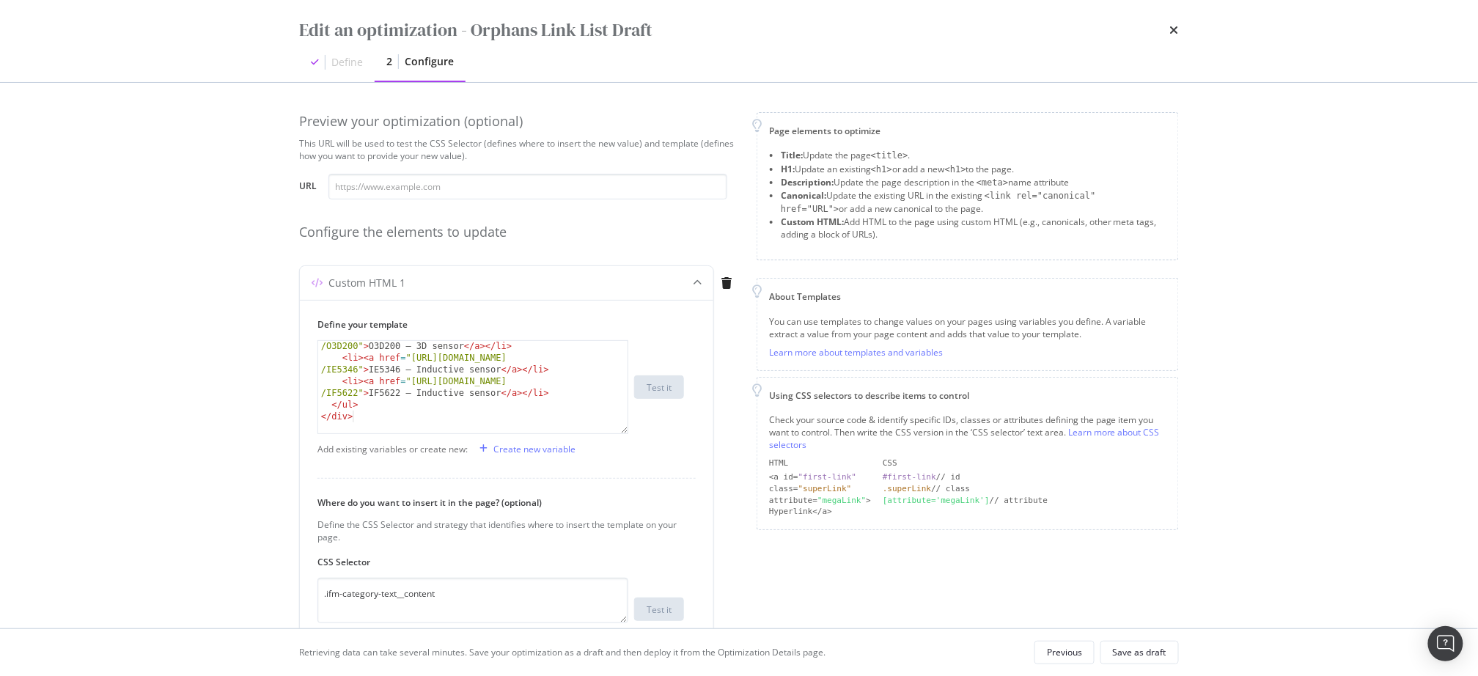
click at [748, 339] on div "Preview your optimization (optional) This URL will be used to test the CSS Sele…" at bounding box center [739, 429] width 880 height 634
click at [736, 231] on div "Configure the elements to update" at bounding box center [519, 232] width 440 height 19
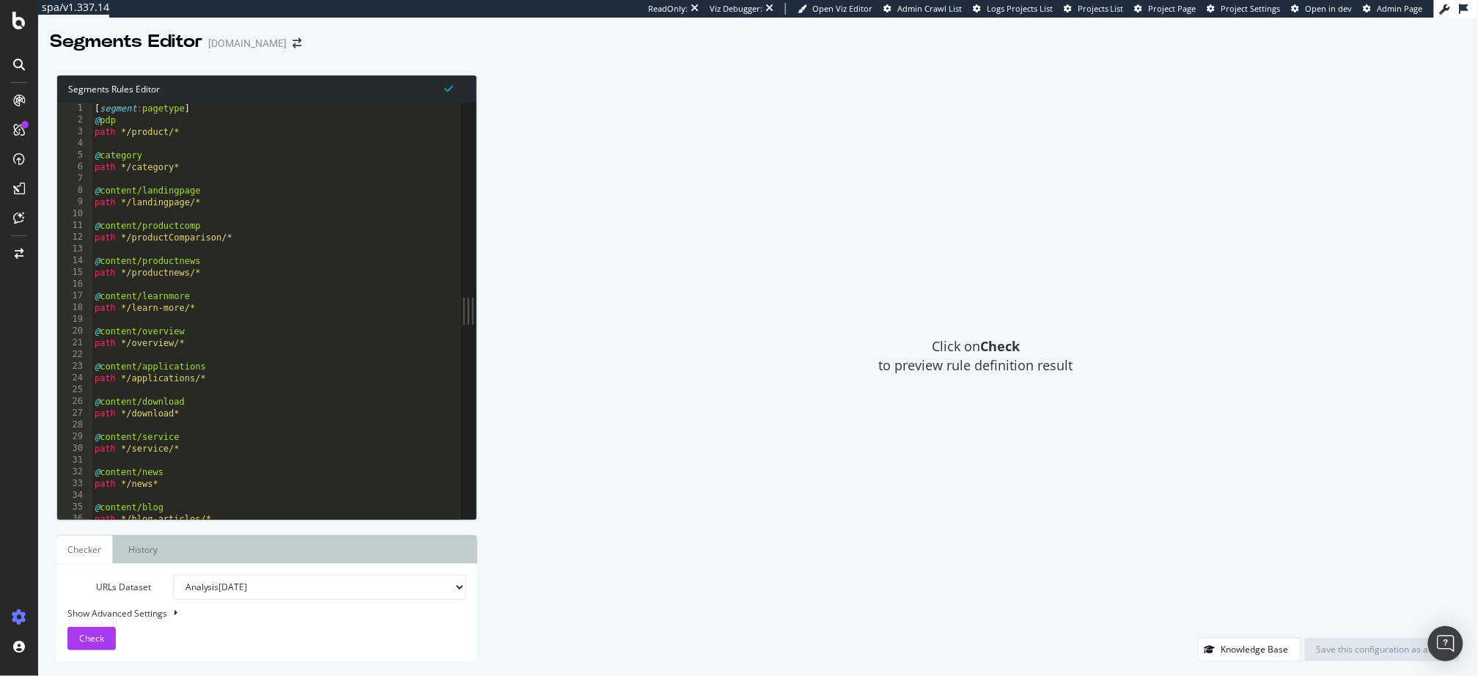
type textarea "path */landingpage/*"
click at [355, 205] on div "[ segment : pagetype ] @ pdp path */product/* @ category path */category* @ con…" at bounding box center [520, 324] width 856 height 442
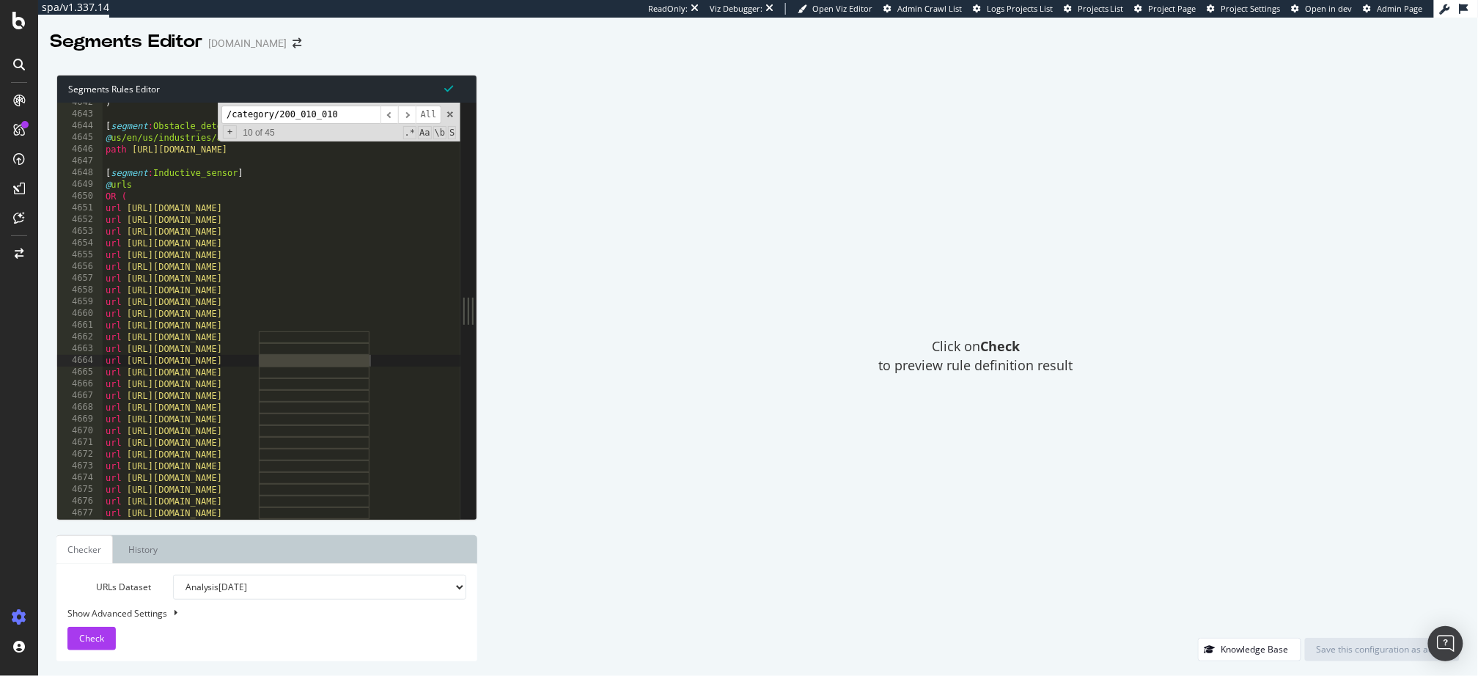
scroll to position [21985, 0]
type input "/category/200_010_010"
click at [406, 114] on span "​" at bounding box center [407, 115] width 18 height 18
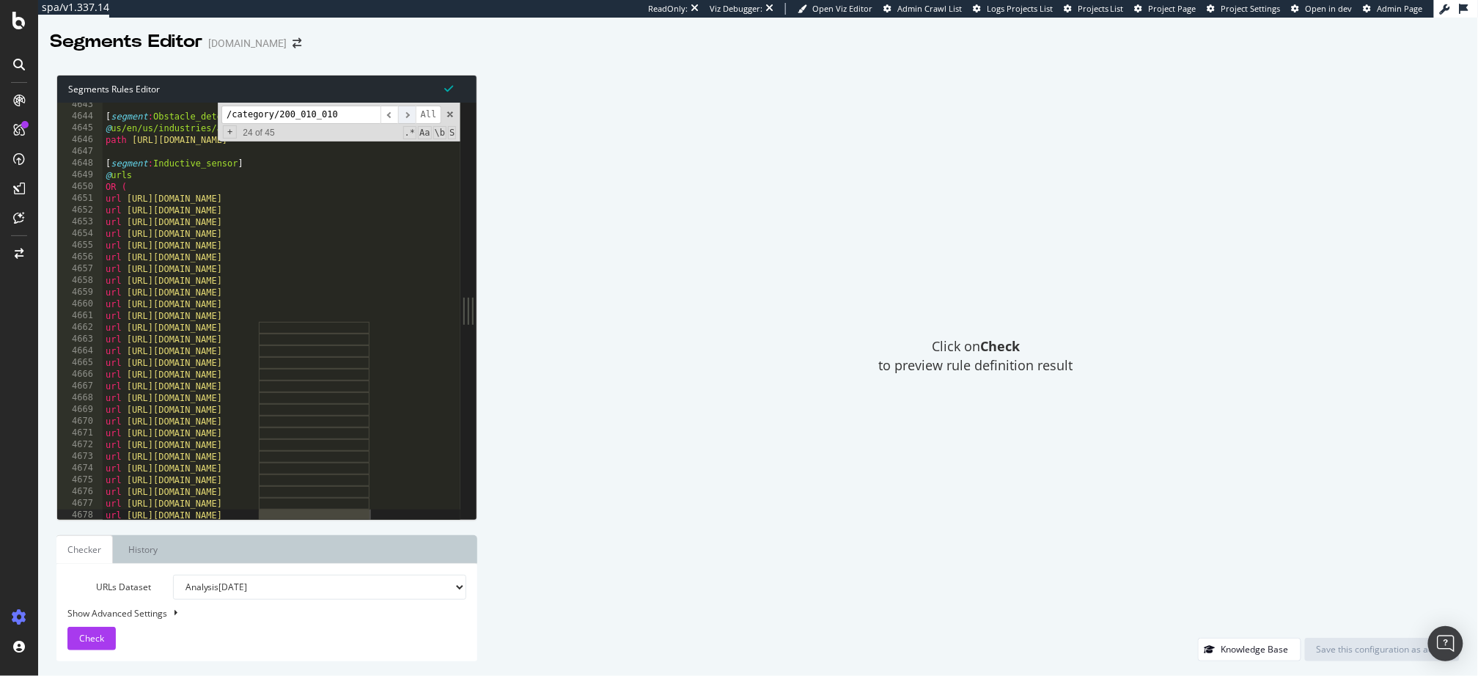
click at [406, 114] on span "​" at bounding box center [407, 115] width 18 height 18
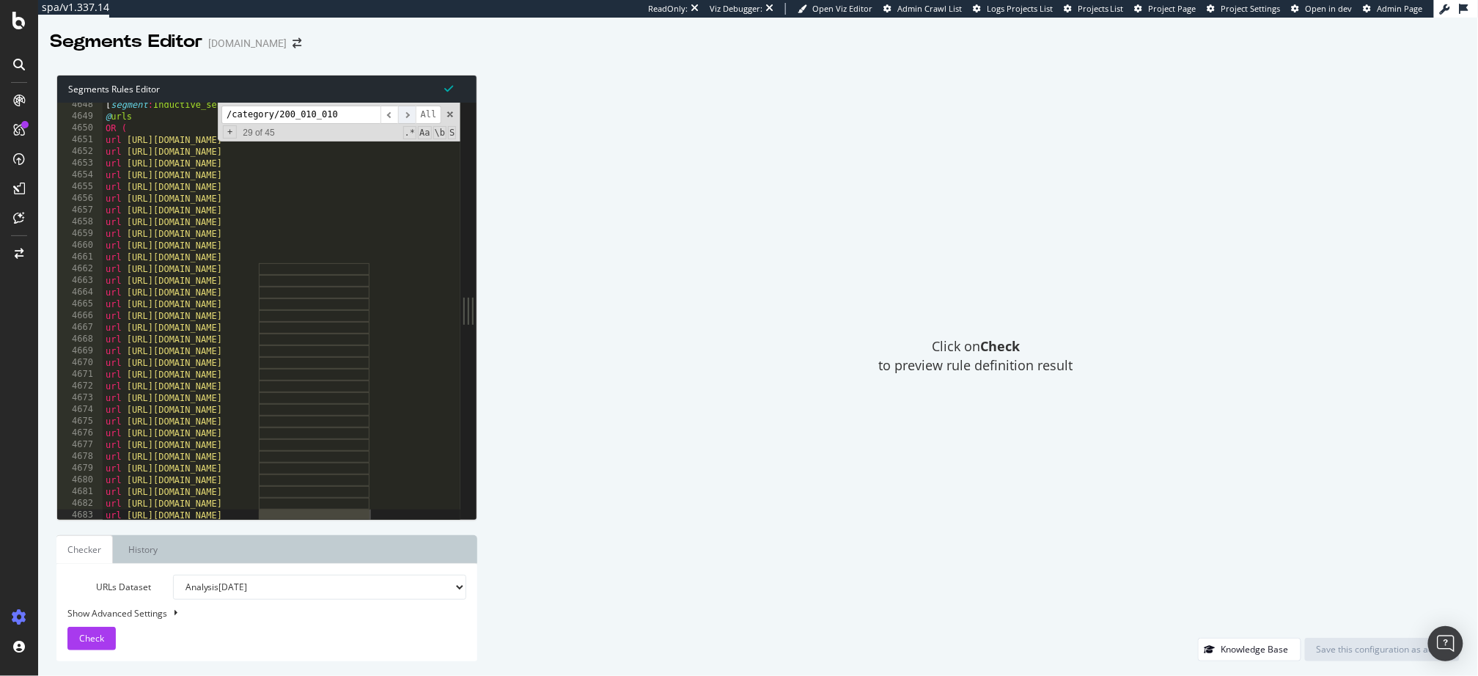
click at [406, 114] on span "​" at bounding box center [407, 115] width 18 height 18
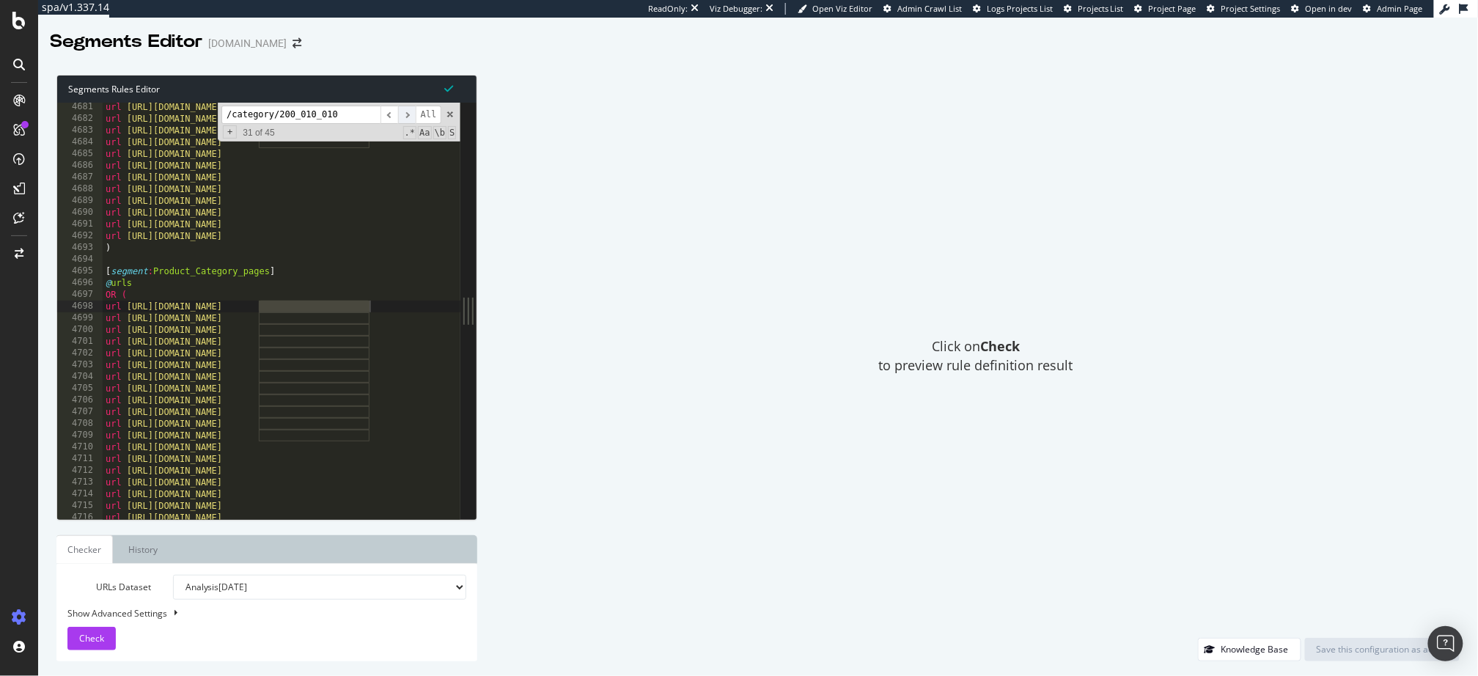
scroll to position [22166, 0]
click at [406, 114] on span "​" at bounding box center [407, 115] width 18 height 18
click at [450, 113] on span at bounding box center [450, 114] width 10 height 10
type textarea "url [URL][DOMAIN_NAME]"
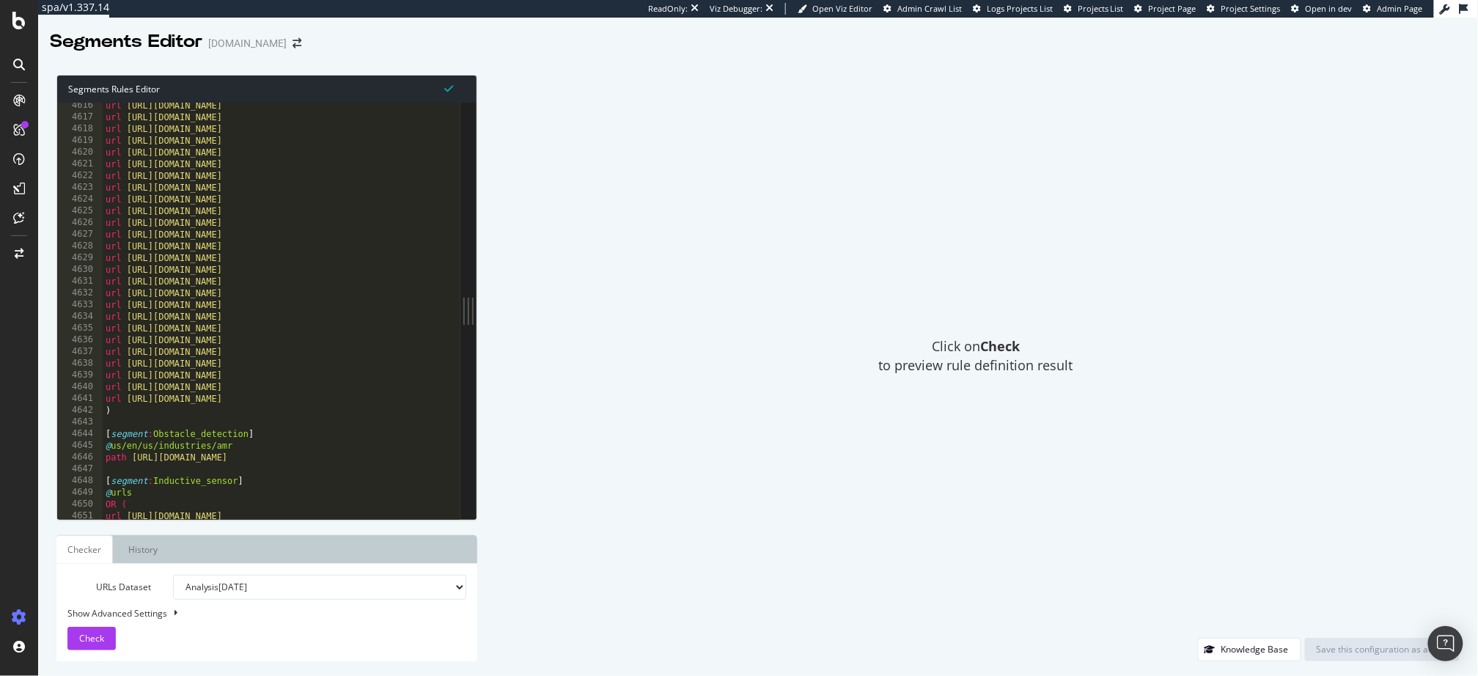
scroll to position [21866, 0]
click at [330, 400] on div "url [URL][DOMAIN_NAME] url [URL][DOMAIN_NAME] url [URL][DOMAIN_NAME] url [URL][…" at bounding box center [531, 324] width 856 height 442
type textarea "[segment:smart_content_duplicates]"
type textarea "@"
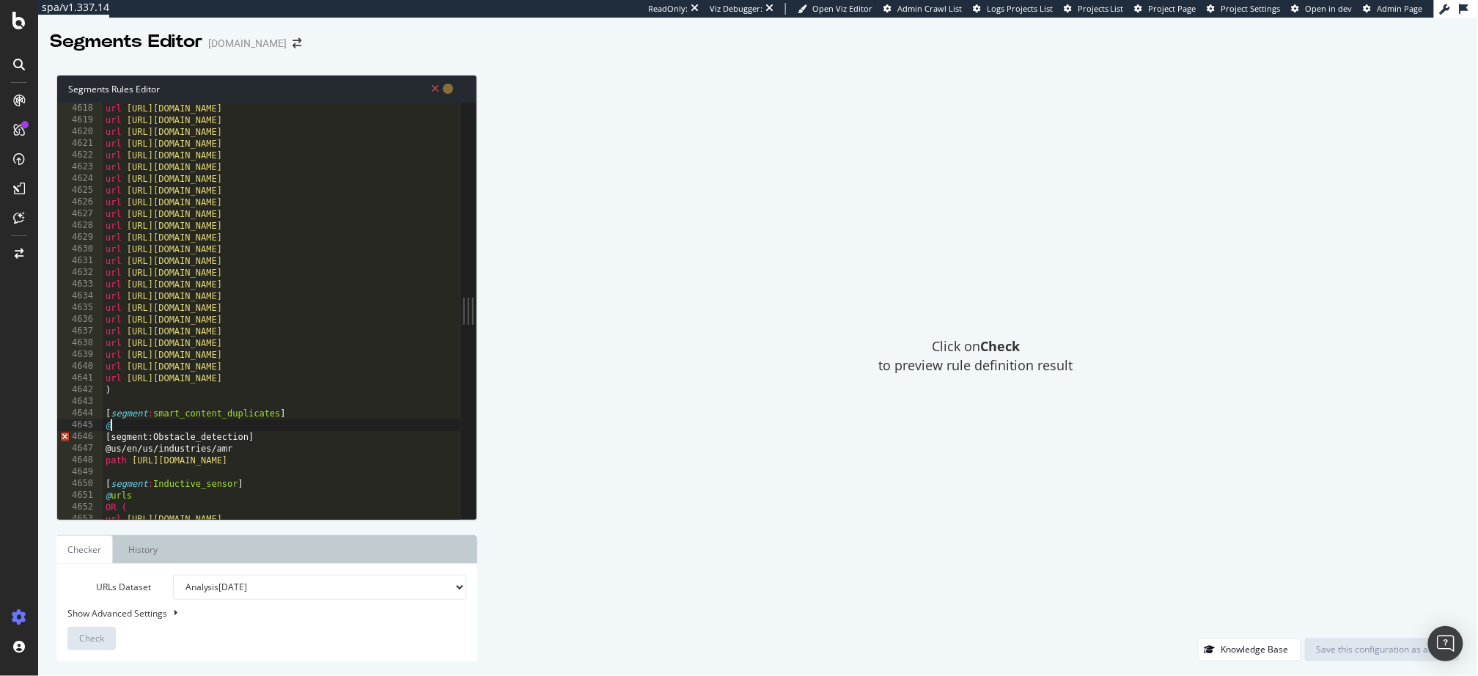
click at [328, 428] on div "url [URL][DOMAIN_NAME] url [URL][DOMAIN_NAME] url [URL][DOMAIN_NAME] url [URL][…" at bounding box center [531, 324] width 856 height 442
click at [264, 430] on div "url [URL][DOMAIN_NAME] url [URL][DOMAIN_NAME] url [URL][DOMAIN_NAME] url [URL][…" at bounding box center [531, 324] width 856 height 442
click at [296, 401] on div "url [URL][DOMAIN_NAME] url [URL][DOMAIN_NAME] url [URL][DOMAIN_NAME] url [URL][…" at bounding box center [531, 313] width 856 height 442
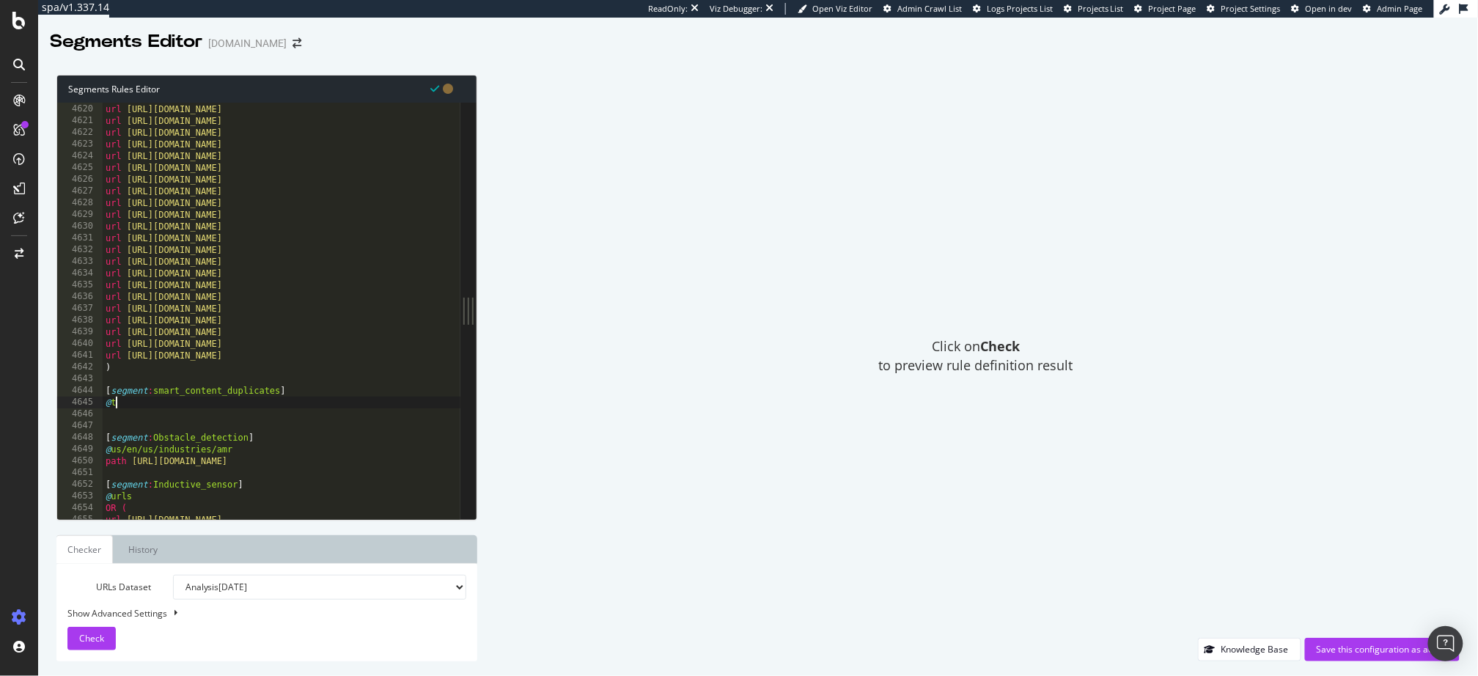
type textarea "@true"
paste textarea "url [URL][DOMAIN_NAME]"
type textarea "url [URL][DOMAIN_NAME]"
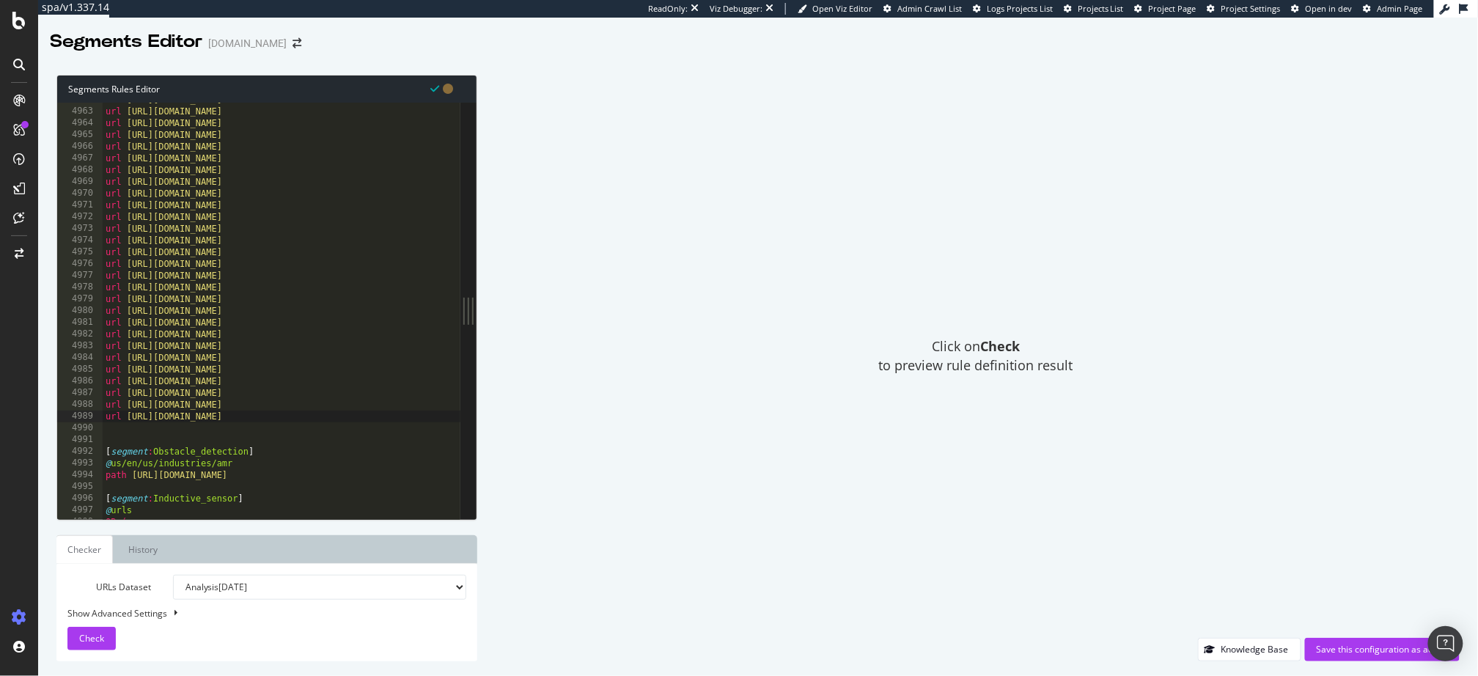
scroll to position [21991, 0]
click at [238, 431] on div "url https://www.ifm.com/us/en/us/learn-more/pressure/pl-flush/device-configurat…" at bounding box center [531, 315] width 856 height 442
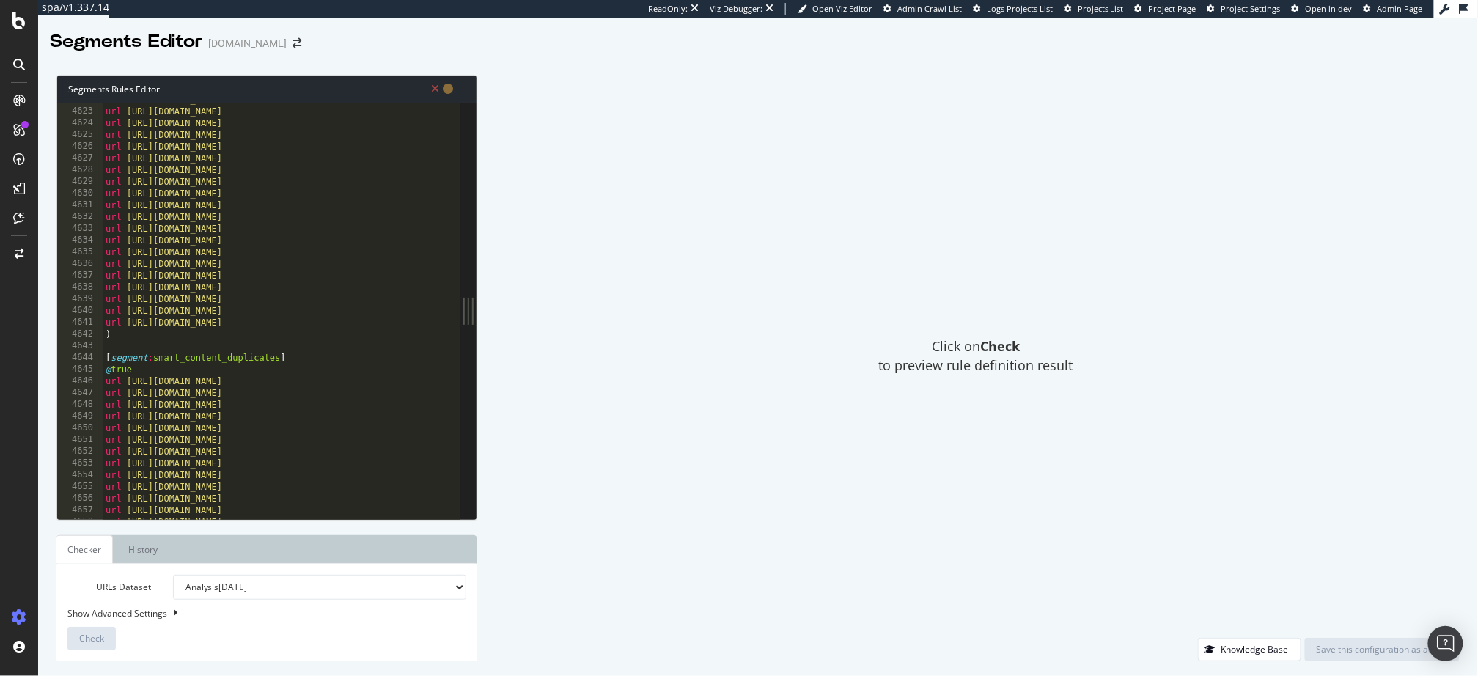
scroll to position [20484, 0]
click at [166, 370] on div "url https://www.ifm.com/us/en/us/learn-more/io-link/stack-lights/use-cases url …" at bounding box center [531, 315] width 856 height 442
type textarea "@true"
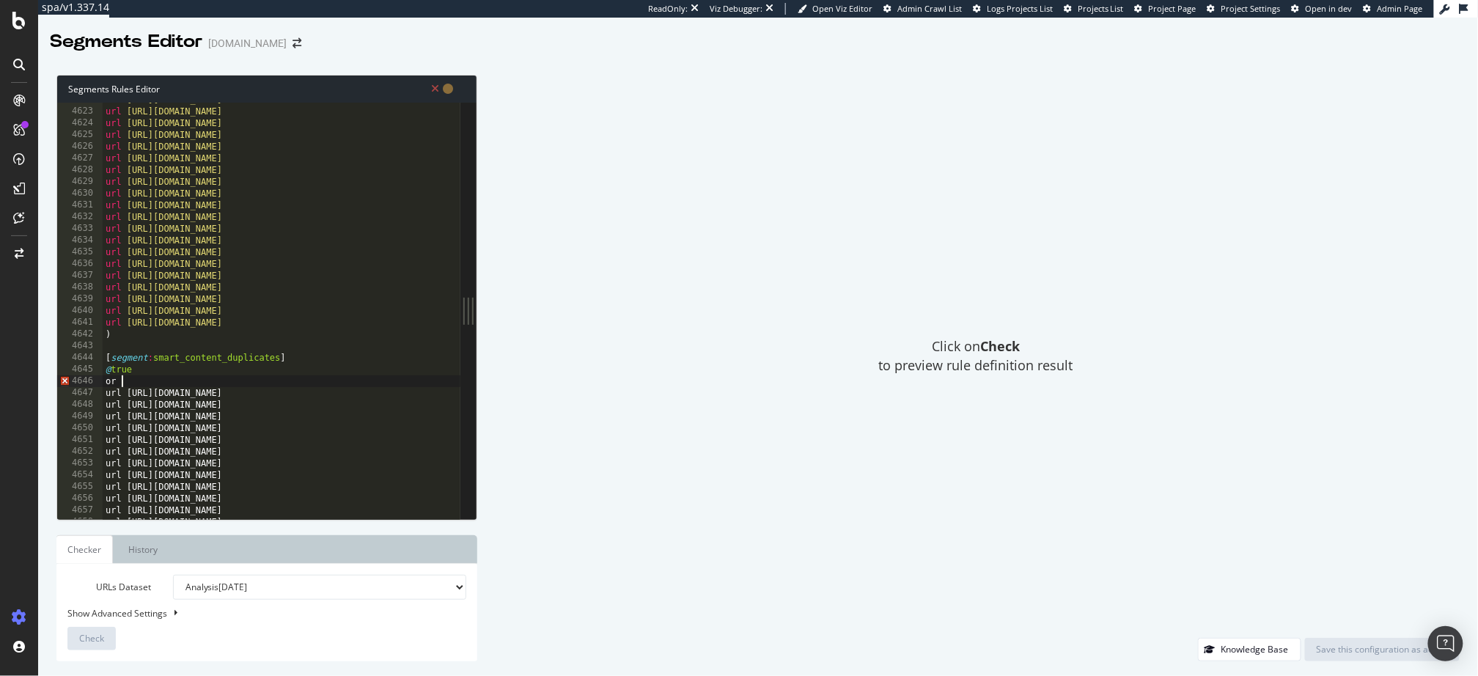
scroll to position [0, 1]
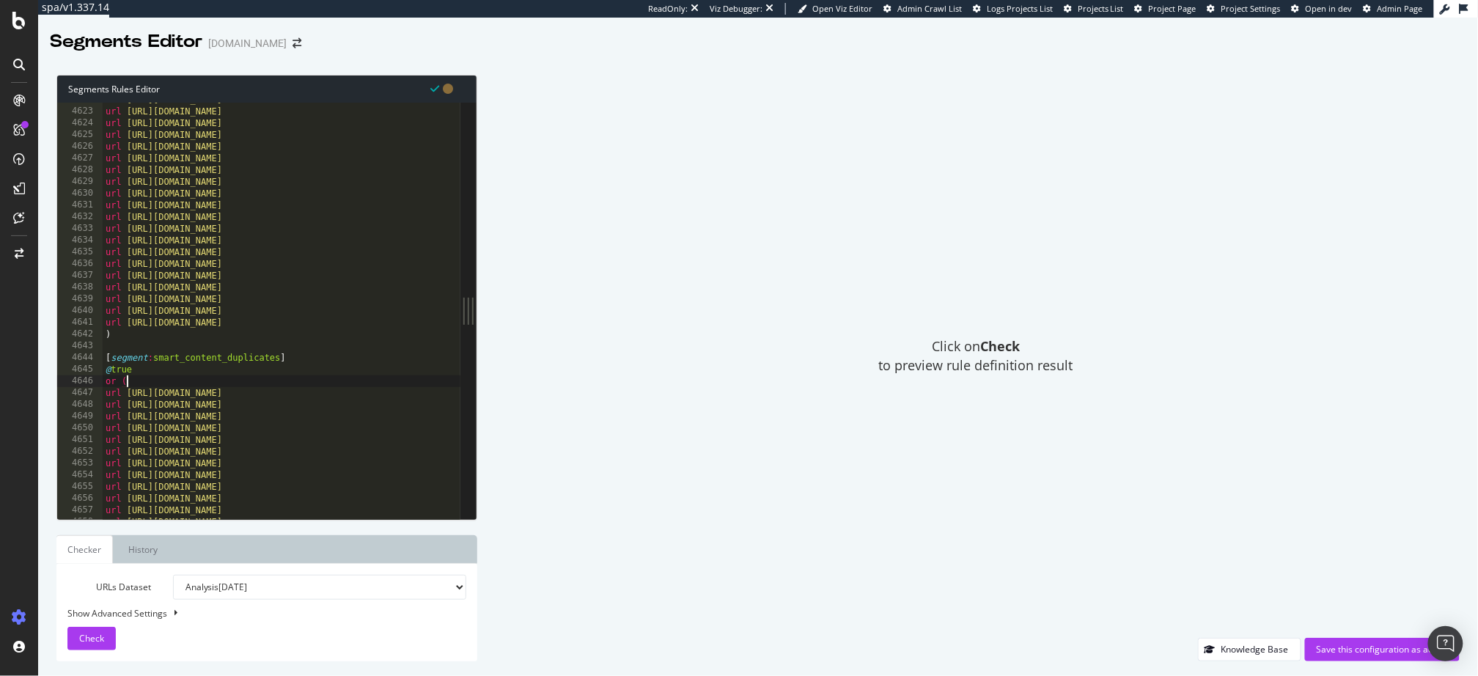
drag, startPoint x: 730, startPoint y: 567, endPoint x: 462, endPoint y: 499, distance: 276.8
click at [728, 567] on div "Click on Check to preview rule definition result" at bounding box center [976, 356] width 968 height 563
type textarea "[segment:smart_content_duplicates]"
drag, startPoint x: 290, startPoint y: 358, endPoint x: 87, endPoint y: 359, distance: 203.2
click at [87, 359] on div "[segment:smart_content_duplicates] 4622 4623 4624 4625 4626 4627 4628 4629 4630…" at bounding box center [258, 311] width 403 height 417
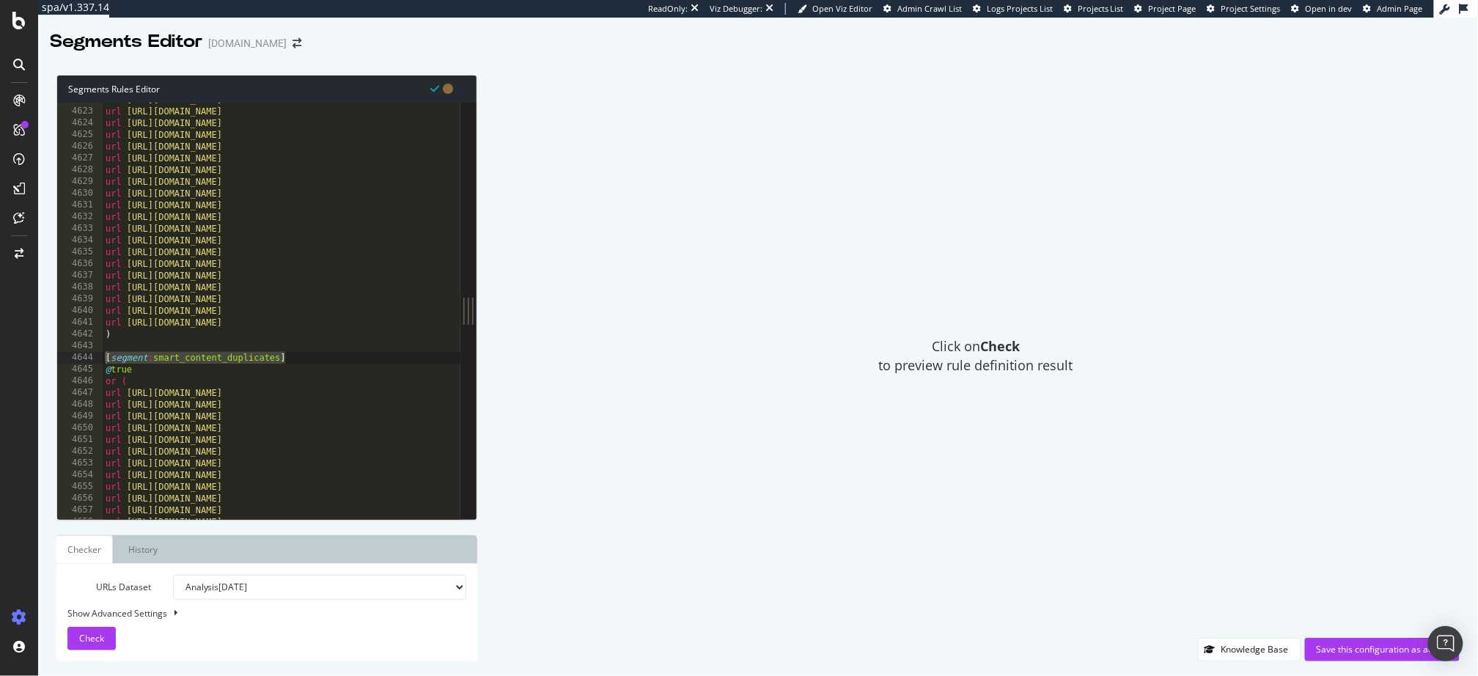
click at [777, 524] on div "Click on Check to preview rule definition result" at bounding box center [976, 356] width 968 height 563
click at [1316, 649] on button "Save this configuration as active" at bounding box center [1382, 649] width 155 height 23
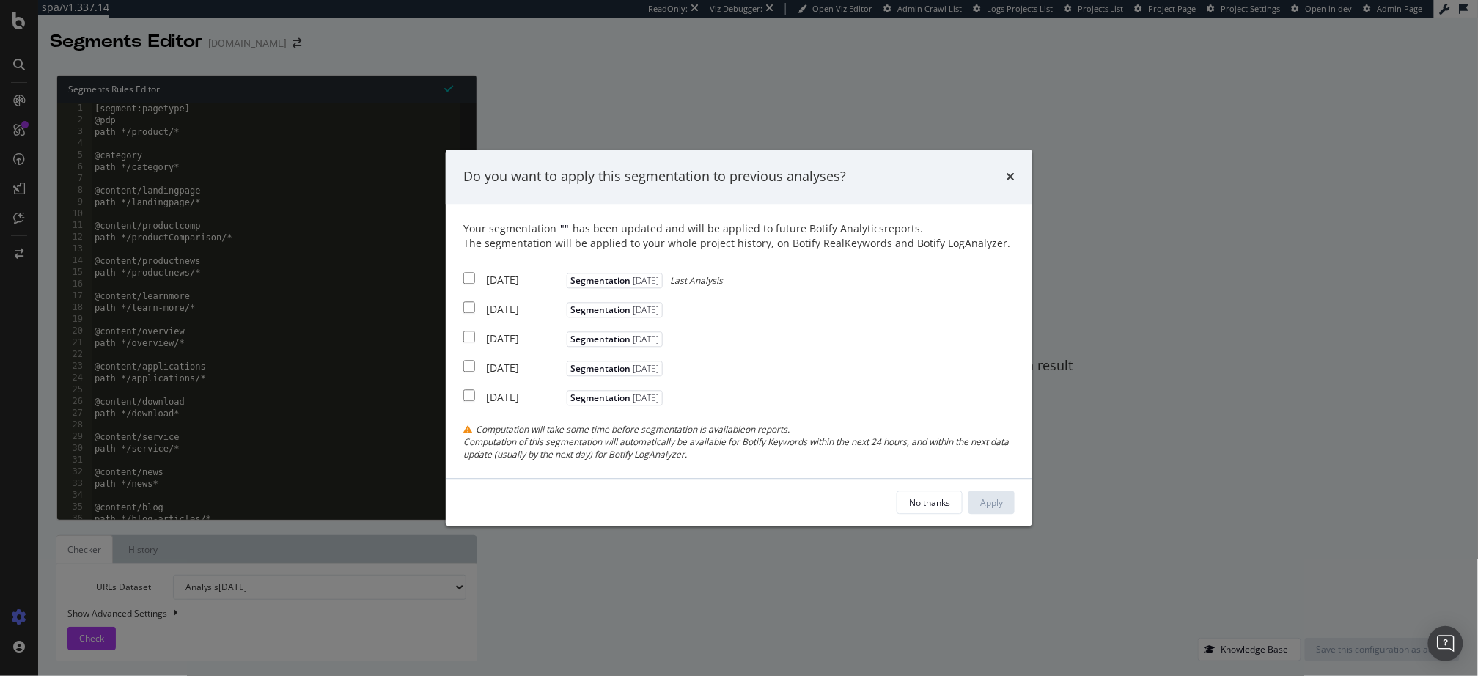
drag, startPoint x: 468, startPoint y: 279, endPoint x: 474, endPoint y: 285, distance: 8.4
click at [468, 279] on input "modal" at bounding box center [469, 278] width 12 height 12
checkbox input "true"
click at [1005, 504] on button "Apply" at bounding box center [992, 502] width 46 height 23
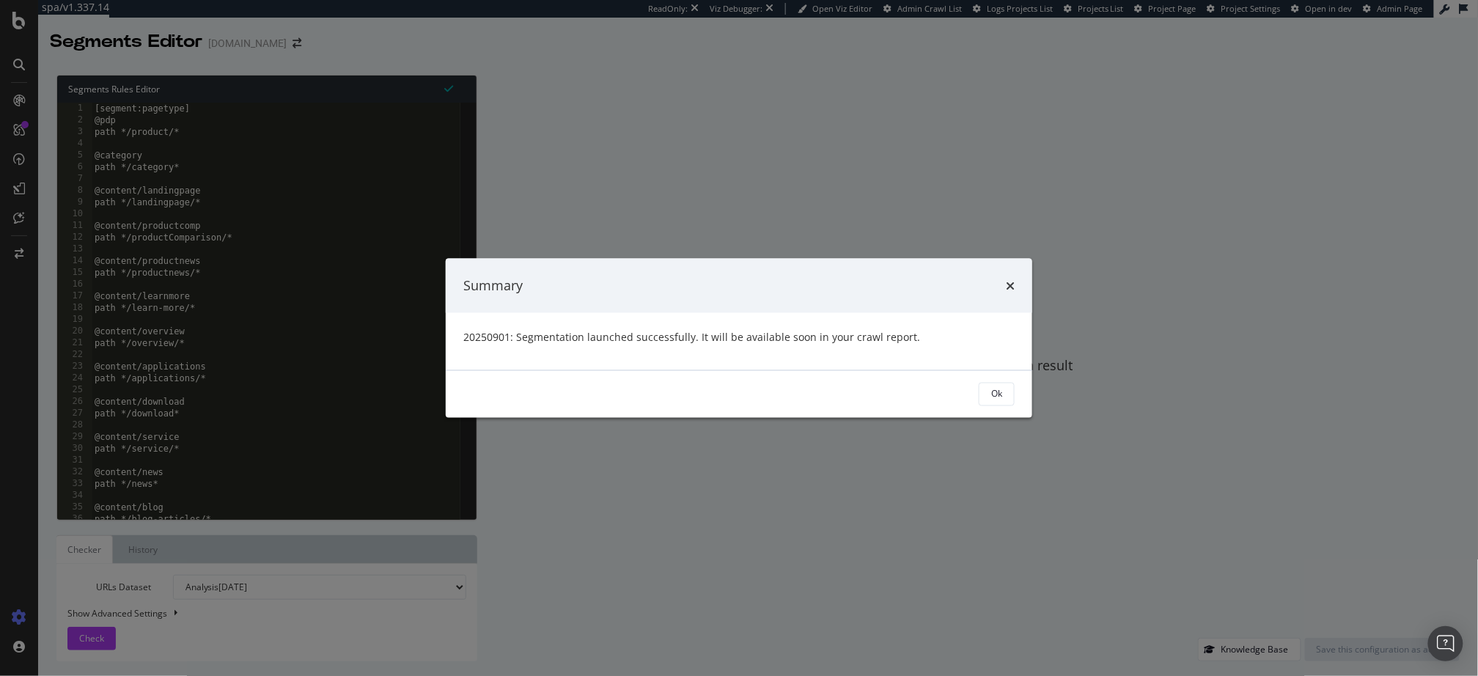
click at [992, 395] on div "Ok" at bounding box center [997, 394] width 11 height 12
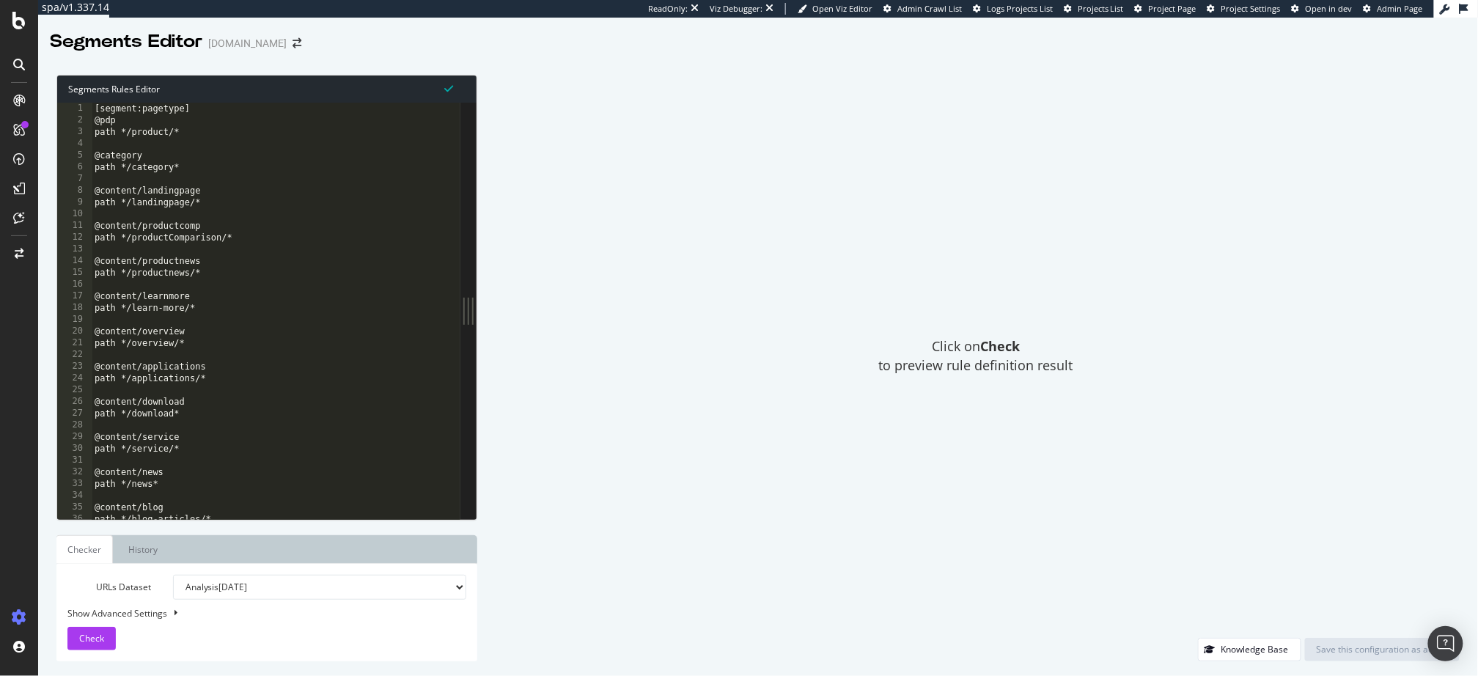
drag, startPoint x: 719, startPoint y: 158, endPoint x: 709, endPoint y: 155, distance: 10.0
click at [719, 158] on div "Click on Check to preview rule definition result" at bounding box center [976, 356] width 968 height 563
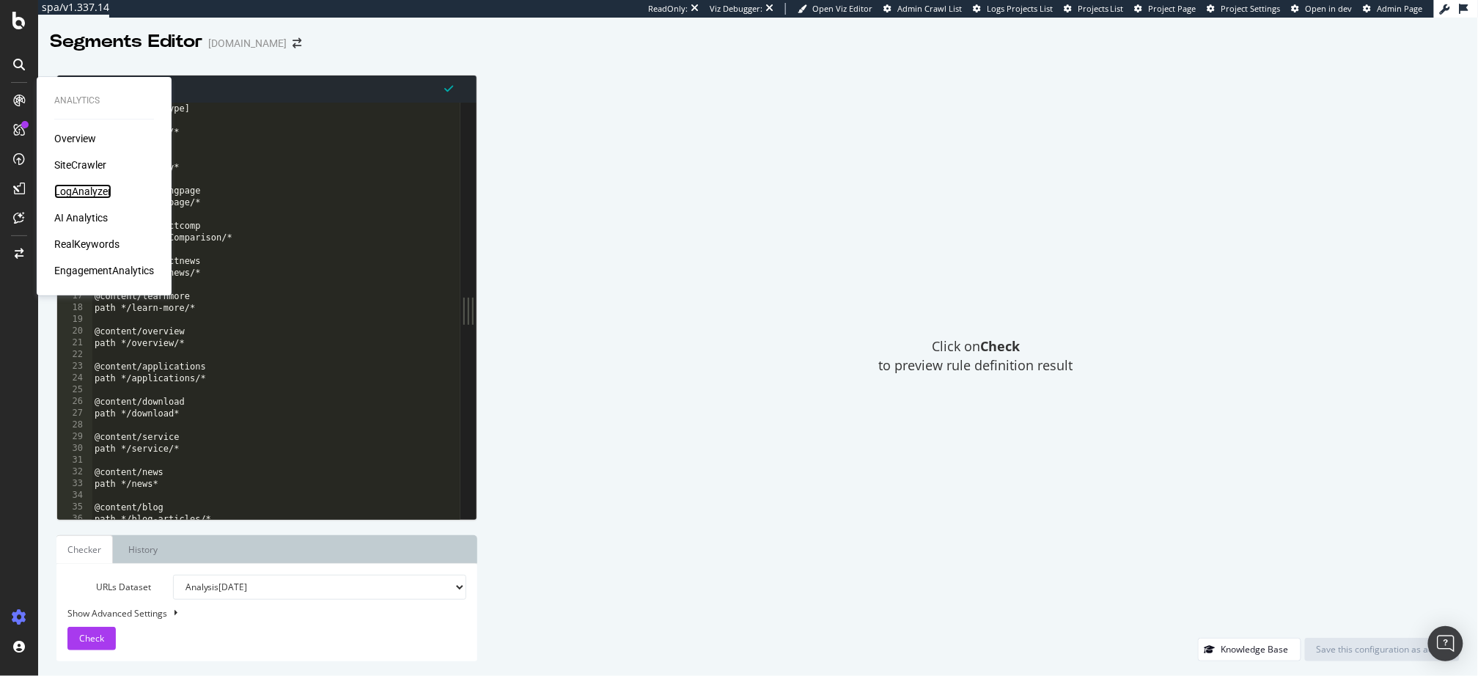
click at [82, 194] on div "LogAnalyzer" at bounding box center [82, 191] width 57 height 15
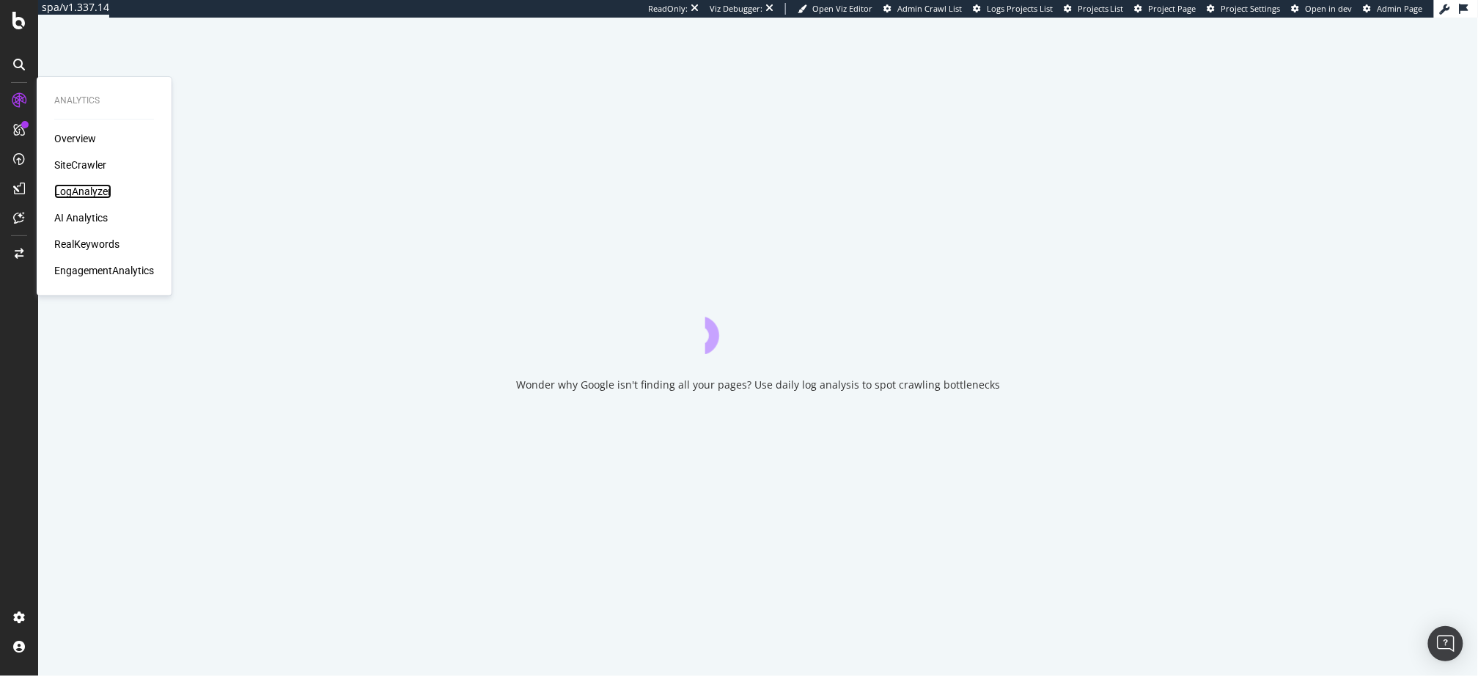
click at [90, 188] on div "LogAnalyzer" at bounding box center [82, 191] width 57 height 15
click at [0, 0] on div "Analytics Overview SiteCrawler LogAnalyzer AI Analytics RealKeywords Engagement…" at bounding box center [19, 338] width 38 height 676
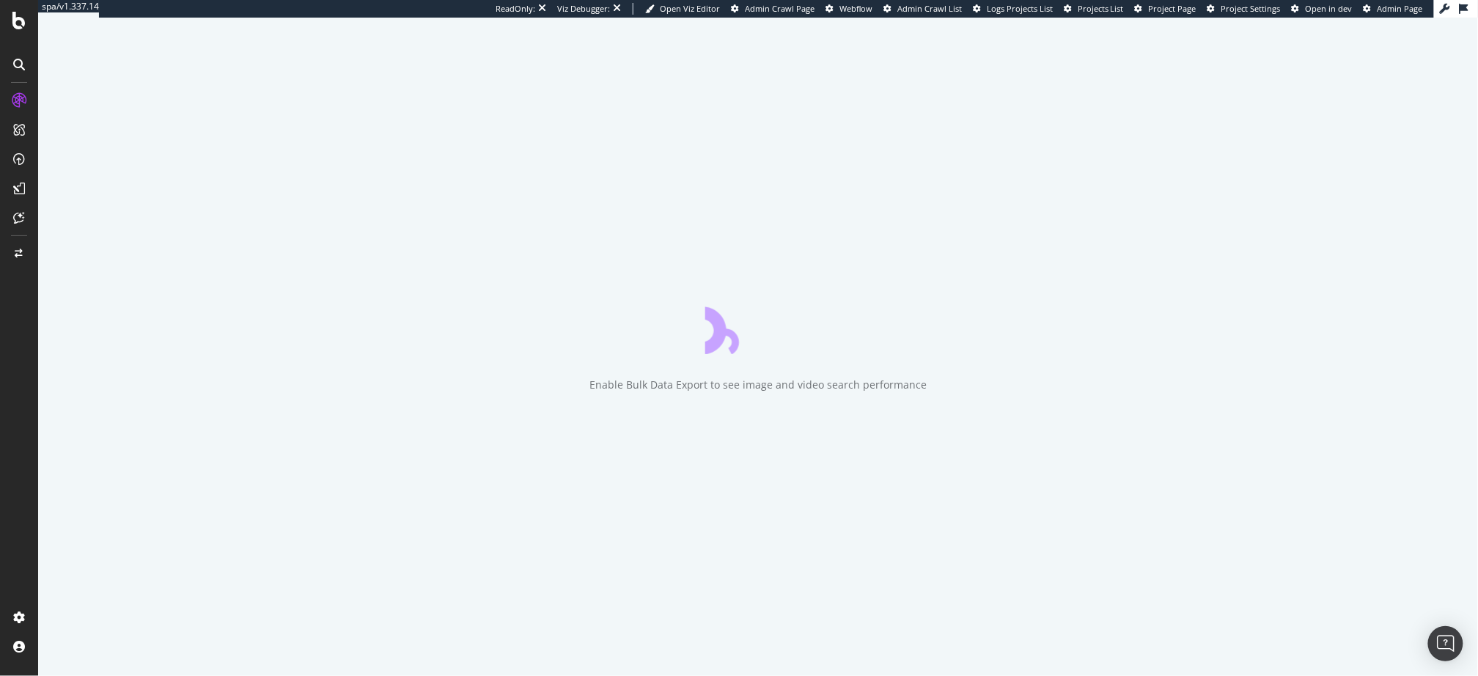
click at [40, 312] on div "Enable Bulk Data Export to see image and video search performance" at bounding box center [758, 347] width 1440 height 659
click at [32, 332] on div at bounding box center [18, 347] width 35 height 517
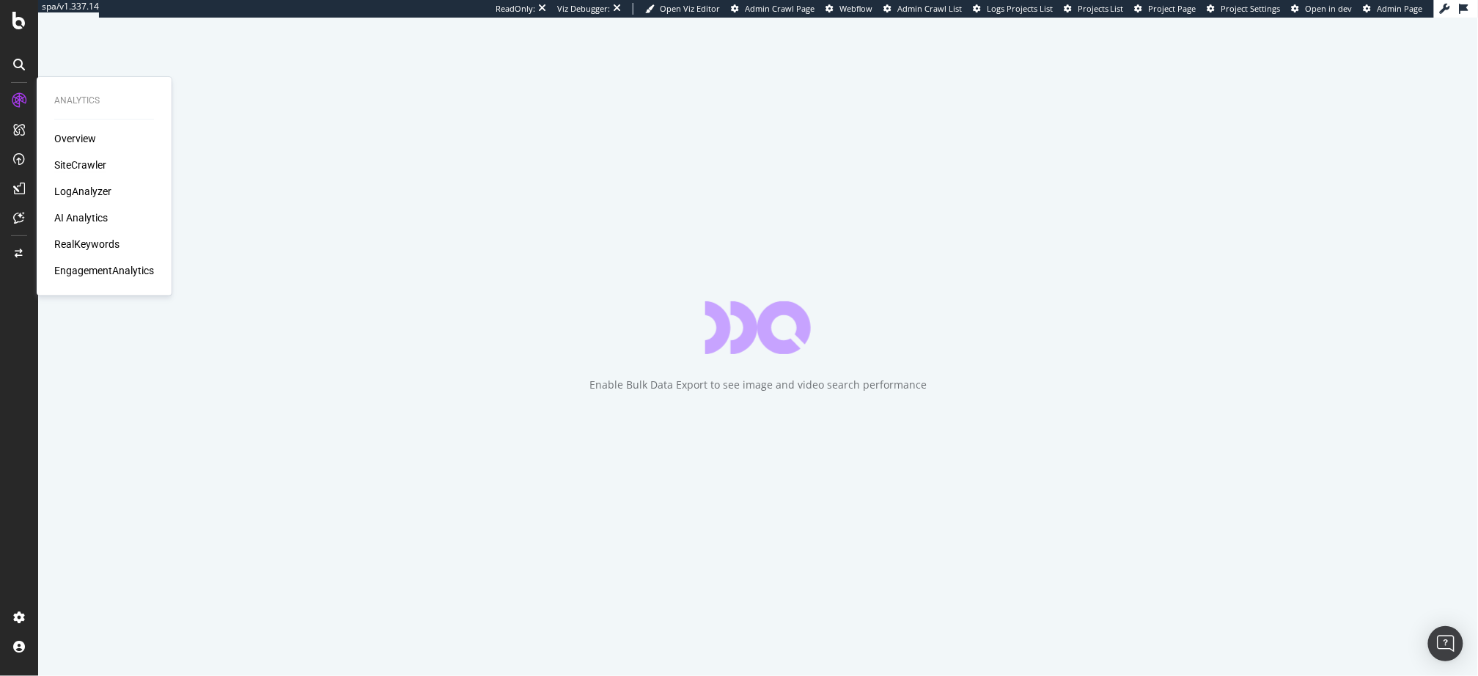
click at [81, 163] on div "SiteCrawler" at bounding box center [80, 165] width 52 height 15
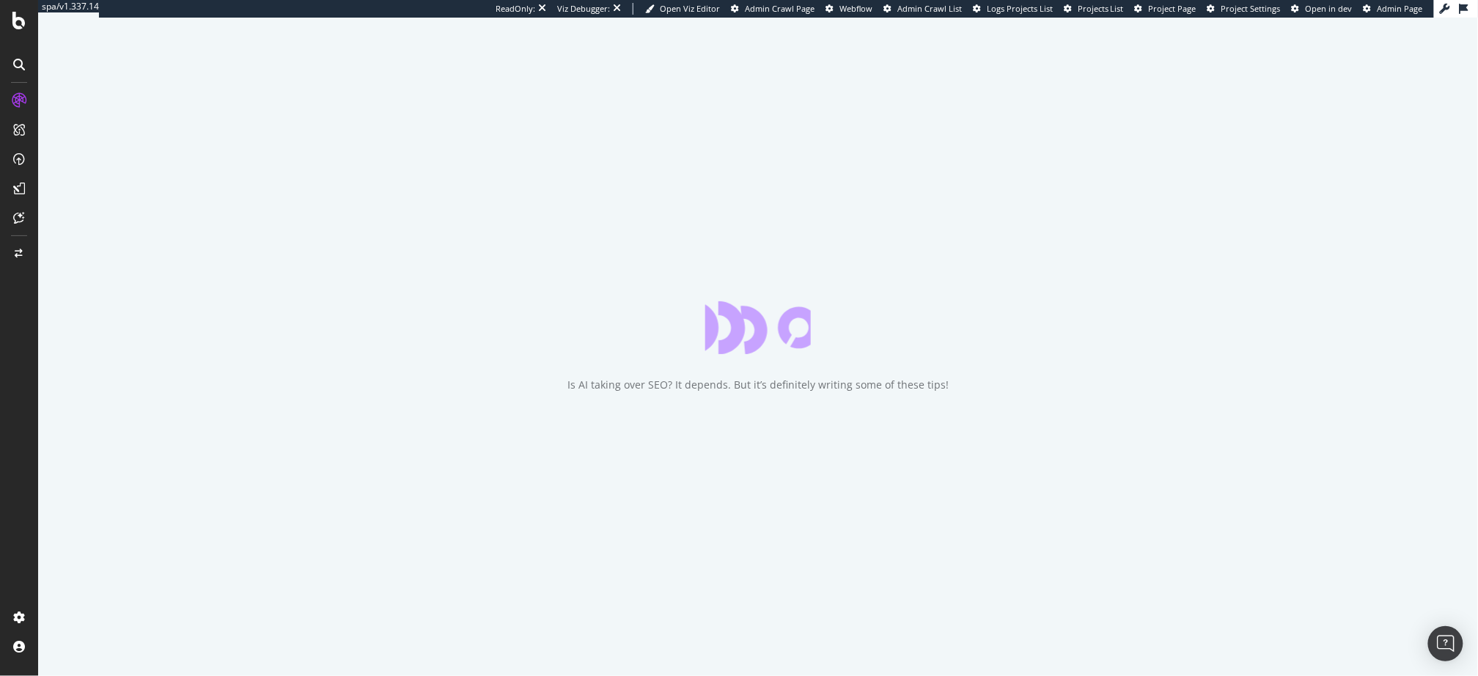
click at [116, 341] on div "Is AI taking over SEO? It depends. But it’s definitely writing some of these ti…" at bounding box center [758, 347] width 1440 height 659
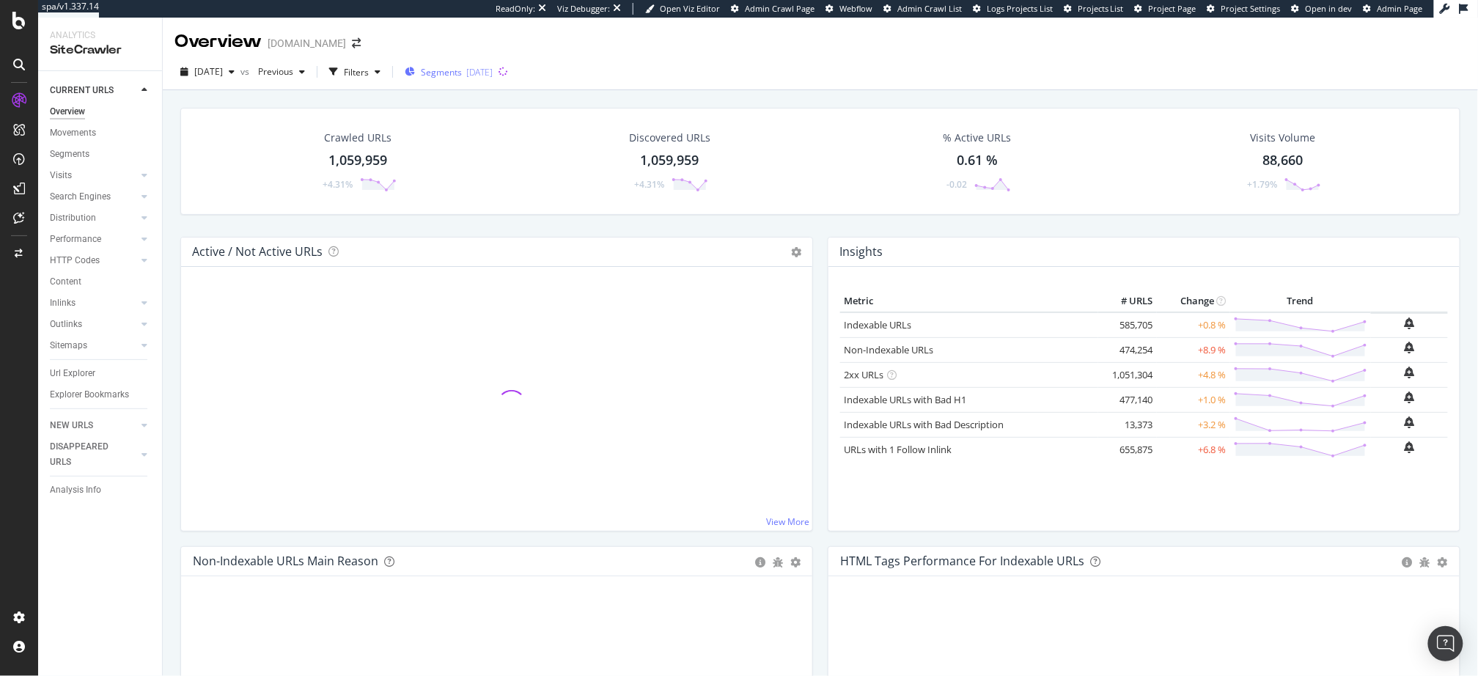
drag, startPoint x: 453, startPoint y: 101, endPoint x: 493, endPoint y: 73, distance: 48.4
click at [493, 72] on div "[DATE]" at bounding box center [479, 72] width 26 height 12
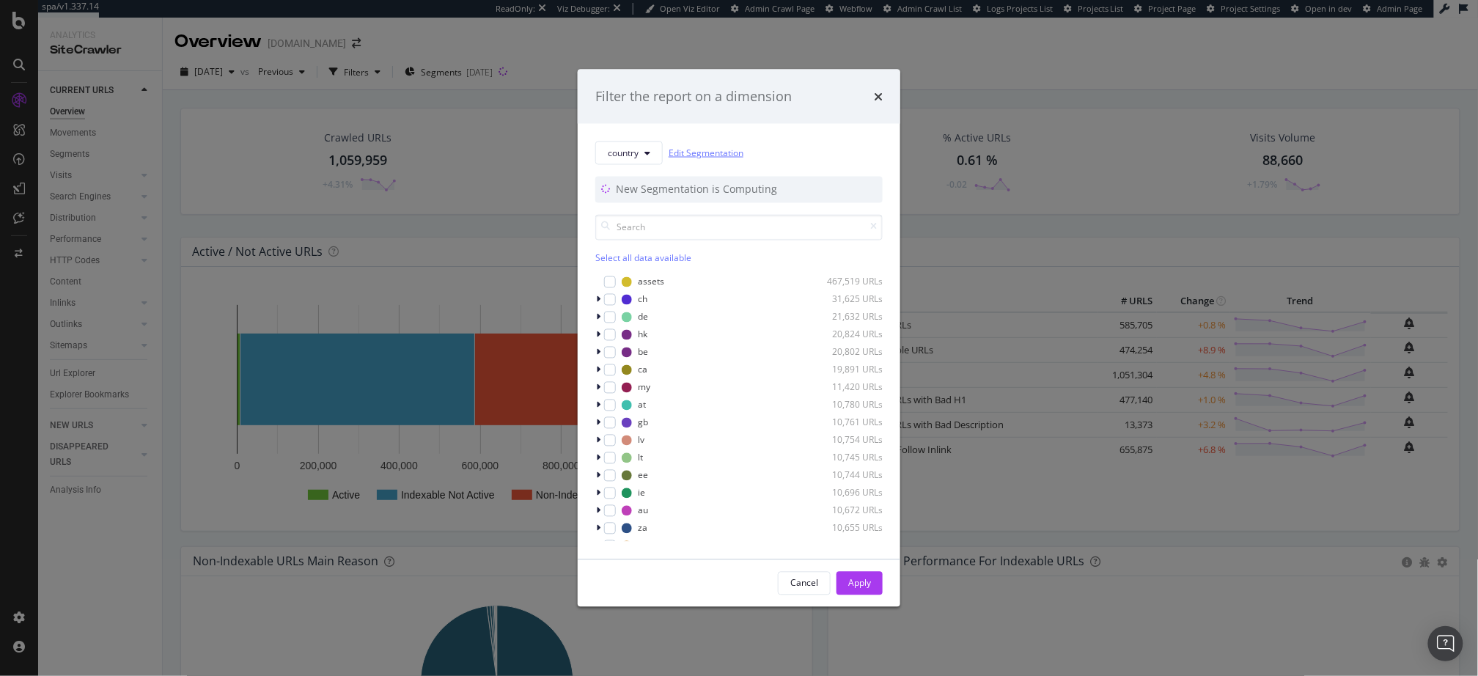
click at [719, 148] on link "Edit Segmentation" at bounding box center [706, 152] width 75 height 15
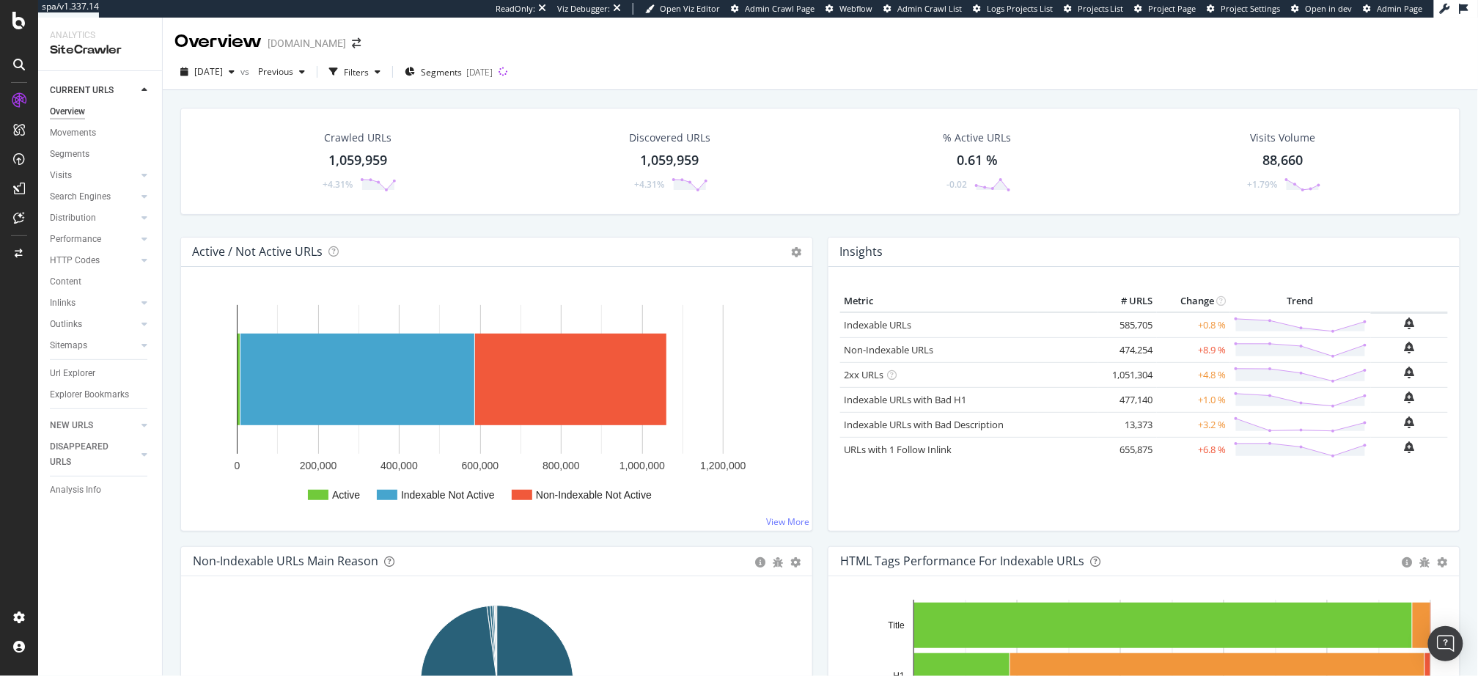
click at [526, 228] on div "Crawled URLs 1,059,959 +4.31% Discovered URLs 1,059,959 +4.31% % Active URLs 0.…" at bounding box center [820, 172] width 1295 height 129
click at [1080, 81] on div "2025 Sep. 1st vs Previous Filters Segments 2025-07-24" at bounding box center [821, 74] width 1316 height 29
click at [458, 73] on span "Segments" at bounding box center [441, 72] width 41 height 12
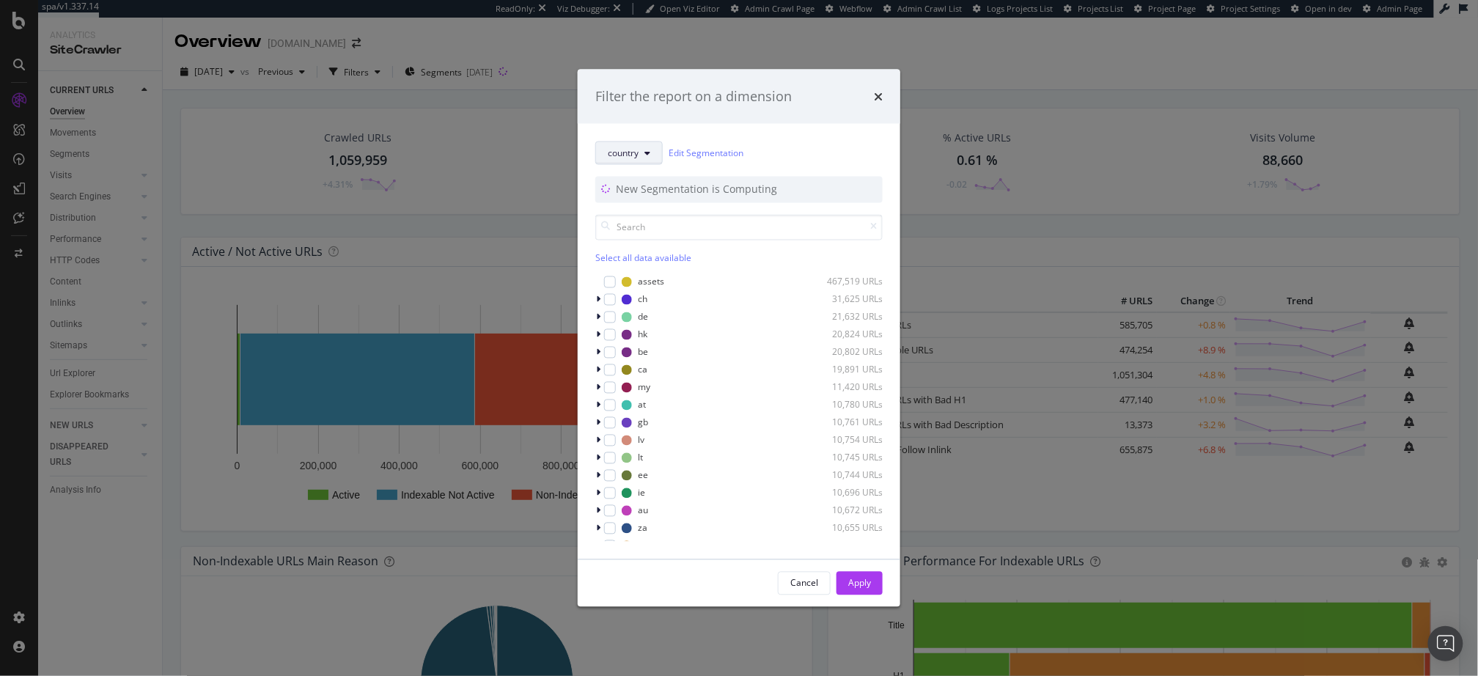
drag, startPoint x: 629, startPoint y: 151, endPoint x: 629, endPoint y: 161, distance: 10.3
click at [629, 152] on span "country" at bounding box center [623, 153] width 31 height 12
click at [659, 214] on div "pagetype" at bounding box center [696, 205] width 201 height 21
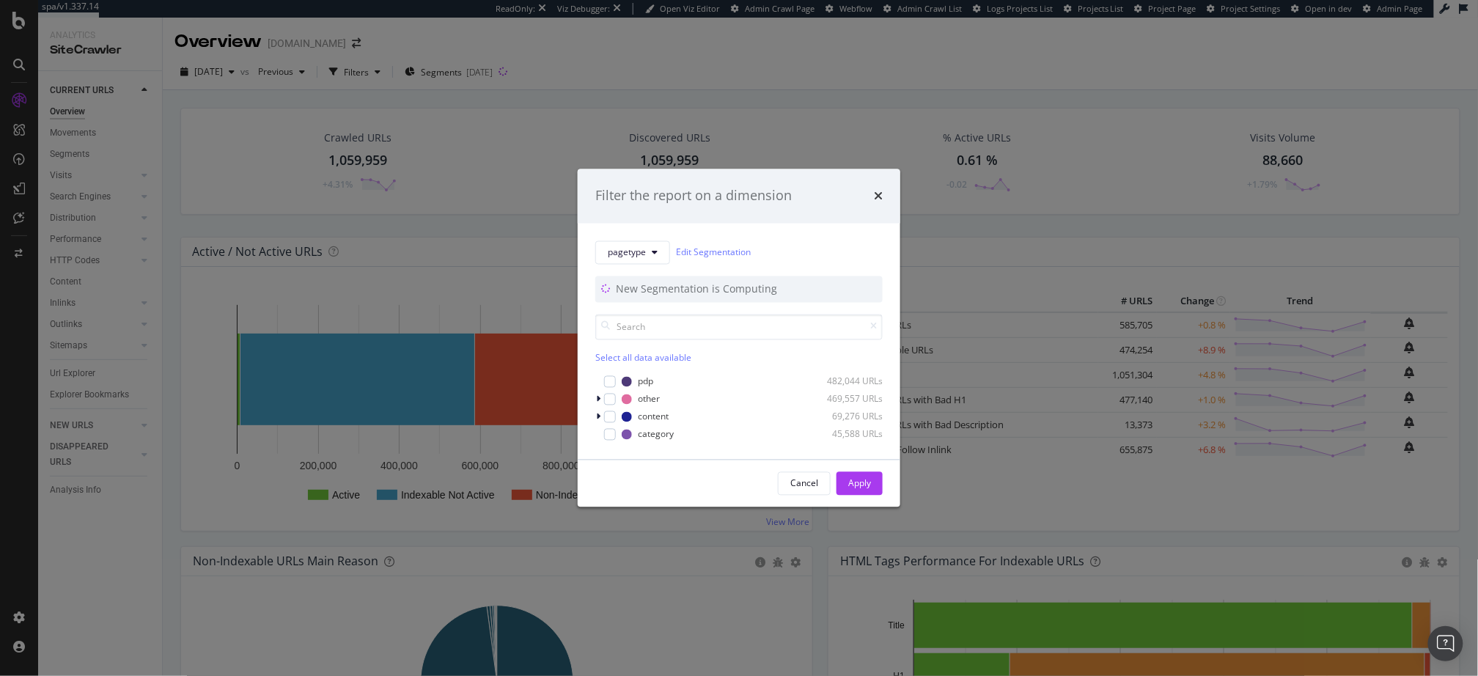
drag, startPoint x: 612, startPoint y: 433, endPoint x: 776, endPoint y: 448, distance: 164.3
click at [613, 433] on div "modal" at bounding box center [610, 434] width 12 height 12
drag, startPoint x: 856, startPoint y: 476, endPoint x: 257, endPoint y: 47, distance: 736.9
click at [856, 477] on div "Apply" at bounding box center [860, 483] width 23 height 22
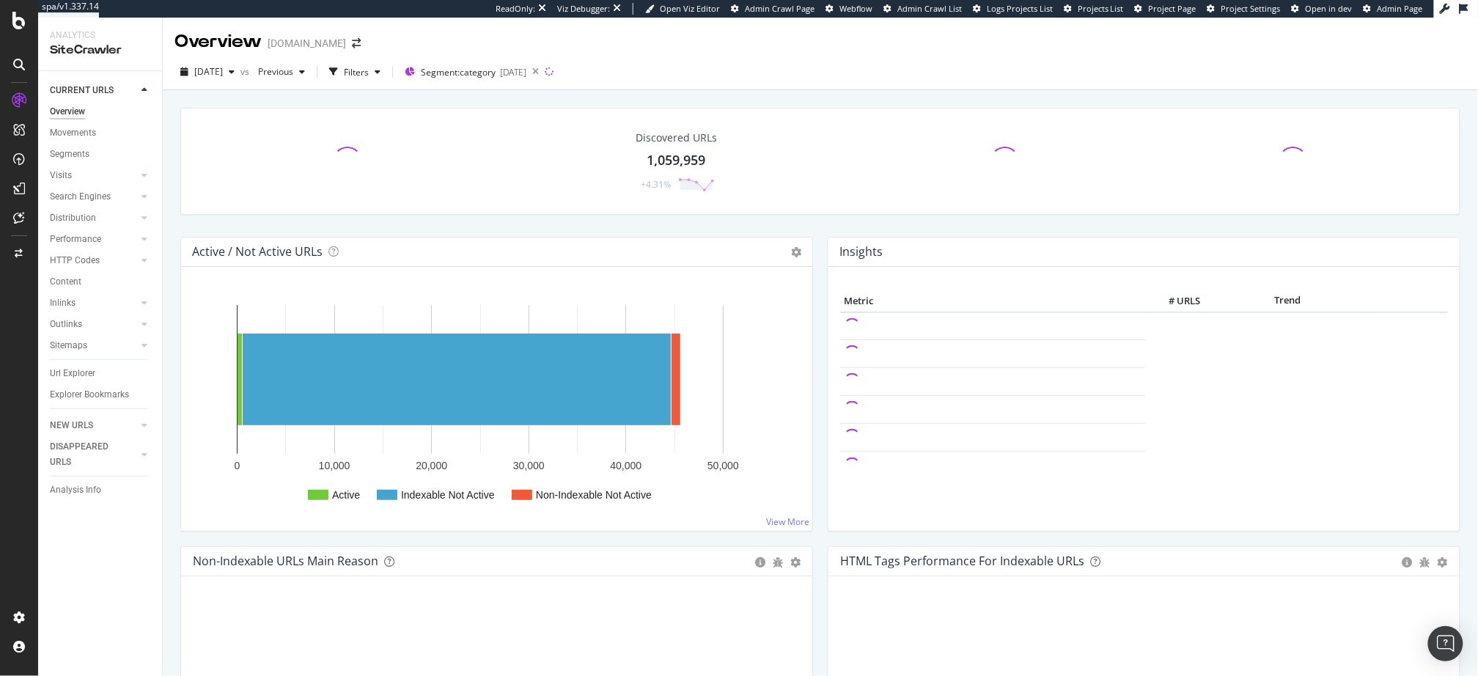
drag, startPoint x: 407, startPoint y: 227, endPoint x: 353, endPoint y: 122, distance: 117.7
click at [404, 221] on div "Discovered URLs 1,059,959 +4.31%" at bounding box center [820, 172] width 1295 height 129
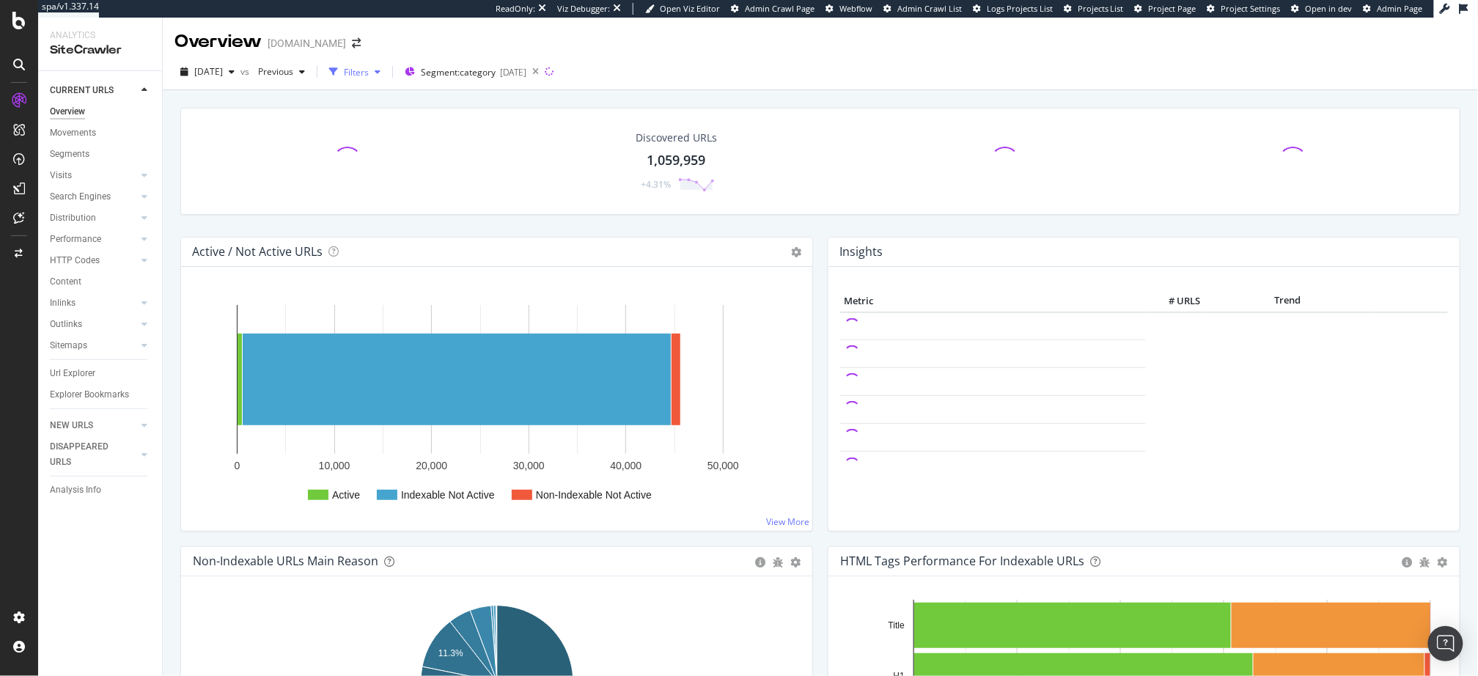
click at [369, 70] on div "Filters" at bounding box center [356, 72] width 25 height 12
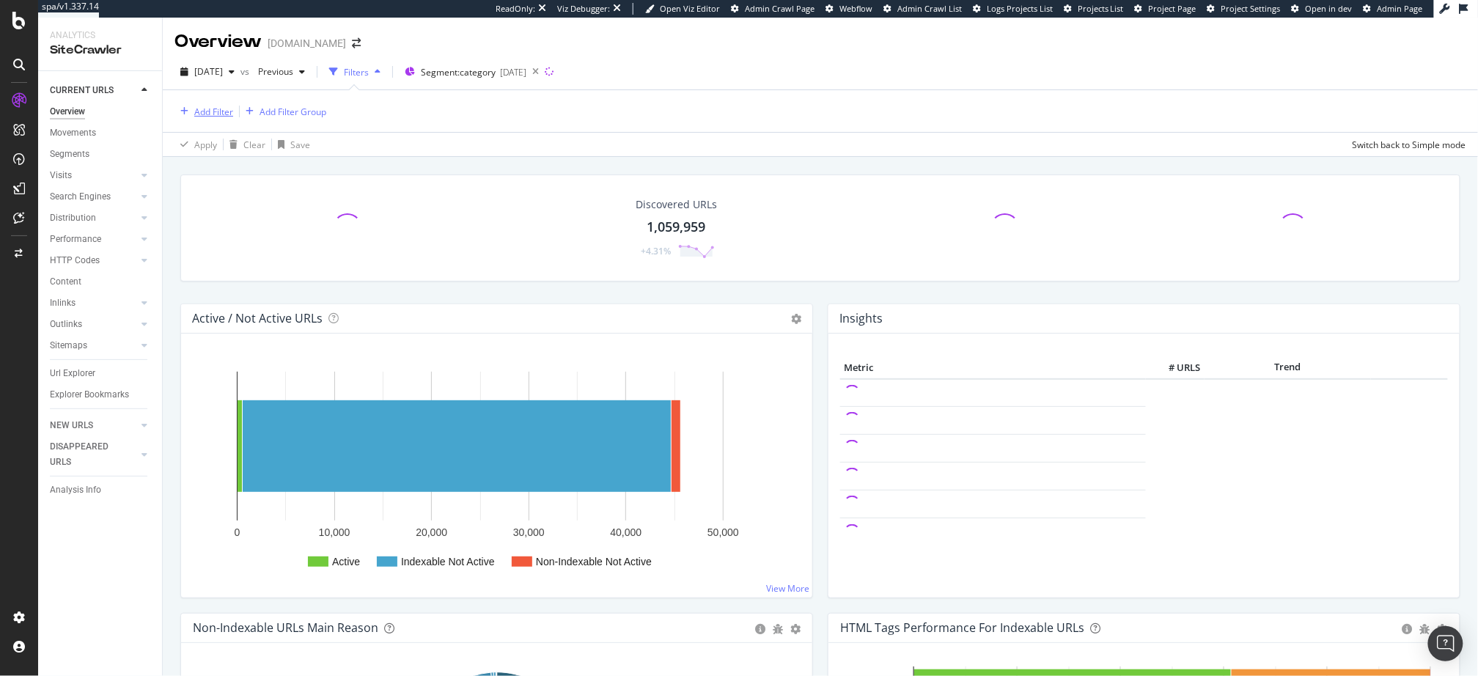
click at [221, 109] on div "Add Filter" at bounding box center [213, 112] width 39 height 12
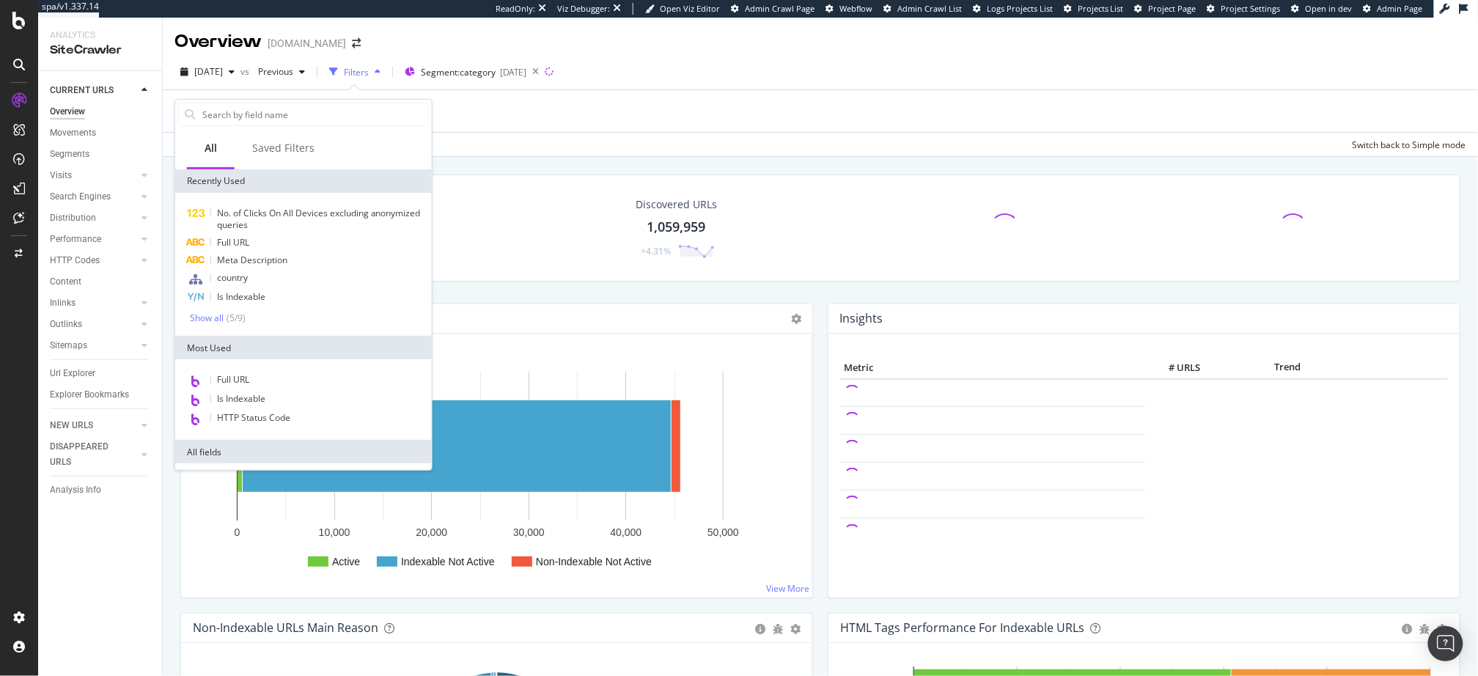
click at [286, 285] on div "country" at bounding box center [303, 278] width 251 height 19
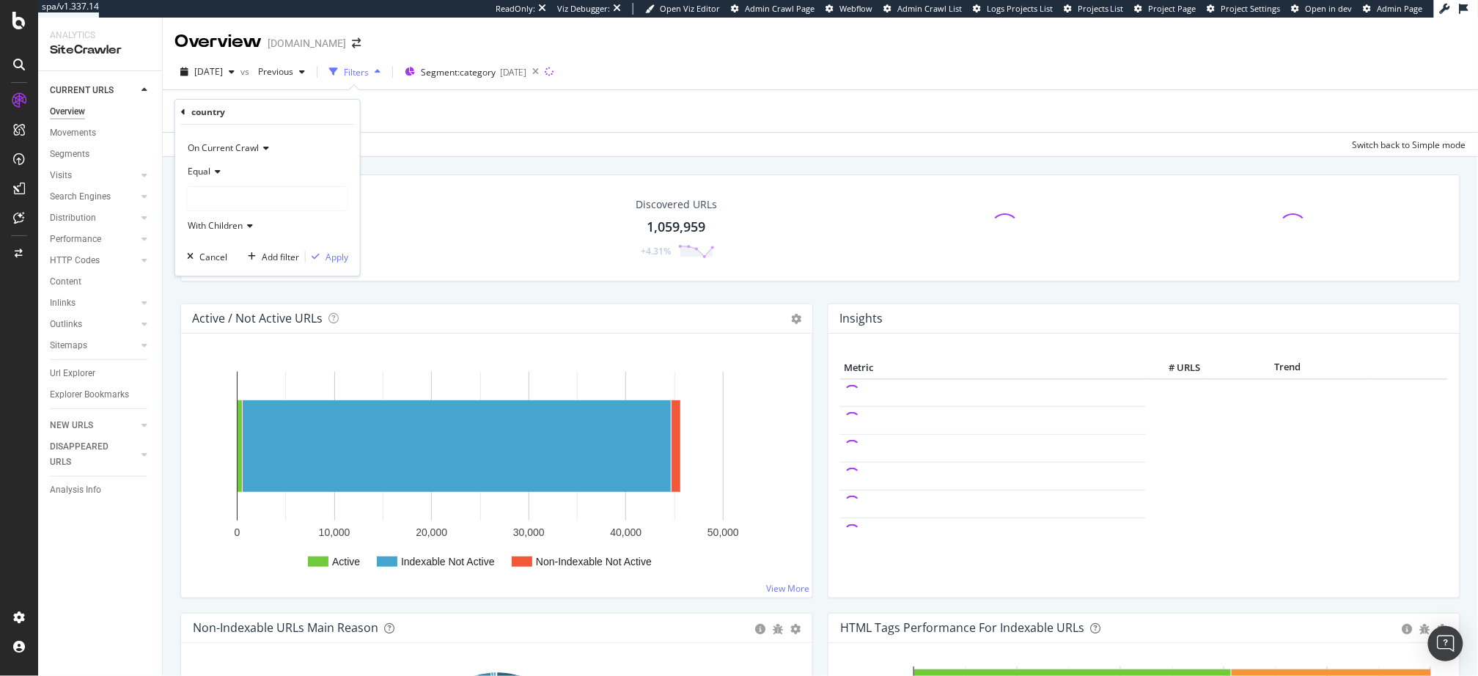
click at [269, 191] on div at bounding box center [268, 198] width 160 height 23
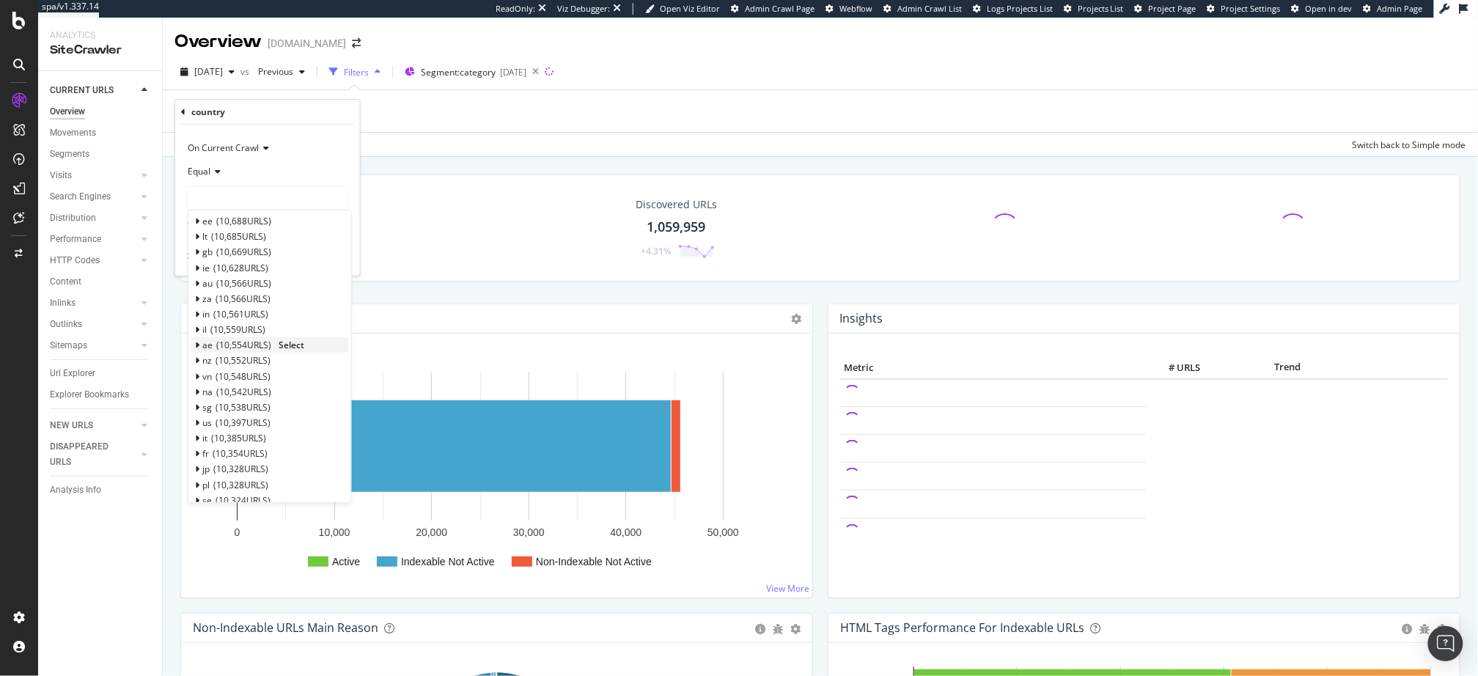
scroll to position [240, 0]
click at [298, 312] on span "Select" at bounding box center [291, 316] width 26 height 12
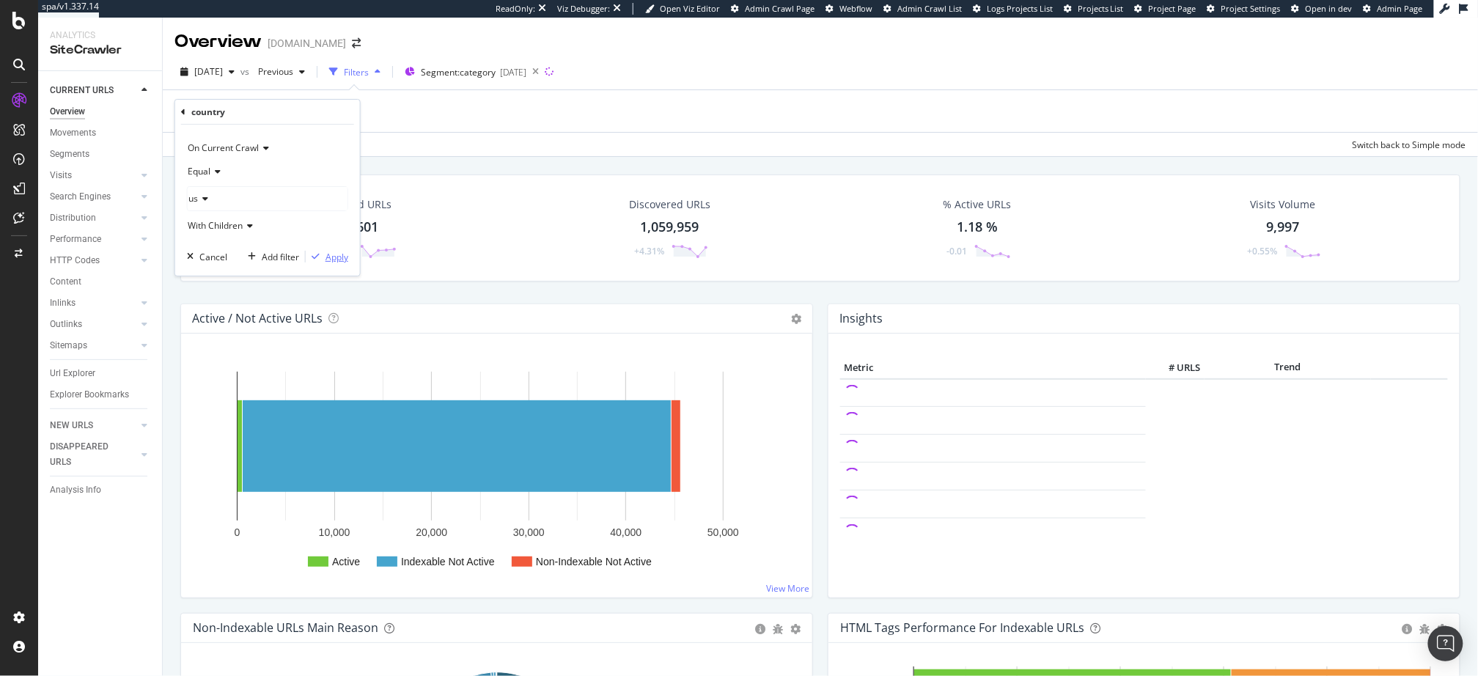
drag, startPoint x: 331, startPoint y: 254, endPoint x: 326, endPoint y: 268, distance: 13.9
click at [331, 254] on div "Apply" at bounding box center [337, 257] width 23 height 12
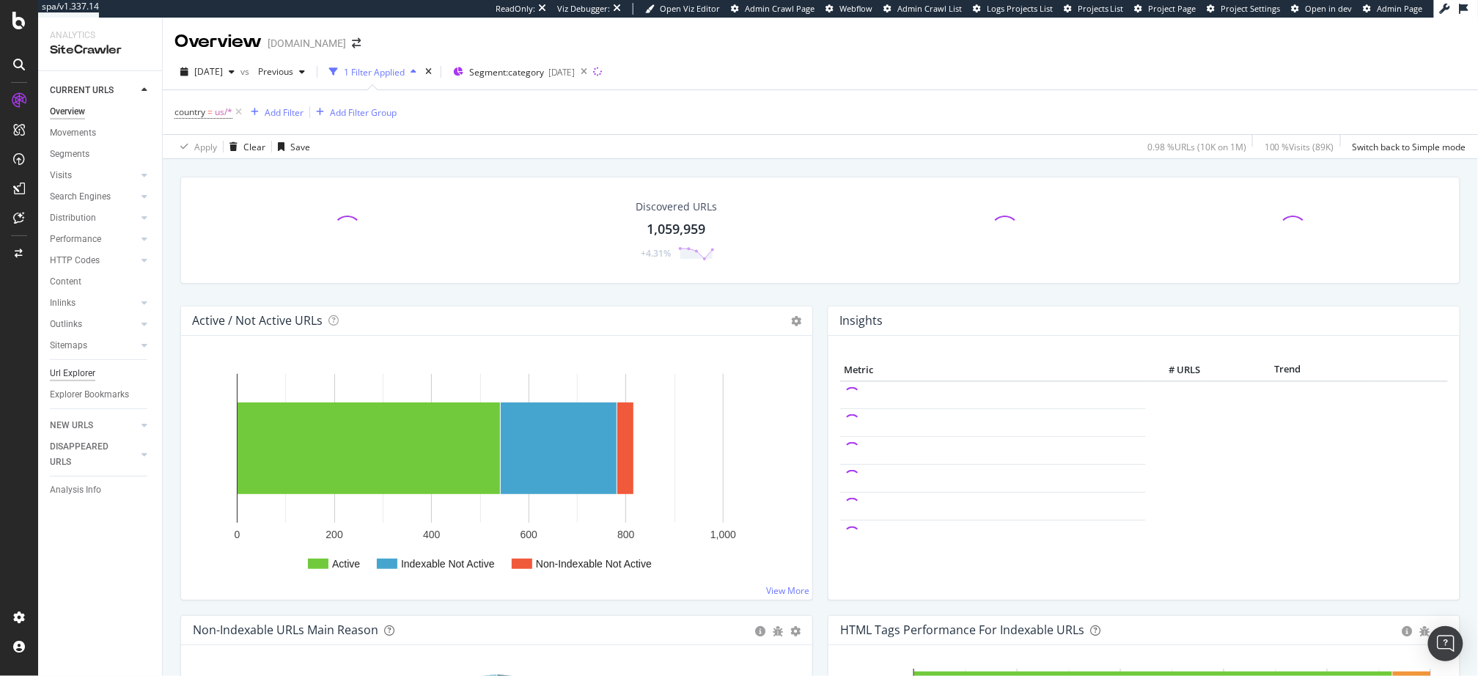
click at [85, 377] on div "Url Explorer" at bounding box center [72, 373] width 45 height 15
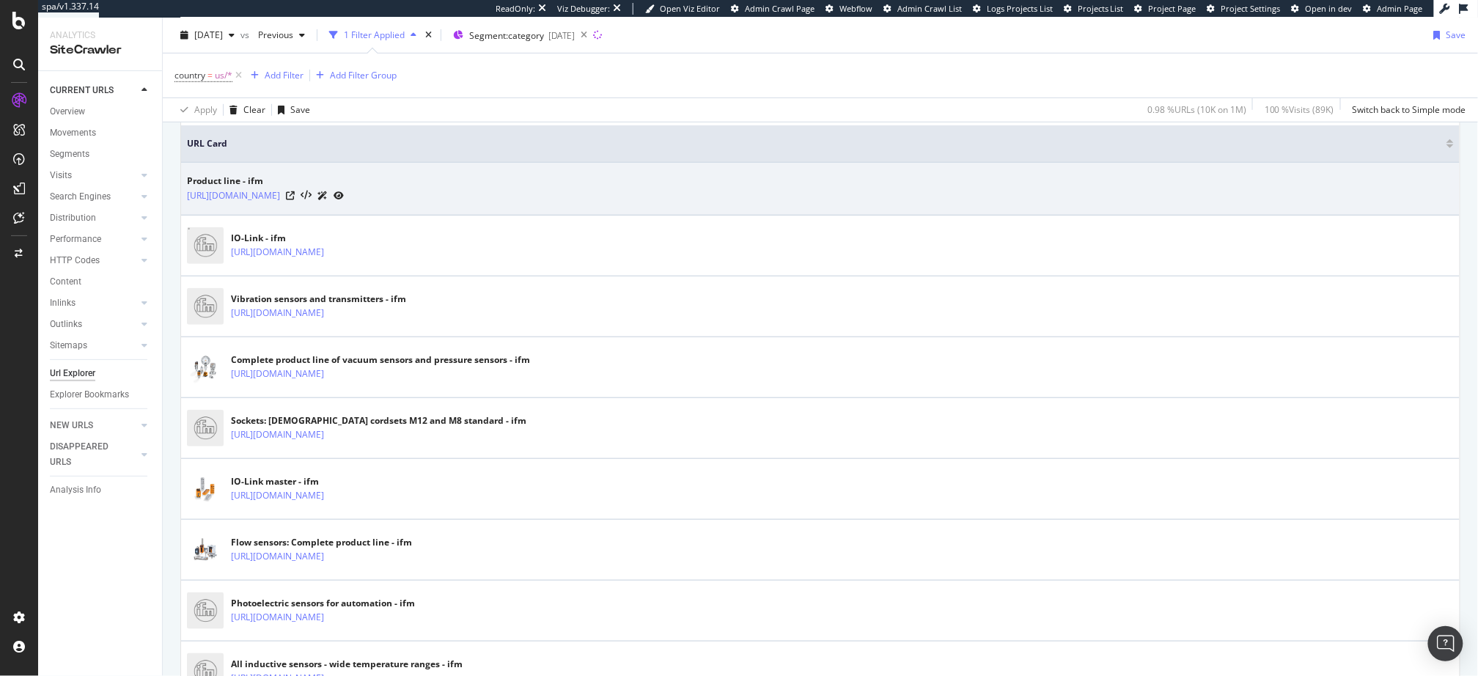
scroll to position [422, 0]
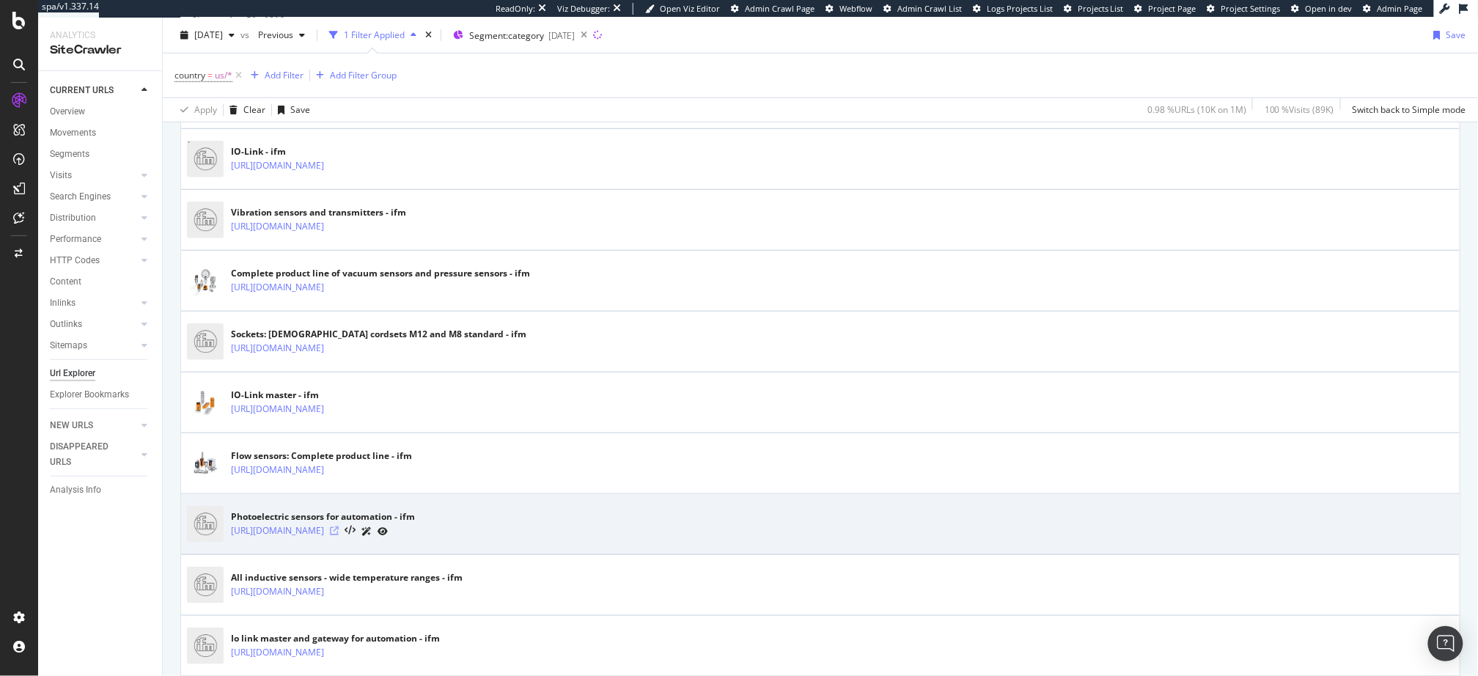
click at [339, 527] on icon at bounding box center [334, 531] width 9 height 9
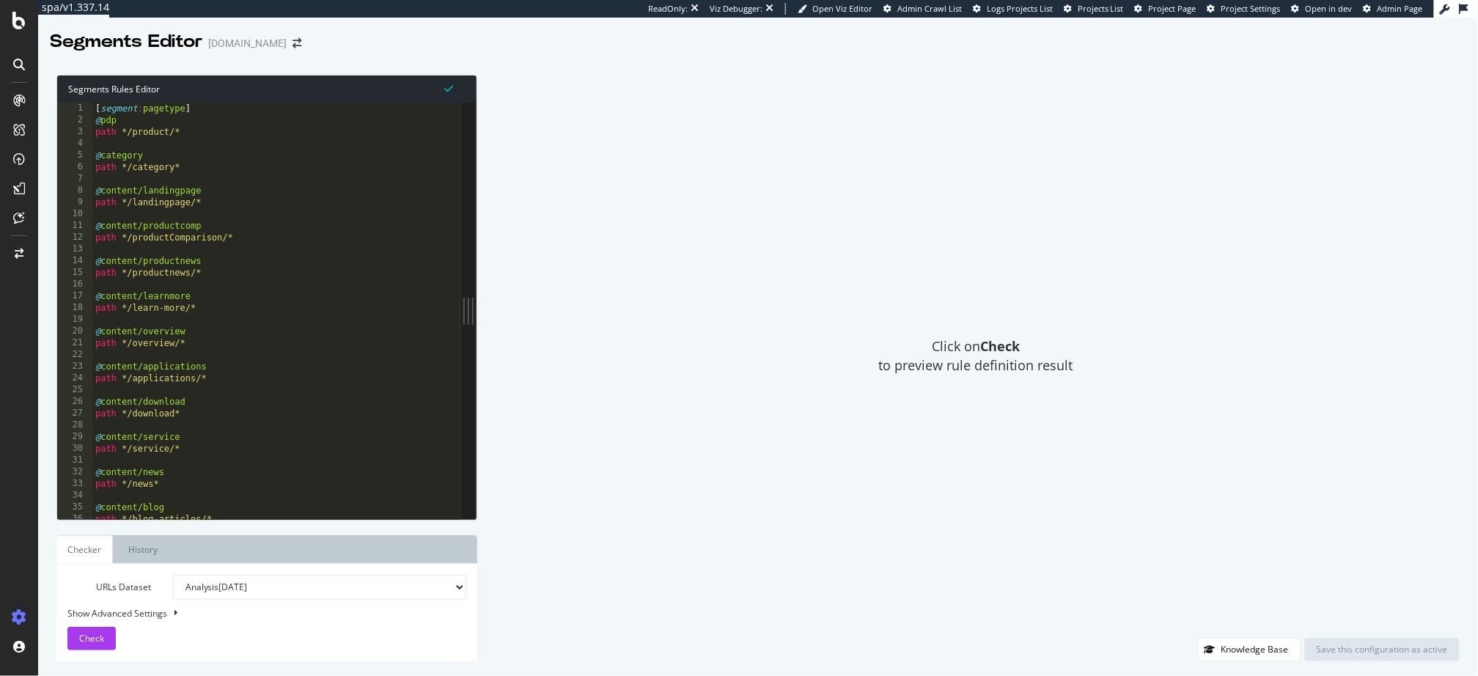
type textarea "@content/productnews"
click at [235, 262] on div "[ segment : pagetype ] @ pdp path */product/* @ category path */category* @ con…" at bounding box center [520, 324] width 856 height 442
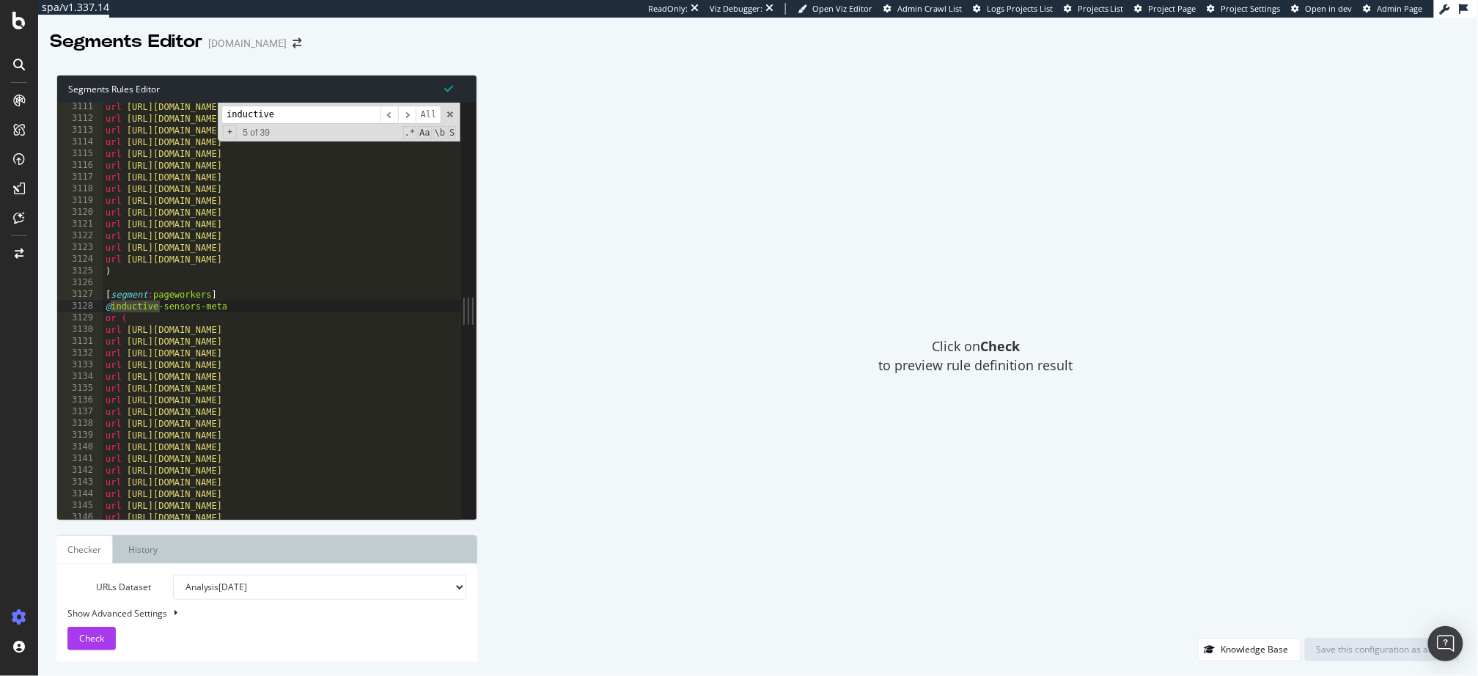
type input "inductive"
type textarea "or ("
click at [228, 315] on div "url [URL][DOMAIN_NAME] url [URL][DOMAIN_NAME] url [URL][DOMAIN_NAME] url [URL][…" at bounding box center [531, 322] width 856 height 442
click at [306, 123] on div "inductive ​ ​ All Replace All + 5 of 39 .* Aa \b S" at bounding box center [339, 122] width 243 height 39
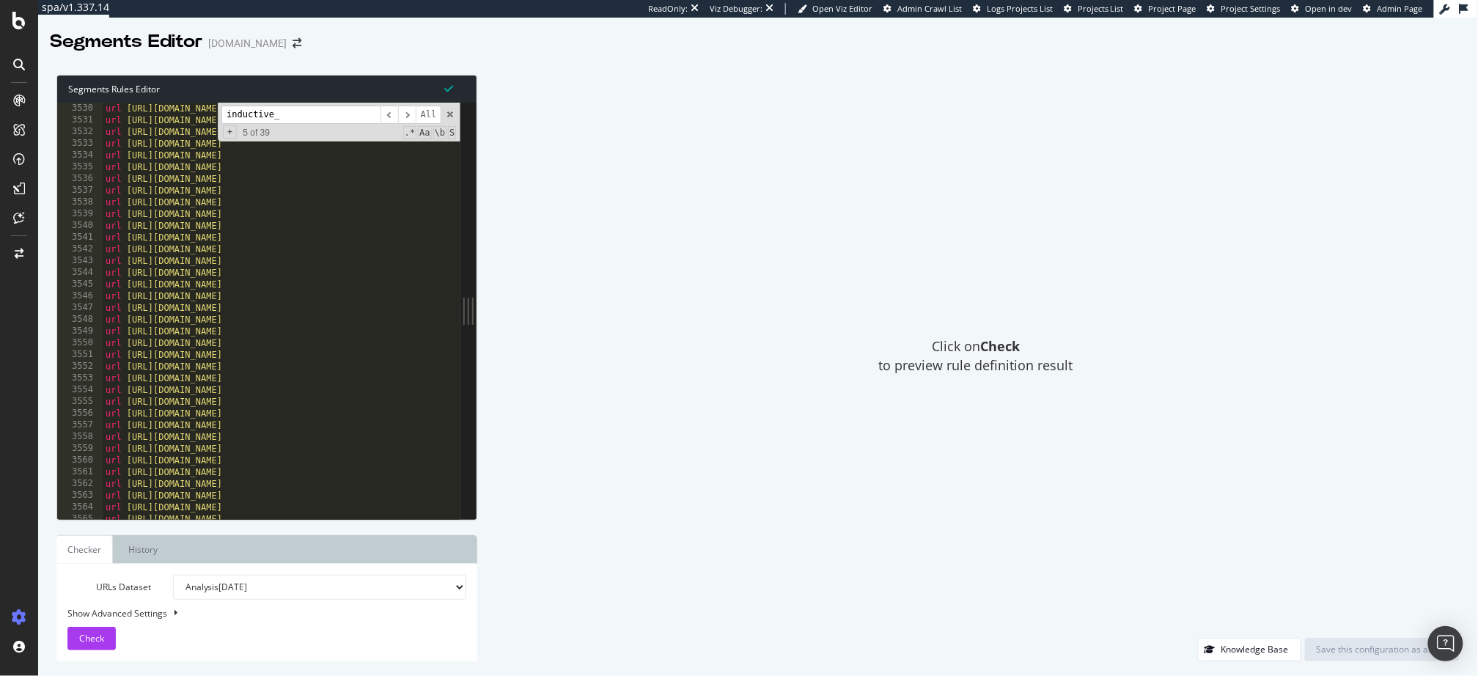
scroll to position [22064, 0]
type input "inductive_senso"
click at [257, 331] on div "url [URL][DOMAIN_NAME] url [URL][DOMAIN_NAME] url [URL][DOMAIN_NAME] url [URL][…" at bounding box center [531, 322] width 856 height 442
click at [450, 118] on span at bounding box center [450, 114] width 10 height 10
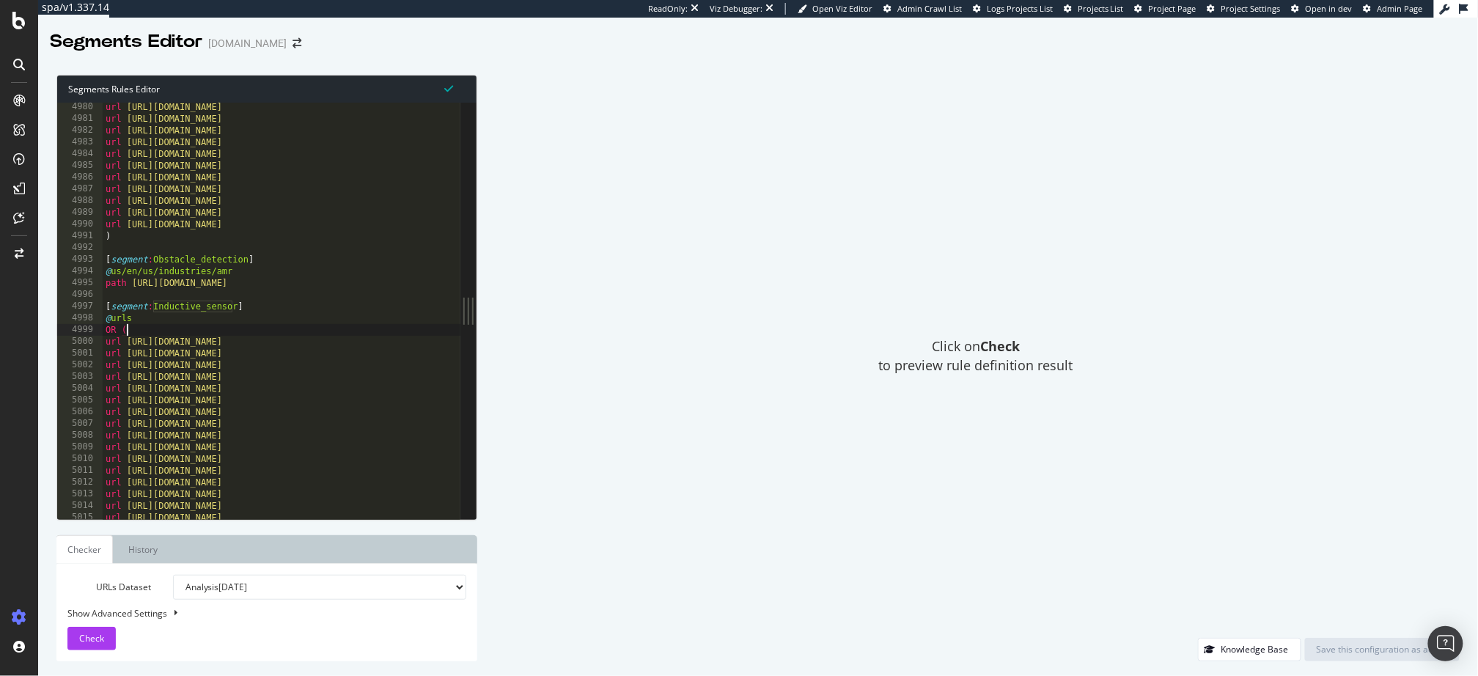
click at [203, 319] on div "url https://www.ifm.com/us/en/us/learn-more/temperature/ta-sanitary/faqs url ht…" at bounding box center [531, 322] width 856 height 442
click at [216, 307] on div "url https://www.ifm.com/us/en/us/learn-more/temperature/ta-sanitary/faqs url ht…" at bounding box center [531, 322] width 856 height 442
click at [248, 319] on div "url https://www.ifm.com/us/en/us/learn-more/temperature/ta-sanitary/faqs url ht…" at bounding box center [531, 322] width 856 height 442
type textarea "@urls"
click at [683, 330] on div "Click on Check to preview rule definition result" at bounding box center [976, 356] width 968 height 563
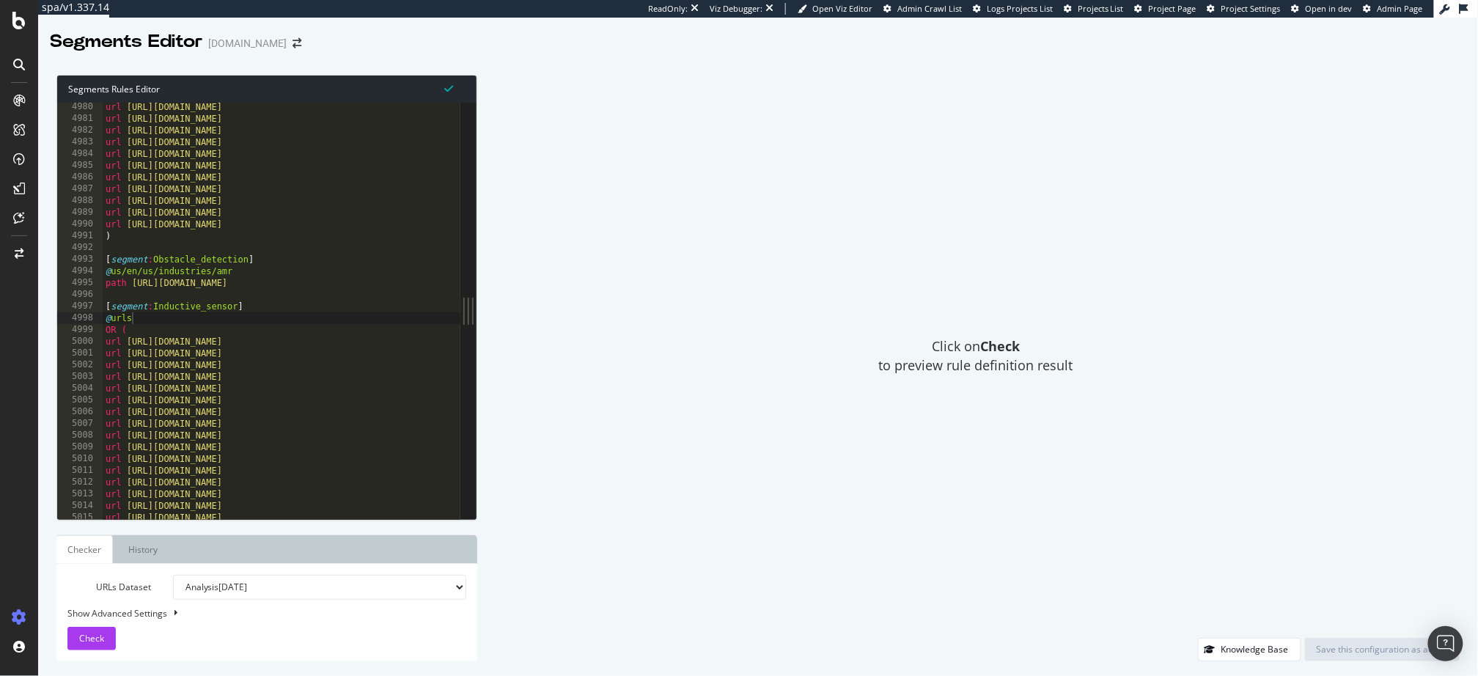
click at [390, 292] on div "url https://www.ifm.com/us/en/us/learn-more/temperature/ta-sanitary/faqs url ht…" at bounding box center [531, 322] width 856 height 442
drag, startPoint x: 1005, startPoint y: 188, endPoint x: 436, endPoint y: 38, distance: 588.6
click at [990, 183] on div "Click on Check to preview rule definition result" at bounding box center [976, 356] width 968 height 563
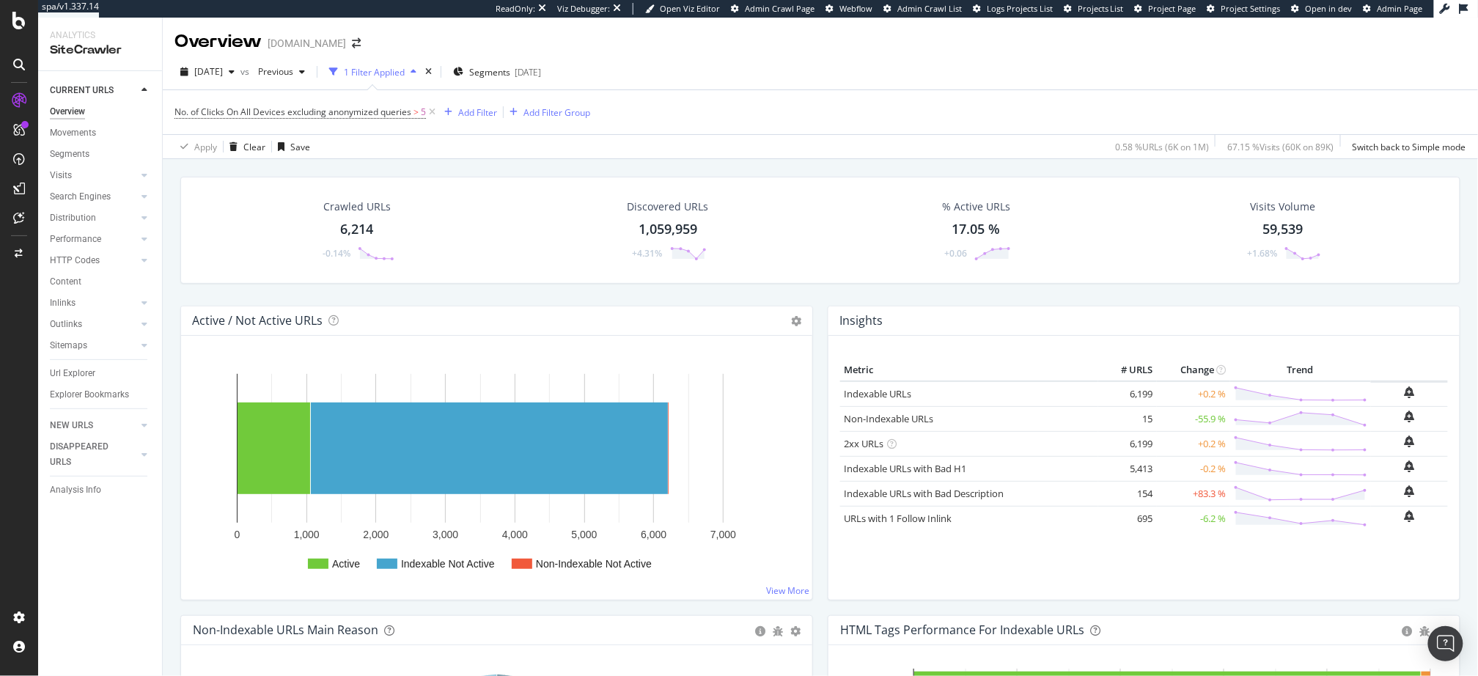
scroll to position [4, 0]
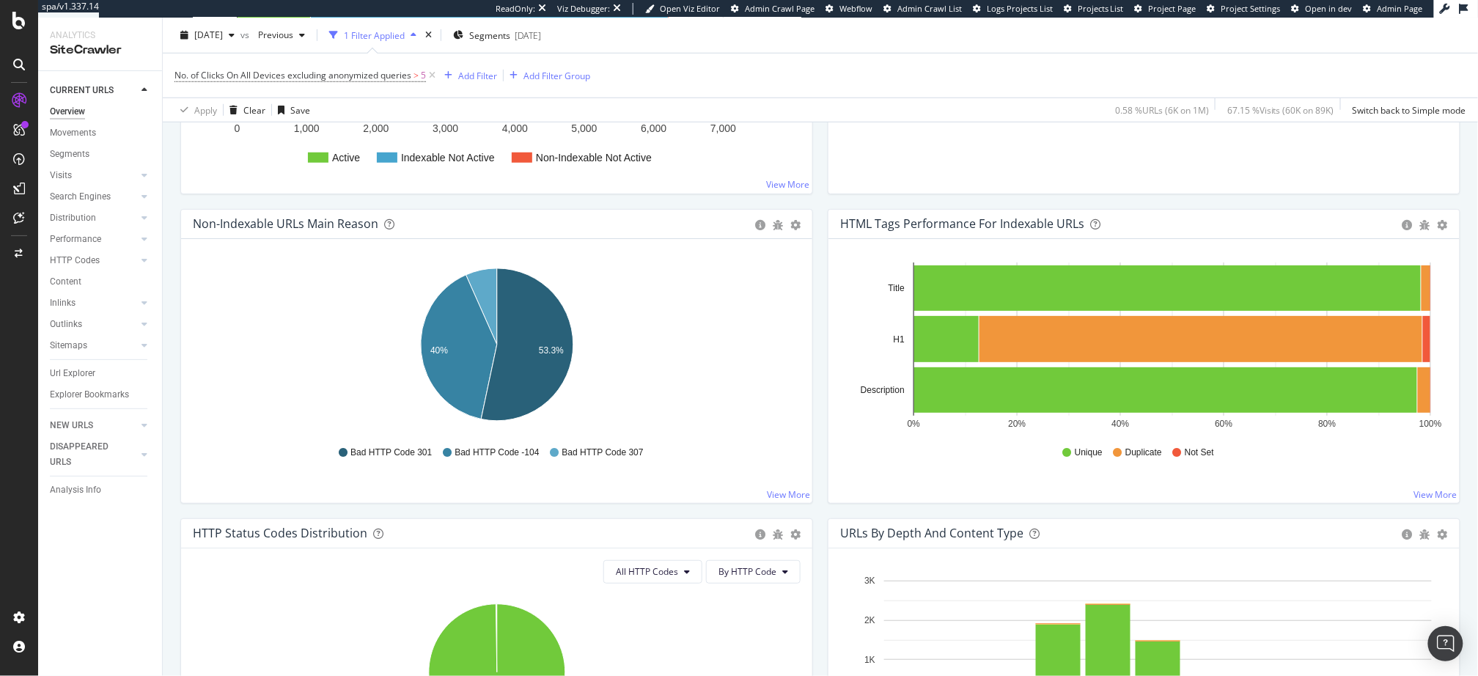
scroll to position [854, 0]
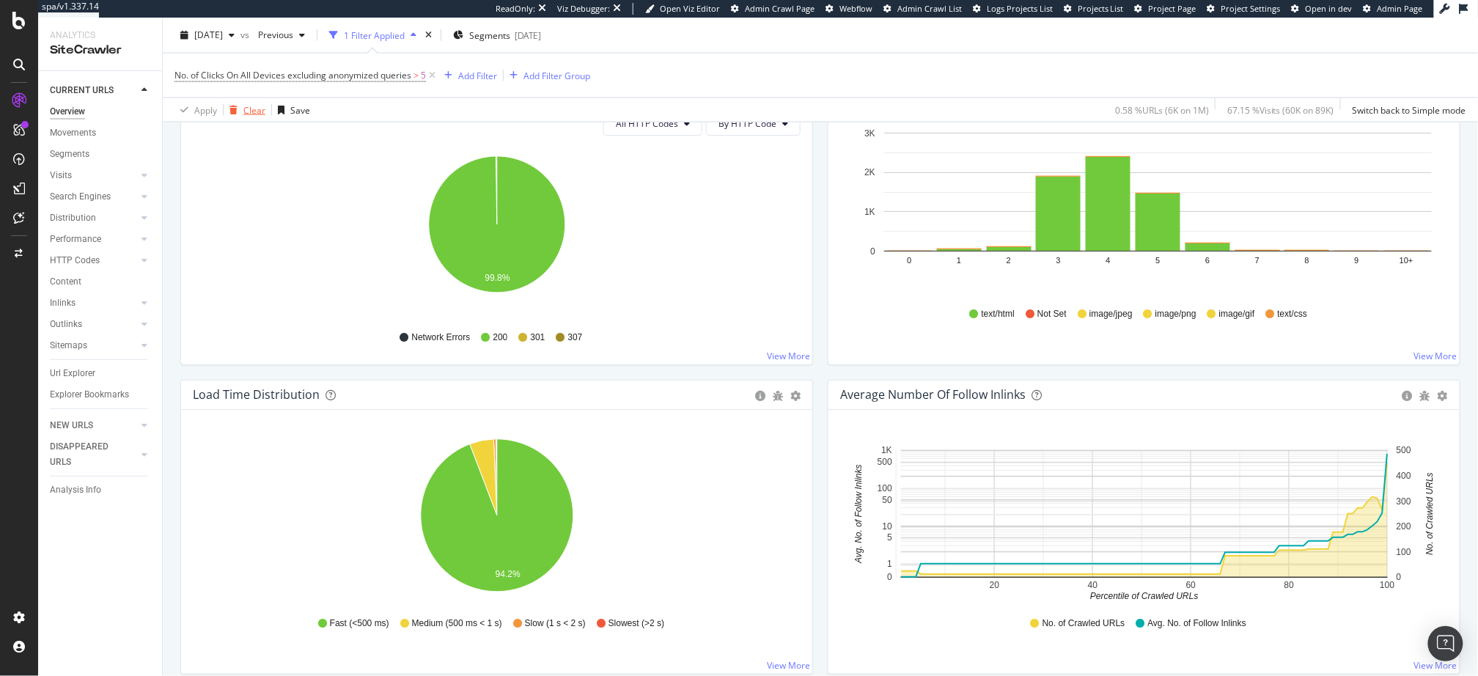
click at [249, 113] on div "Clear" at bounding box center [254, 109] width 22 height 12
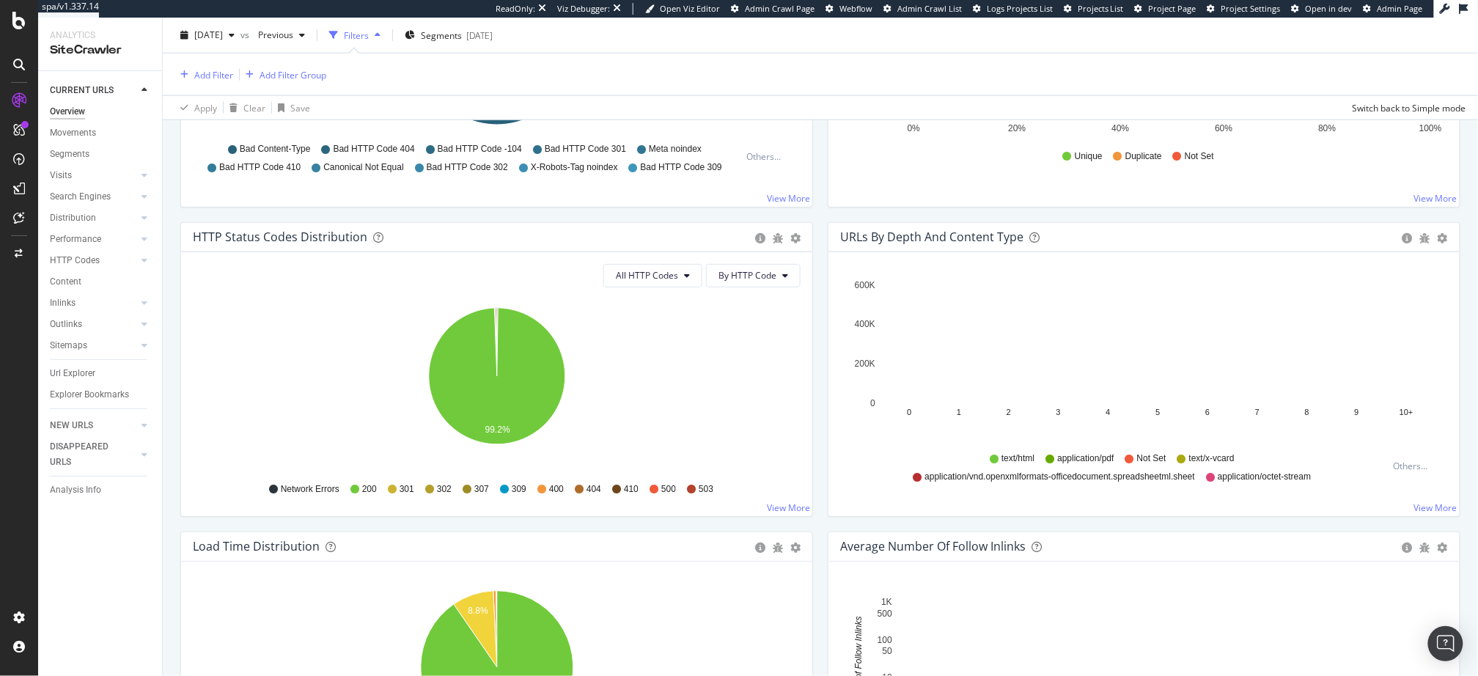
scroll to position [692, 0]
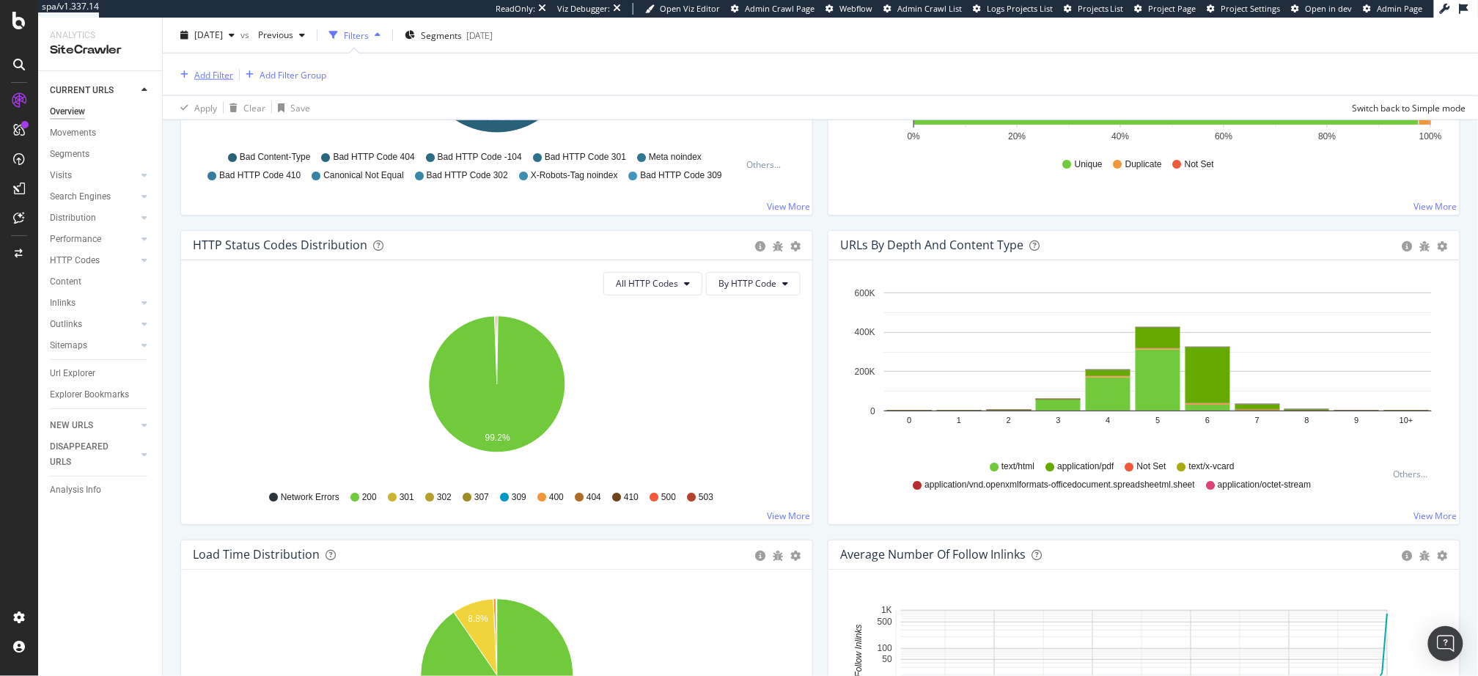
click at [216, 76] on div "Add Filter" at bounding box center [213, 74] width 39 height 12
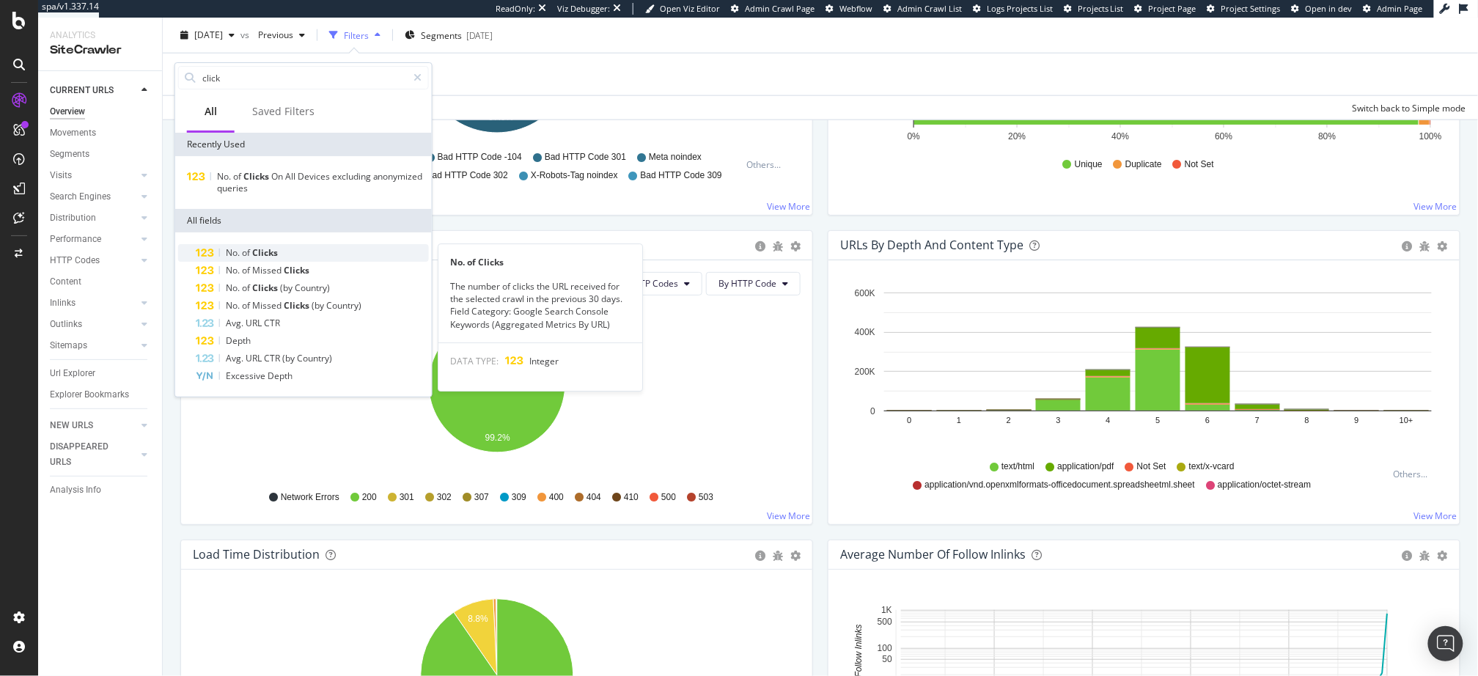
click at [286, 253] on div "No. of Clicks" at bounding box center [312, 253] width 233 height 18
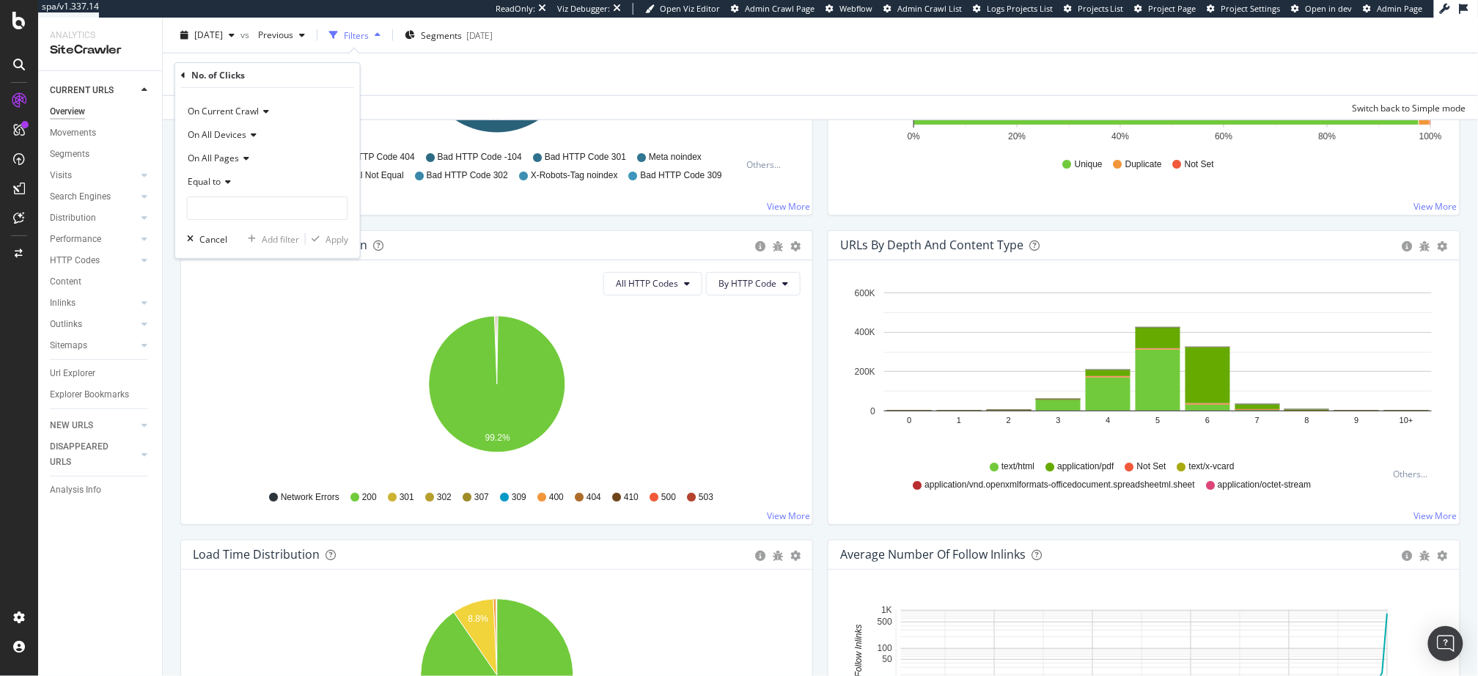
click at [211, 175] on span "Equal to" at bounding box center [204, 181] width 33 height 12
click at [256, 301] on span "Greater than or equal to" at bounding box center [243, 307] width 99 height 12
click at [282, 199] on input "number" at bounding box center [267, 208] width 161 height 23
type input "5"
click at [337, 239] on div "Apply" at bounding box center [337, 239] width 23 height 12
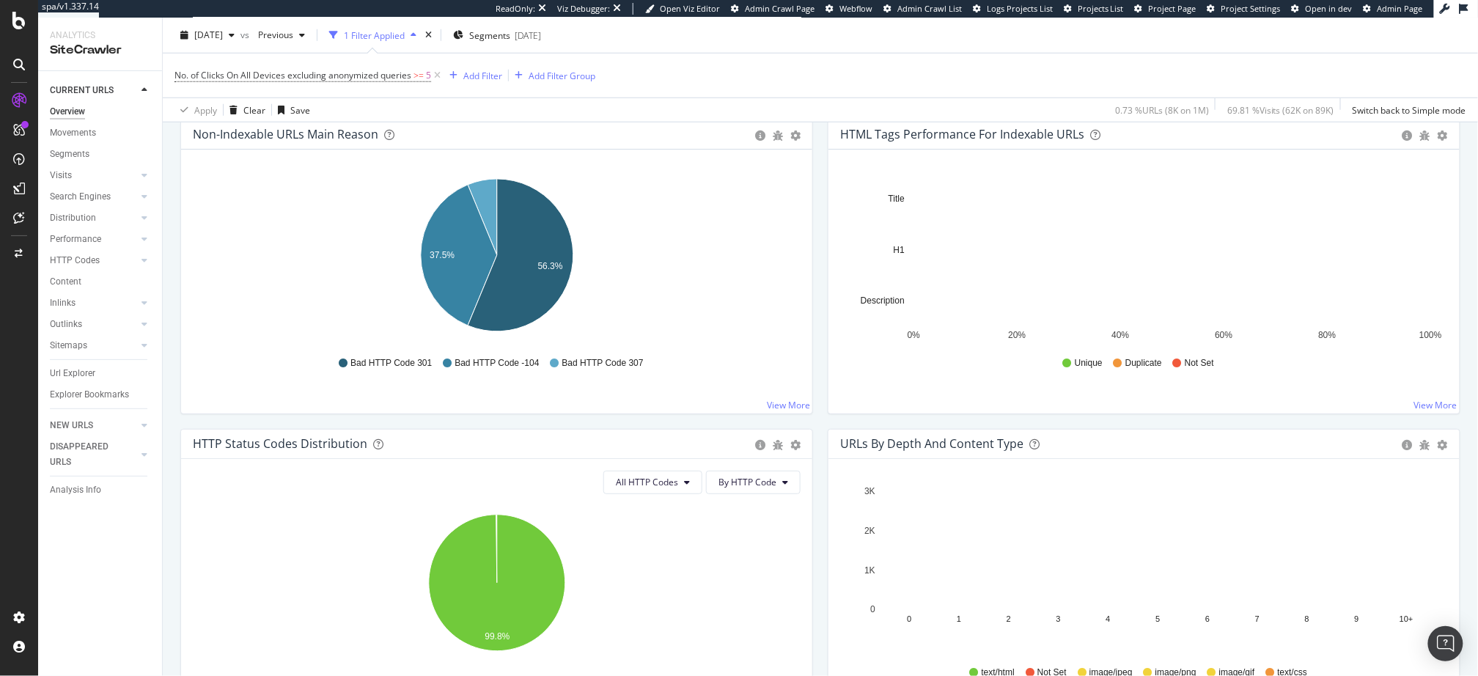
scroll to position [512, 0]
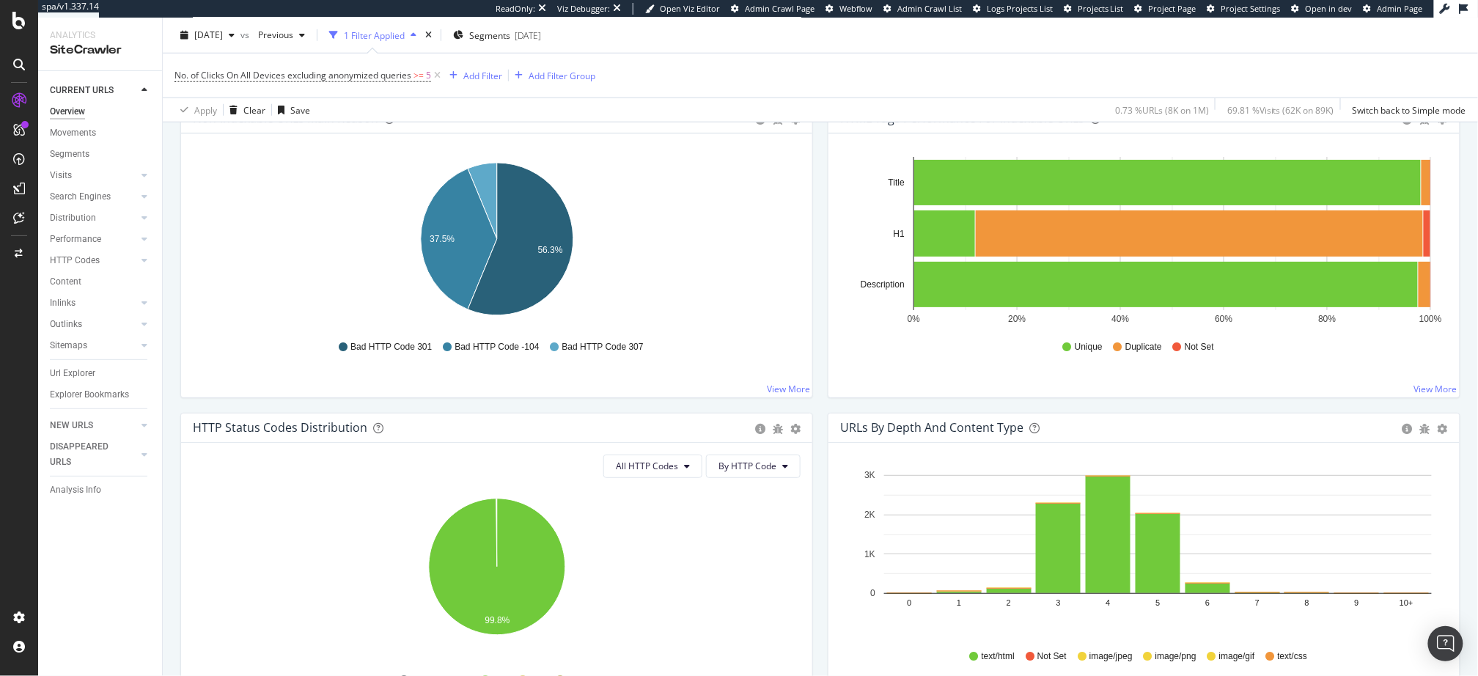
click at [821, 418] on div "URLs by Depth and Content Type Bar (by Value) Bar (by Percentage) Table Export …" at bounding box center [1145, 567] width 648 height 309
click at [397, 73] on span "No. of Clicks On All Devices excluding anonymized queries" at bounding box center [293, 75] width 237 height 12
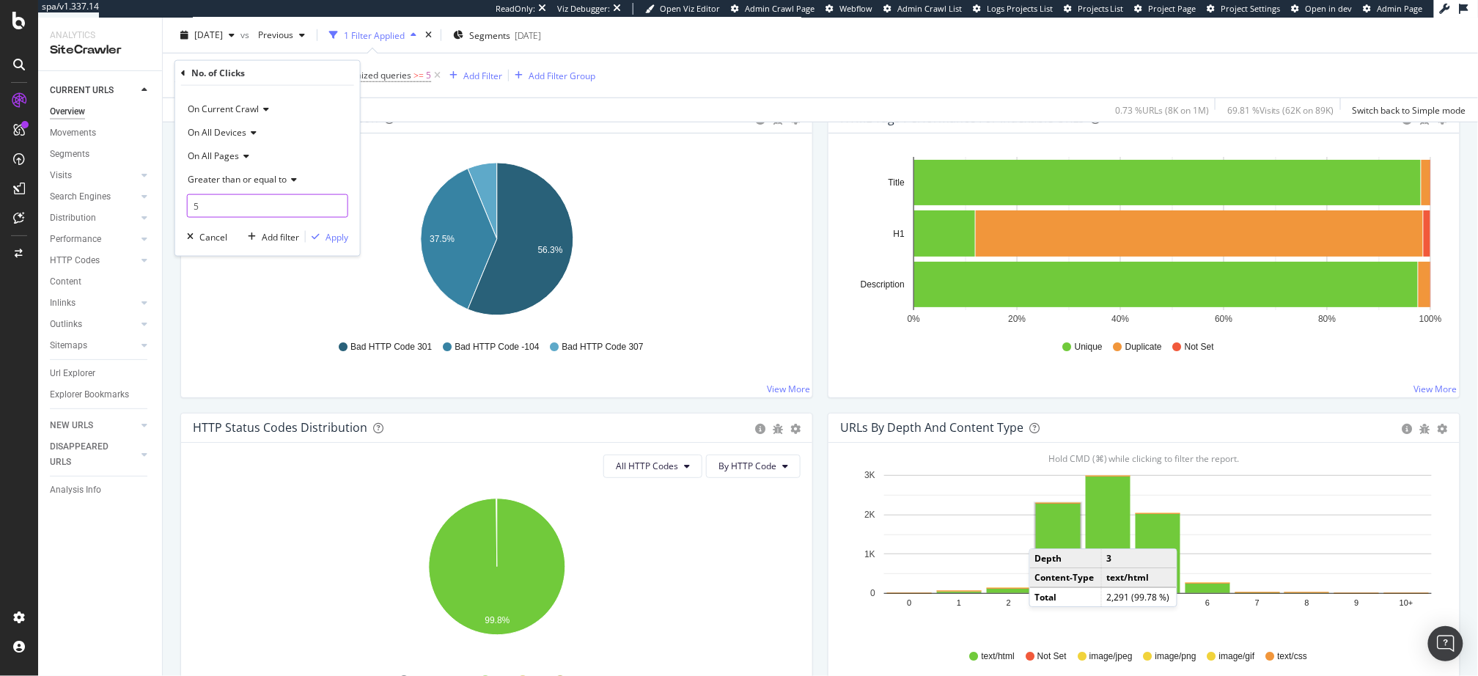
click at [271, 203] on input "5" at bounding box center [267, 205] width 161 height 23
type input "10"
click at [323, 243] on button "Apply" at bounding box center [327, 237] width 43 height 15
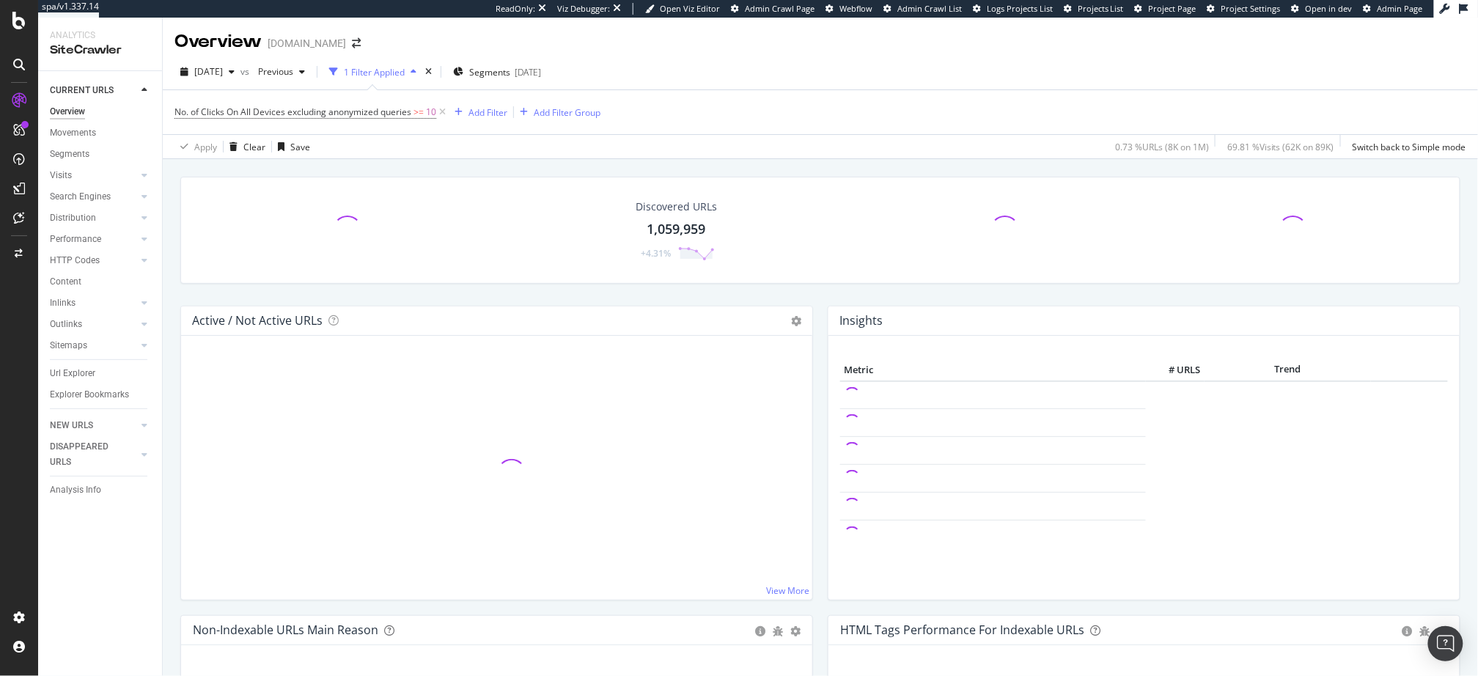
click at [726, 287] on div "Discovered URLs 1,059,959 +4.31%" at bounding box center [820, 241] width 1295 height 129
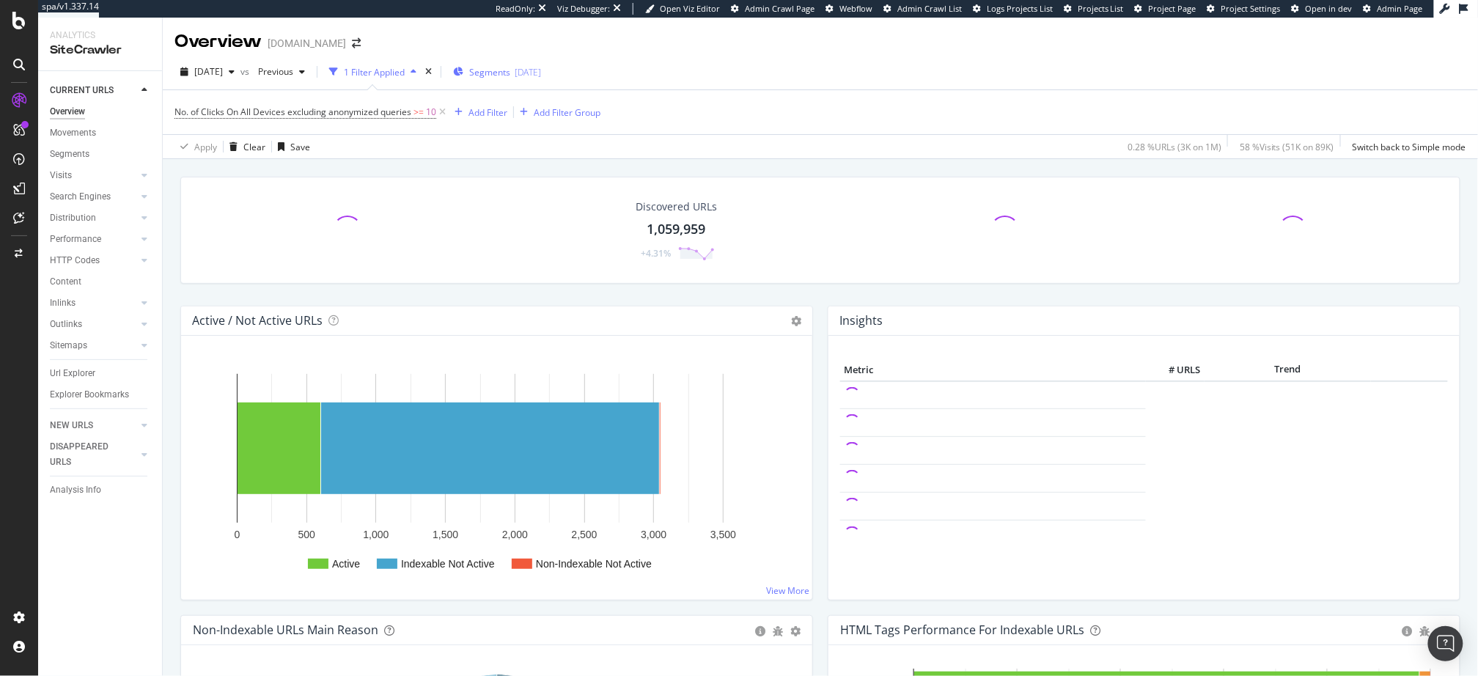
click at [510, 76] on span "Segments" at bounding box center [489, 72] width 41 height 12
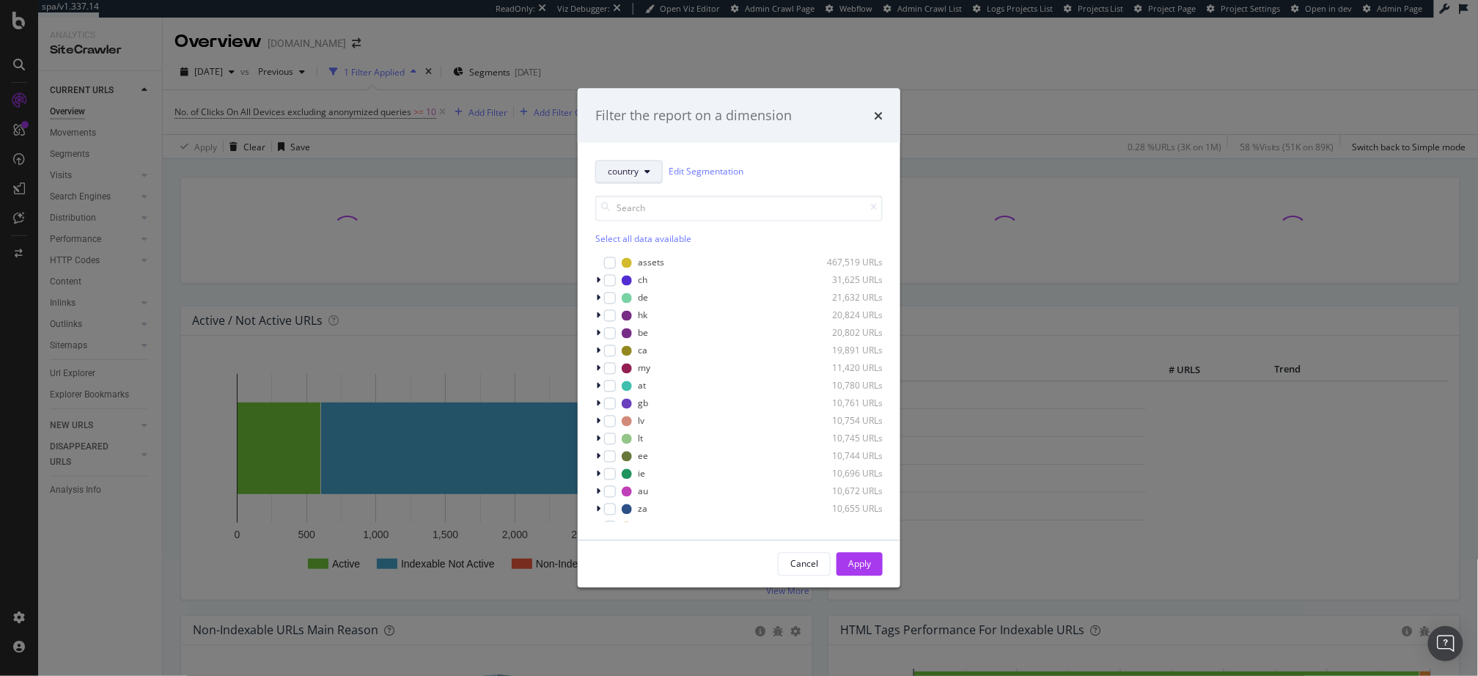
click at [619, 169] on span "country" at bounding box center [623, 172] width 31 height 12
drag, startPoint x: 659, startPoint y: 230, endPoint x: 656, endPoint y: 247, distance: 18.0
click at [659, 230] on span "pagetype" at bounding box center [696, 225] width 177 height 13
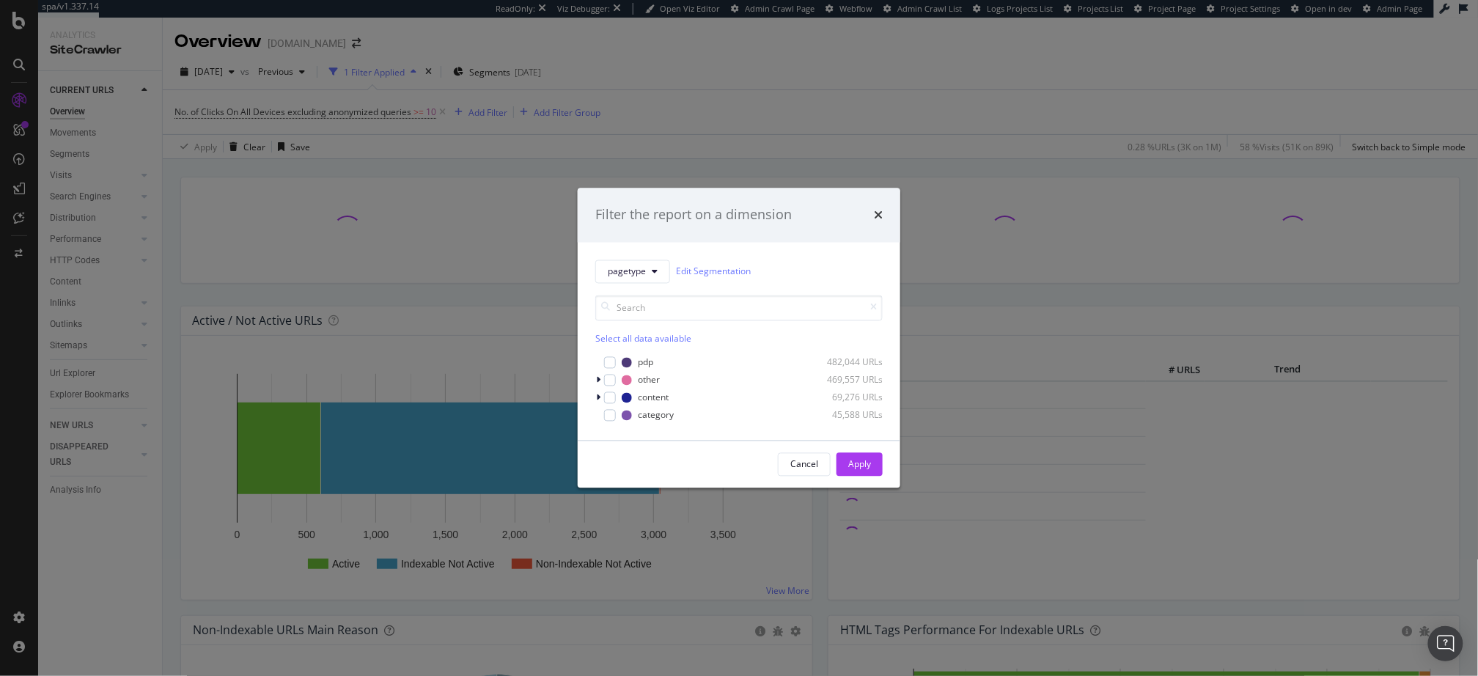
click at [660, 340] on div "Select all data available" at bounding box center [739, 338] width 287 height 12
drag, startPoint x: 611, startPoint y: 360, endPoint x: 663, endPoint y: 388, distance: 59.1
click at [611, 360] on icon "modal" at bounding box center [610, 362] width 7 height 7
drag, startPoint x: 853, startPoint y: 455, endPoint x: 815, endPoint y: 444, distance: 39.9
click at [853, 455] on div "Apply" at bounding box center [860, 464] width 23 height 22
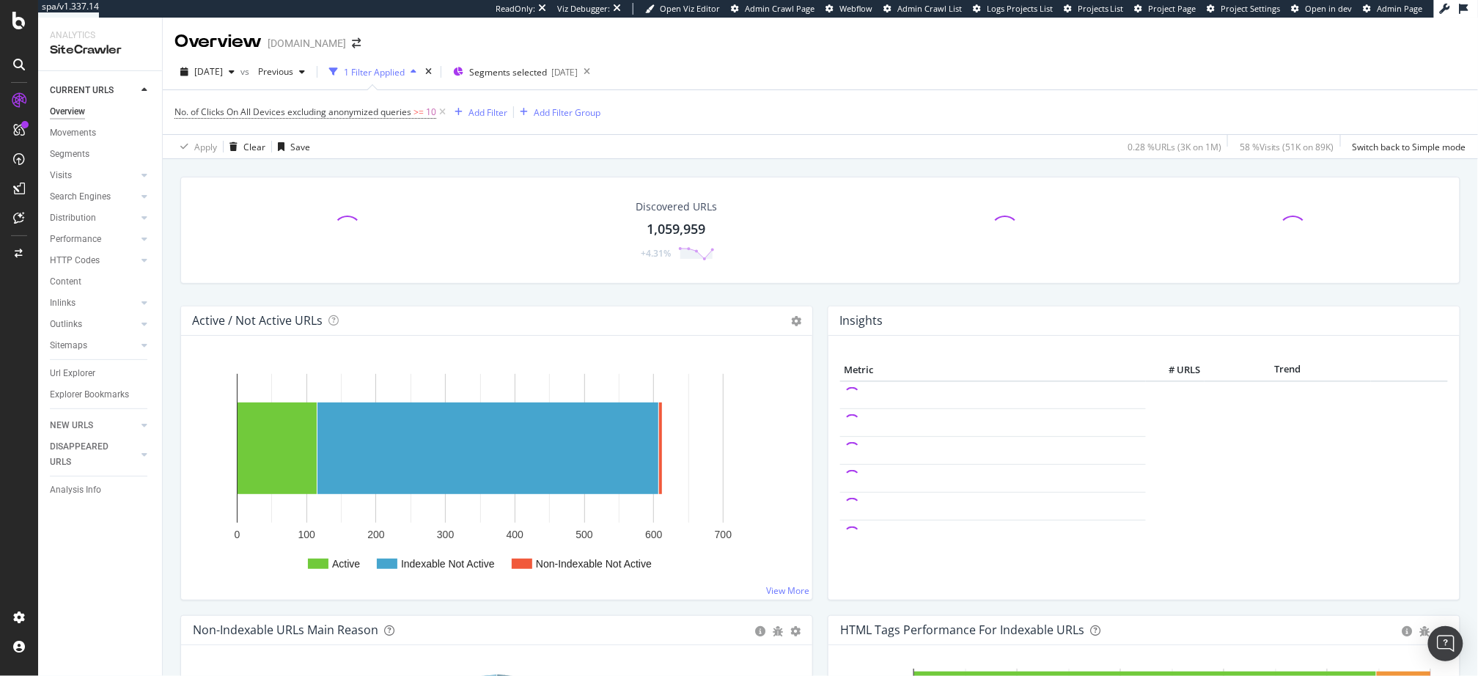
click at [819, 339] on div "Active / Not Active URLs Chart (by Value) Chart (by Percentage) Table Expand Ex…" at bounding box center [497, 460] width 648 height 309
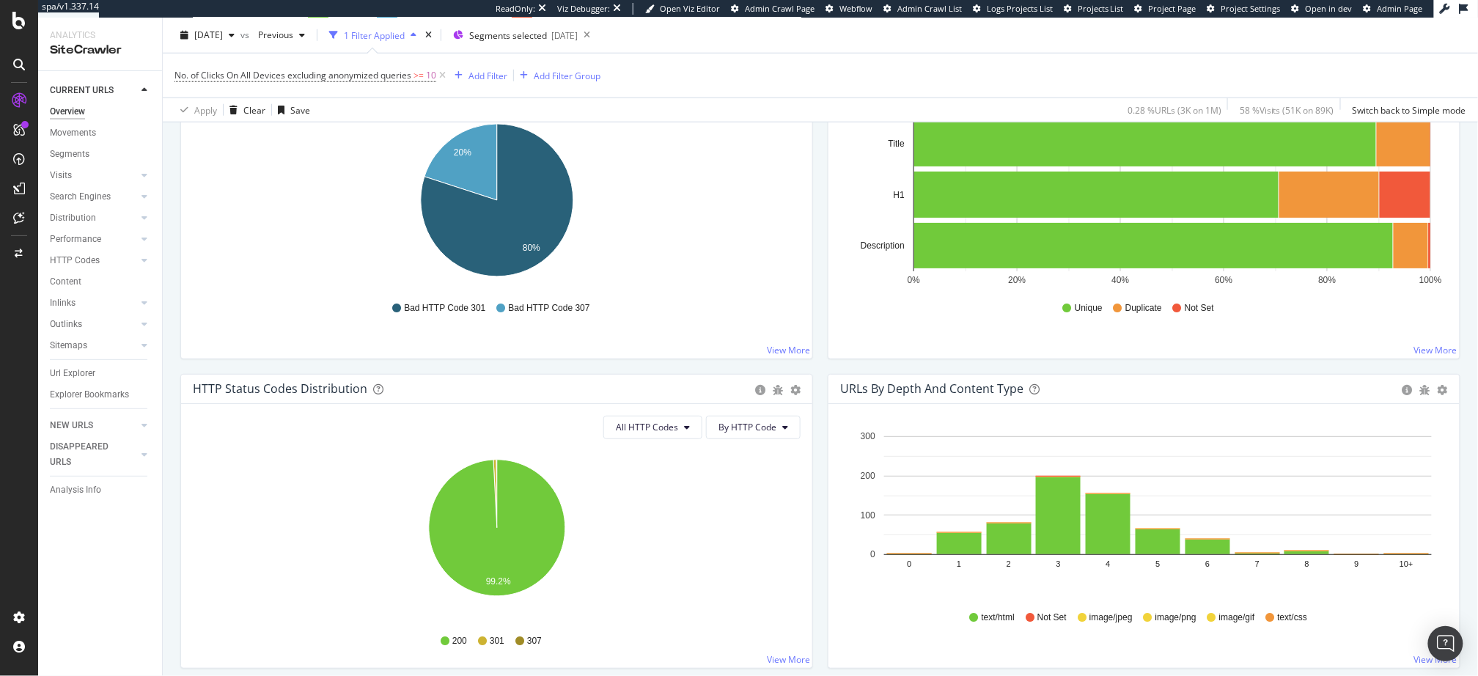
scroll to position [563, 0]
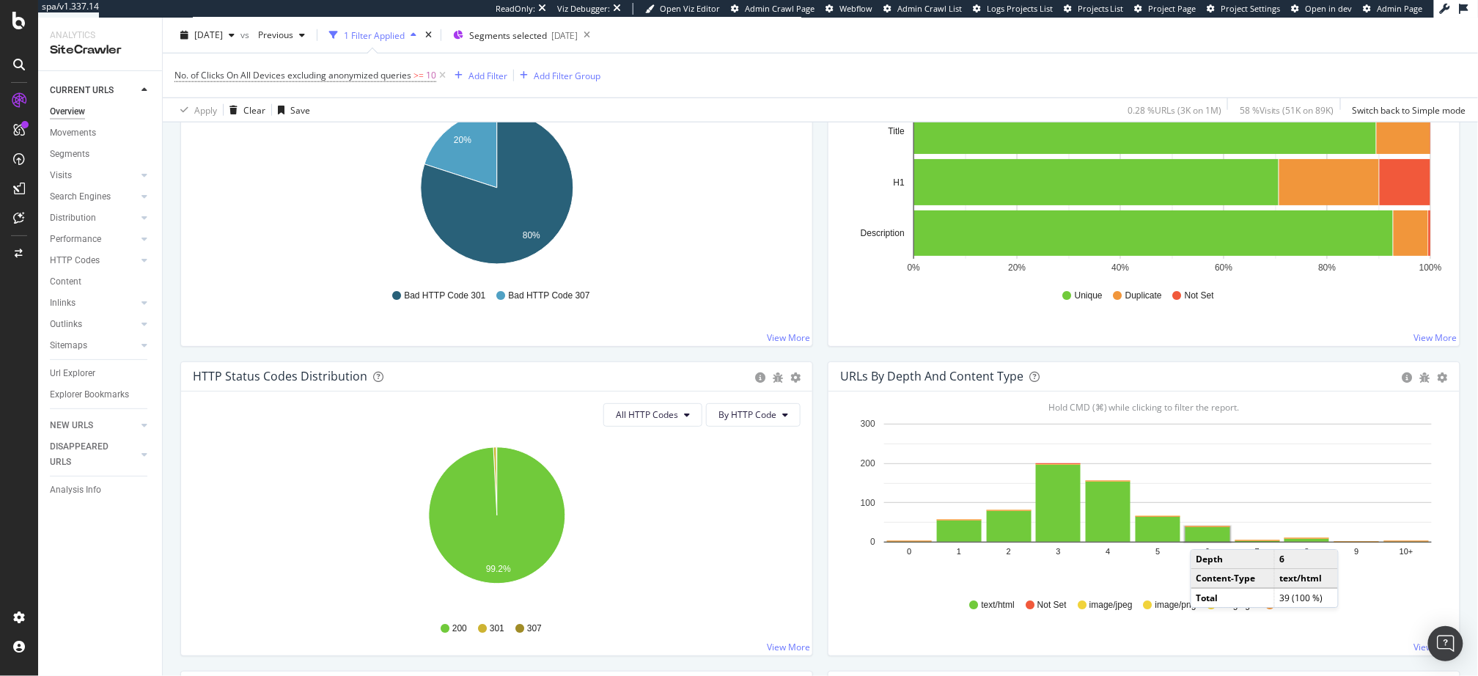
click at [1206, 531] on rect "A chart." at bounding box center [1208, 534] width 45 height 15
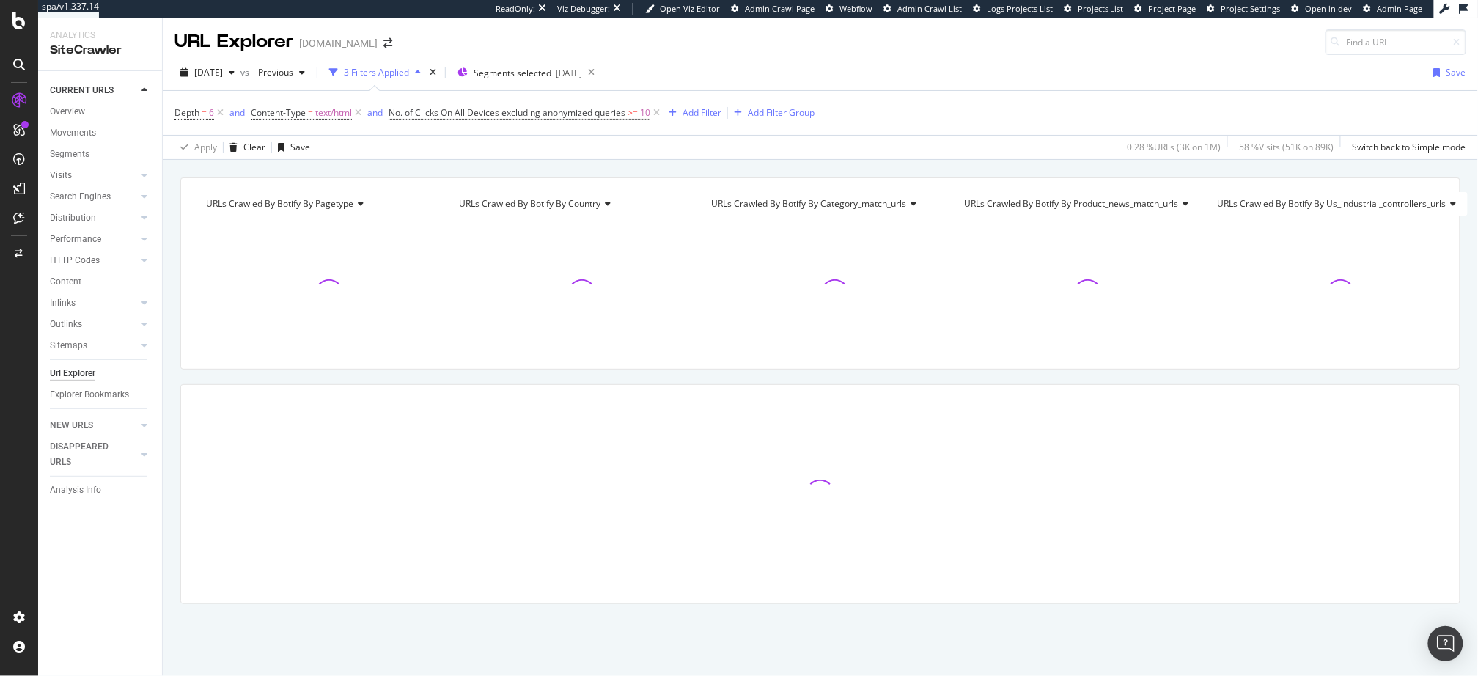
click at [707, 169] on div "URLs Crawled By Botify By pagetype Chart (by Value) Table Expand Export as CSV …" at bounding box center [821, 177] width 1316 height 35
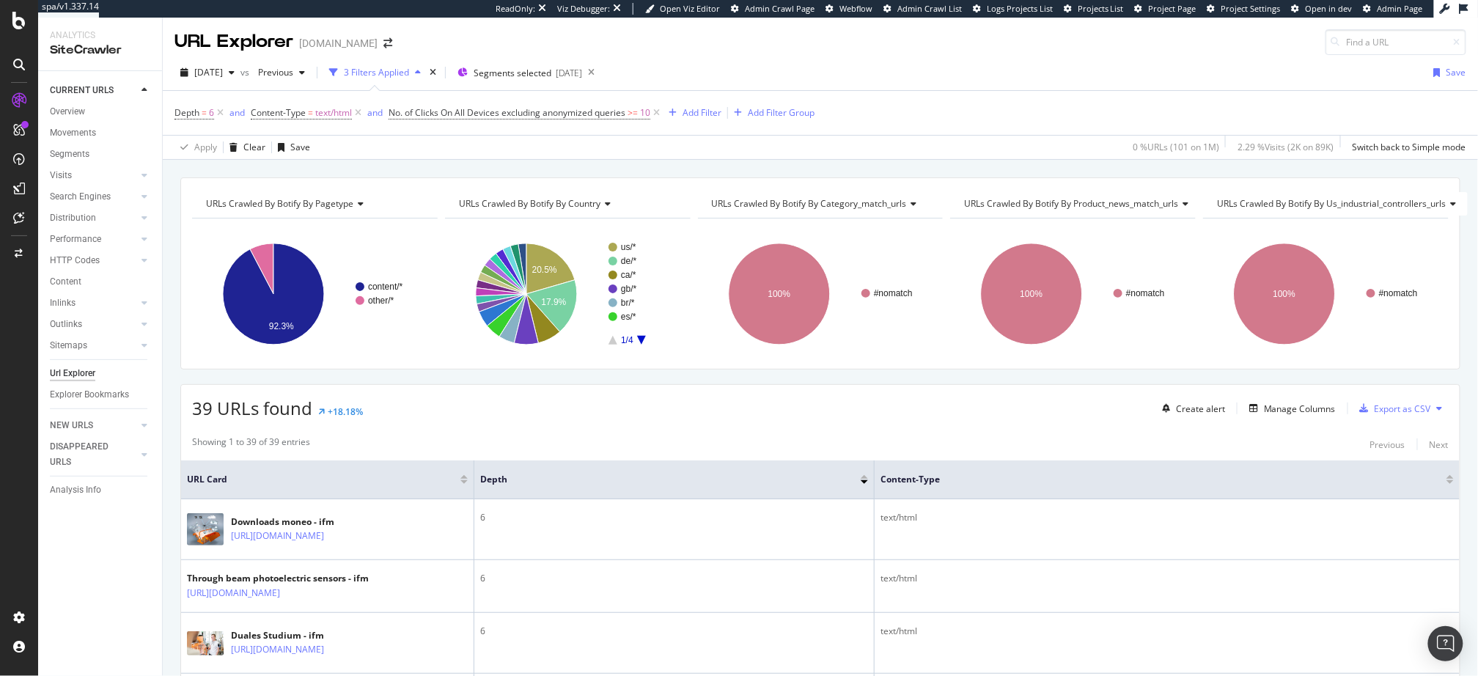
click at [463, 480] on div at bounding box center [464, 482] width 7 height 4
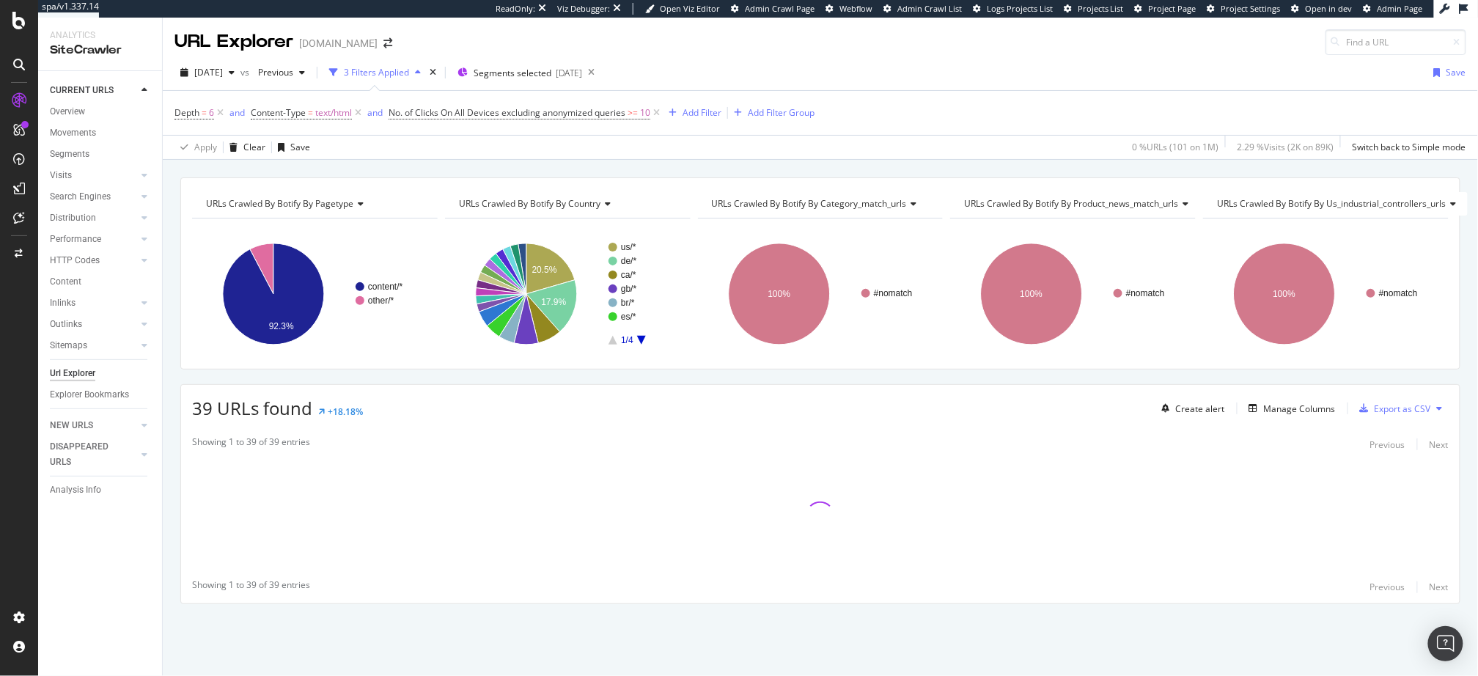
click at [589, 166] on div "URLs Crawled By Botify By pagetype Chart (by Value) Table Expand Export as CSV …" at bounding box center [821, 177] width 1316 height 35
click at [586, 161] on div "URLs Crawled By Botify By pagetype Chart (by Value) Table Expand Export as CSV …" at bounding box center [821, 177] width 1316 height 35
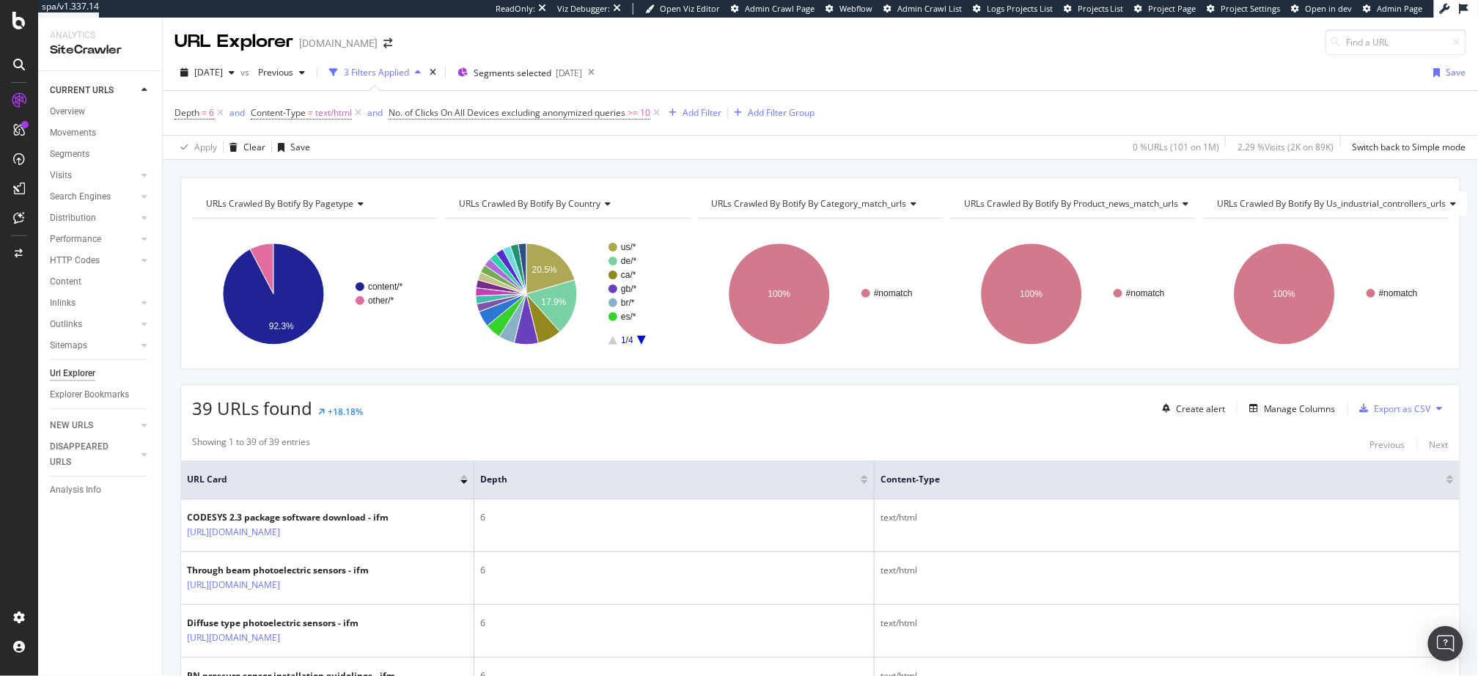
click at [555, 170] on div "URLs Crawled By Botify By pagetype Chart (by Value) Table Expand Export as CSV …" at bounding box center [821, 177] width 1316 height 35
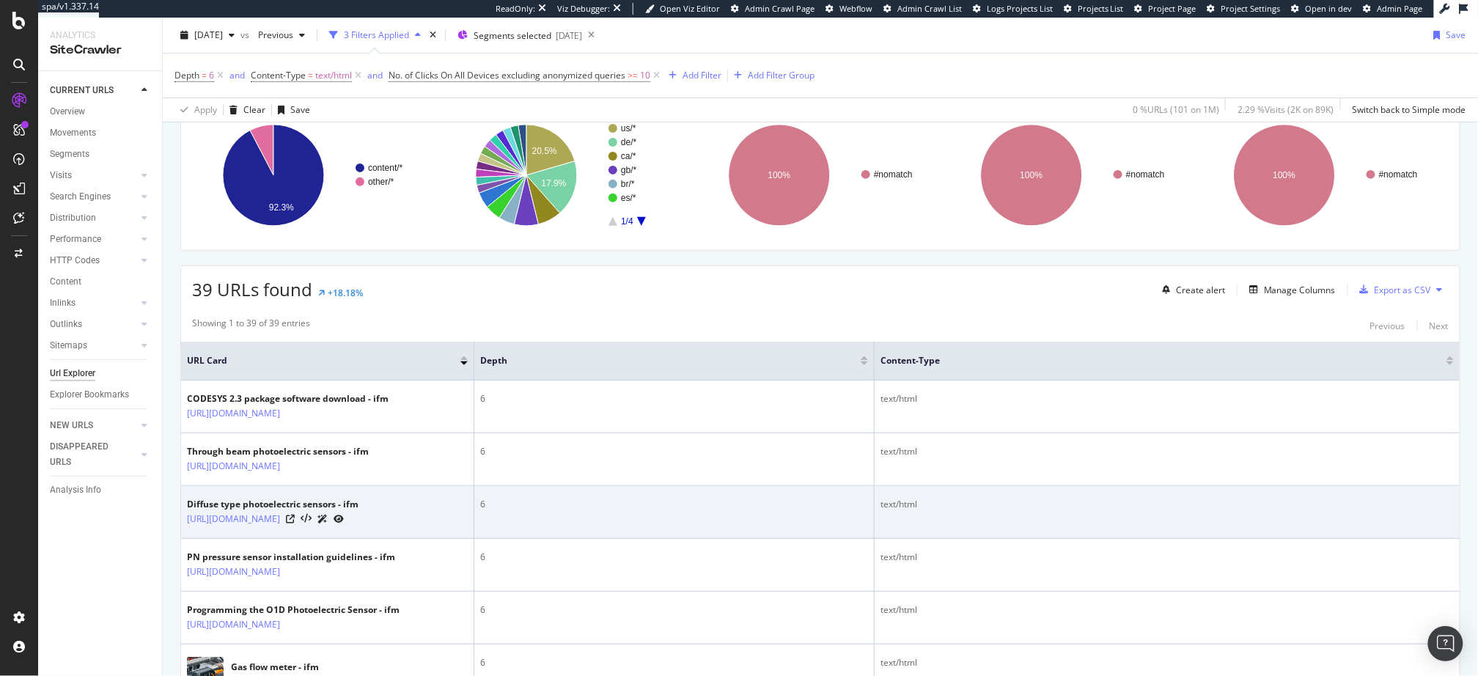
scroll to position [120, 0]
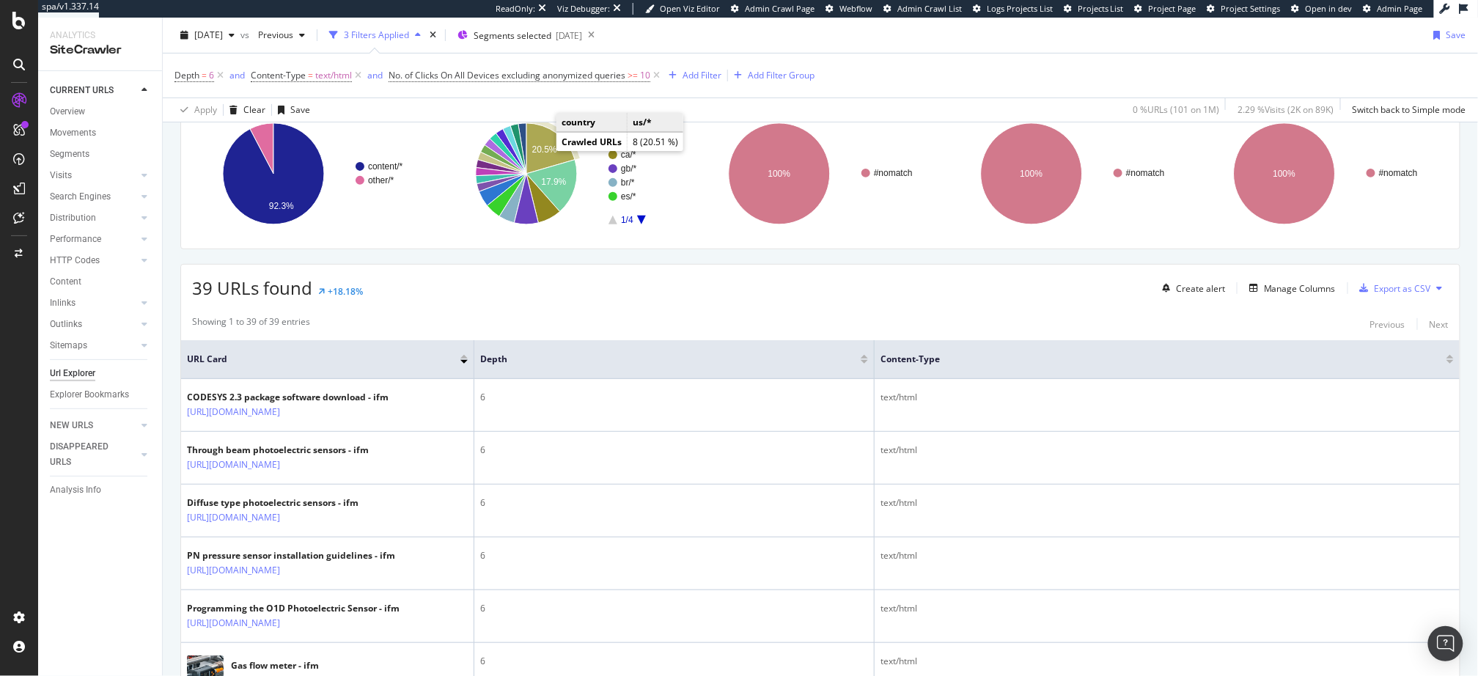
click at [547, 145] on text "20.5%" at bounding box center [544, 149] width 25 height 10
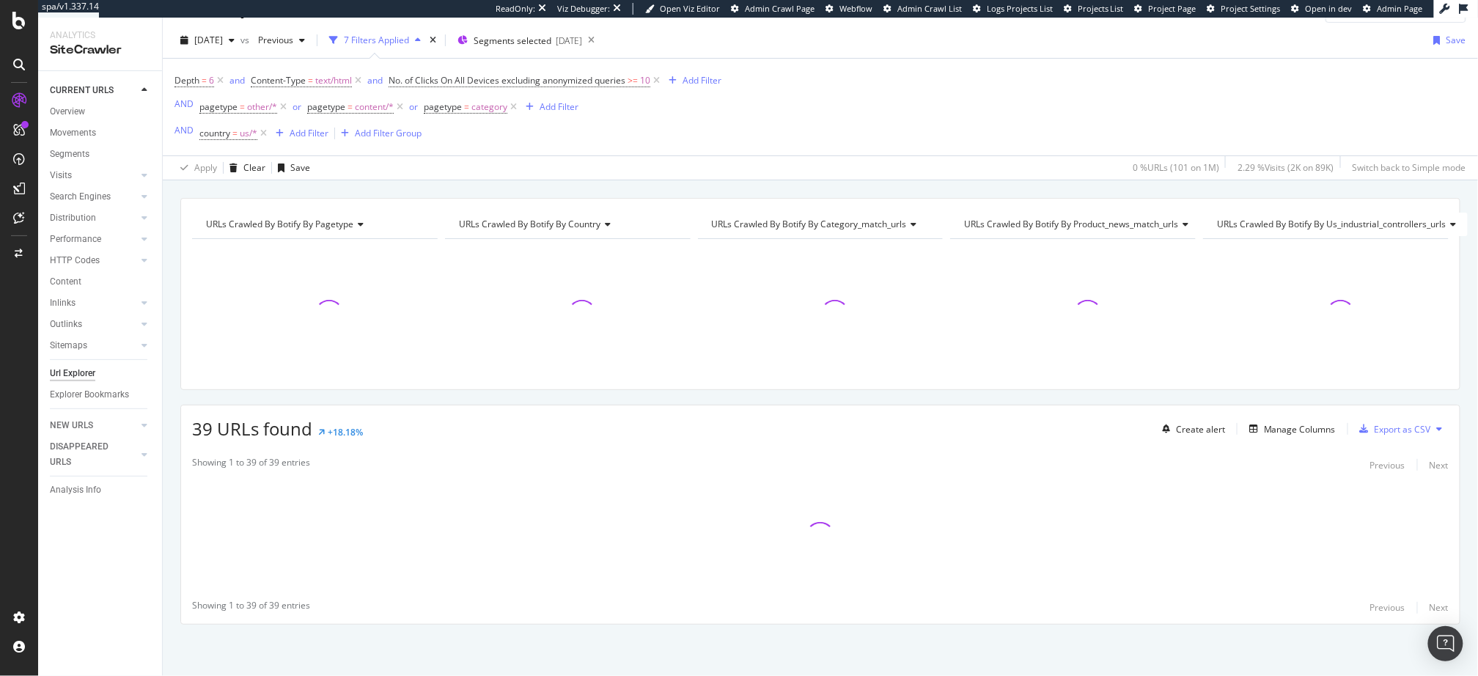
scroll to position [29, 0]
click at [472, 188] on div "URLs Crawled By Botify By pagetype Chart (by Value) Table Expand Export as CSV …" at bounding box center [821, 200] width 1316 height 35
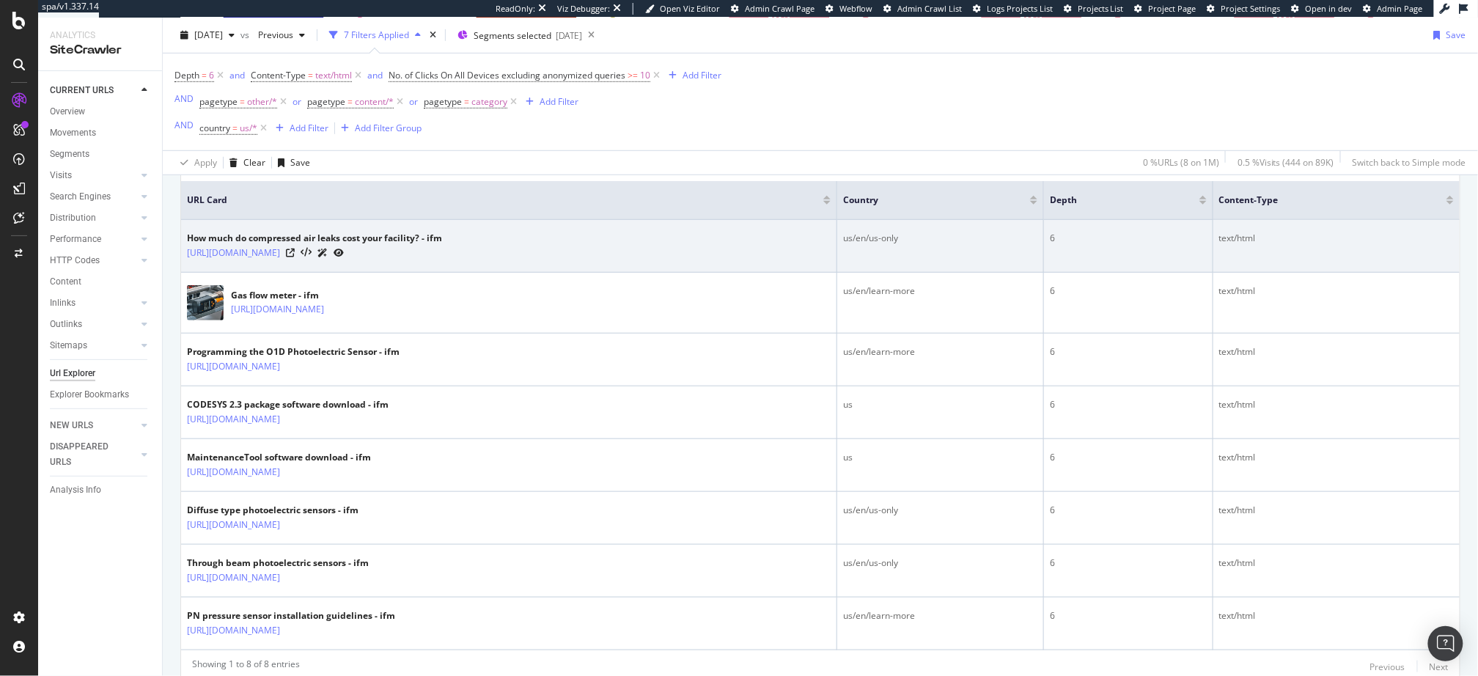
scroll to position [334, 0]
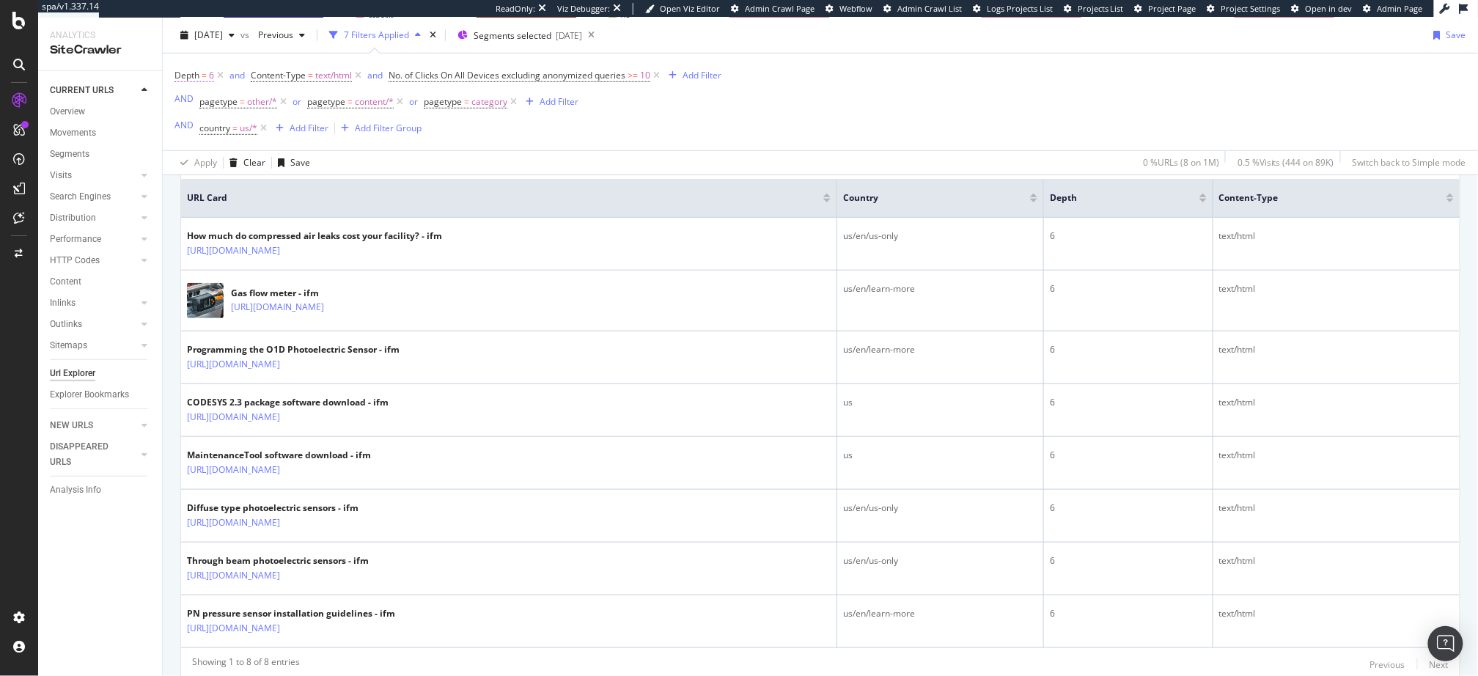
click at [209, 78] on span "6" at bounding box center [211, 75] width 5 height 21
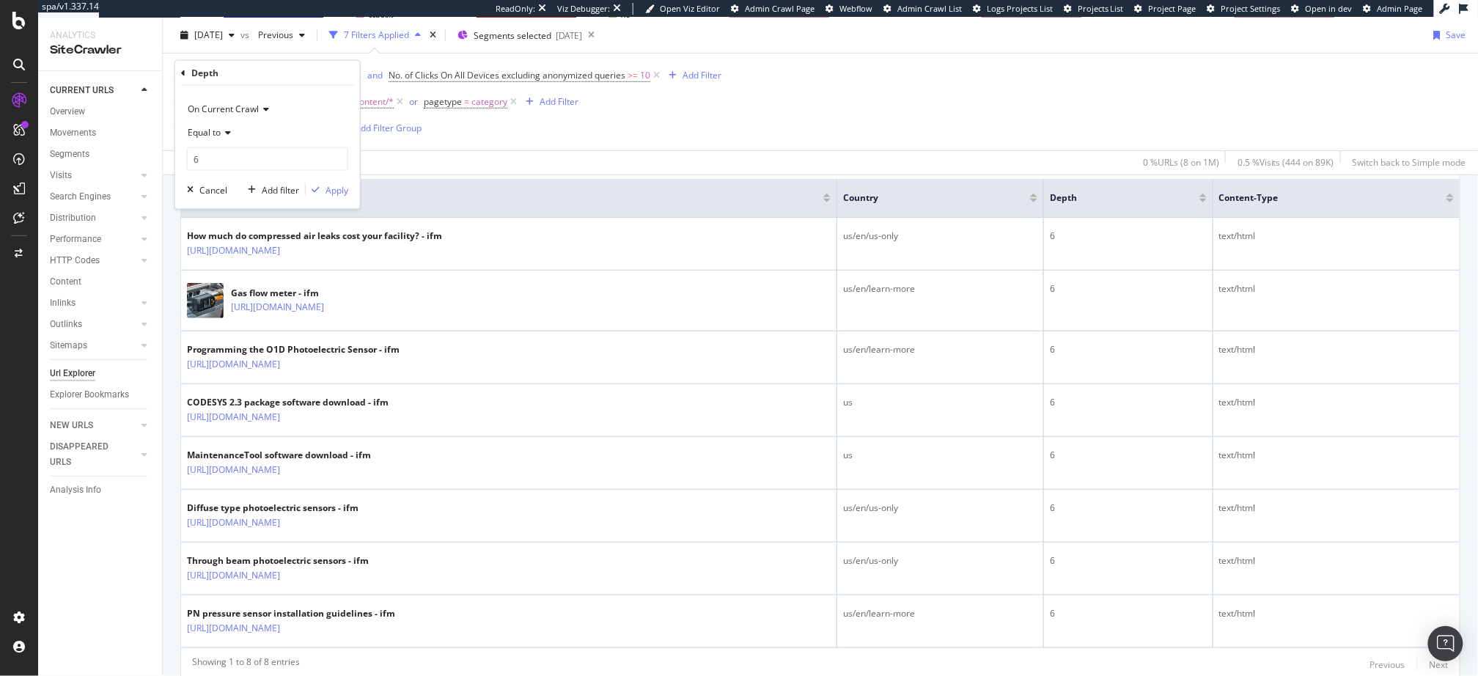
click at [223, 131] on icon at bounding box center [226, 132] width 10 height 9
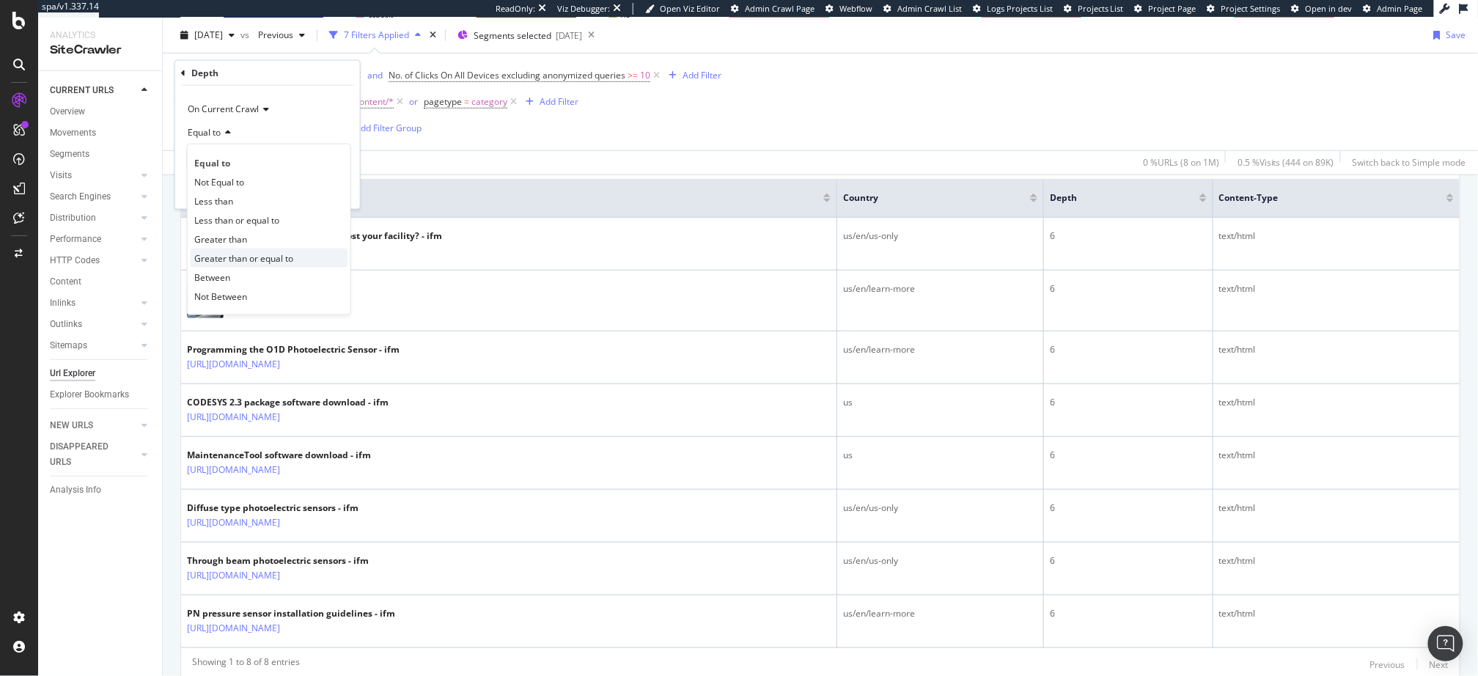
click at [268, 255] on span "Greater than or equal to" at bounding box center [243, 258] width 99 height 12
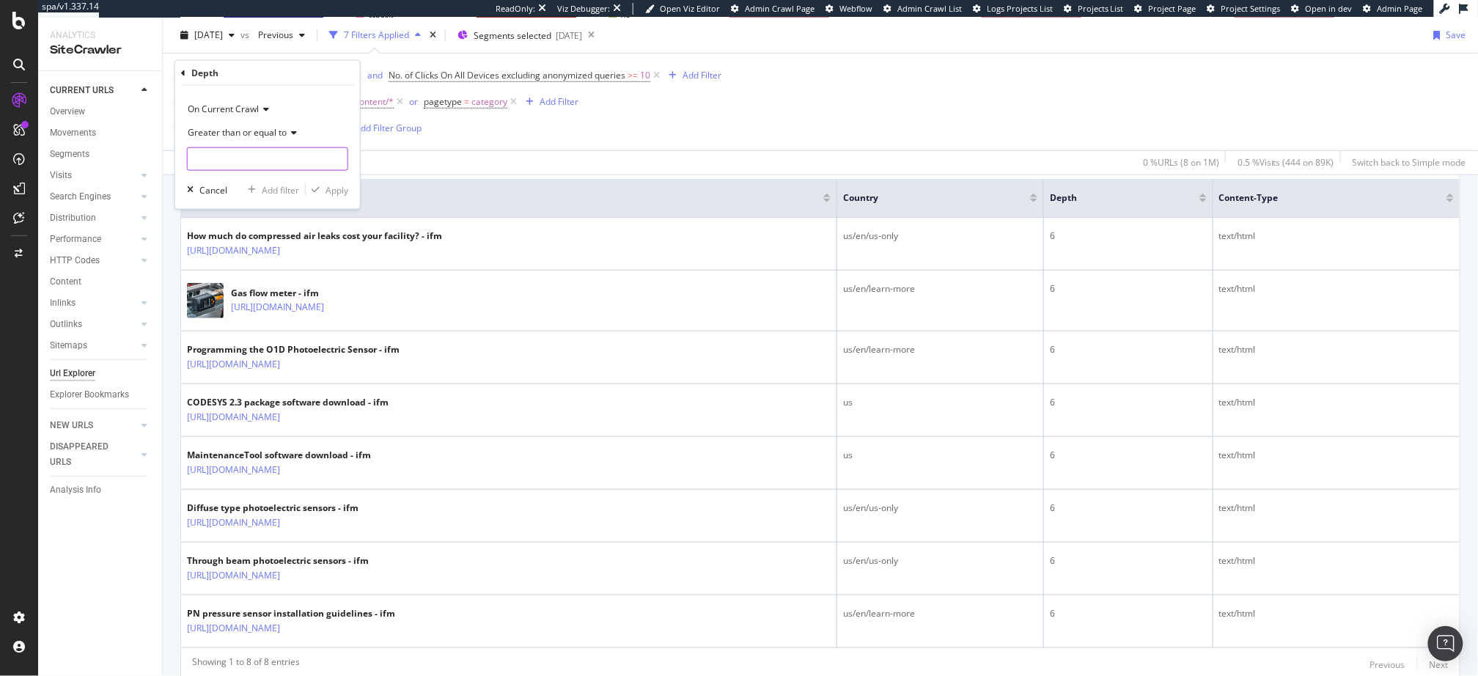
click at [249, 164] on input "number" at bounding box center [267, 158] width 161 height 23
type input "4"
drag, startPoint x: 333, startPoint y: 192, endPoint x: 156, endPoint y: 295, distance: 204.4
click at [333, 192] on div "Apply" at bounding box center [337, 189] width 23 height 12
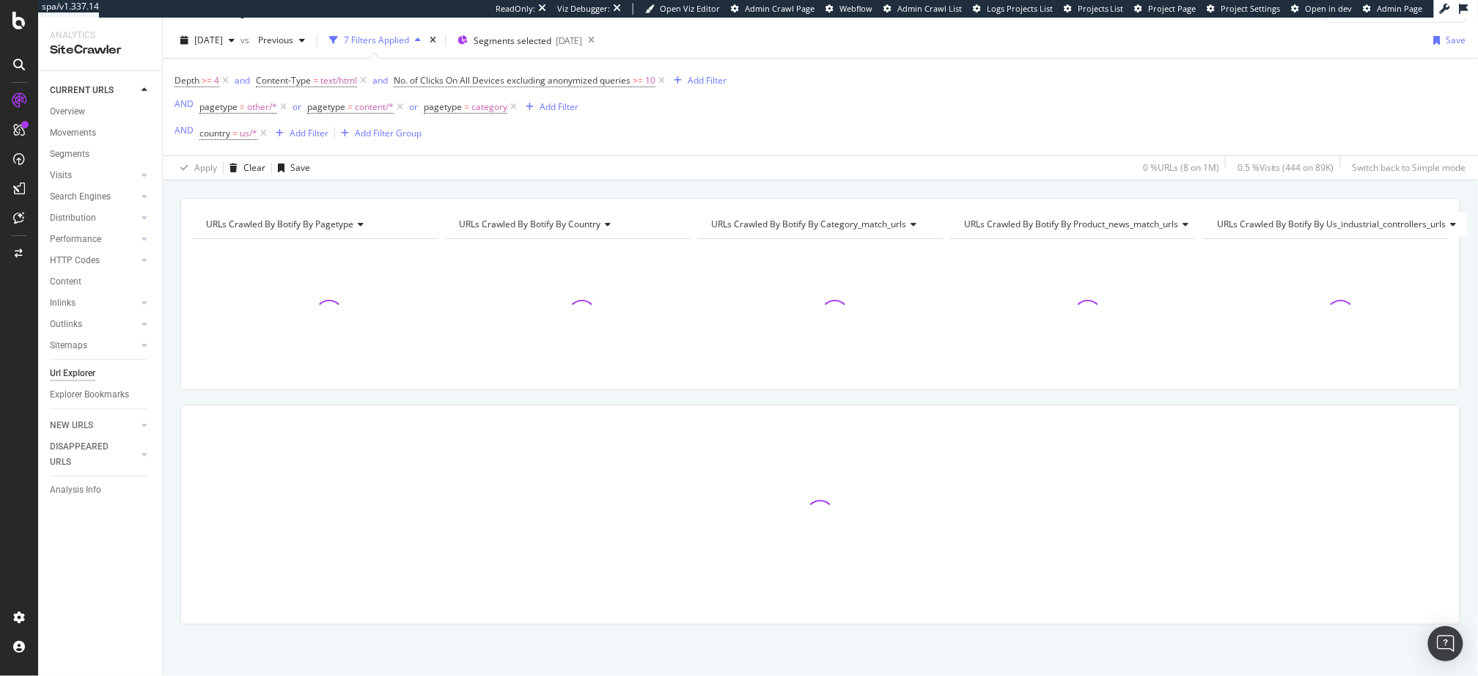
scroll to position [29, 0]
click at [167, 295] on div "URLs Crawled By Botify By pagetype Chart (by Value) Table Expand Export as CSV …" at bounding box center [821, 440] width 1316 height 478
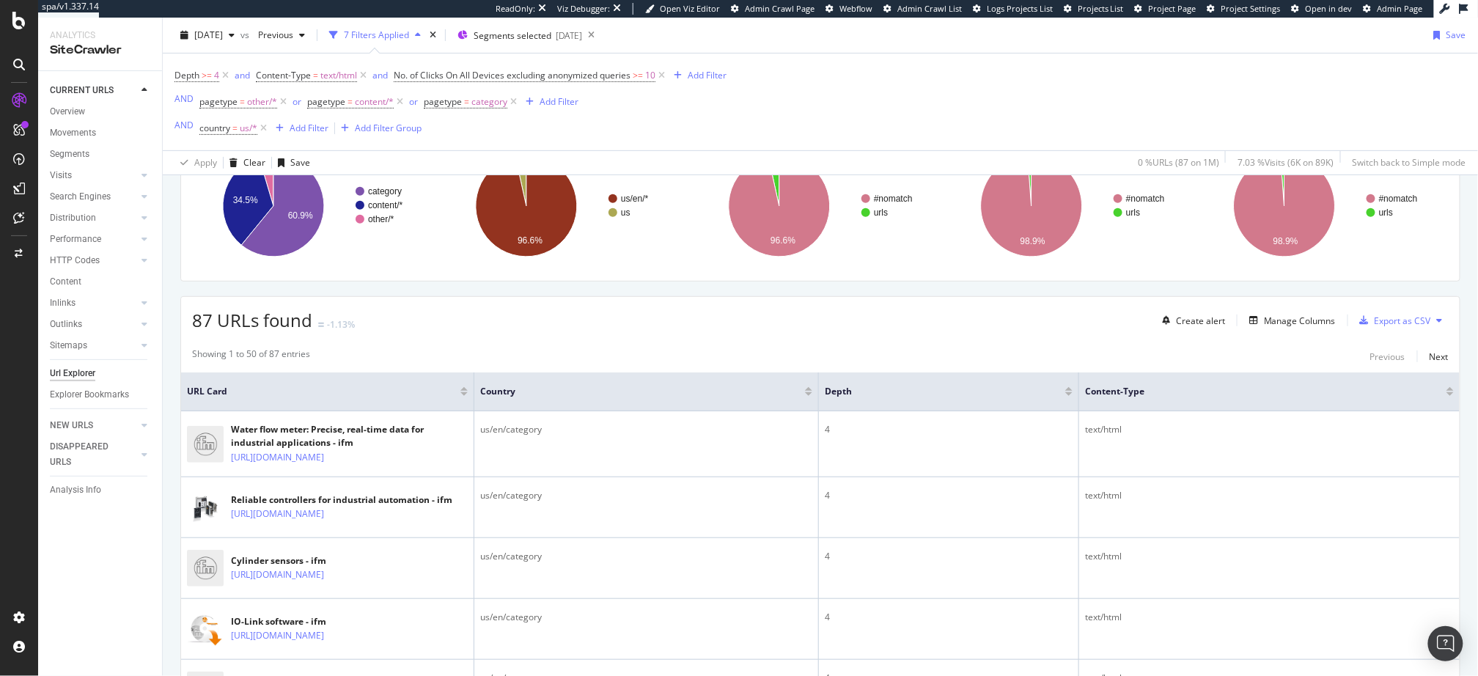
scroll to position [0, 0]
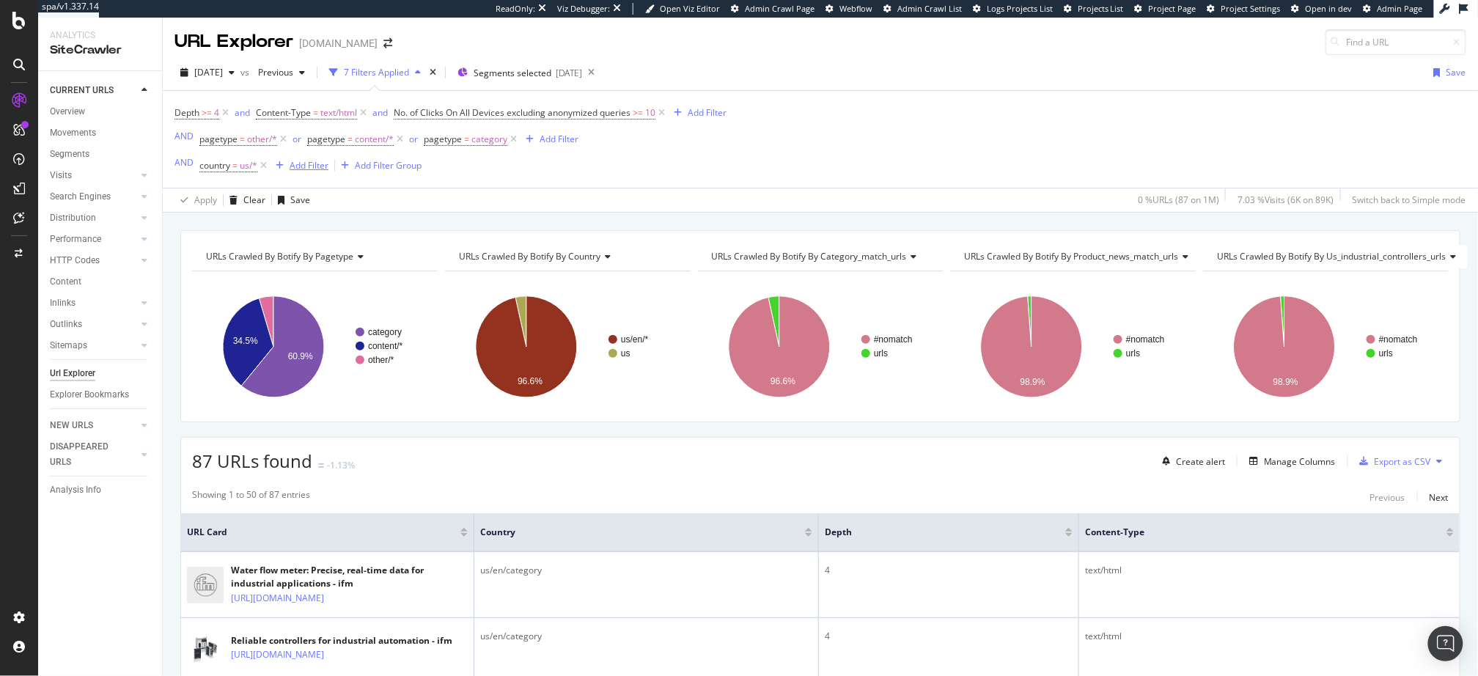
click at [310, 164] on div "Add Filter" at bounding box center [309, 165] width 39 height 12
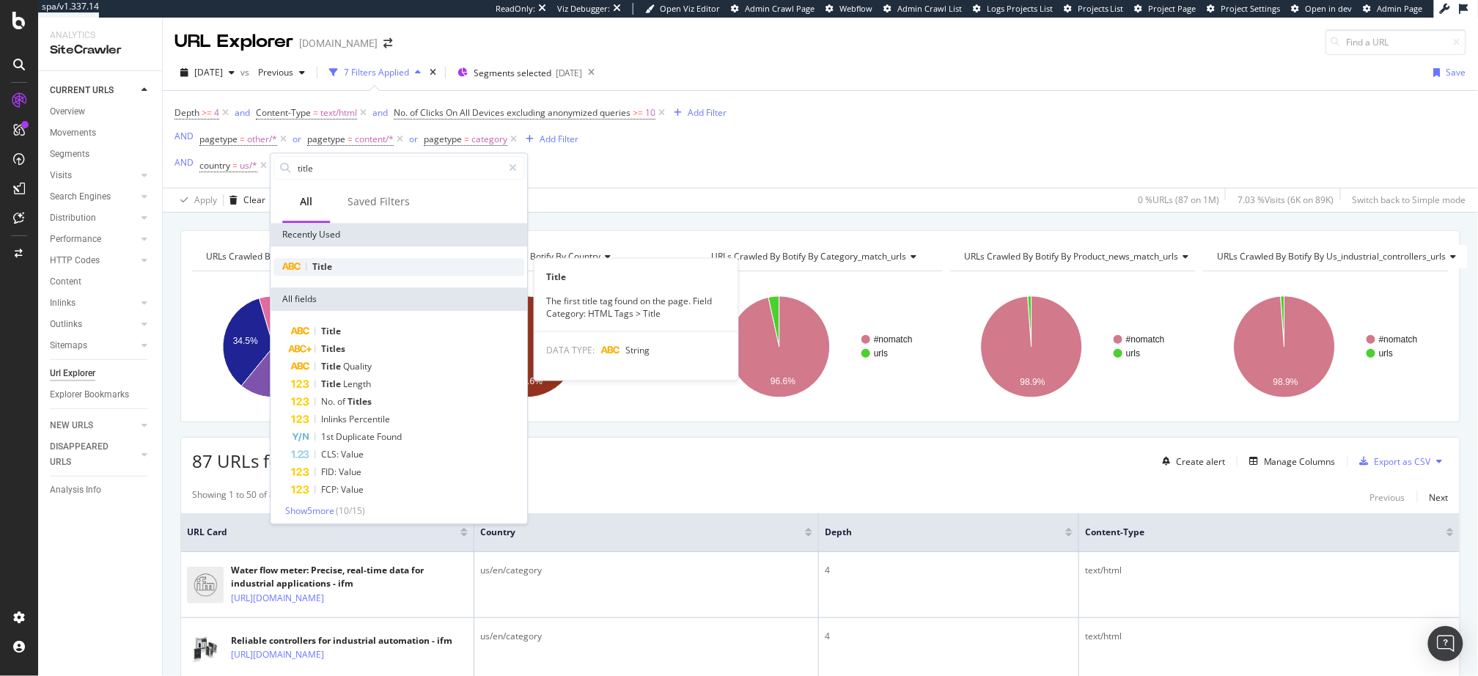
type input "title"
click at [364, 269] on div "Title" at bounding box center [399, 267] width 251 height 18
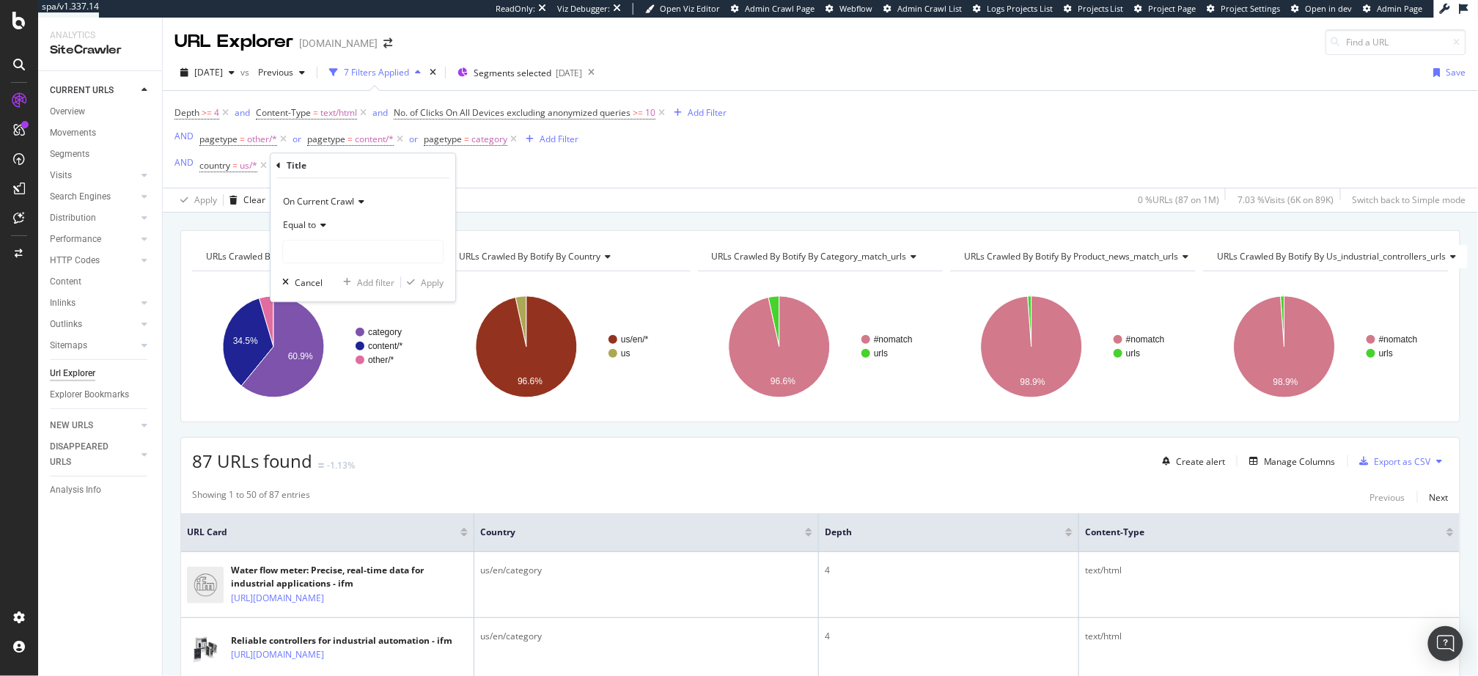
click at [311, 226] on span "Equal to" at bounding box center [299, 225] width 33 height 12
drag, startPoint x: 356, startPoint y: 386, endPoint x: 349, endPoint y: 346, distance: 40.3
click at [356, 382] on div "Doesn't contain" at bounding box center [364, 388] width 157 height 19
click at [351, 258] on input "text" at bounding box center [363, 251] width 160 height 23
type input "download"
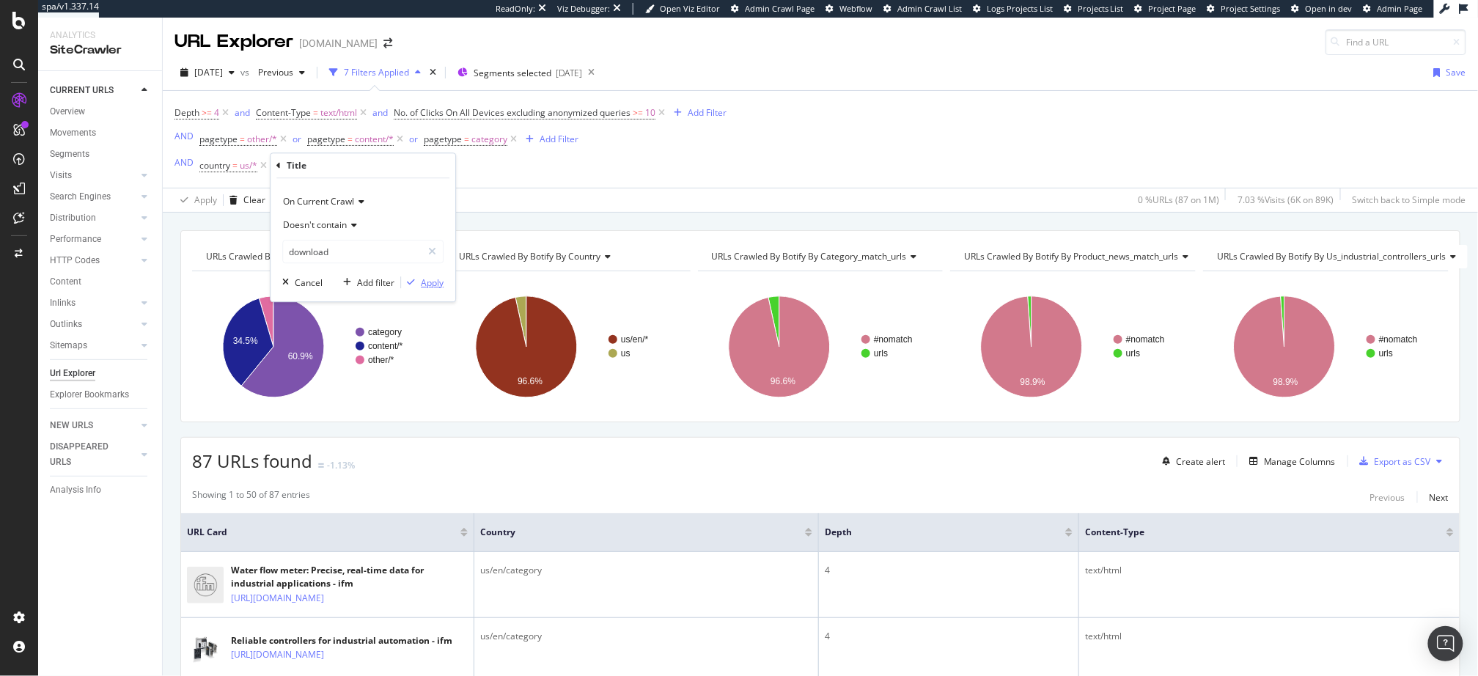
click at [438, 279] on div "Apply" at bounding box center [432, 282] width 23 height 12
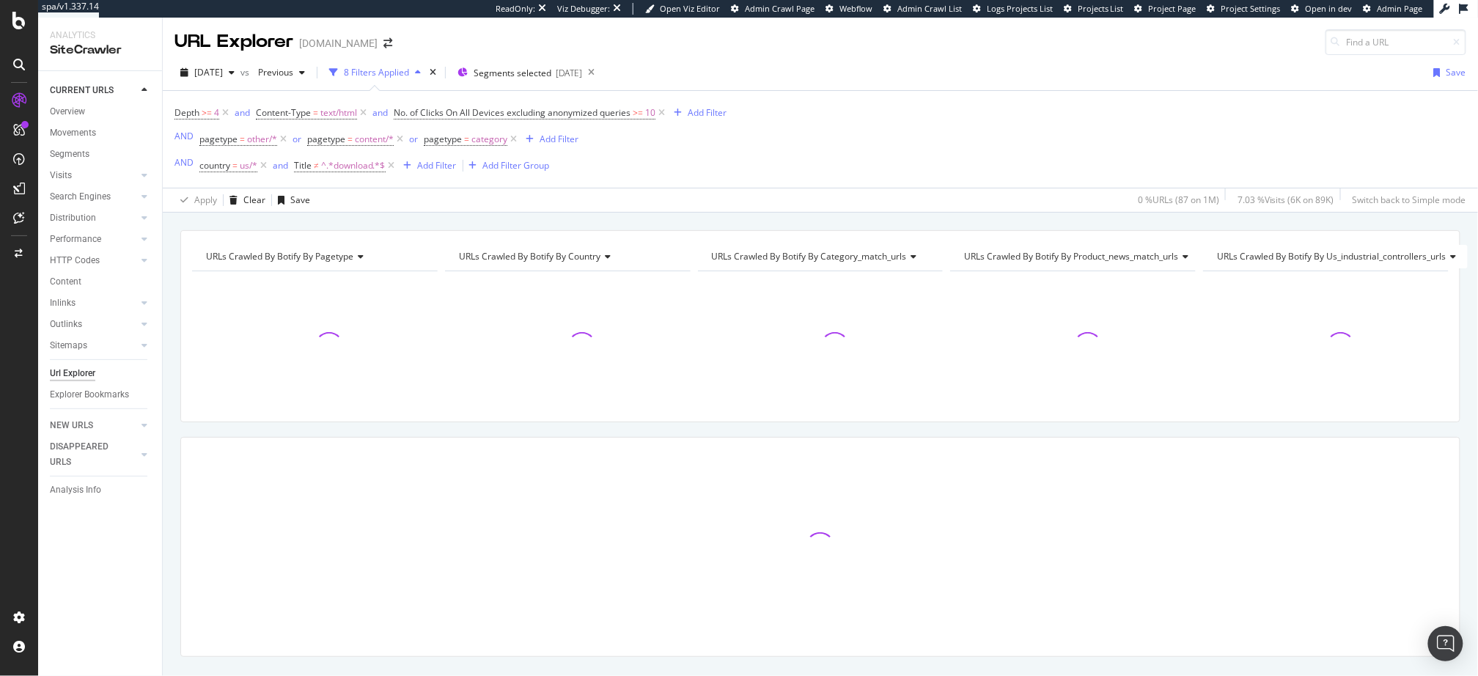
click at [497, 213] on div "URLs Crawled By Botify By pagetype Chart (by Value) Table Expand Export as CSV …" at bounding box center [821, 230] width 1316 height 35
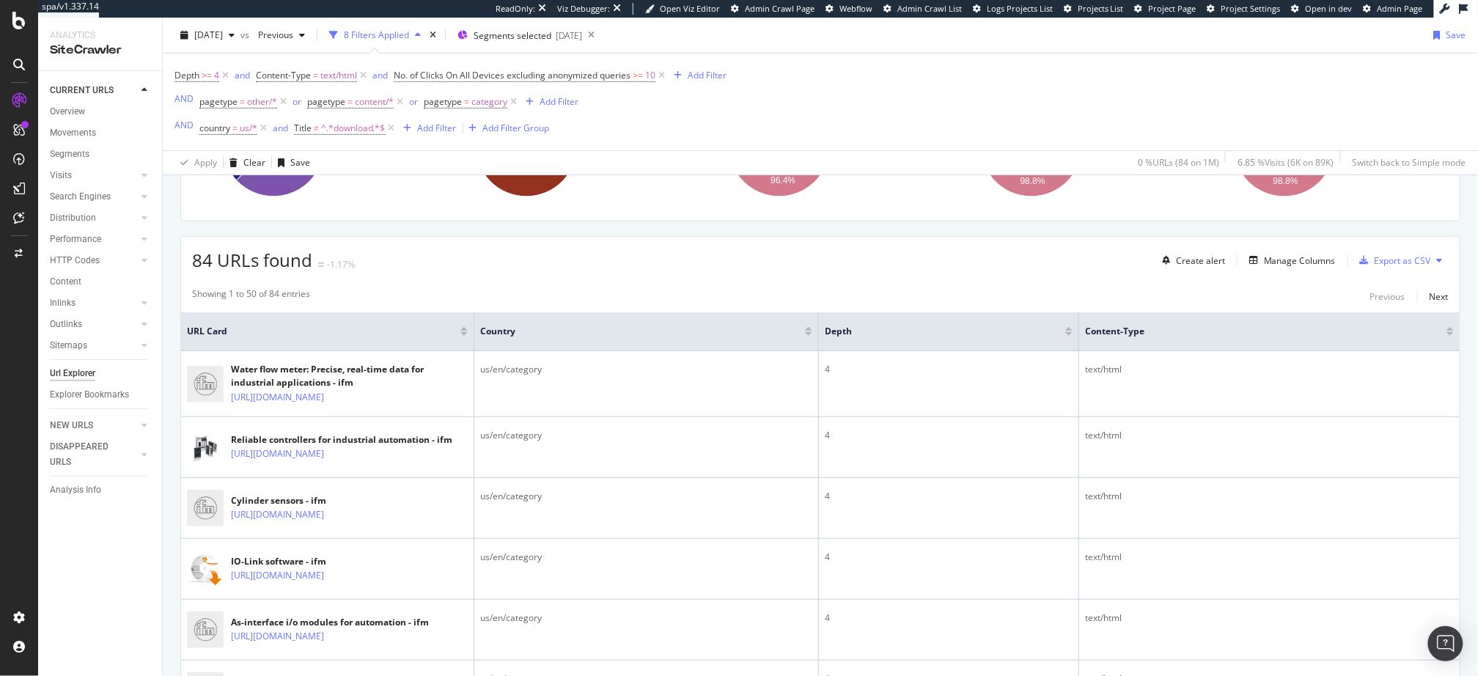
scroll to position [220, 0]
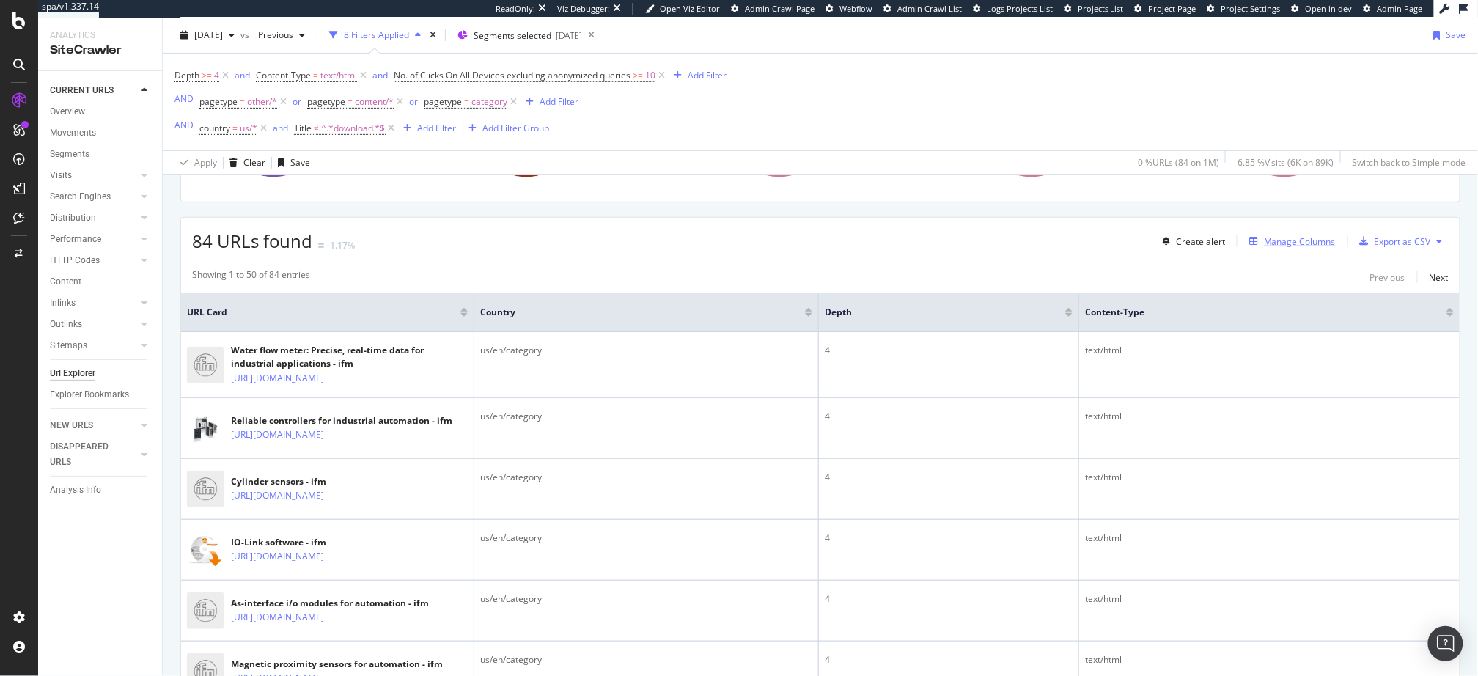
click at [1300, 238] on div "Manage Columns" at bounding box center [1300, 241] width 72 height 12
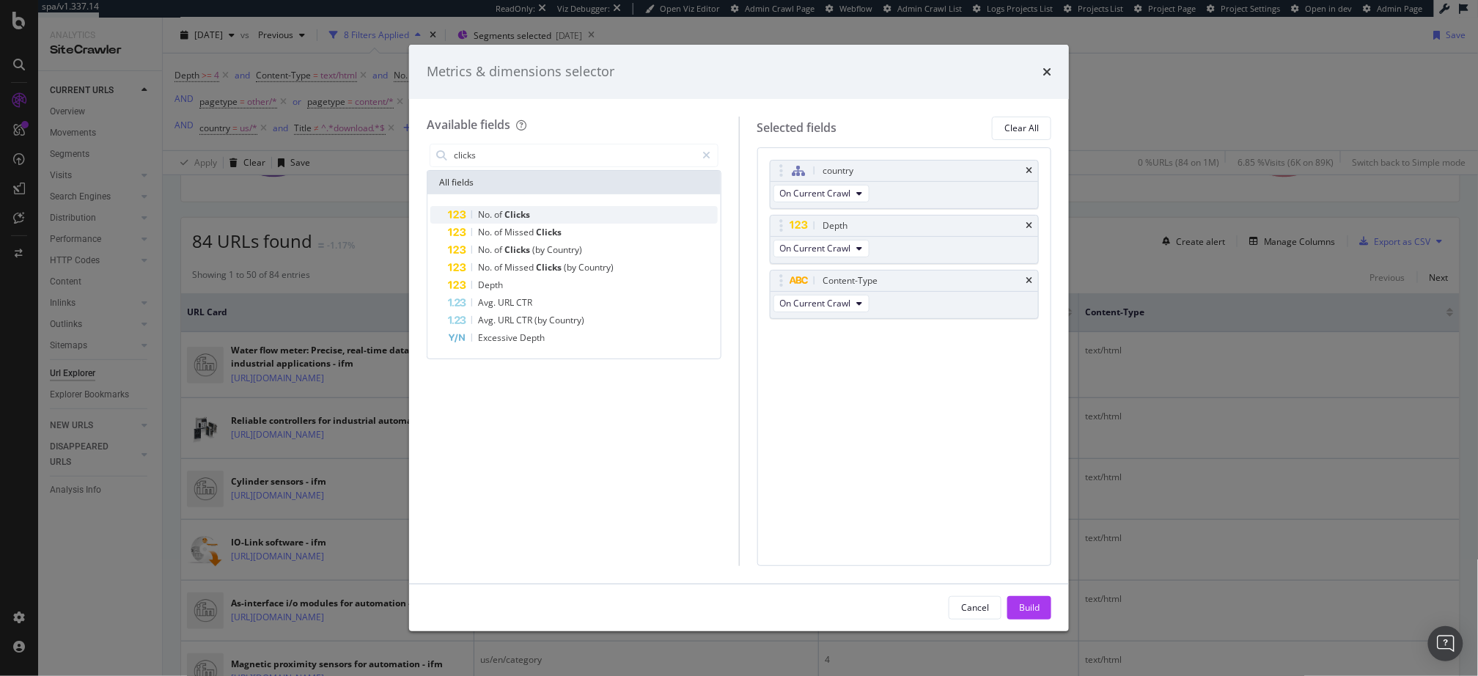
click at [614, 210] on div "No. of Clicks" at bounding box center [583, 215] width 270 height 18
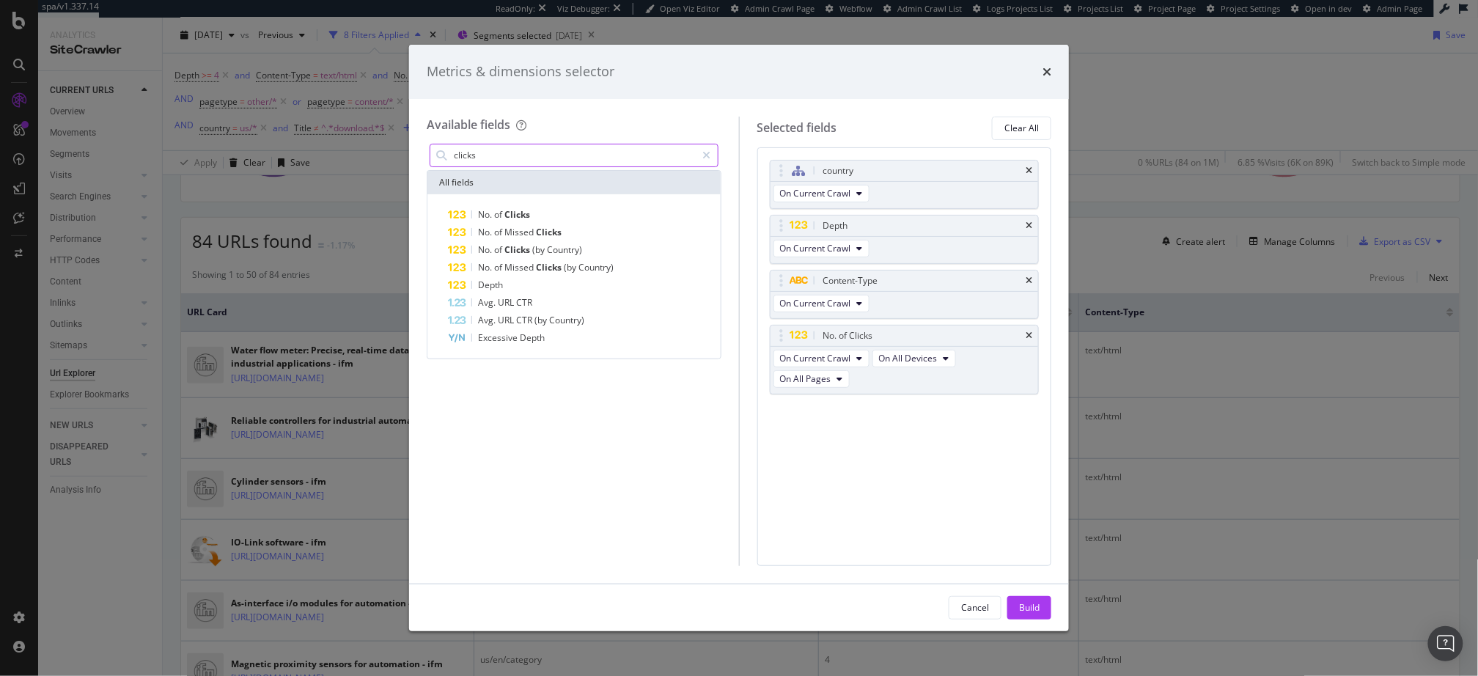
click at [569, 154] on input "clicks" at bounding box center [574, 155] width 244 height 22
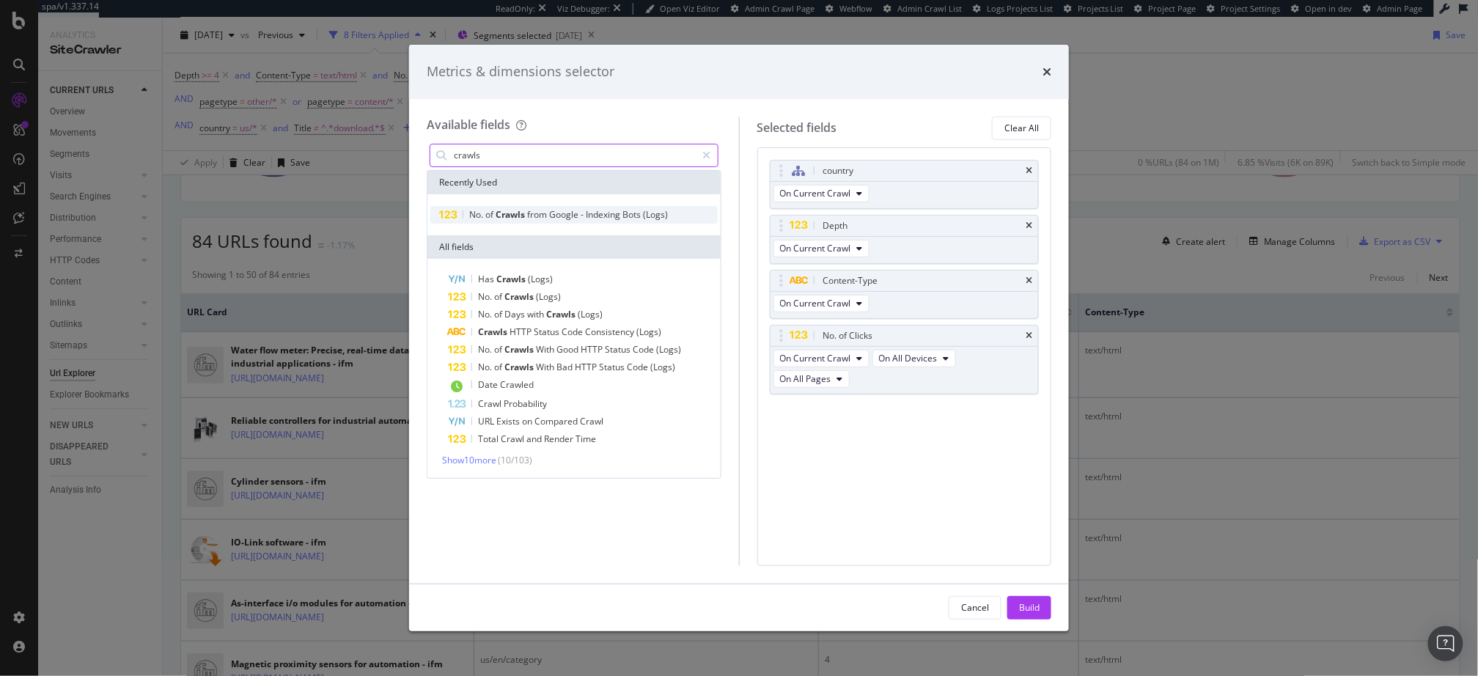
type input "crawls"
click at [579, 207] on div "No. of Crawls from Google - Indexing Bots (Logs)" at bounding box center [573, 215] width 287 height 18
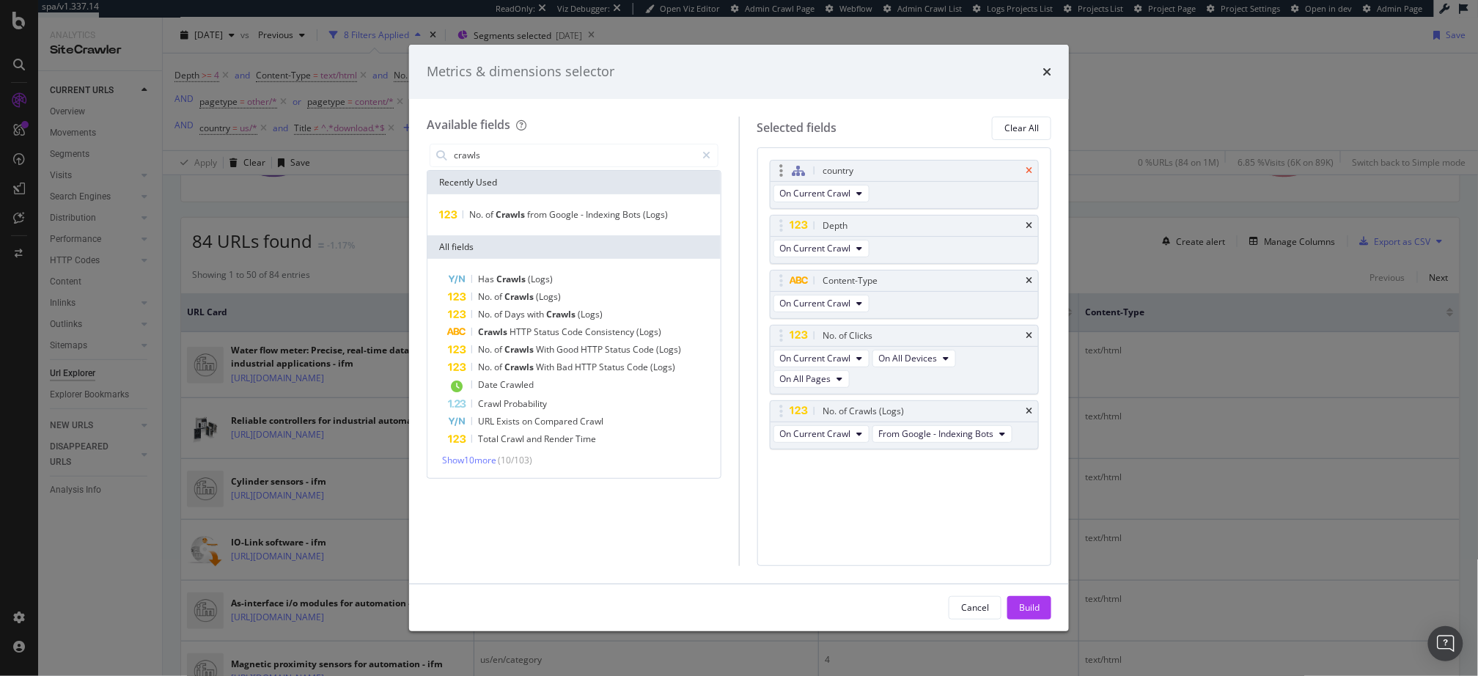
click at [1030, 168] on icon "times" at bounding box center [1029, 170] width 7 height 9
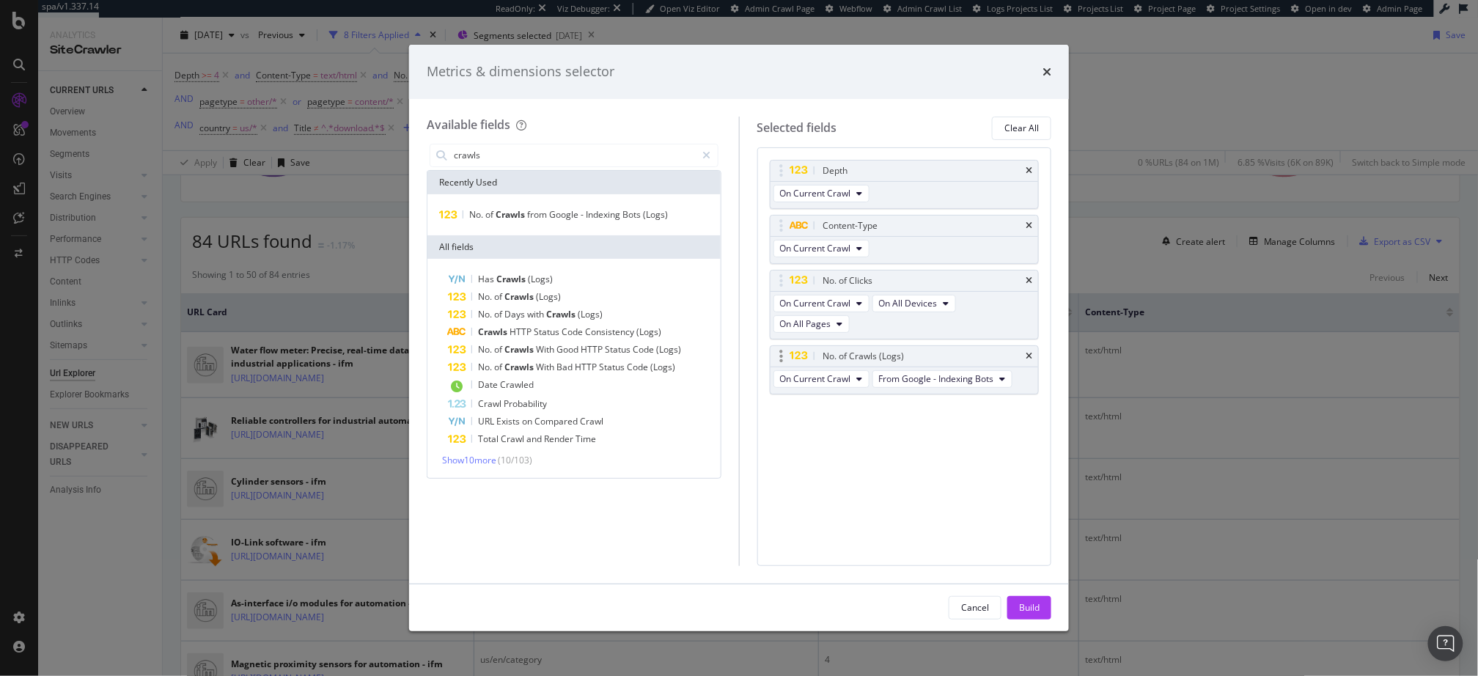
drag, startPoint x: 1033, startPoint y: 224, endPoint x: 1033, endPoint y: 298, distance: 74.1
click at [1033, 224] on icon "times" at bounding box center [1029, 225] width 7 height 9
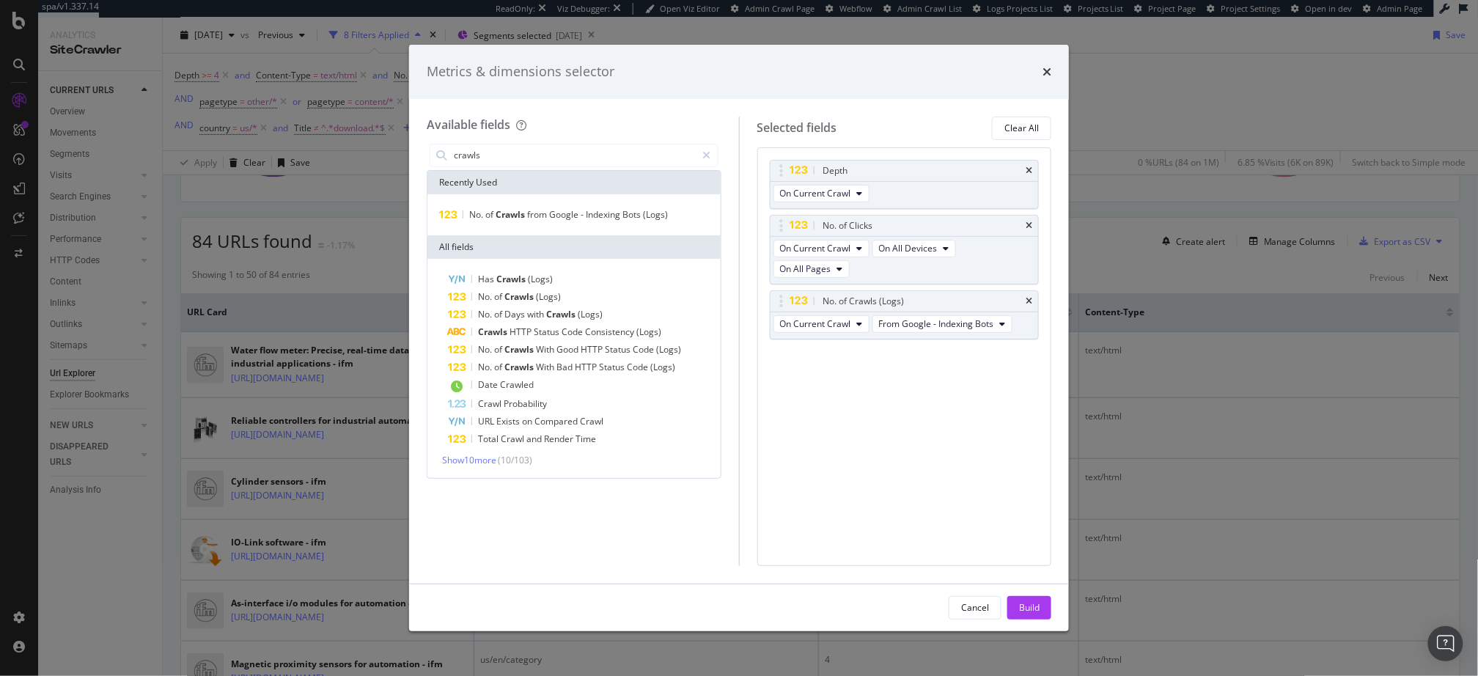
click at [1025, 598] on div "Build" at bounding box center [1029, 608] width 21 height 22
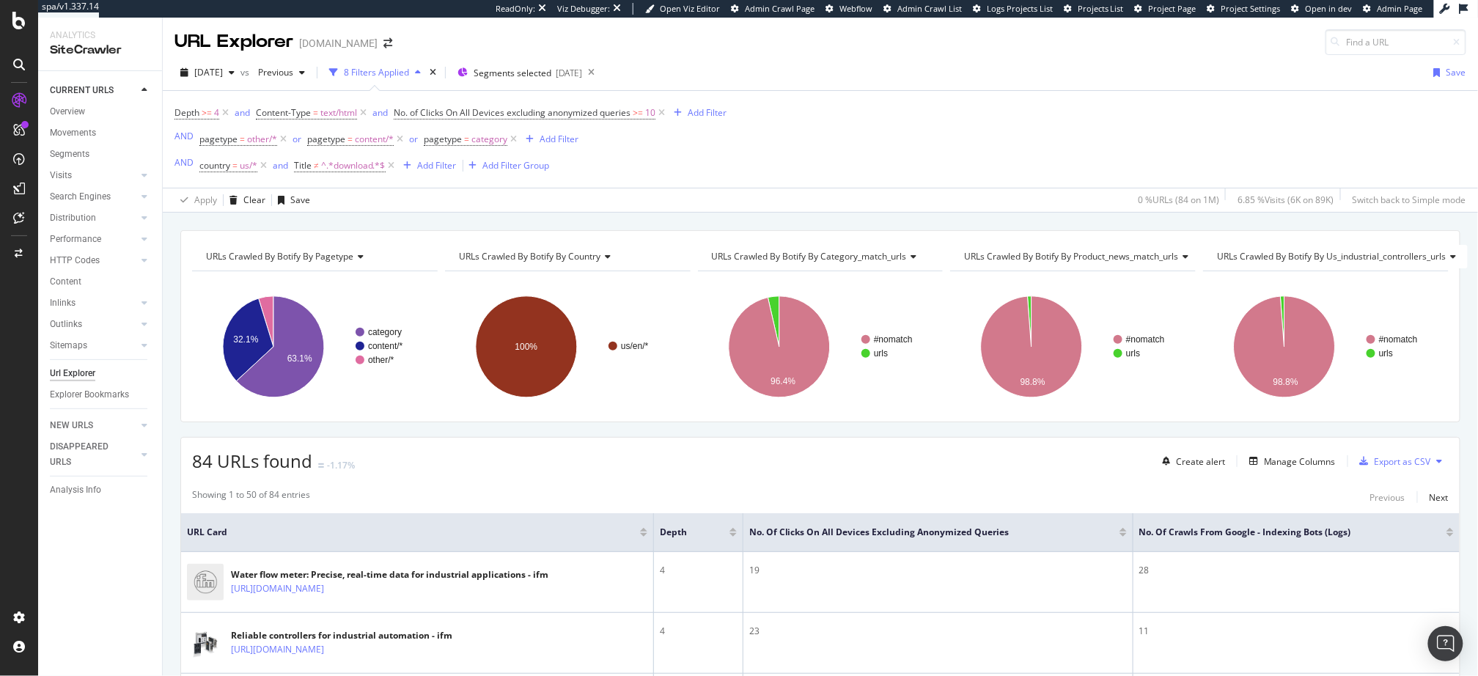
click at [670, 219] on div "URLs Crawled By Botify By pagetype Chart (by Value) Table Expand Export as CSV …" at bounding box center [821, 230] width 1316 height 35
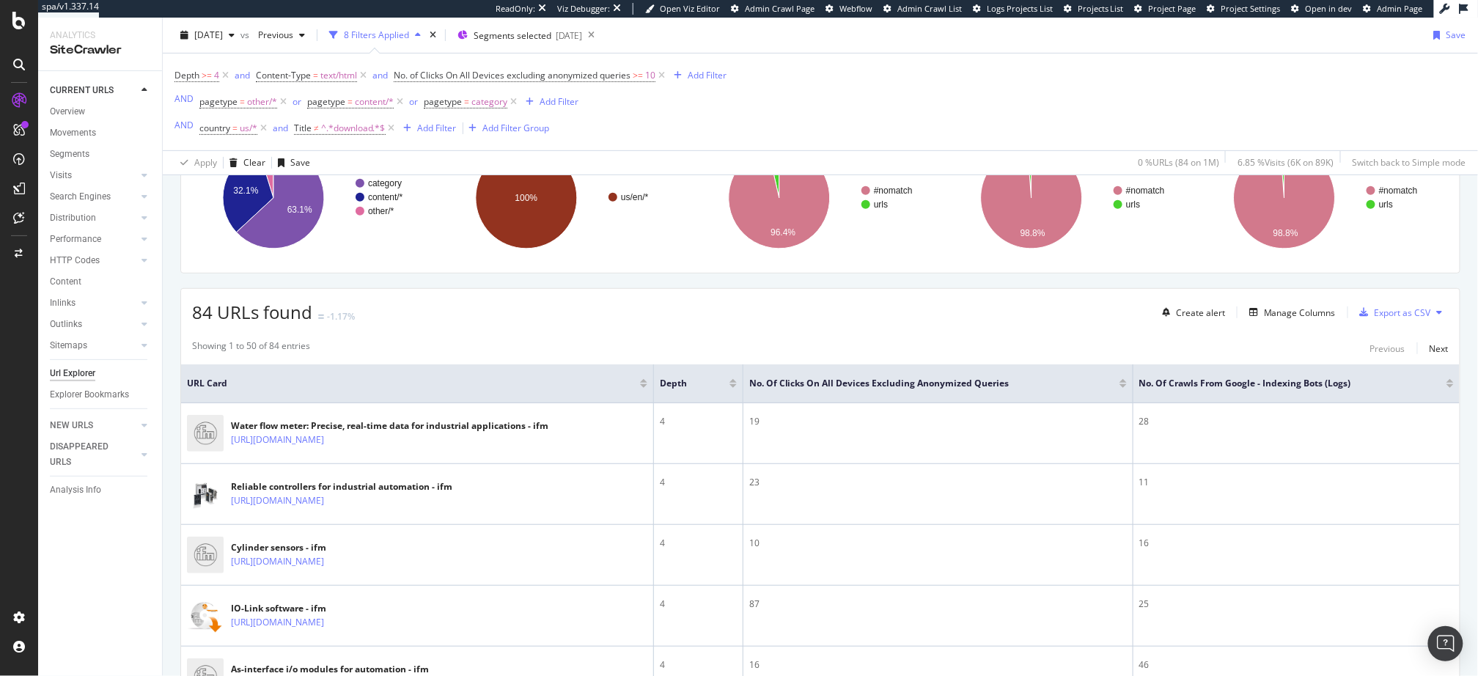
scroll to position [150, 0]
click at [1123, 383] on div at bounding box center [1123, 385] width 7 height 4
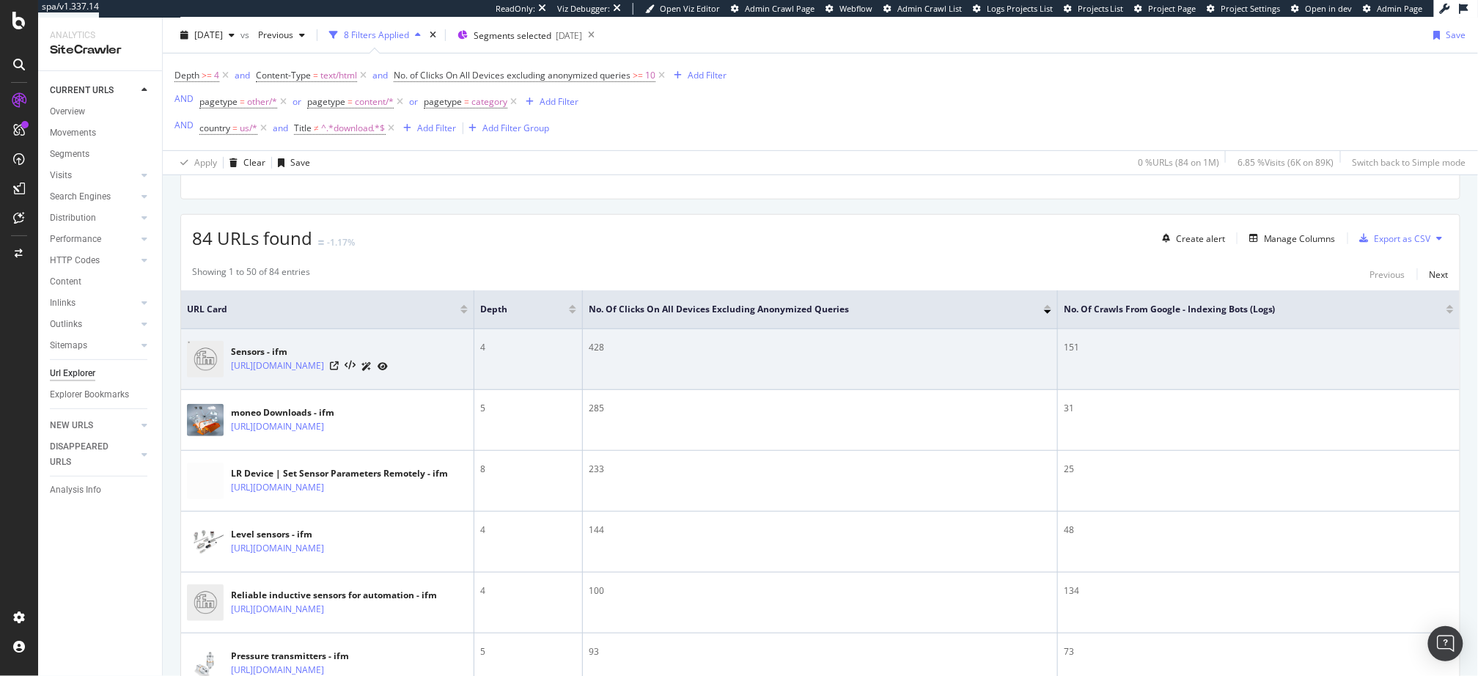
scroll to position [236, 0]
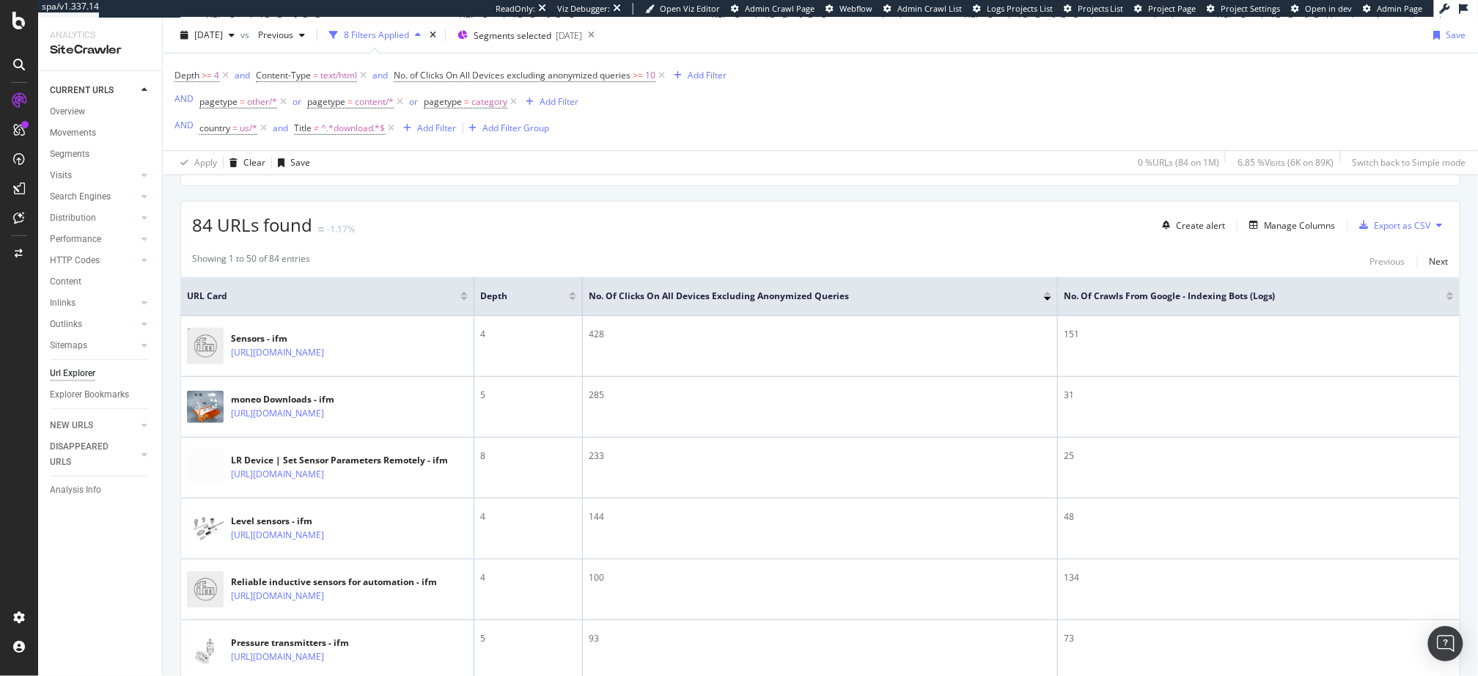
drag, startPoint x: 758, startPoint y: 292, endPoint x: 740, endPoint y: 308, distance: 24.4
click at [758, 292] on span "No. of Clicks On All Devices excluding anonymized queries" at bounding box center [805, 296] width 433 height 13
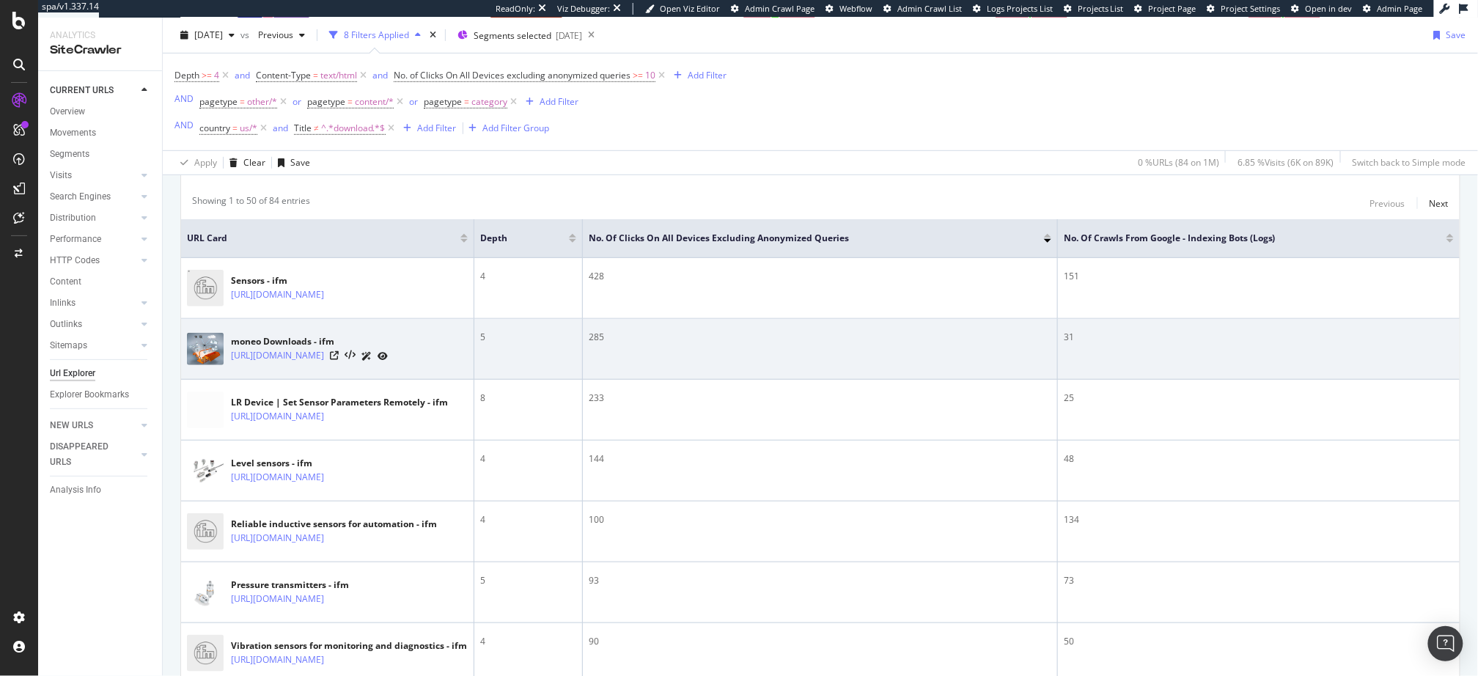
scroll to position [295, 0]
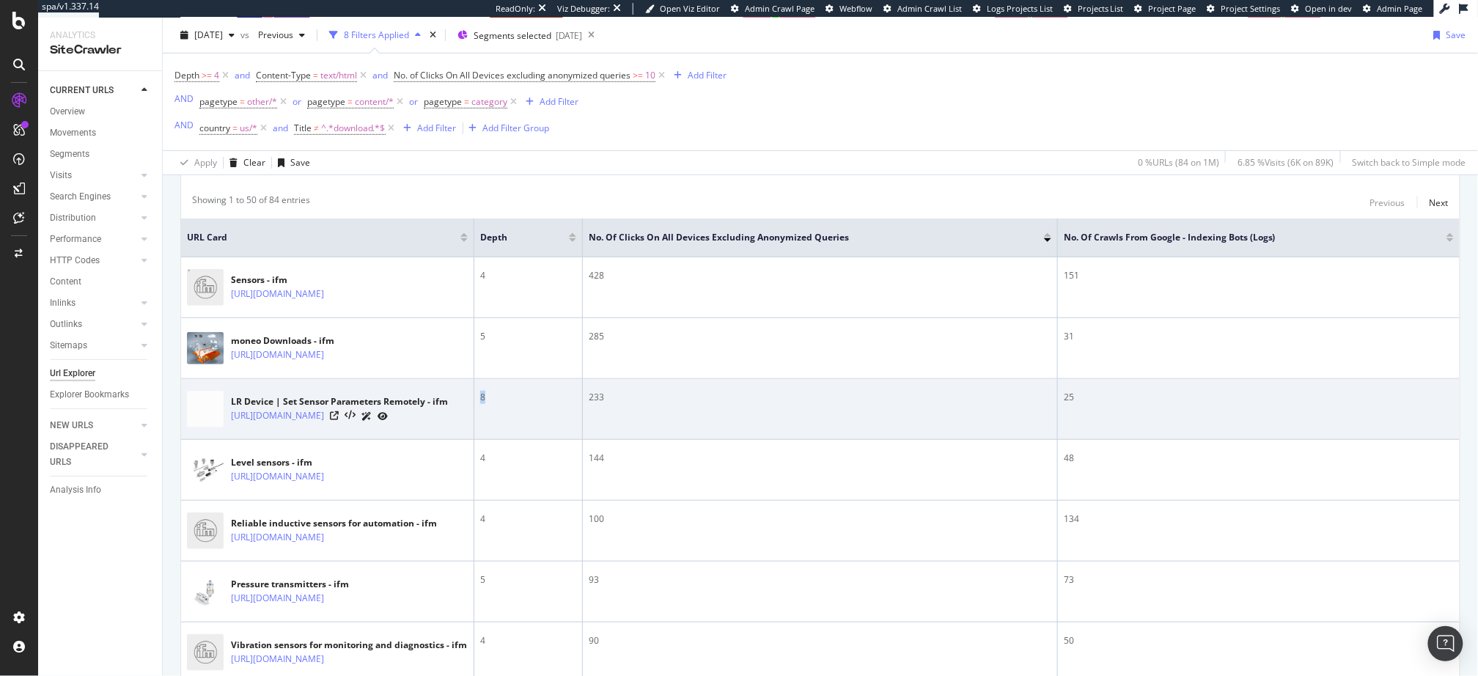
drag, startPoint x: 489, startPoint y: 399, endPoint x: 473, endPoint y: 396, distance: 16.4
click at [473, 396] on tr "LR Device | Set Sensor Parameters Remotely - ifm https://www.ifm.com/us/en/shar…" at bounding box center [820, 409] width 1279 height 61
click at [506, 401] on div "8" at bounding box center [528, 397] width 96 height 13
click at [339, 420] on icon at bounding box center [334, 415] width 9 height 9
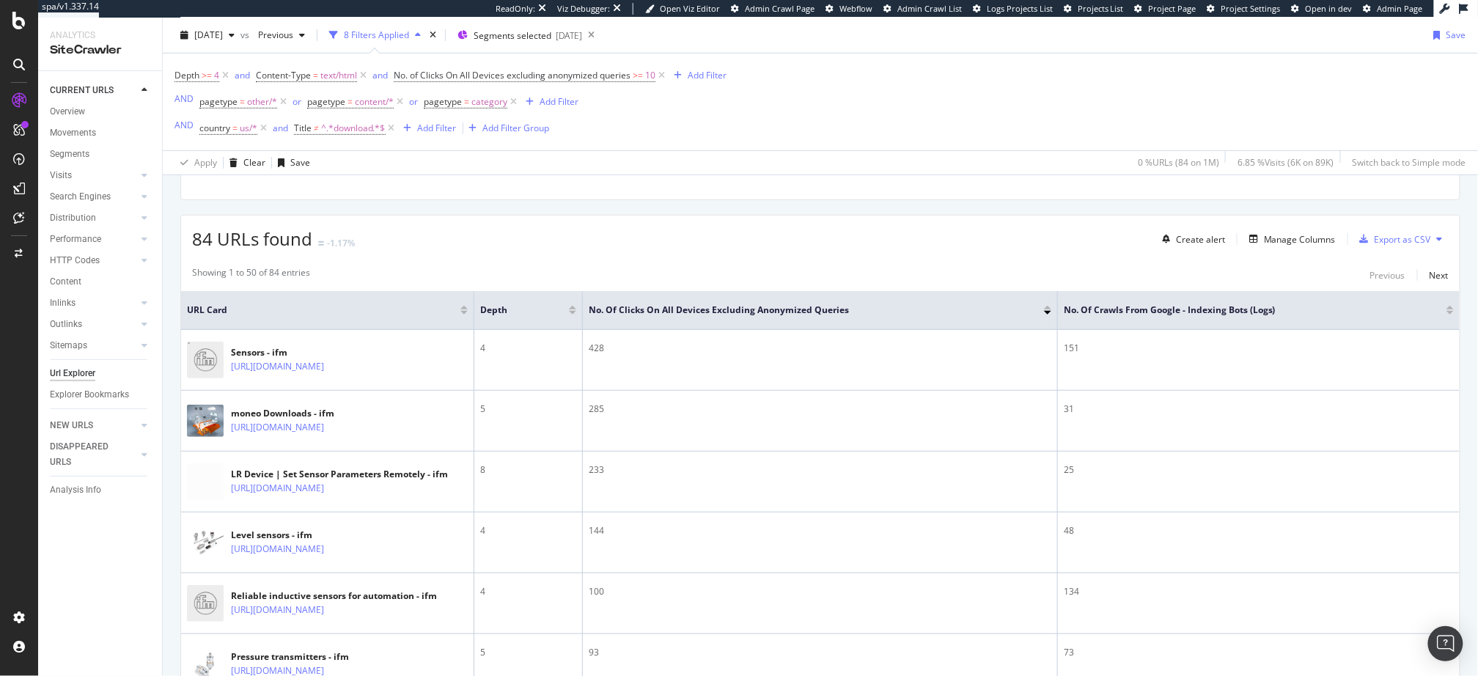
scroll to position [221, 0]
click at [1295, 239] on div "Manage Columns" at bounding box center [1300, 240] width 72 height 12
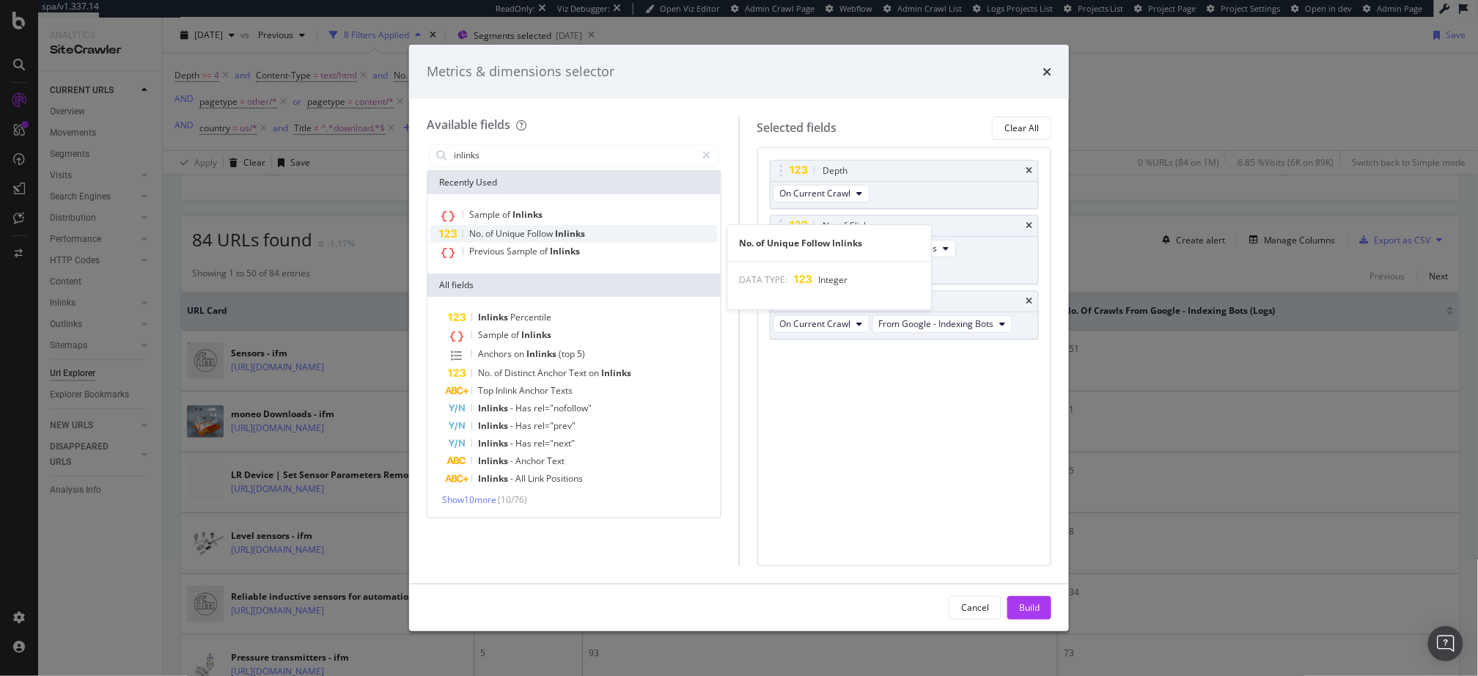
type input "inlinks"
click at [601, 230] on div "No. of Unique Follow Inlinks" at bounding box center [573, 234] width 287 height 18
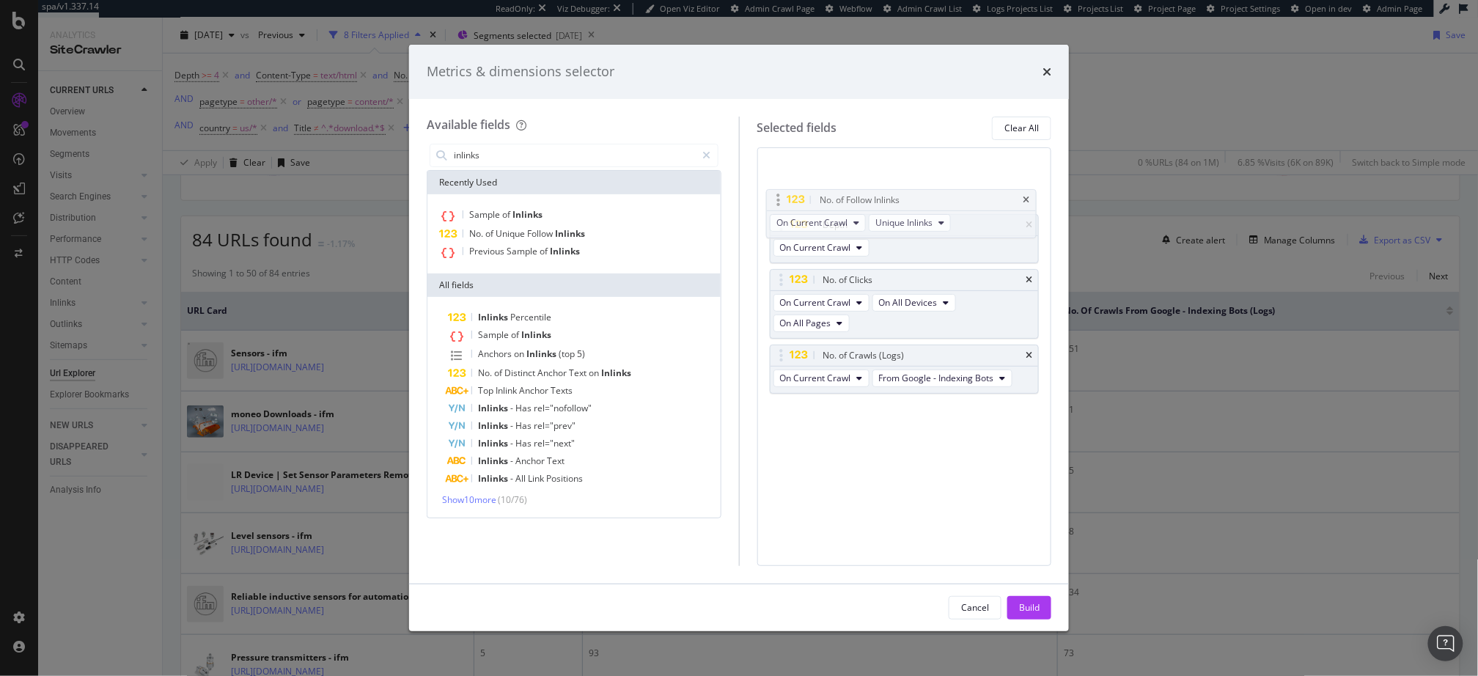
drag, startPoint x: 783, startPoint y: 311, endPoint x: 797, endPoint y: 200, distance: 111.6
click at [786, 186] on body "spa/v1.337.14 ReadOnly: Viz Debugger: Open Viz Editor Admin Crawl Page Webflow …" at bounding box center [739, 338] width 1478 height 676
click at [1039, 608] on div "Build" at bounding box center [1029, 607] width 21 height 12
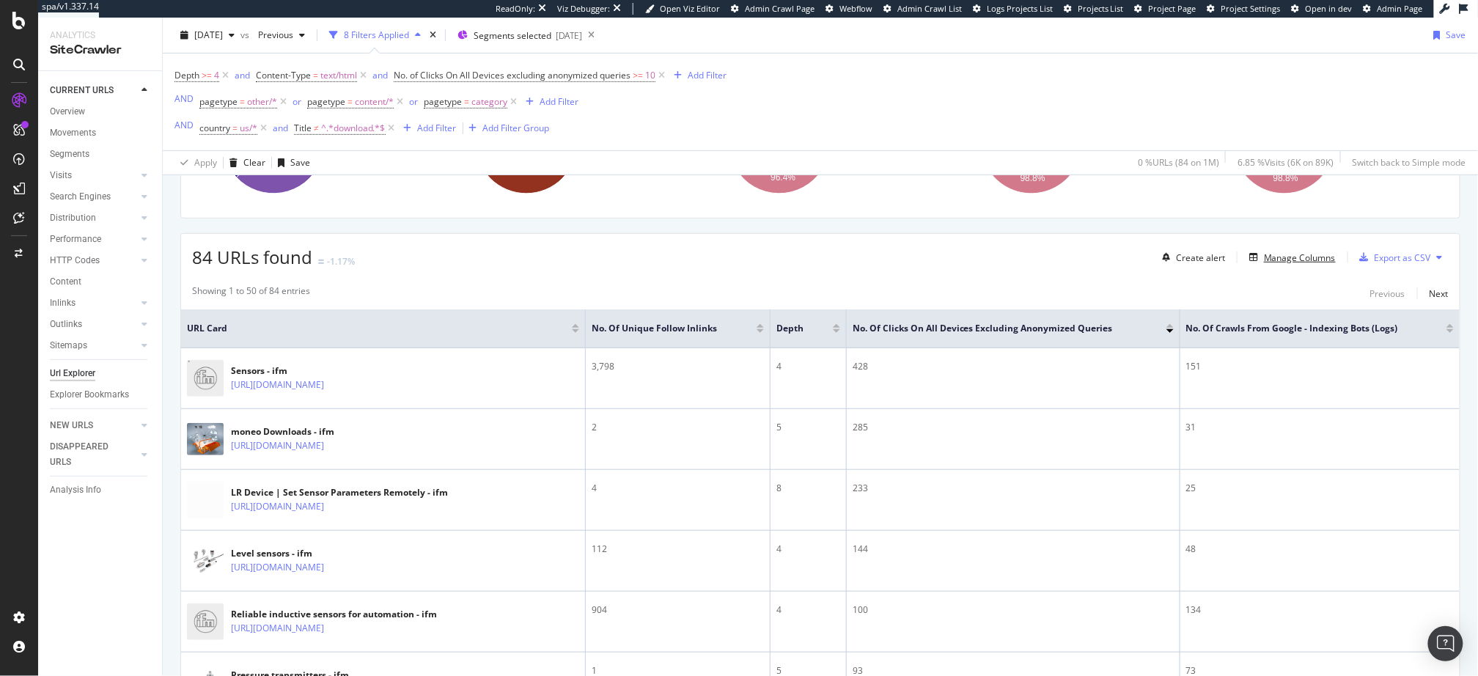
scroll to position [199, 0]
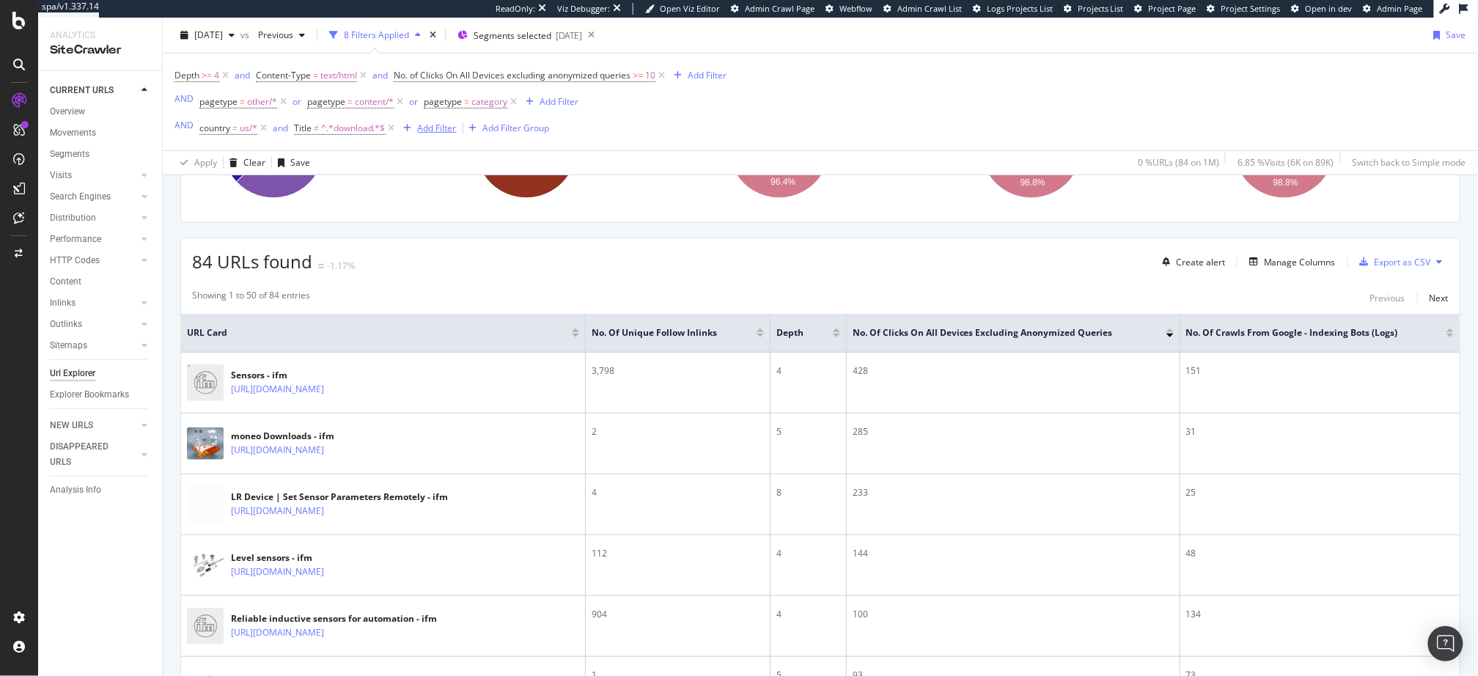
click at [446, 127] on div "Add Filter" at bounding box center [437, 128] width 39 height 12
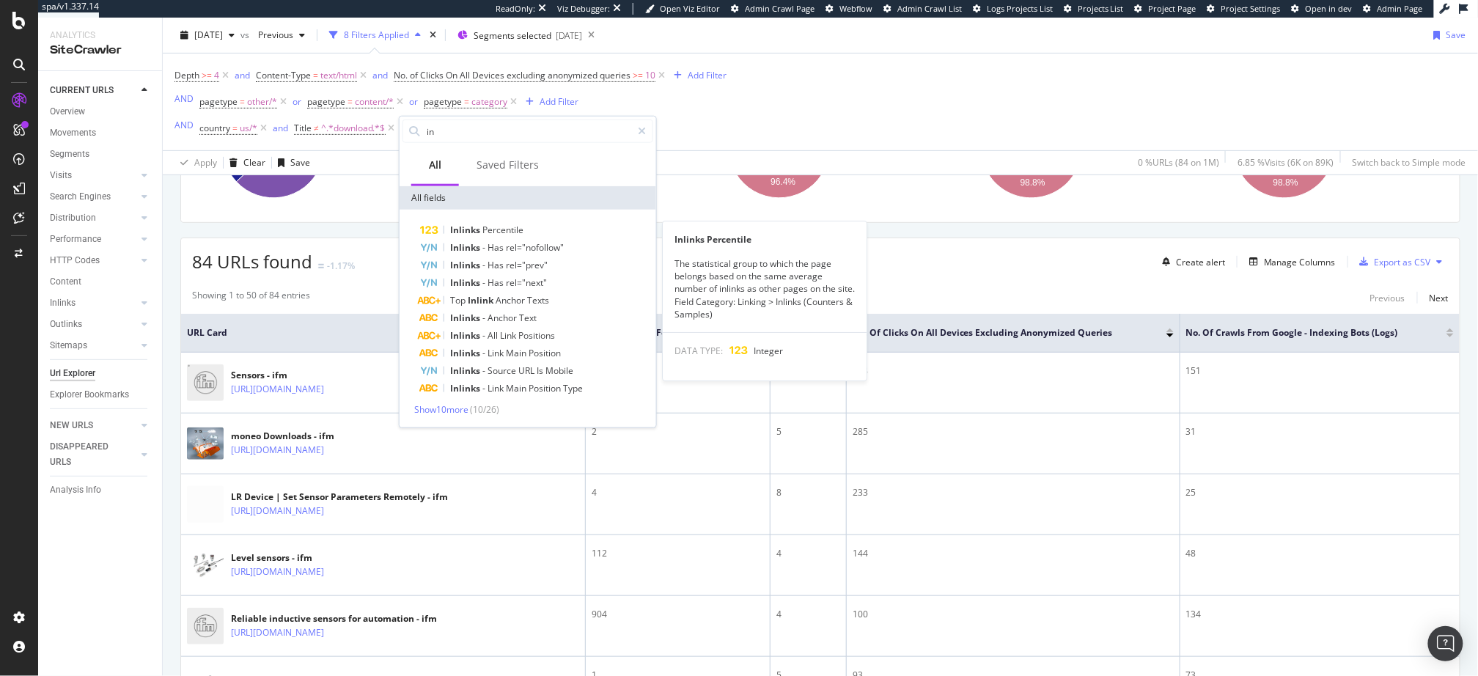
type input "i"
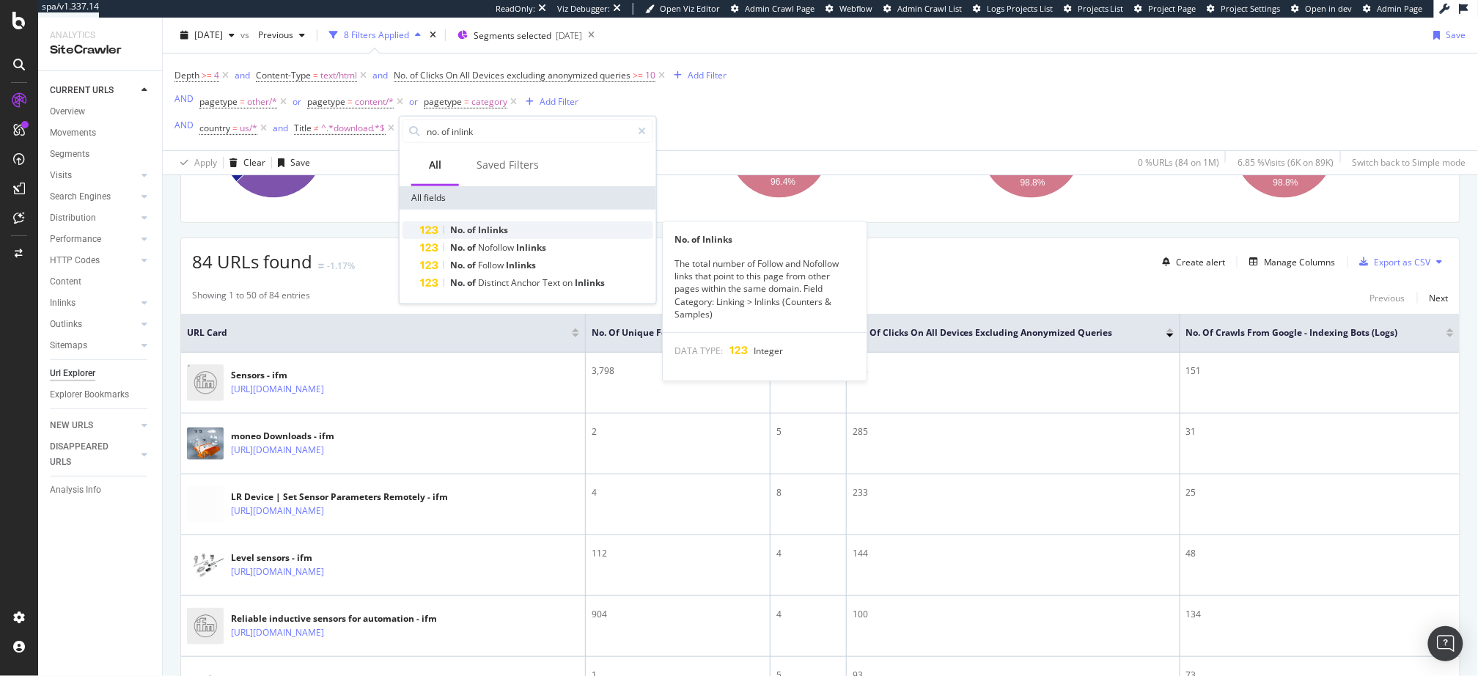
type input "no. of inlink"
click at [510, 224] on div "No. of Inlinks" at bounding box center [536, 230] width 233 height 18
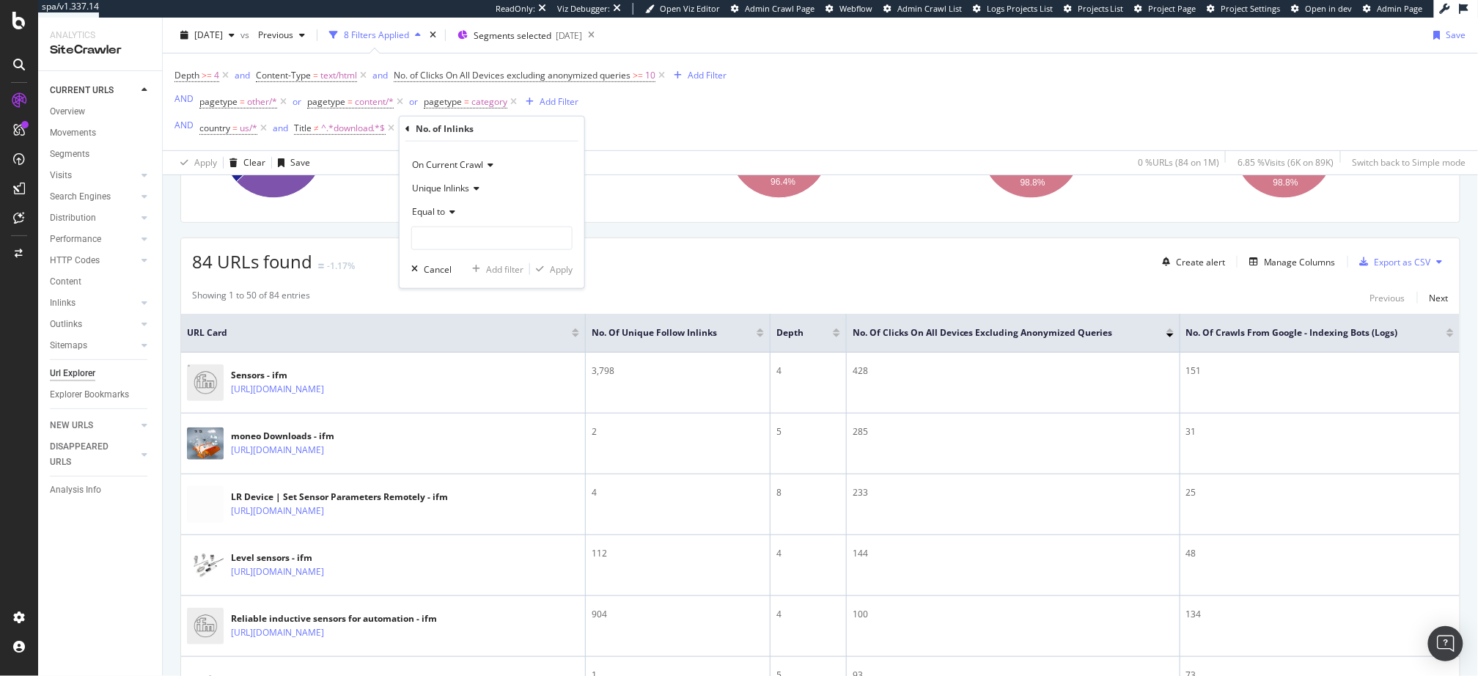
click at [444, 216] on span "Equal to" at bounding box center [428, 211] width 33 height 12
click at [466, 296] on span "Less than or equal to" at bounding box center [461, 299] width 85 height 12
click at [475, 238] on input "number" at bounding box center [491, 238] width 161 height 23
type input "9"
click at [558, 270] on div "Apply" at bounding box center [561, 269] width 23 height 12
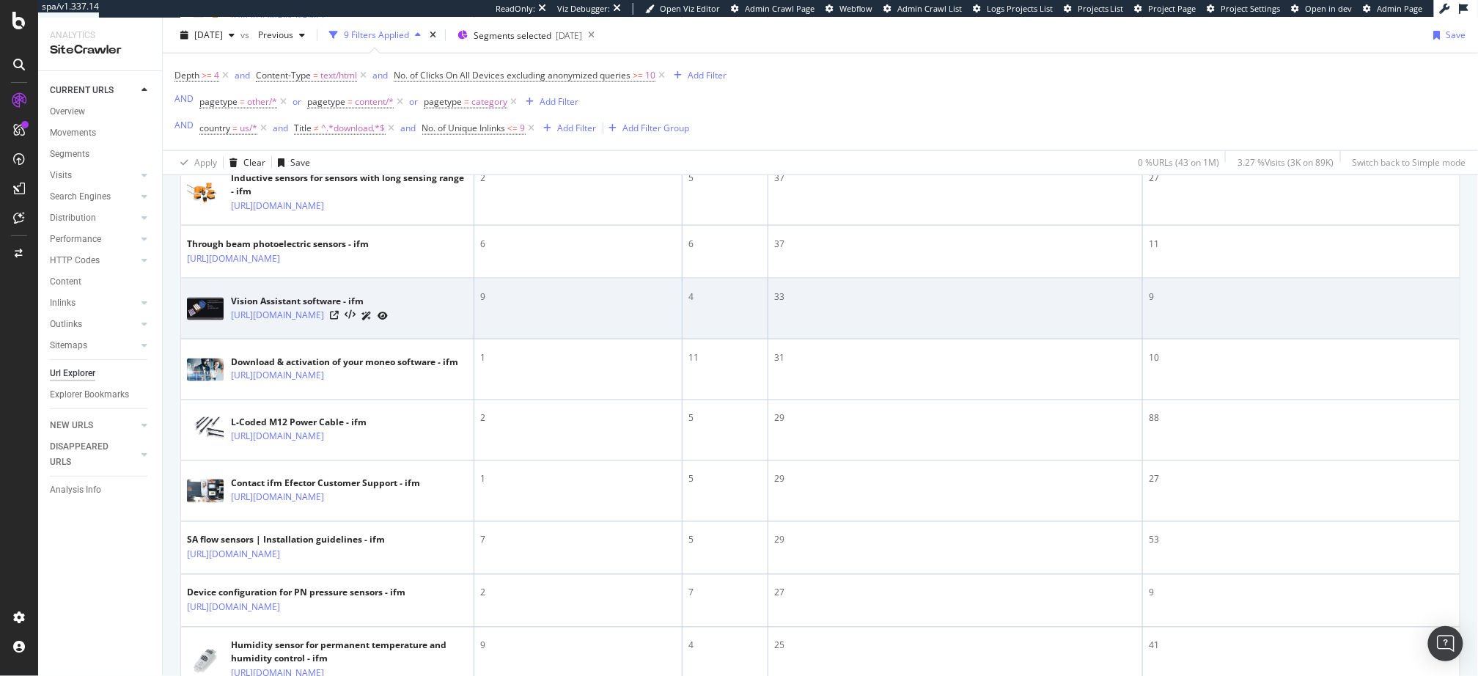
scroll to position [755, 0]
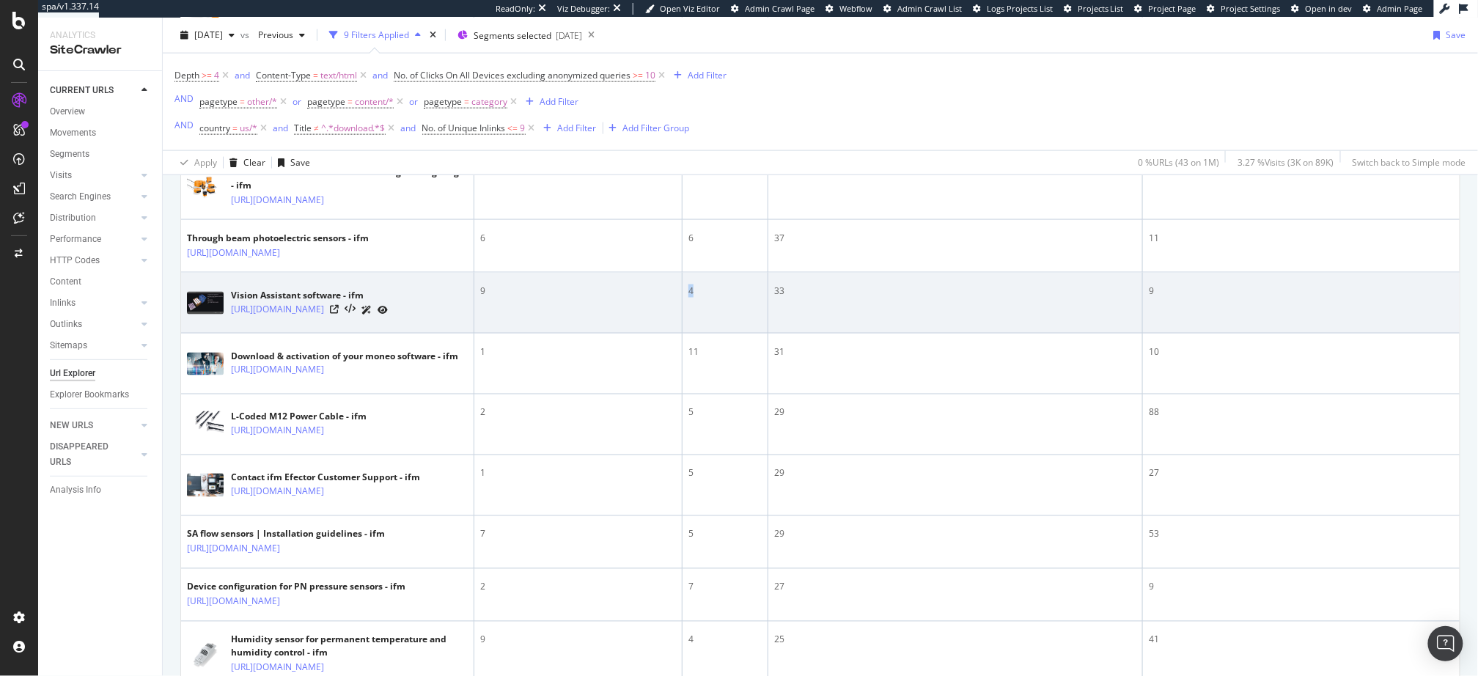
drag, startPoint x: 701, startPoint y: 388, endPoint x: 679, endPoint y: 386, distance: 22.1
click at [679, 334] on tr "Vision Assistant software - ifm https://www.ifm.com/us/en/us/learn-more/vision/…" at bounding box center [820, 303] width 1279 height 61
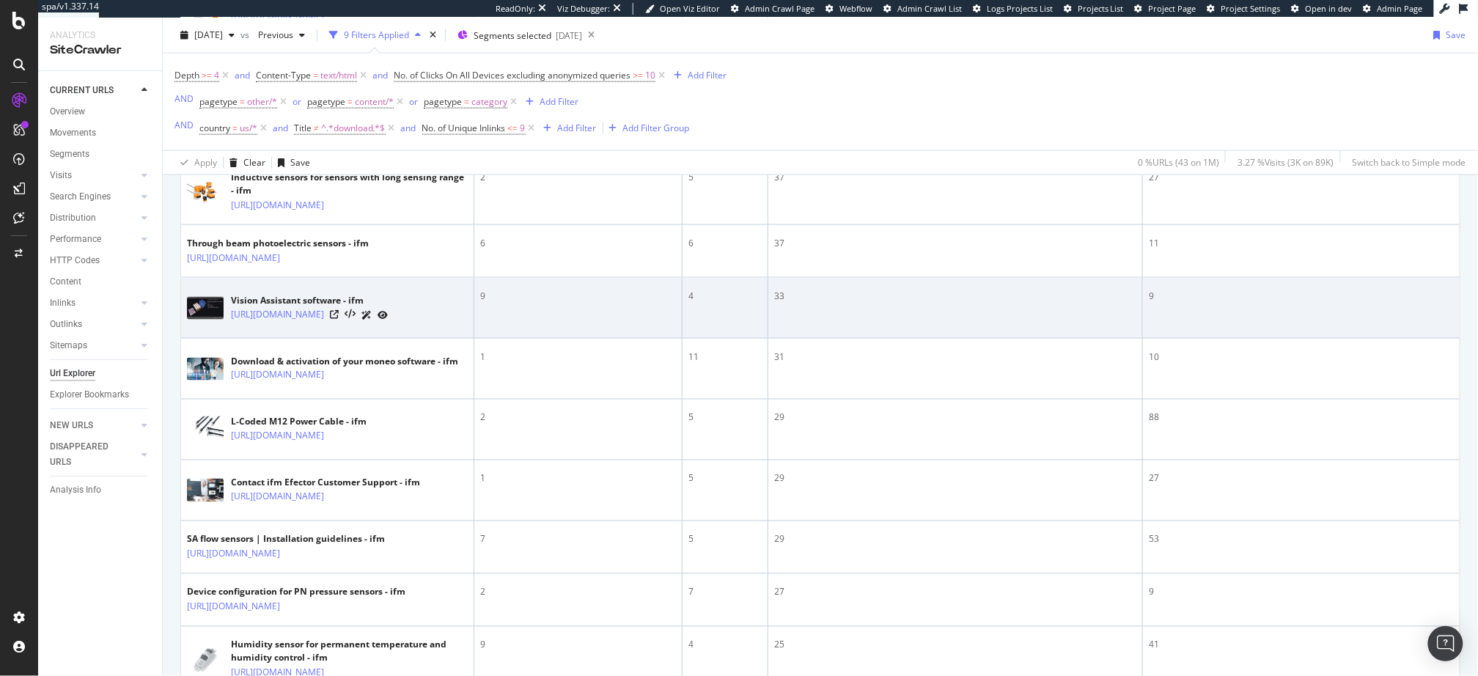
click at [726, 339] on td "4" at bounding box center [726, 308] width 86 height 61
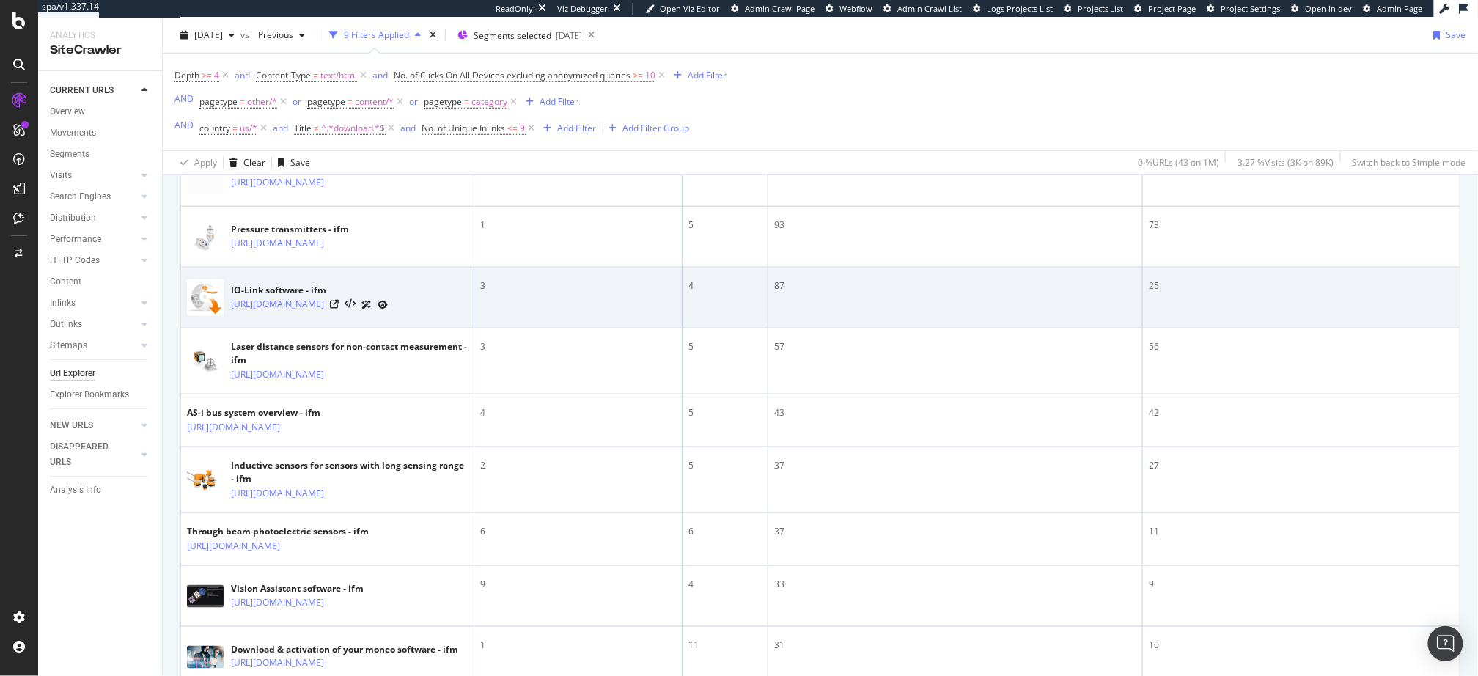
scroll to position [242, 0]
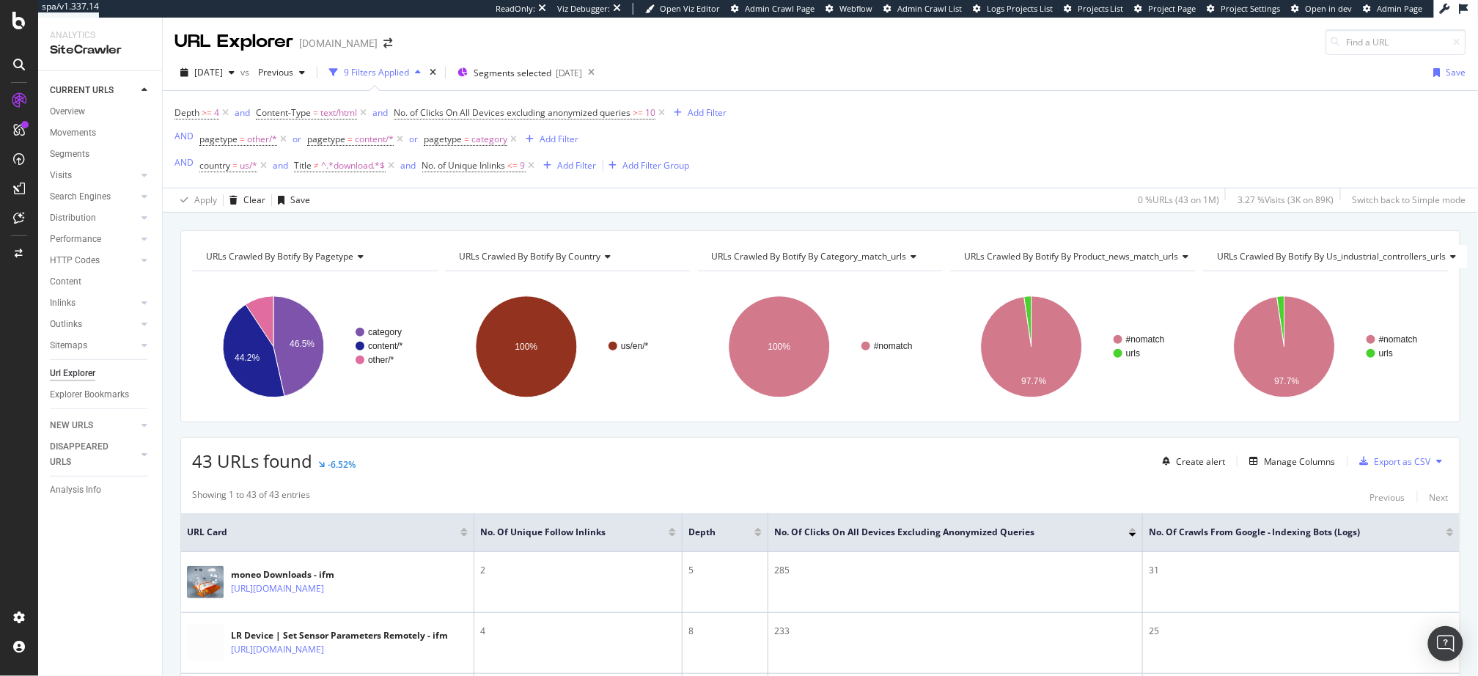
click at [728, 444] on div "43 URLs found -6.52% Create alert Manage Columns Export as CSV" at bounding box center [820, 456] width 1279 height 36
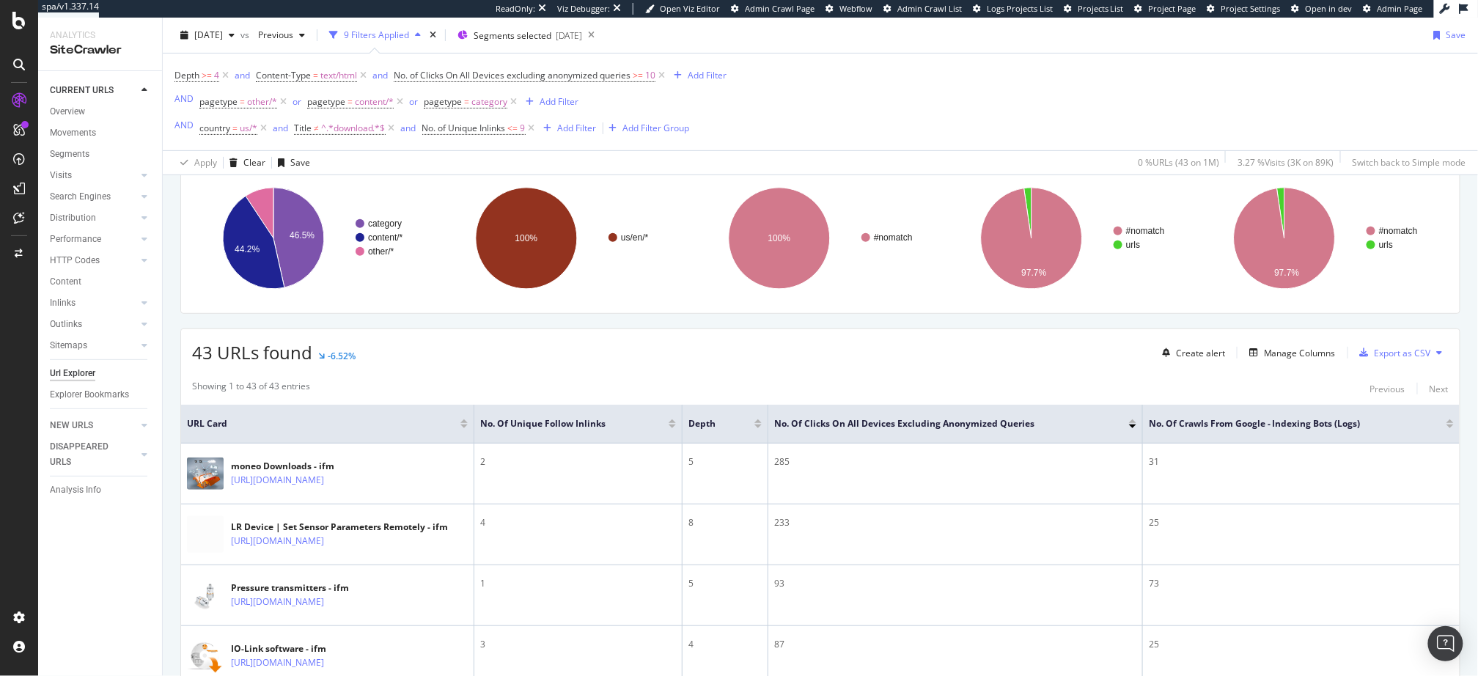
scroll to position [122, 0]
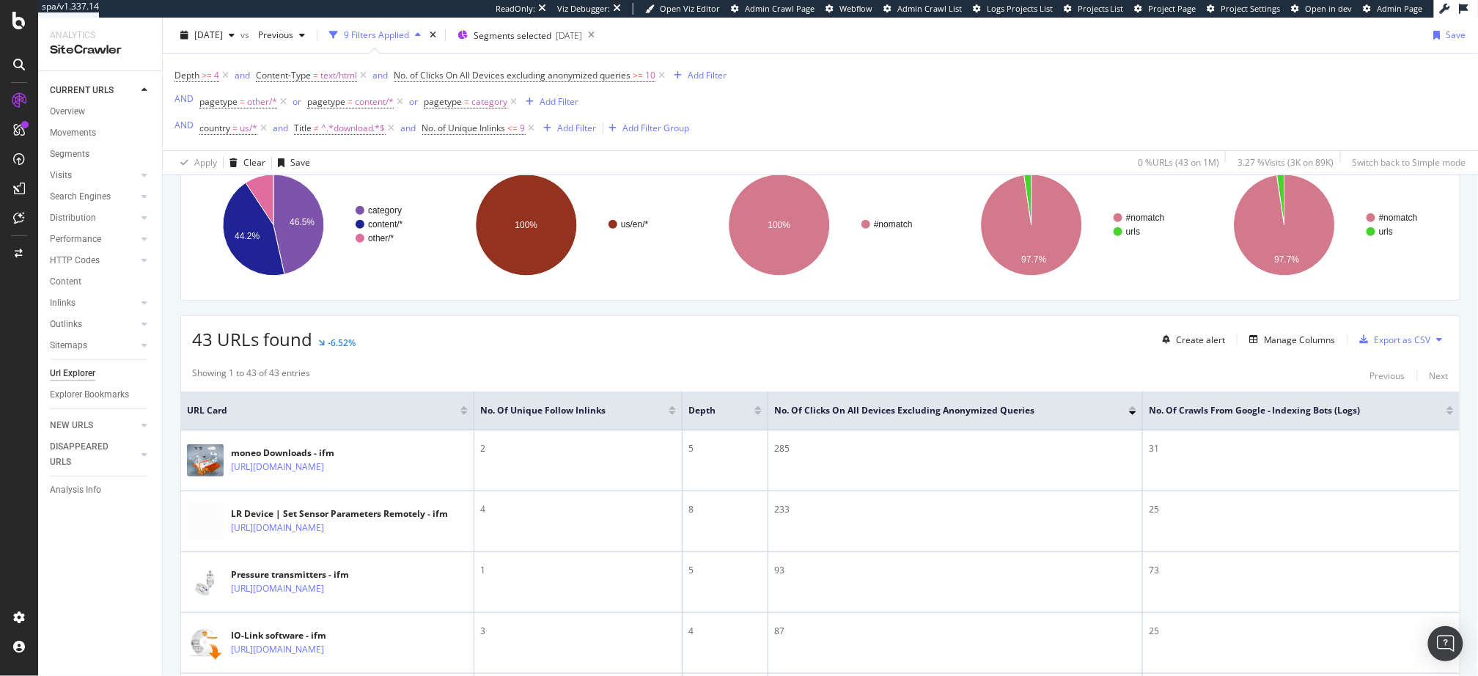
click at [662, 374] on div "Showing 1 to 43 of 43 entries Previous Next" at bounding box center [820, 376] width 1279 height 18
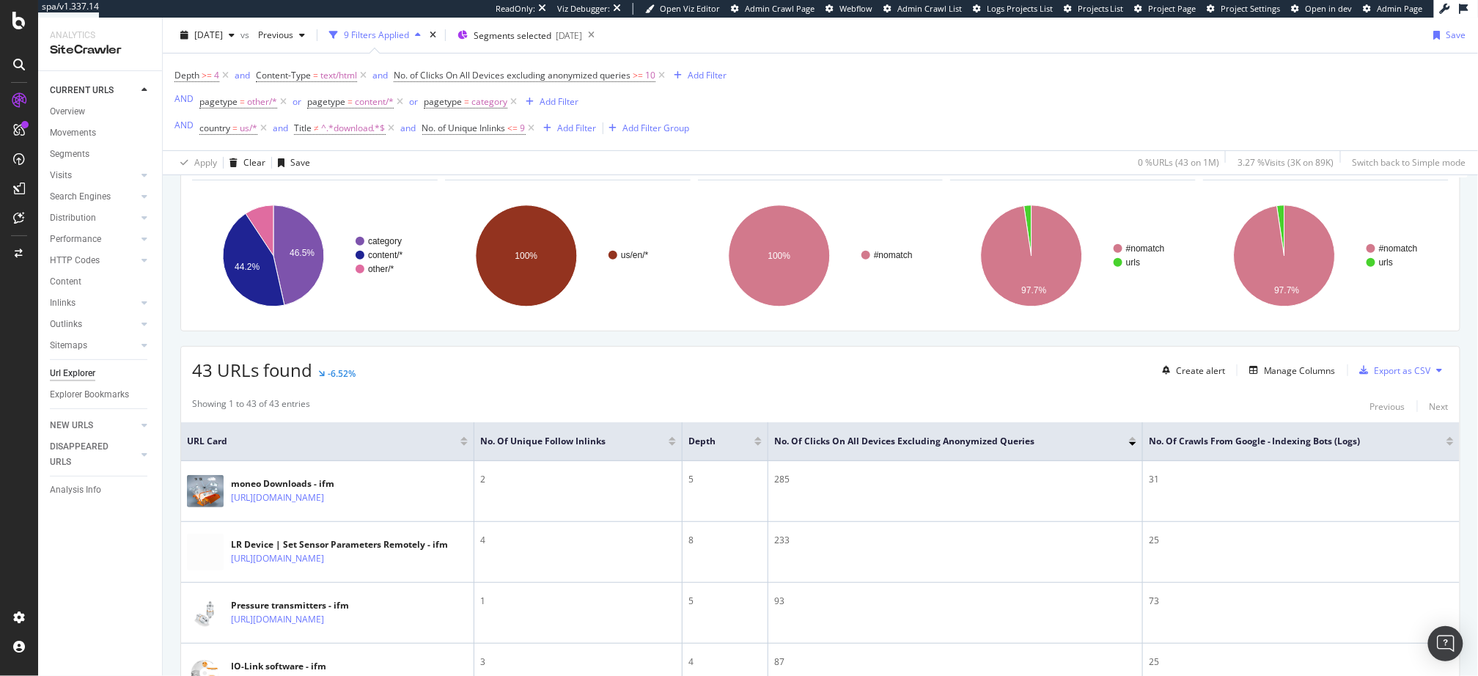
scroll to position [86, 0]
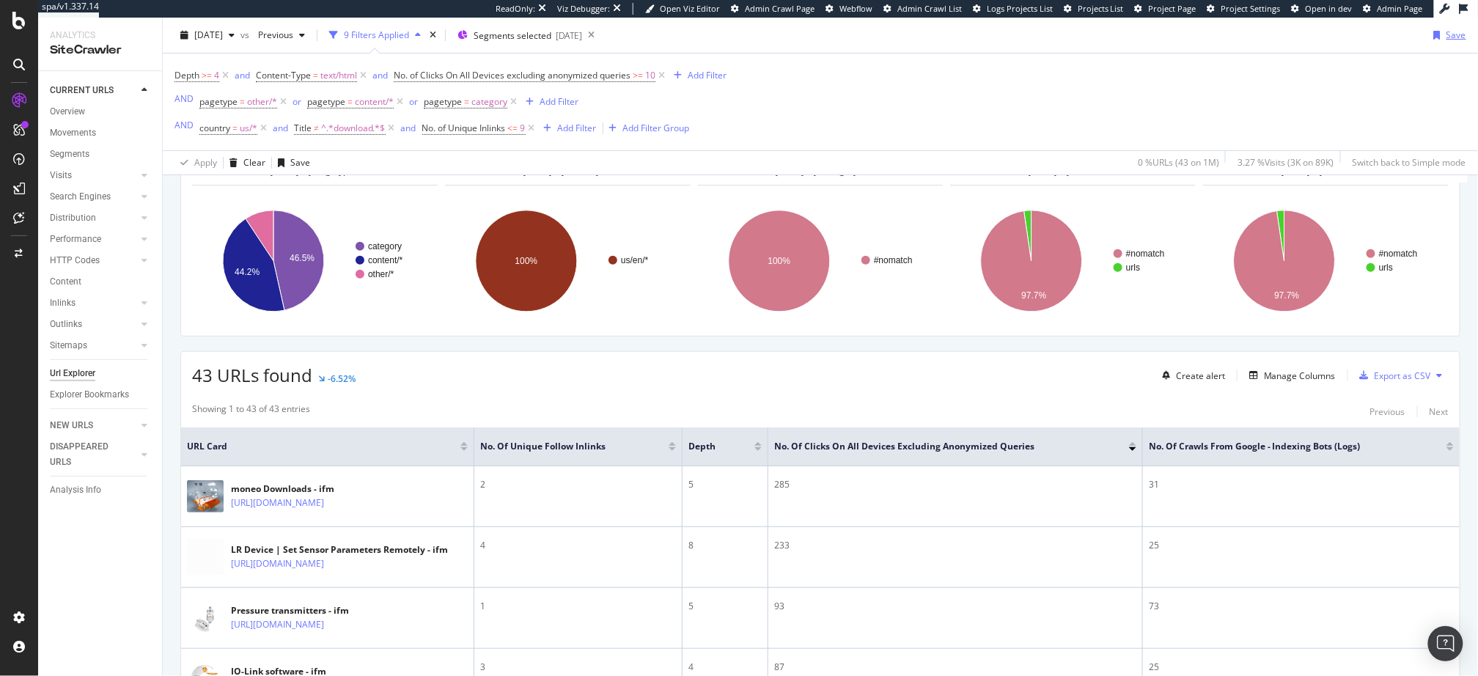
click at [1456, 36] on div "Save" at bounding box center [1457, 35] width 20 height 12
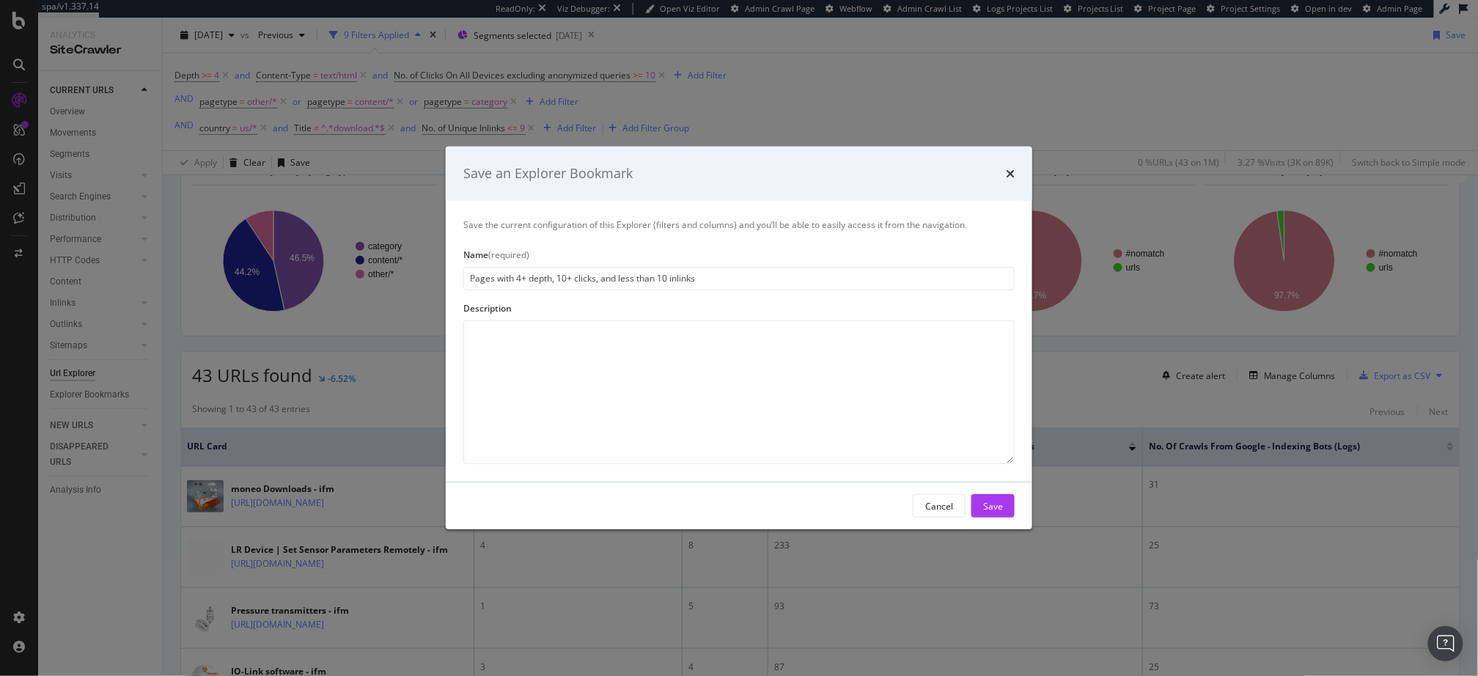
type input "Pages with 4+ depth, 10+ clicks, and less than 10 inlinks"
drag, startPoint x: 759, startPoint y: 396, endPoint x: 796, endPoint y: 406, distance: 38.6
click at [759, 396] on textarea "modal" at bounding box center [739, 392] width 552 height 144
click at [920, 400] on textarea "modal" at bounding box center [739, 392] width 552 height 144
type textarea "h"
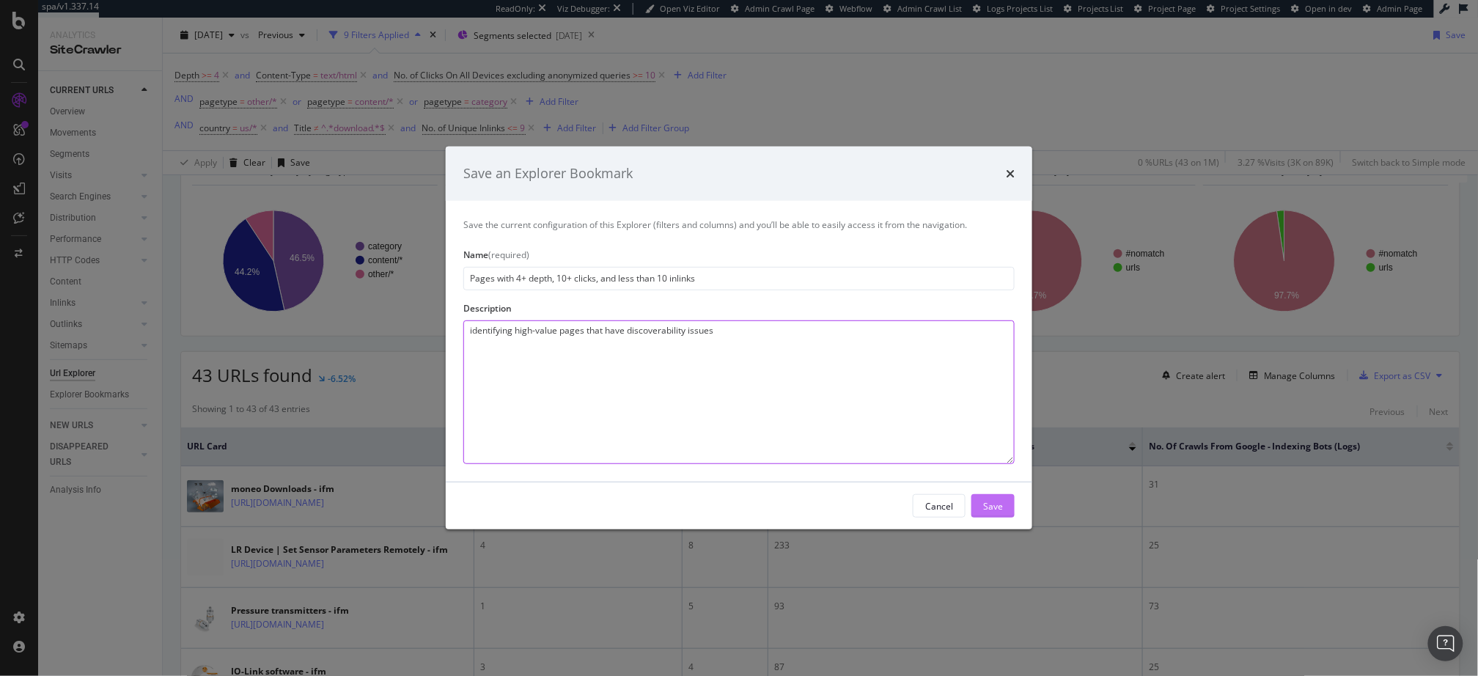
type textarea "identifying high-value pages that have discoverability issues"
click at [992, 507] on div "Save" at bounding box center [993, 505] width 20 height 12
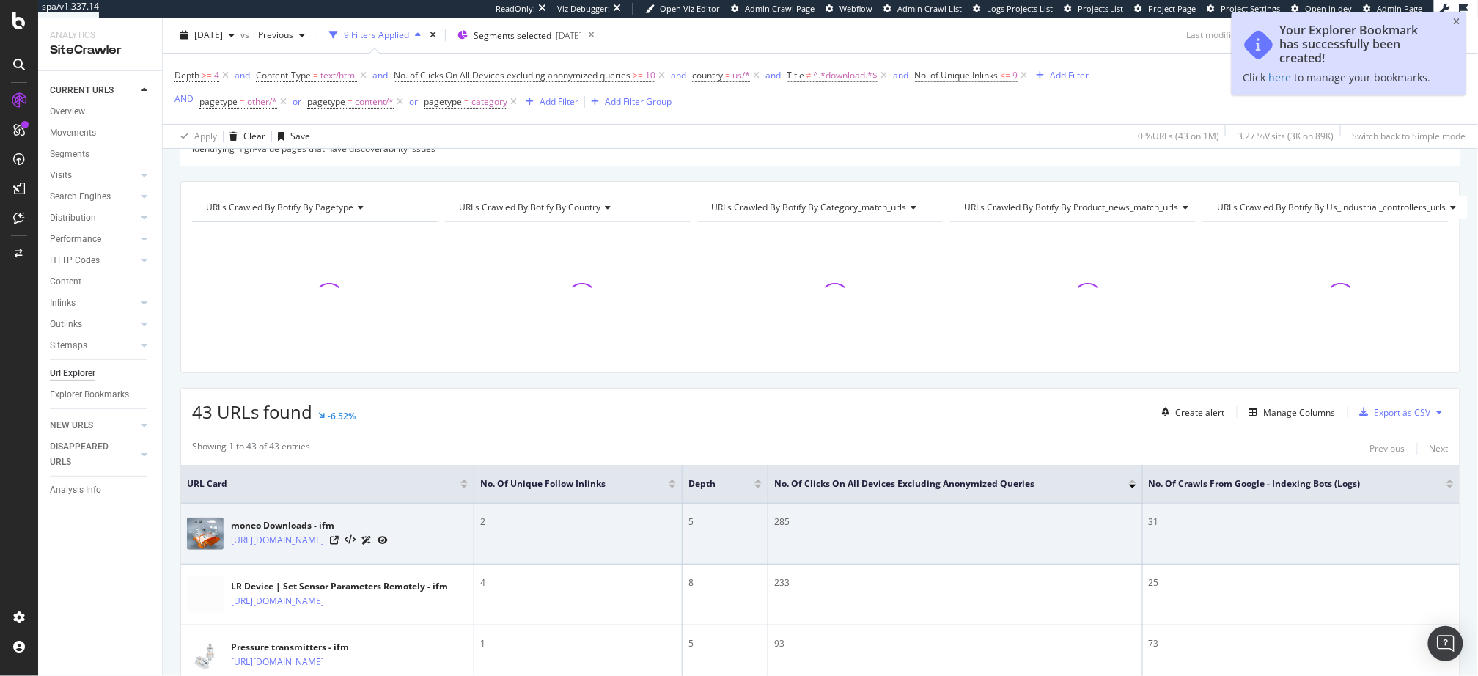
scroll to position [123, 0]
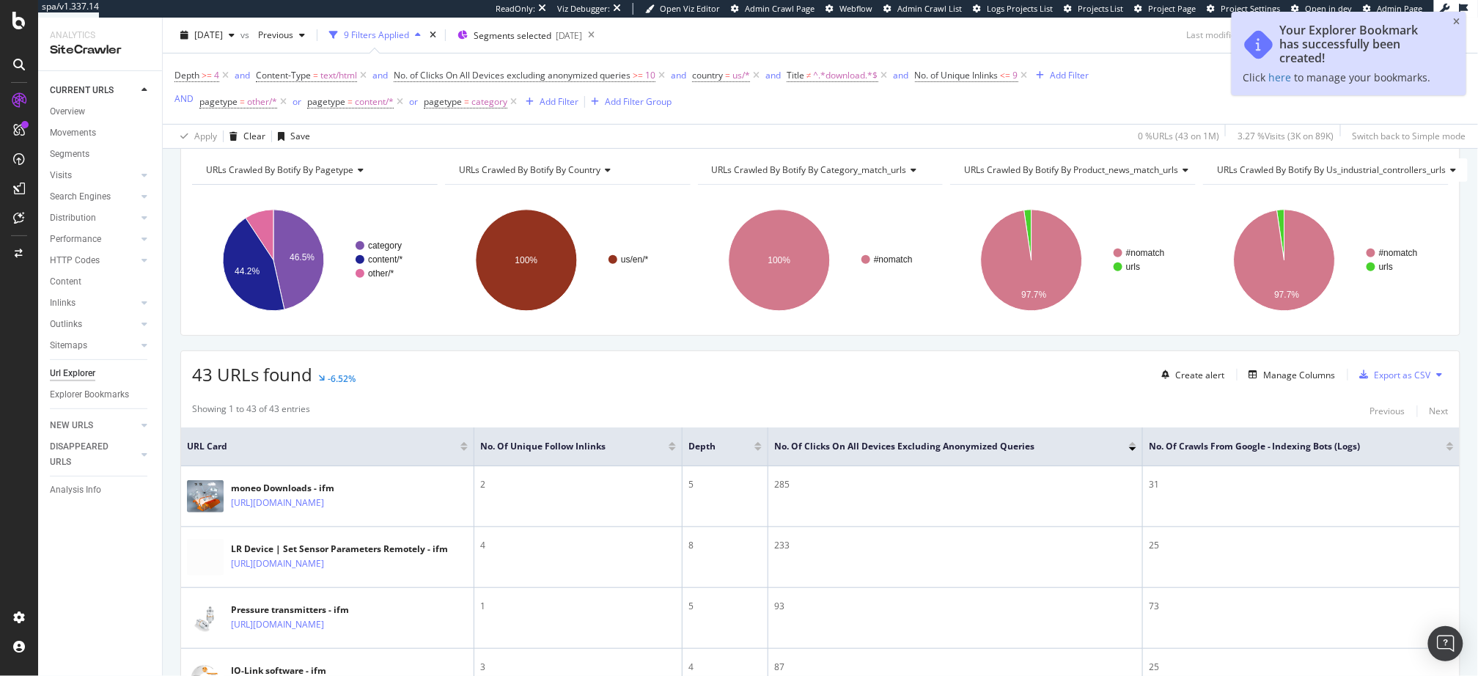
click at [750, 142] on div "Apply Clear Save 0 % URLs ( 43 on 1M ) 3.27 % Visits ( 3K on 89K ) Switch back …" at bounding box center [821, 136] width 1316 height 24
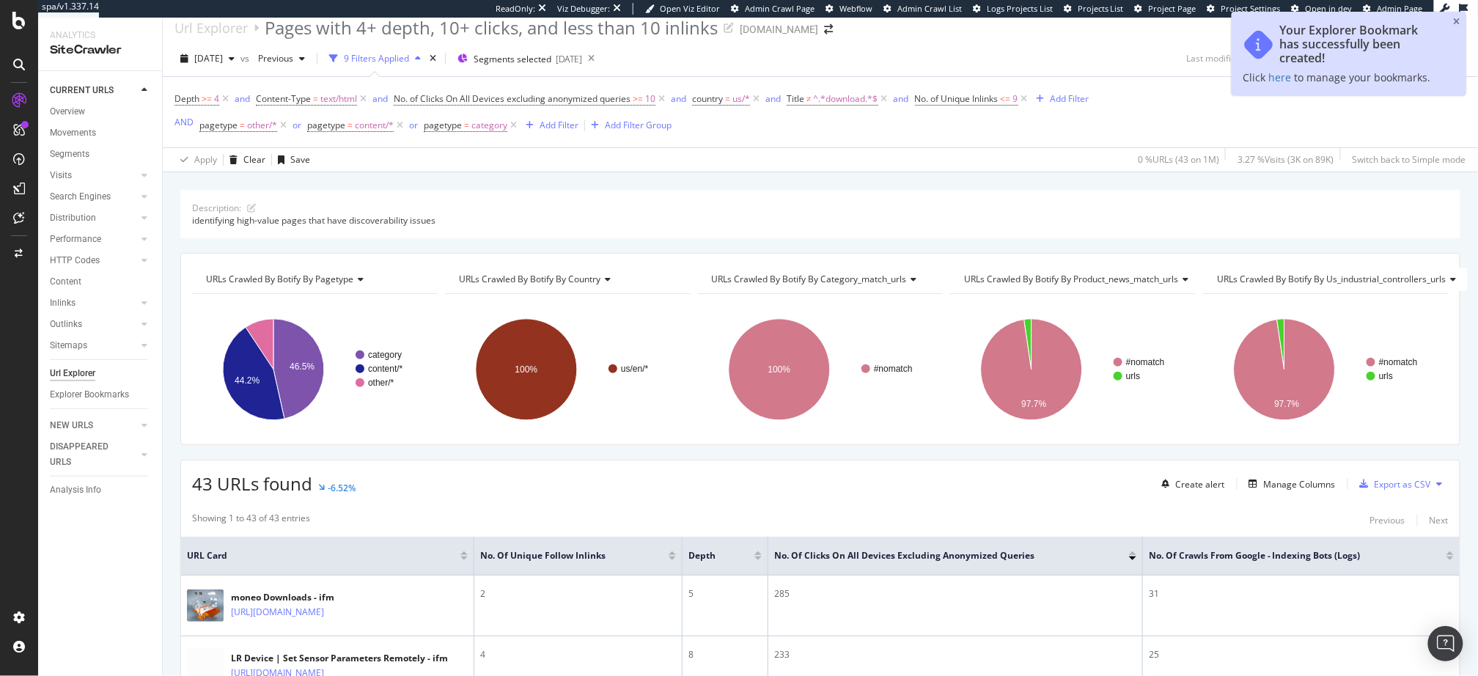
scroll to position [0, 0]
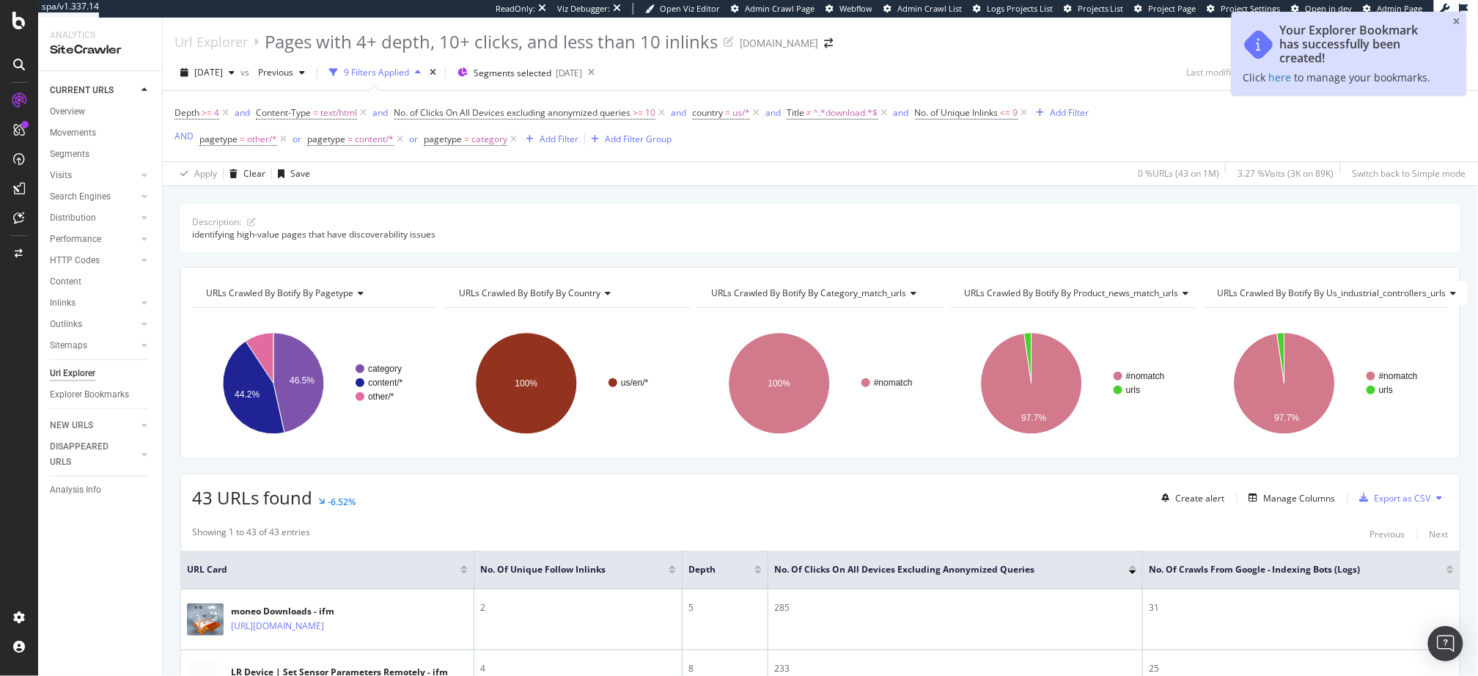
click at [747, 181] on div "Apply Clear Save 0 % URLs ( 43 on 1M ) 3.27 % Visits ( 3K on 89K ) Switch back …" at bounding box center [821, 173] width 1316 height 24
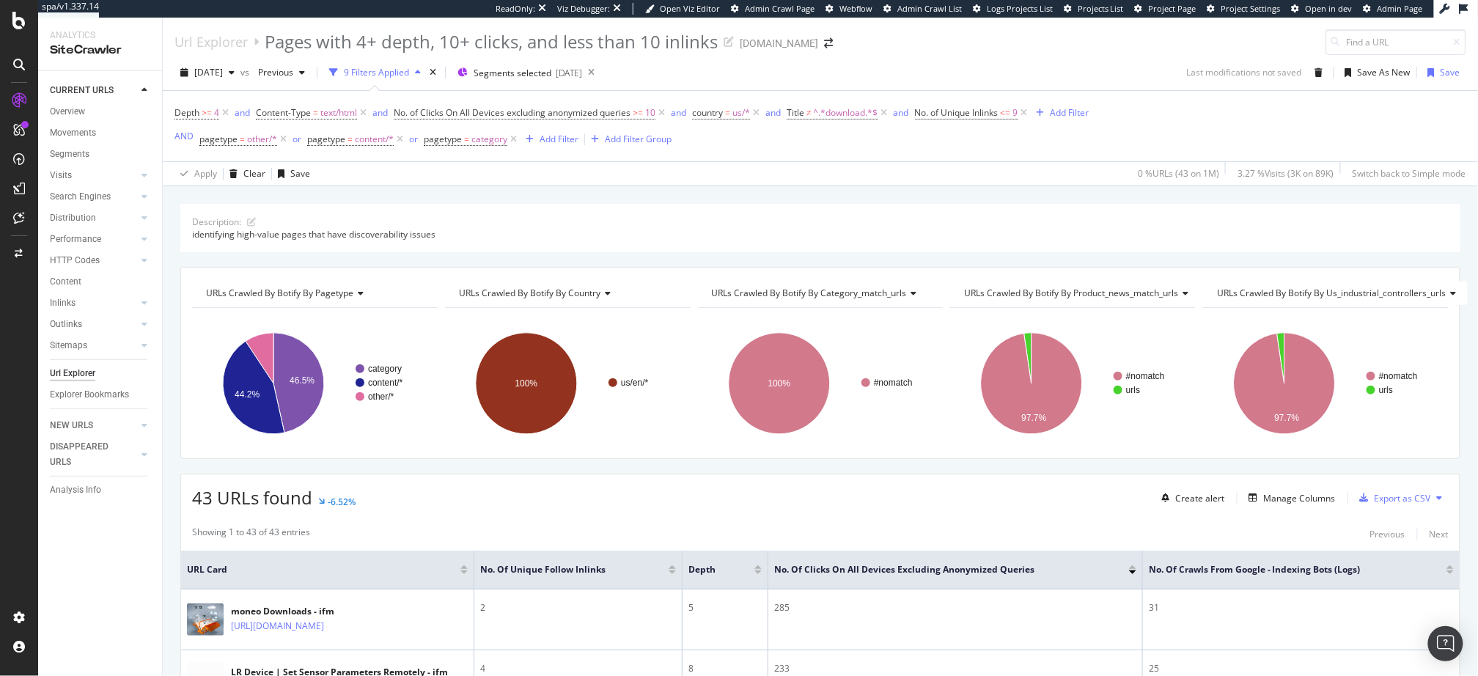
click at [567, 192] on div "Description: identifying high-value pages that have discoverability issues URLs…" at bounding box center [821, 203] width 1316 height 35
click at [645, 116] on span "No. of Clicks On All Devices excluding anonymized queries >= 10" at bounding box center [525, 112] width 262 height 13
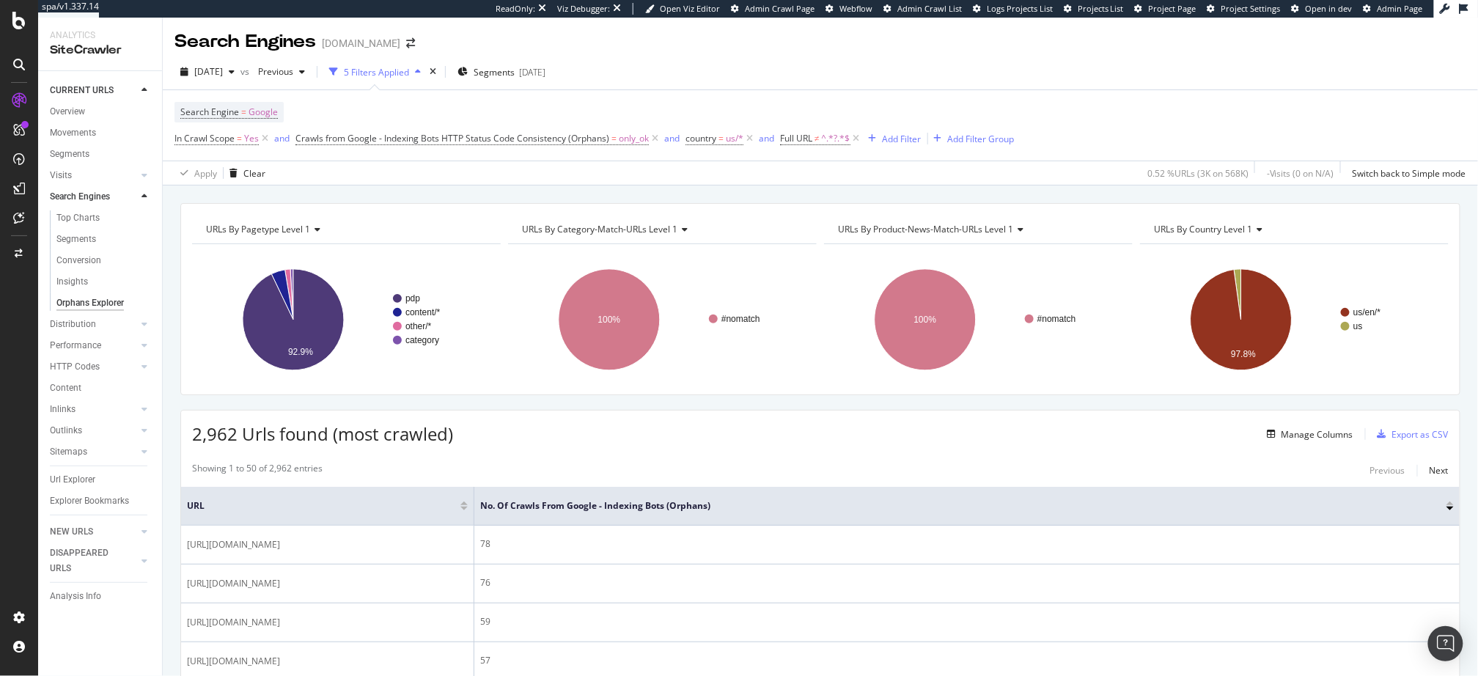
click at [832, 194] on div "URLs By pagetype Level 1 Chart (by Value) Table Expand Export as CSV Export as …" at bounding box center [821, 431] width 1316 height 491
click at [596, 188] on div "URLs By pagetype Level 1 Chart (by Value) Table Expand Export as CSV Export as …" at bounding box center [821, 431] width 1316 height 491
click at [543, 192] on div "URLs By pagetype Level 1 Chart (by Value) Table Expand Export as CSV Export as …" at bounding box center [821, 431] width 1316 height 491
drag, startPoint x: 89, startPoint y: 216, endPoint x: 820, endPoint y: 4, distance: 760.6
click at [0, 0] on div "spa/v1.337.14 ReadOnly: Viz Debugger: Open Viz Editor Admin Crawl Page Webflow …" at bounding box center [739, 338] width 1478 height 676
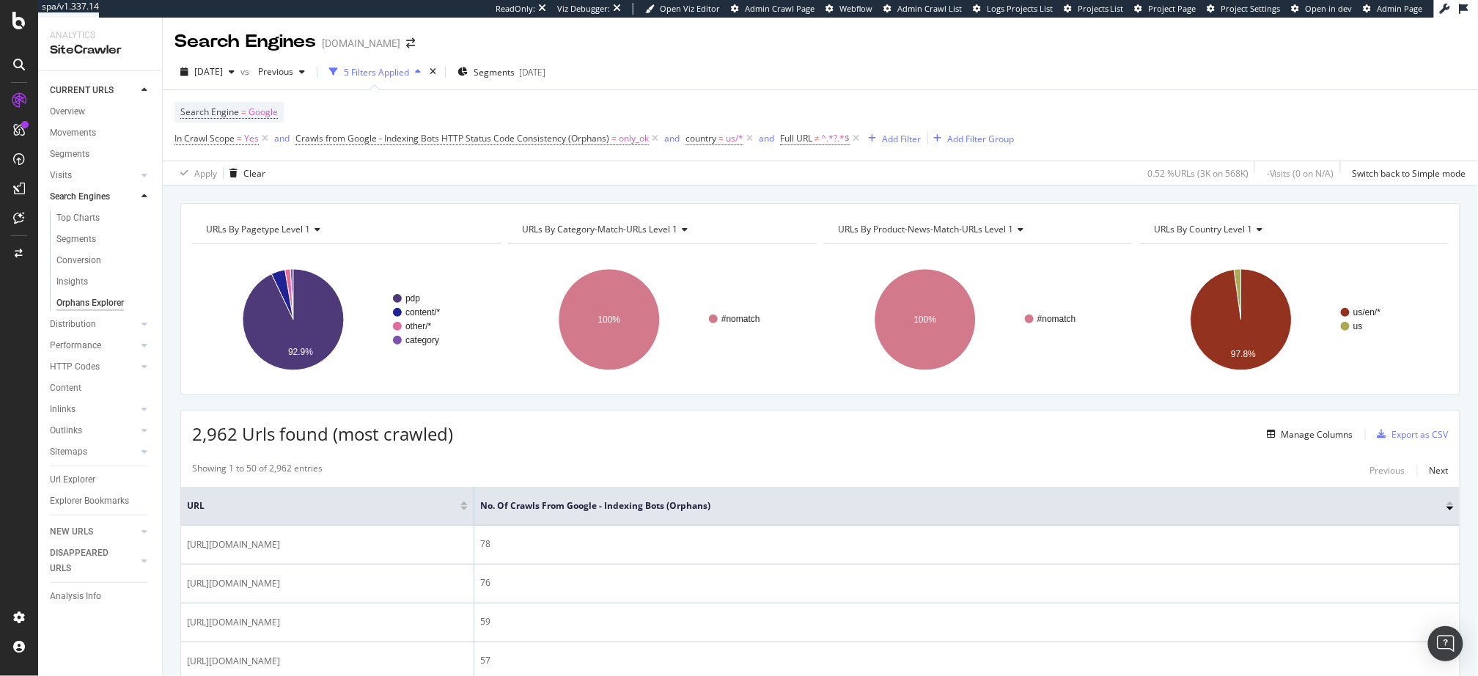
click at [332, 191] on div "URLs By pagetype Level 1 Chart (by Value) Table Expand Export as CSV Export as …" at bounding box center [821, 431] width 1316 height 491
click at [235, 153] on div "Search Engine = Google In Crawl Scope = Yes and Crawls from Google - Indexing B…" at bounding box center [821, 125] width 1292 height 70
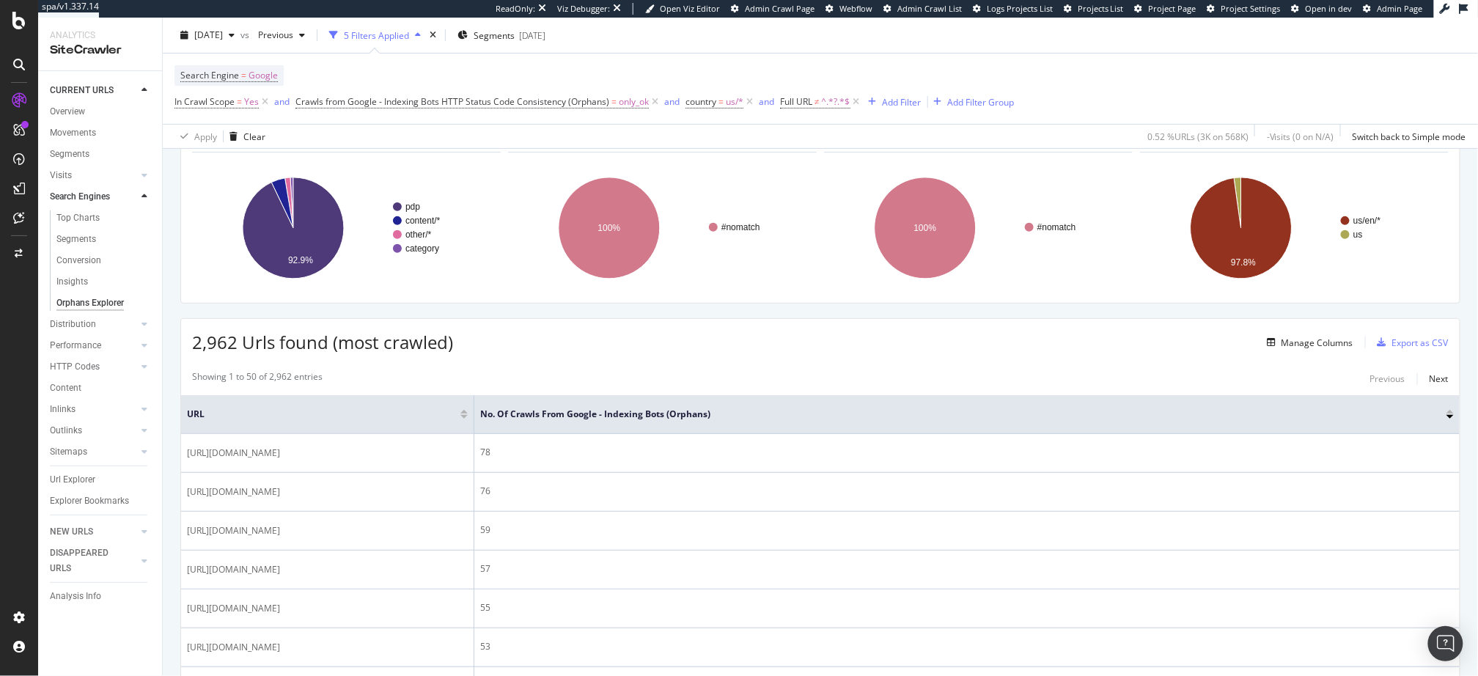
scroll to position [112, 0]
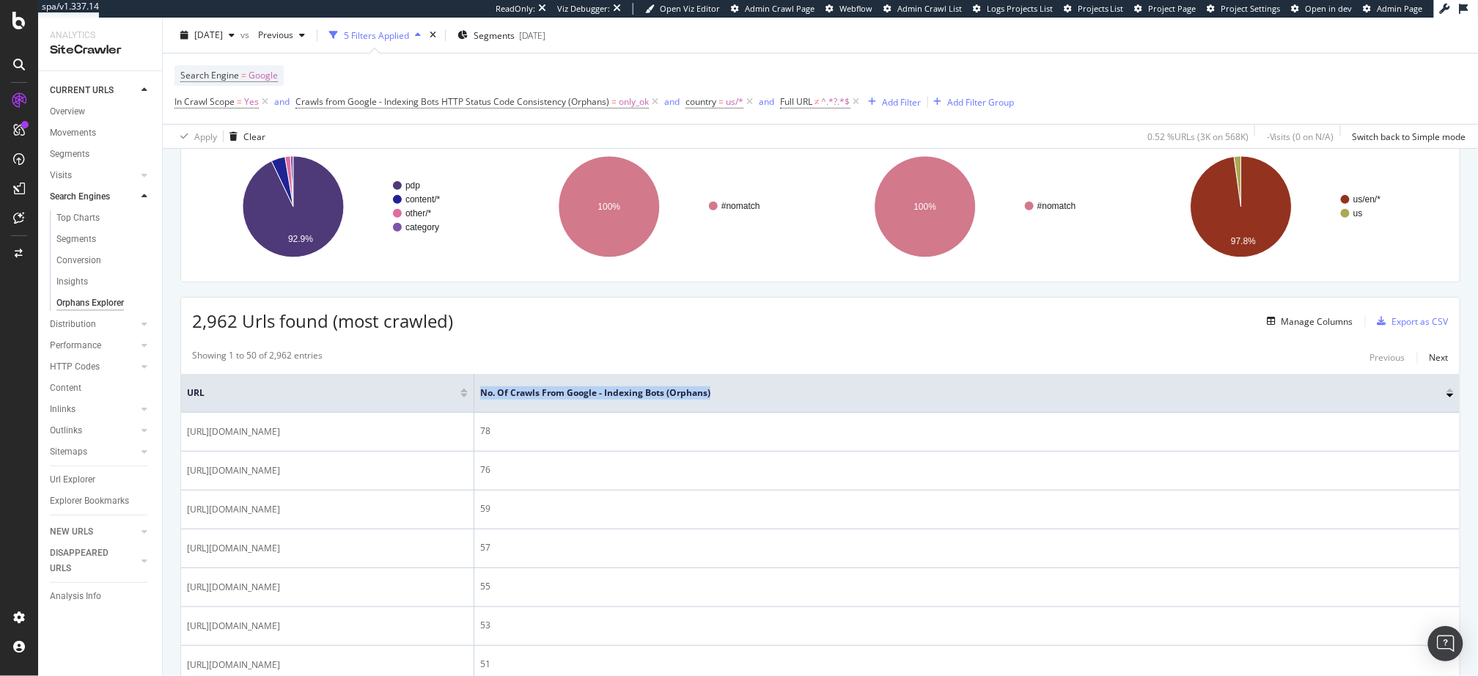
drag, startPoint x: 480, startPoint y: 389, endPoint x: 721, endPoint y: 409, distance: 242.1
click at [721, 409] on th "No. of Crawls from Google - Indexing Bots (Orphans)" at bounding box center [967, 393] width 986 height 39
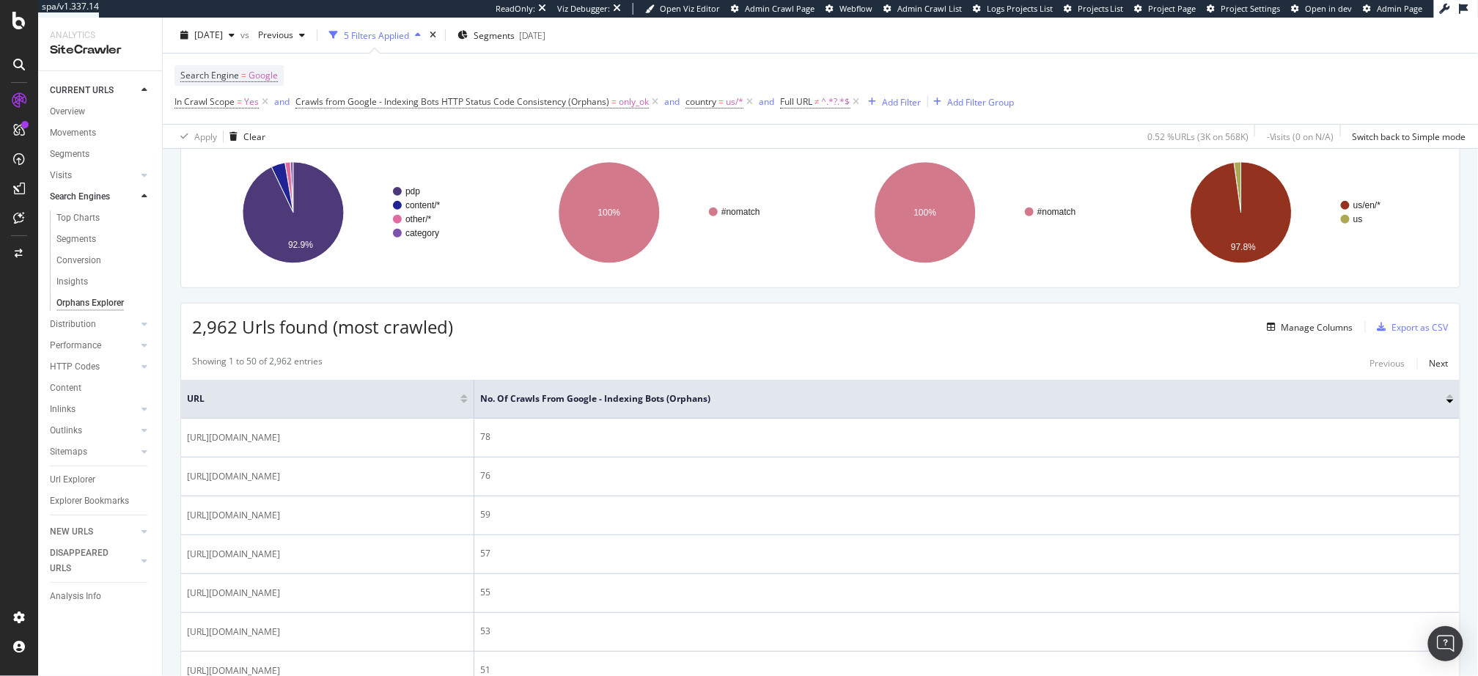
click at [725, 355] on div "Showing 1 to 50 of 2,962 entries Previous Next" at bounding box center [820, 364] width 1279 height 18
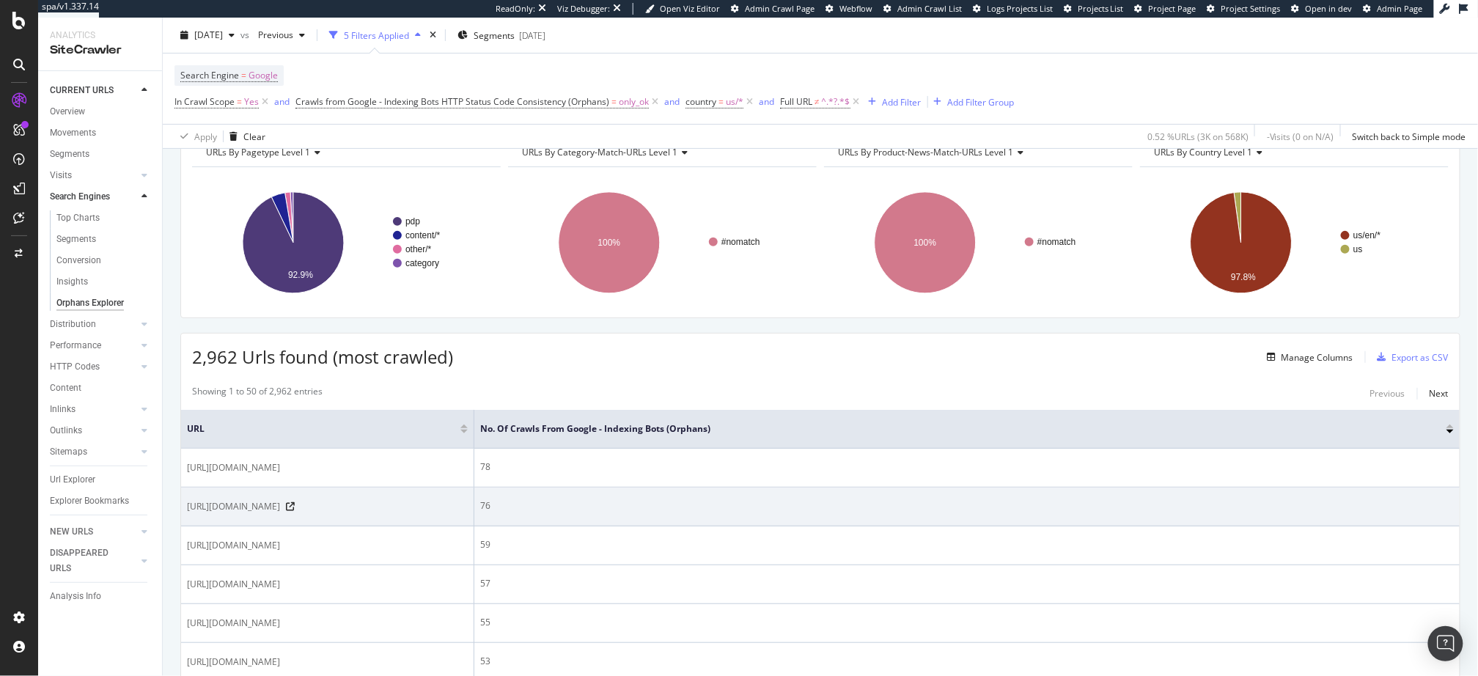
scroll to position [218, 0]
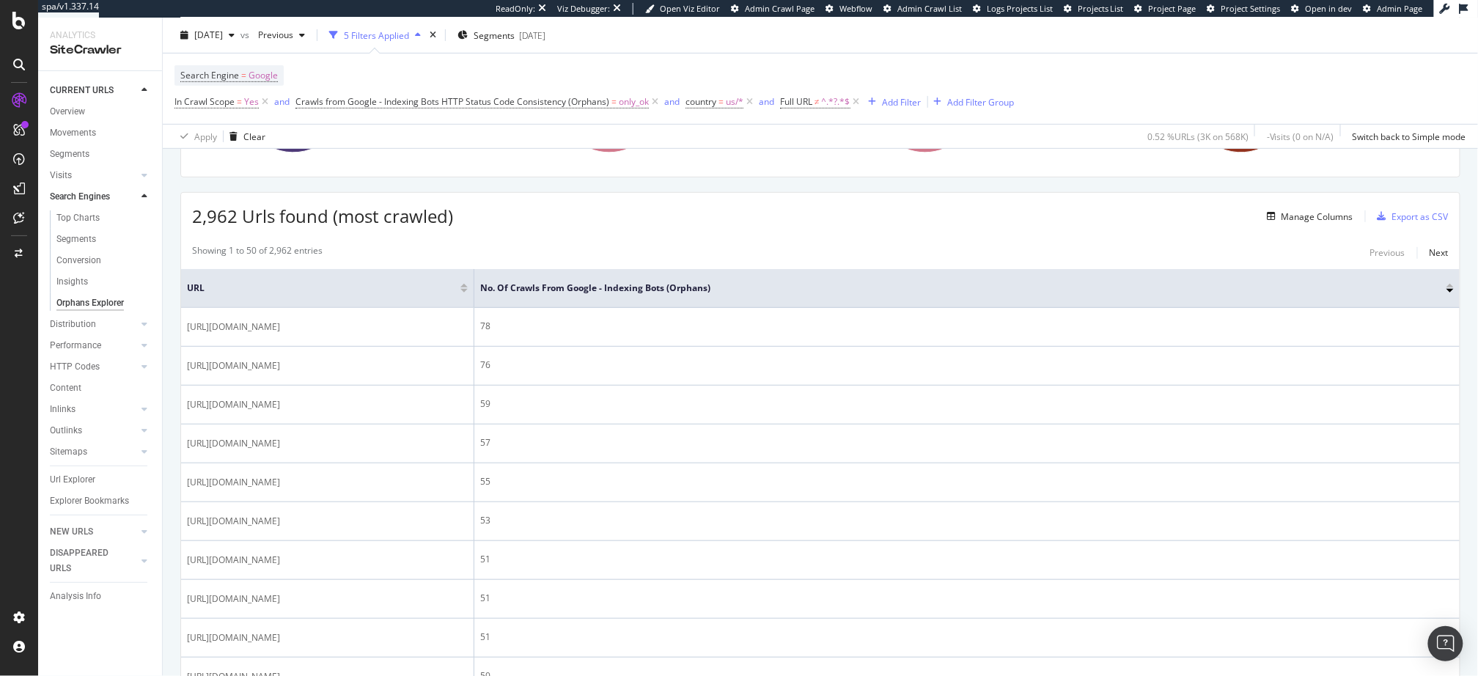
click at [613, 221] on div "2,962 Urls found (most crawled) Manage Columns Export as CSV" at bounding box center [820, 211] width 1279 height 36
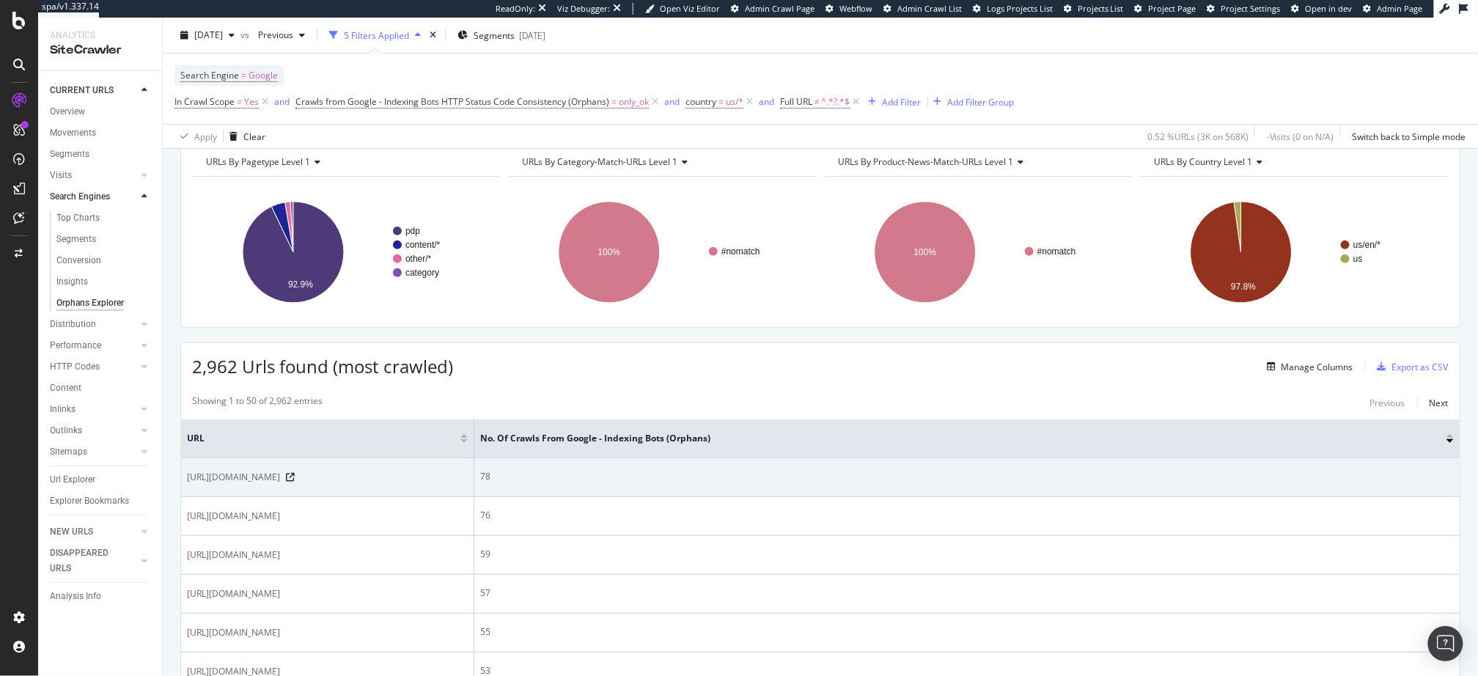
scroll to position [0, 0]
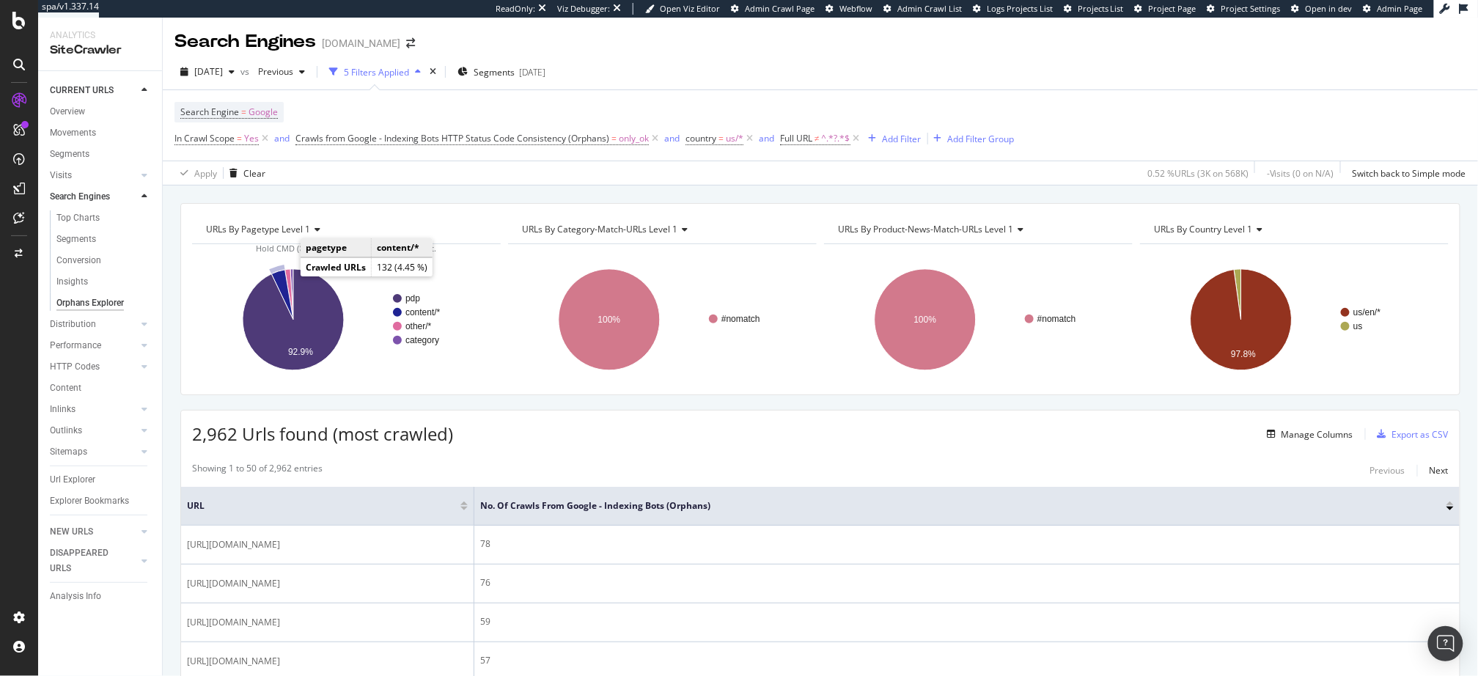
click at [282, 278] on icon "A chart." at bounding box center [282, 295] width 22 height 50
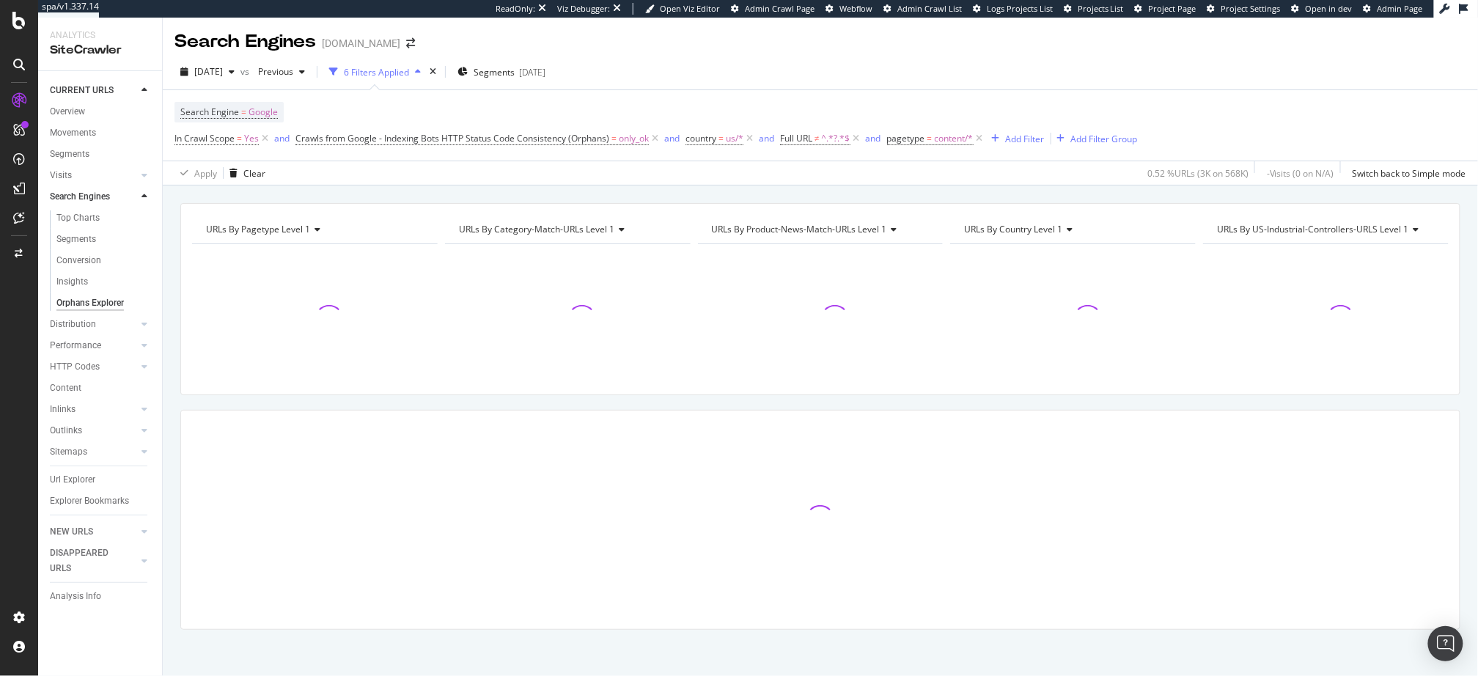
click at [409, 194] on div "URLs By pagetype Level 1 Chart (by Value) Table Expand Export as CSV Export as …" at bounding box center [821, 431] width 1316 height 491
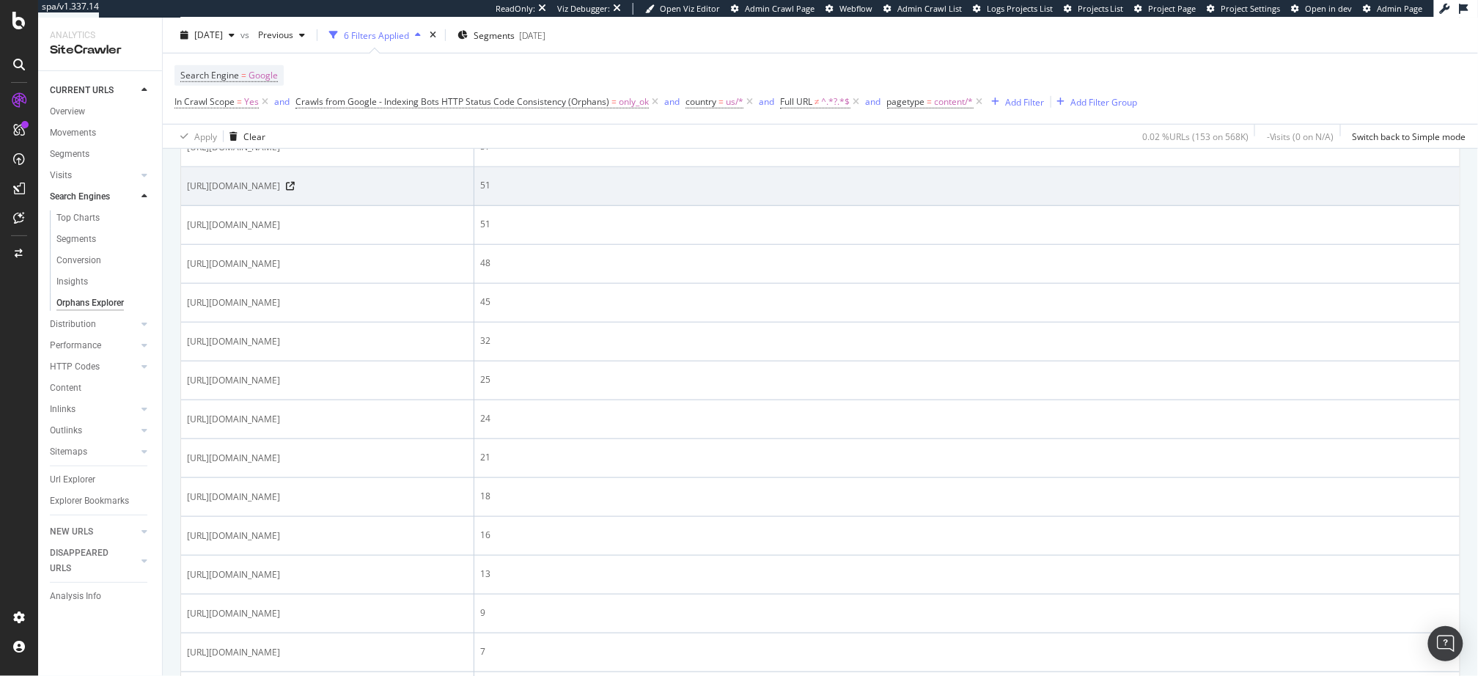
scroll to position [403, 0]
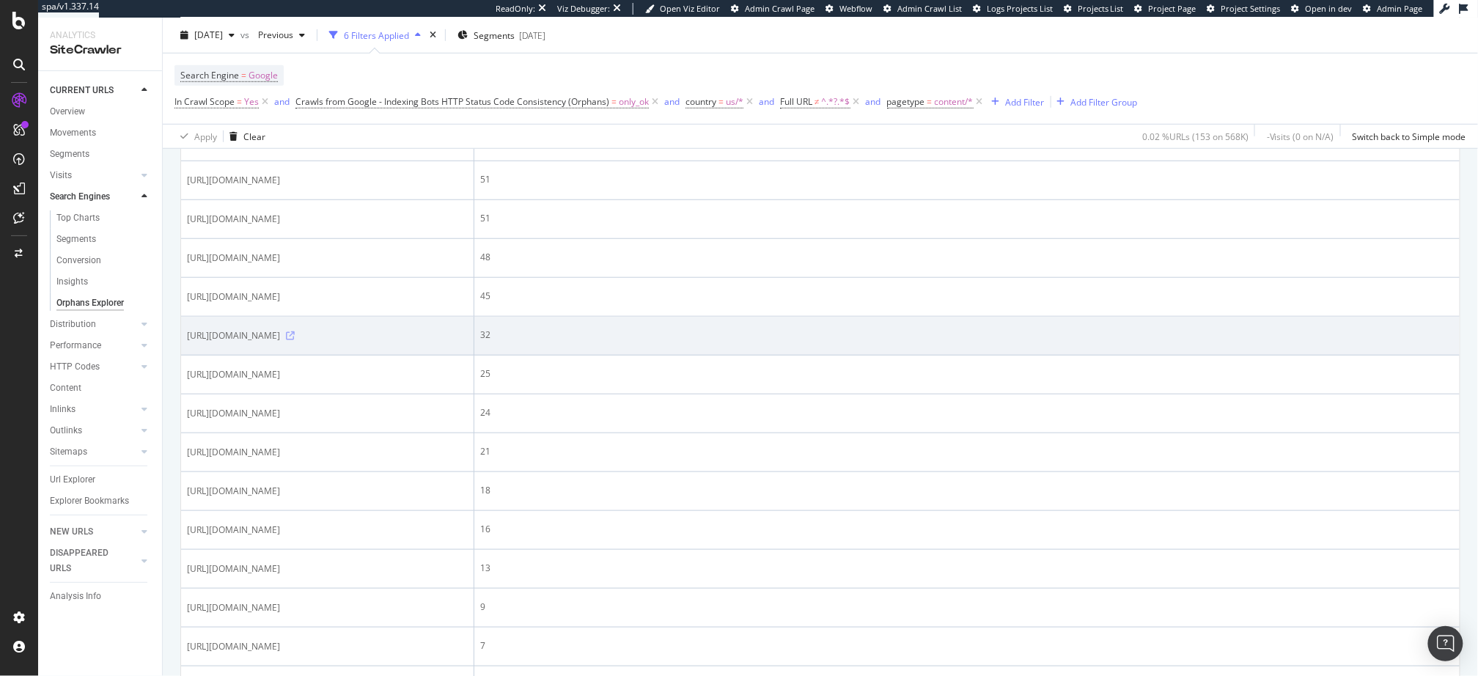
click at [295, 340] on icon at bounding box center [290, 335] width 9 height 9
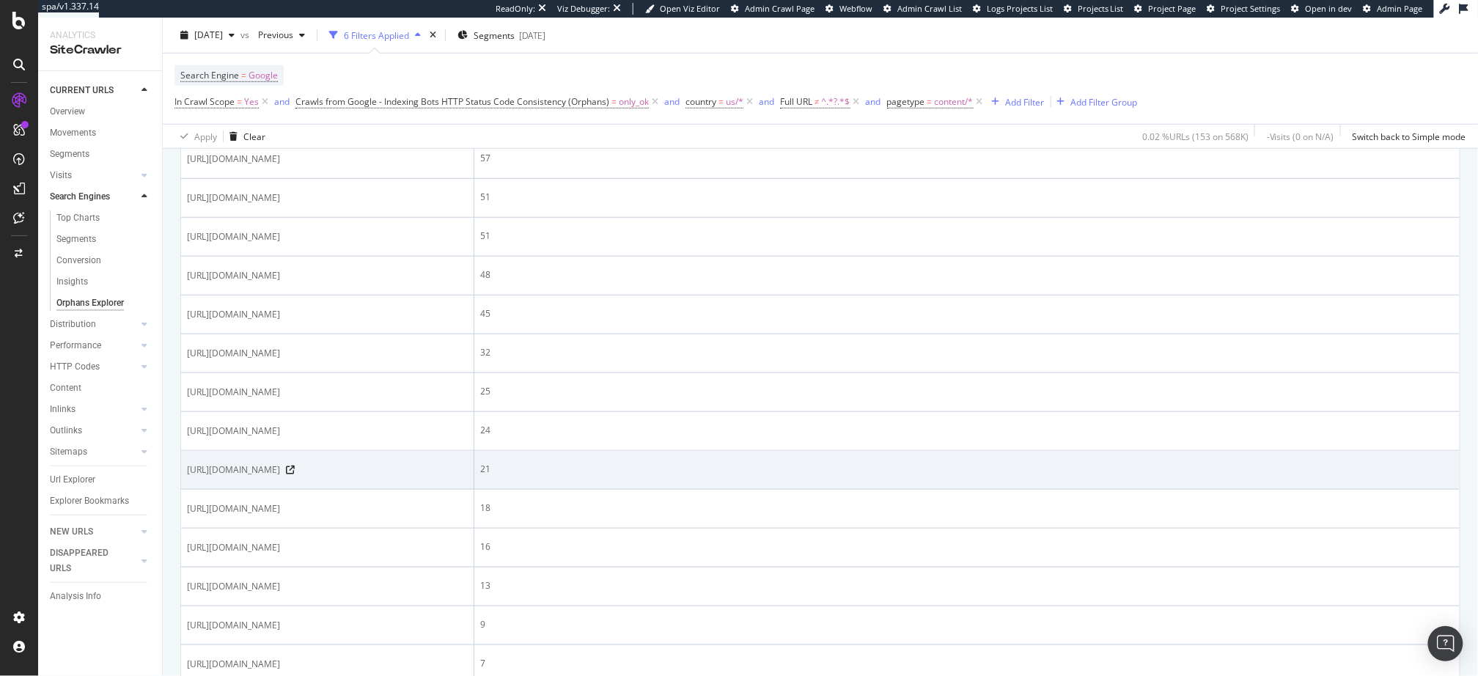
scroll to position [0, 0]
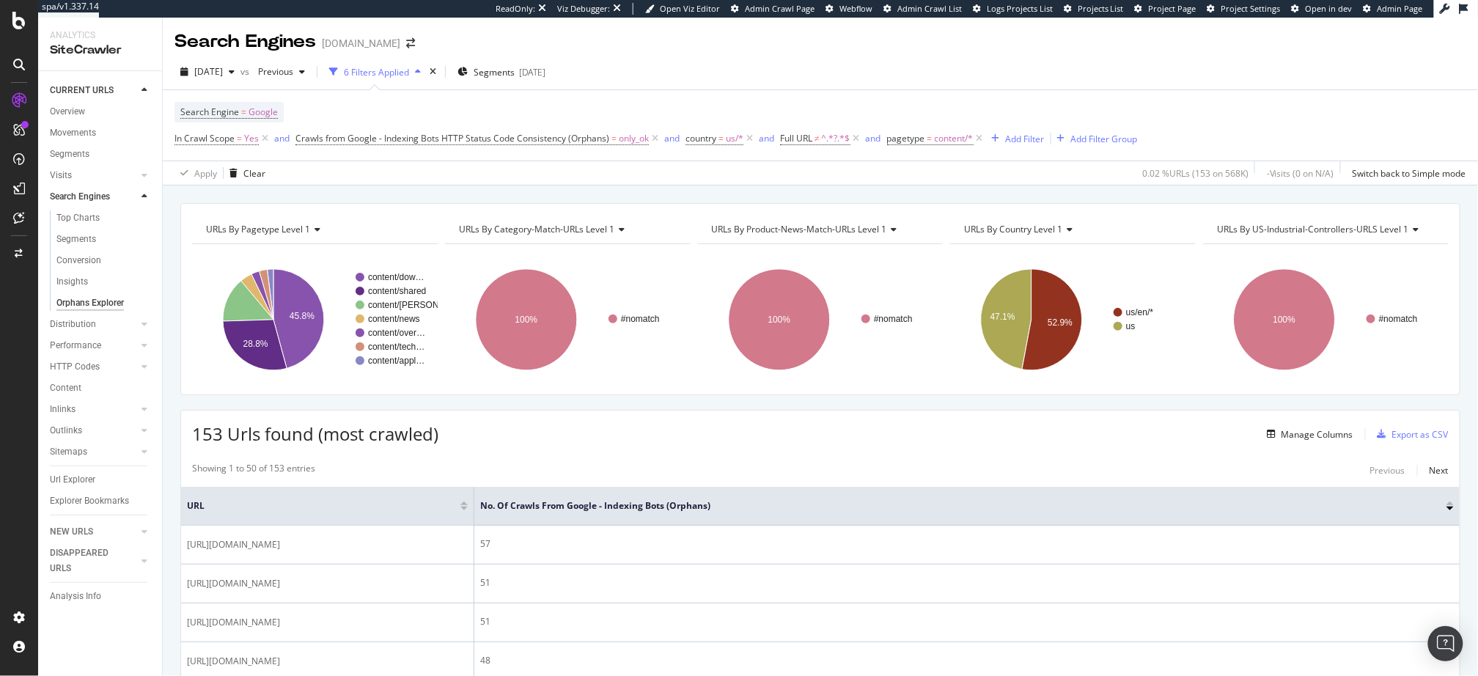
click at [463, 422] on div "153 Urls found (most crawled) Manage Columns Export as CSV" at bounding box center [820, 429] width 1279 height 36
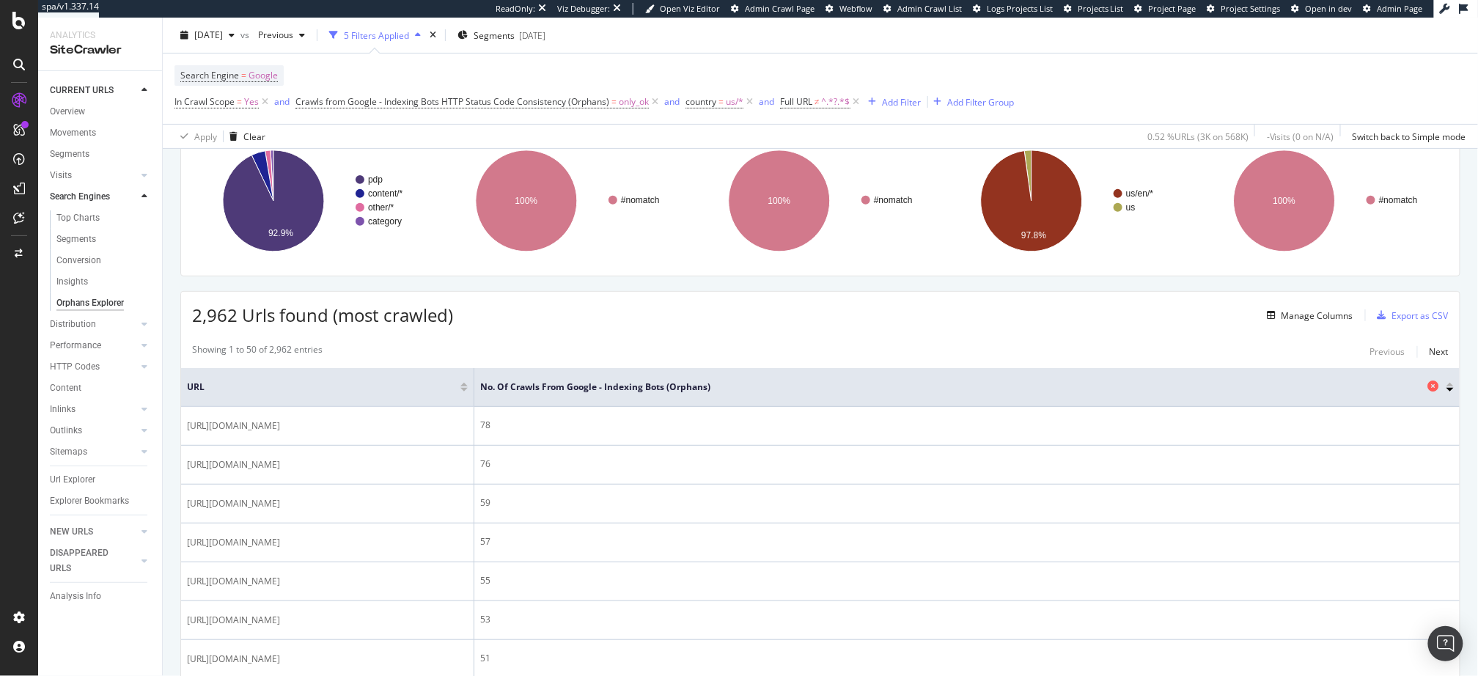
scroll to position [122, 0]
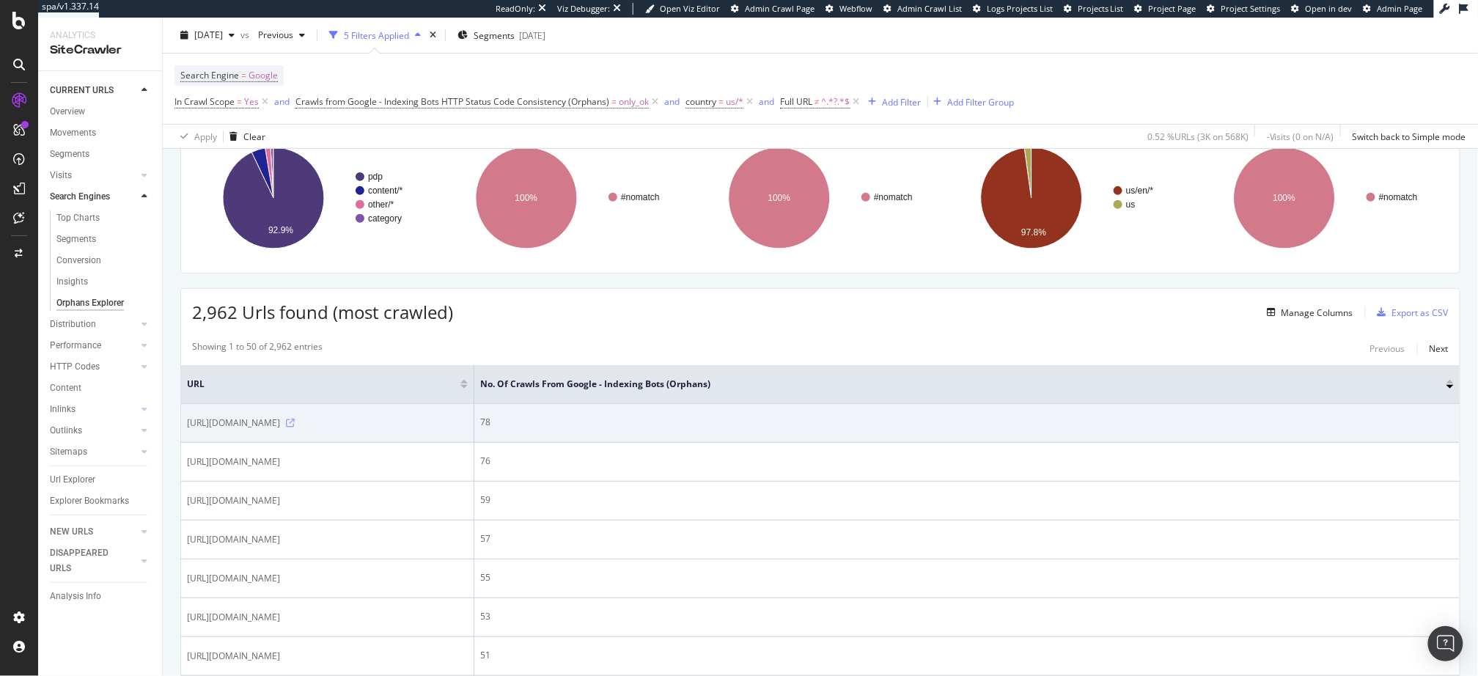
click at [295, 419] on icon at bounding box center [290, 423] width 9 height 9
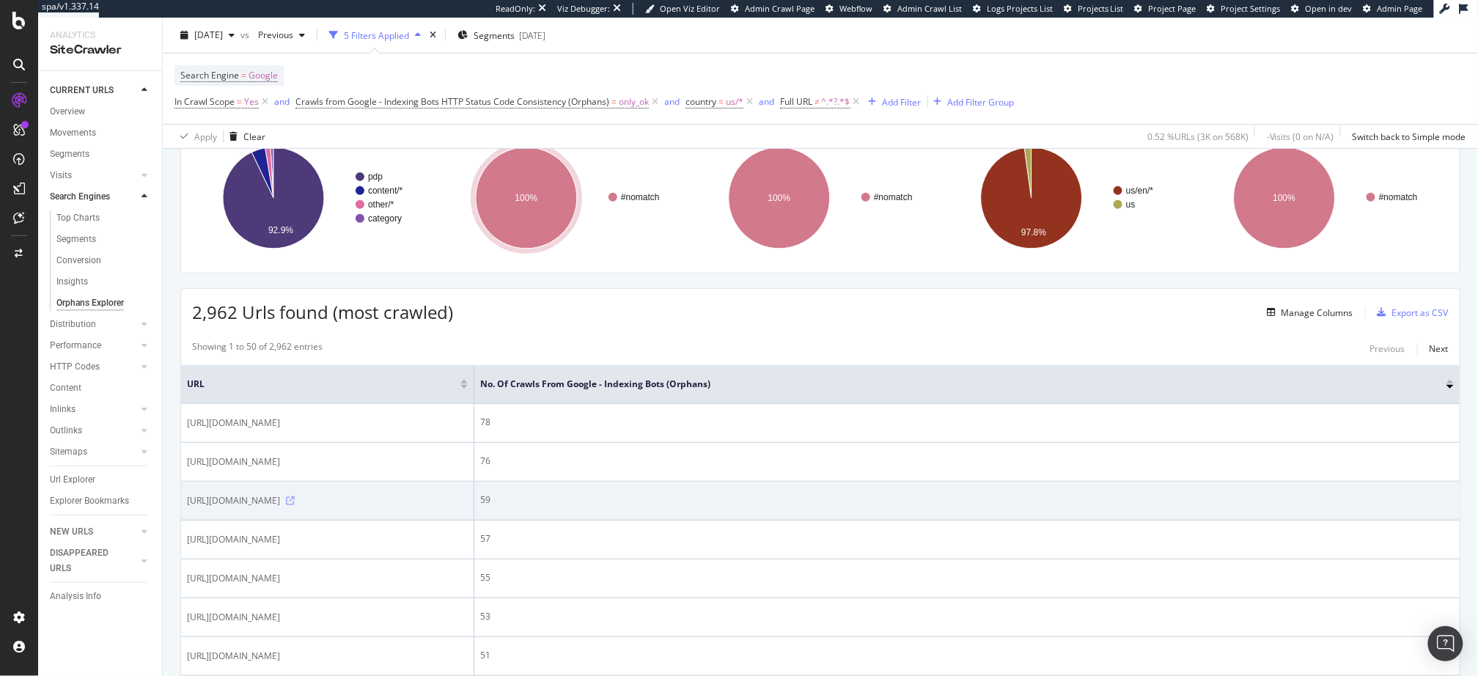
click at [295, 496] on icon at bounding box center [290, 500] width 9 height 9
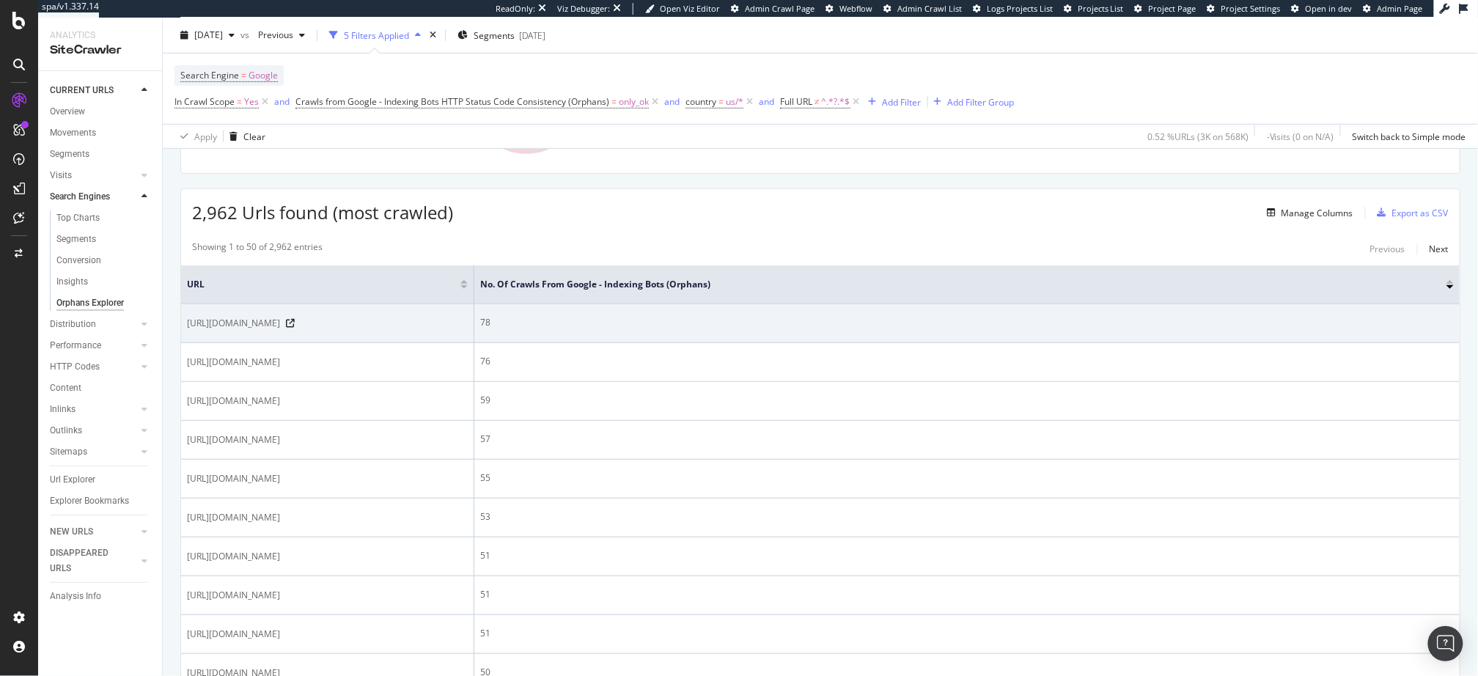
scroll to position [0, 0]
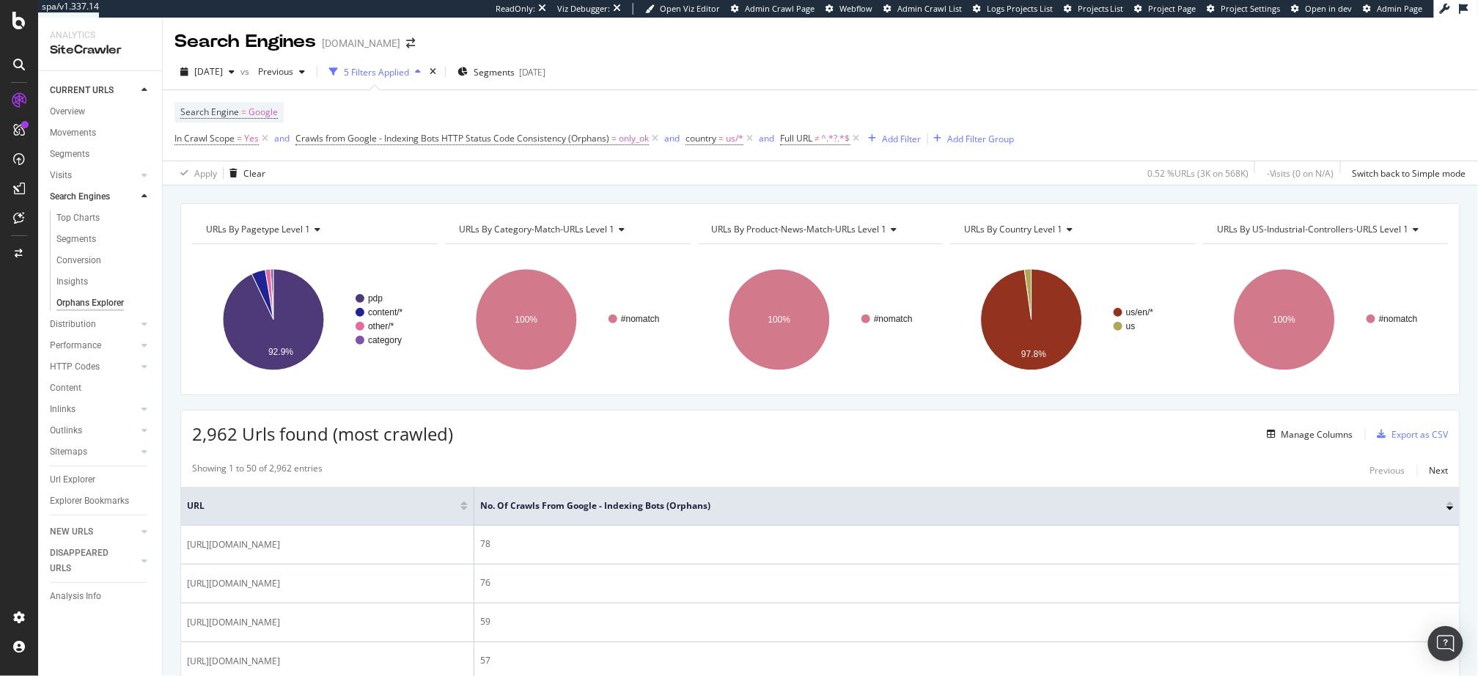
click at [569, 426] on div "2,962 Urls found (most crawled) Manage Columns Export as CSV" at bounding box center [820, 429] width 1279 height 36
click at [611, 432] on div "2,962 Urls found (most crawled) Manage Columns Export as CSV" at bounding box center [820, 429] width 1279 height 36
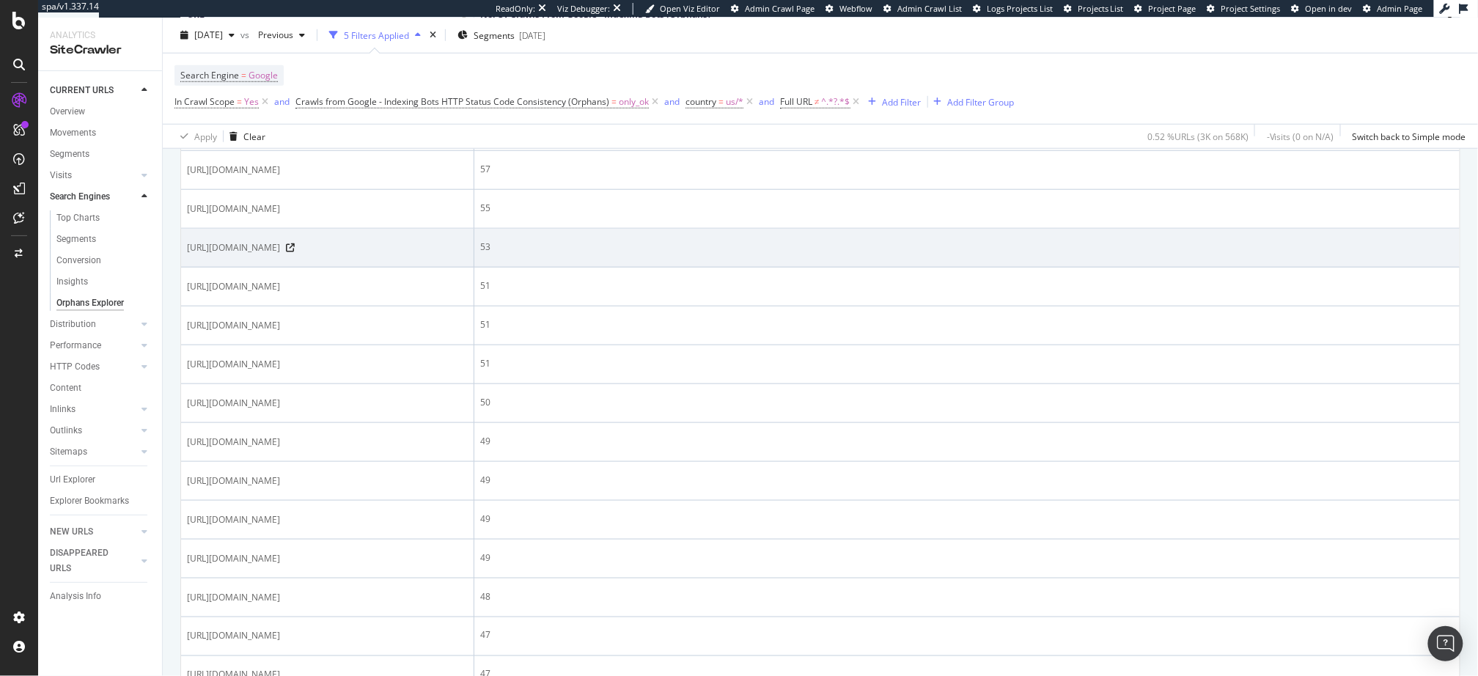
scroll to position [525, 0]
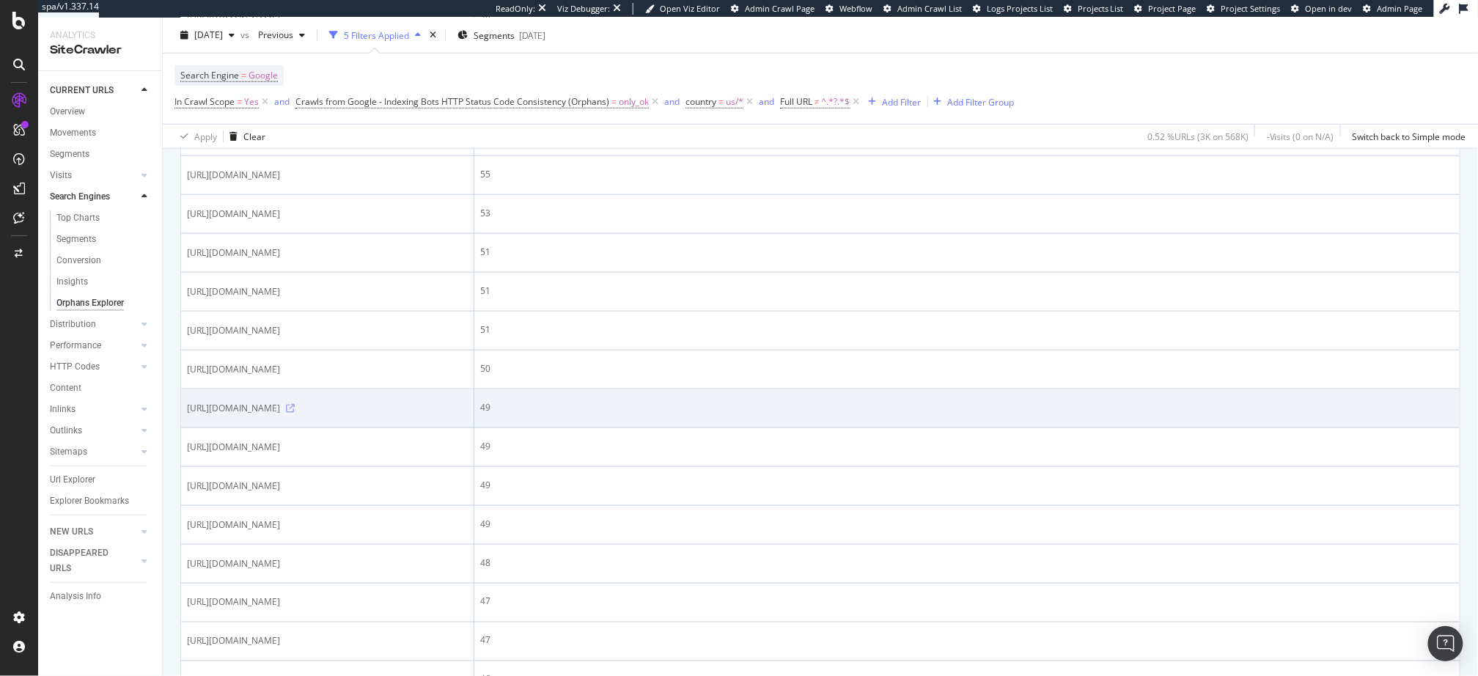
click at [295, 413] on icon at bounding box center [290, 408] width 9 height 9
